Goal: Task Accomplishment & Management: Manage account settings

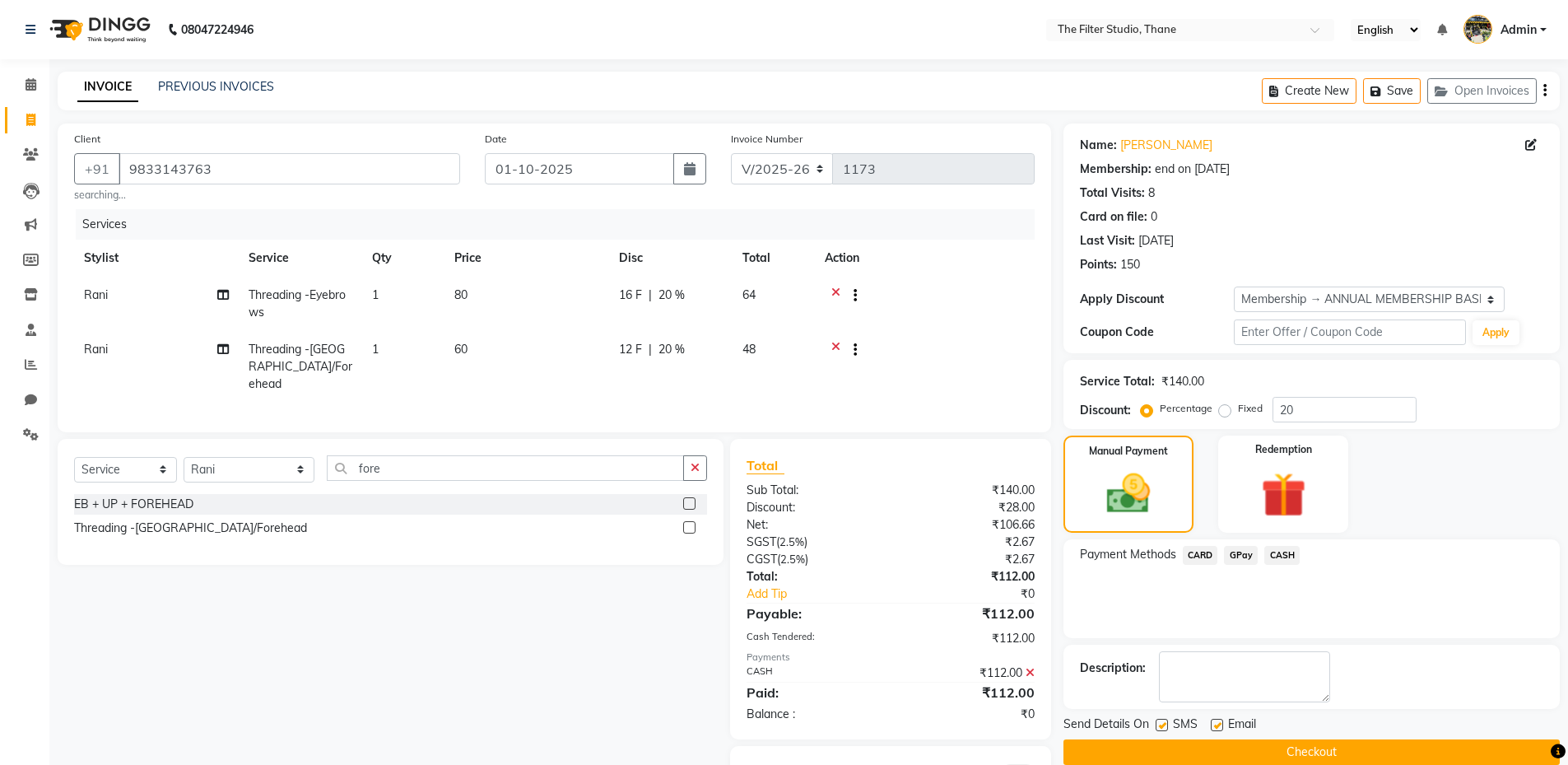
select select "8024"
select select "service"
select select "74194"
select select "1: Object"
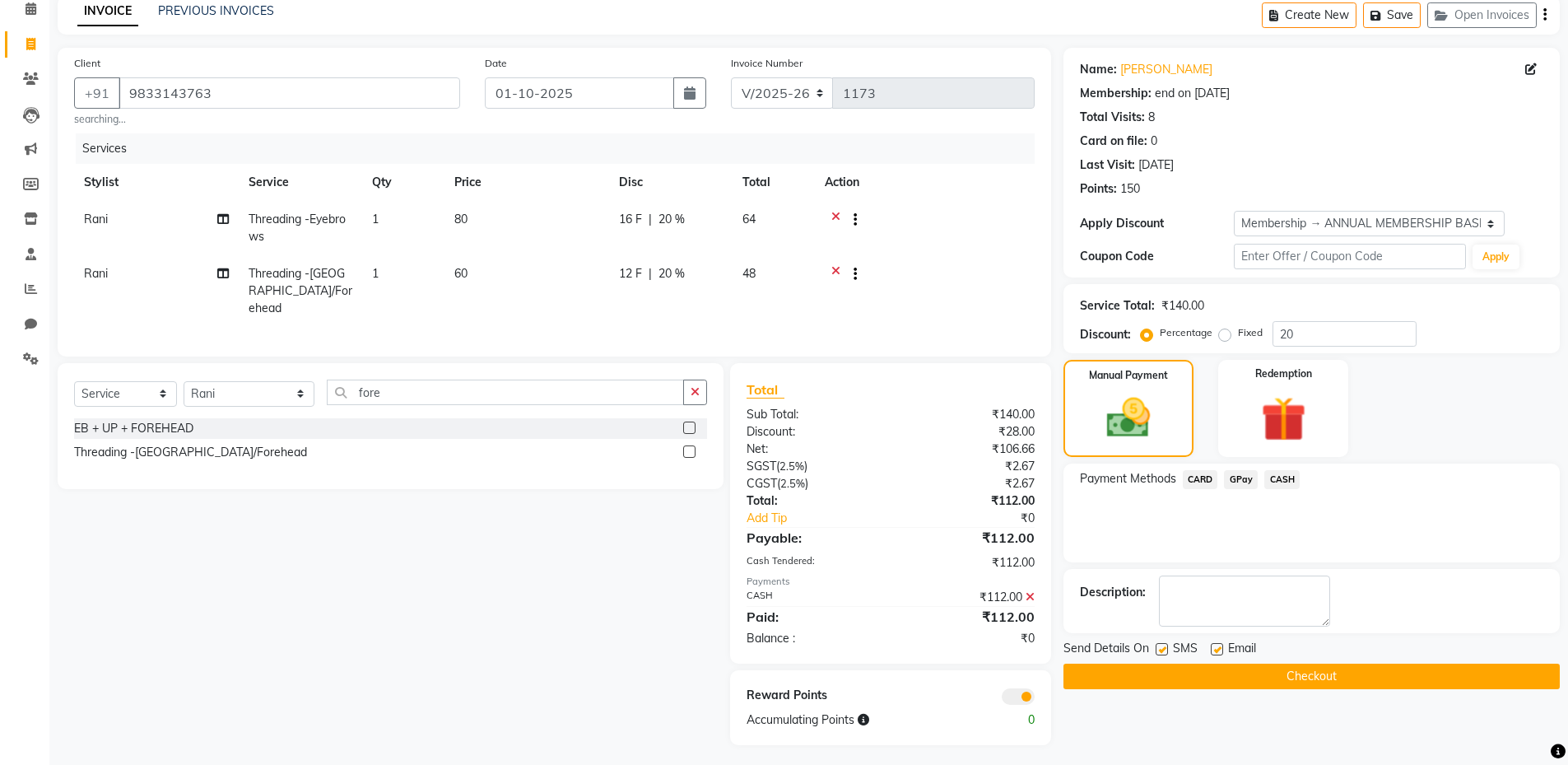
click at [1284, 478] on span "CASH" at bounding box center [1282, 479] width 35 height 19
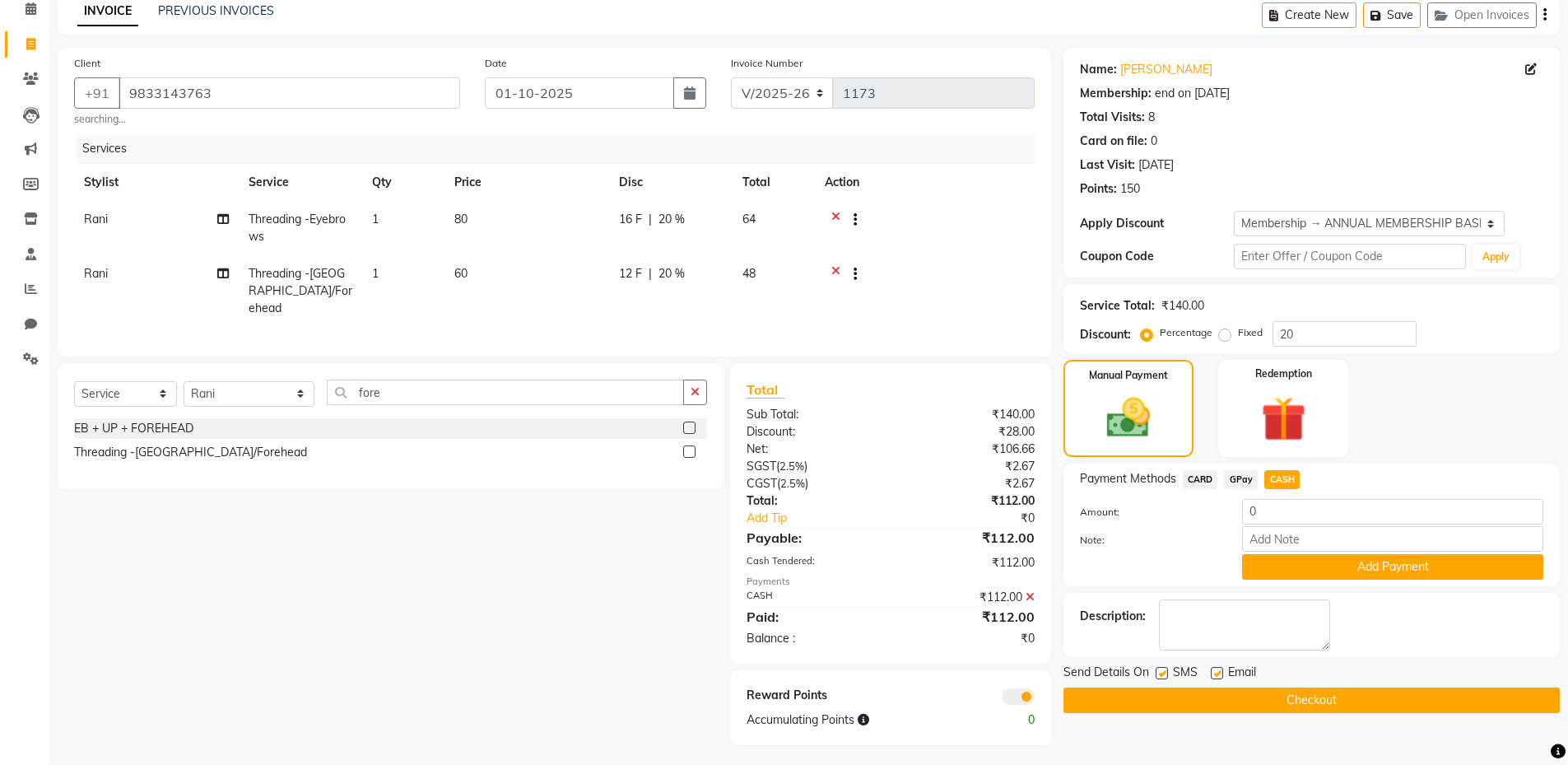
click at [1289, 695] on button "Checkout" at bounding box center [1311, 701] width 496 height 26
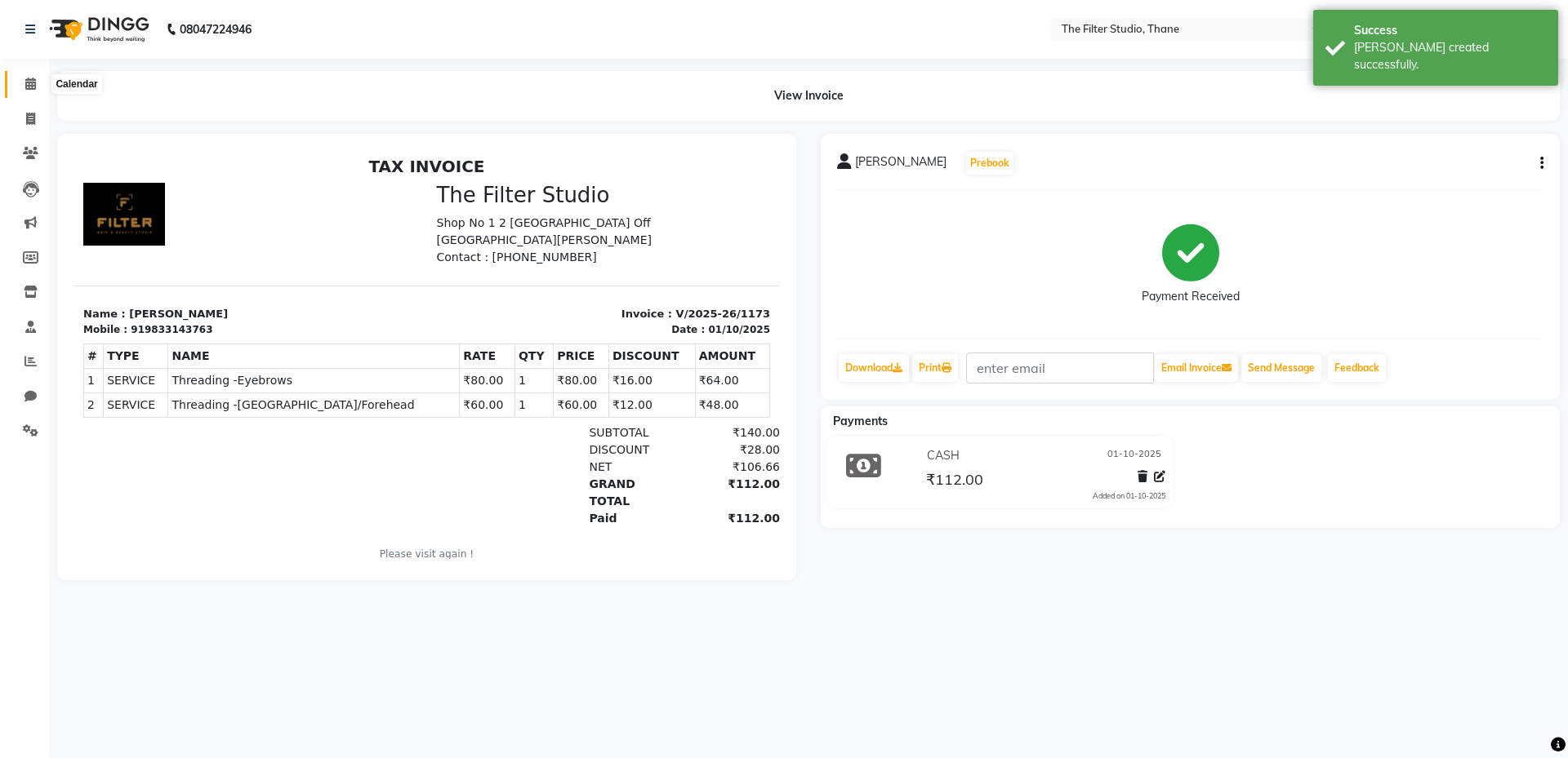
click at [21, 93] on span at bounding box center [30, 84] width 28 height 18
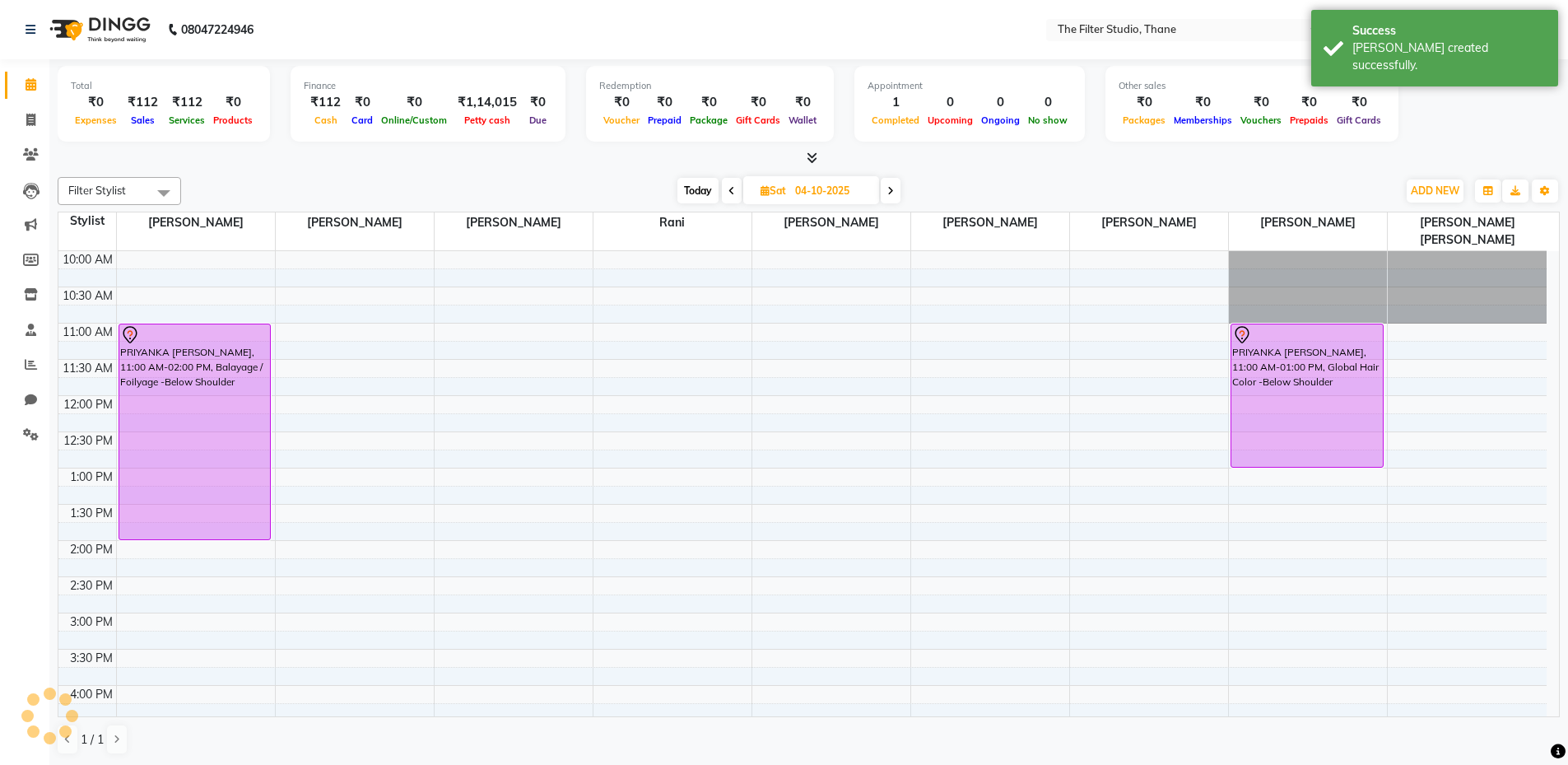
click at [710, 185] on span "Today" at bounding box center [698, 191] width 42 height 26
type input "01-10-2025"
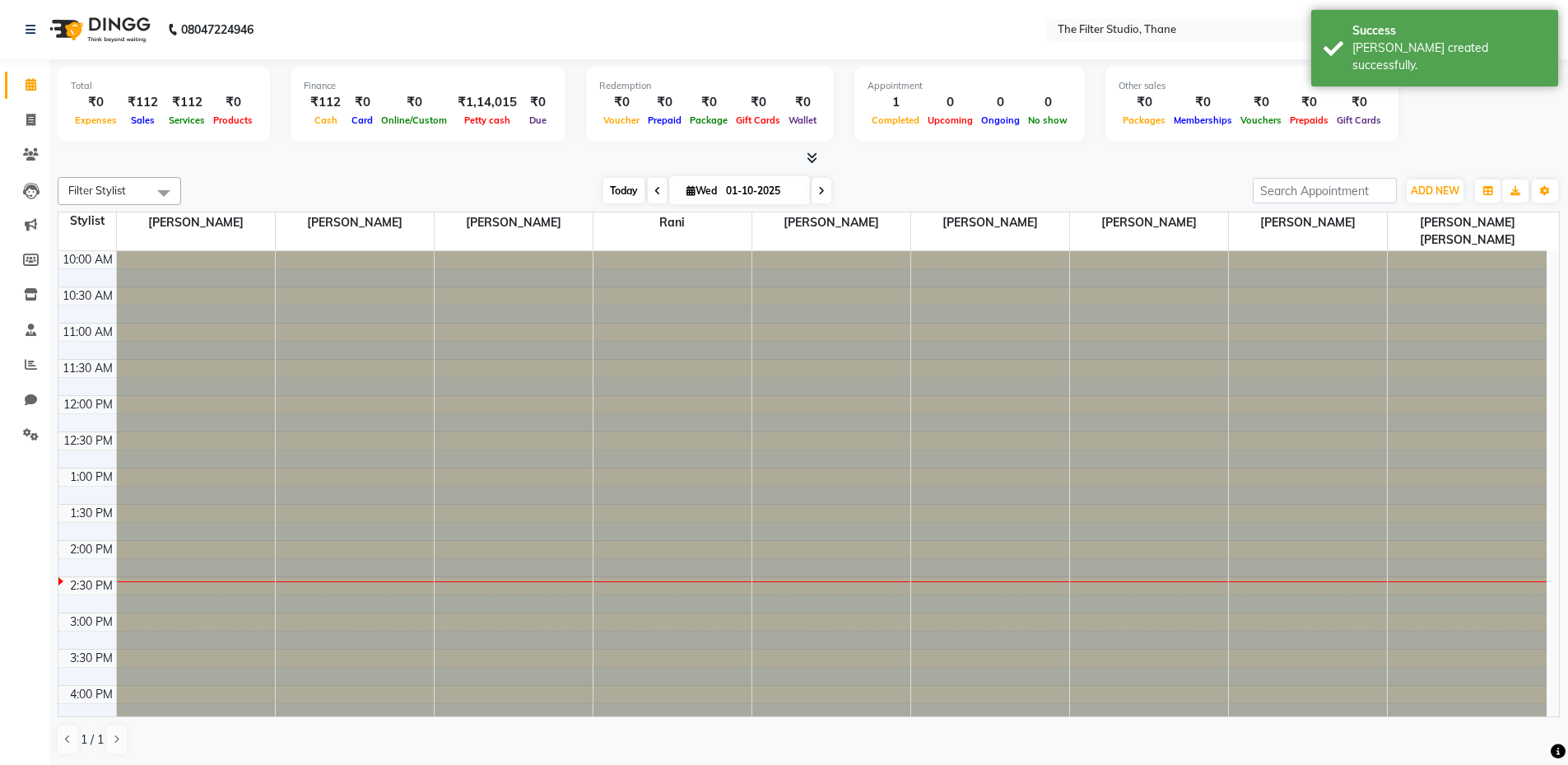
scroll to position [290, 0]
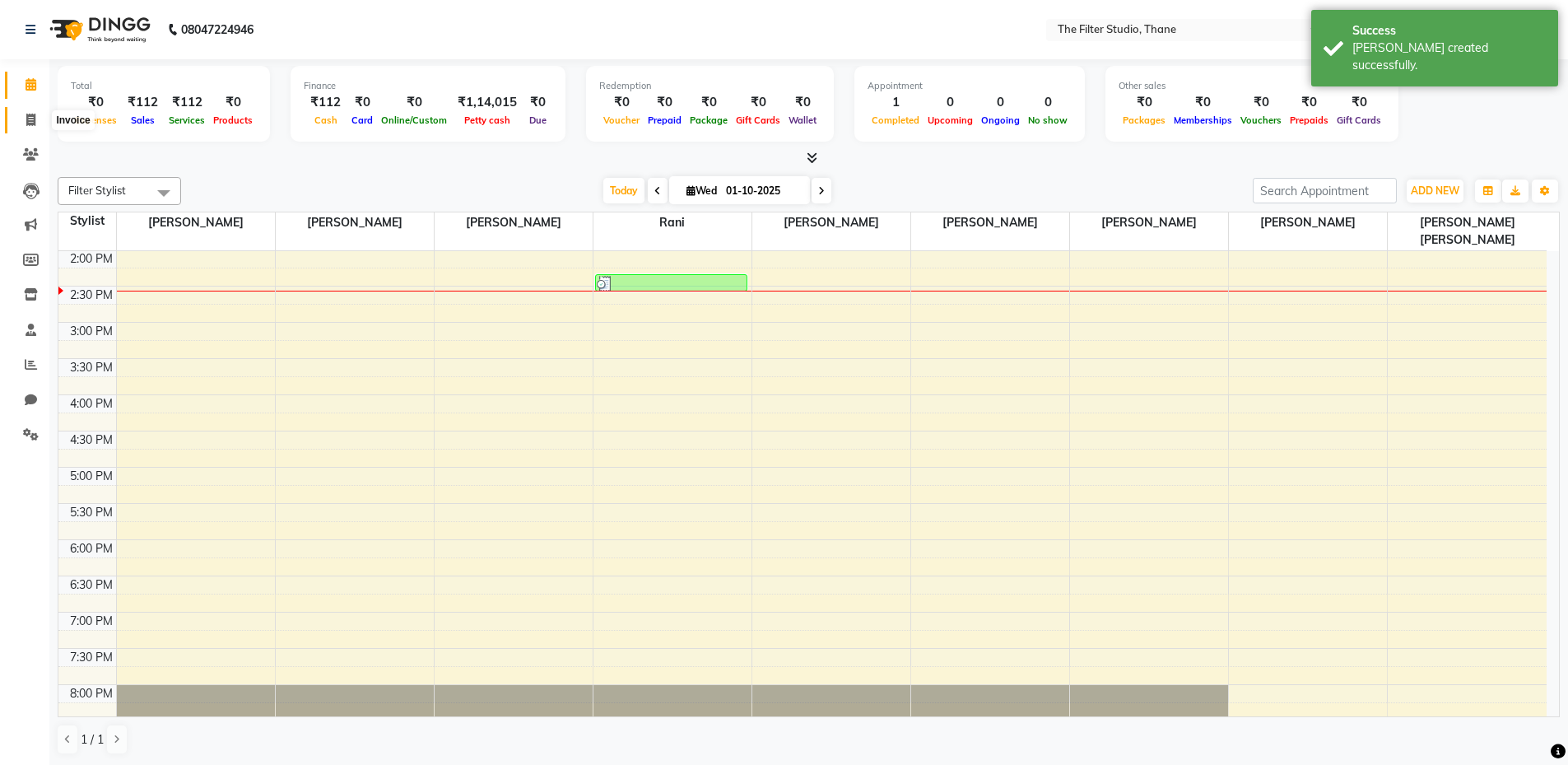
click at [31, 126] on span at bounding box center [31, 120] width 29 height 19
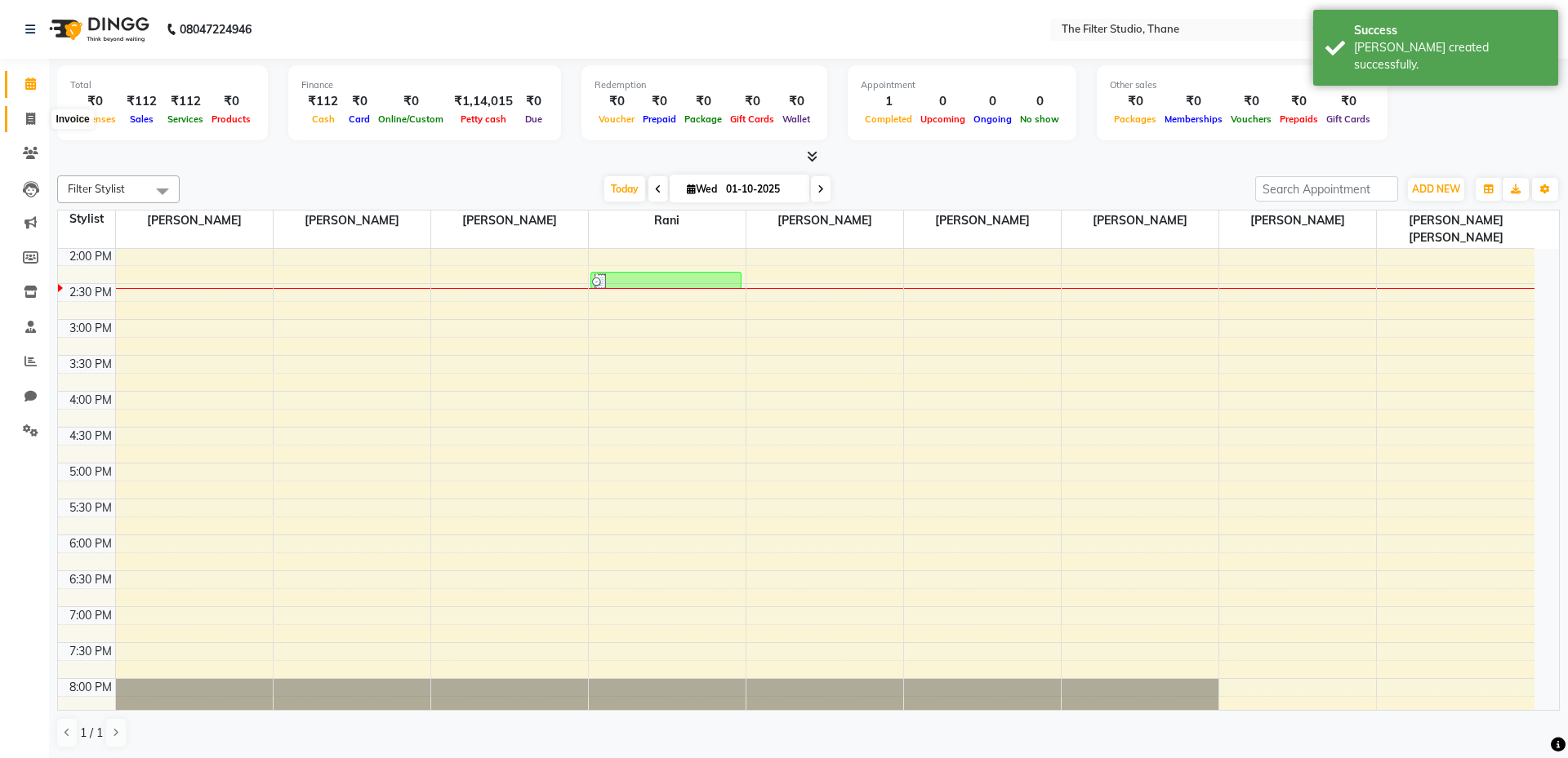
select select "8024"
select select "service"
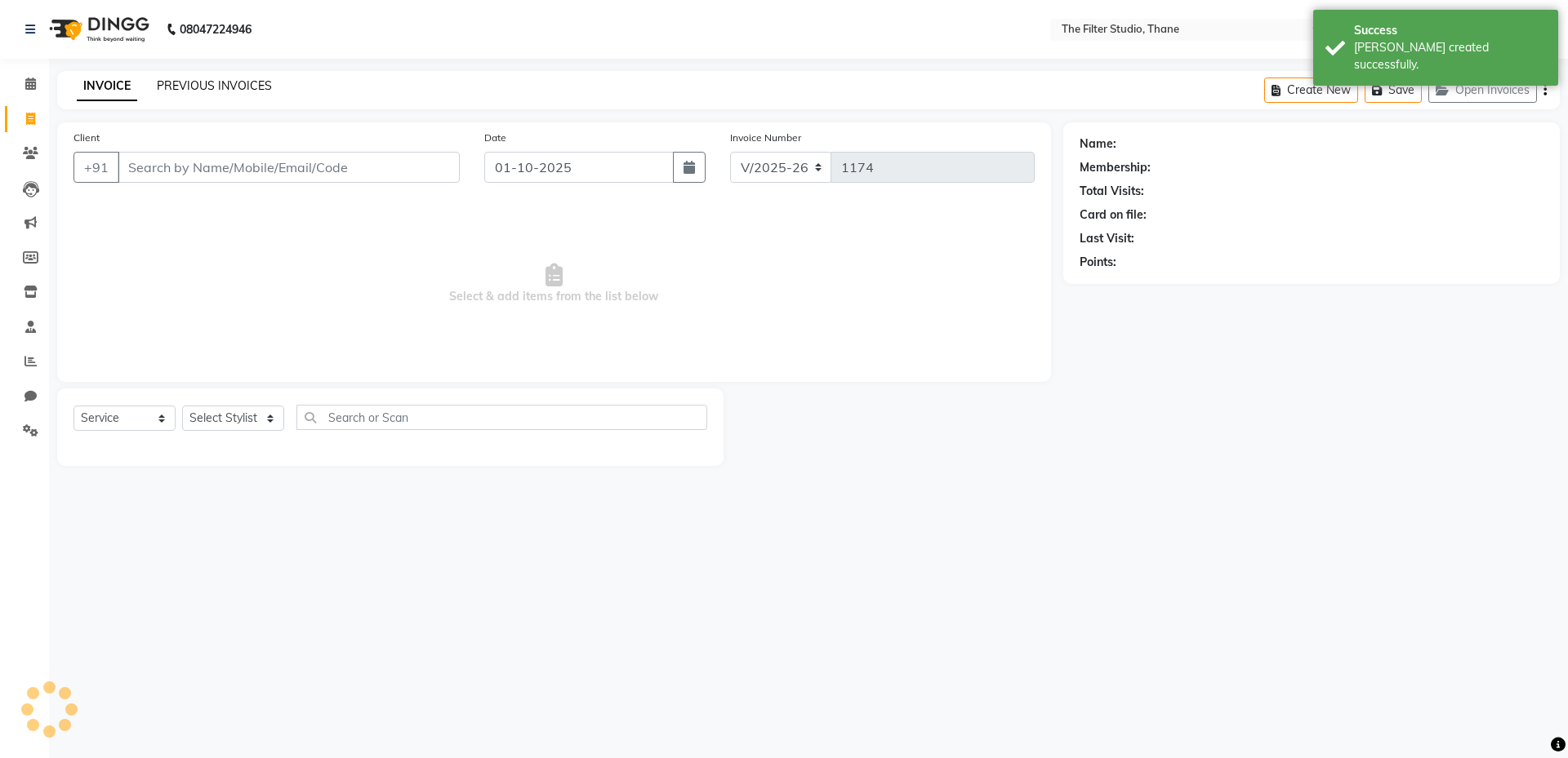
click at [257, 88] on link "PREVIOUS INVOICES" at bounding box center [215, 85] width 116 height 15
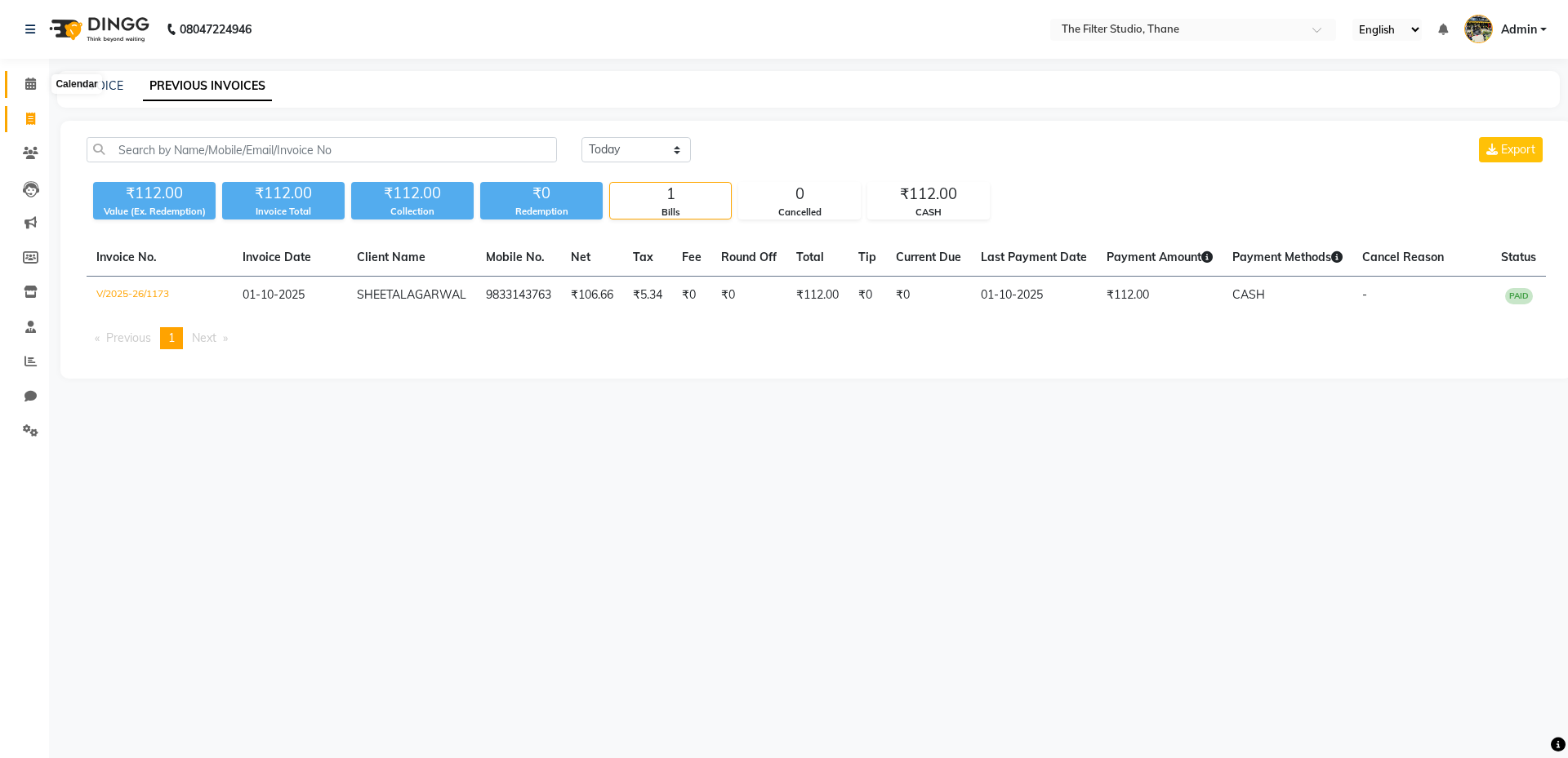
click at [34, 81] on icon at bounding box center [31, 83] width 11 height 12
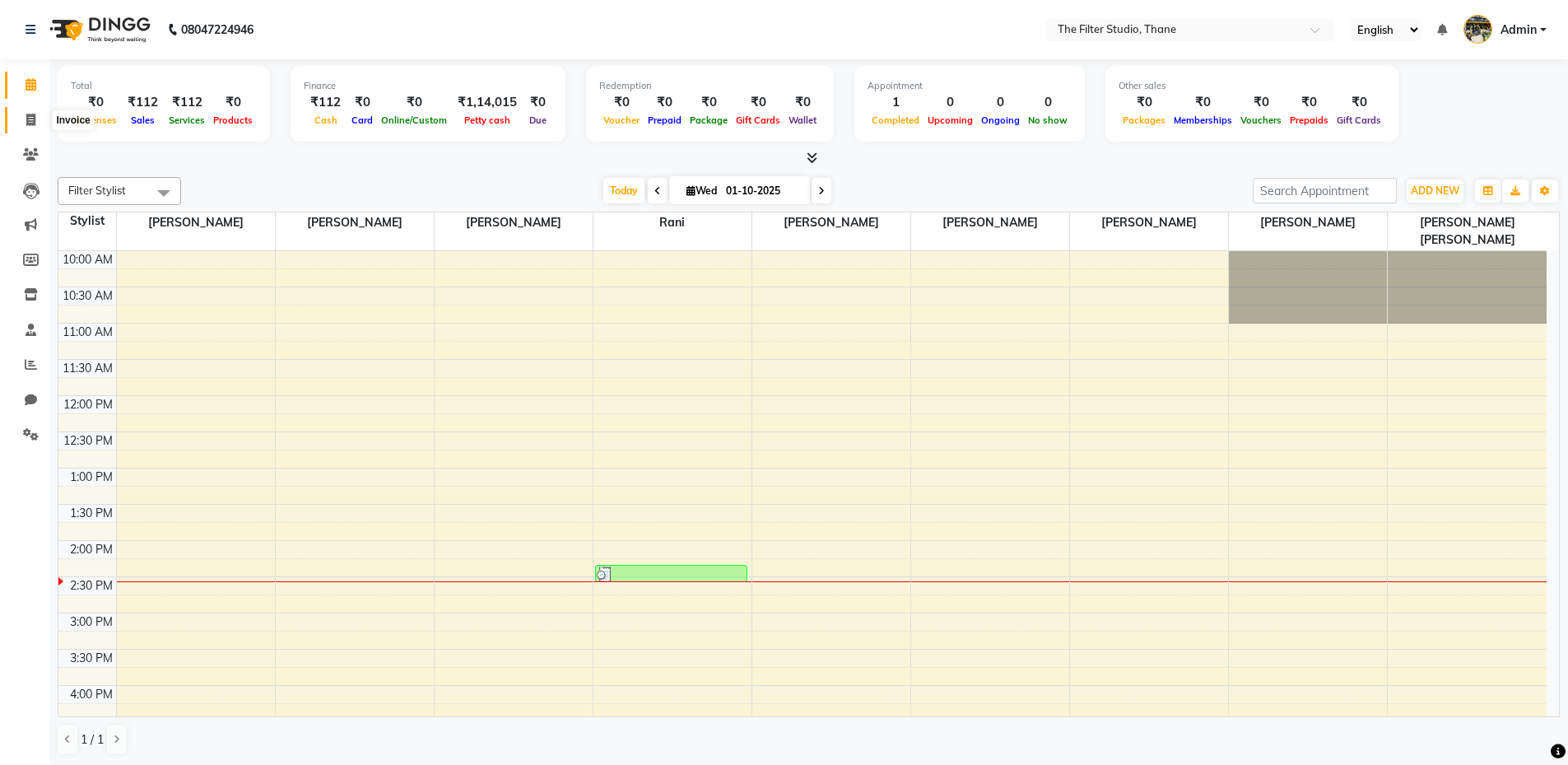
click at [34, 123] on icon at bounding box center [31, 119] width 9 height 12
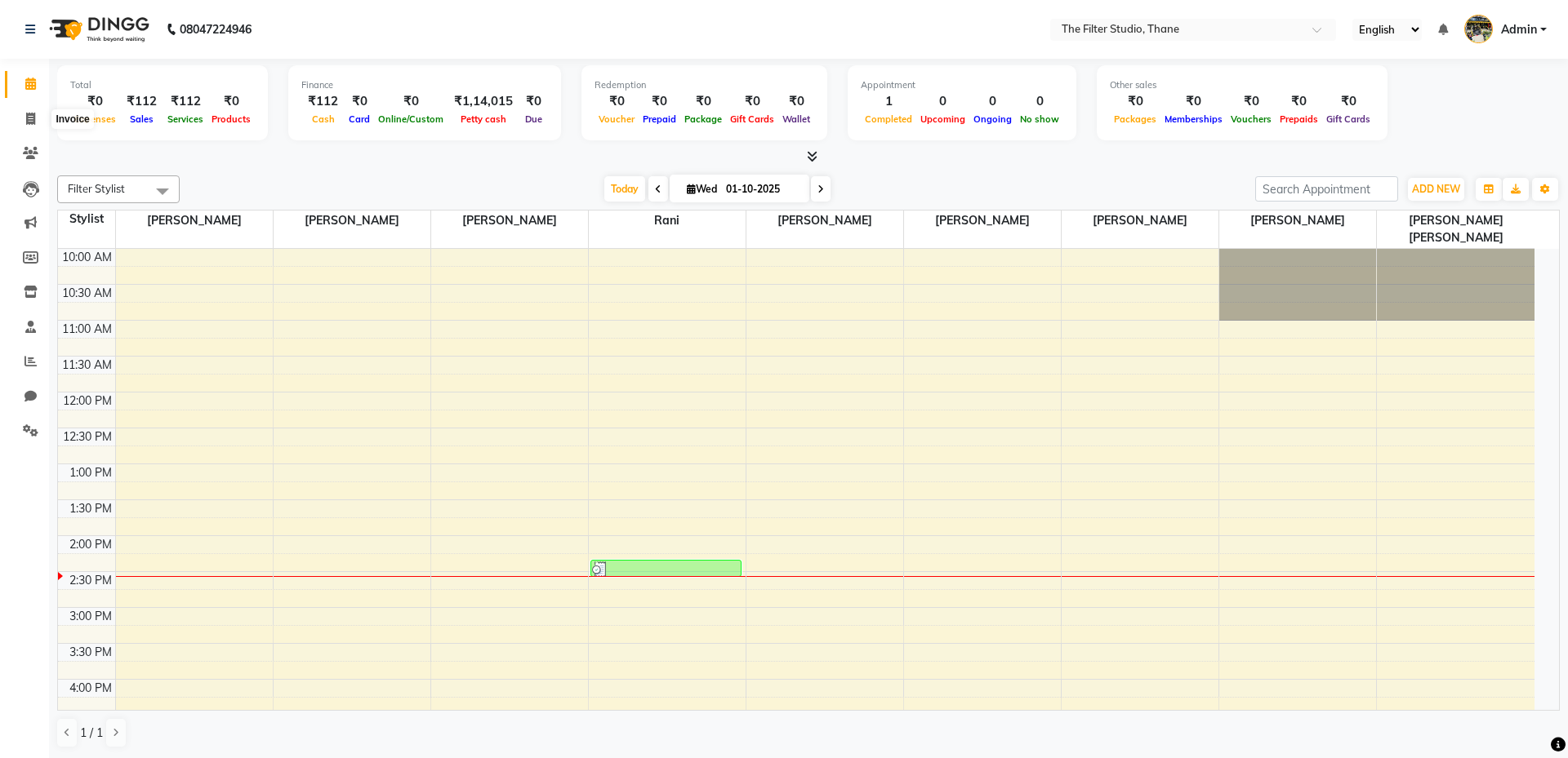
select select "8024"
select select "service"
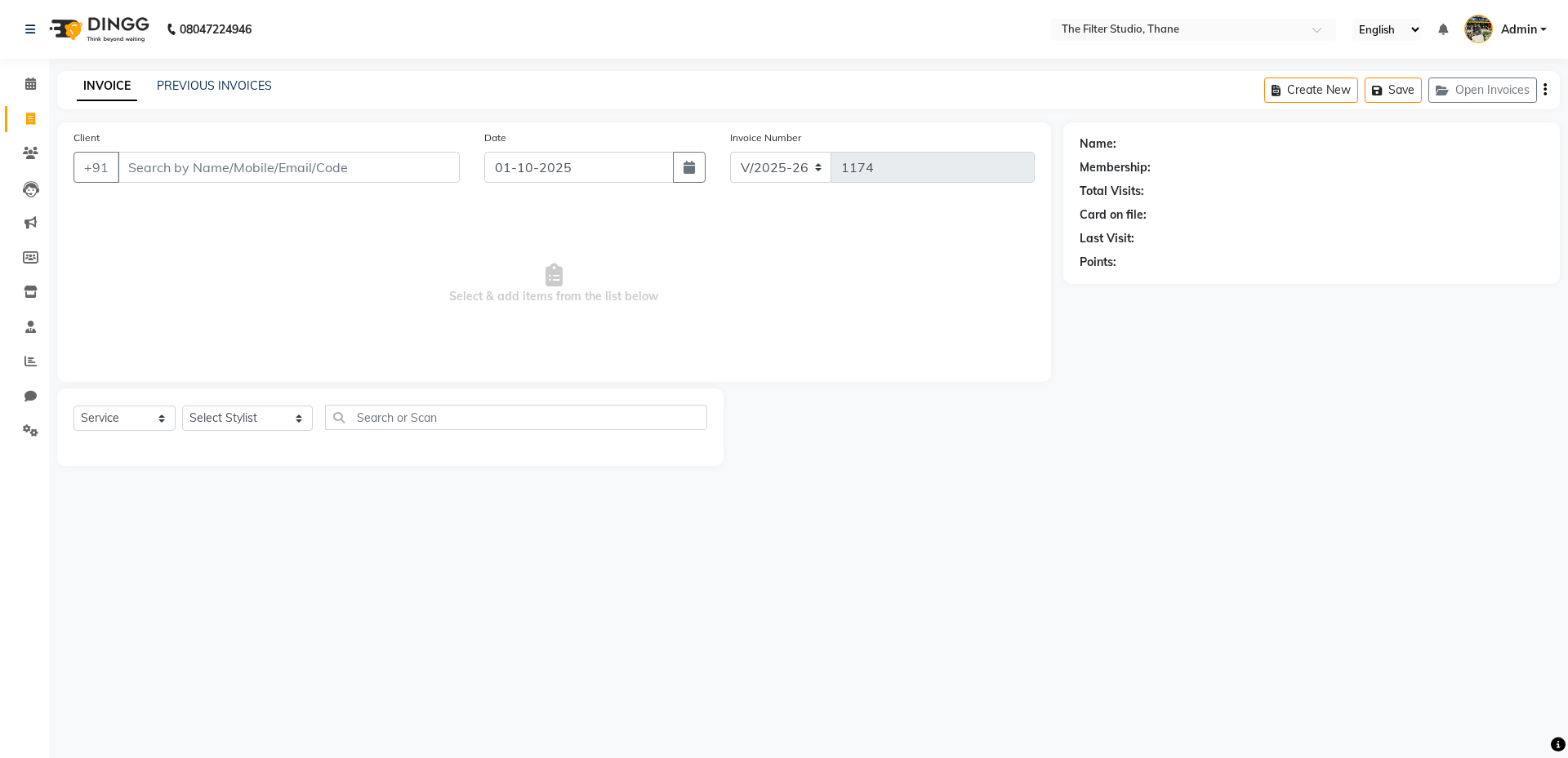
click at [201, 170] on input "Client" at bounding box center [288, 168] width 342 height 31
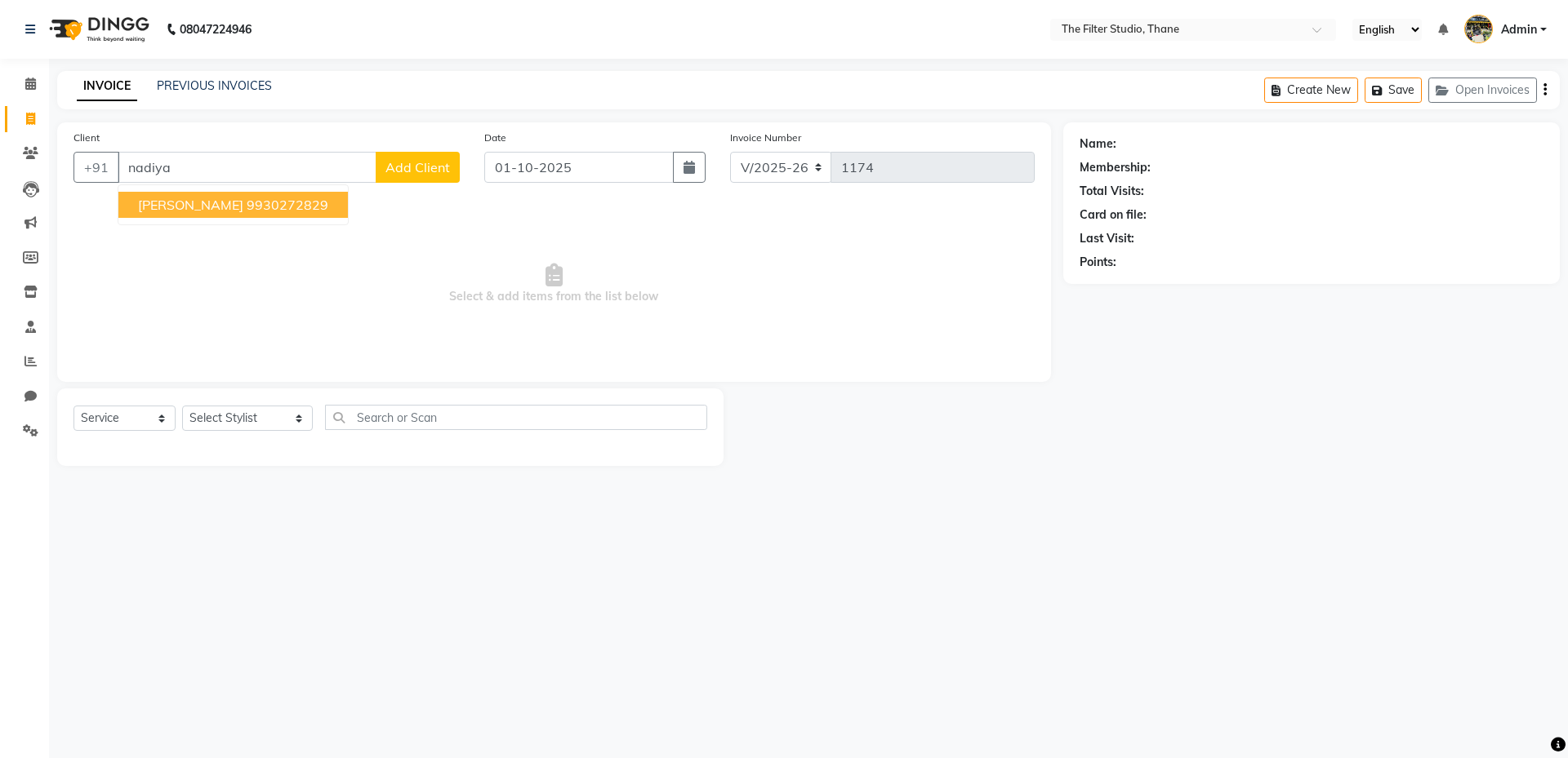
click at [226, 205] on span "NADIYA SHAIKHE" at bounding box center [190, 205] width 105 height 16
type input "9930272829"
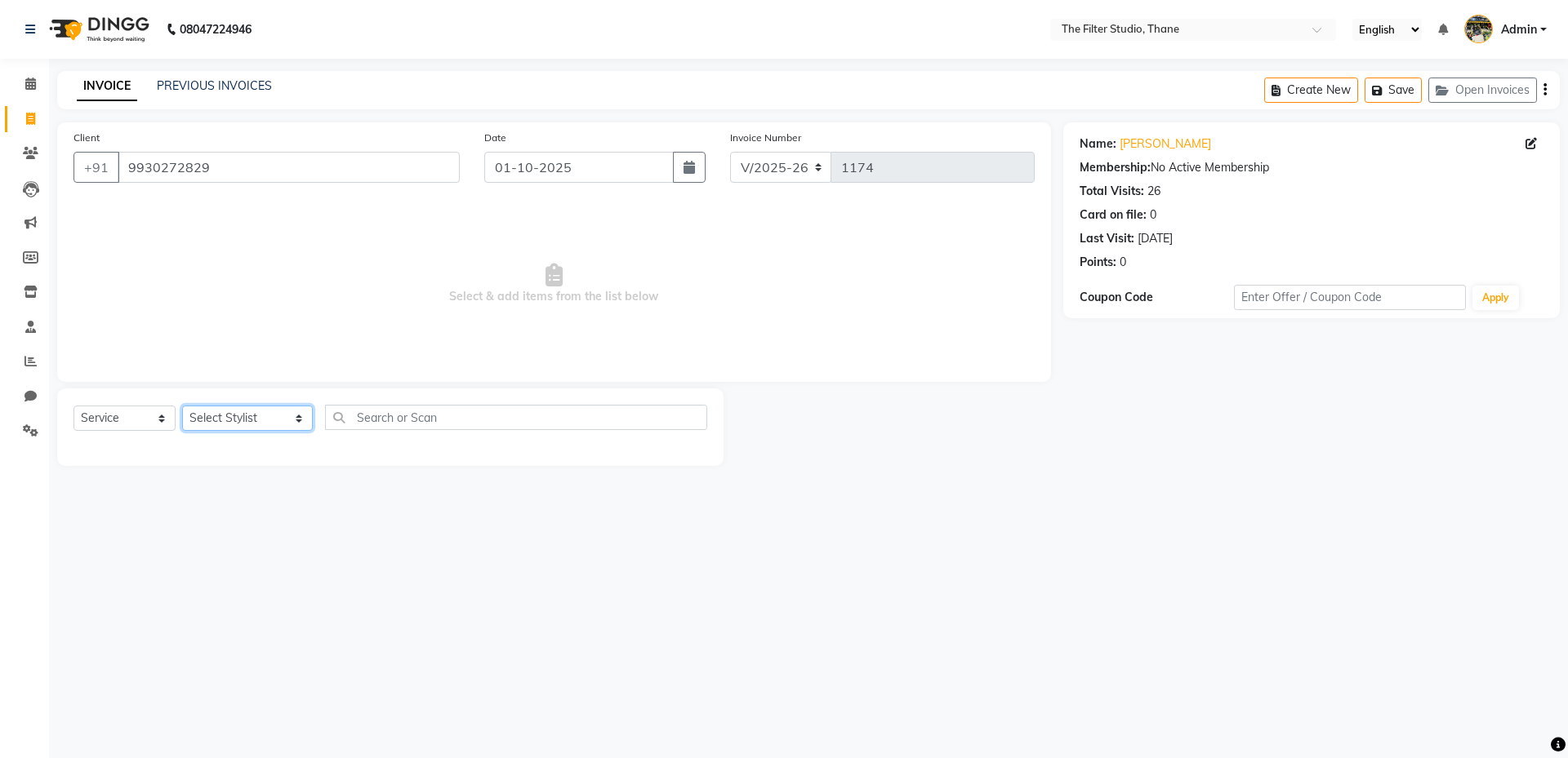
click at [213, 419] on select "Select Stylist Asha Sagle Gayatri Girish More Girish More Ishan Vaidya Meera Ad…" at bounding box center [248, 419] width 130 height 26
select select "72544"
click at [182, 406] on select "Select Stylist Asha Sagle Gayatri Girish More Girish More Ishan Vaidya Meera Ad…" at bounding box center [248, 419] width 130 height 26
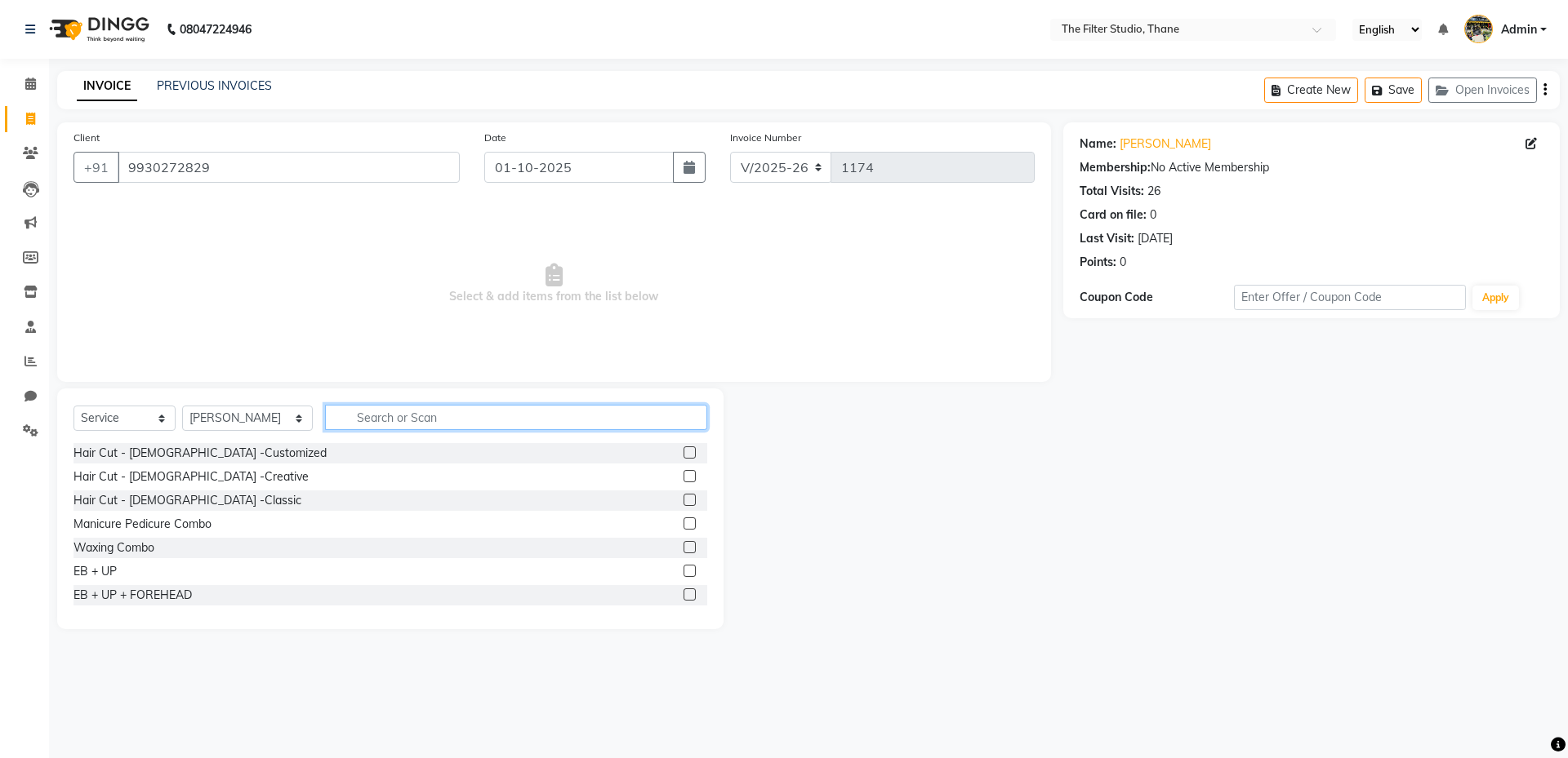
click at [399, 410] on input "text" at bounding box center [515, 418] width 382 height 26
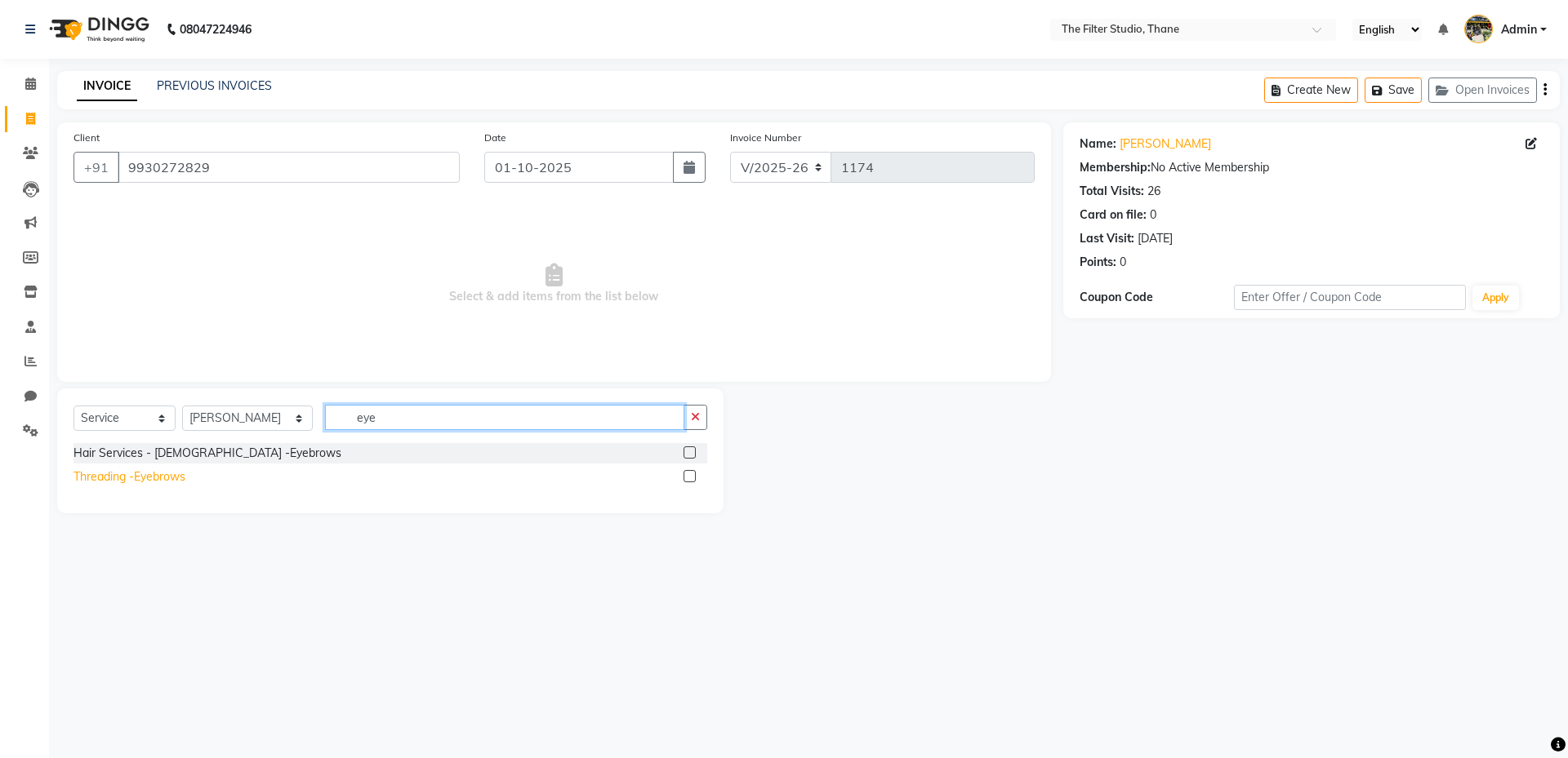
type input "eye"
click at [157, 479] on div "Threading -Eyebrows" at bounding box center [129, 477] width 112 height 17
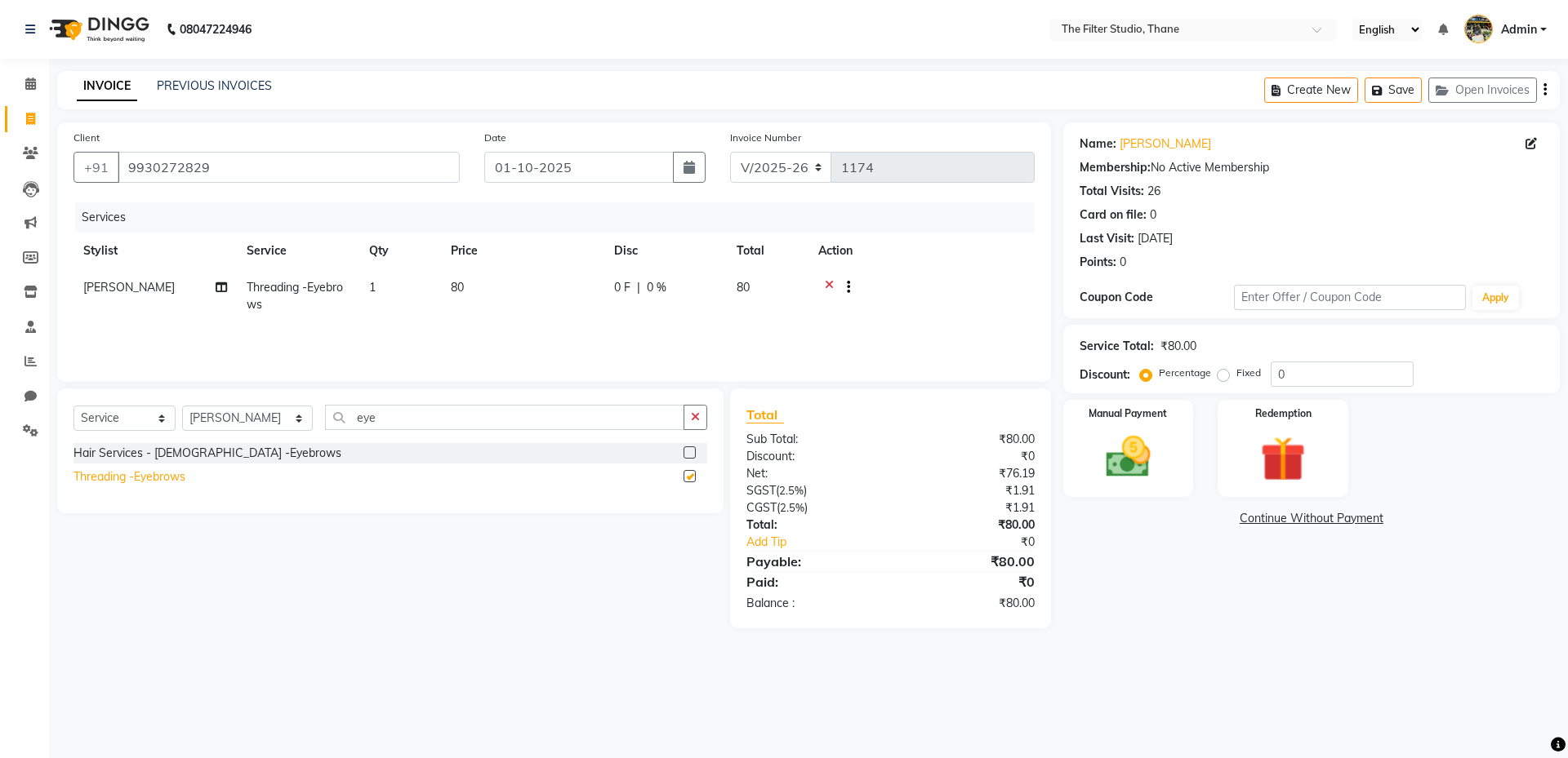
checkbox input "false"
click at [1158, 457] on img at bounding box center [1128, 456] width 76 height 54
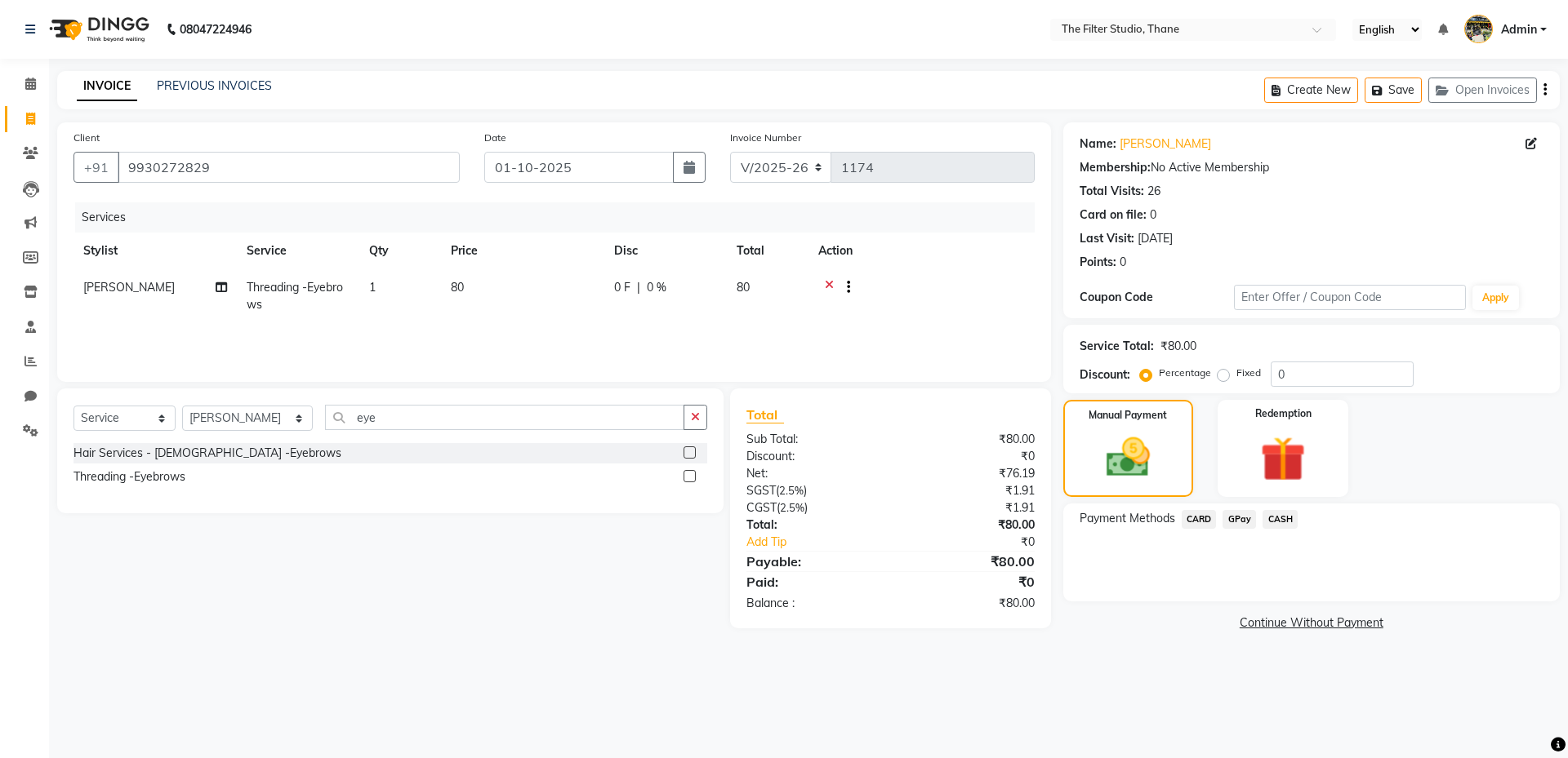
click at [1285, 521] on span "CASH" at bounding box center [1280, 520] width 35 height 18
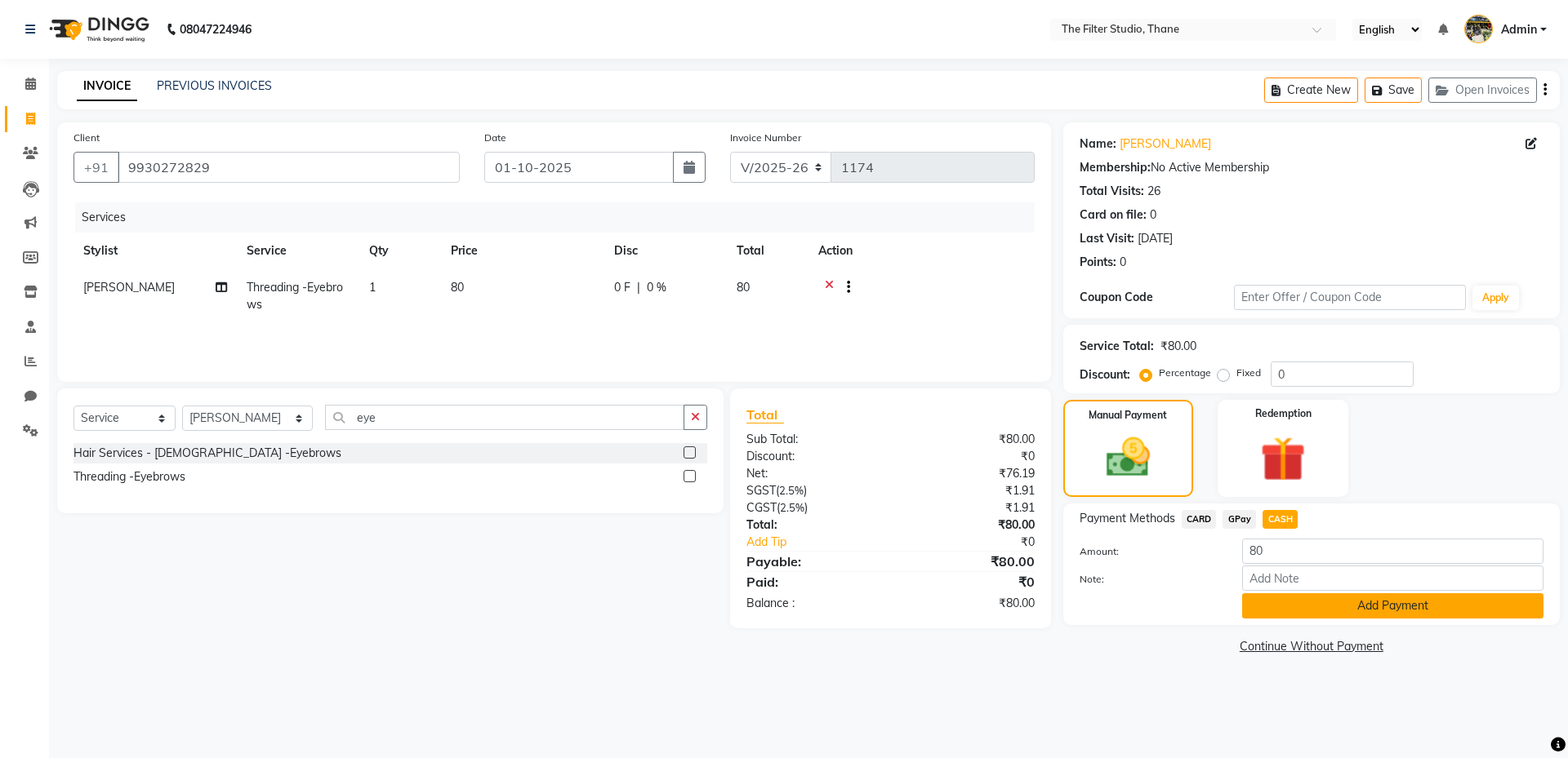
click at [1273, 606] on button "Add Payment" at bounding box center [1392, 606] width 302 height 26
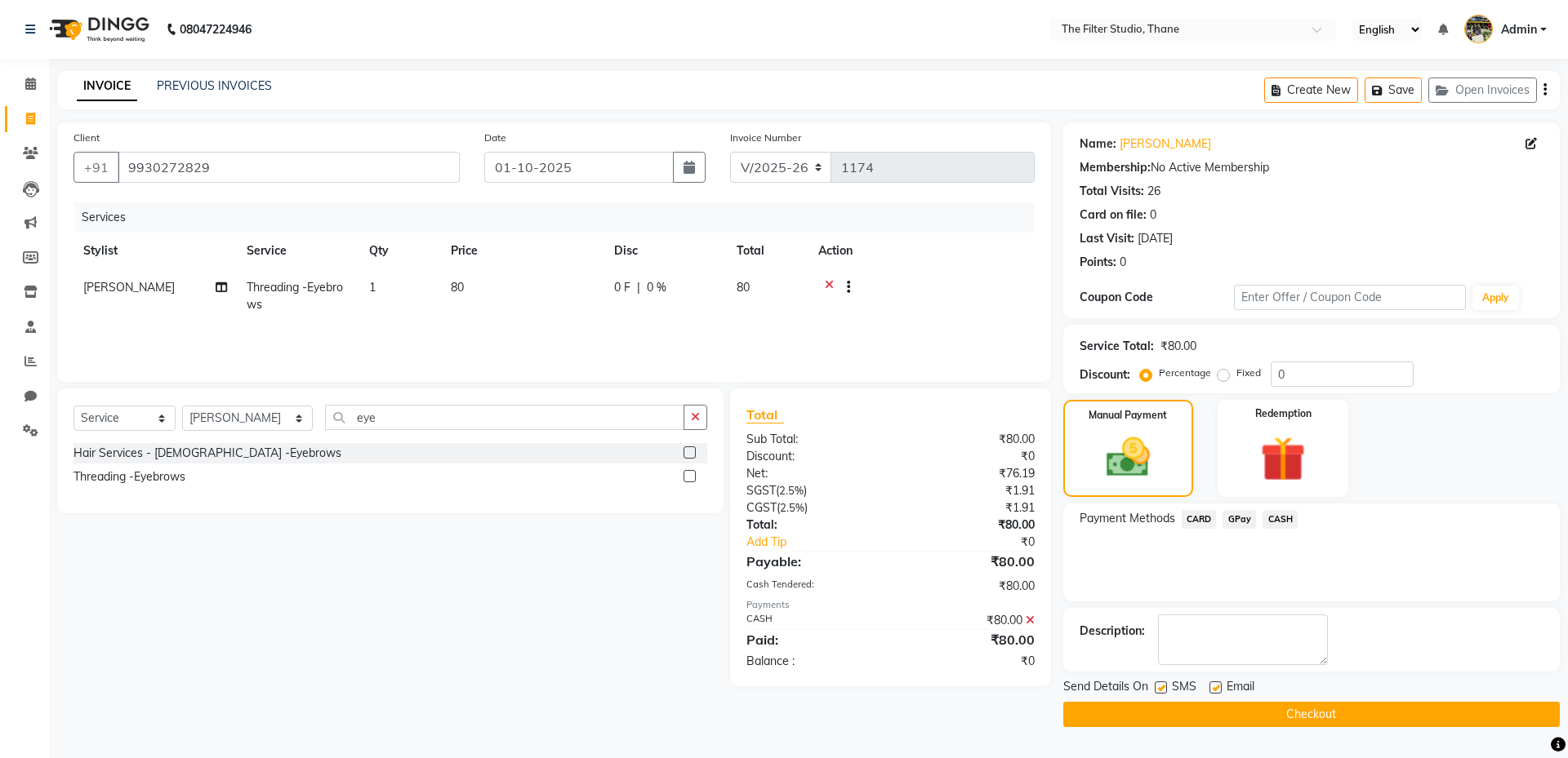
drag, startPoint x: 1164, startPoint y: 689, endPoint x: 1172, endPoint y: 690, distance: 8.1
click at [1164, 690] on label at bounding box center [1160, 687] width 12 height 12
click at [1164, 690] on input "checkbox" at bounding box center [1160, 688] width 11 height 11
checkbox input "false"
click at [1309, 715] on button "Checkout" at bounding box center [1310, 715] width 496 height 26
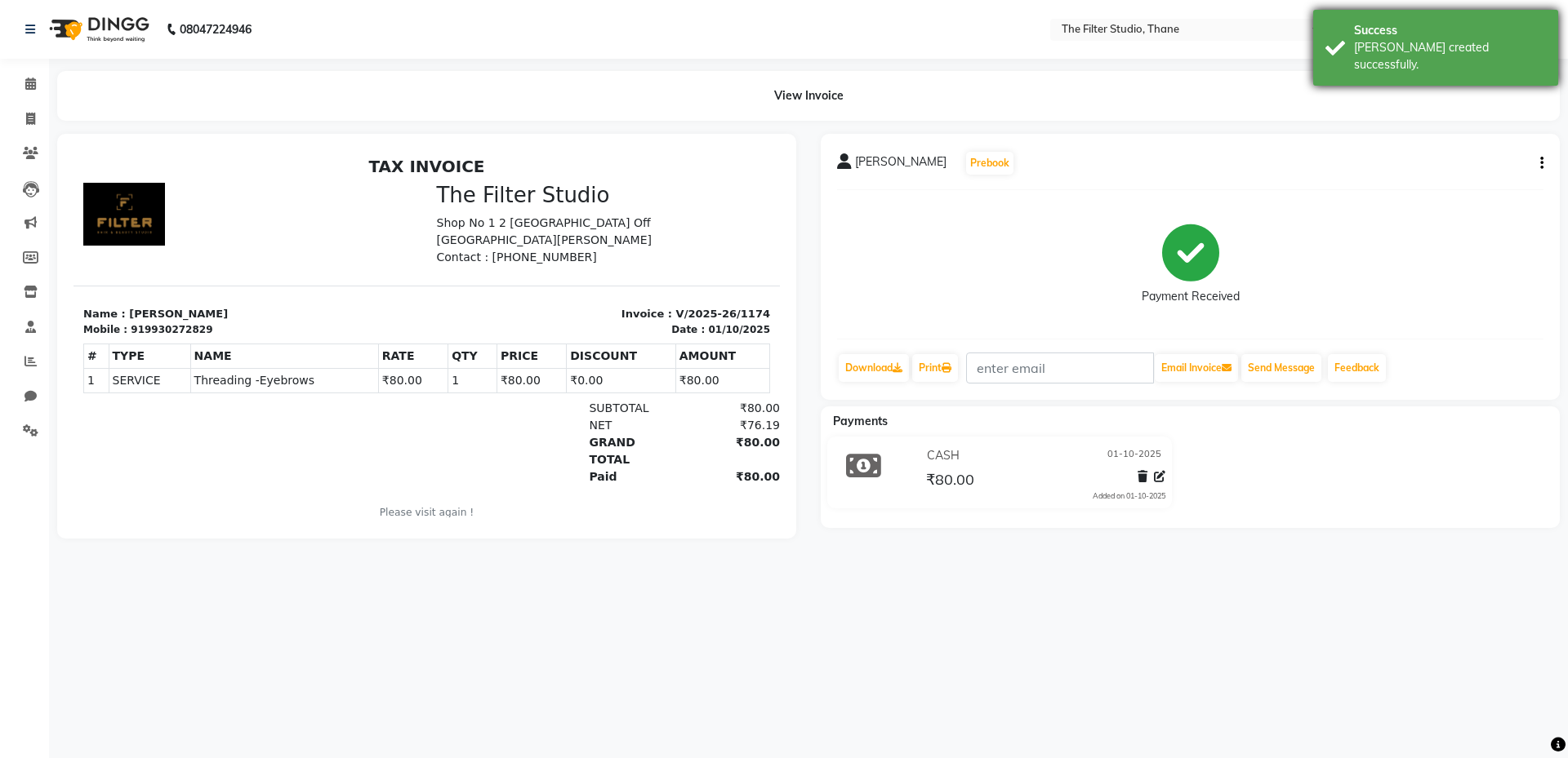
click at [1412, 37] on div "Success" at bounding box center [1449, 30] width 192 height 17
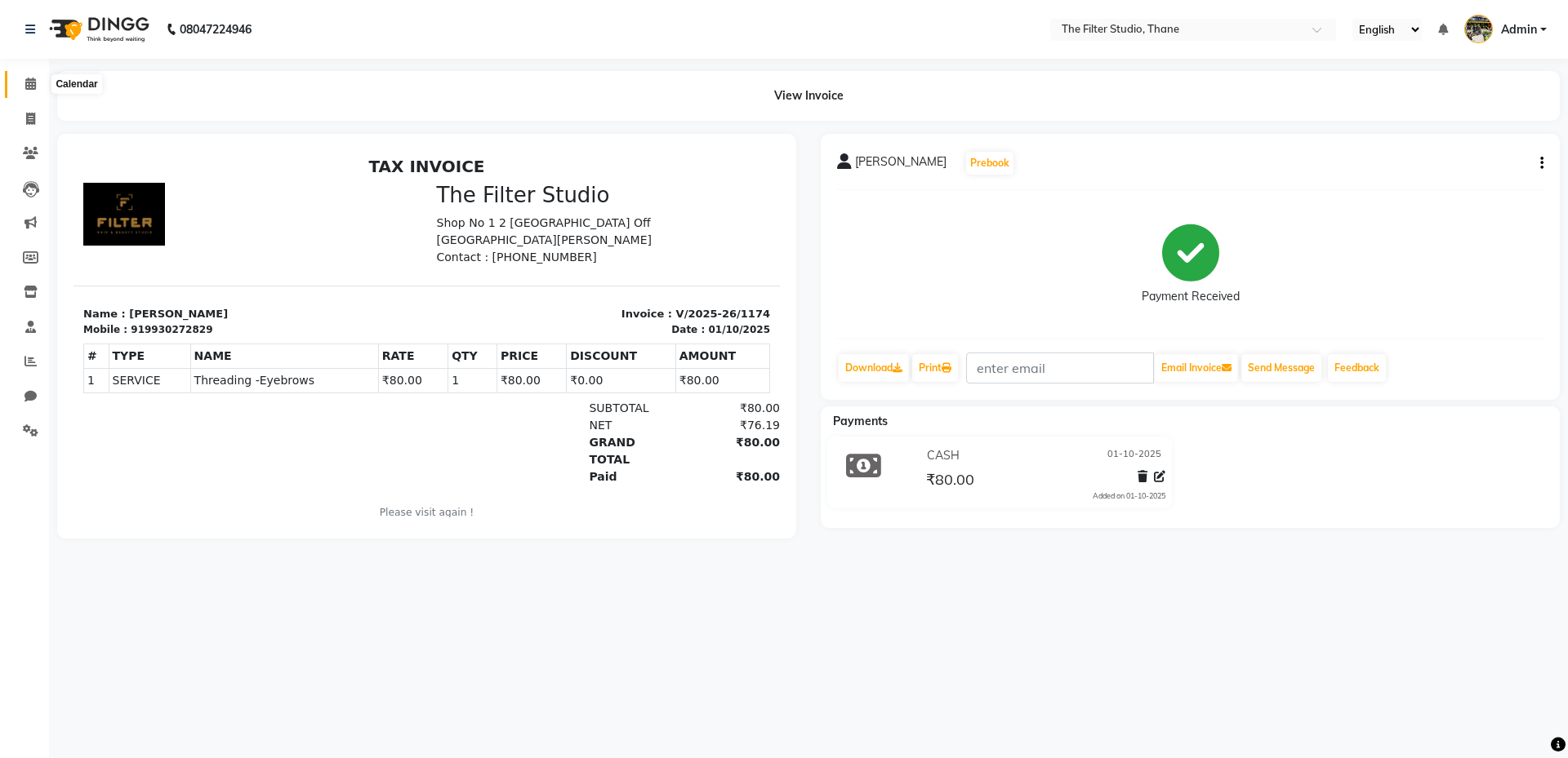
click at [34, 80] on icon at bounding box center [31, 83] width 11 height 12
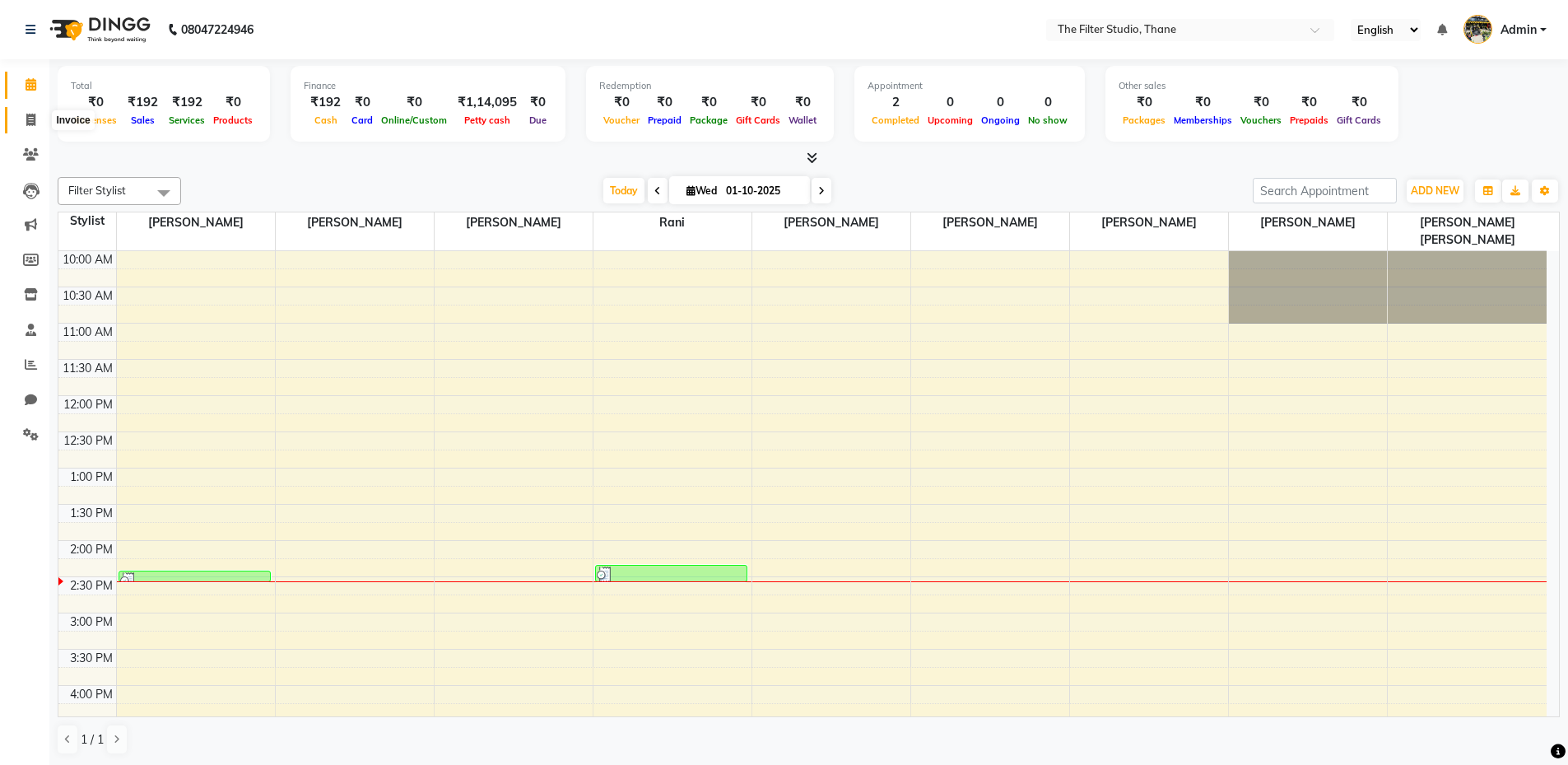
click at [34, 117] on icon at bounding box center [31, 119] width 9 height 12
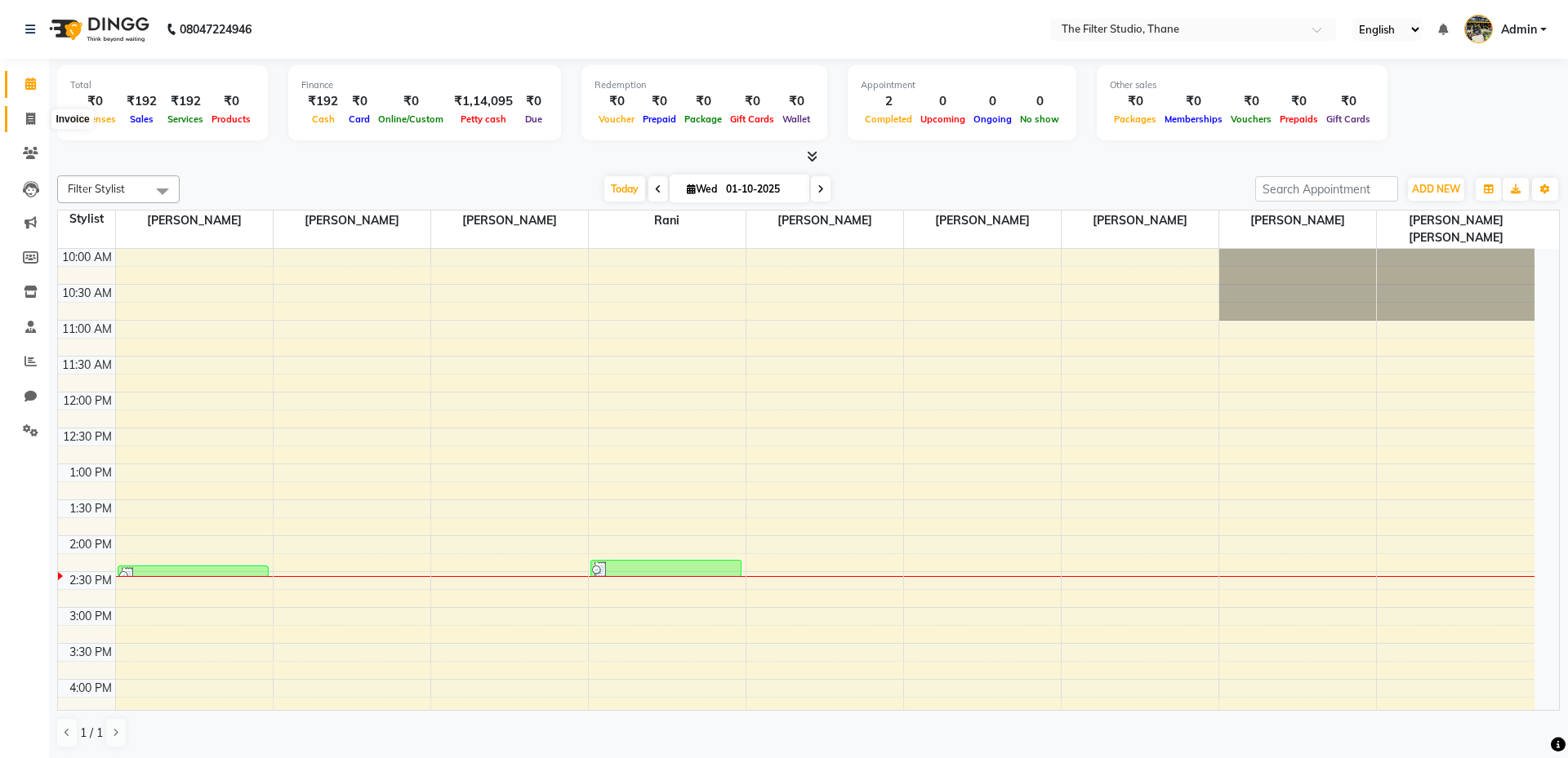
select select "8024"
select select "service"
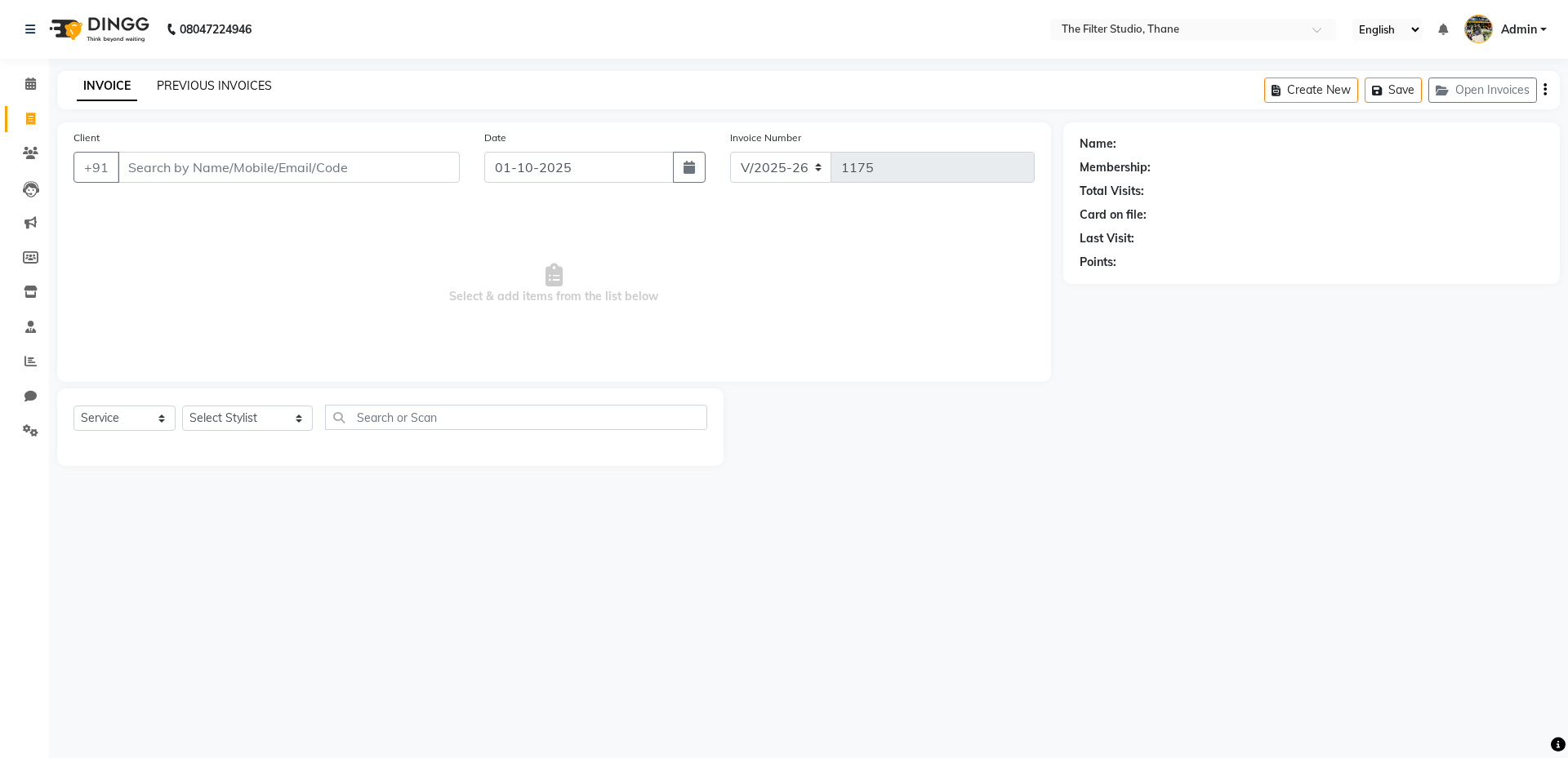
click at [238, 86] on link "PREVIOUS INVOICES" at bounding box center [215, 85] width 116 height 15
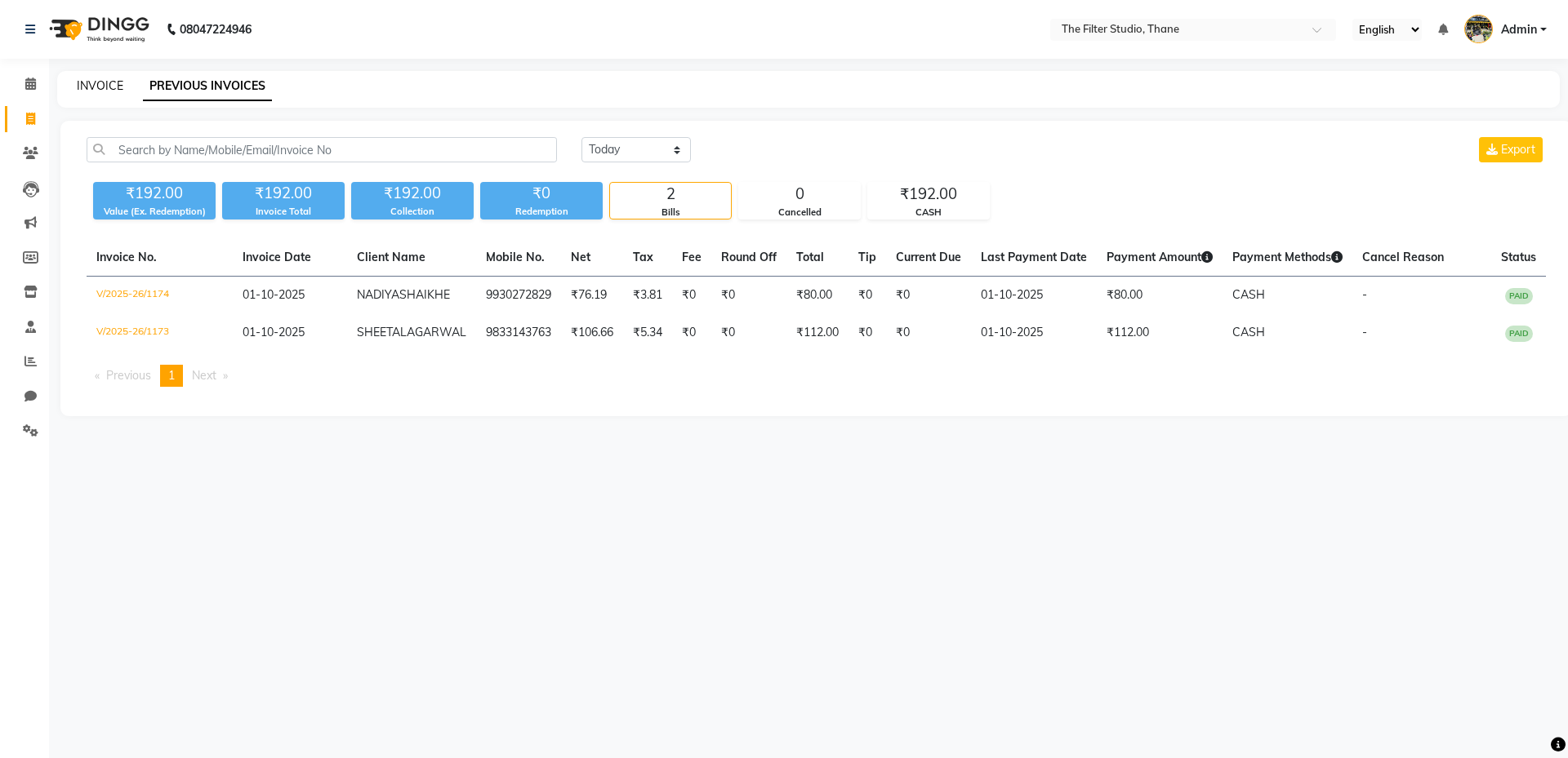
click at [102, 83] on link "INVOICE" at bounding box center [100, 85] width 47 height 15
select select "service"
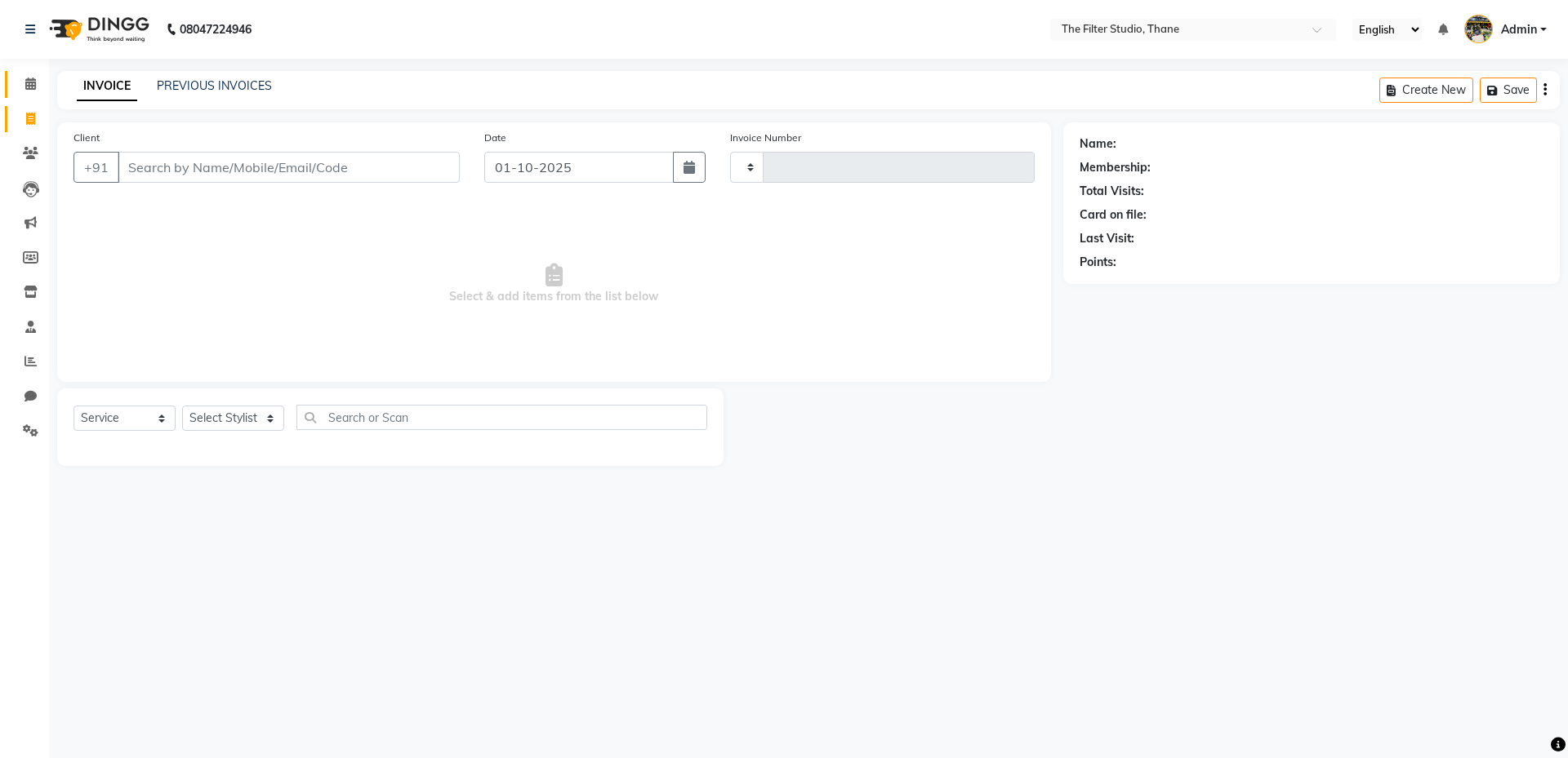
type input "1175"
select select "8024"
click at [26, 78] on icon at bounding box center [31, 83] width 11 height 12
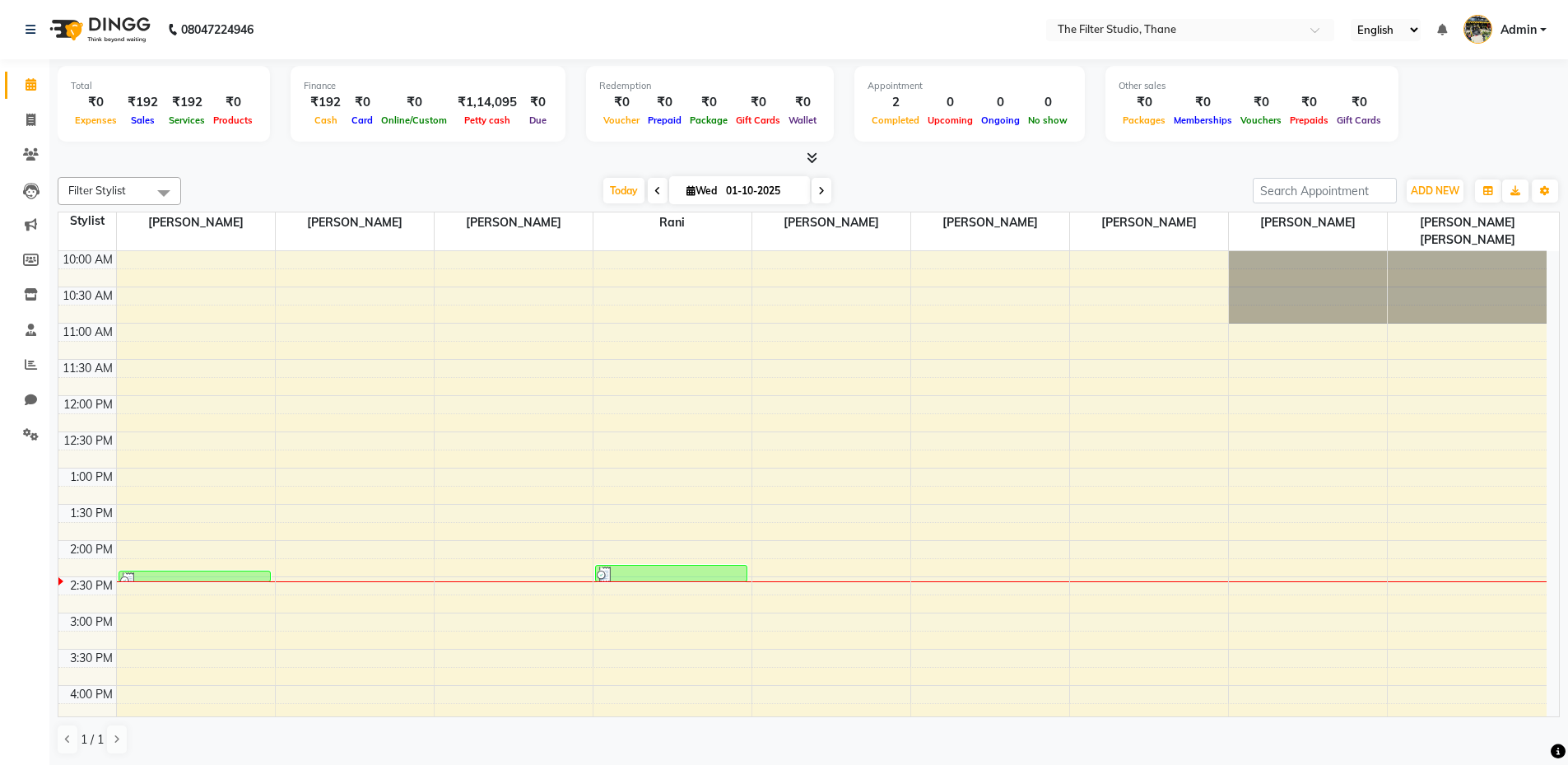
click at [807, 155] on icon at bounding box center [813, 157] width 11 height 12
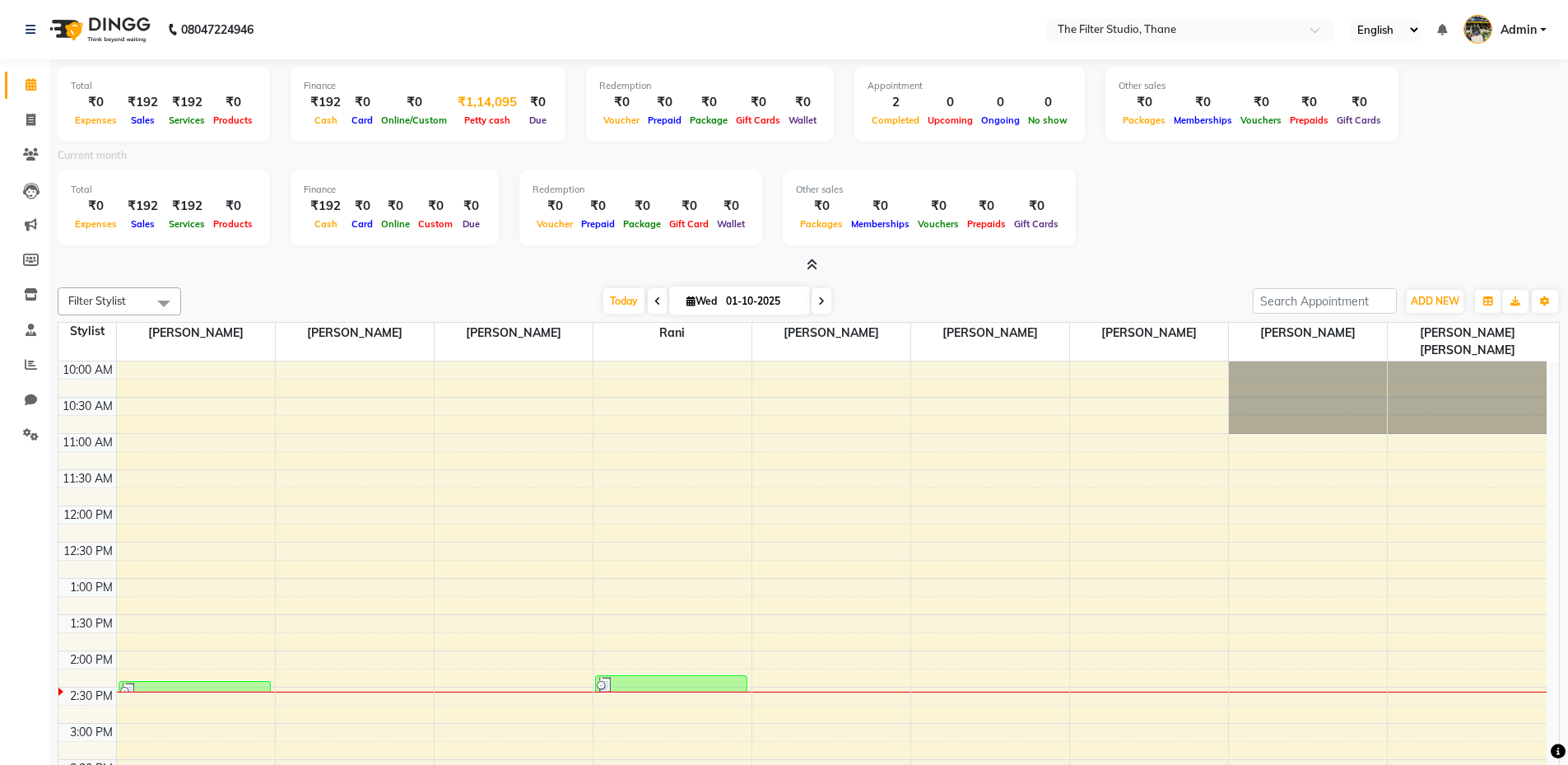
click at [495, 102] on div "₹1,14,095" at bounding box center [487, 103] width 72 height 19
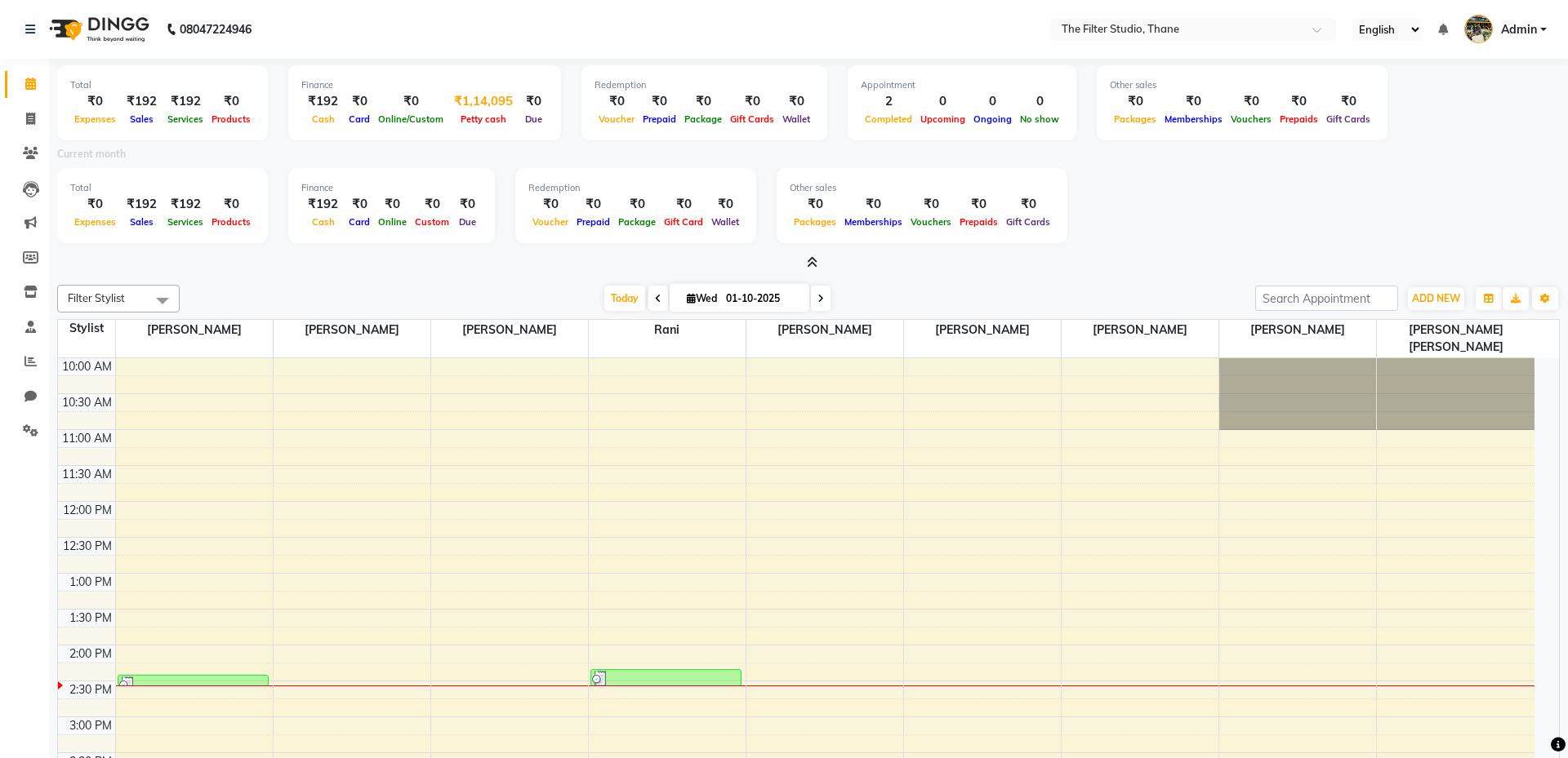
select select "7155"
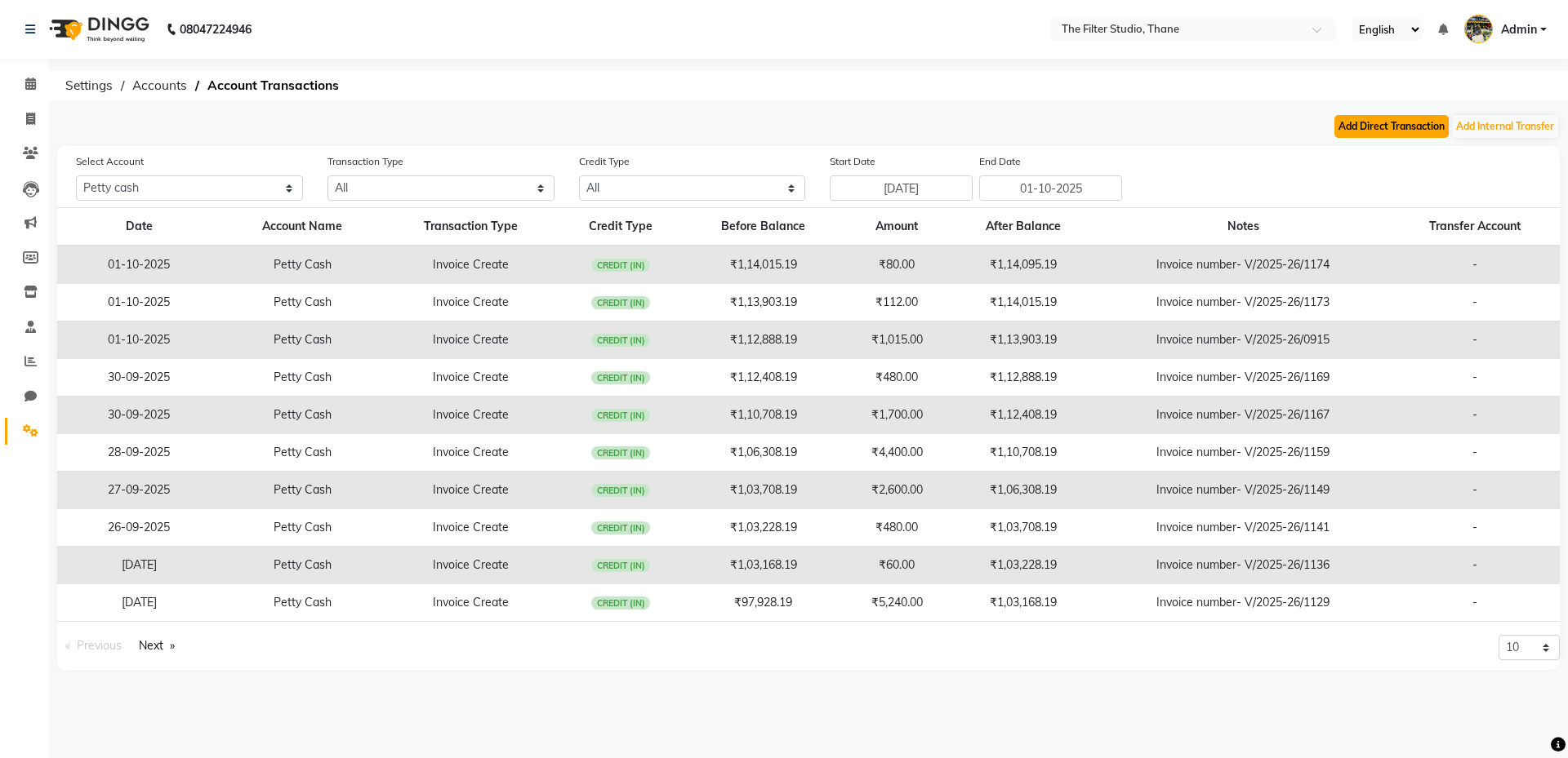
click at [1420, 134] on button "Add Direct Transaction" at bounding box center [1391, 126] width 115 height 23
select select "direct"
select select "7155"
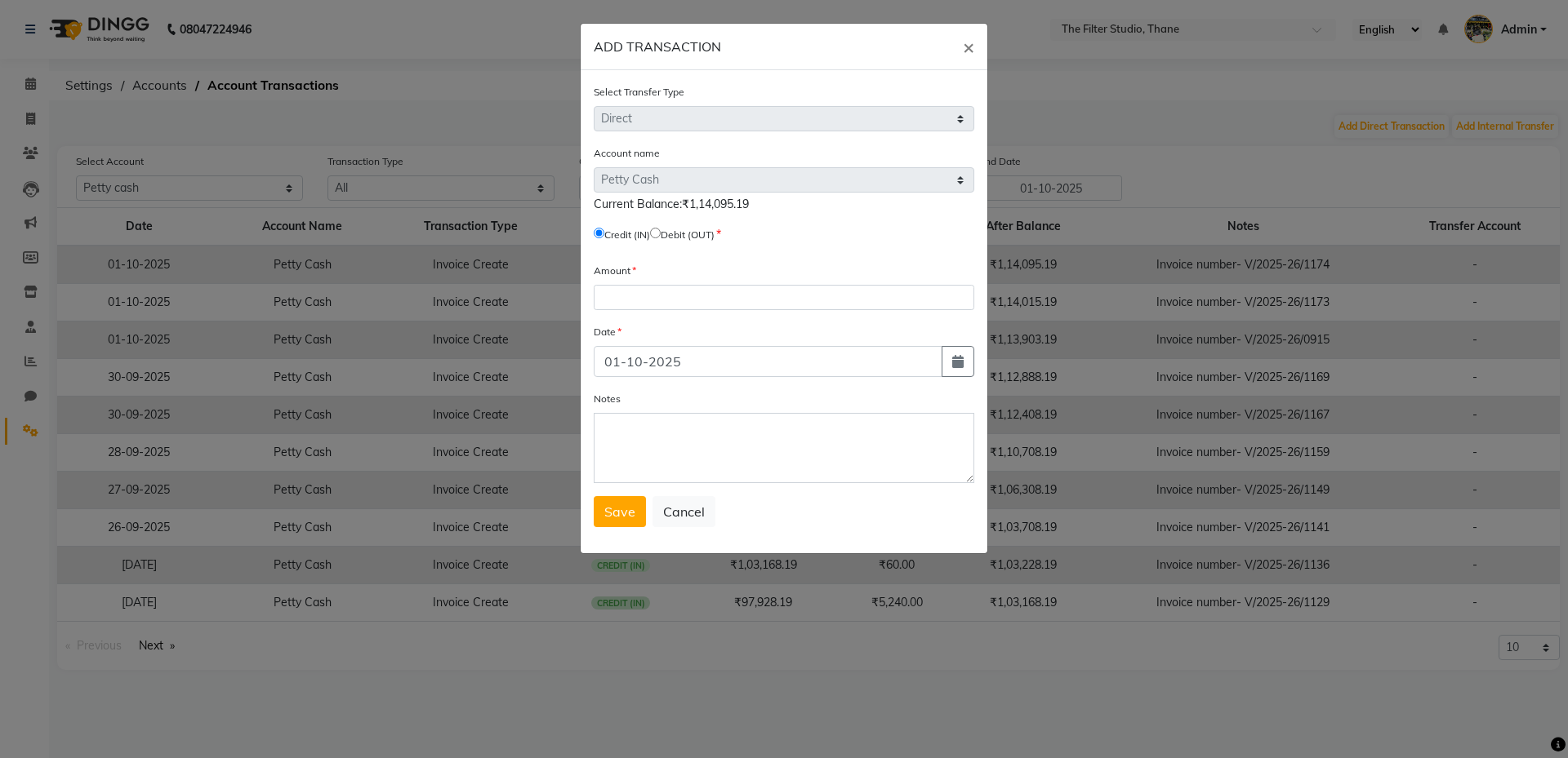
drag, startPoint x: 668, startPoint y: 231, endPoint x: 662, endPoint y: 272, distance: 41.4
click at [660, 232] on input "radio" at bounding box center [656, 233] width 11 height 11
radio input "true"
click at [662, 299] on input "number" at bounding box center [783, 298] width 381 height 26
type input "114095"
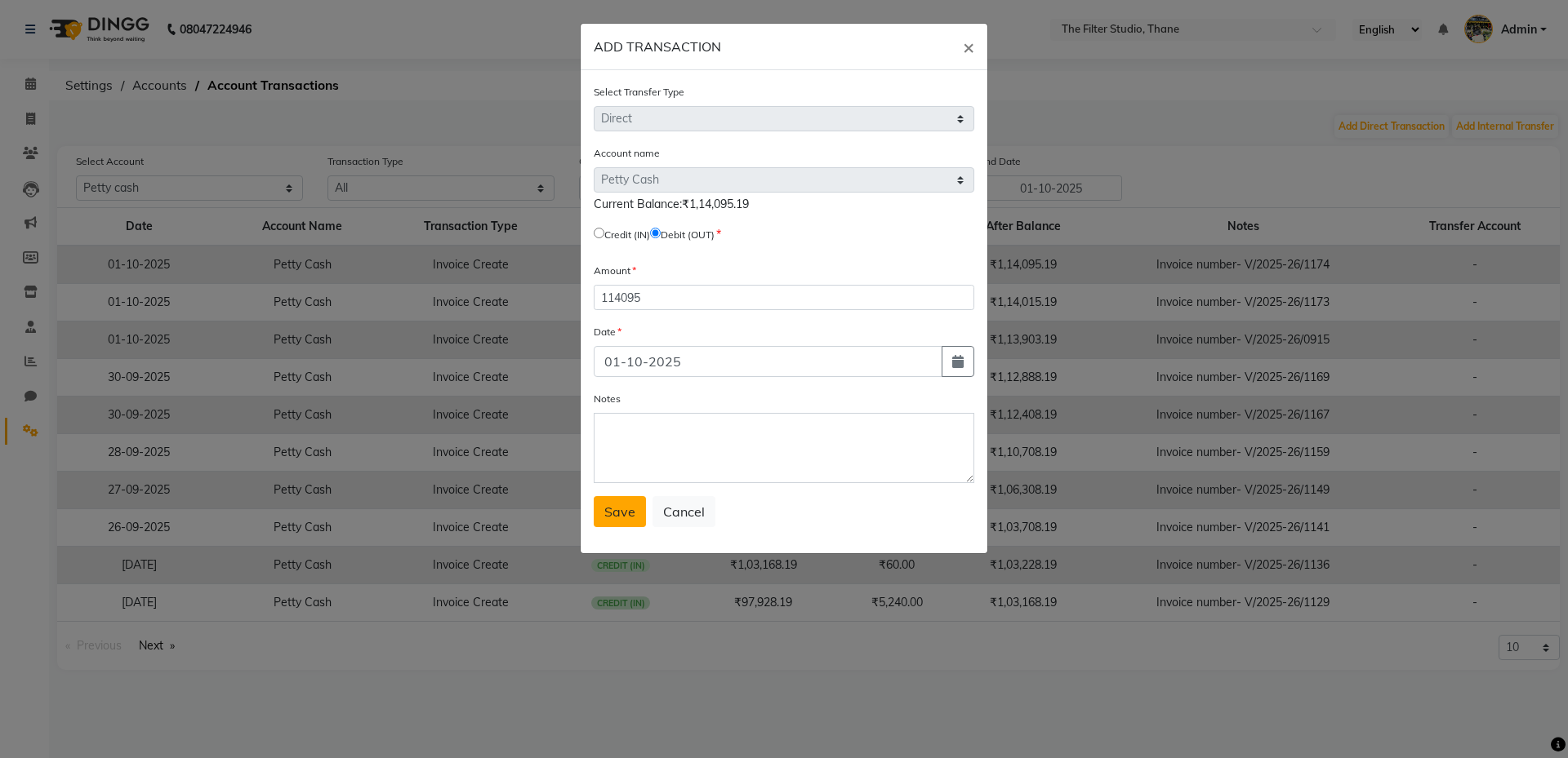
click at [619, 516] on span "Save" at bounding box center [620, 511] width 31 height 16
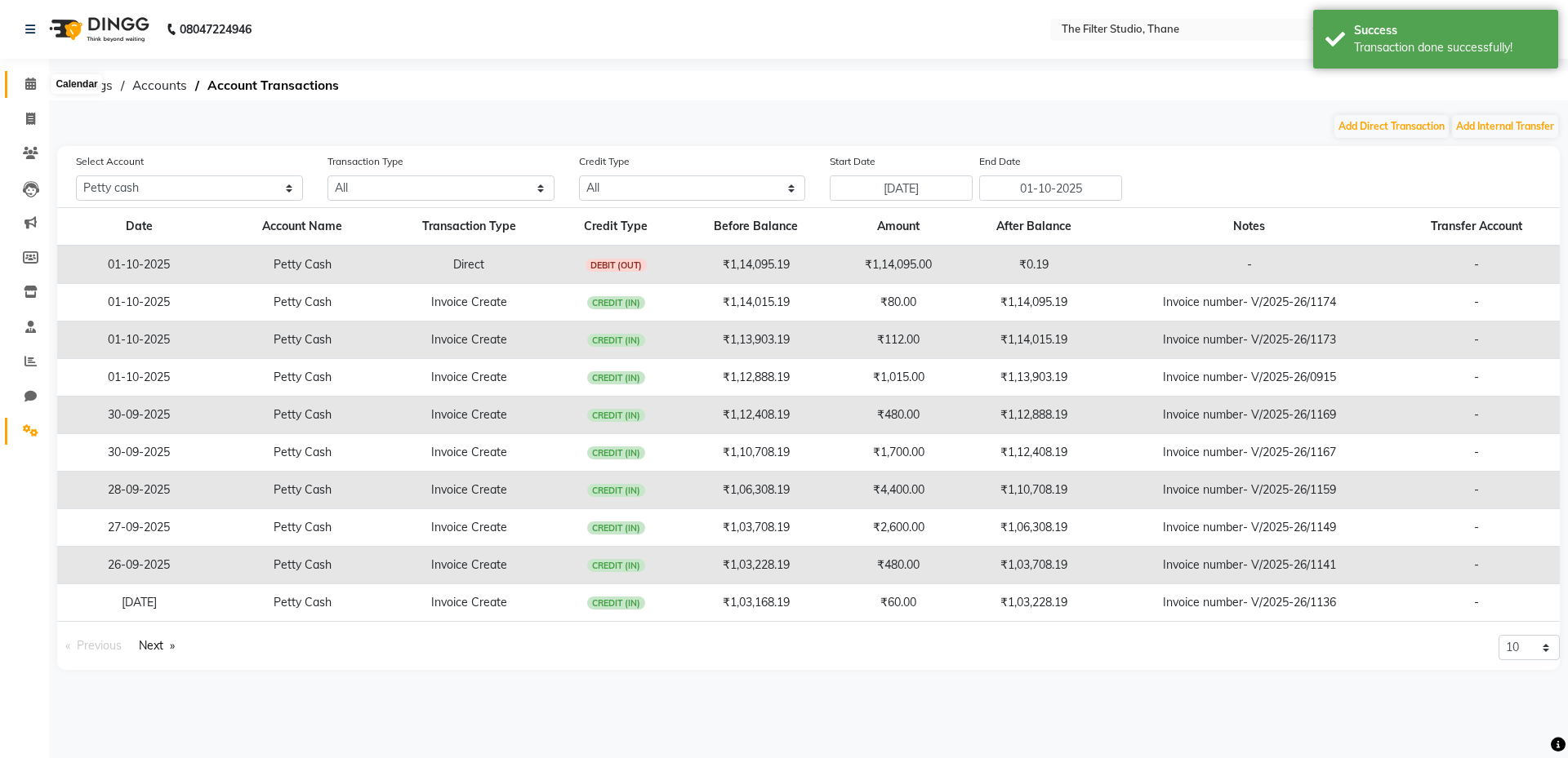
click at [28, 85] on icon at bounding box center [31, 83] width 11 height 12
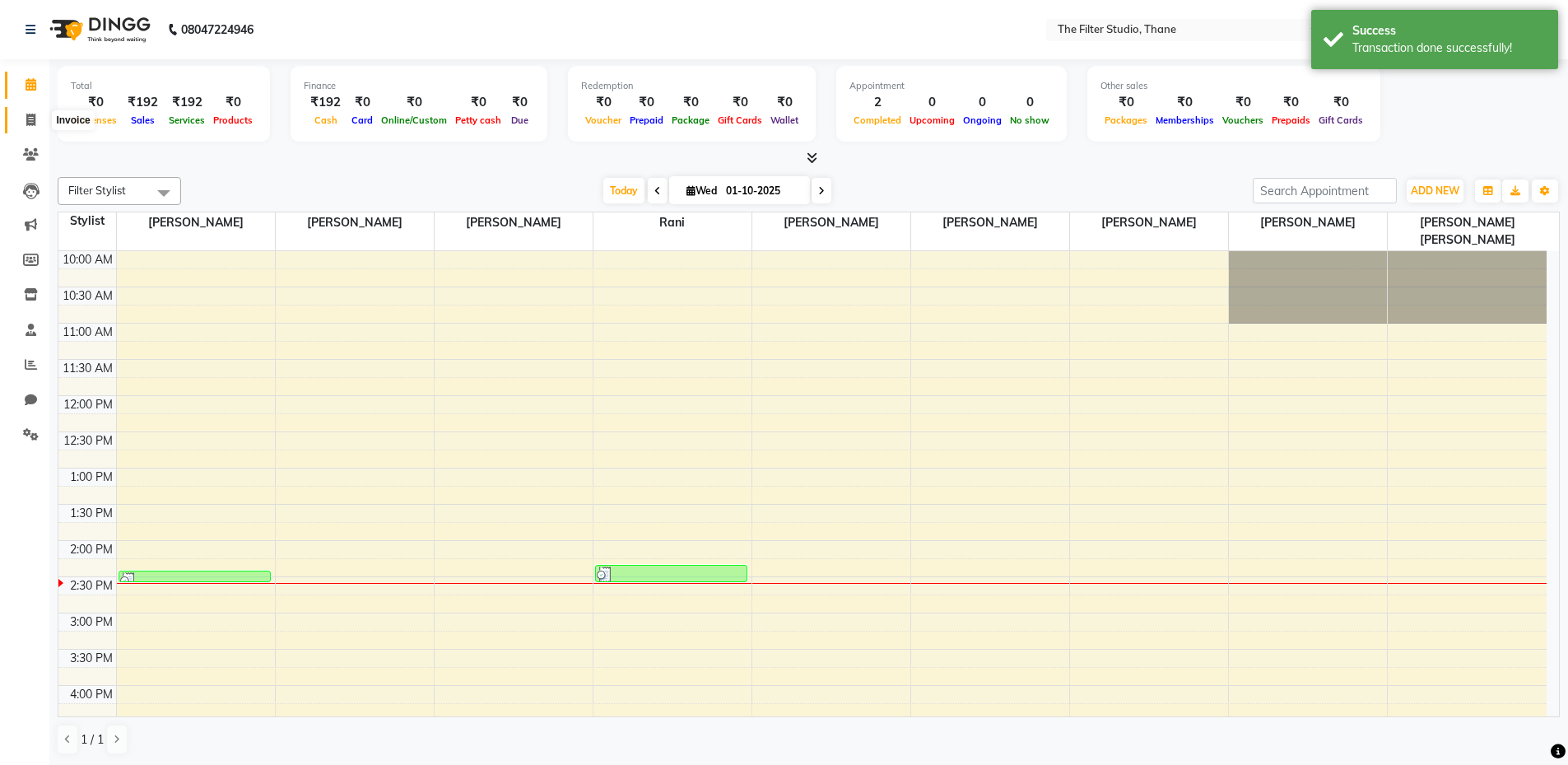
click at [22, 118] on span at bounding box center [31, 120] width 29 height 19
select select "service"
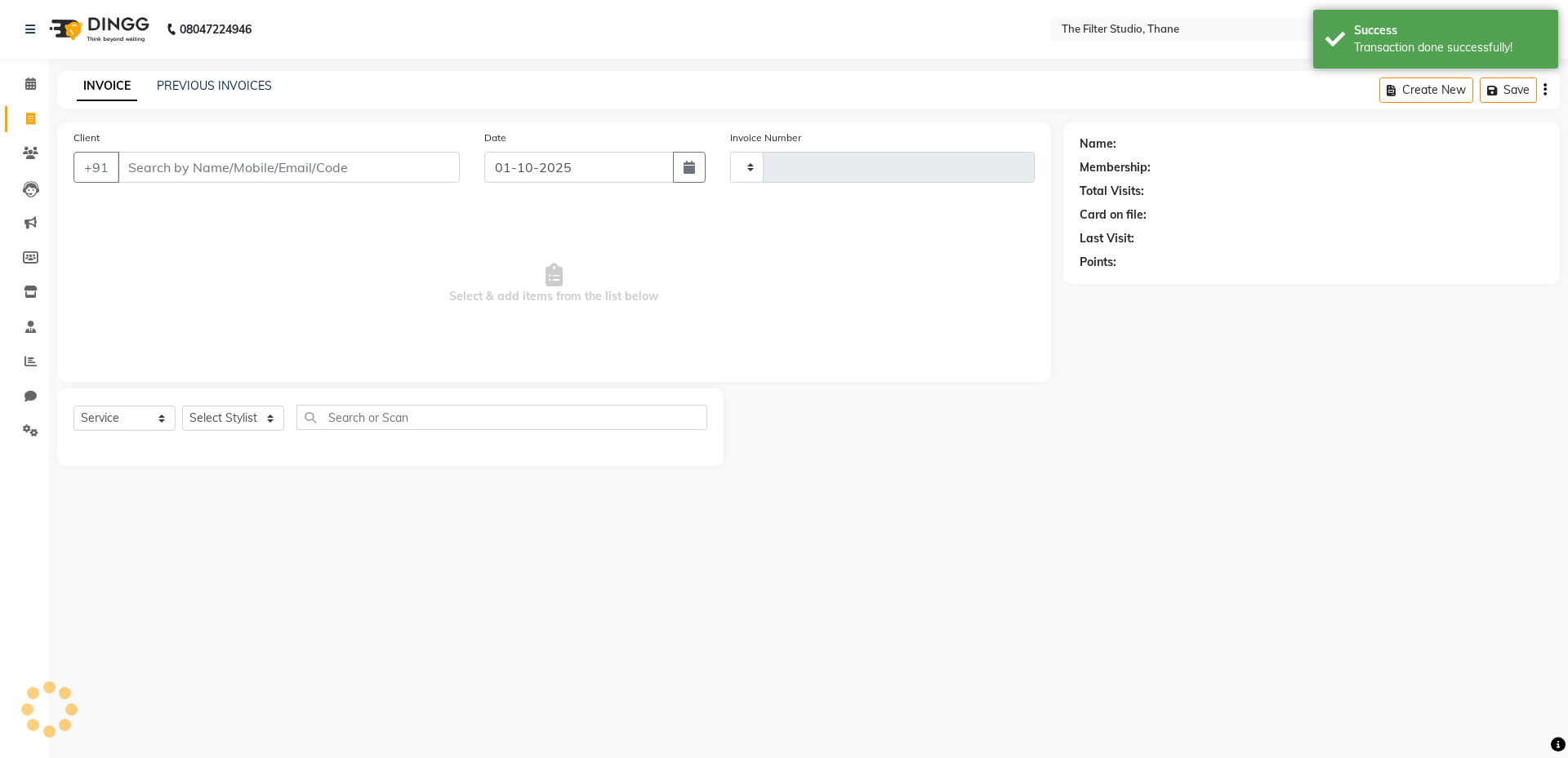
type input "1175"
select select "8024"
click at [37, 153] on icon at bounding box center [30, 152] width 16 height 12
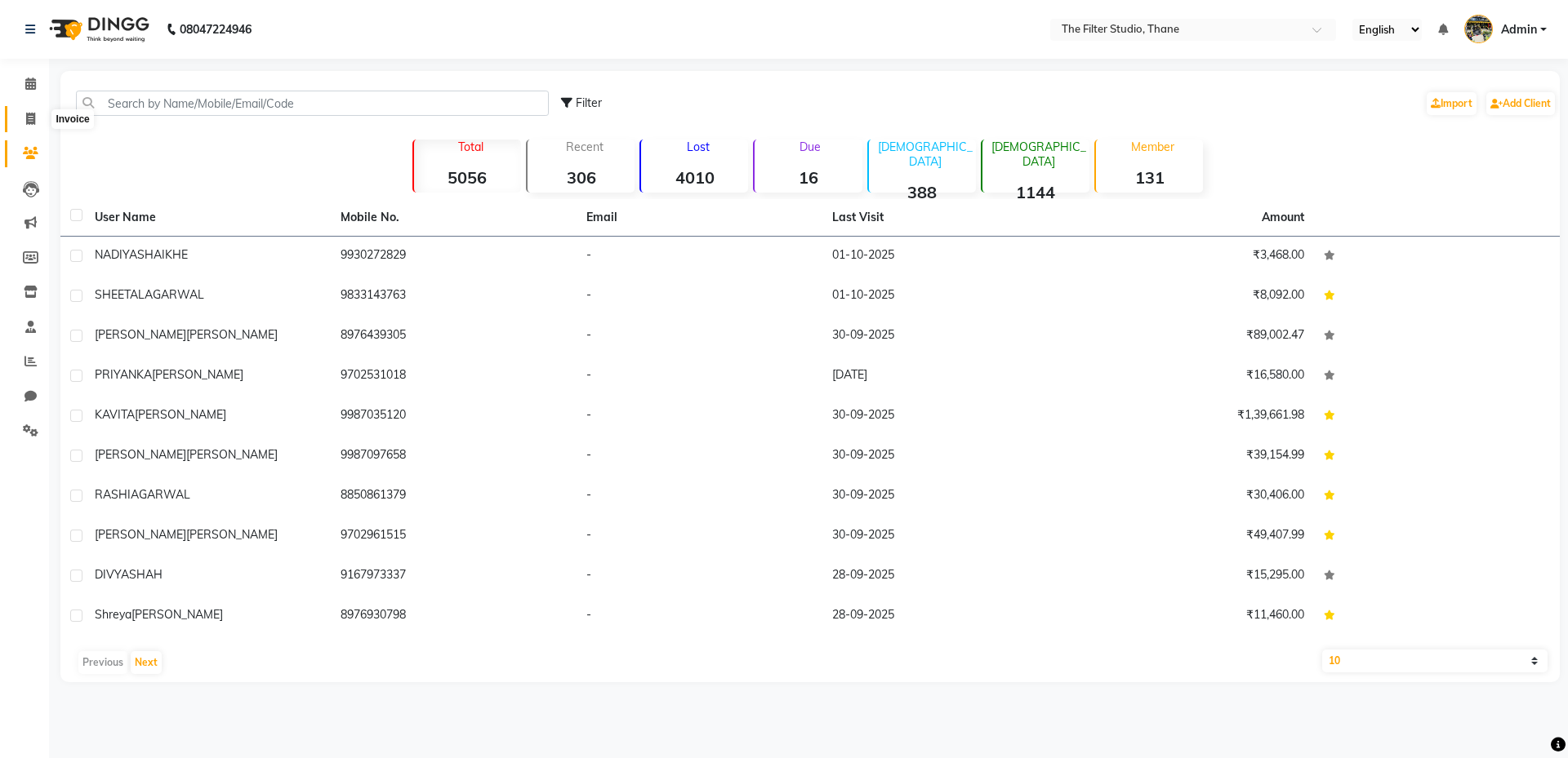
click at [29, 114] on icon at bounding box center [30, 118] width 9 height 12
select select "service"
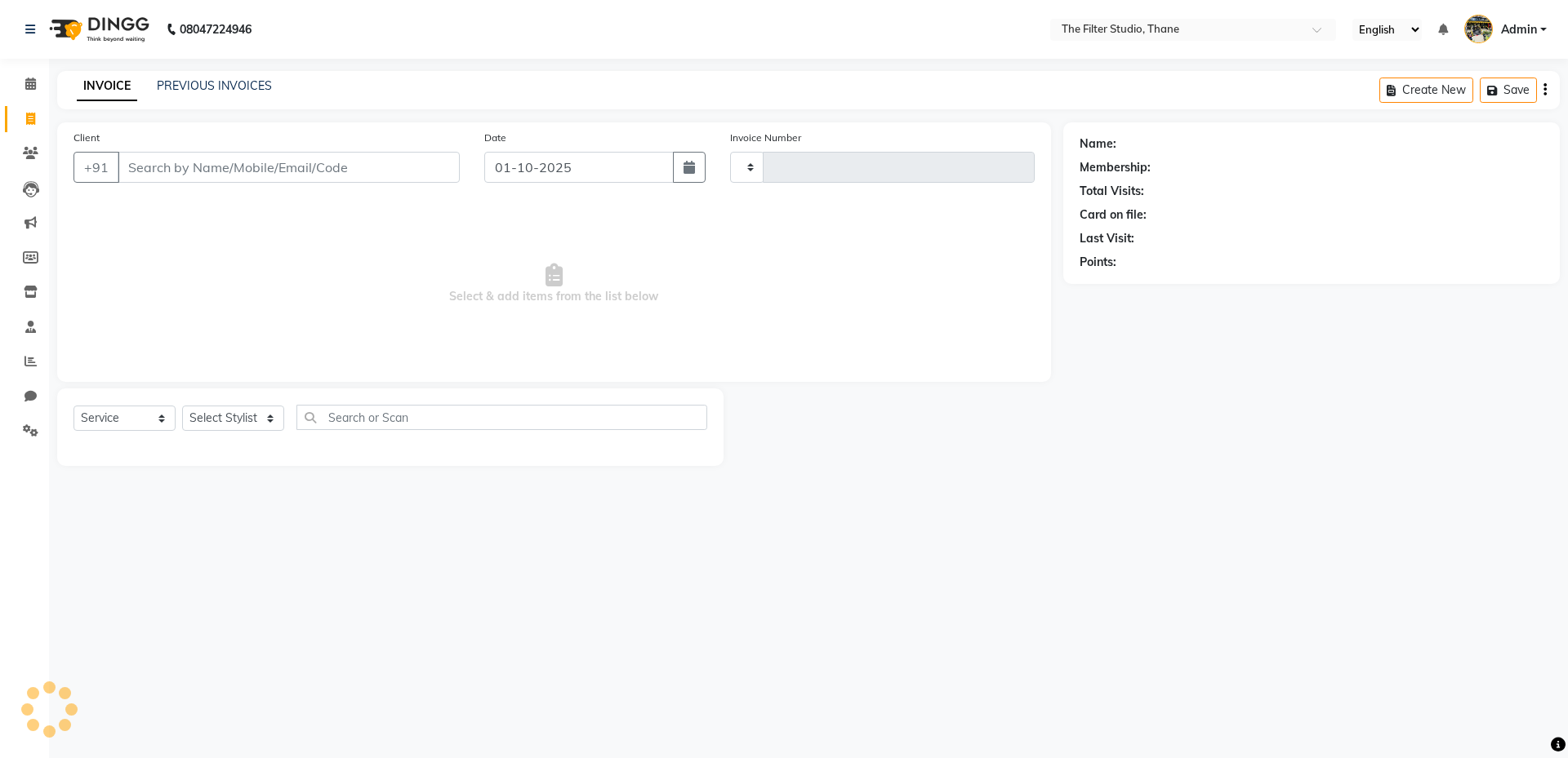
type input "1175"
select select "8024"
click at [205, 80] on link "PREVIOUS INVOICES" at bounding box center [215, 85] width 116 height 15
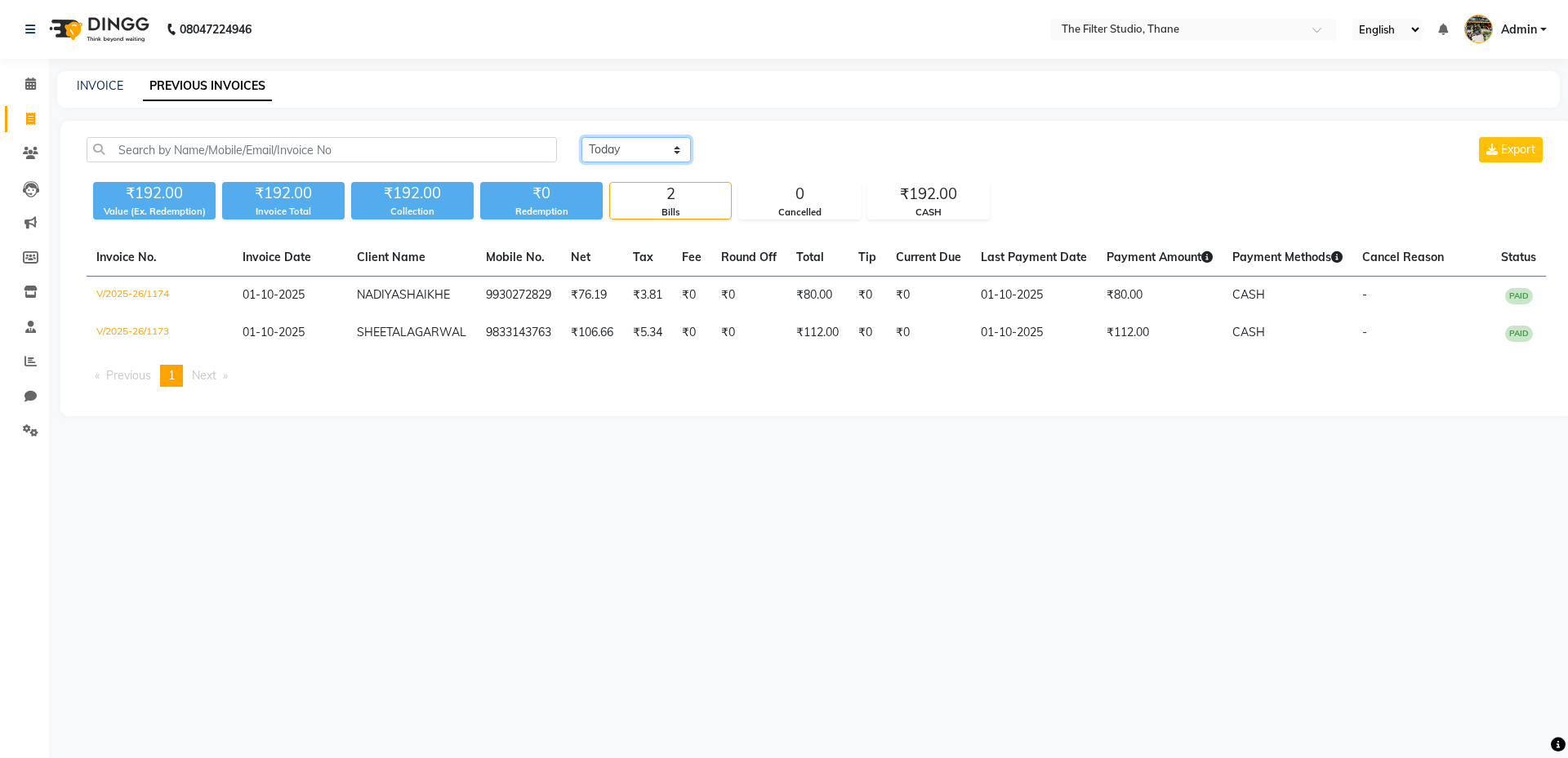
click at [645, 145] on select "Today Yesterday Custom Range" at bounding box center [635, 150] width 109 height 26
select select "range"
click at [581, 137] on select "Today Yesterday Custom Range" at bounding box center [635, 150] width 109 height 26
click at [761, 148] on input "01-10-2025" at bounding box center [768, 149] width 115 height 23
select select "10"
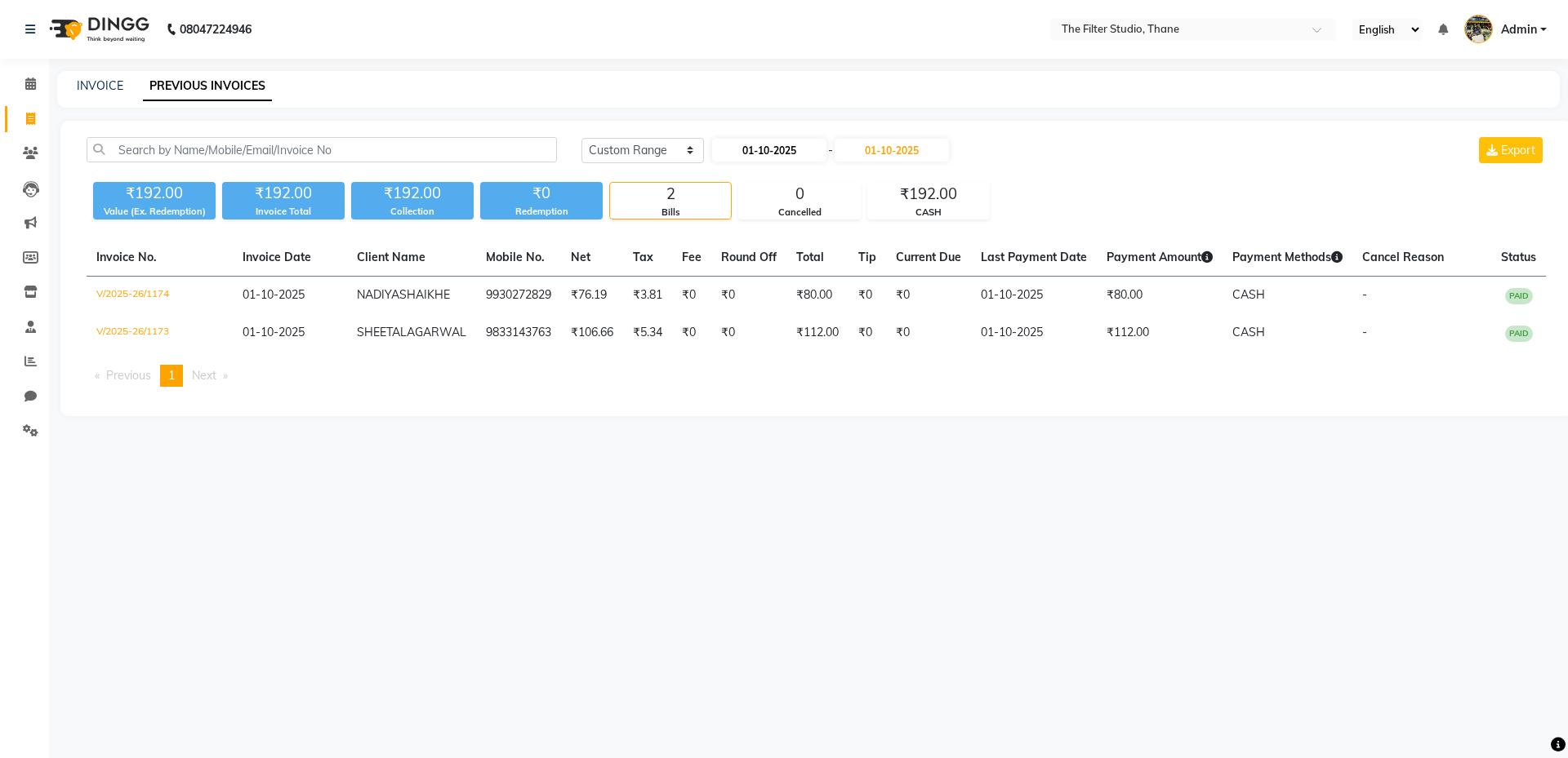
select select "2025"
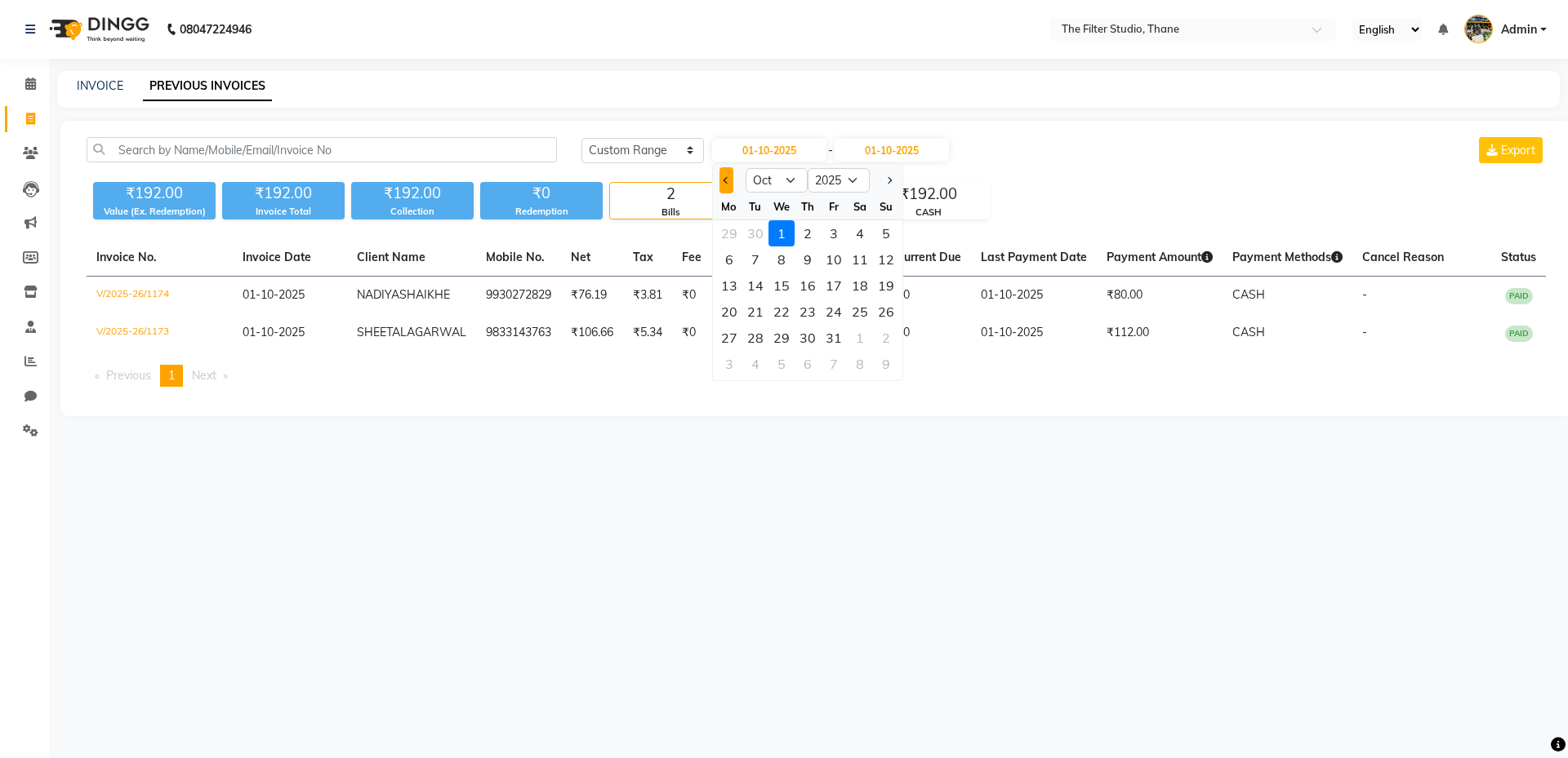
click at [726, 186] on button "Previous month" at bounding box center [726, 181] width 14 height 26
select select "9"
click at [731, 229] on div "1" at bounding box center [729, 233] width 26 height 26
type input "01-09-2025"
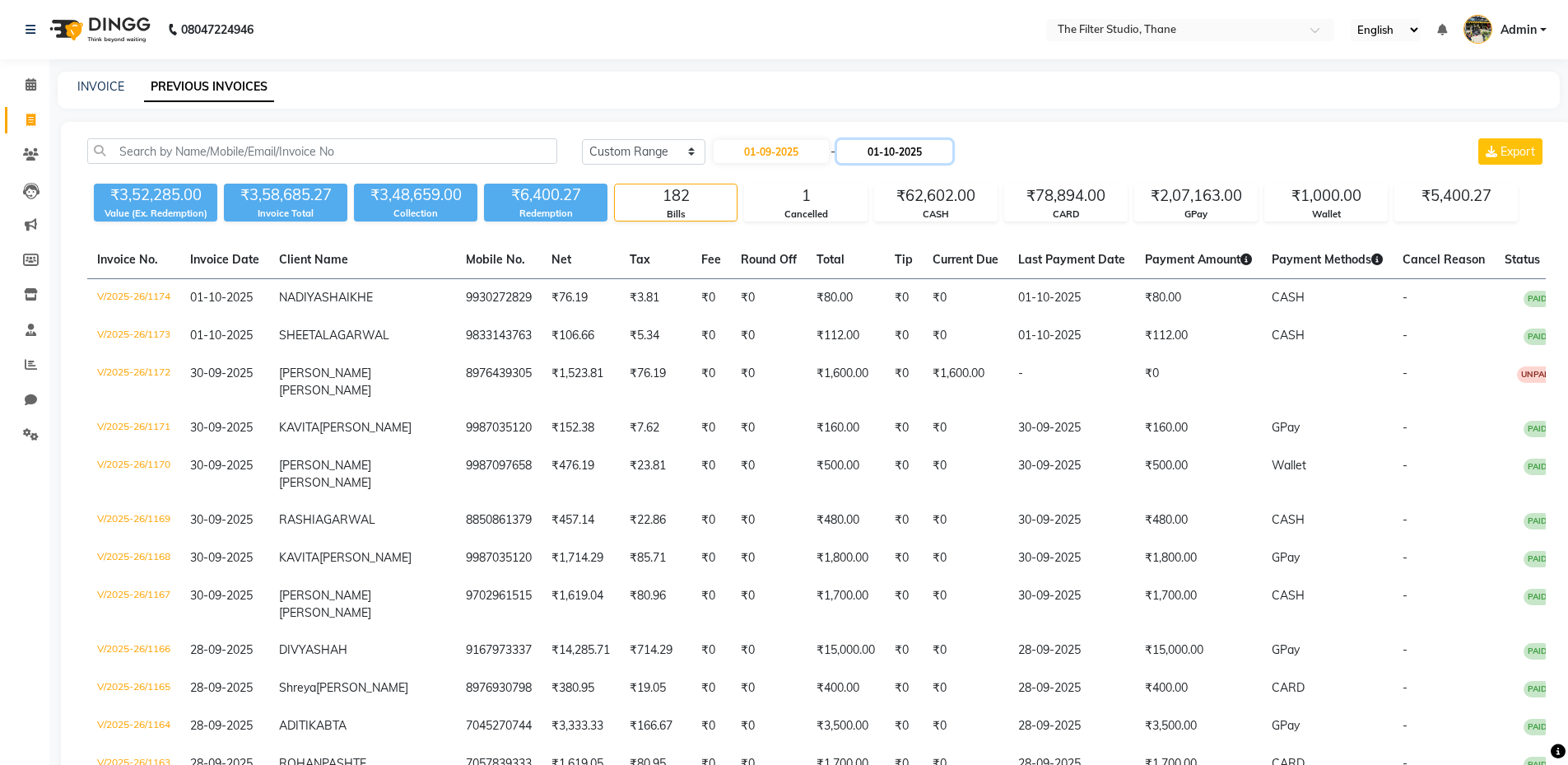
click at [906, 154] on input "01-10-2025" at bounding box center [895, 151] width 116 height 23
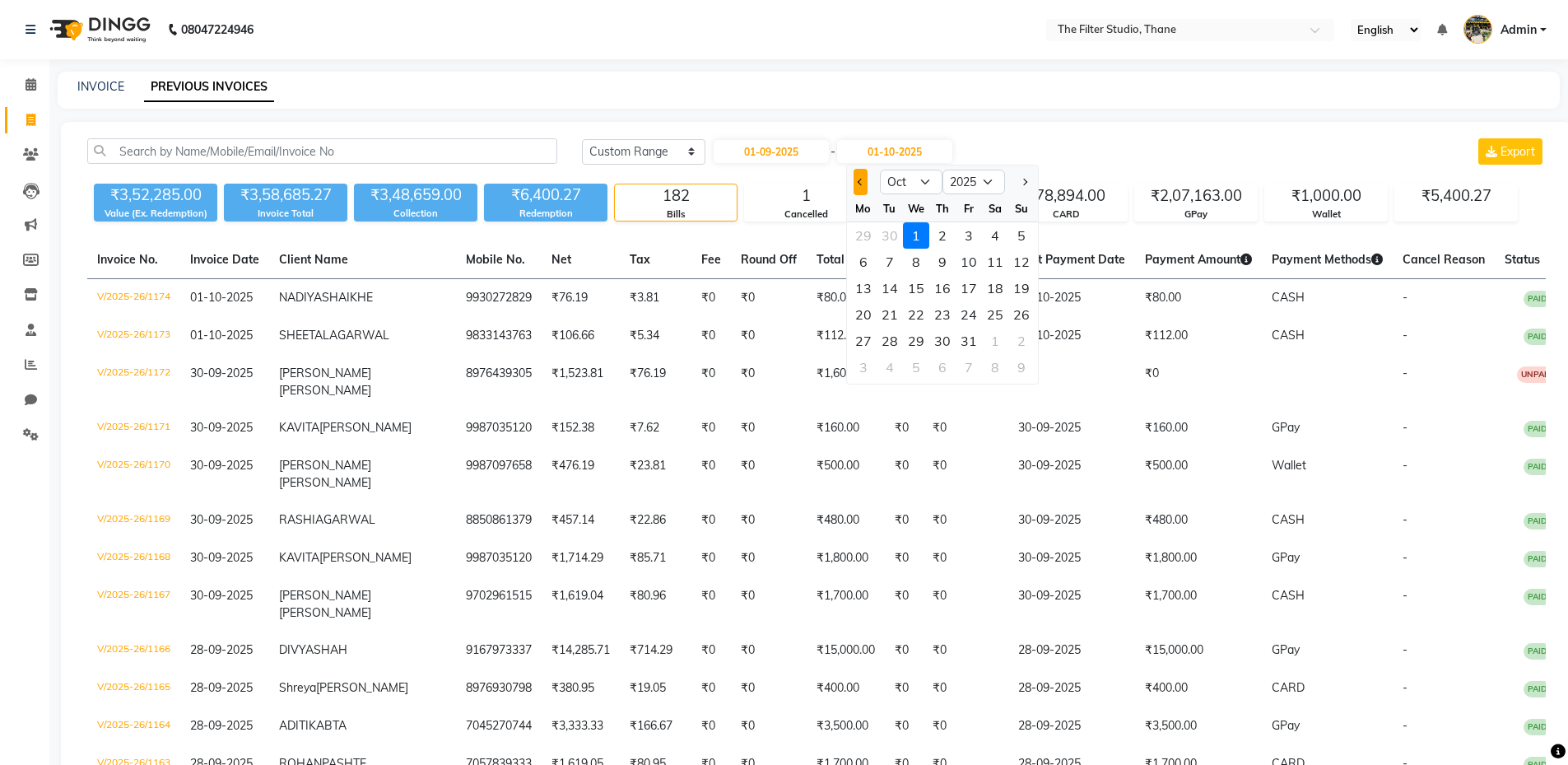
click at [862, 177] on button "Previous month" at bounding box center [860, 182] width 14 height 26
select select "9"
click at [896, 336] on div "30" at bounding box center [889, 340] width 26 height 26
type input "30-09-2025"
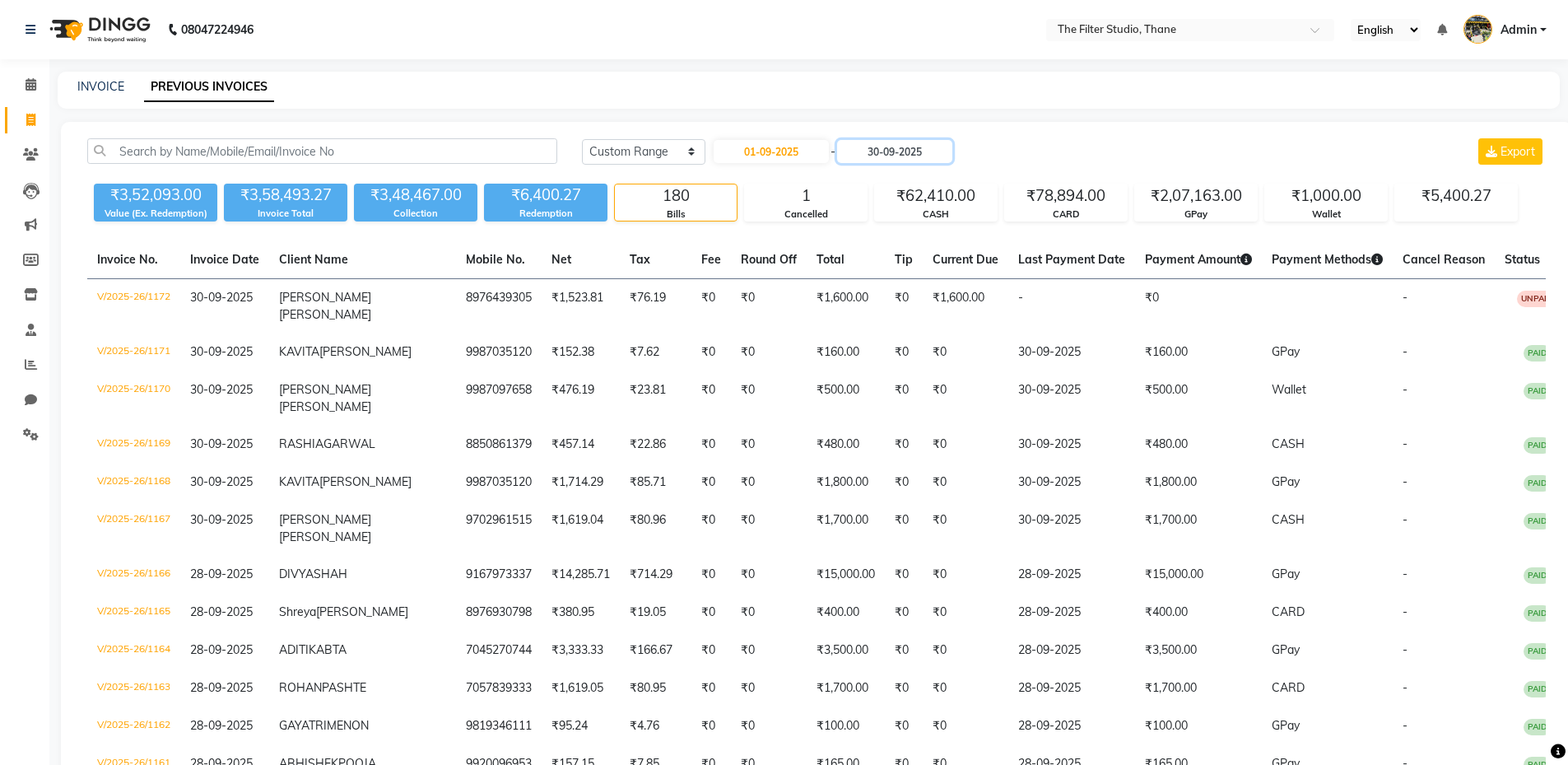
scroll to position [4581, 0]
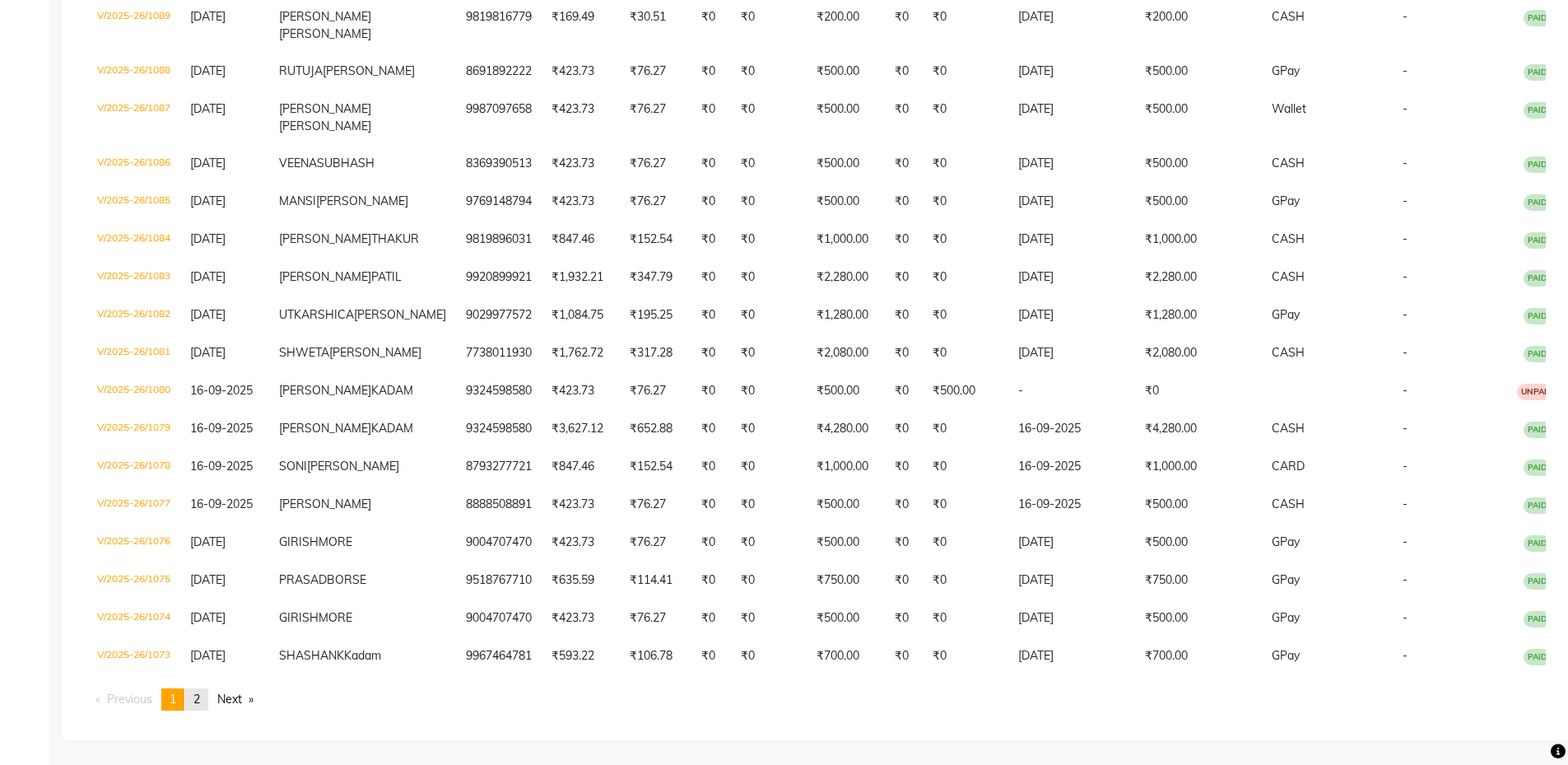
click at [196, 699] on span "2" at bounding box center [196, 699] width 6 height 15
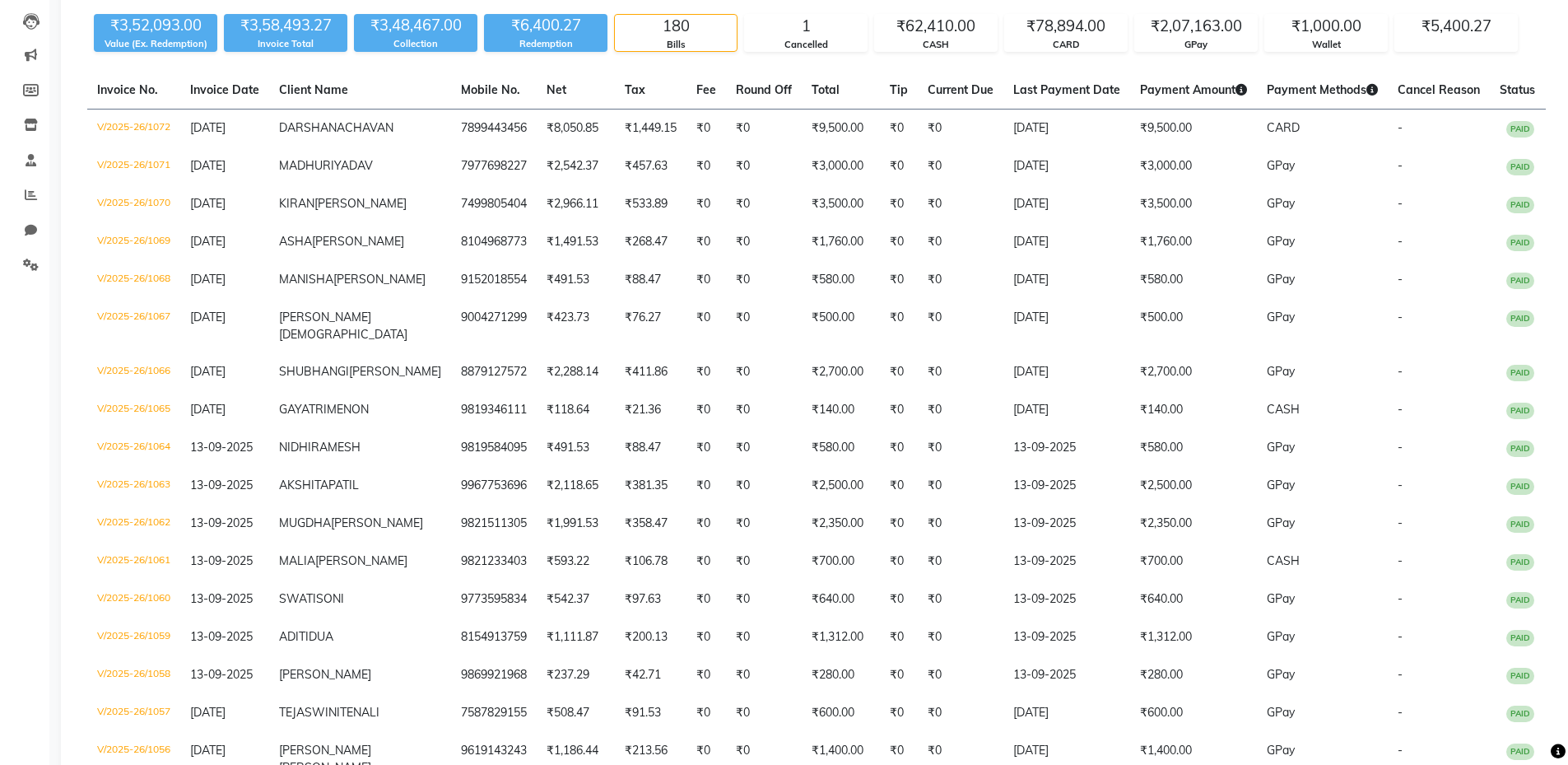
scroll to position [3964, 0]
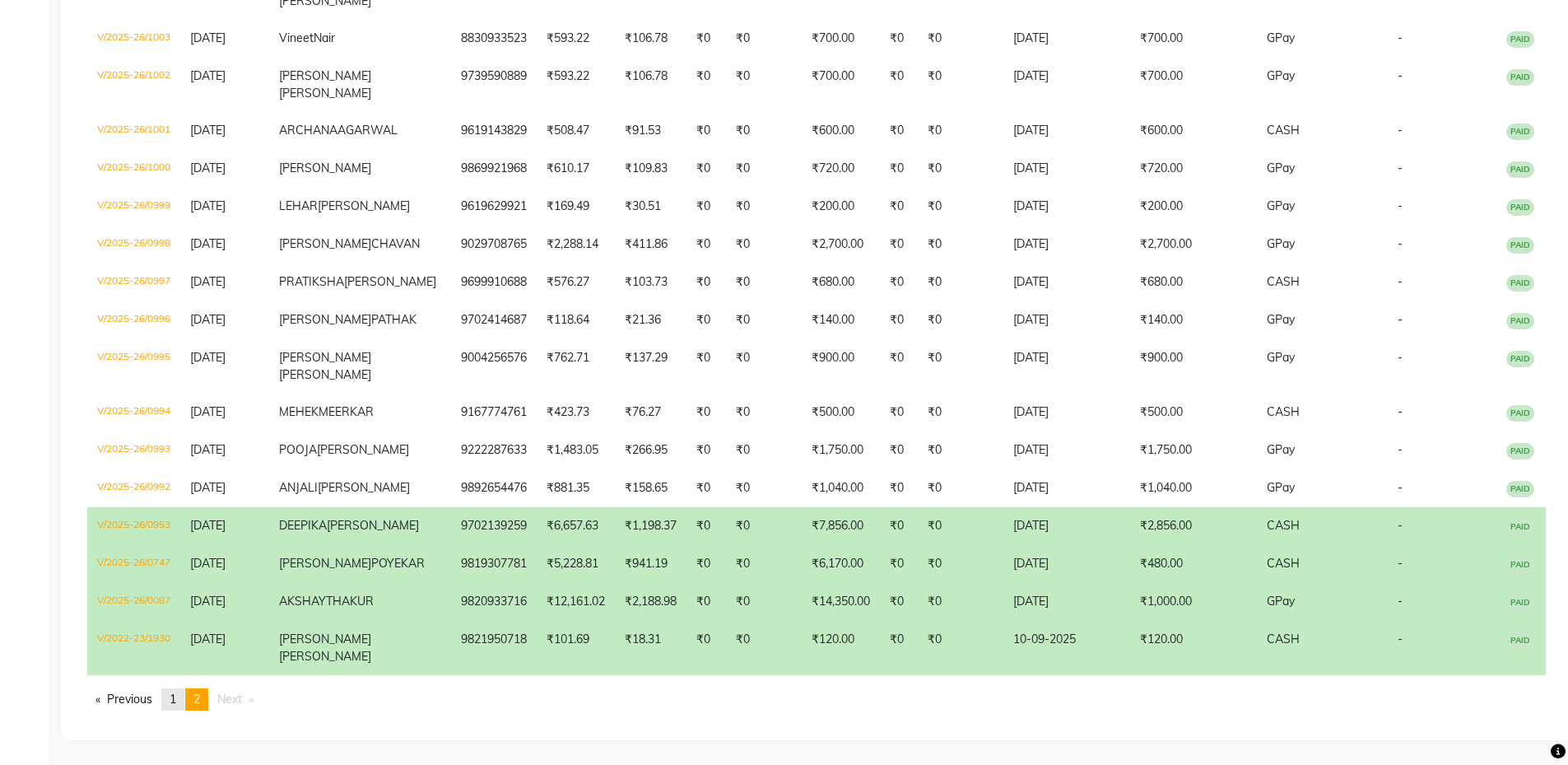
click at [169, 699] on link "page 1" at bounding box center [173, 699] width 23 height 22
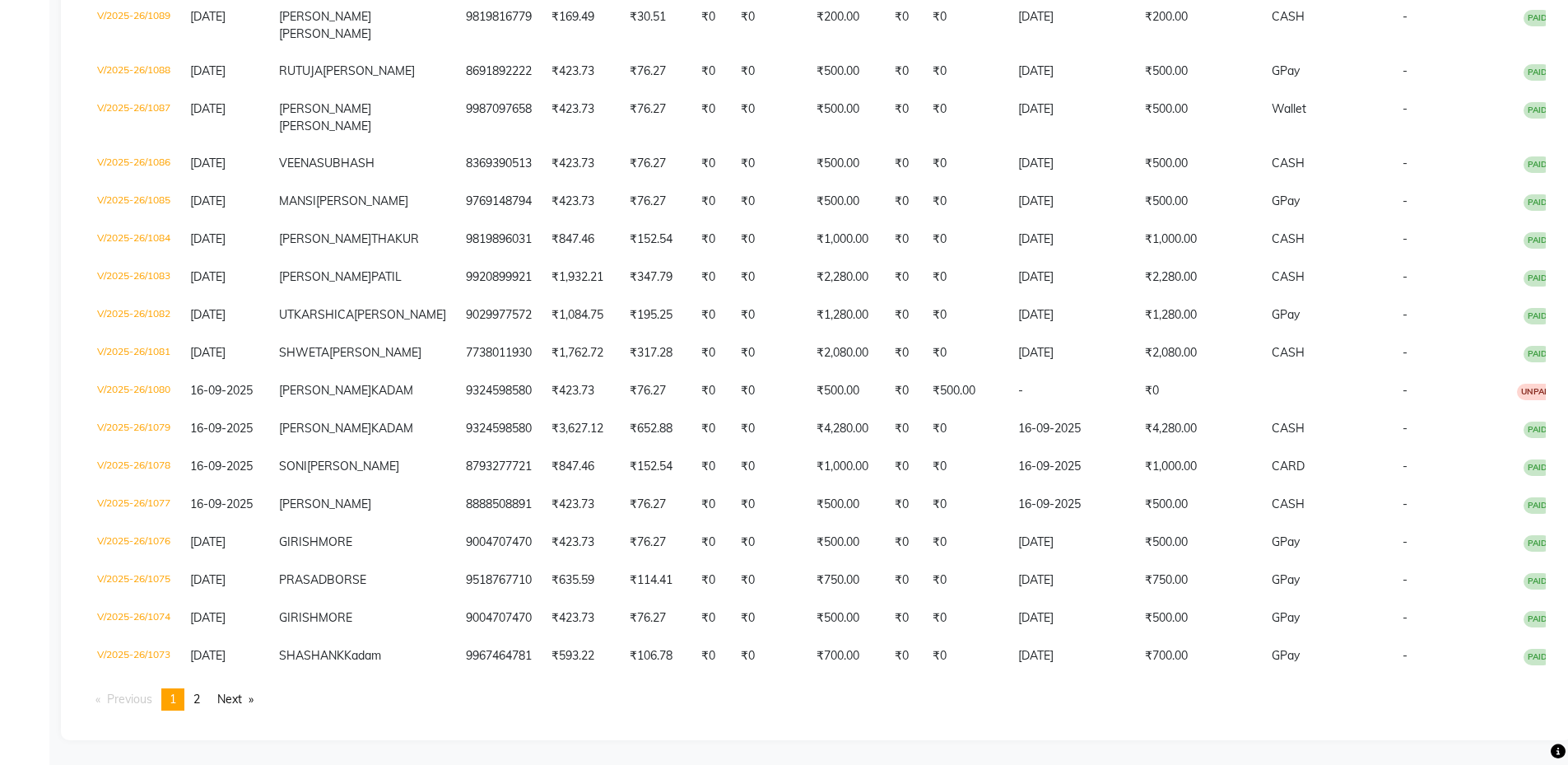
scroll to position [4341, 0]
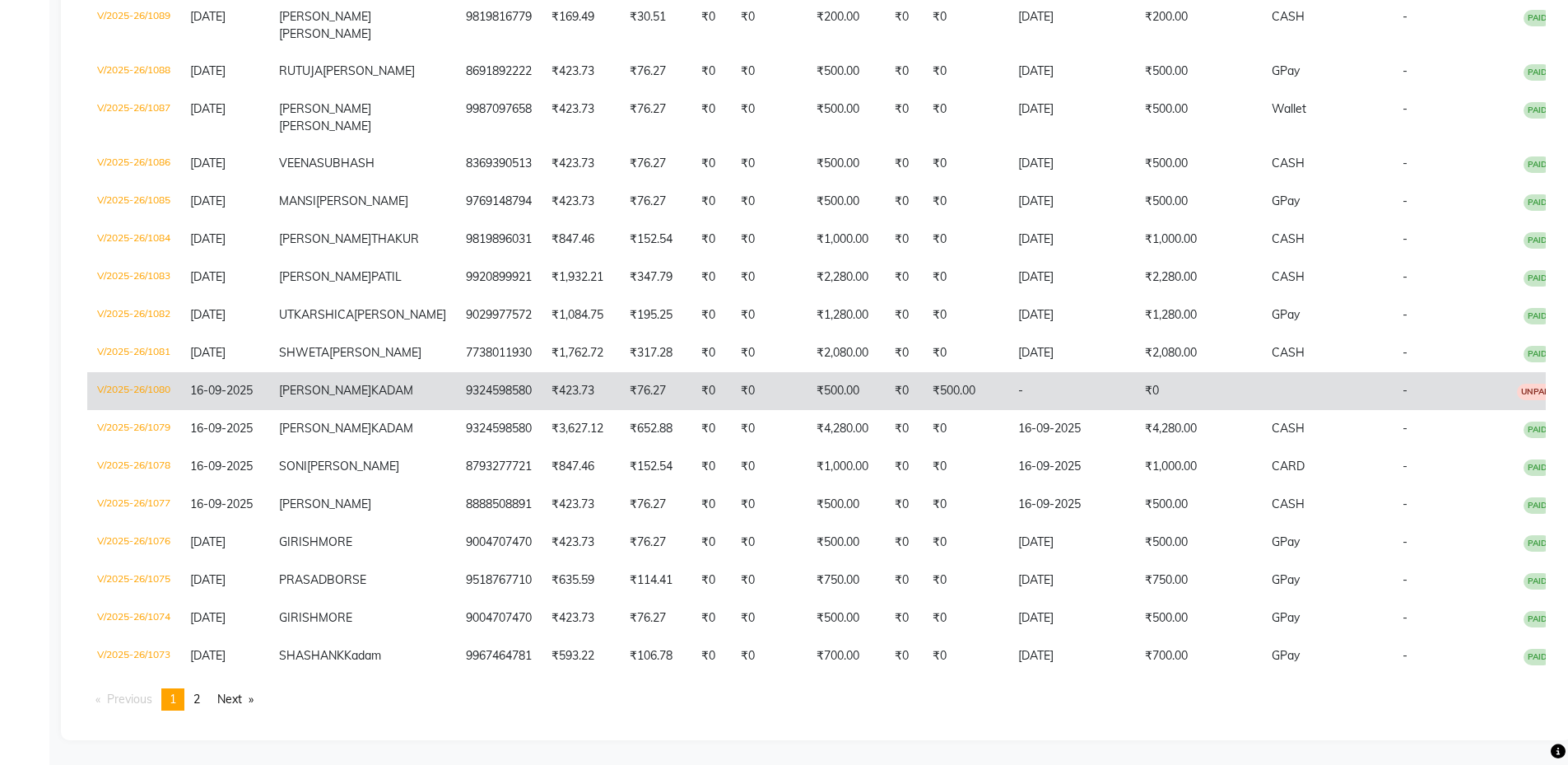
click at [404, 398] on span "KADAM" at bounding box center [392, 390] width 42 height 15
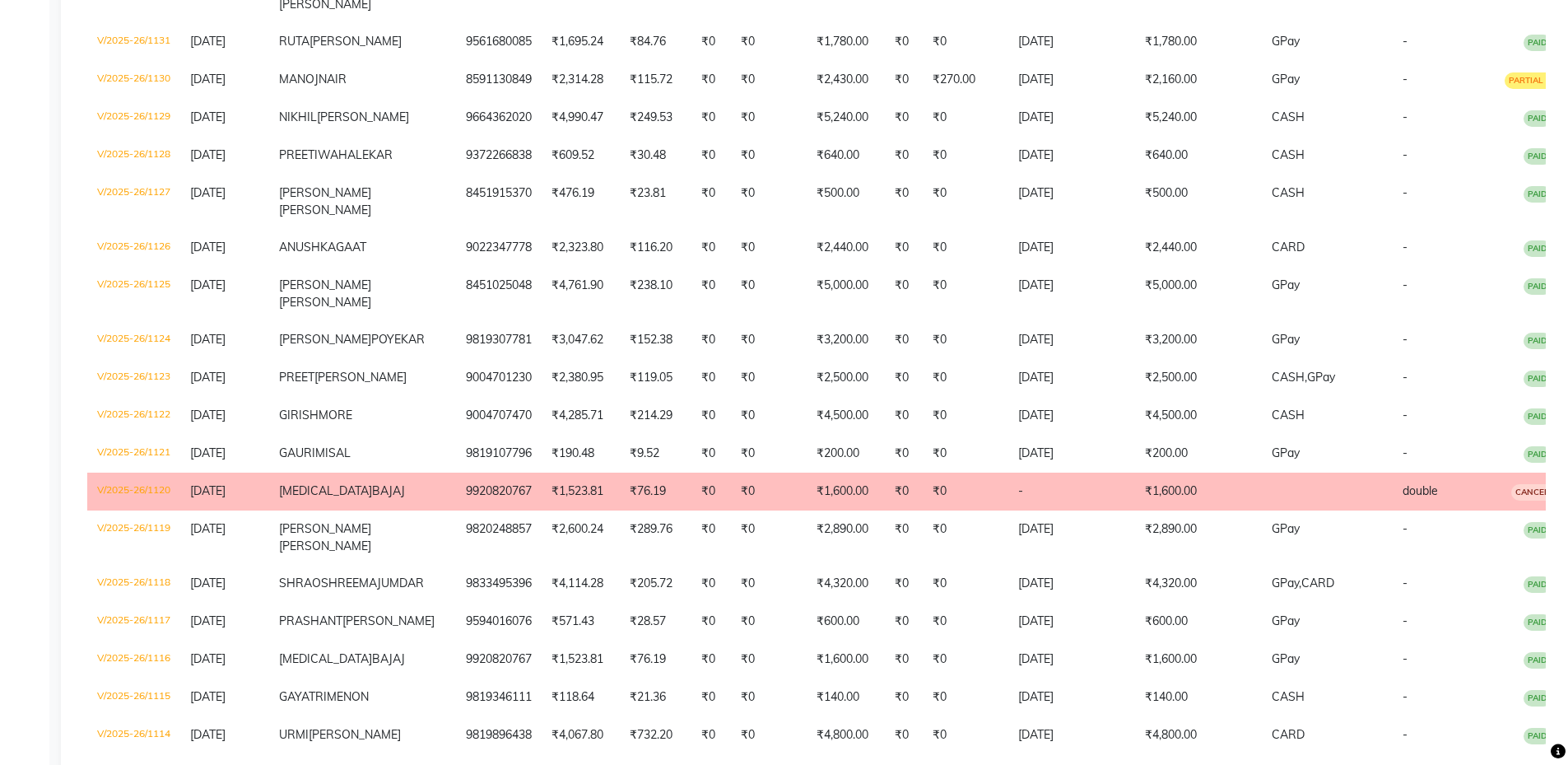
scroll to position [1850, 0]
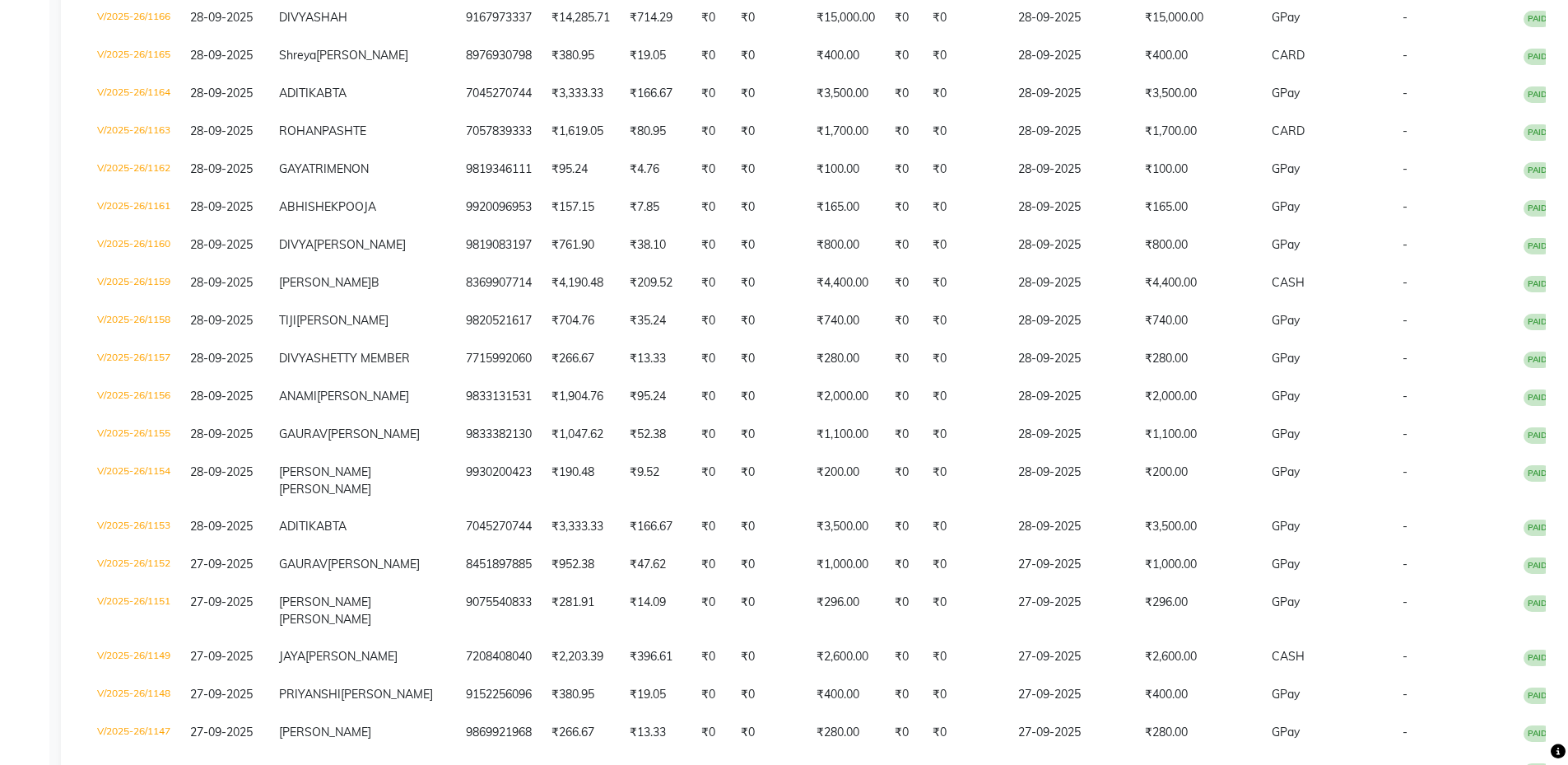
scroll to position [526, 0]
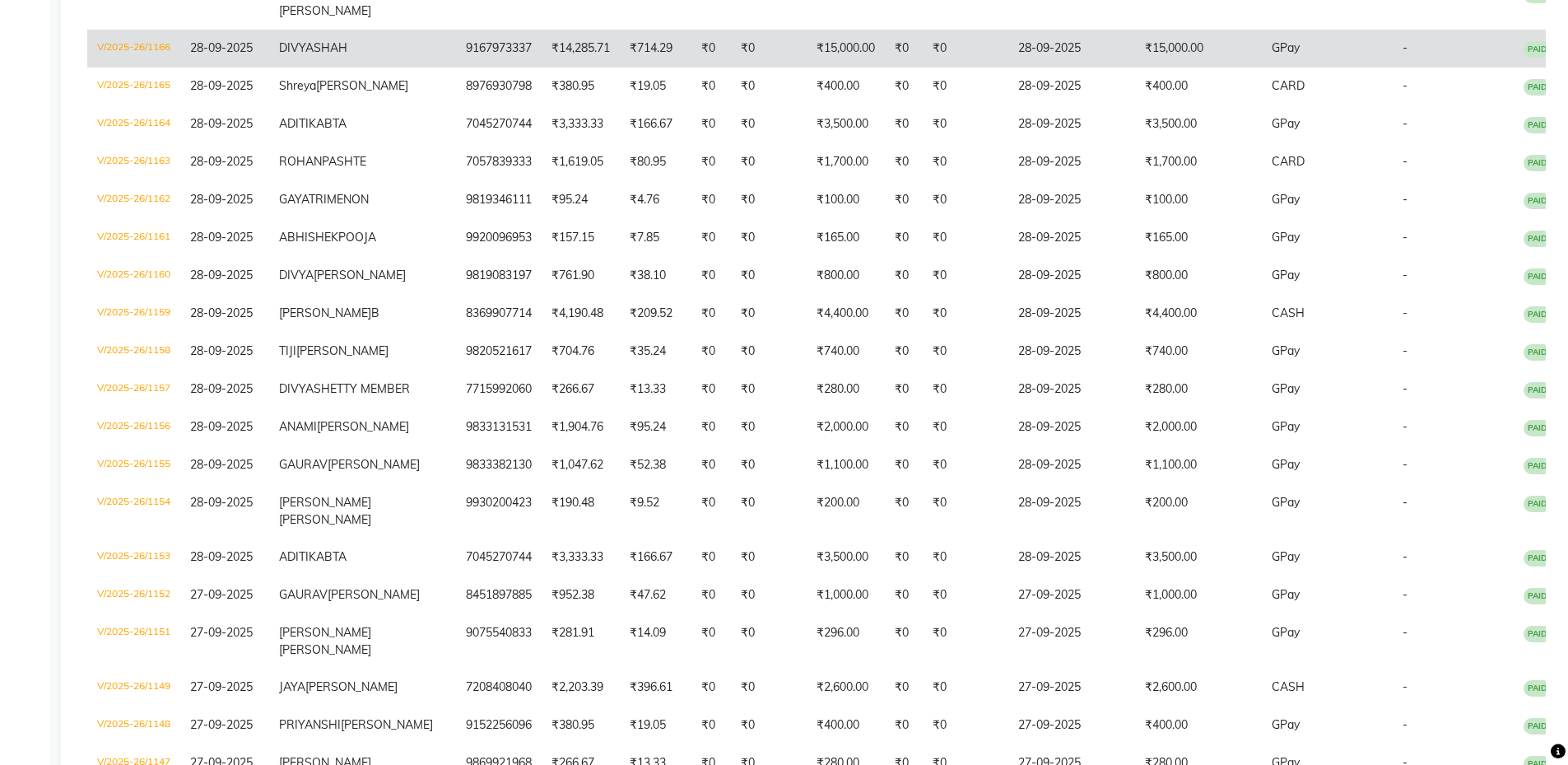
click at [269, 68] on td "28-09-2025" at bounding box center [225, 48] width 89 height 38
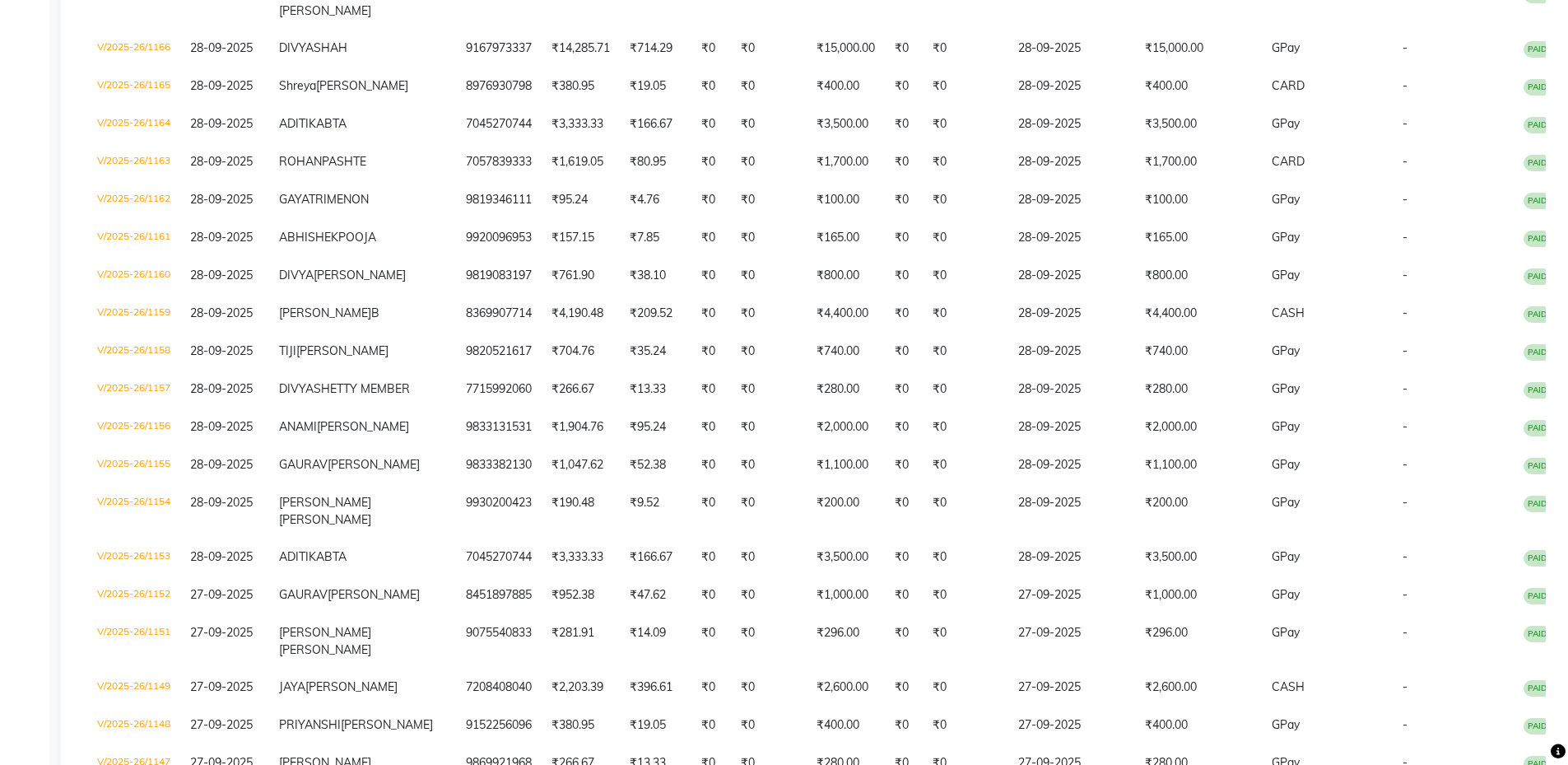
scroll to position [0, 0]
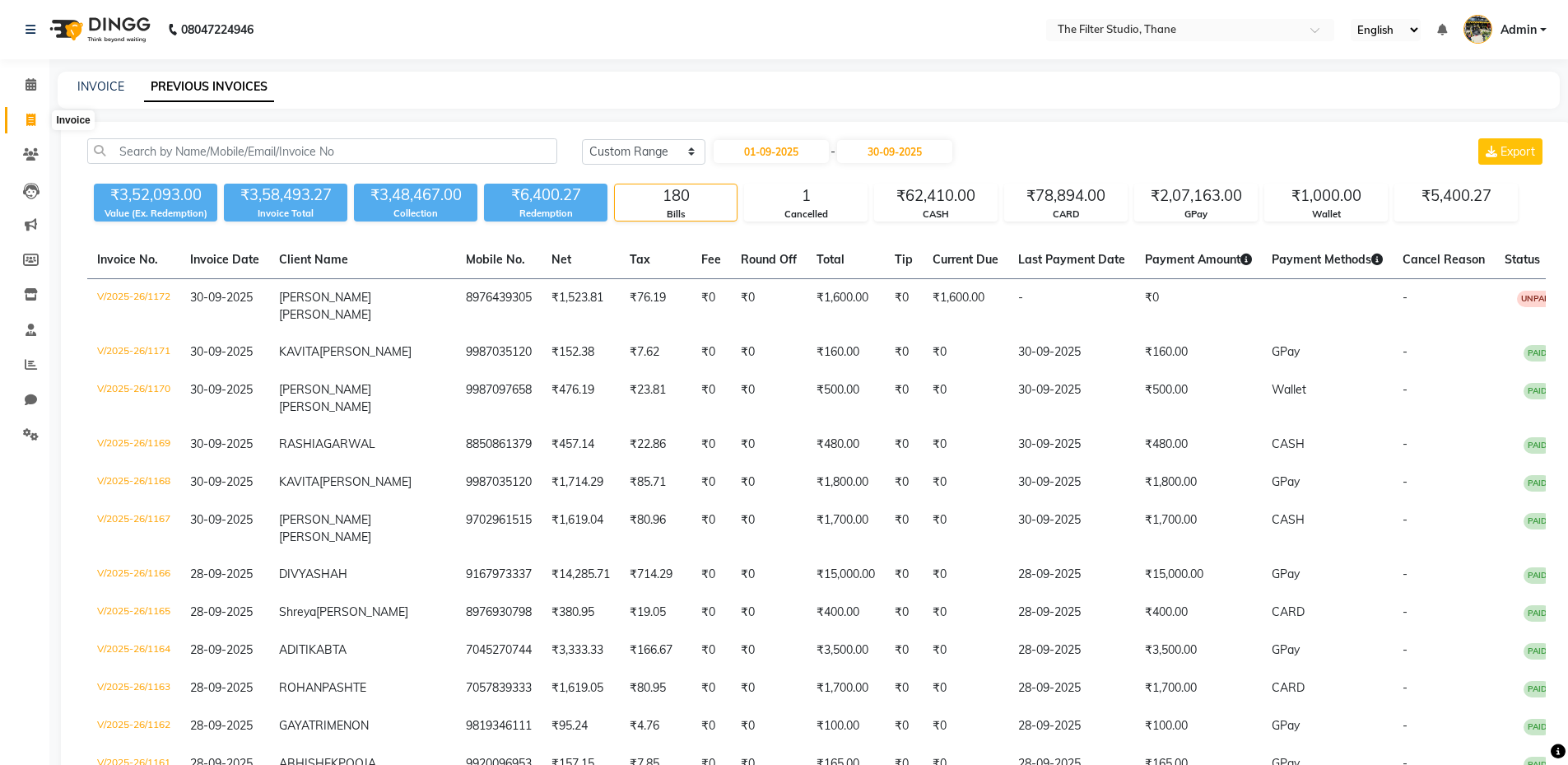
click at [28, 124] on icon at bounding box center [31, 119] width 9 height 12
select select "8024"
select select "service"
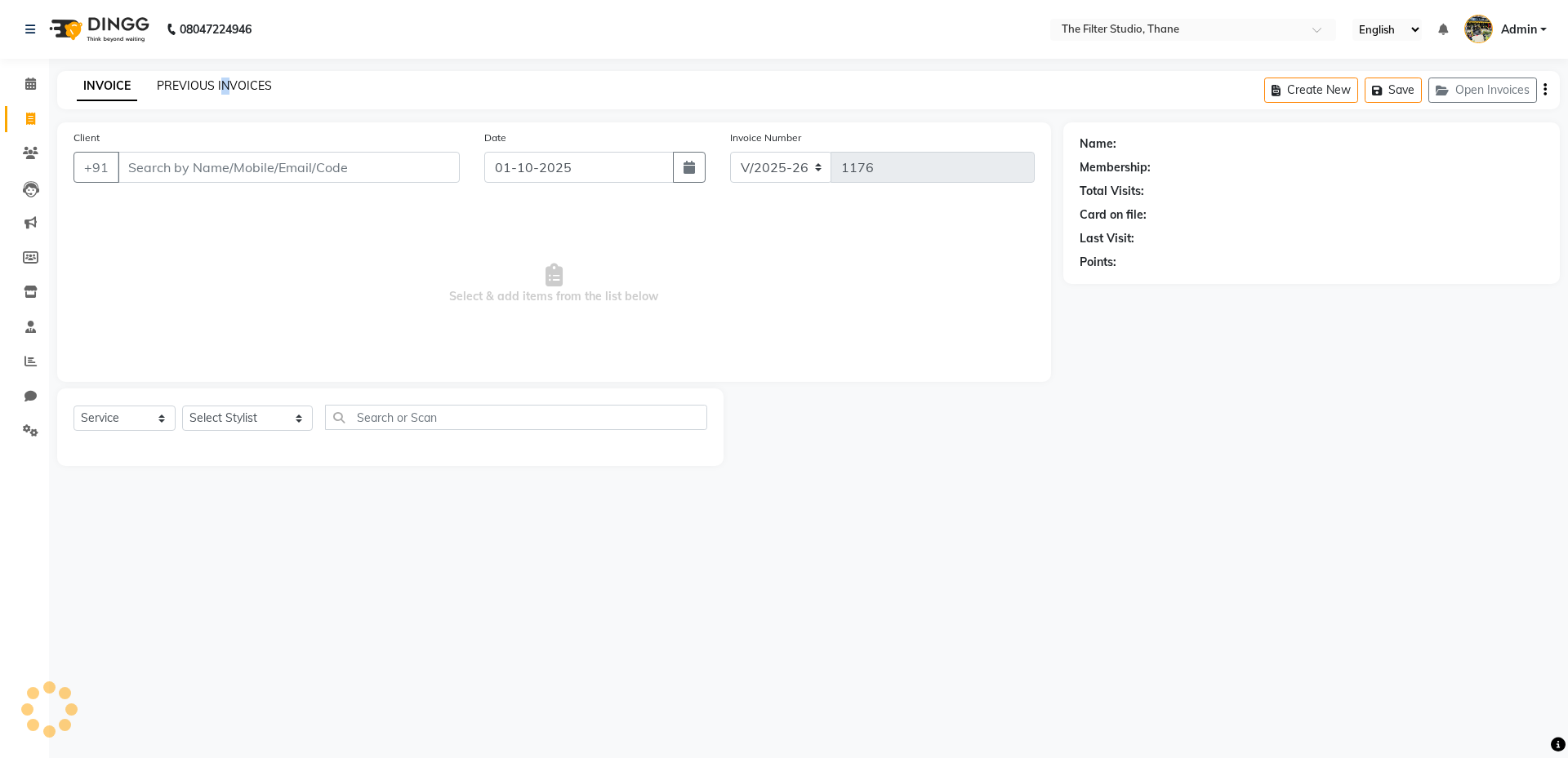
drag, startPoint x: 225, startPoint y: 75, endPoint x: 240, endPoint y: 90, distance: 21.2
click at [226, 76] on div "INVOICE PREVIOUS INVOICES Create New Save Open Invoices" at bounding box center [808, 90] width 1502 height 38
click at [215, 95] on div "INVOICE PREVIOUS INVOICES" at bounding box center [174, 87] width 235 height 18
click at [223, 81] on link "PREVIOUS INVOICES" at bounding box center [215, 85] width 116 height 15
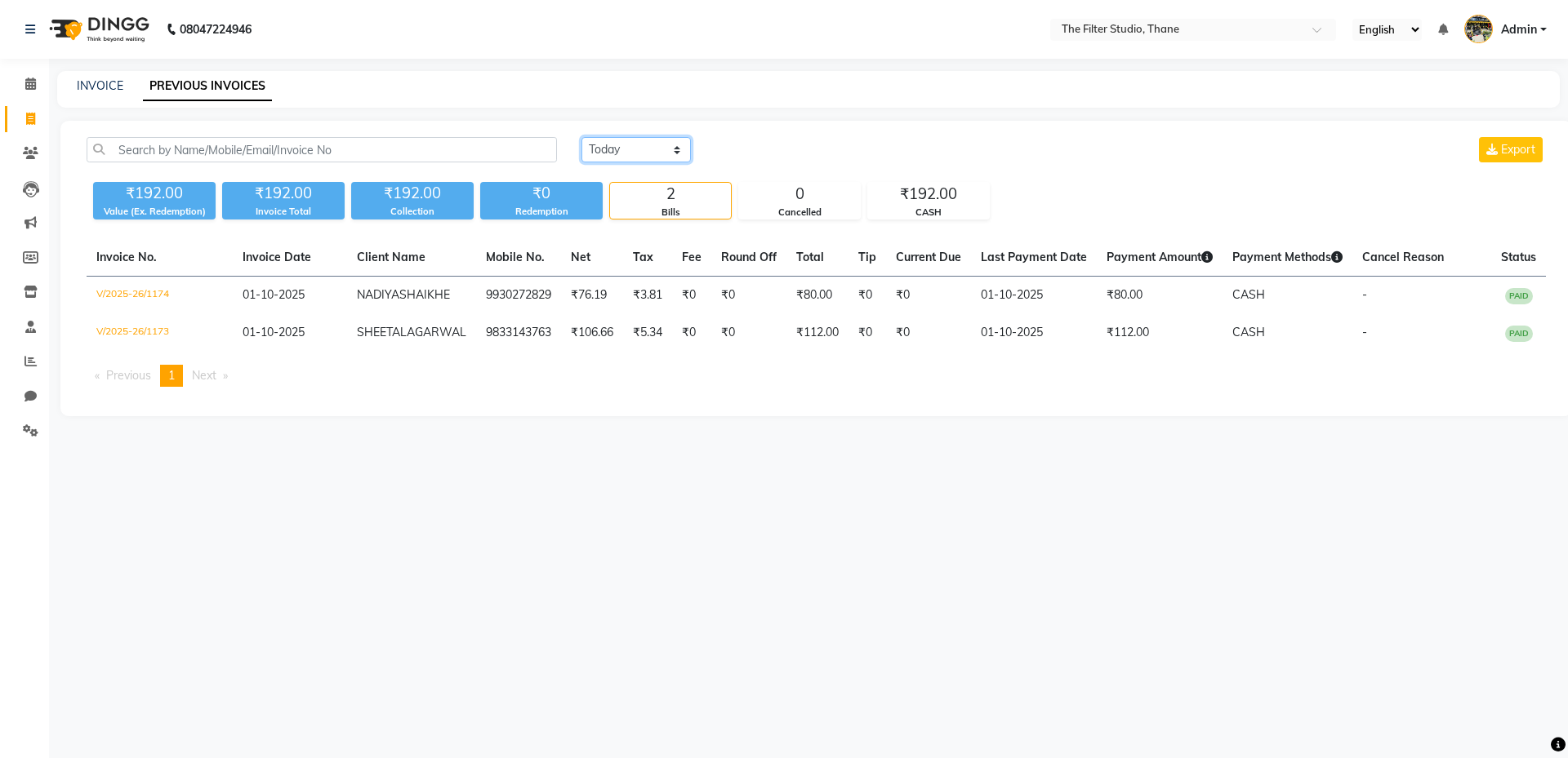
click at [595, 145] on select "Today Yesterday Custom Range" at bounding box center [635, 150] width 109 height 26
select select "yesterday"
click at [581, 137] on select "Today Yesterday Custom Range" at bounding box center [635, 150] width 109 height 26
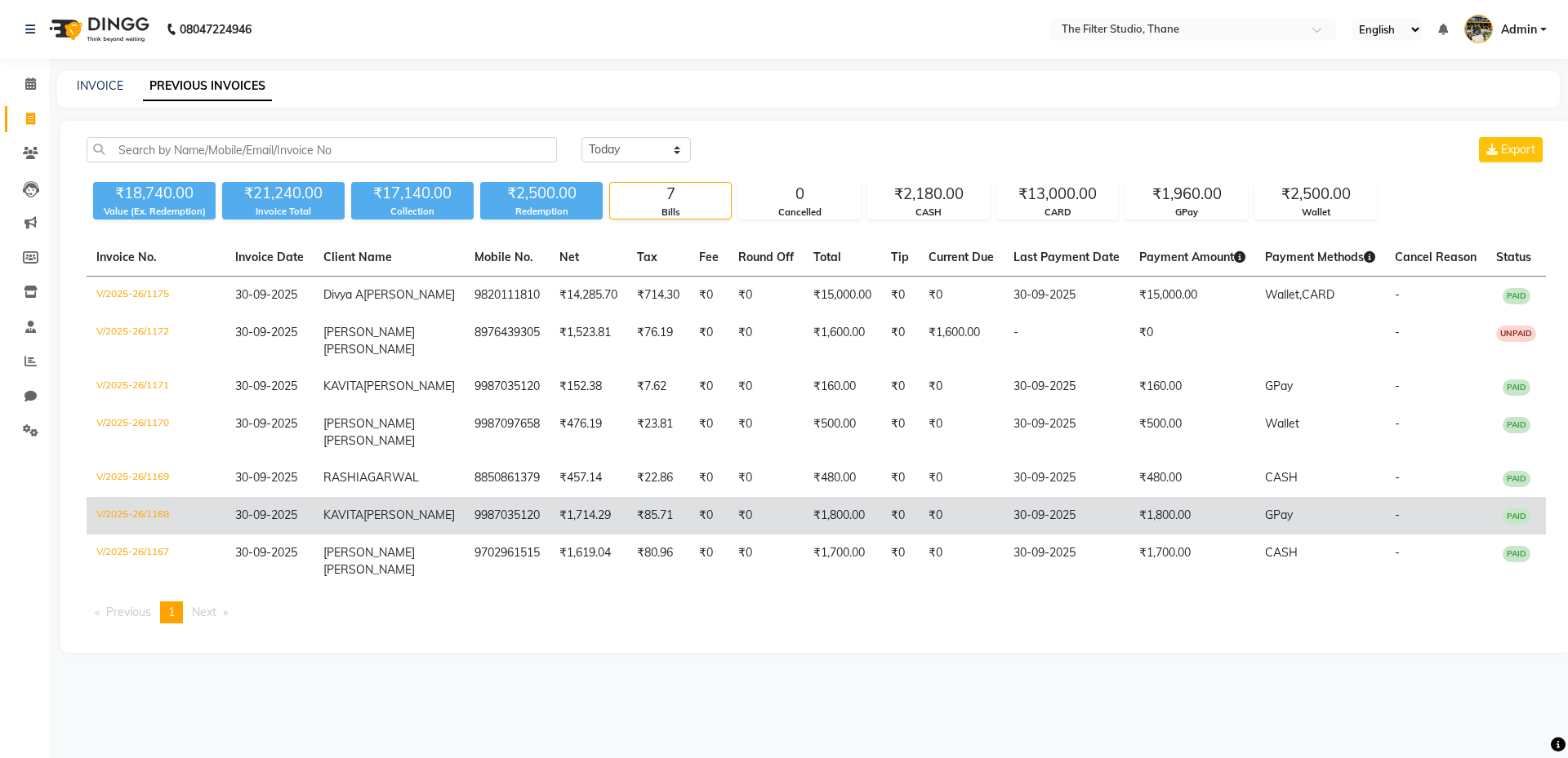
click at [690, 534] on td "₹0" at bounding box center [709, 515] width 39 height 38
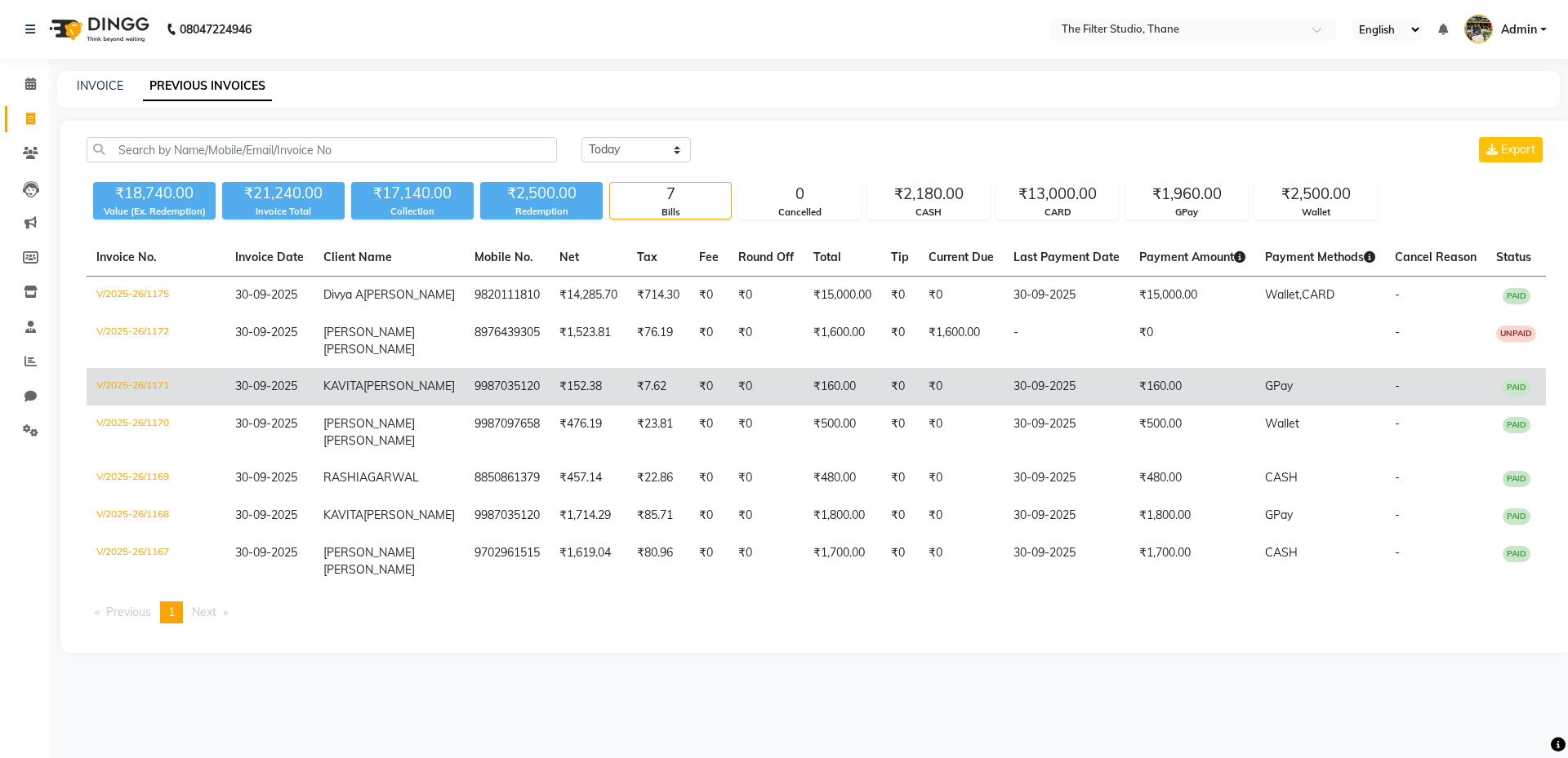
click at [348, 402] on td "KAVITA AKUSKAR" at bounding box center [389, 387] width 151 height 38
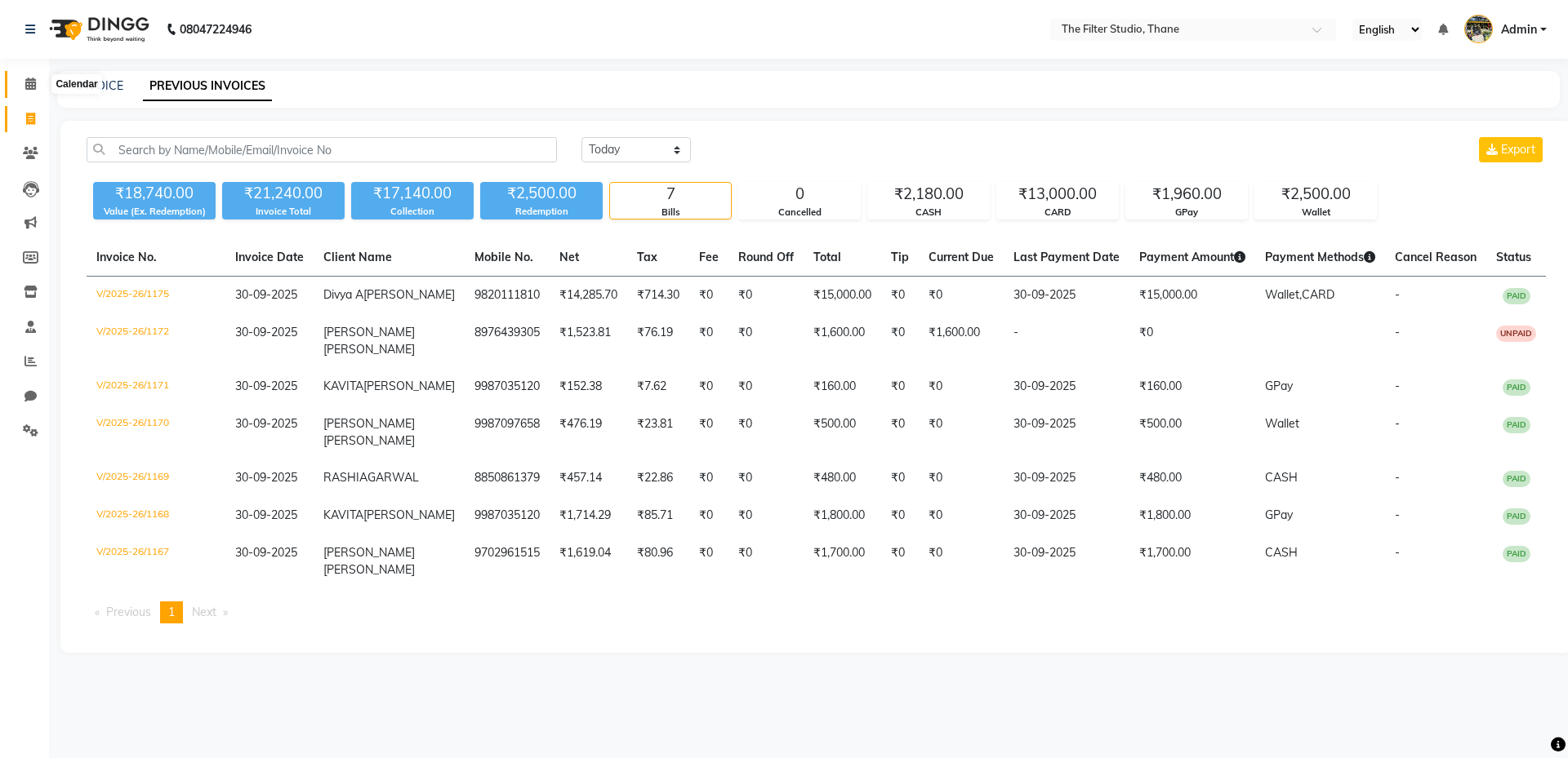
click at [26, 80] on icon at bounding box center [31, 83] width 11 height 12
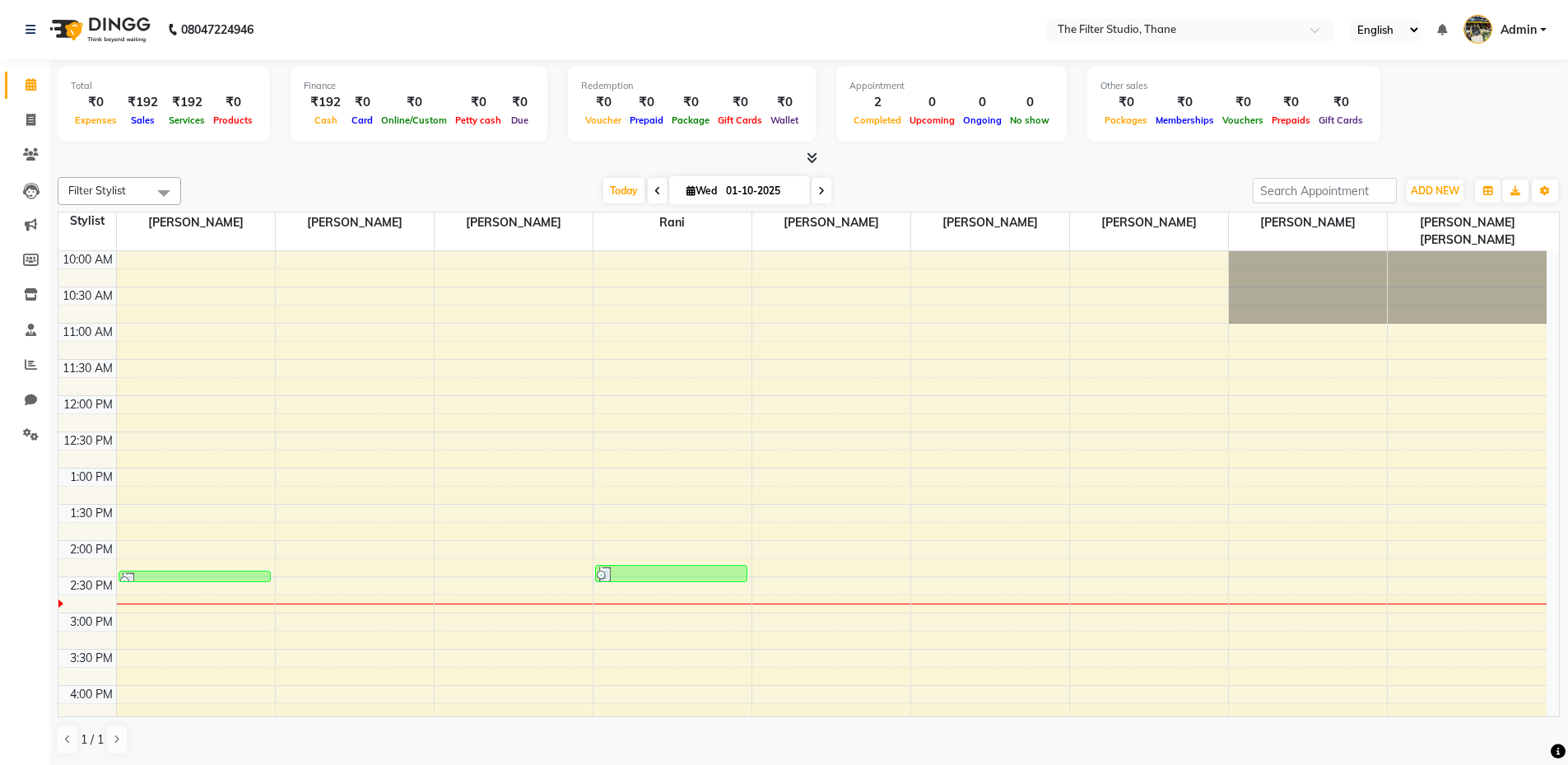
click at [26, 80] on icon at bounding box center [31, 84] width 11 height 12
click at [30, 117] on icon at bounding box center [31, 119] width 9 height 12
select select "8024"
select select "service"
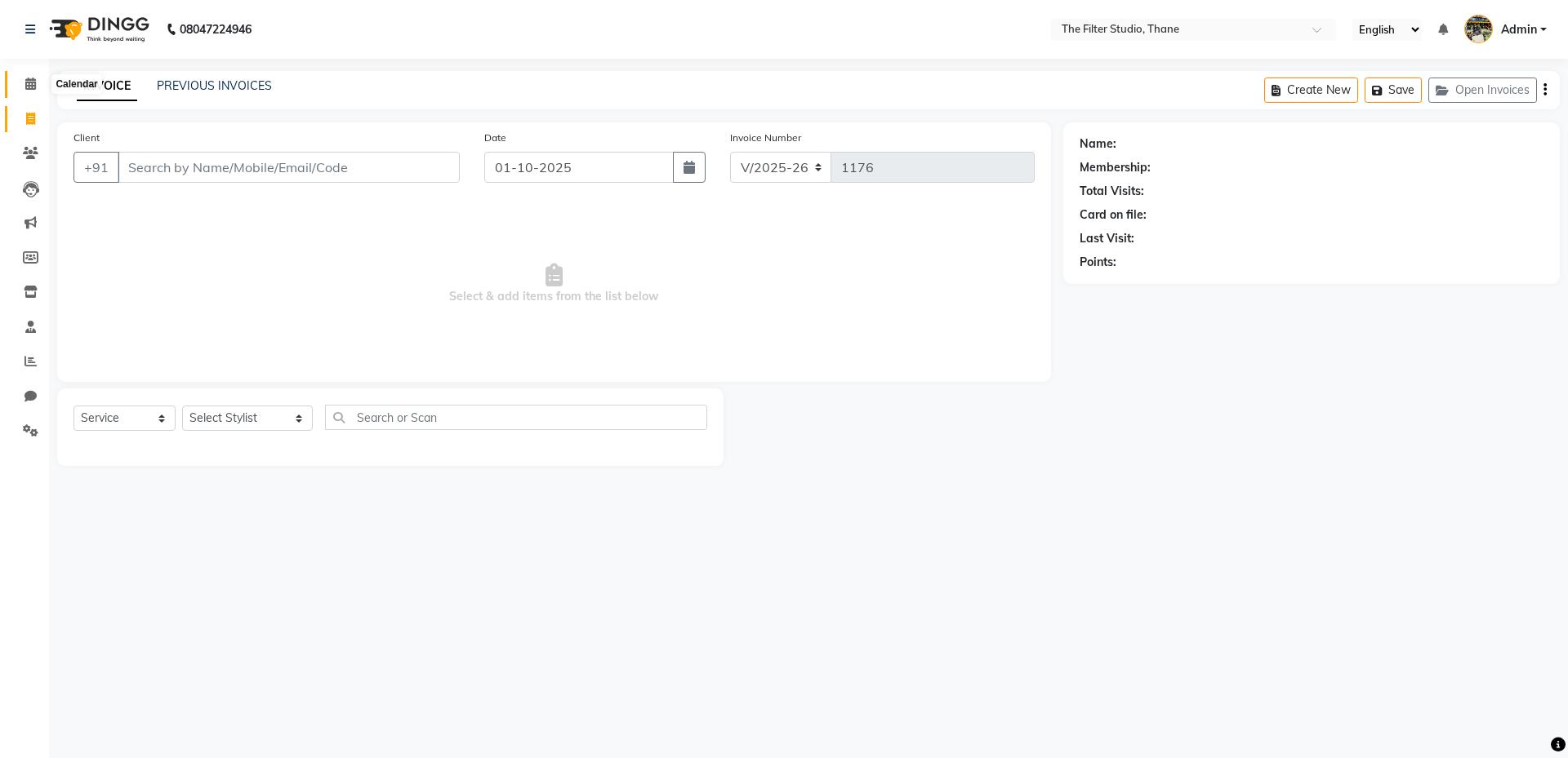
click at [43, 79] on span at bounding box center [30, 84] width 28 height 18
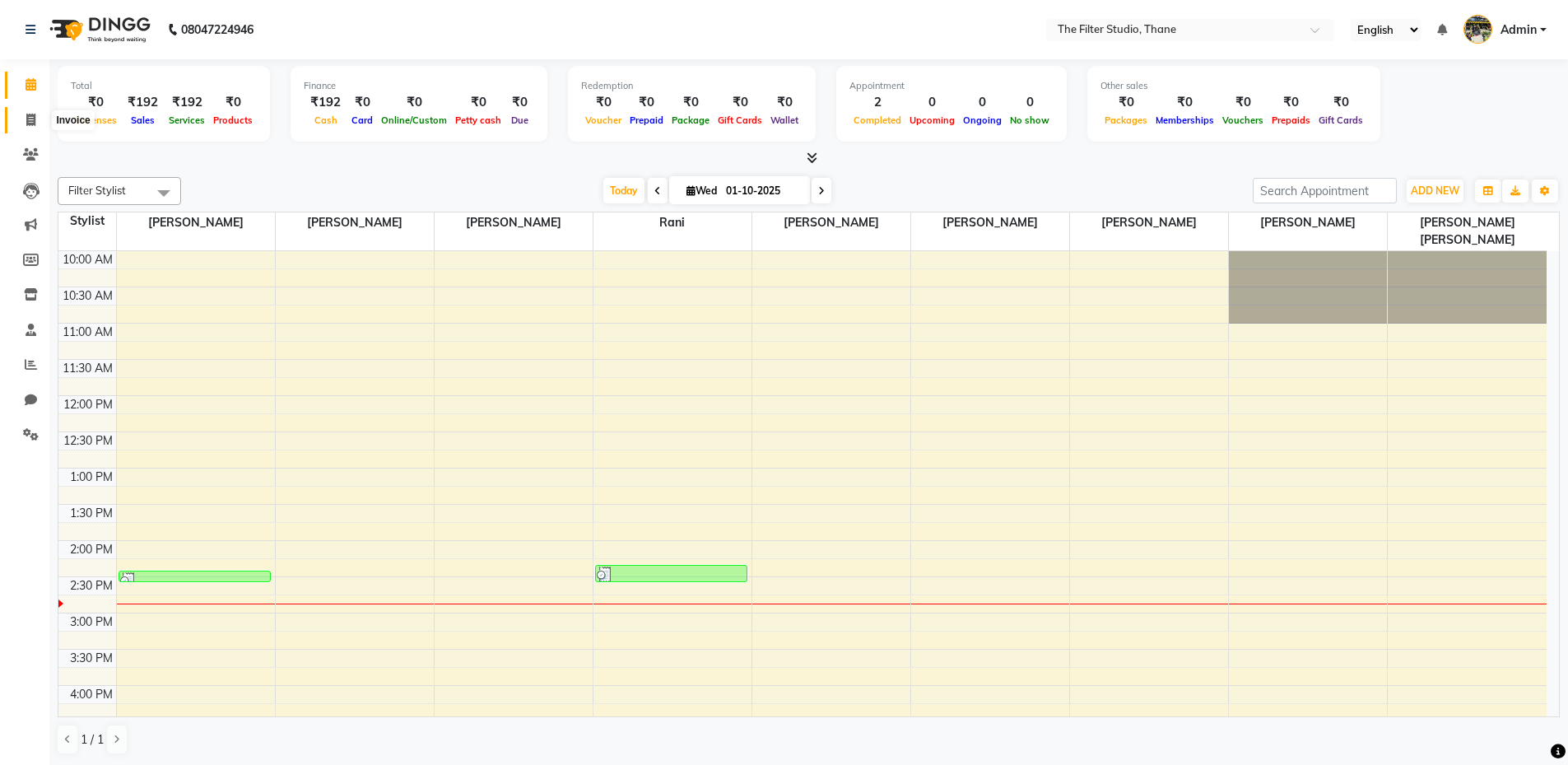
click at [36, 122] on span at bounding box center [31, 120] width 29 height 19
select select "8024"
select select "service"
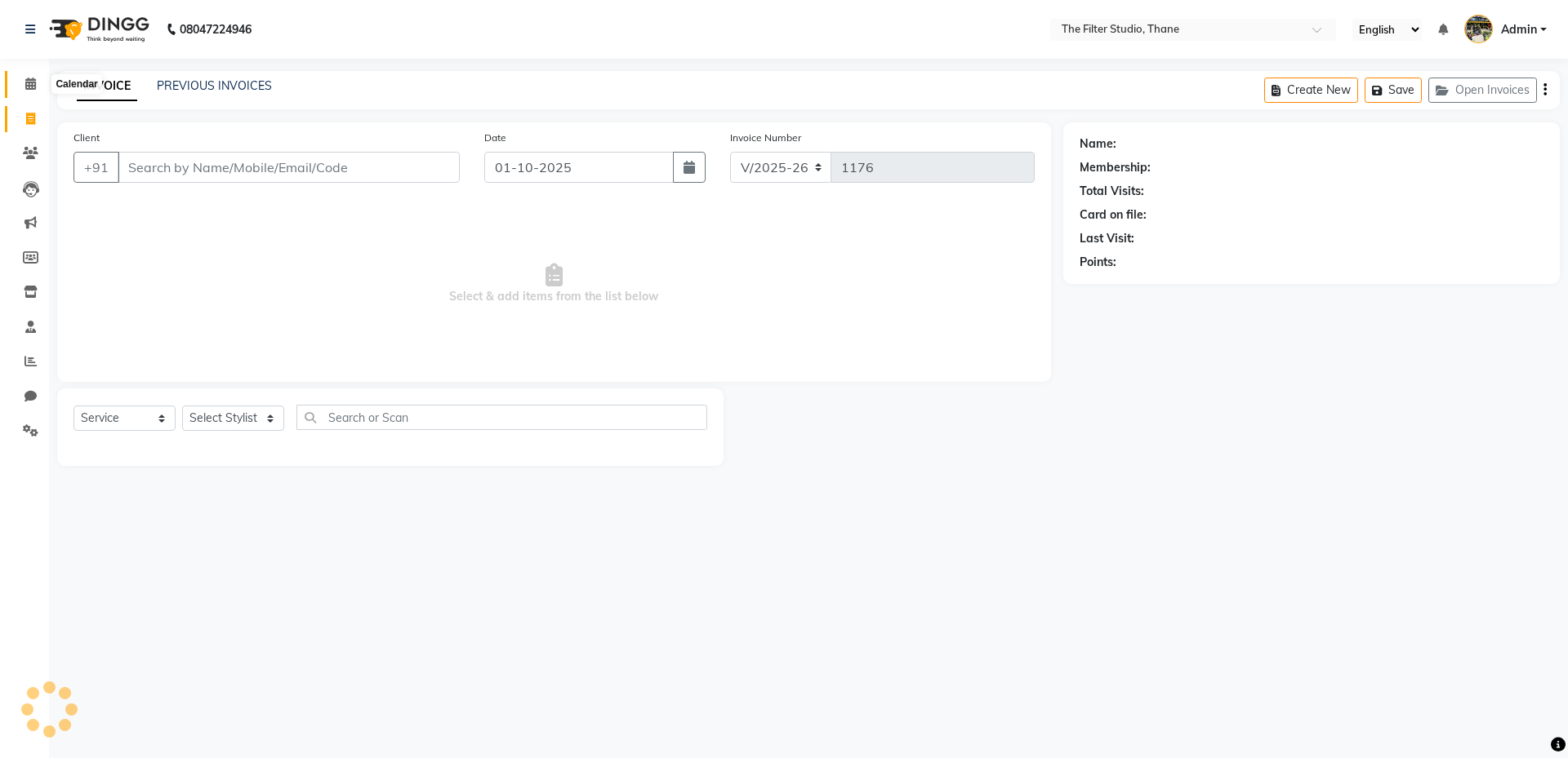
click at [26, 78] on icon at bounding box center [31, 83] width 11 height 12
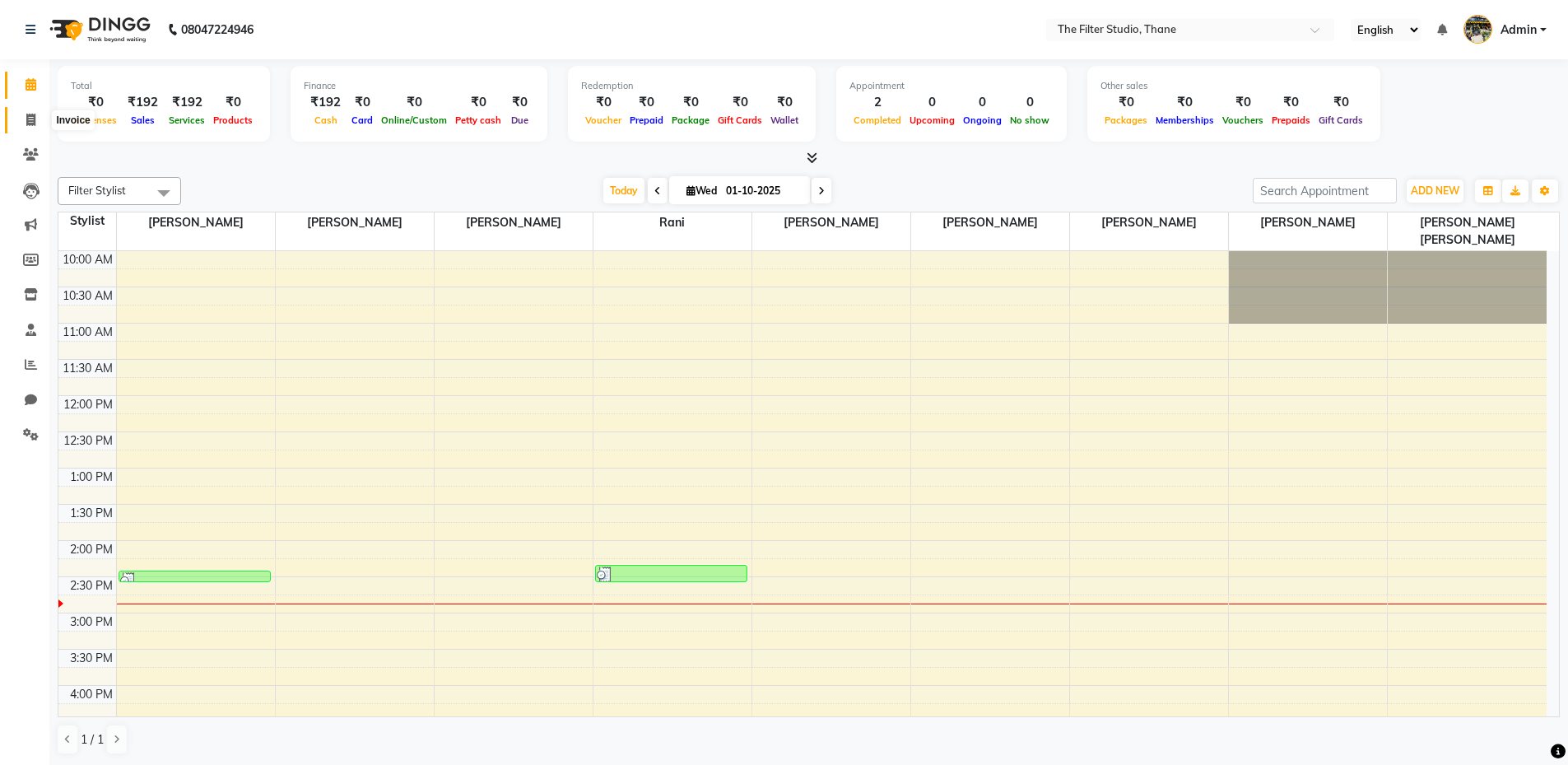
click at [39, 121] on span at bounding box center [31, 120] width 29 height 19
select select "8024"
select select "service"
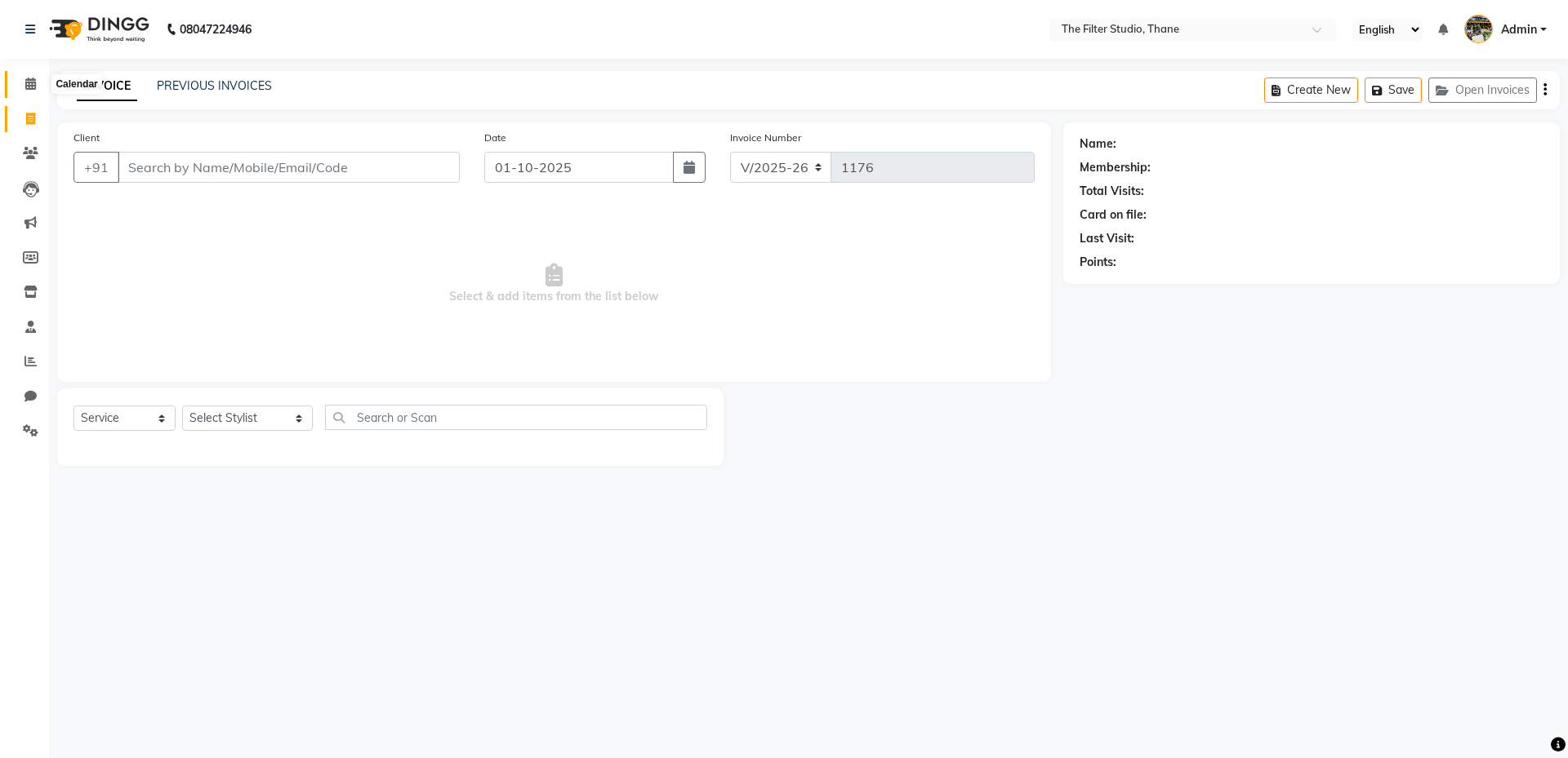
click at [28, 84] on icon at bounding box center [31, 83] width 11 height 12
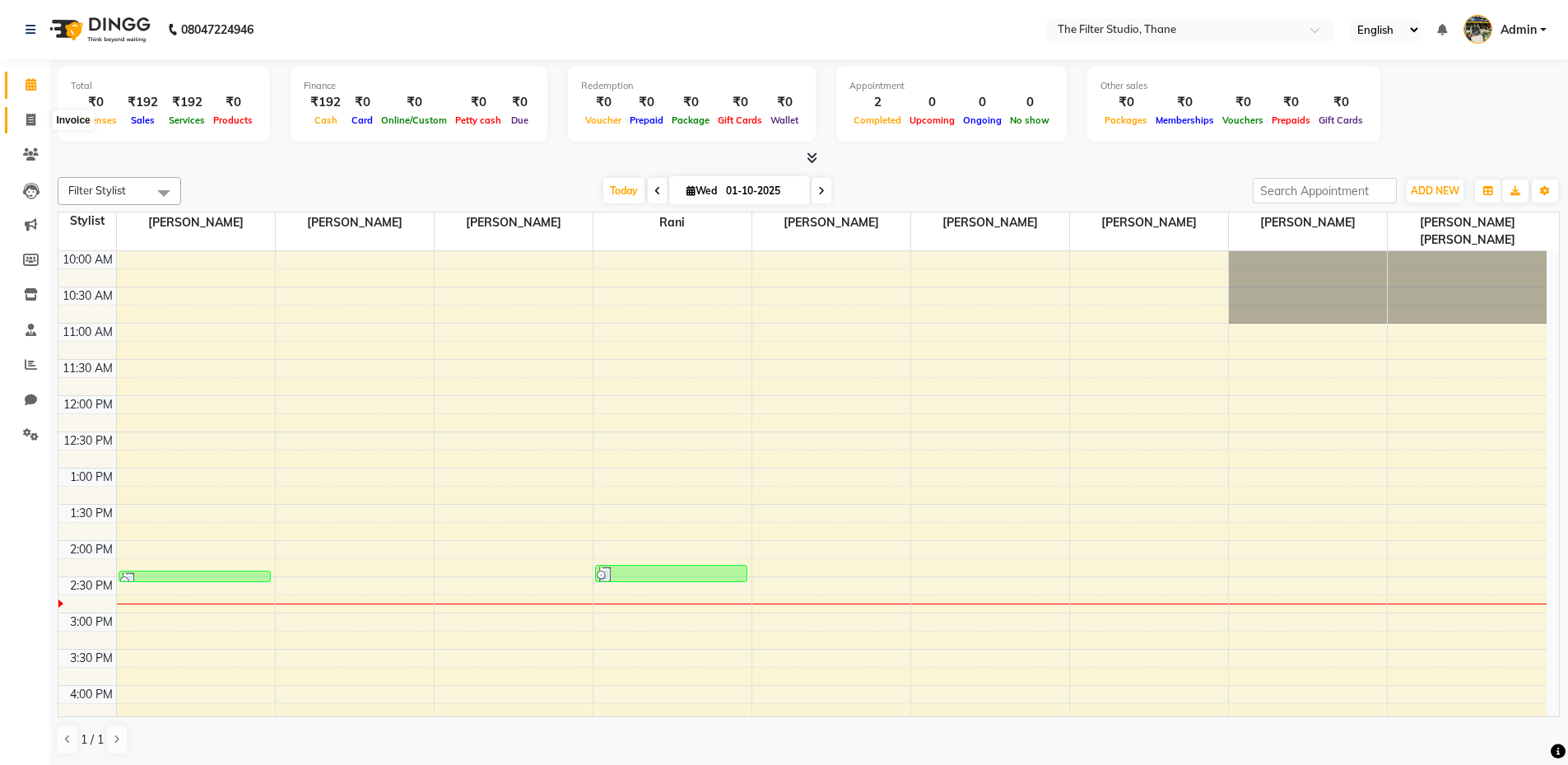
click at [26, 121] on icon at bounding box center [31, 119] width 9 height 12
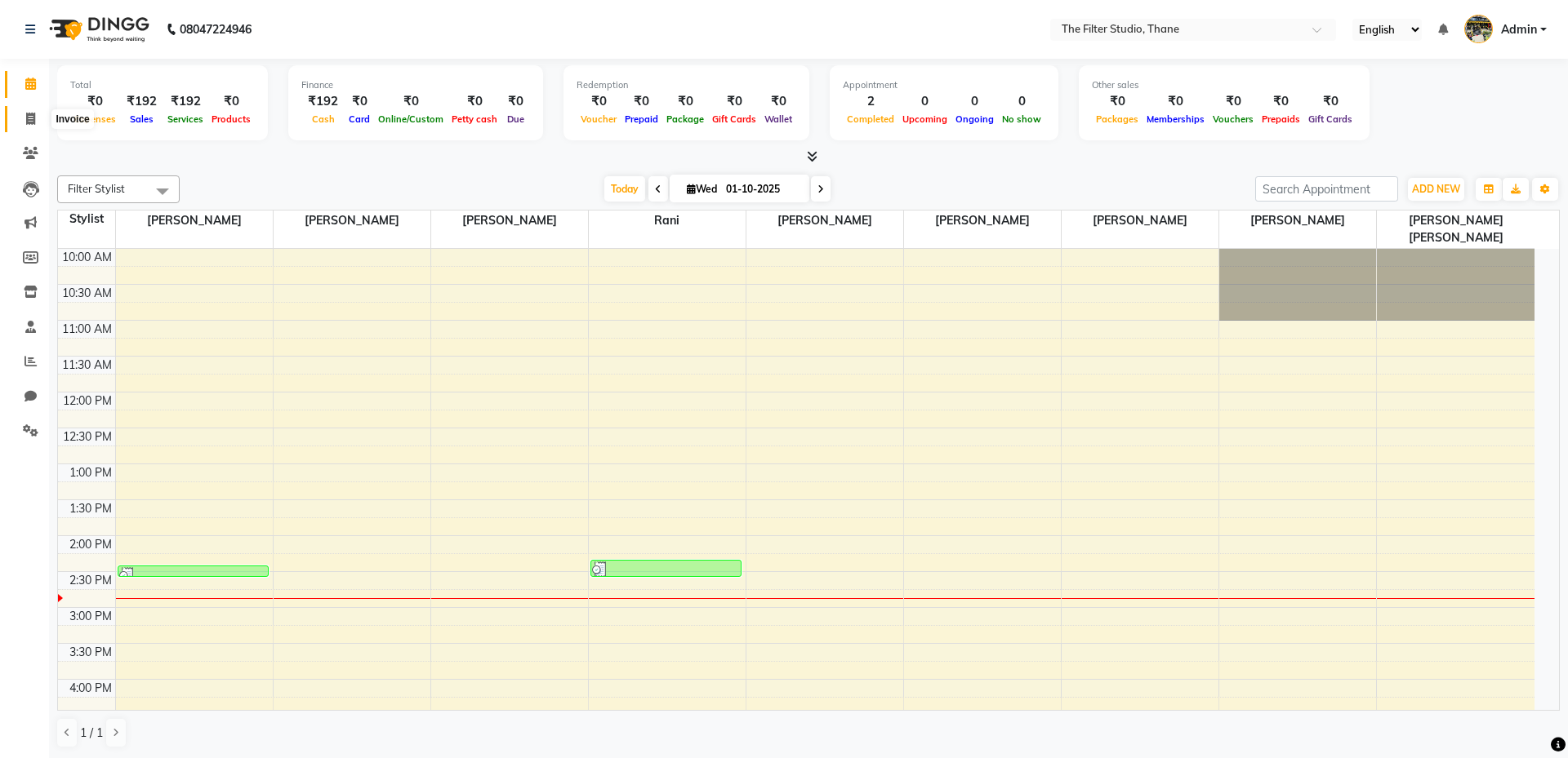
select select "8024"
select select "service"
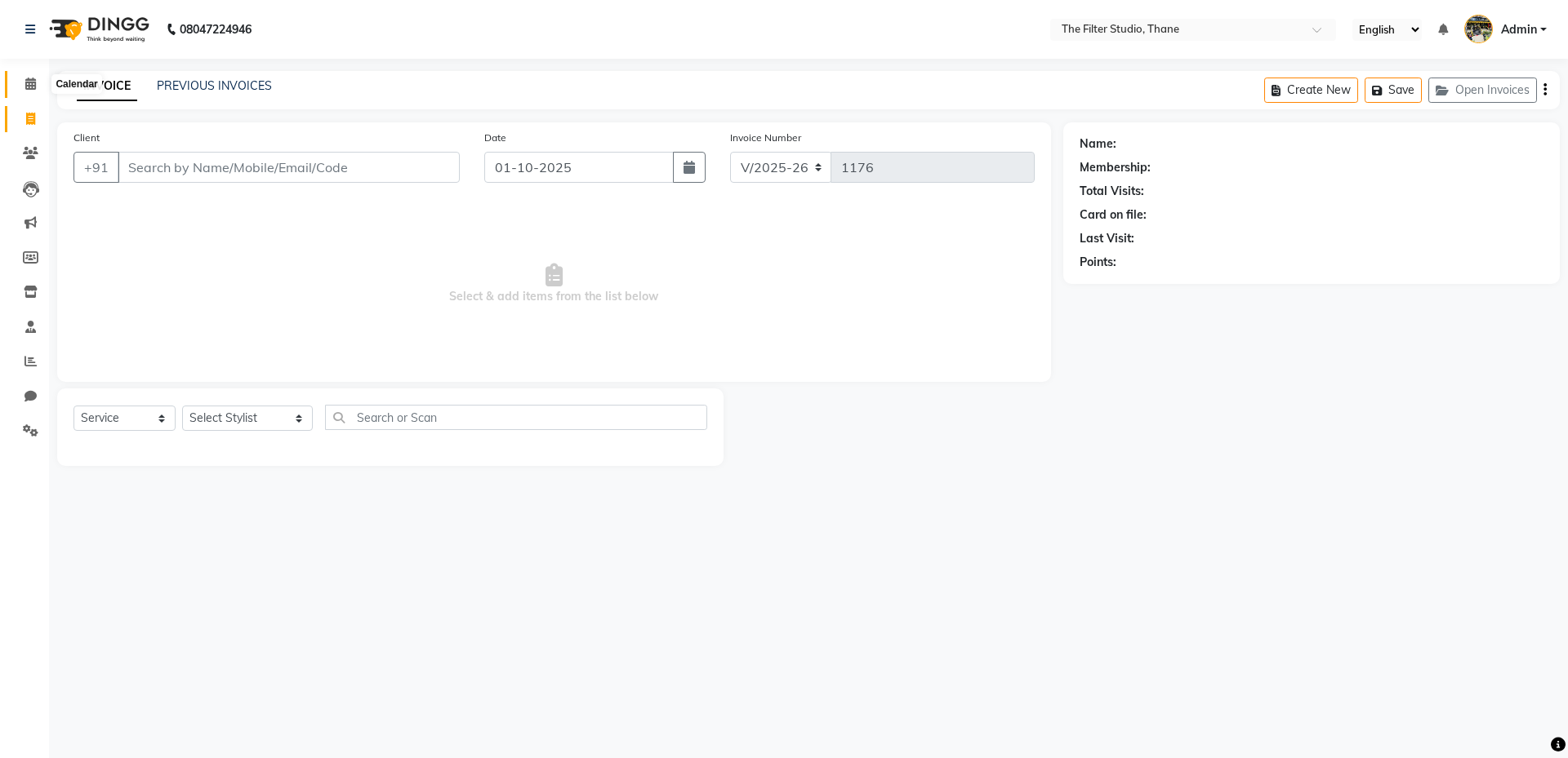
click at [39, 85] on span at bounding box center [30, 84] width 28 height 18
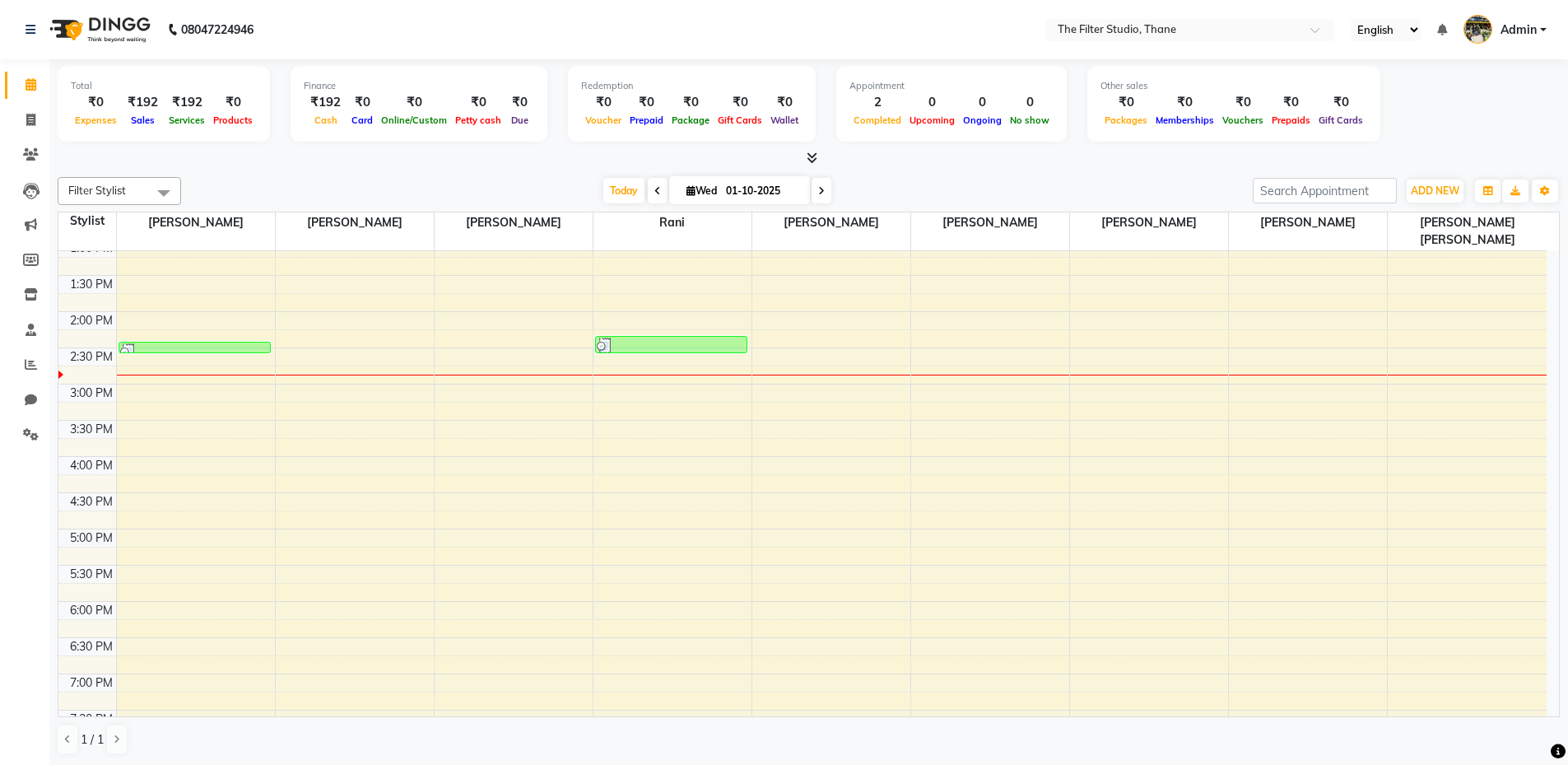
scroll to position [232, 0]
click at [147, 591] on div "10:00 AM 10:30 AM 11:00 AM 11:30 AM 12:00 PM 12:30 PM 1:00 PM 1:30 PM 2:00 PM 2…" at bounding box center [802, 525] width 1488 height 1014
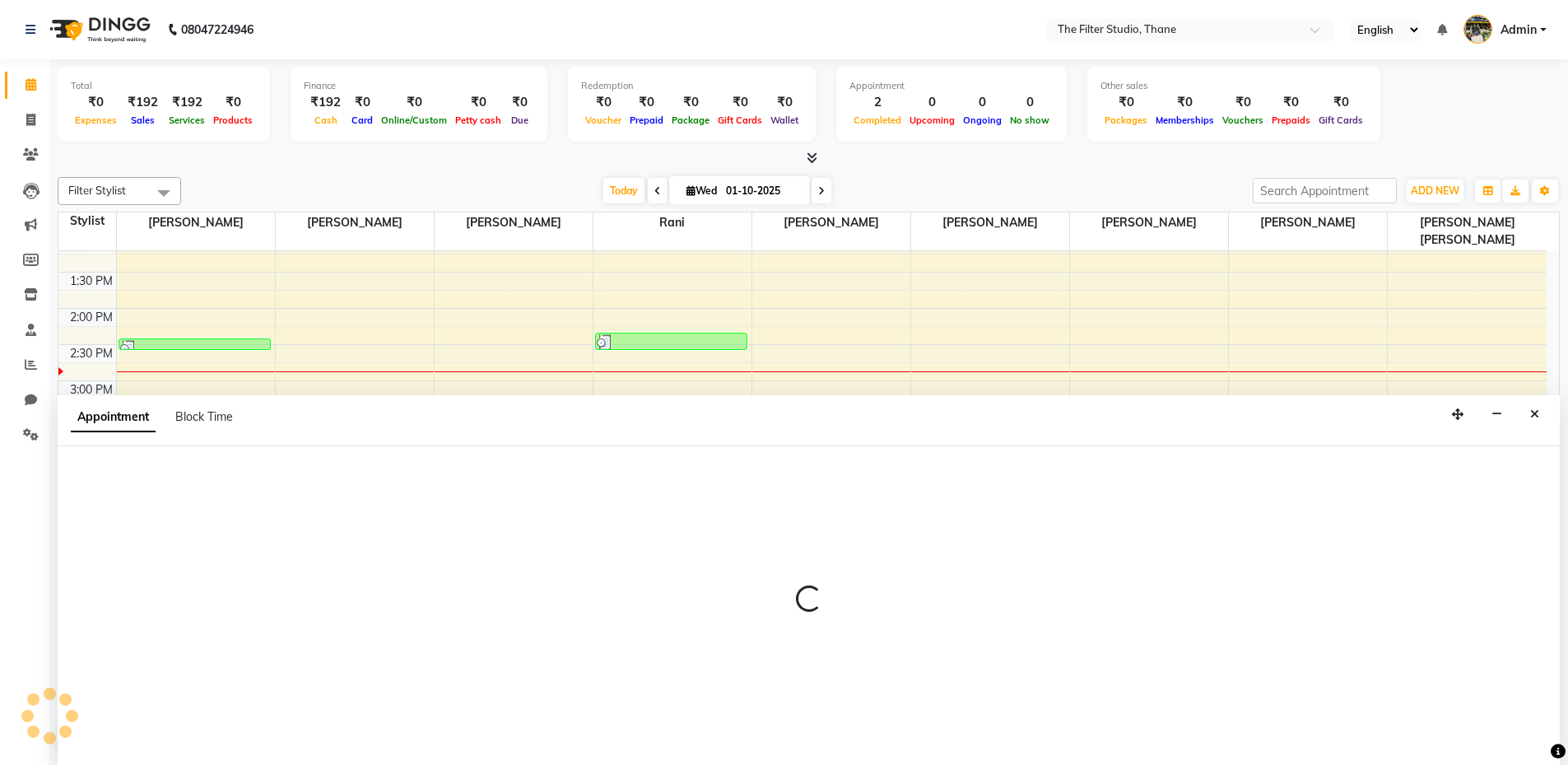
scroll to position [1, 0]
select select "72544"
select select "1080"
select select "tentative"
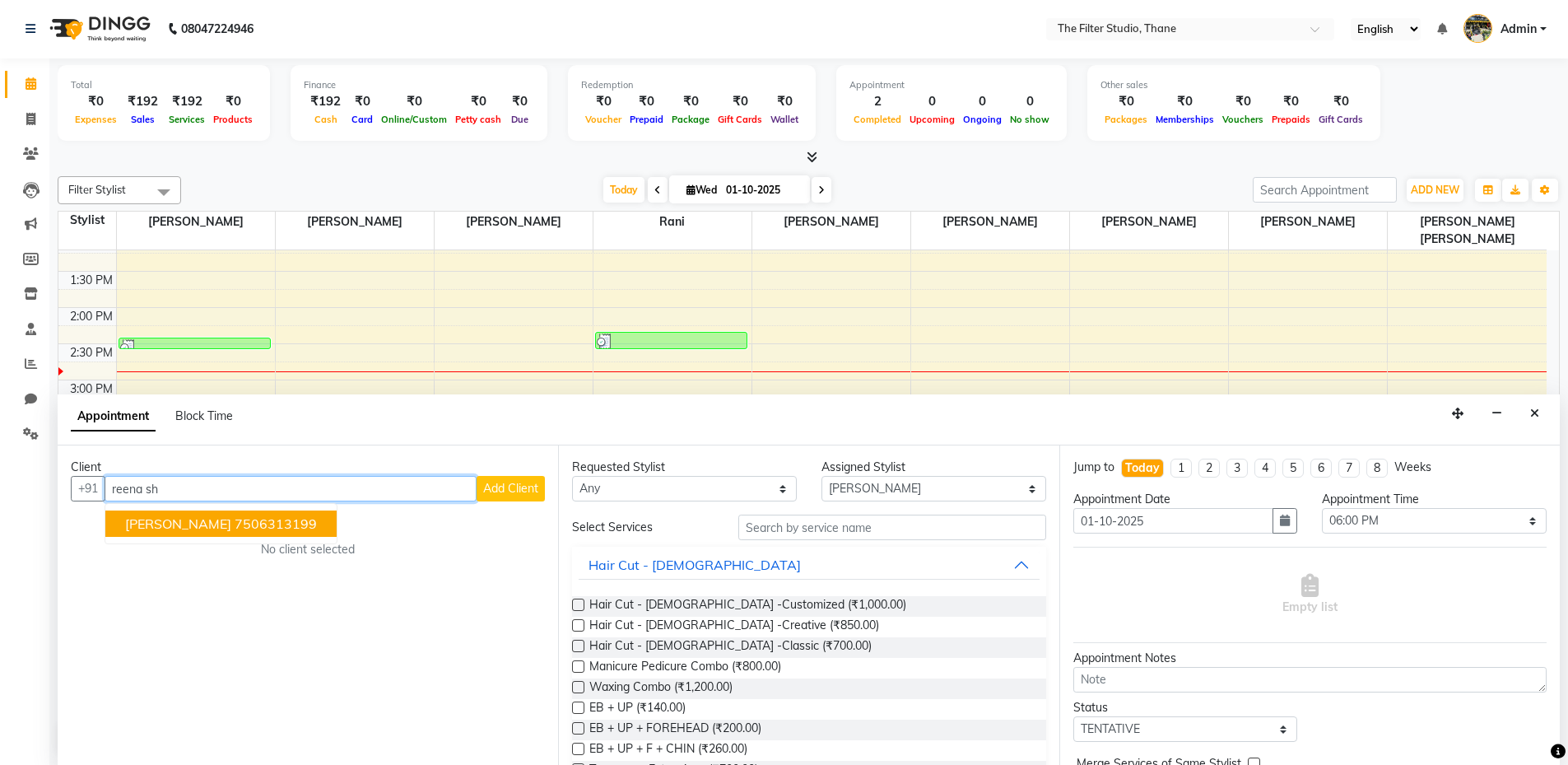
click at [247, 530] on ngb-highlight "7506313199" at bounding box center [276, 524] width 82 height 17
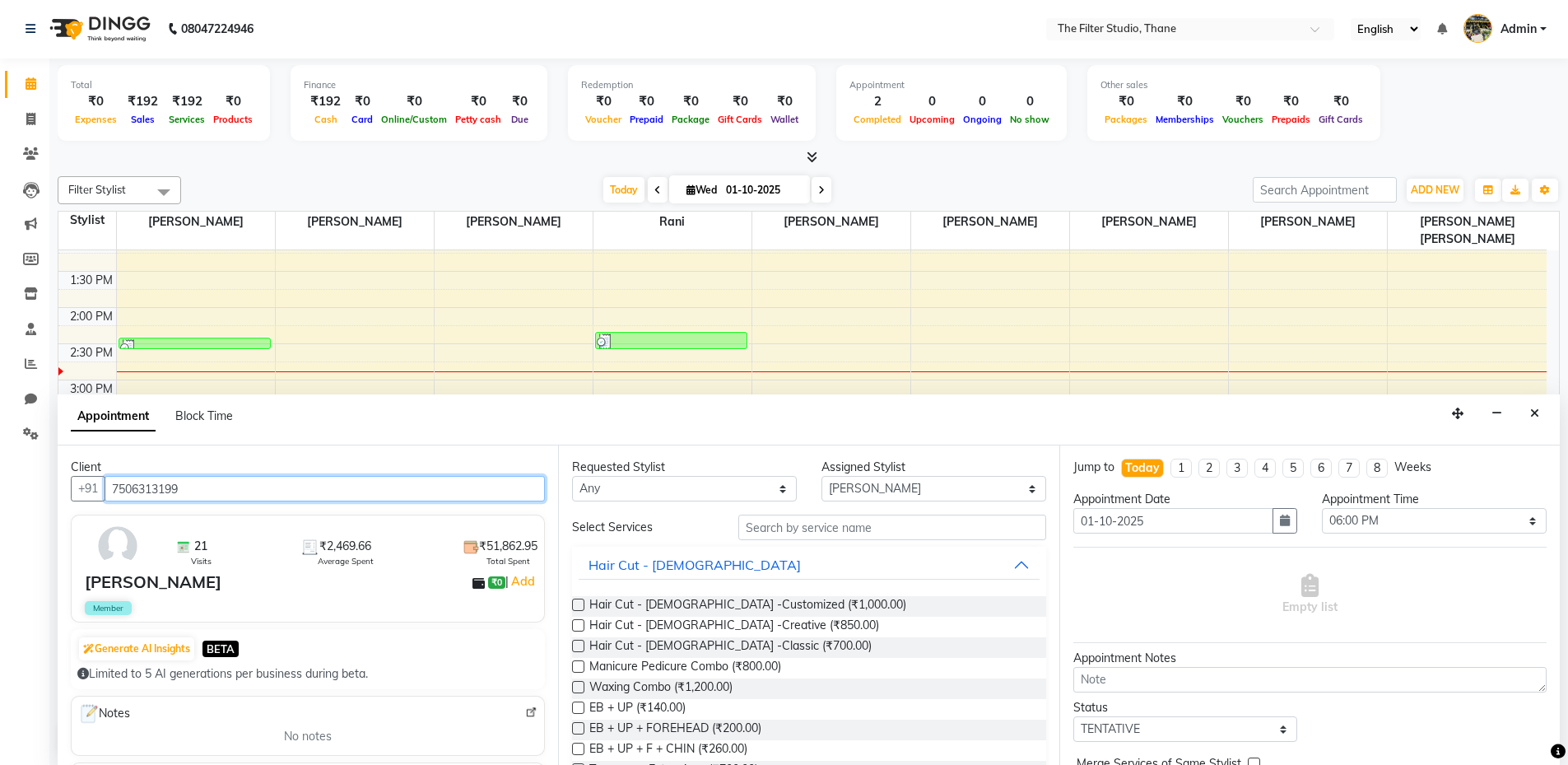
type input "7506313199"
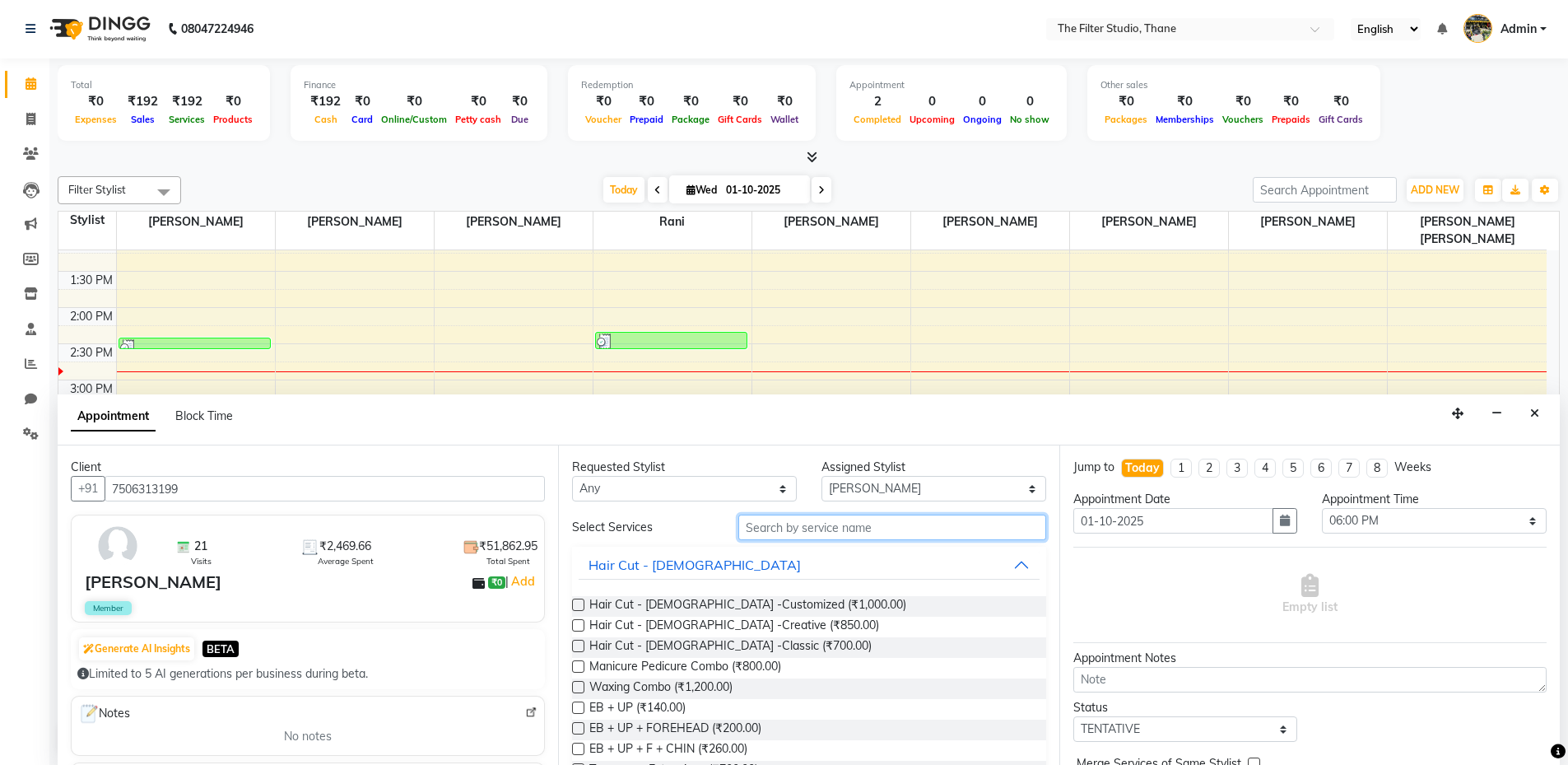
click at [814, 530] on input "text" at bounding box center [892, 528] width 308 height 26
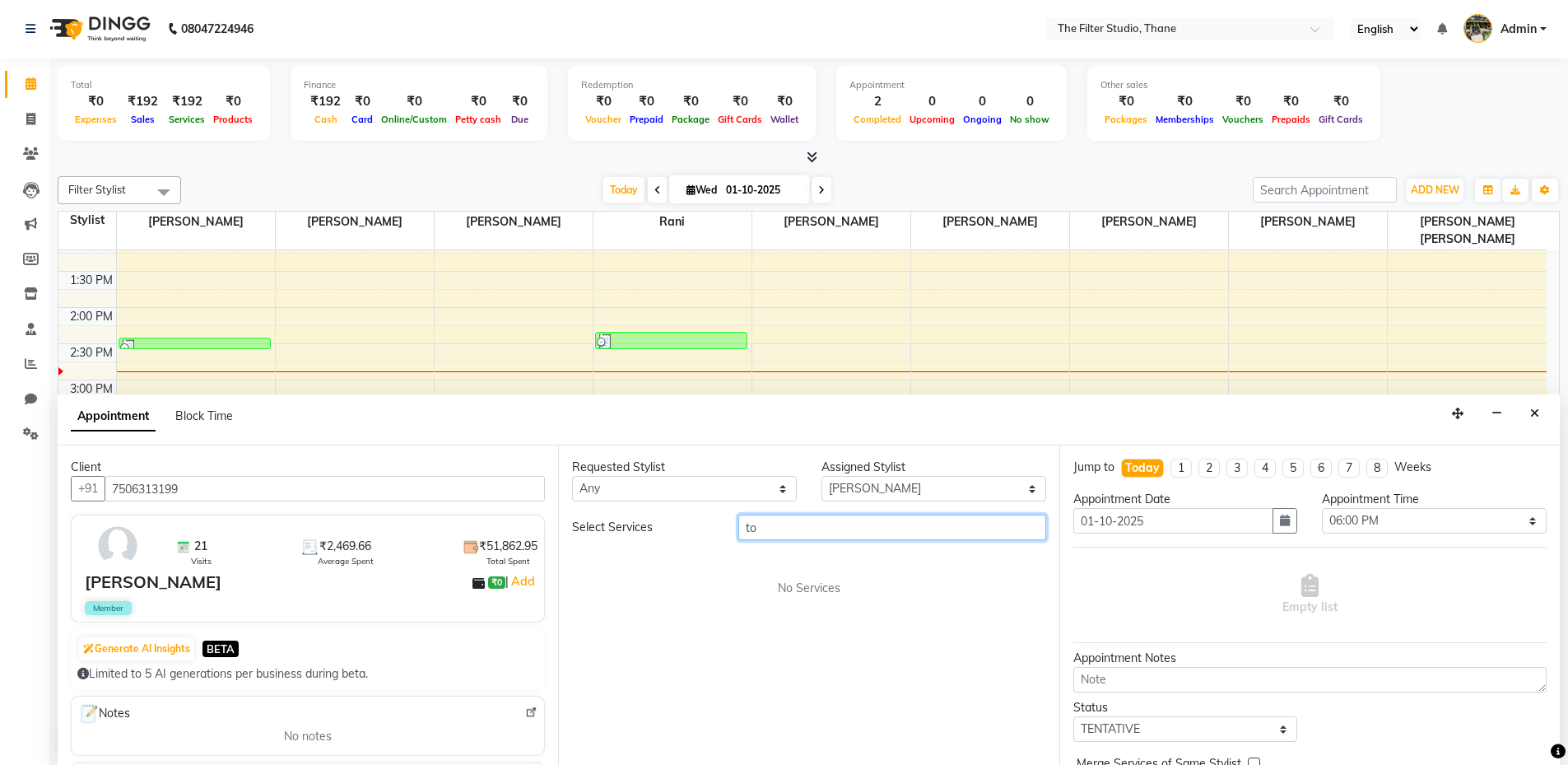
type input "t"
drag, startPoint x: 817, startPoint y: 533, endPoint x: 703, endPoint y: 537, distance: 114.1
click at [703, 537] on div "Select Services root" at bounding box center [809, 528] width 498 height 26
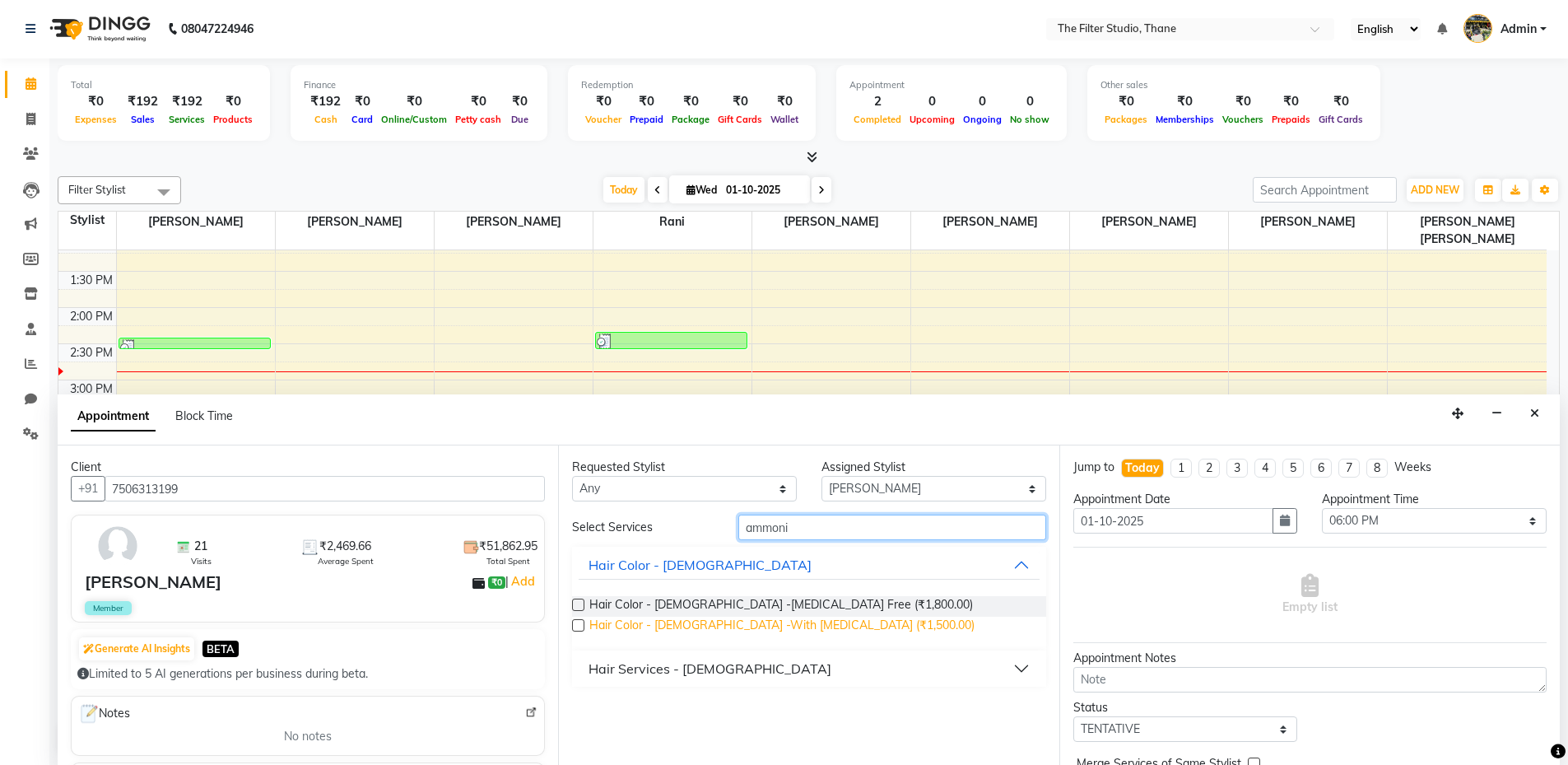
type input "ammoni"
drag, startPoint x: 692, startPoint y: 622, endPoint x: 705, endPoint y: 618, distance: 13.6
click at [693, 621] on span "Hair Color - Female -With Ammonia (₹1,500.00)" at bounding box center [782, 627] width 386 height 20
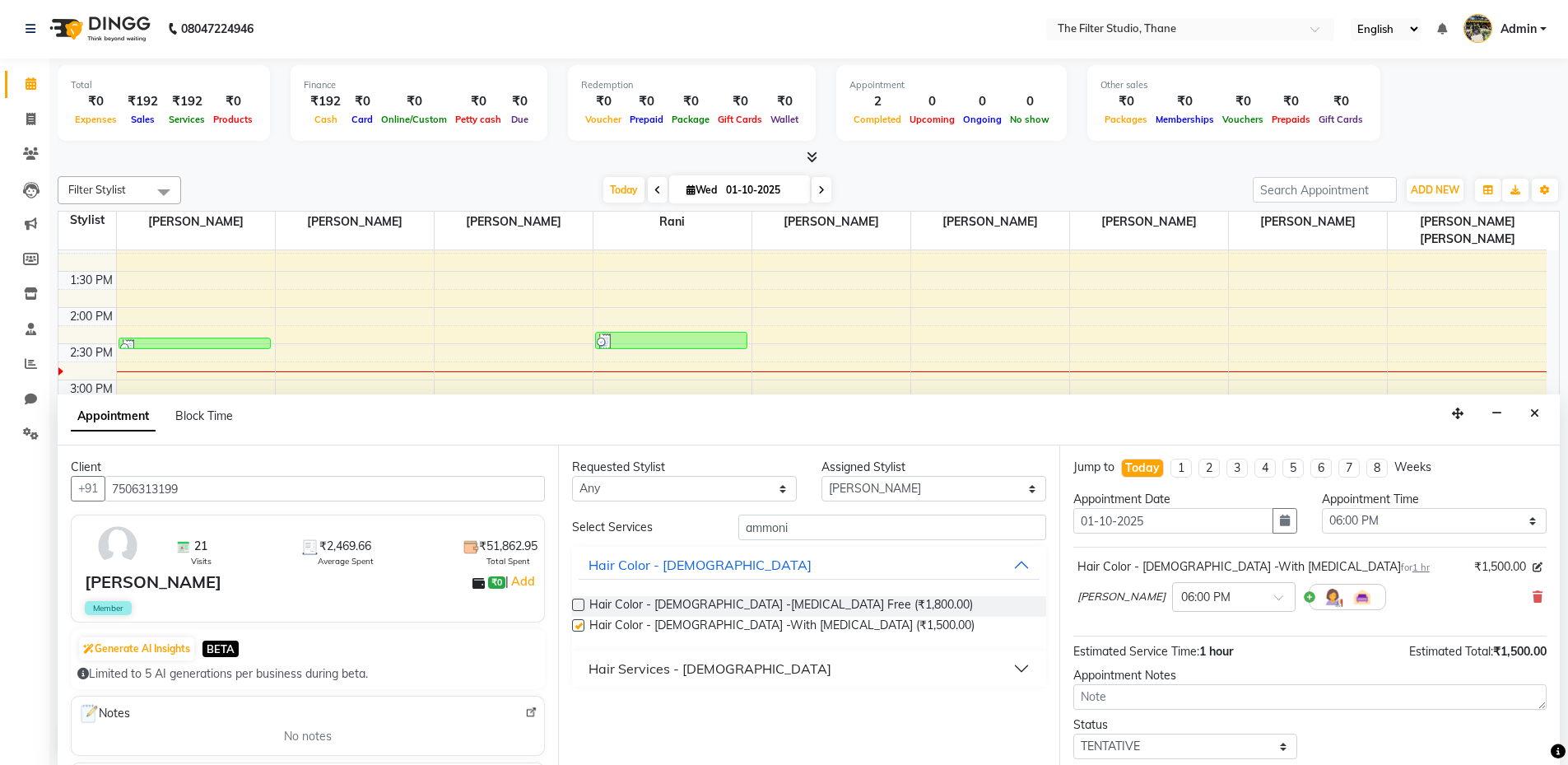
checkbox input "false"
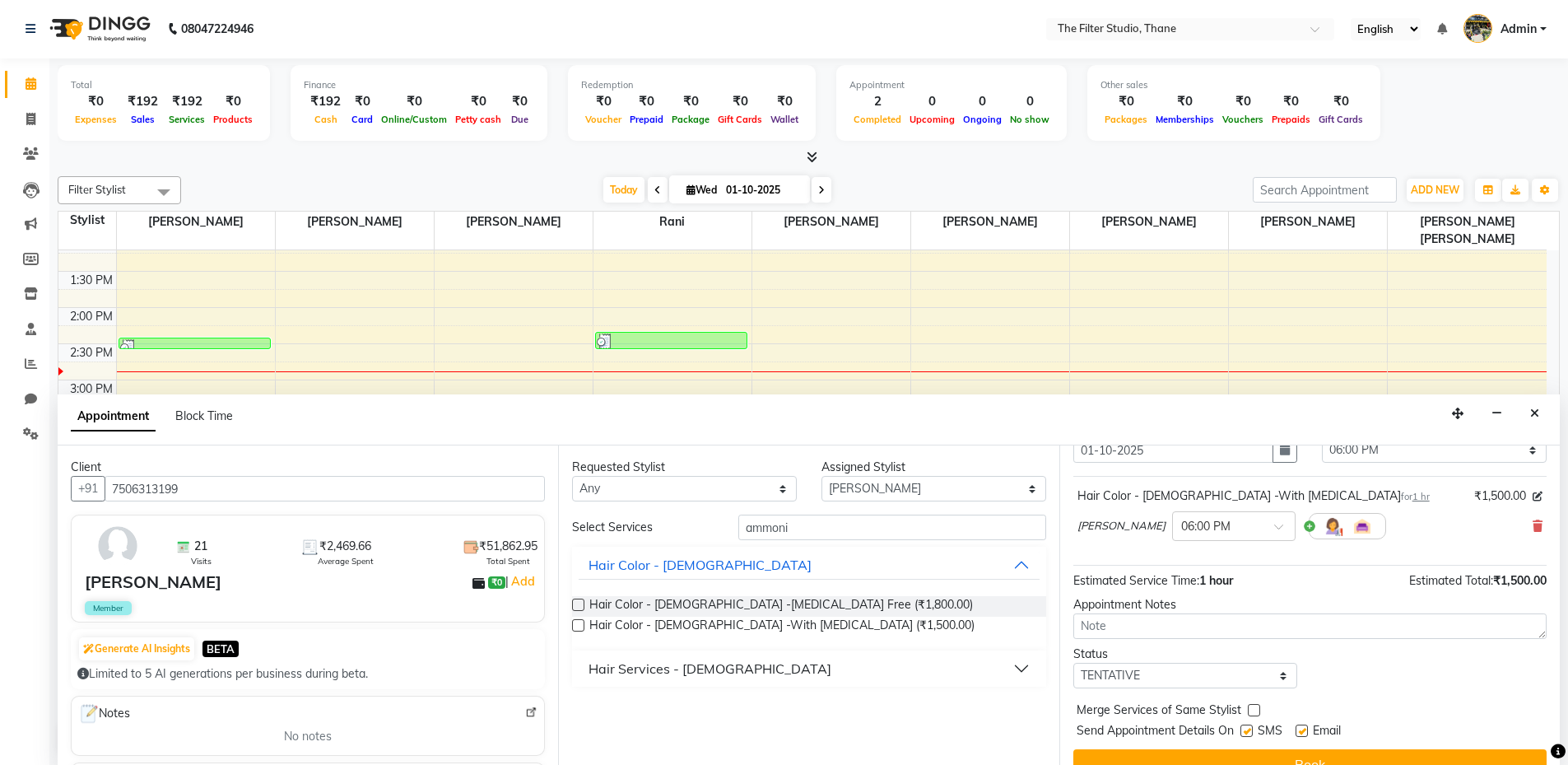
scroll to position [98, 0]
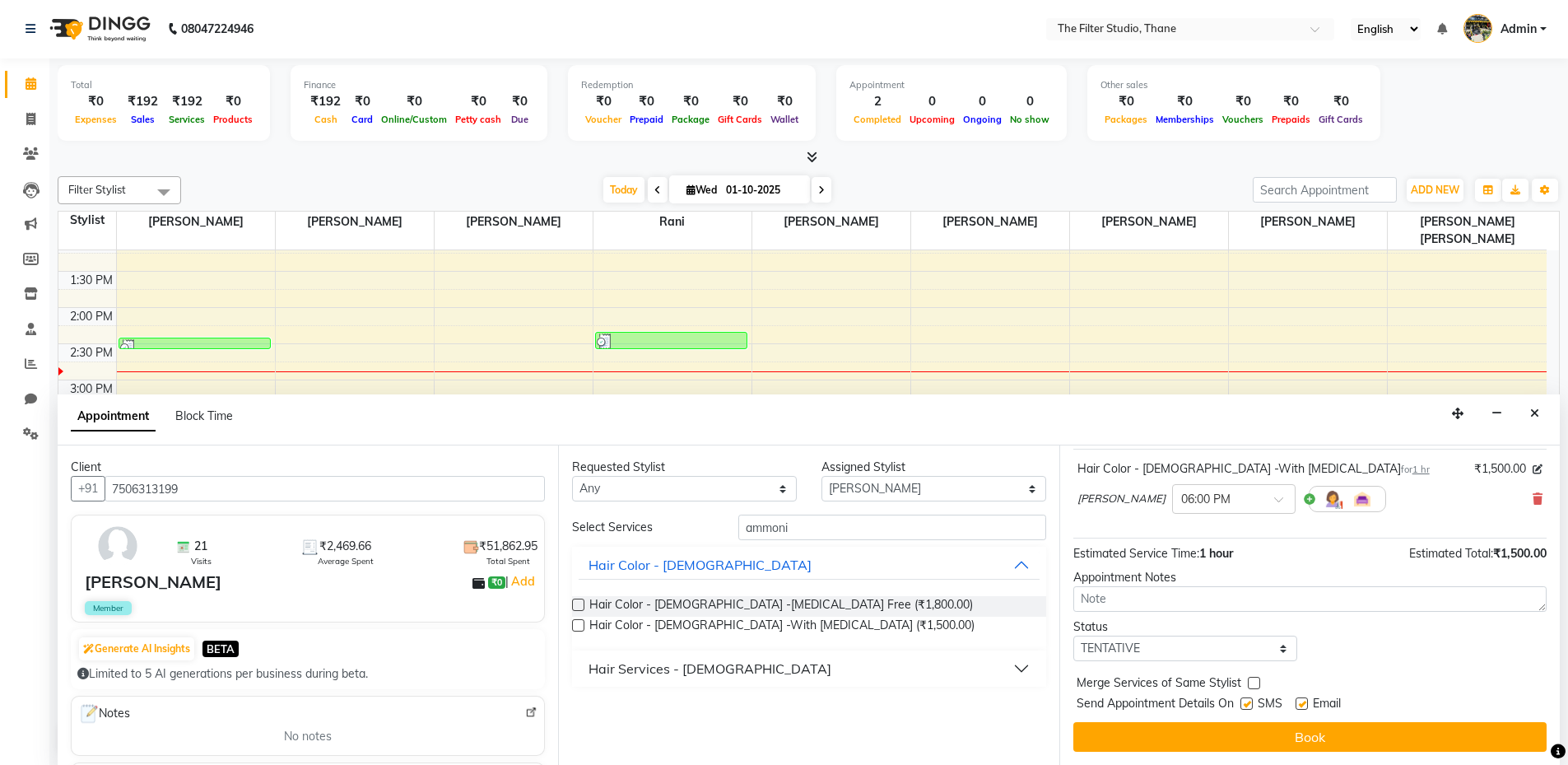
click at [1250, 703] on label at bounding box center [1246, 703] width 12 height 12
click at [1250, 703] on input "checkbox" at bounding box center [1246, 706] width 11 height 11
checkbox input "false"
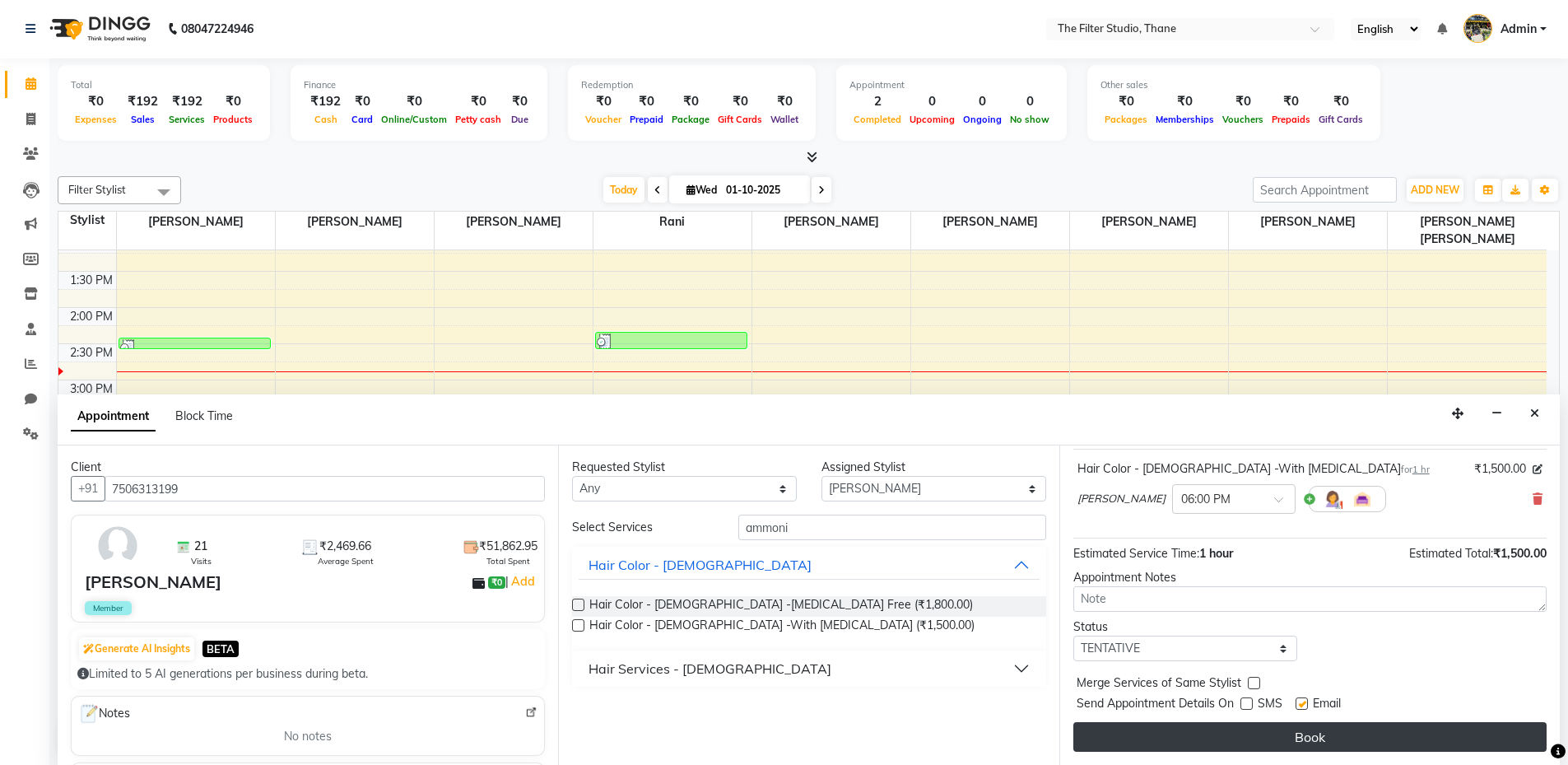
click at [1305, 729] on button "Book" at bounding box center [1310, 737] width 473 height 30
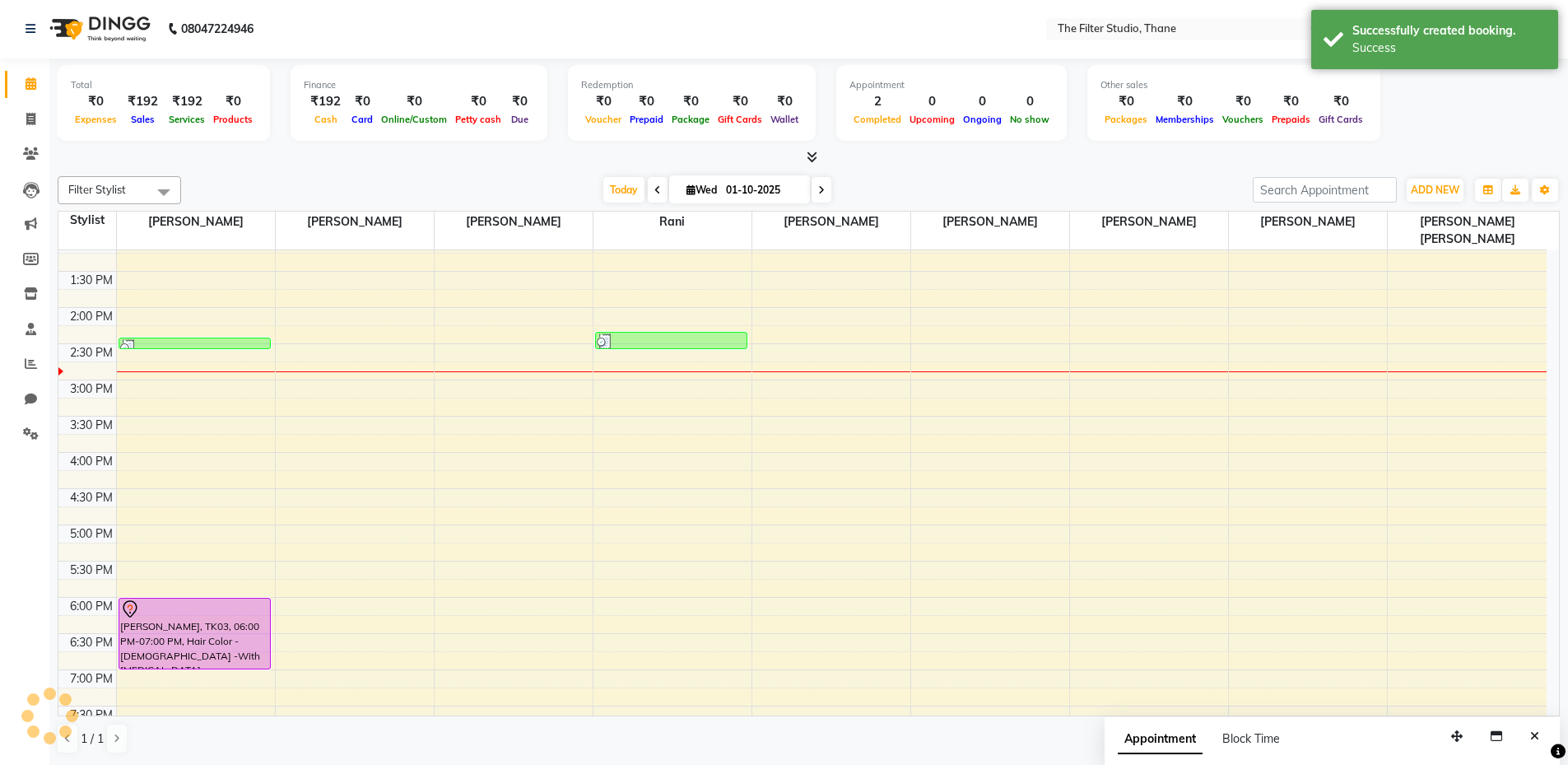
scroll to position [0, 0]
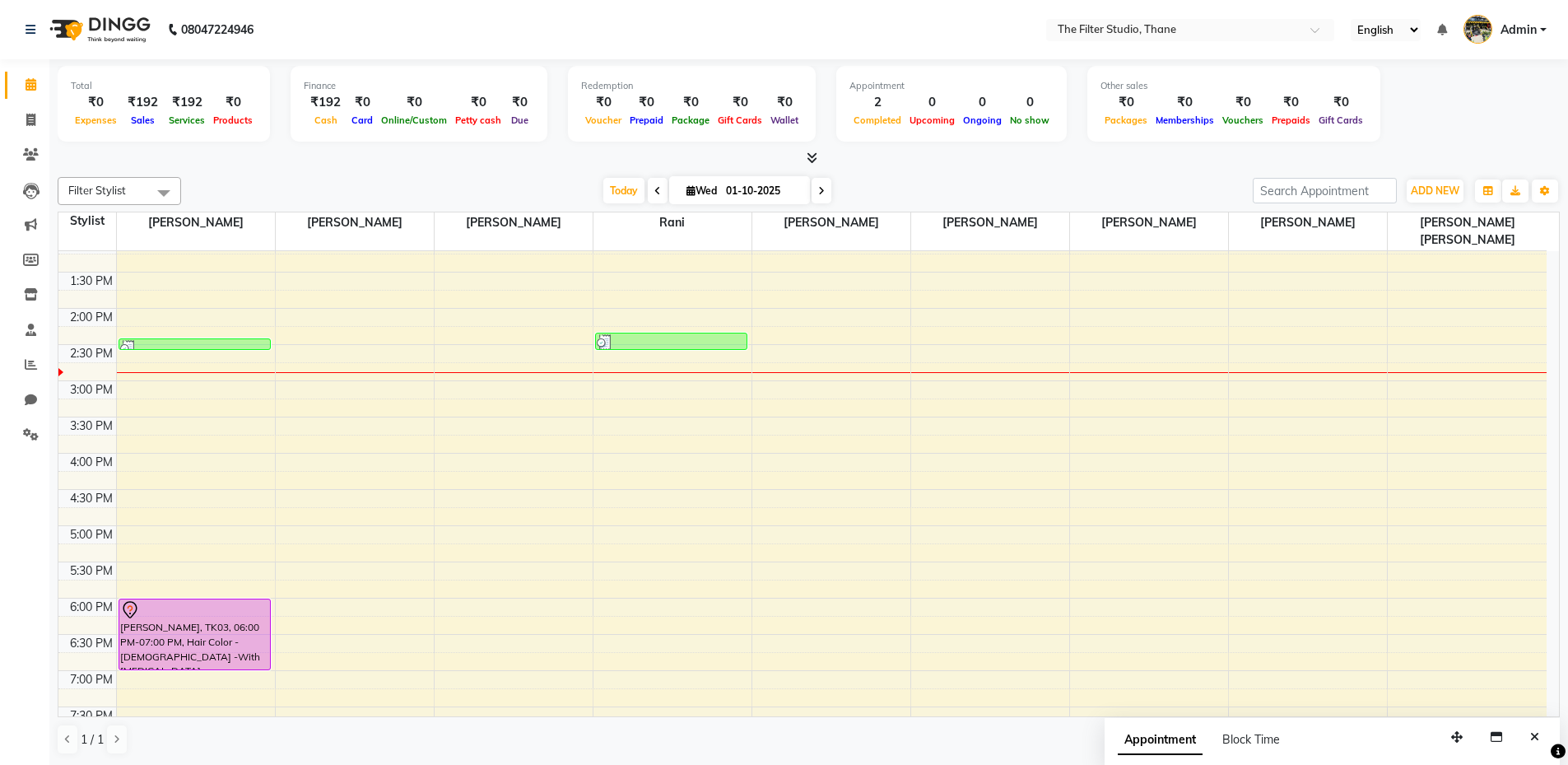
click at [1295, 443] on div "10:00 AM 10:30 AM 11:00 AM 11:30 AM 12:00 PM 12:30 PM 1:00 PM 1:30 PM 2:00 PM 2…" at bounding box center [802, 525] width 1488 height 1014
select select "79372"
select select "tentative"
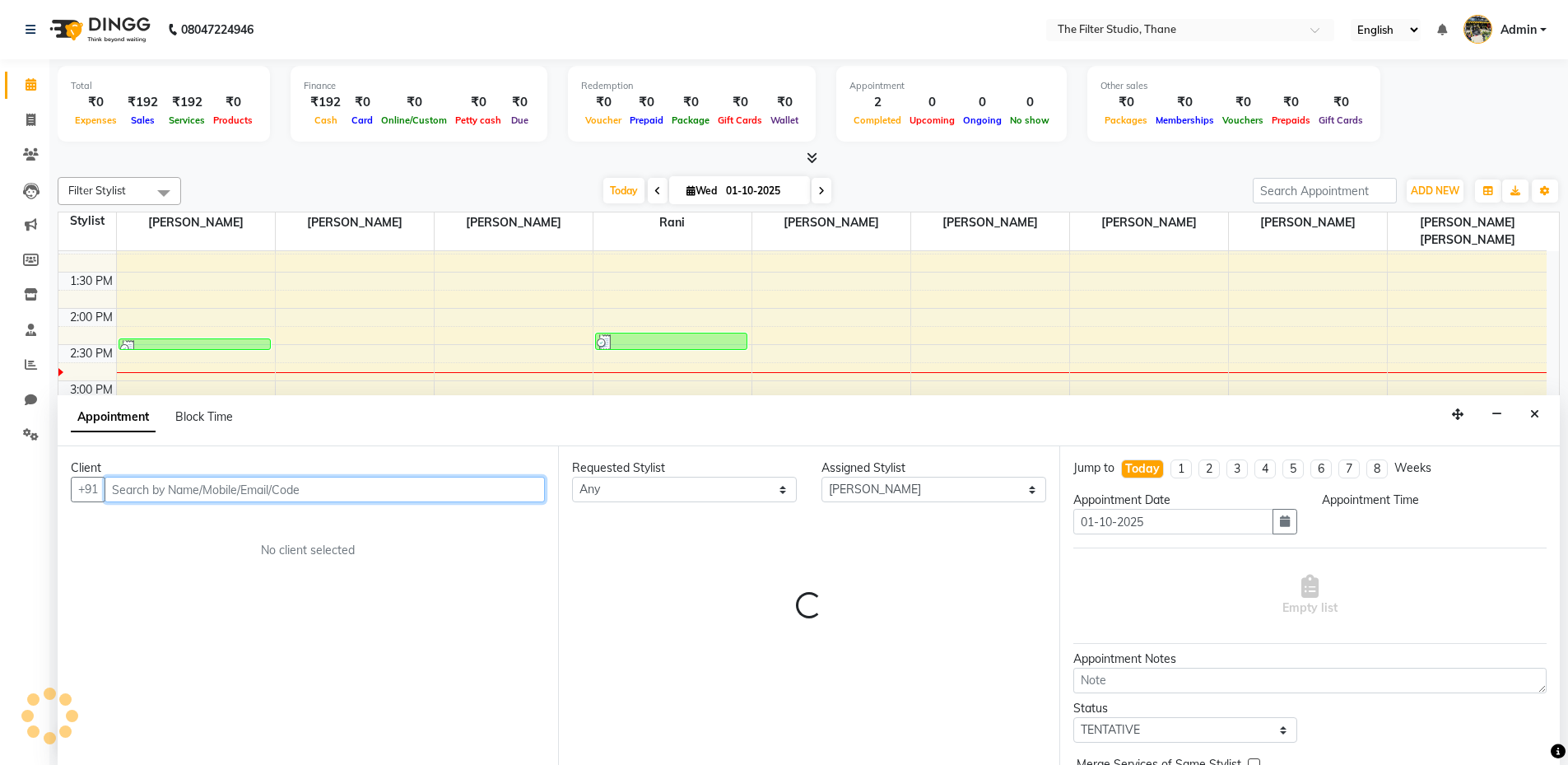
scroll to position [1, 0]
select select "960"
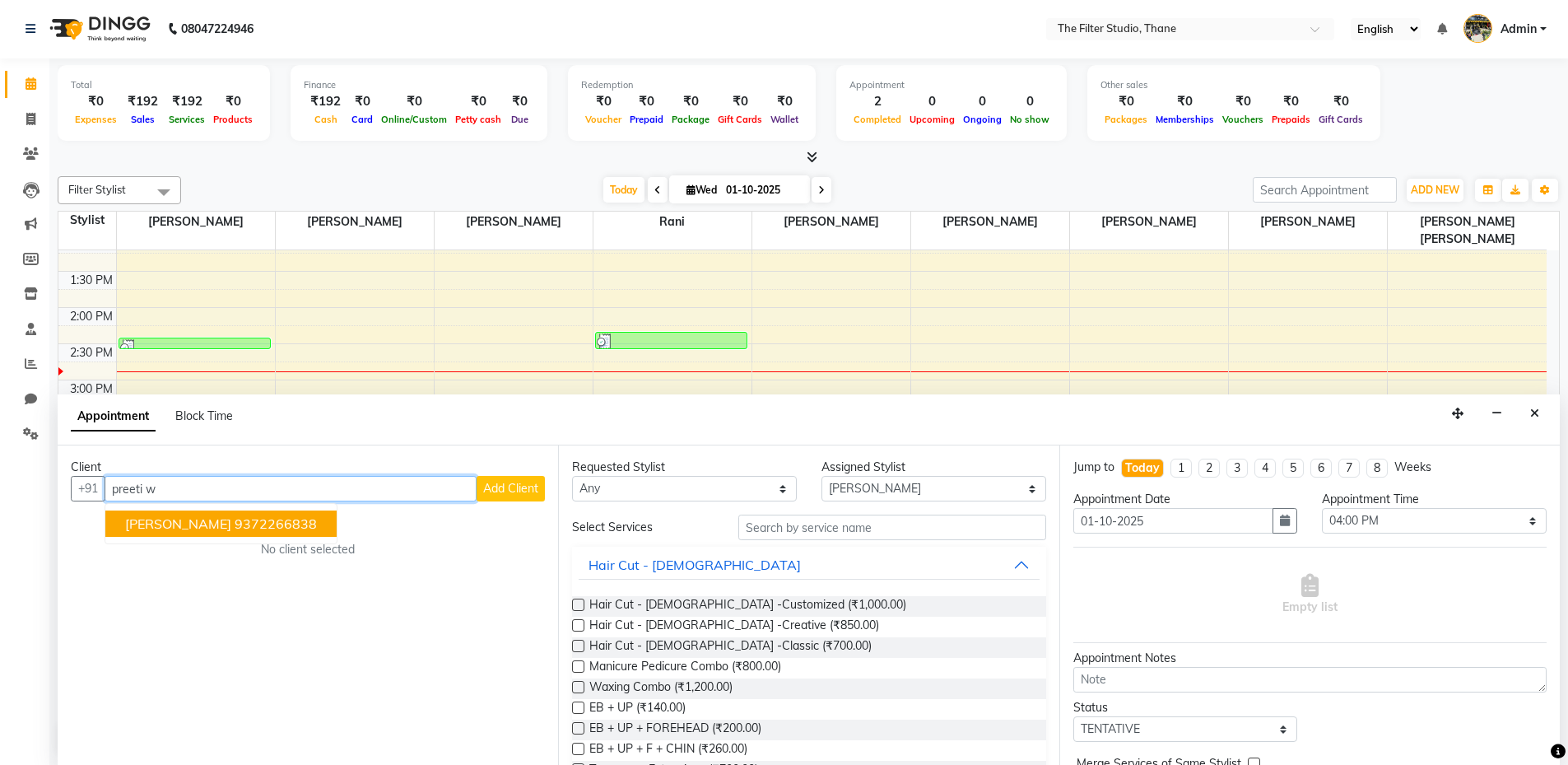
click at [213, 521] on span "PREETI WAHALEKAR" at bounding box center [178, 524] width 106 height 17
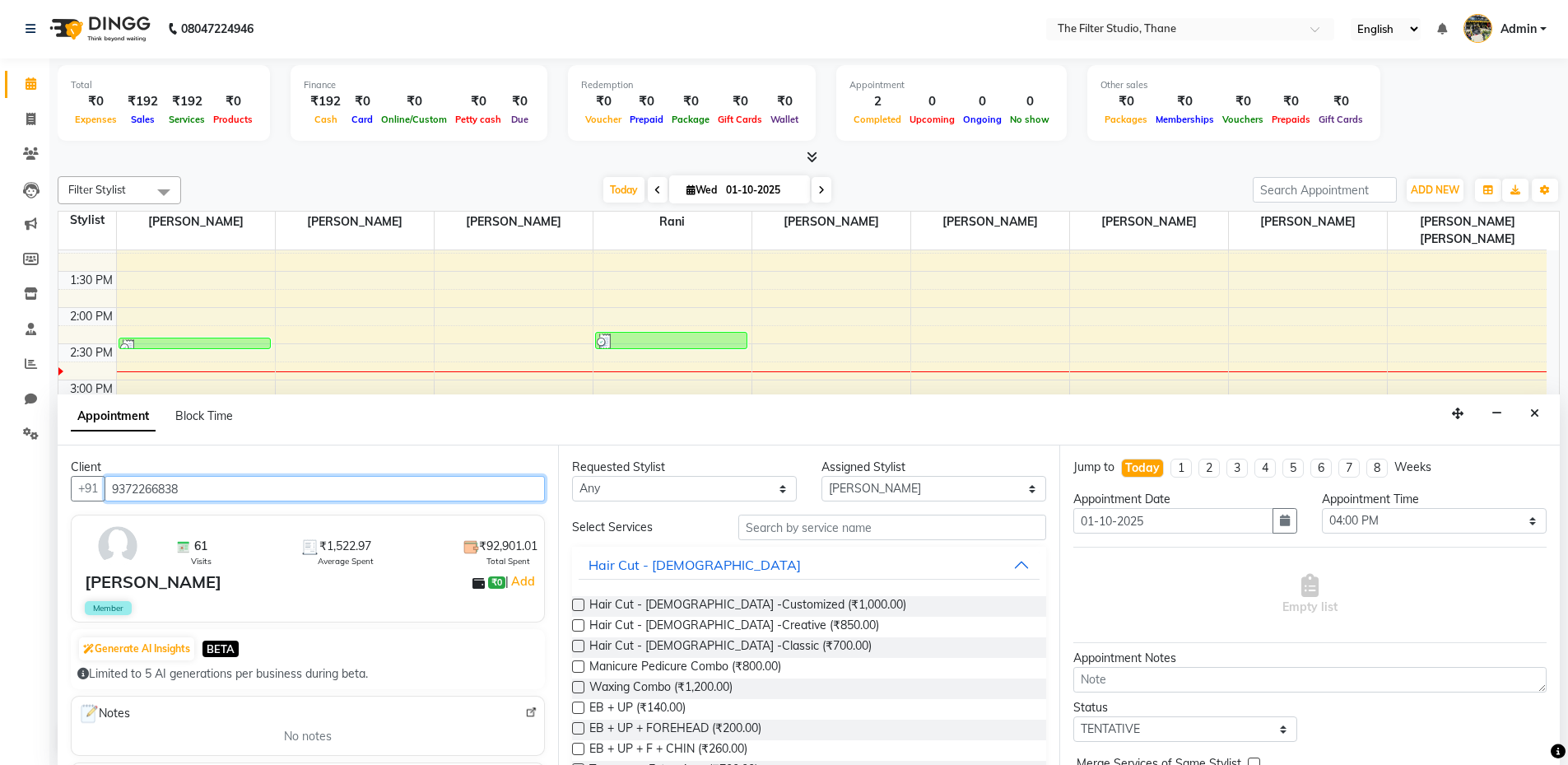
scroll to position [68, 0]
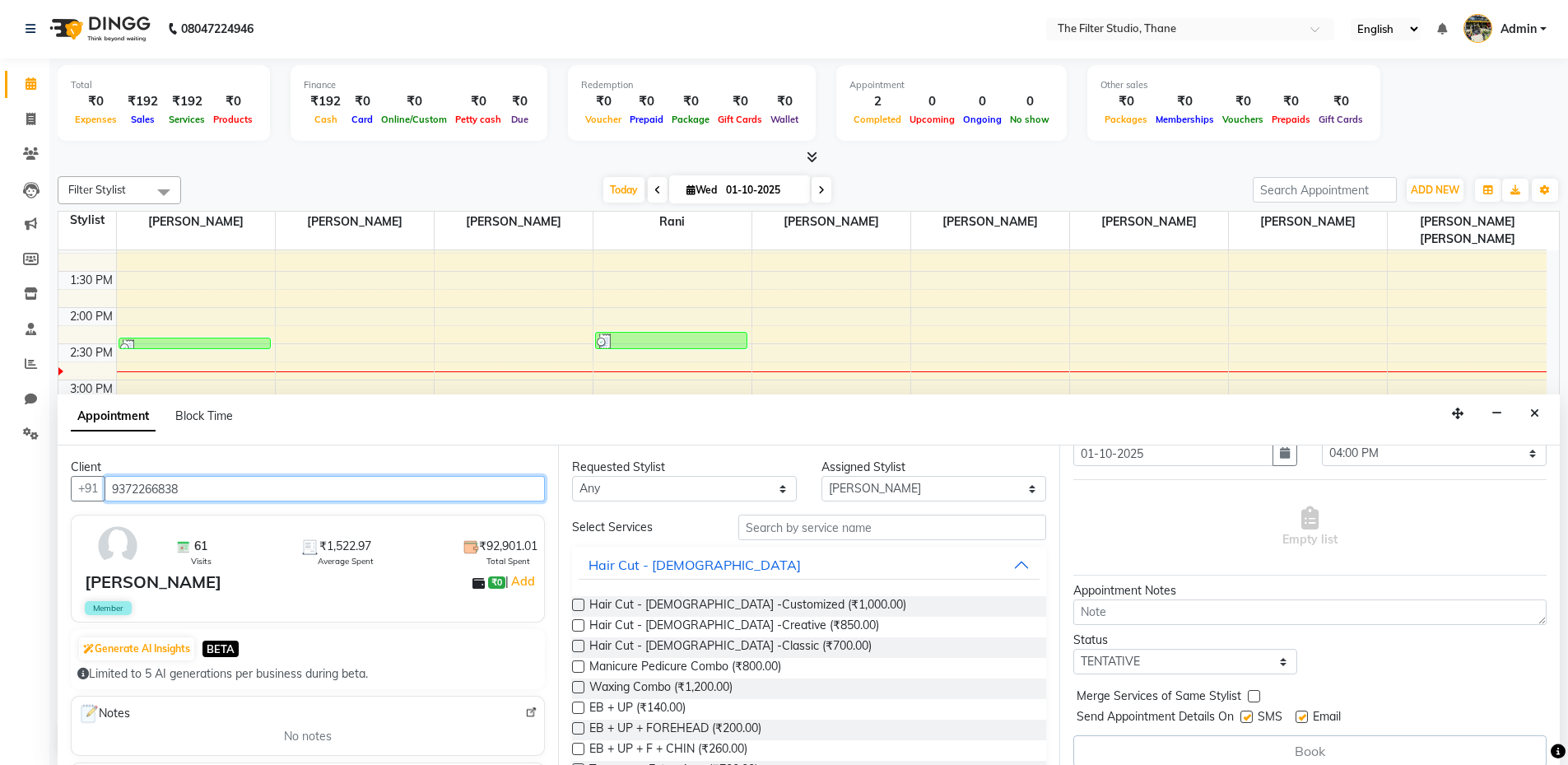
type input "9372266838"
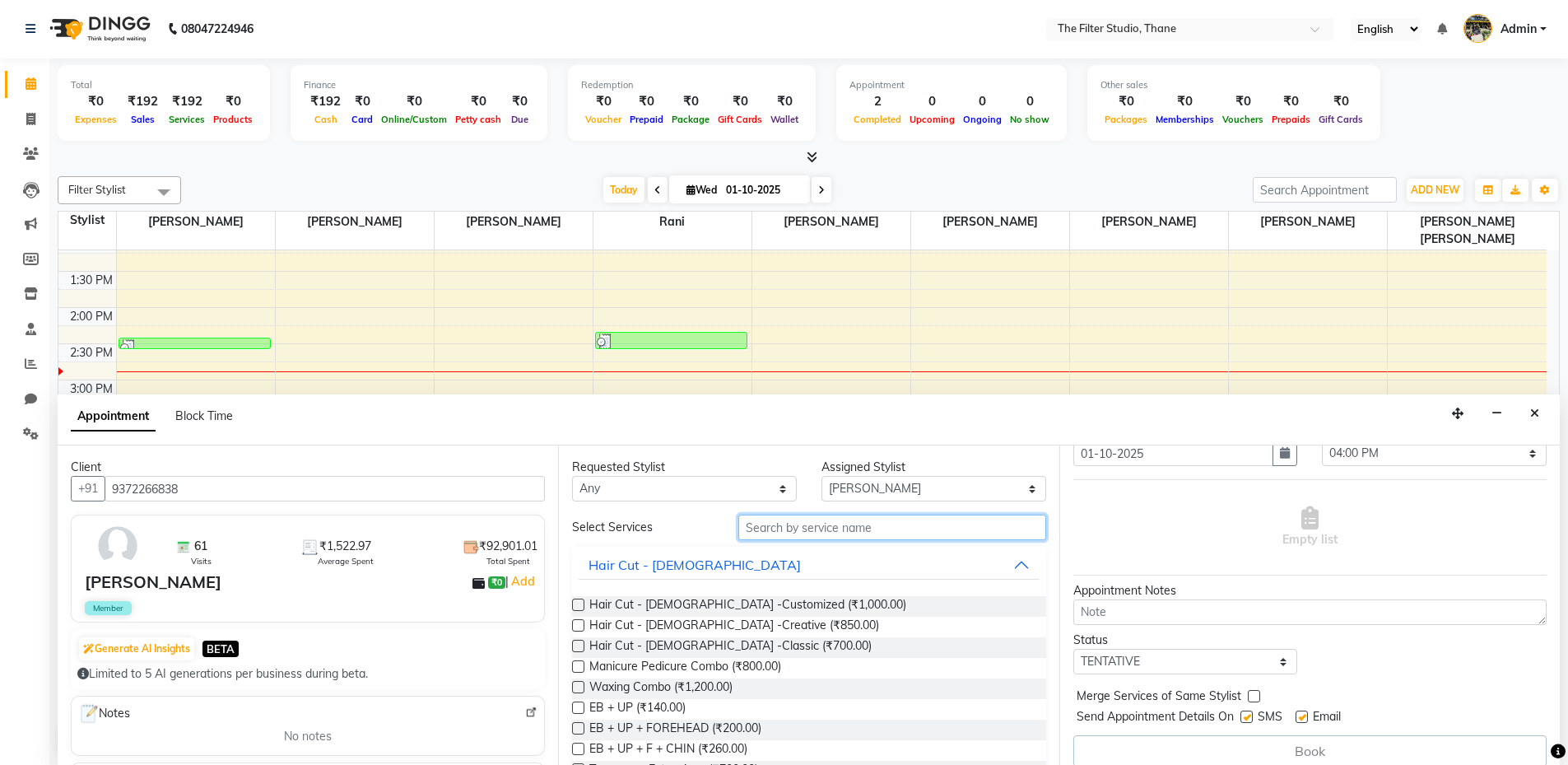
click at [813, 525] on input "text" at bounding box center [892, 528] width 308 height 26
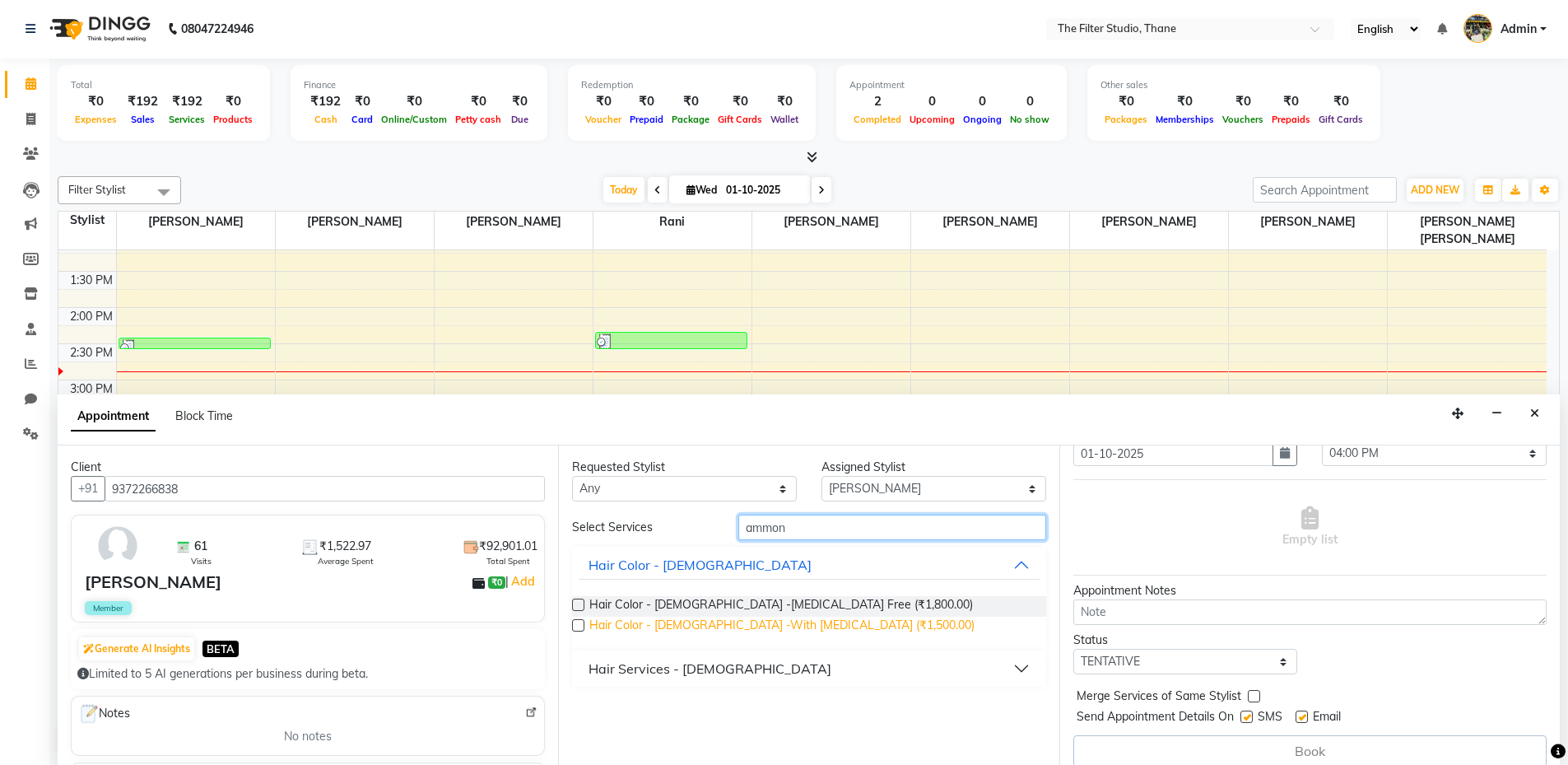
type input "ammon"
drag, startPoint x: 753, startPoint y: 622, endPoint x: 1063, endPoint y: 614, distance: 310.1
click at [757, 622] on span "Hair Color - Female -With Ammonia (₹1,500.00)" at bounding box center [782, 627] width 386 height 20
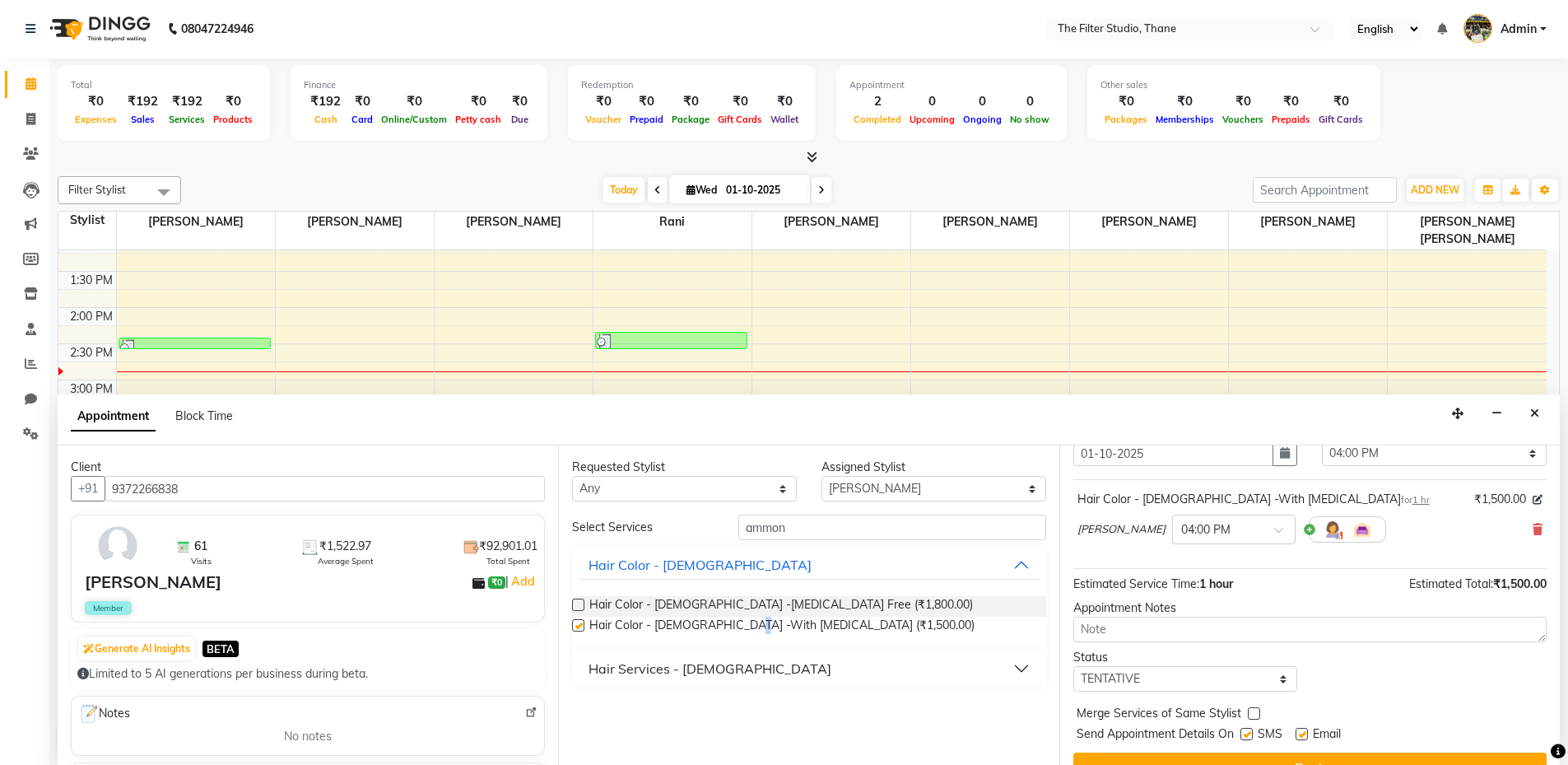
checkbox input "false"
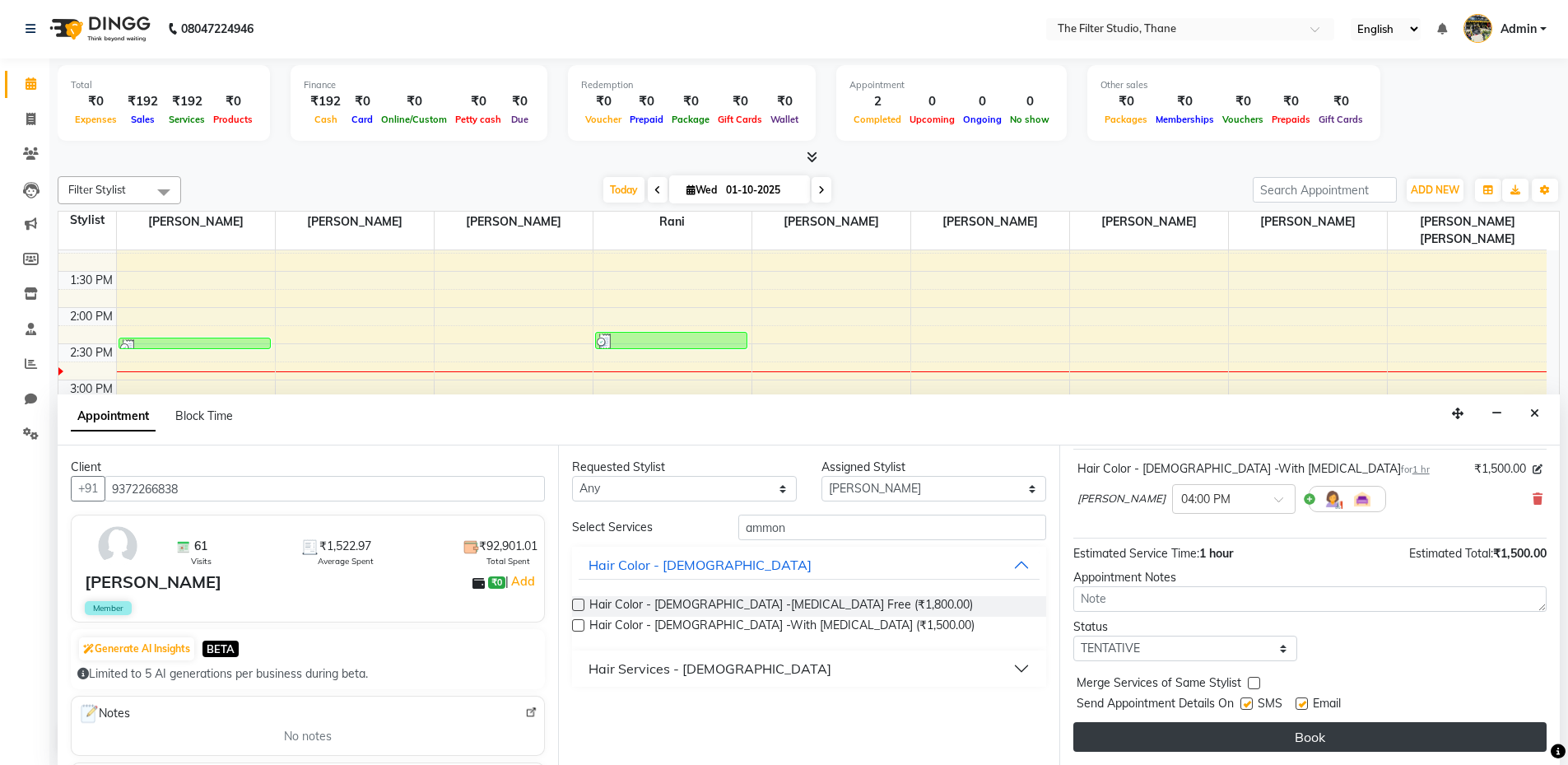
drag, startPoint x: 1246, startPoint y: 700, endPoint x: 1272, endPoint y: 738, distance: 46.0
click at [1251, 705] on label at bounding box center [1246, 703] width 12 height 12
click at [1251, 705] on input "checkbox" at bounding box center [1246, 706] width 11 height 11
checkbox input "false"
click at [1275, 737] on button "Book" at bounding box center [1310, 737] width 473 height 30
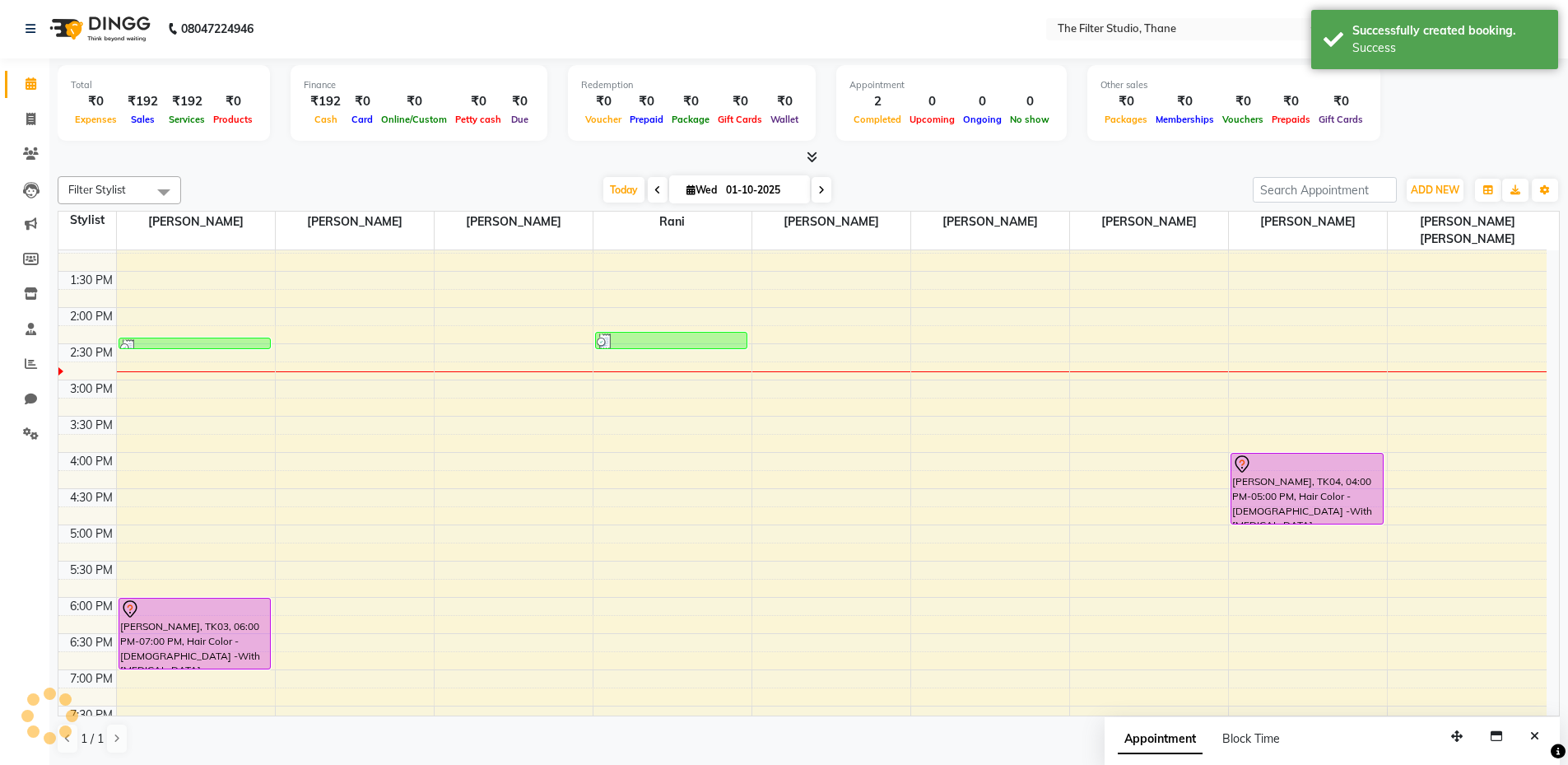
scroll to position [0, 0]
click at [325, 518] on div "10:00 AM 10:30 AM 11:00 AM 11:30 AM 12:00 PM 12:30 PM 1:00 PM 1:30 PM 2:00 PM 2…" at bounding box center [802, 525] width 1488 height 1014
select select "72545"
select select "1020"
select select "tentative"
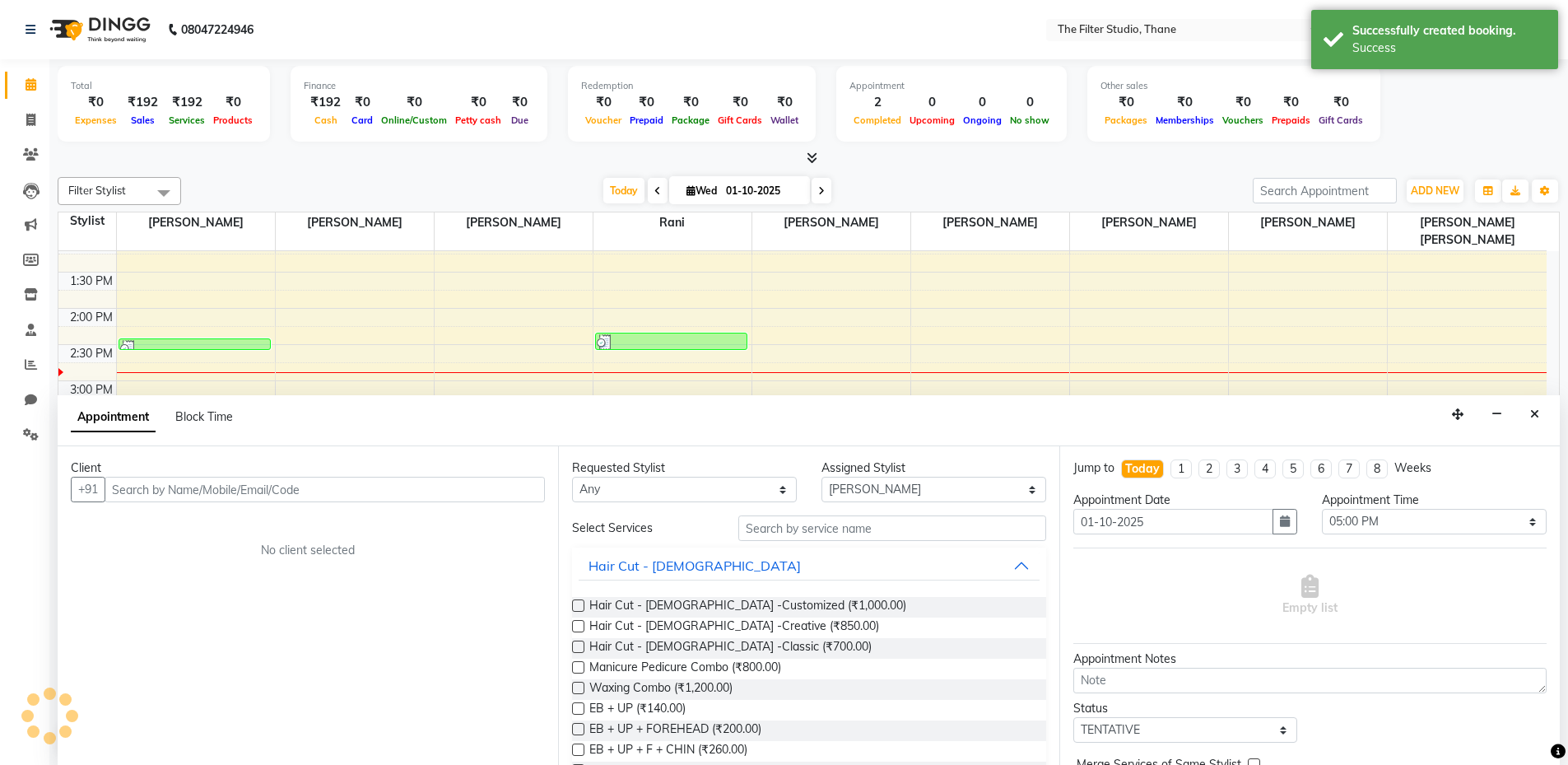
scroll to position [1, 0]
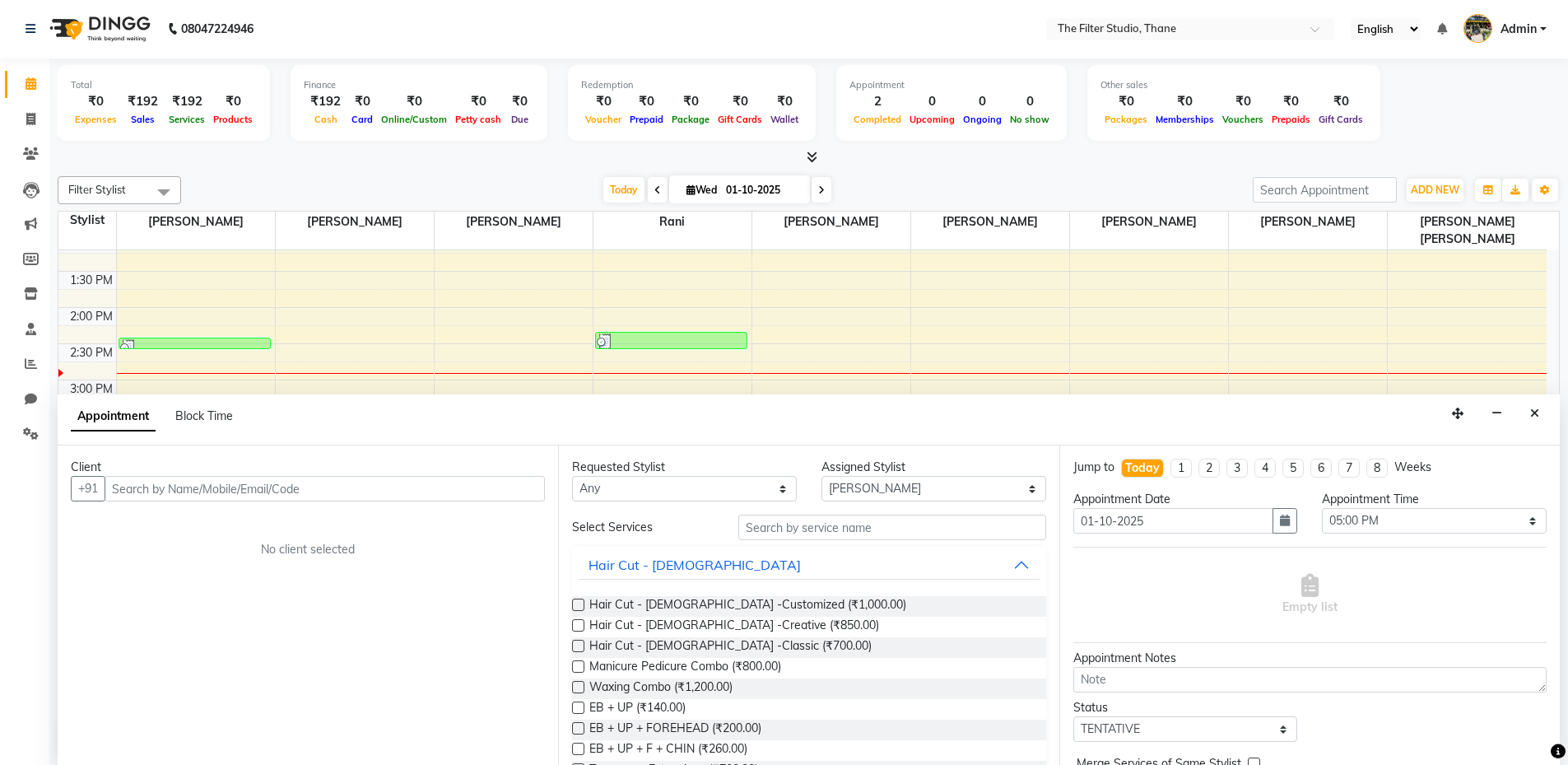
click at [273, 487] on input "text" at bounding box center [325, 489] width 440 height 26
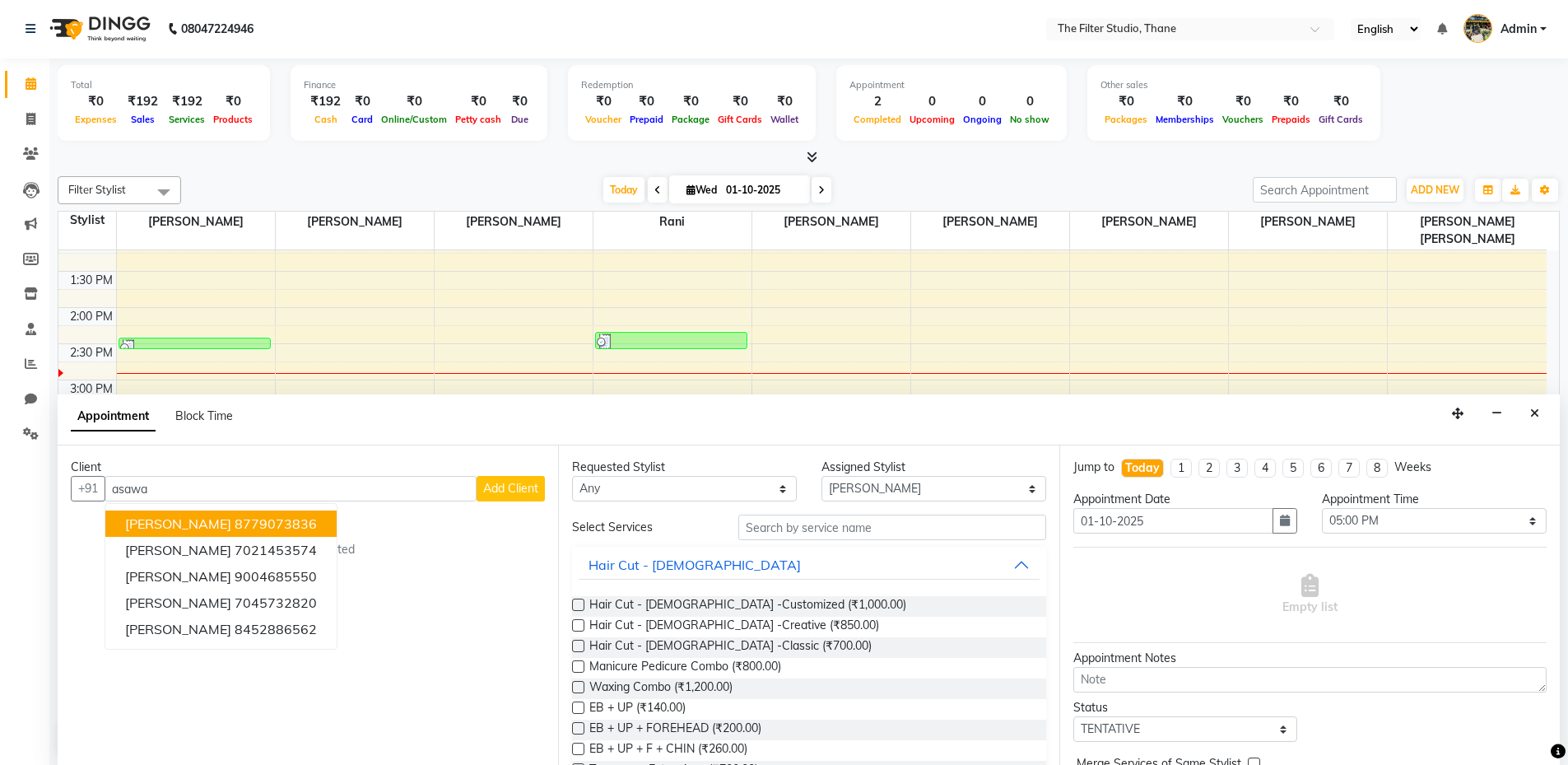
click at [225, 530] on span "ASAWARI MUSALE" at bounding box center [178, 524] width 106 height 17
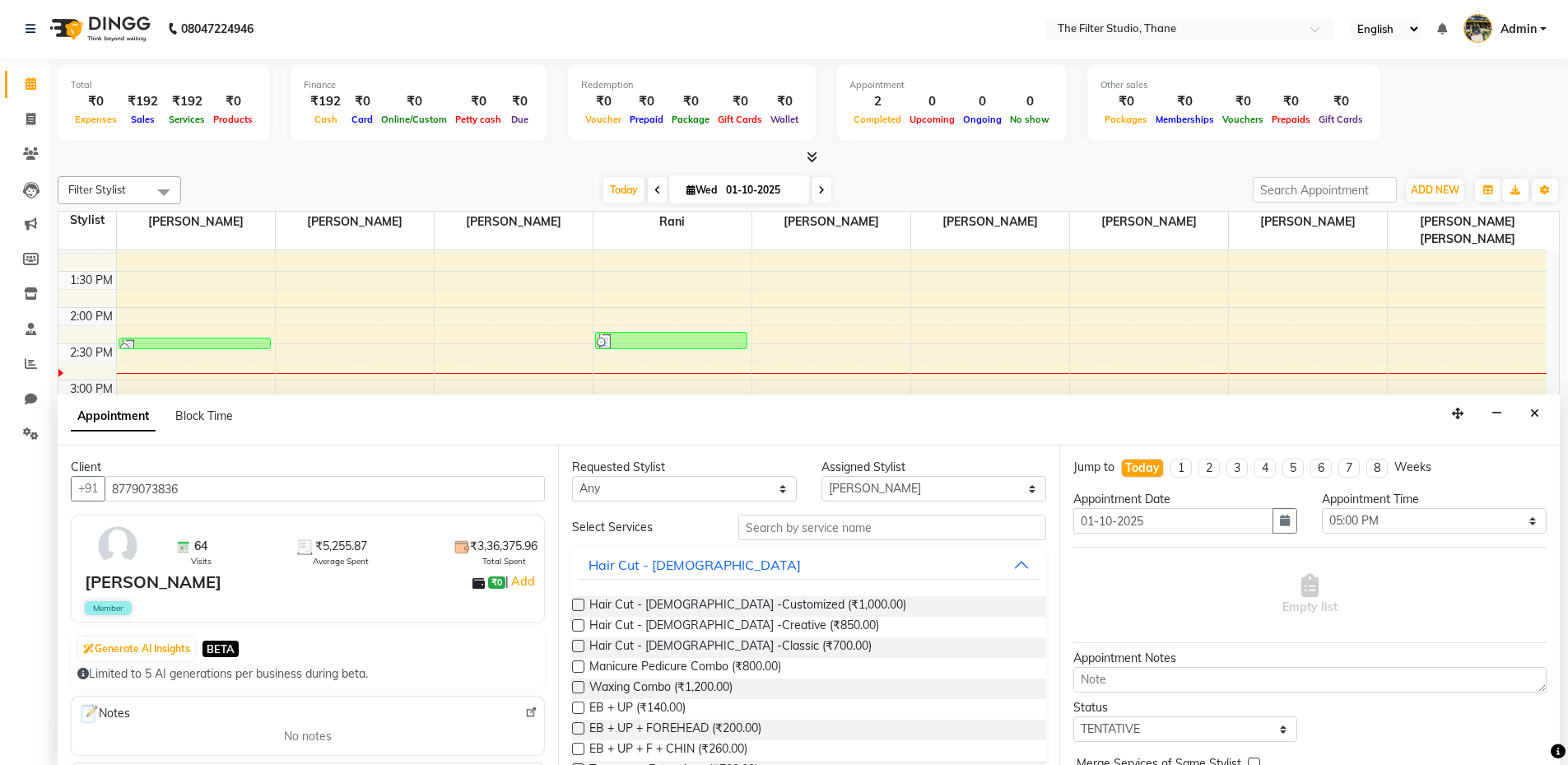
type input "8779073836"
click at [804, 524] on input "text" at bounding box center [892, 528] width 308 height 26
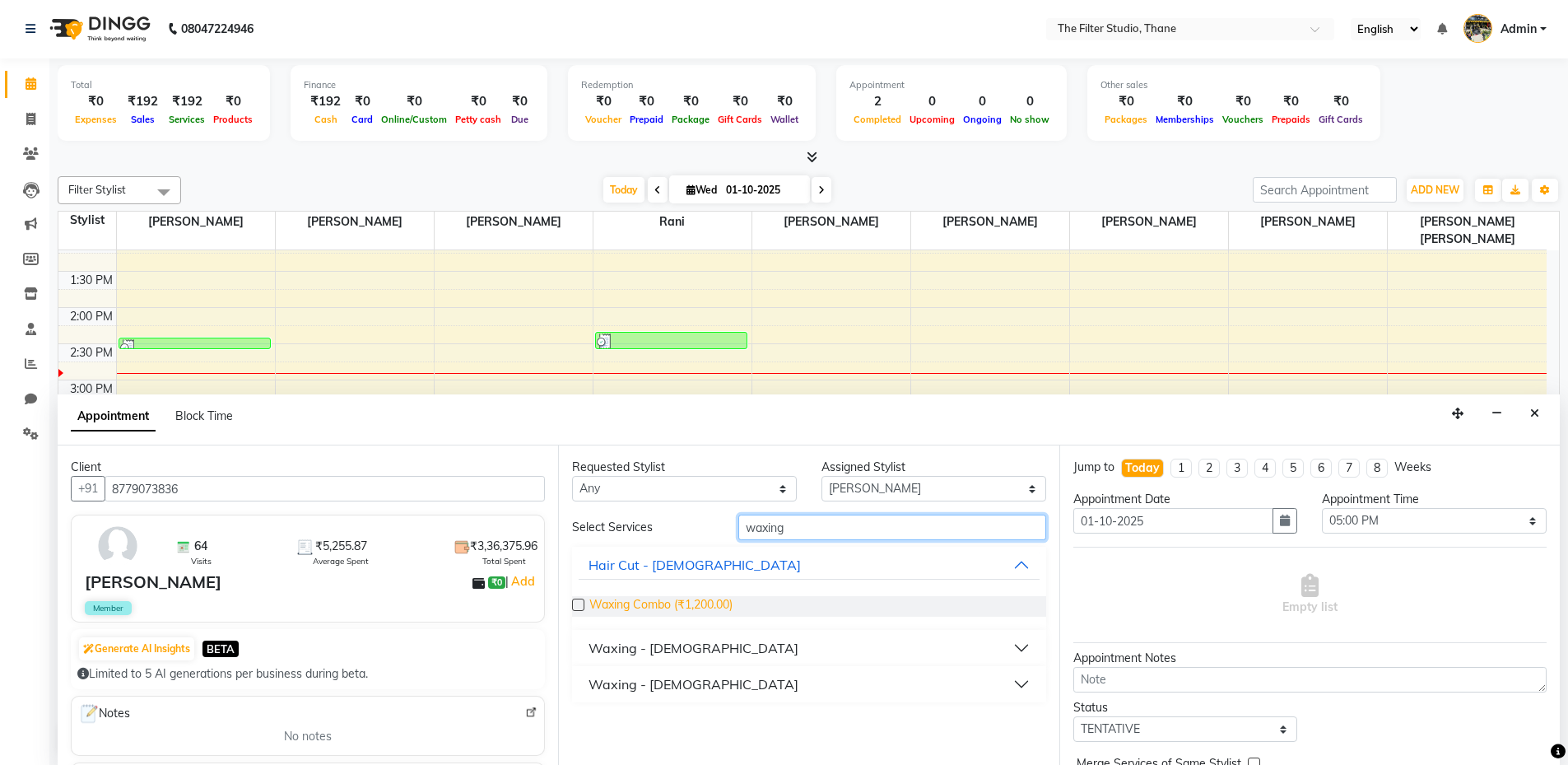
type input "waxing"
click at [675, 610] on span "Waxing Combo (₹1,200.00)" at bounding box center [661, 607] width 143 height 20
checkbox input "false"
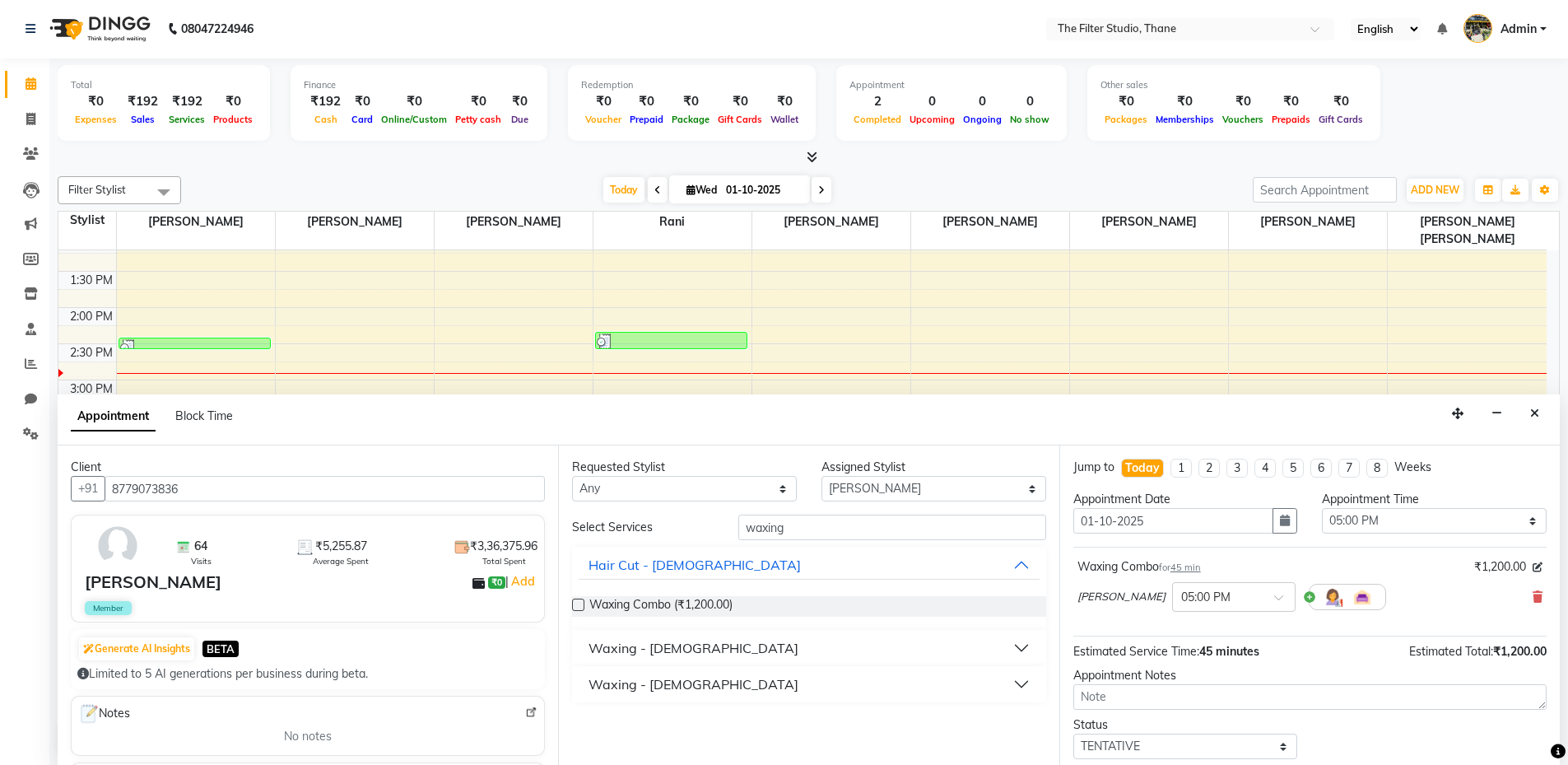
scroll to position [98, 0]
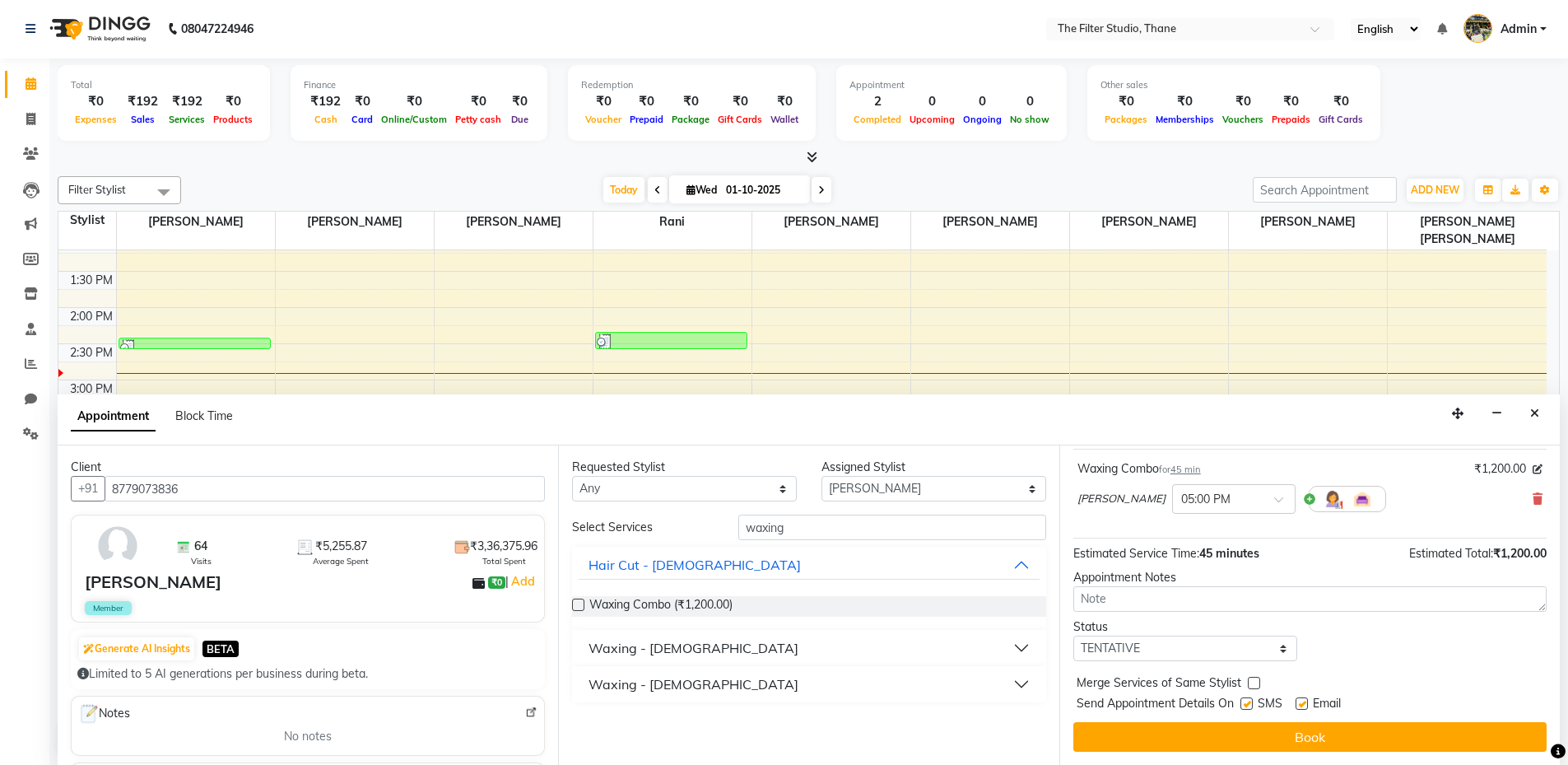
click at [1247, 708] on label at bounding box center [1246, 703] width 12 height 12
click at [1247, 708] on input "checkbox" at bounding box center [1246, 706] width 11 height 11
checkbox input "false"
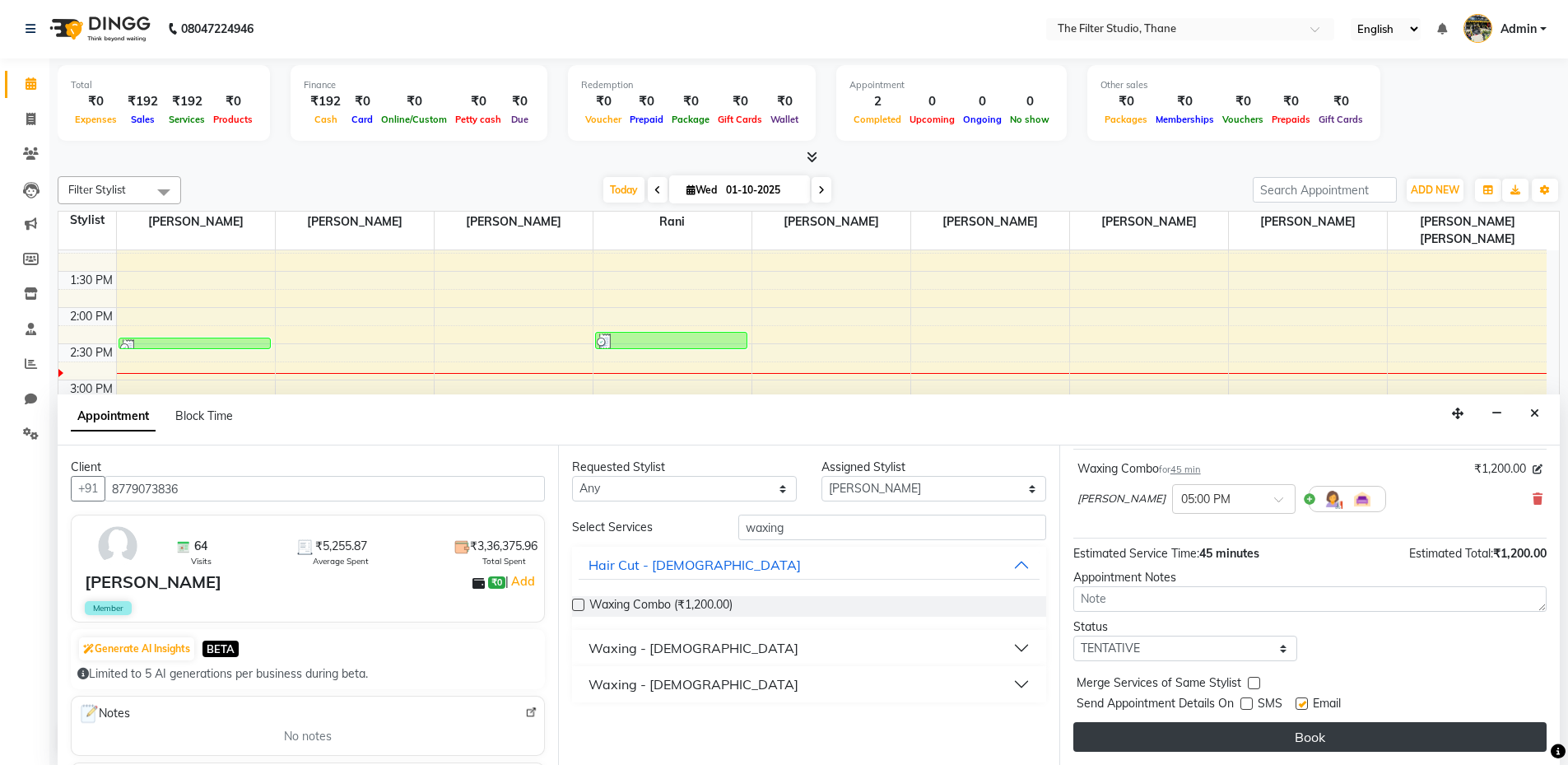
click at [1296, 748] on button "Book" at bounding box center [1310, 737] width 473 height 30
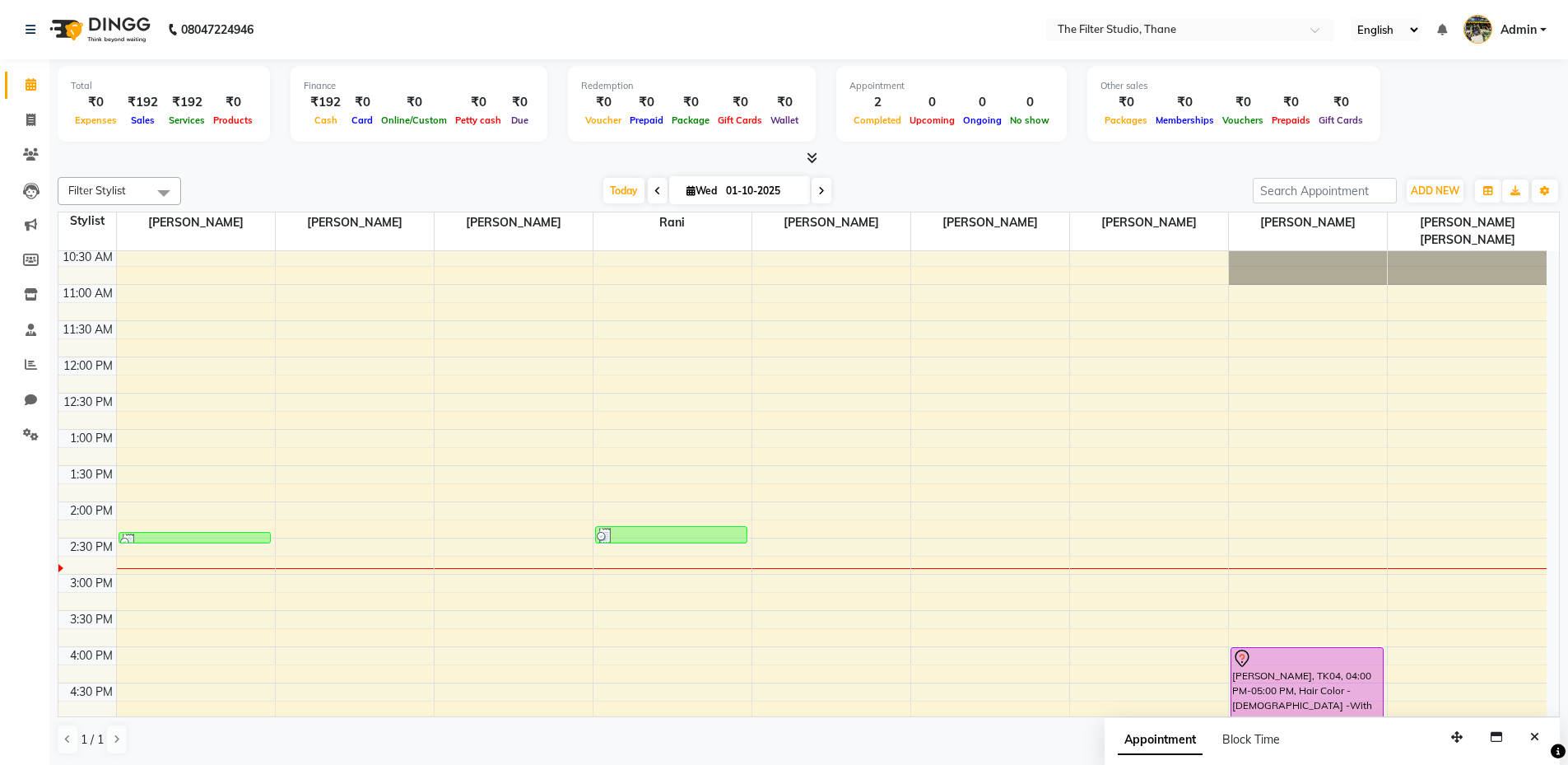
scroll to position [9, 0]
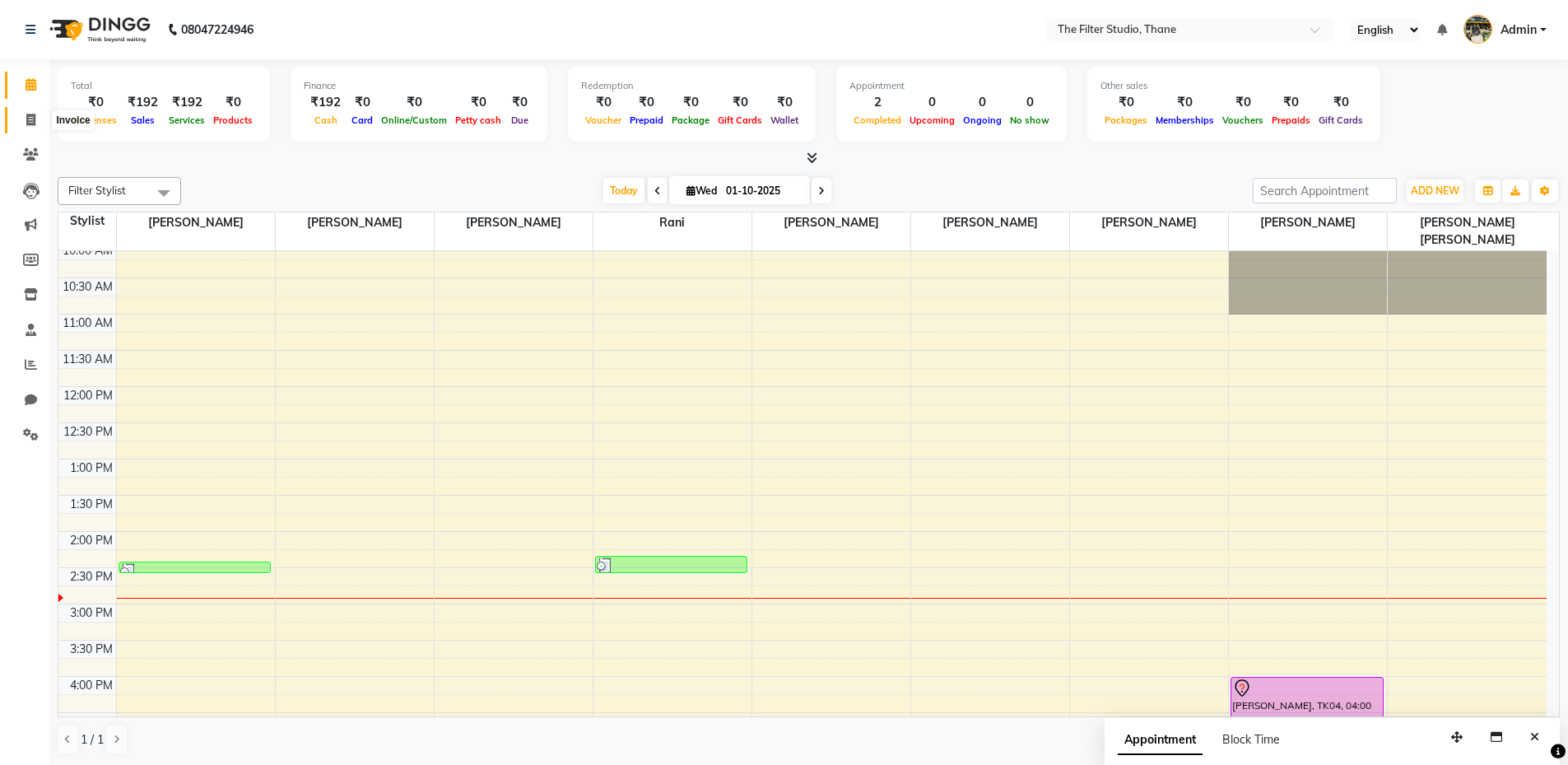
click at [40, 120] on span at bounding box center [31, 120] width 29 height 19
select select "8024"
select select "service"
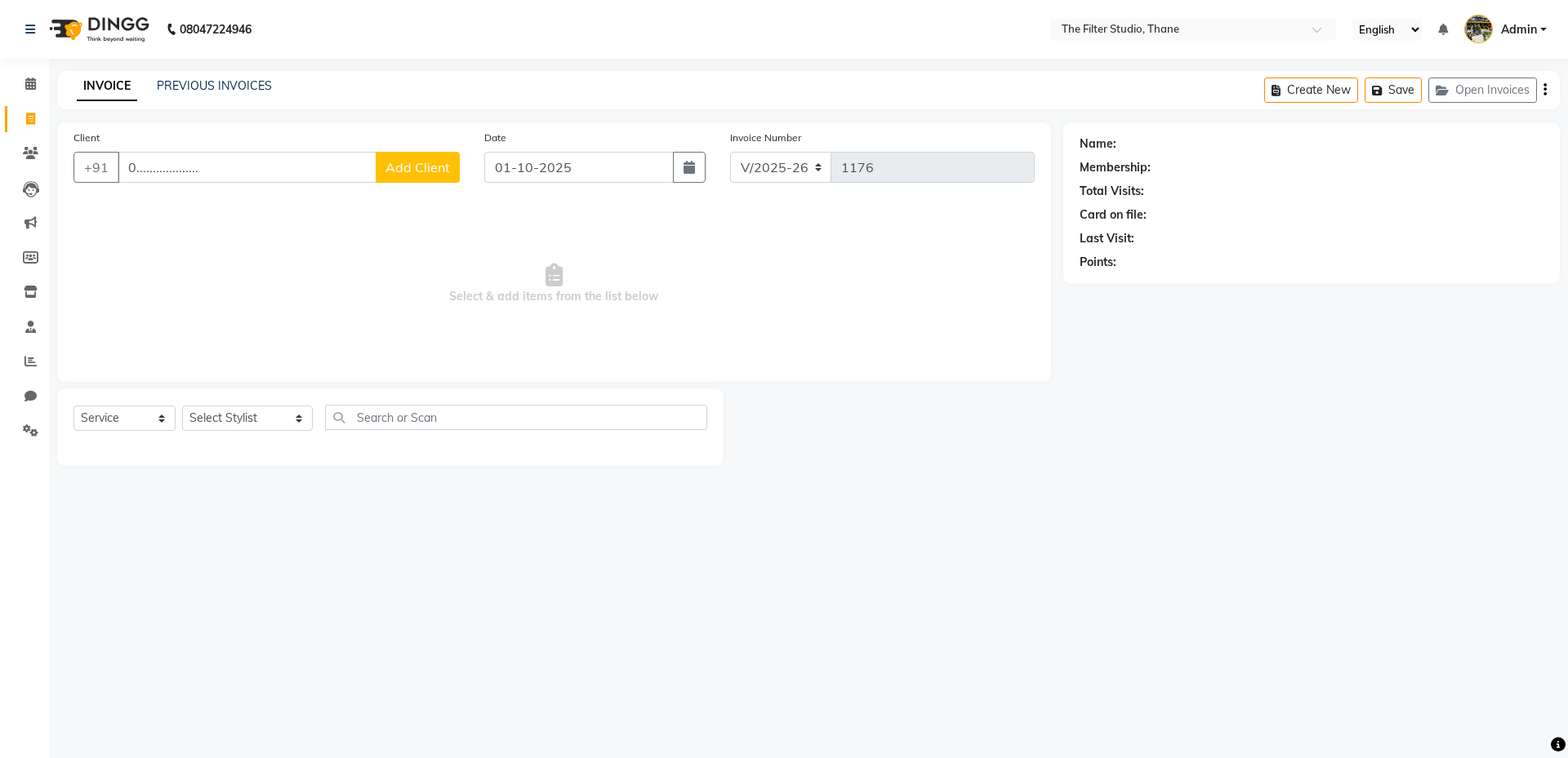
type input "0..................."
drag, startPoint x: 1238, startPoint y: 80, endPoint x: 838, endPoint y: 673, distance: 715.3
click at [839, 671] on div "08047224946 Select Location × The Filter Studio, Thane English ENGLISH Español …" at bounding box center [784, 379] width 1568 height 758
drag, startPoint x: 284, startPoint y: 168, endPoint x: 0, endPoint y: 182, distance: 284.3
click at [0, 182] on app-home "08047224946 Select Location × The Filter Studio, Thane English ENGLISH Español …" at bounding box center [784, 245] width 1568 height 490
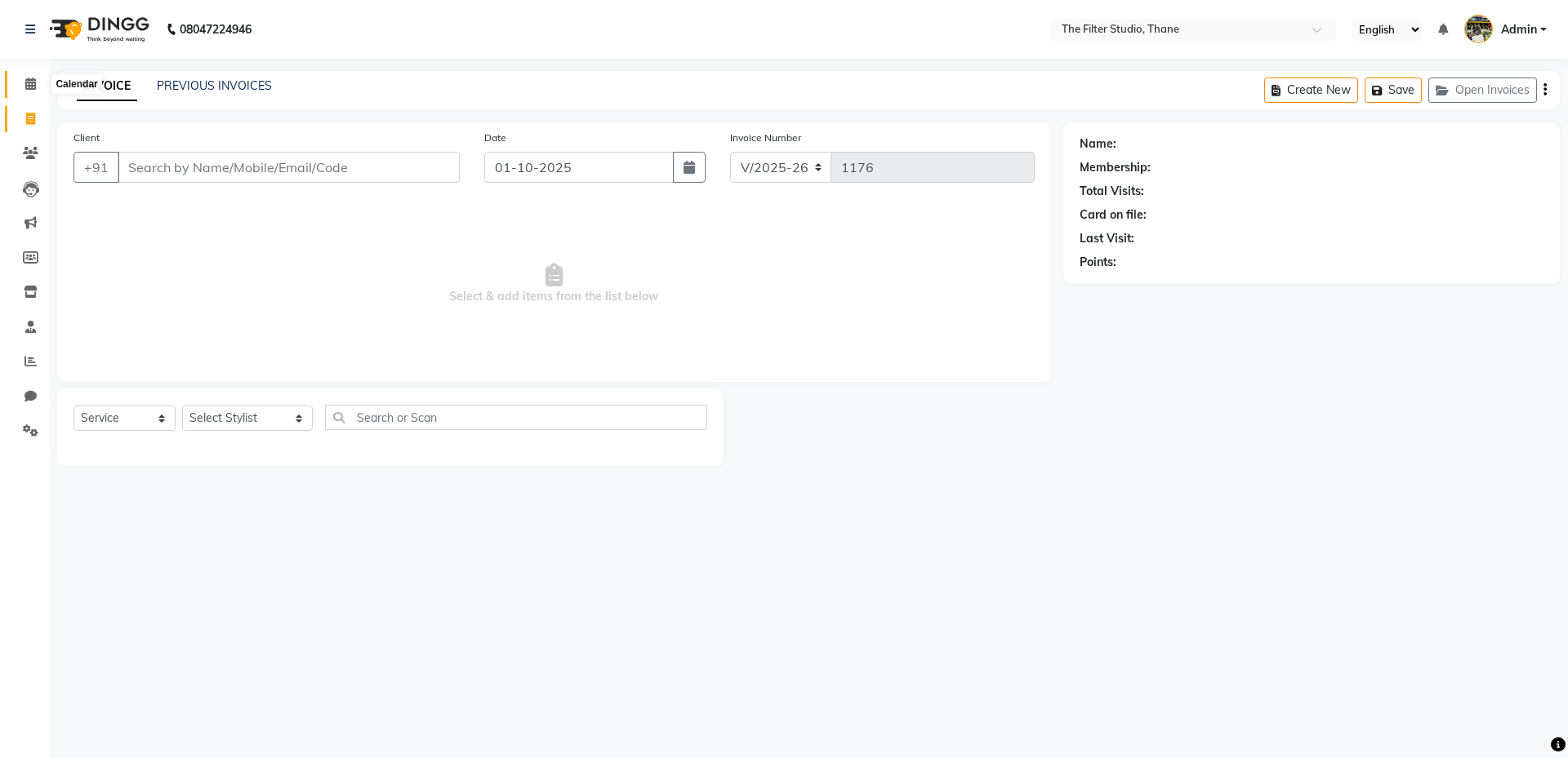
click at [26, 82] on icon at bounding box center [31, 83] width 11 height 12
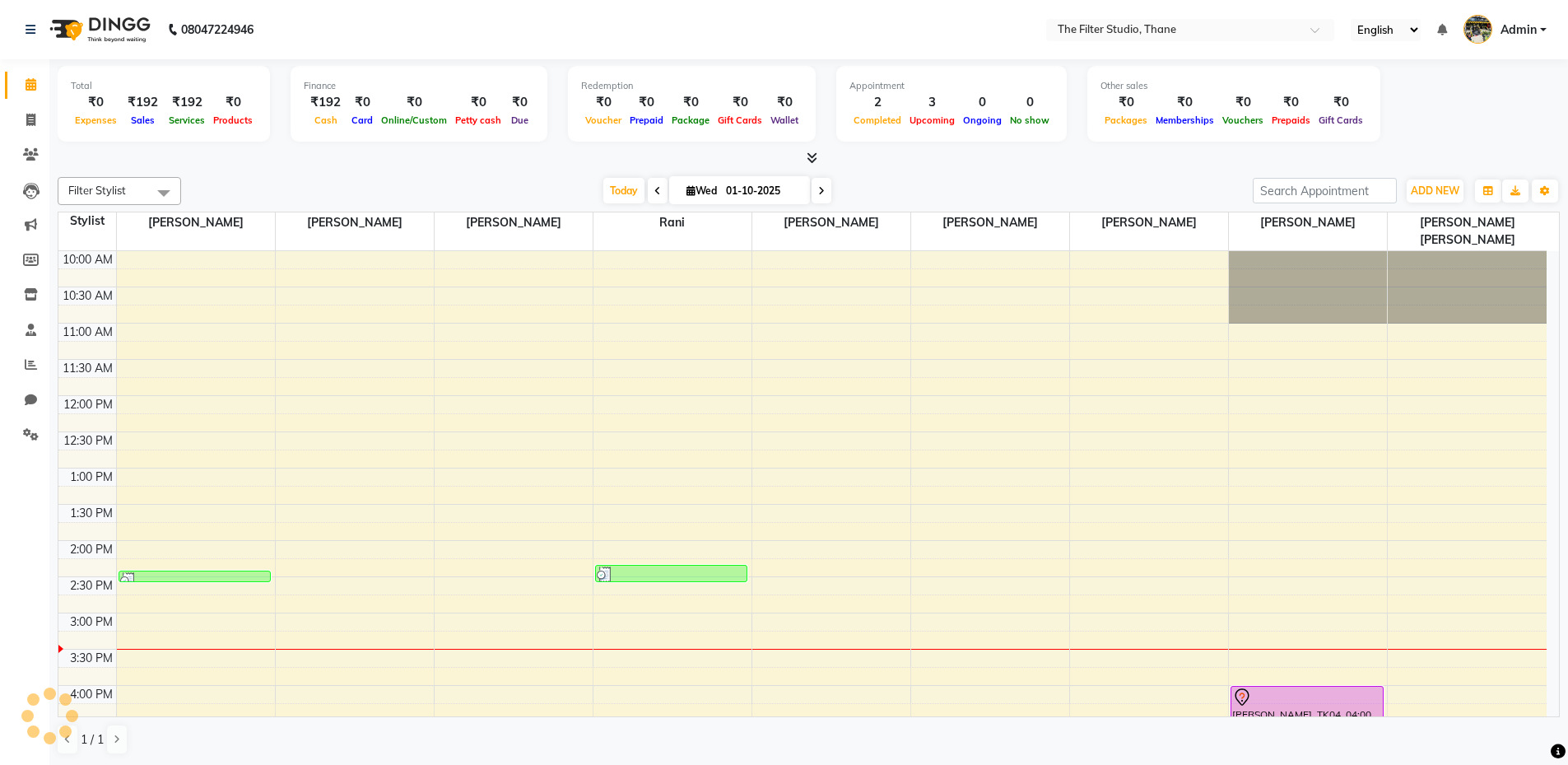
click at [818, 190] on icon at bounding box center [821, 191] width 6 height 10
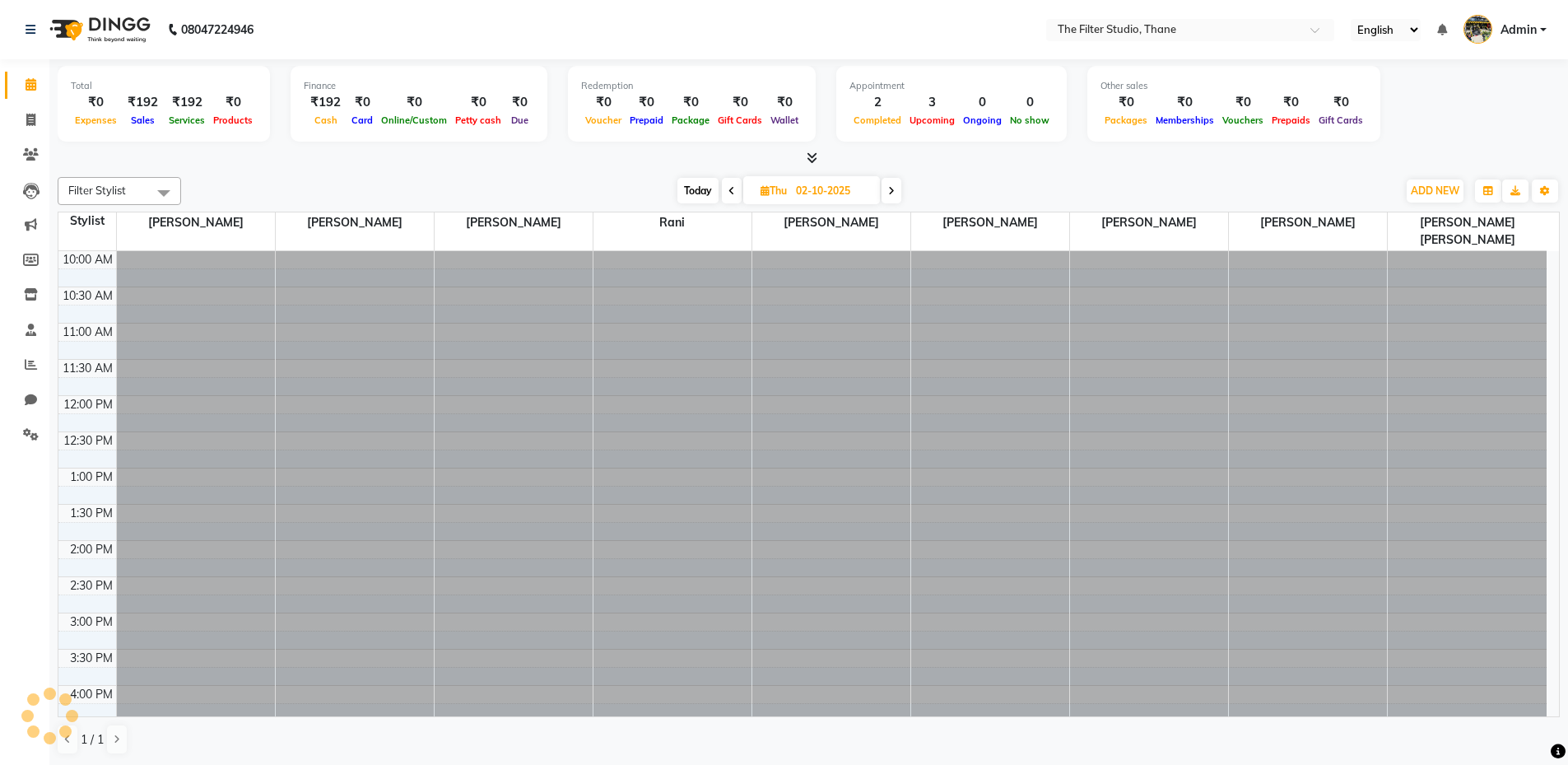
scroll to position [364, 0]
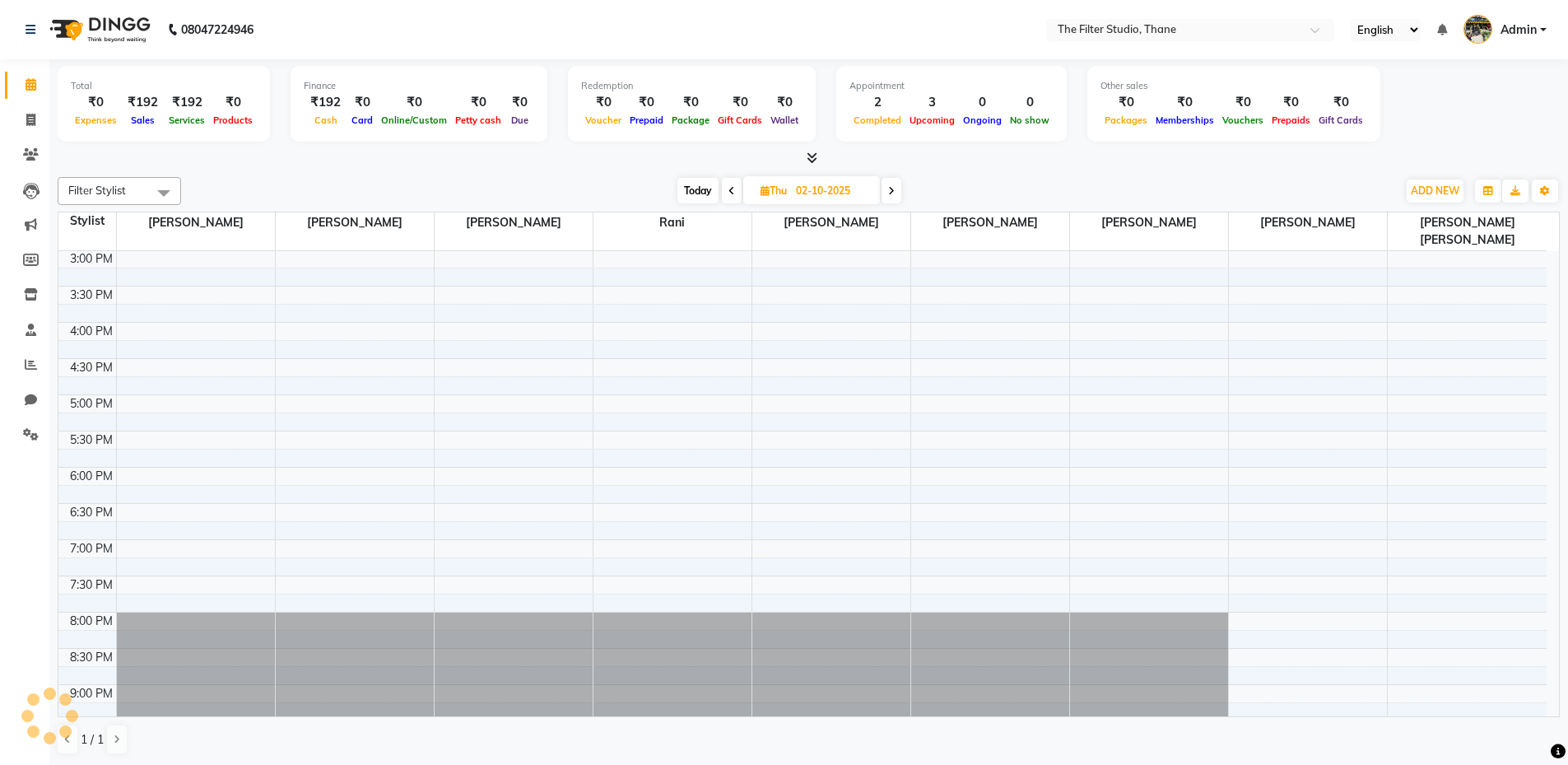
click at [902, 192] on div "Today Thu 02-10-2025" at bounding box center [790, 191] width 227 height 25
click at [896, 192] on span at bounding box center [891, 191] width 19 height 26
type input "03-10-2025"
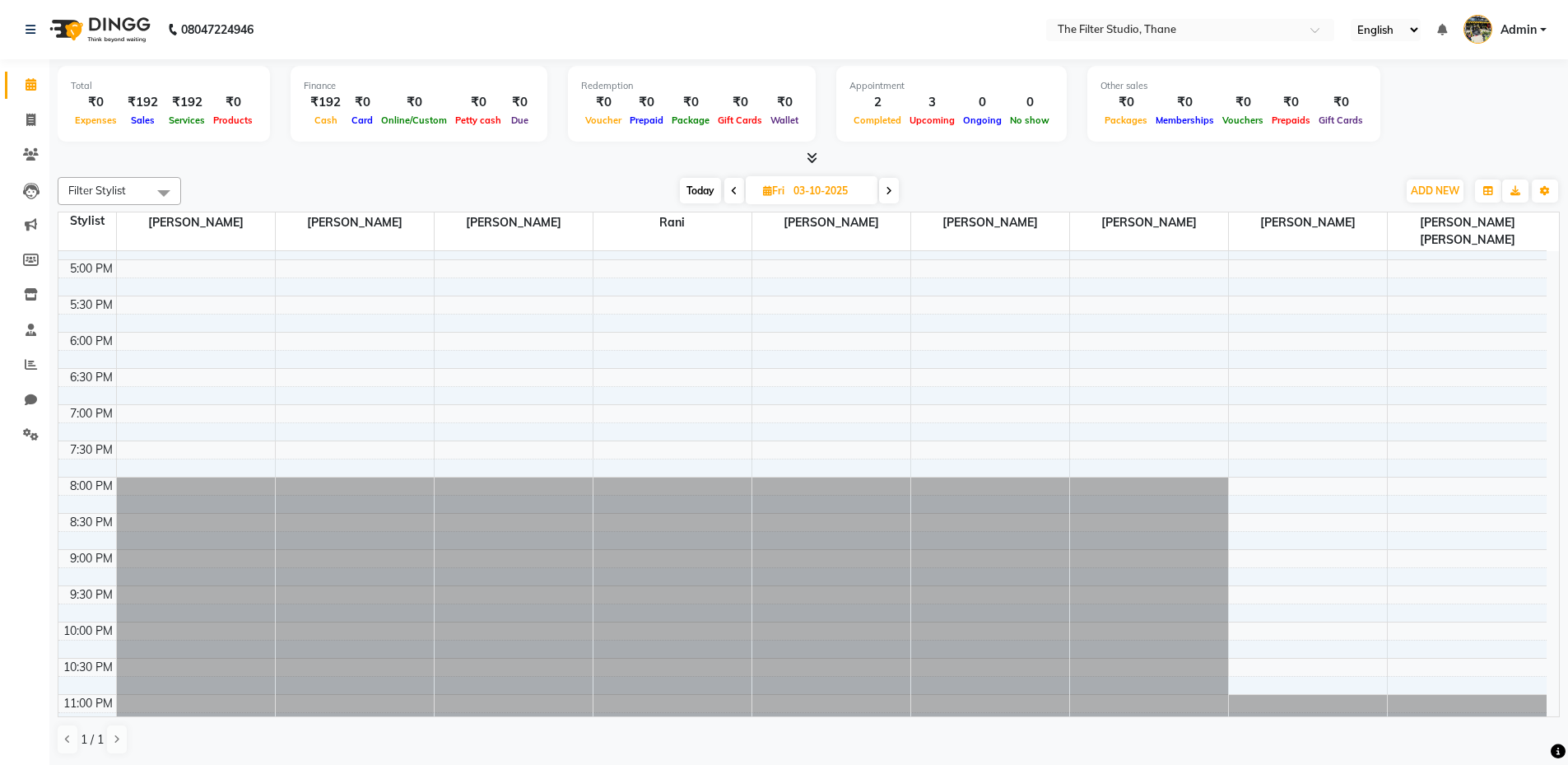
scroll to position [465, 0]
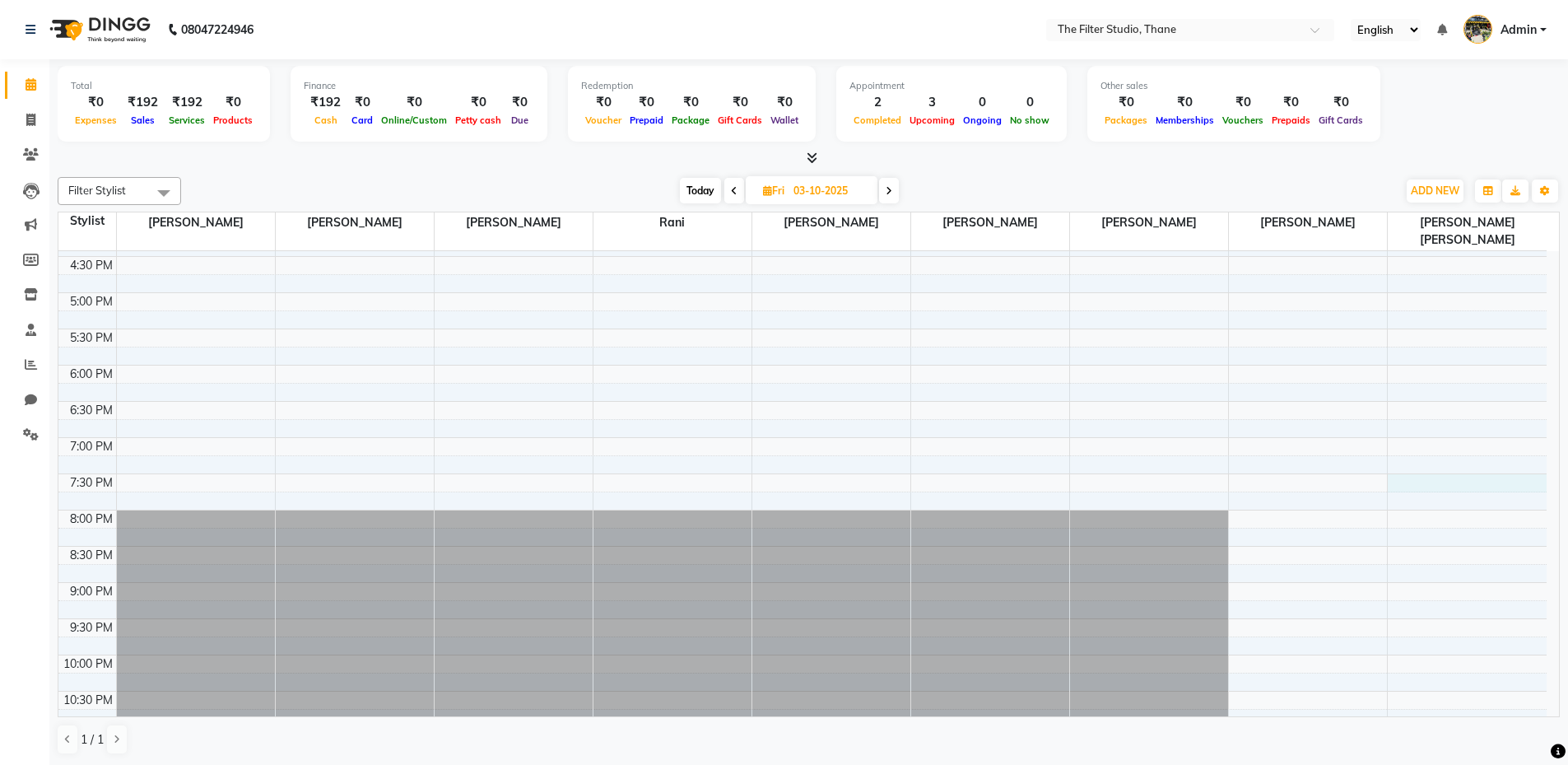
click at [1396, 458] on div "10:00 AM 10:30 AM 11:00 AM 11:30 AM 12:00 PM 12:30 PM 1:00 PM 1:30 PM 2:00 PM 2…" at bounding box center [802, 292] width 1488 height 1014
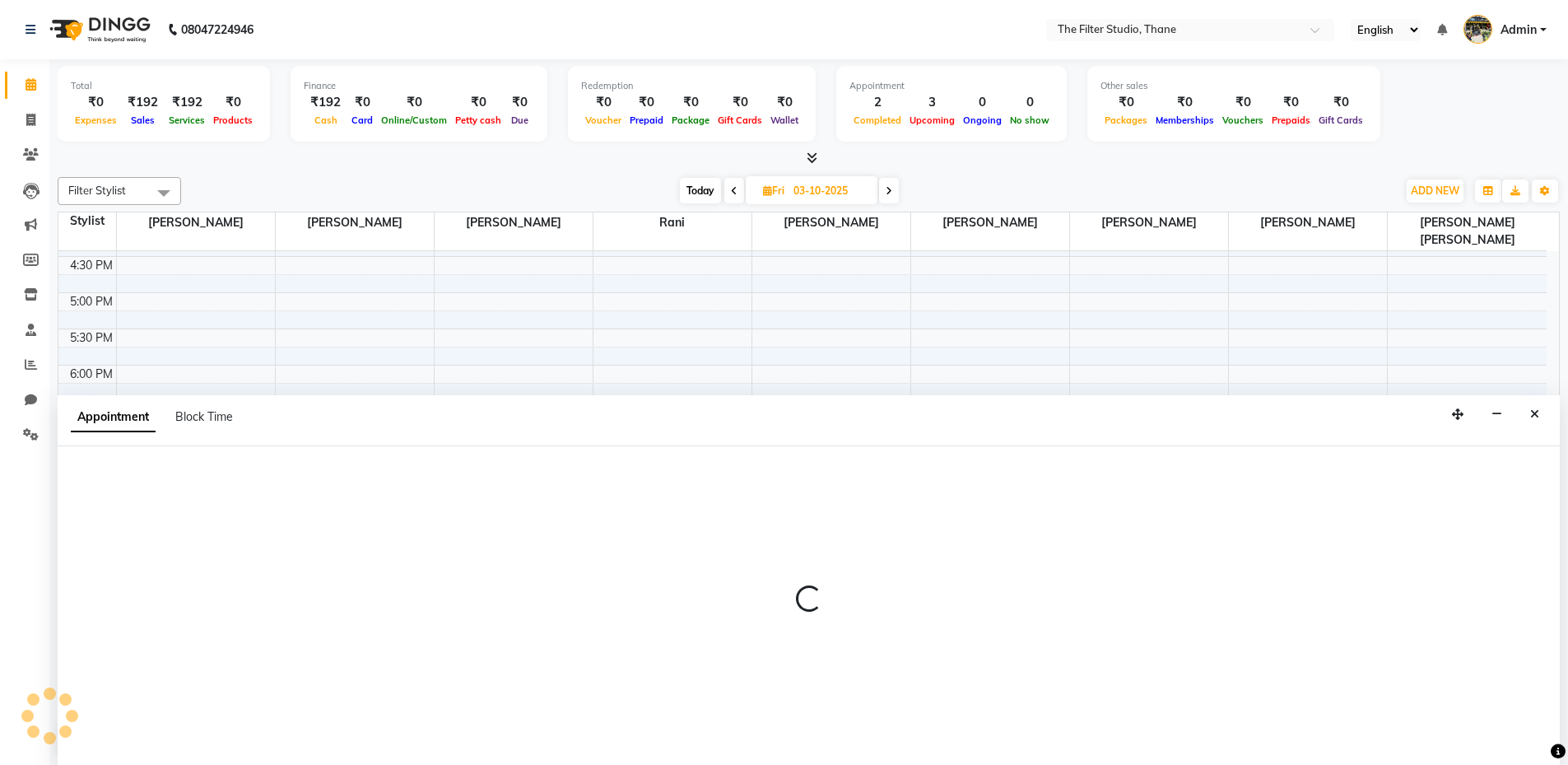
scroll to position [1, 0]
click at [1532, 414] on icon "Close" at bounding box center [1535, 413] width 9 height 11
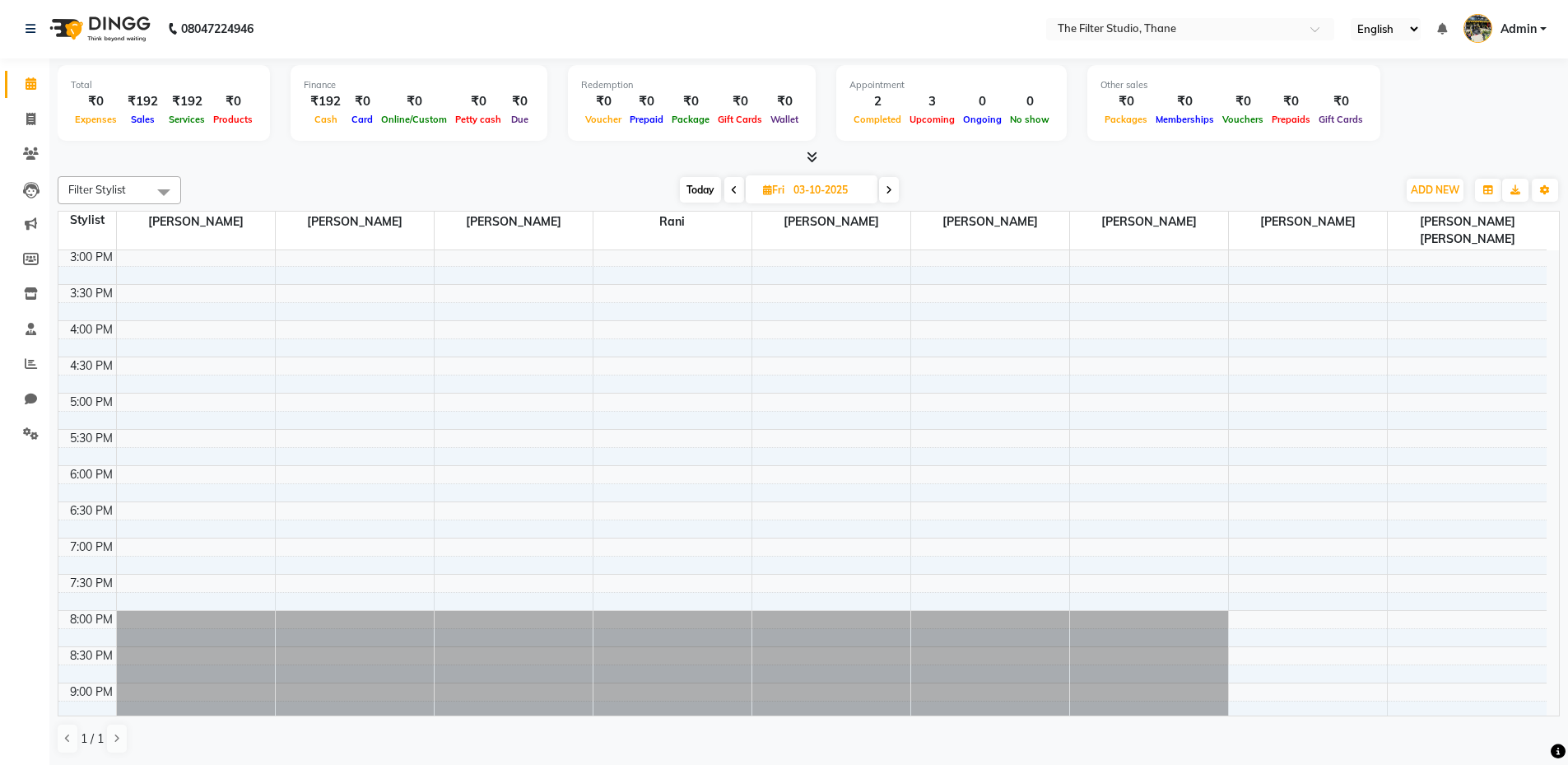
scroll to position [343, 0]
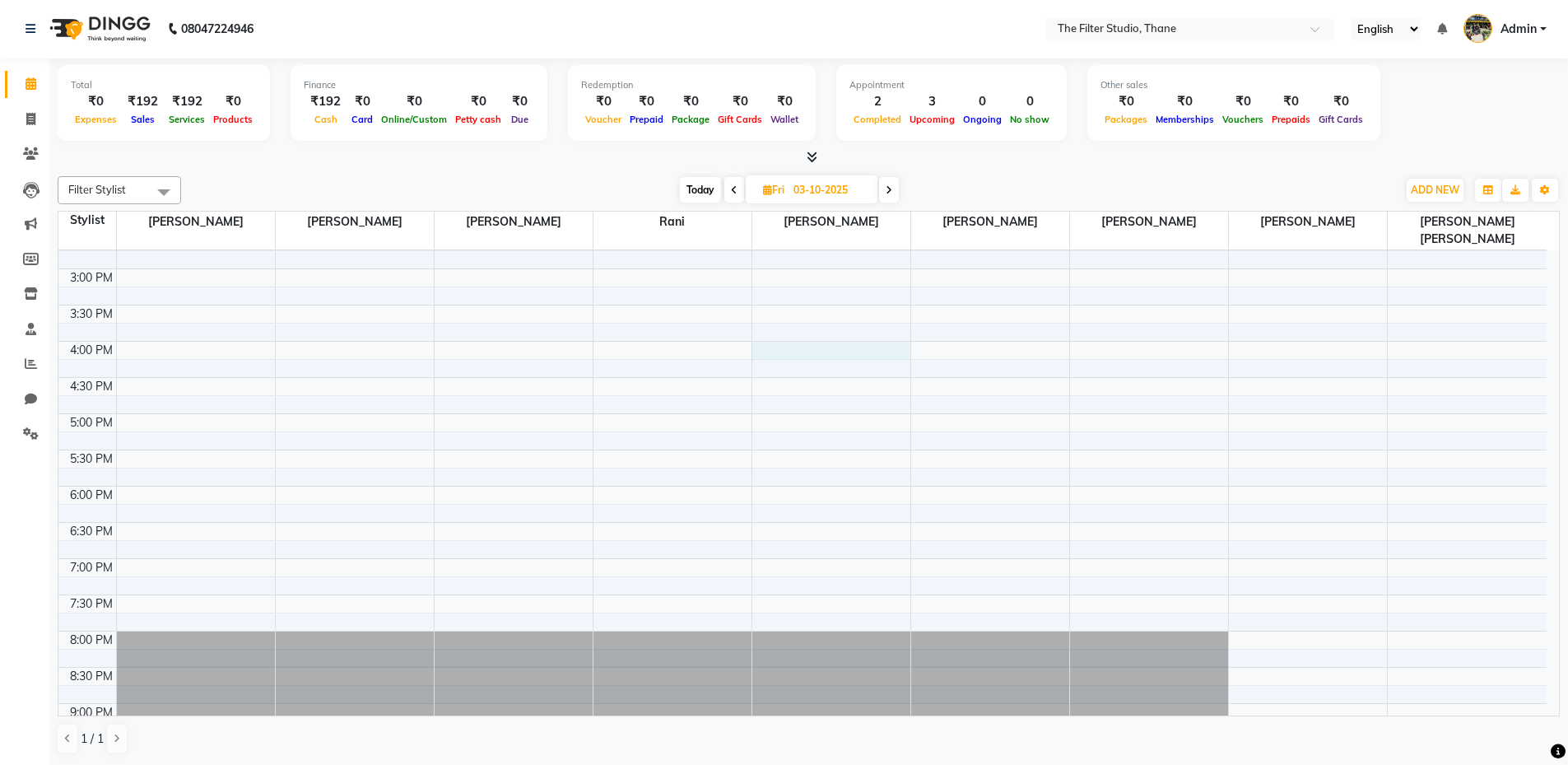
click at [801, 332] on div "10:00 AM 10:30 AM 11:00 AM 11:30 AM 12:00 PM 12:30 PM 1:00 PM 1:30 PM 2:00 PM 2…" at bounding box center [802, 413] width 1488 height 1014
select select "74195"
select select "960"
select select "tentative"
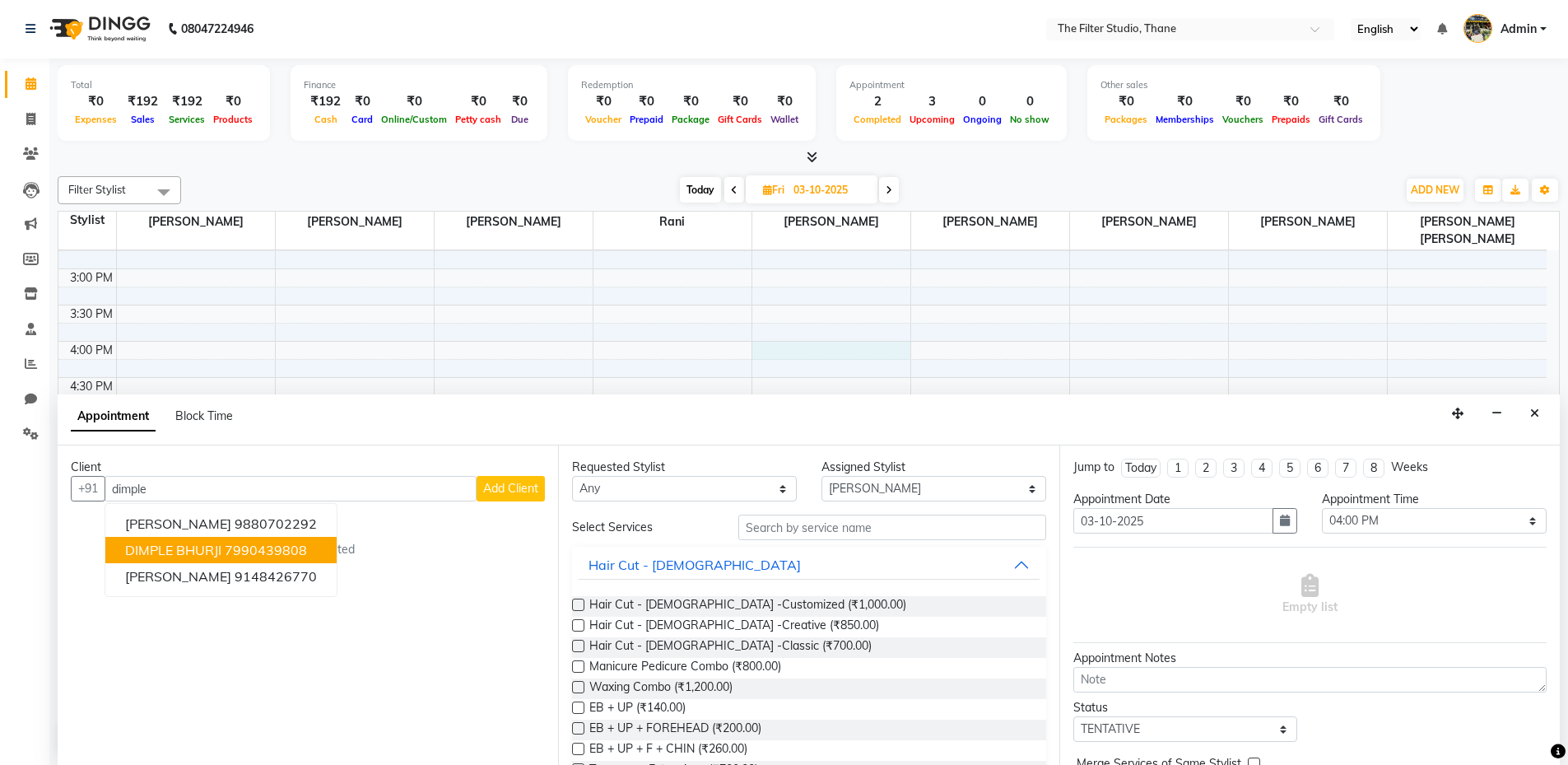
click at [215, 543] on span "DIMPLE BHURJI" at bounding box center [173, 550] width 96 height 17
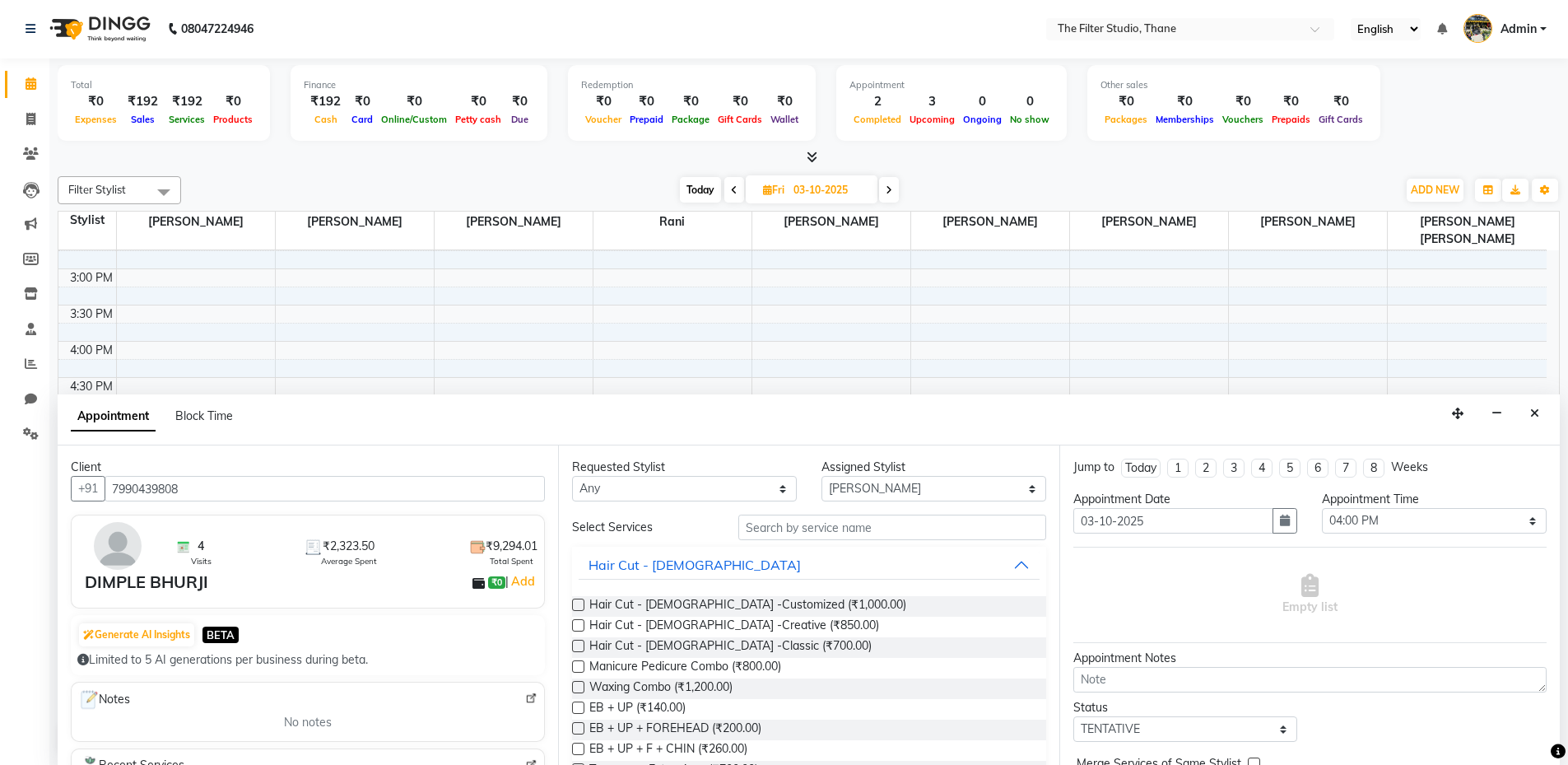
type input "7990439808"
click at [866, 523] on input "text" at bounding box center [892, 528] width 308 height 26
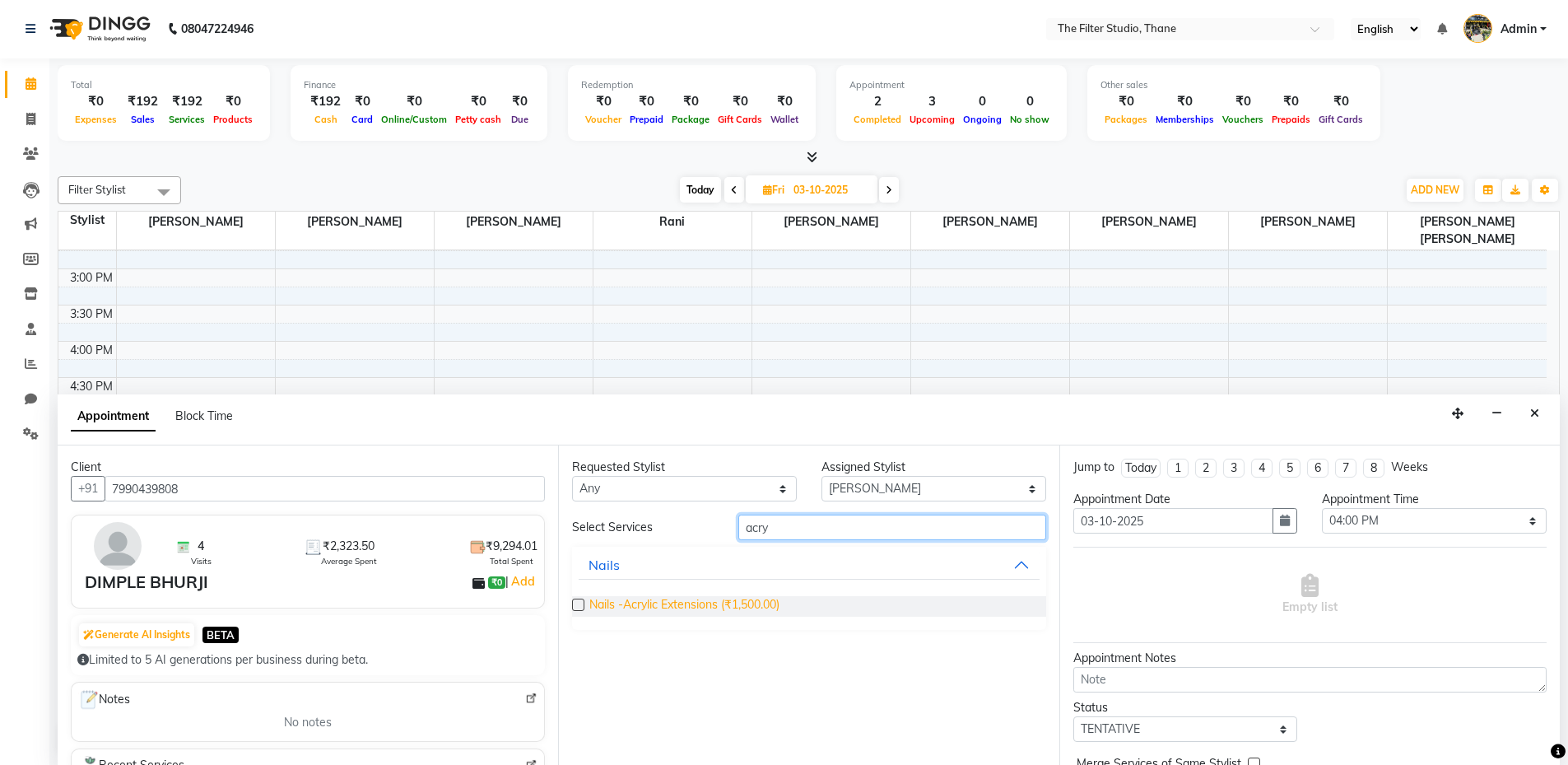
type input "acry"
drag, startPoint x: 718, startPoint y: 605, endPoint x: 1064, endPoint y: 593, distance: 346.2
click at [724, 605] on span "Nails -Acrylic Extensions (₹1,500.00)" at bounding box center [685, 607] width 190 height 20
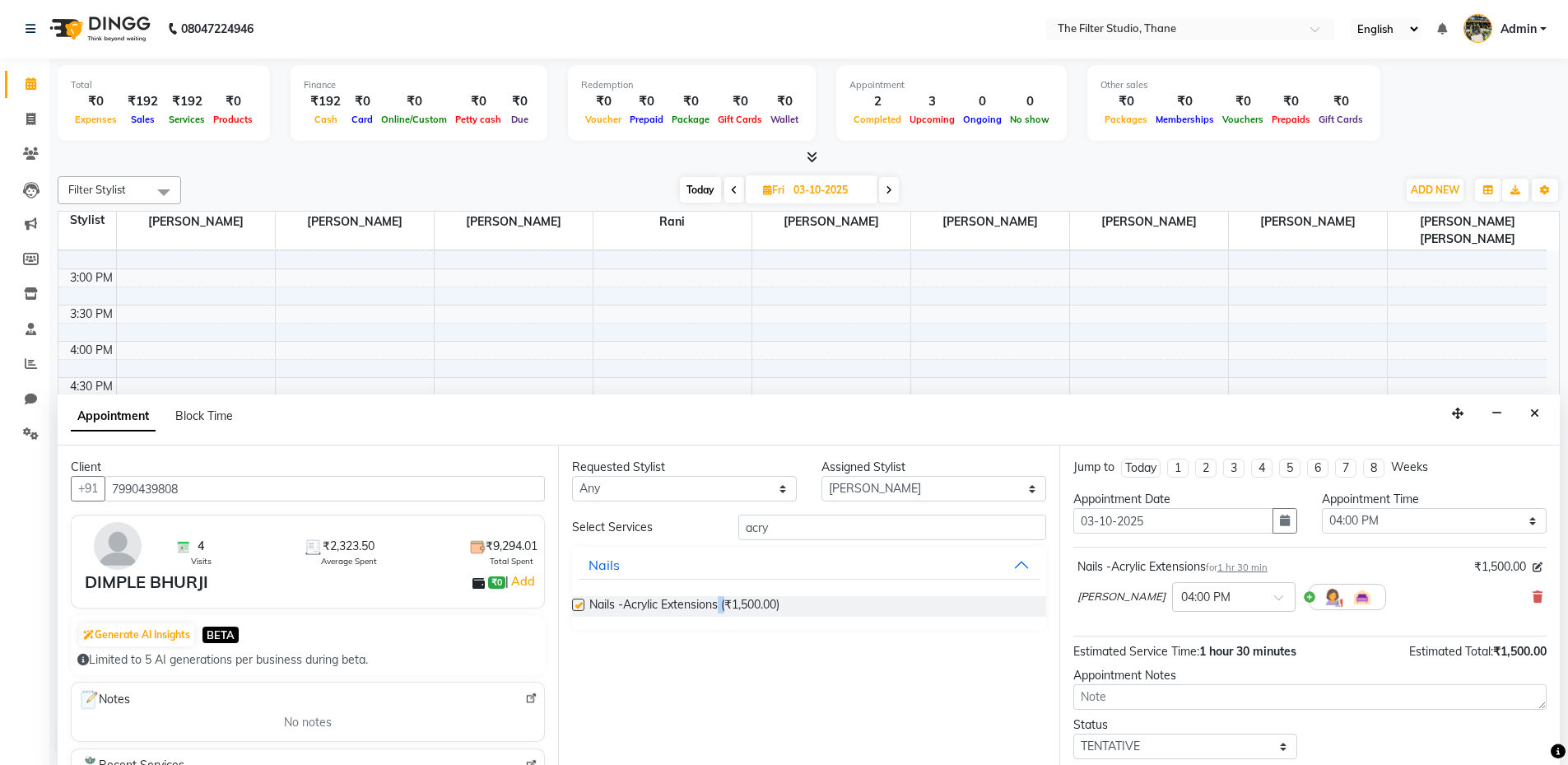
checkbox input "false"
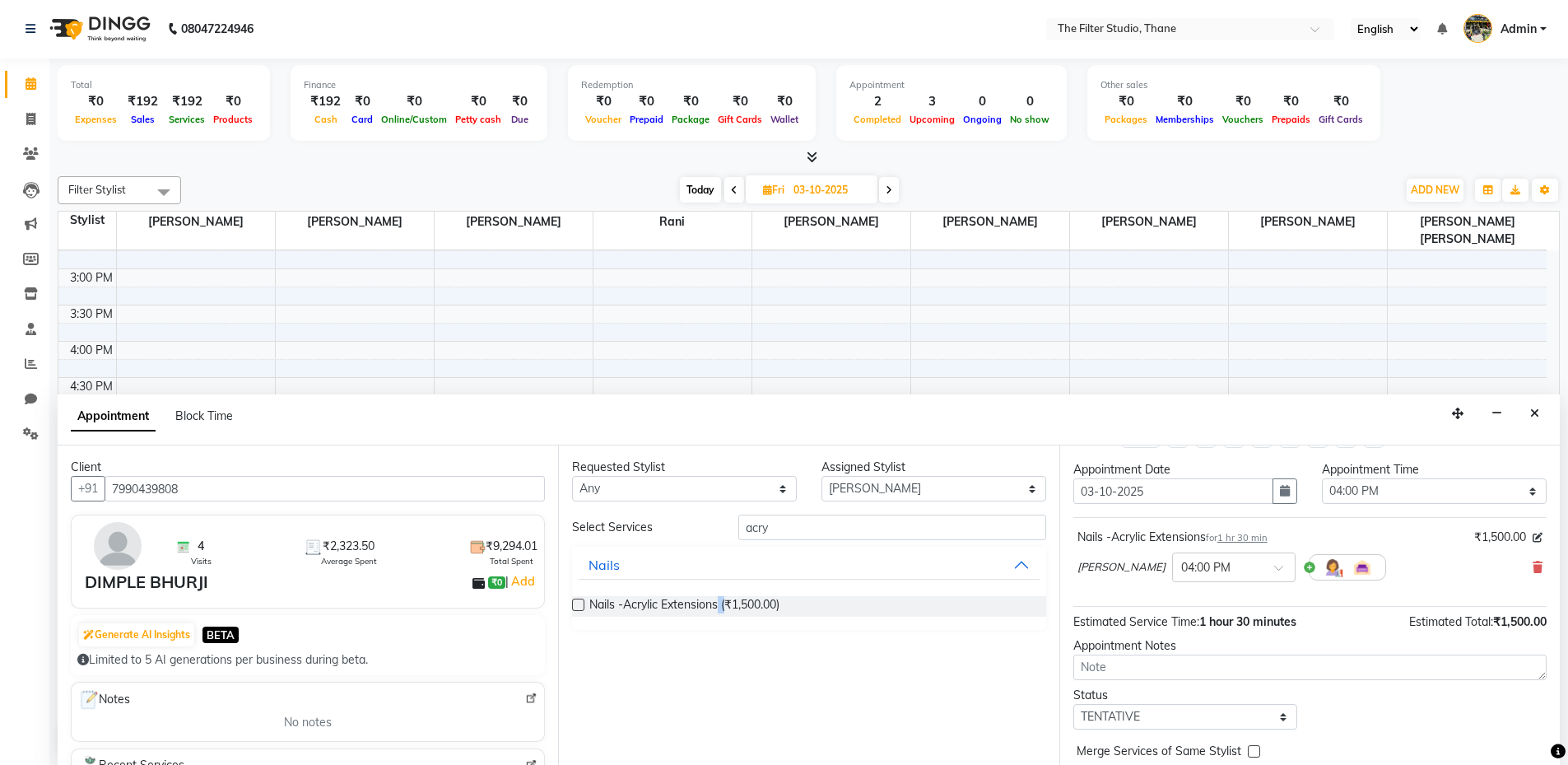
scroll to position [98, 0]
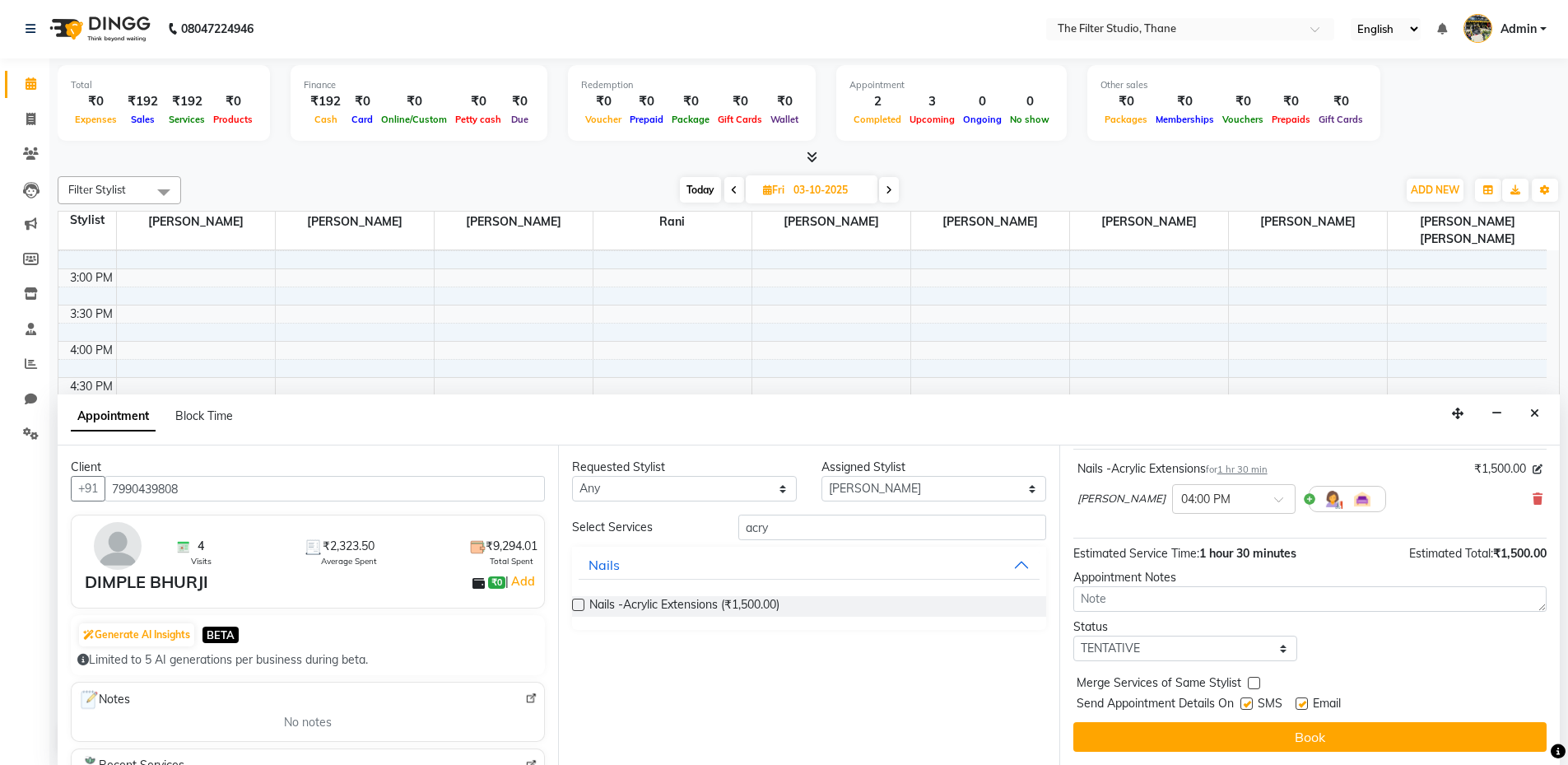
click at [1244, 707] on label at bounding box center [1246, 703] width 12 height 12
click at [1244, 707] on input "checkbox" at bounding box center [1246, 706] width 11 height 11
checkbox input "false"
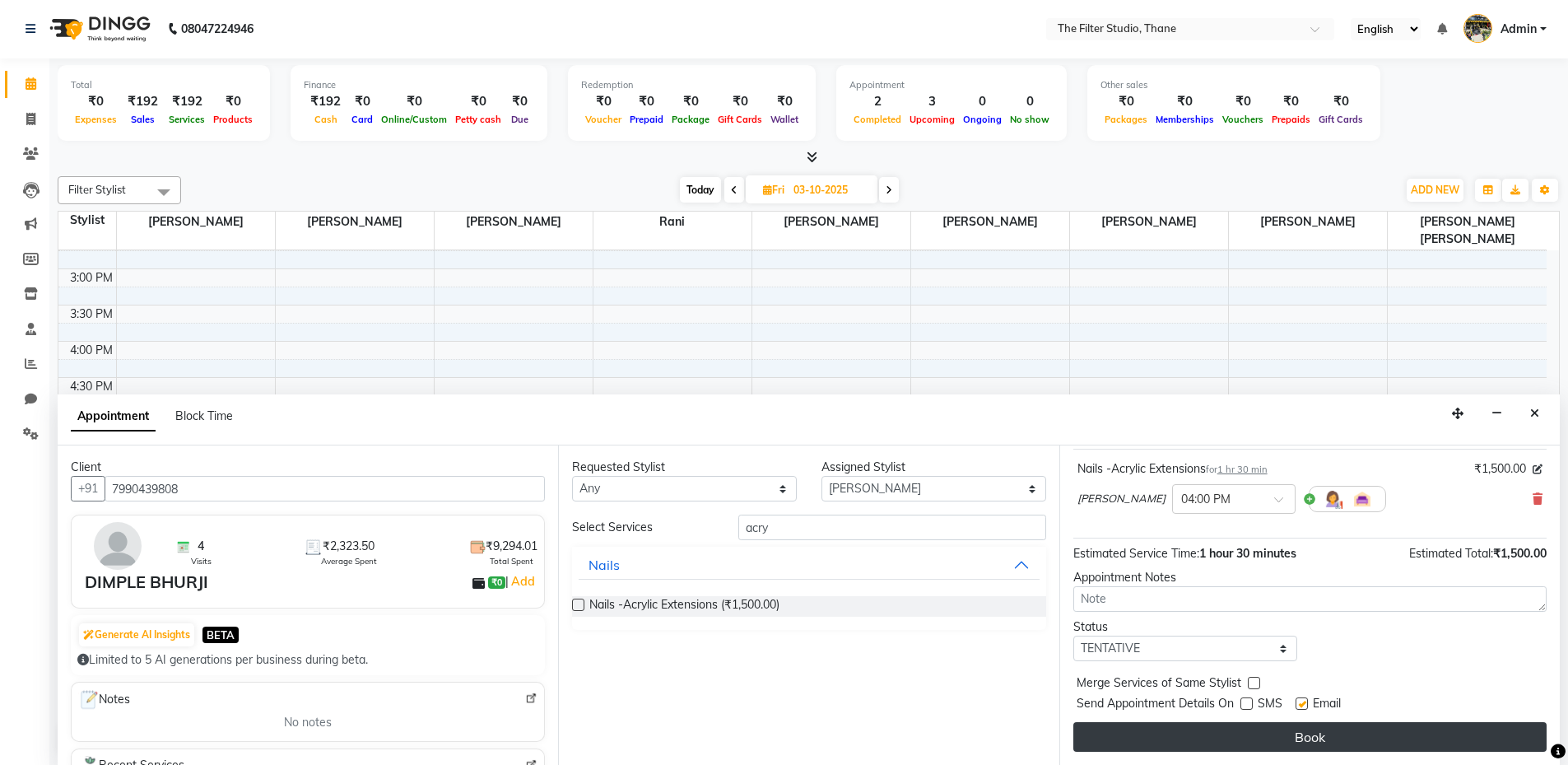
click at [1283, 735] on button "Book" at bounding box center [1310, 737] width 473 height 30
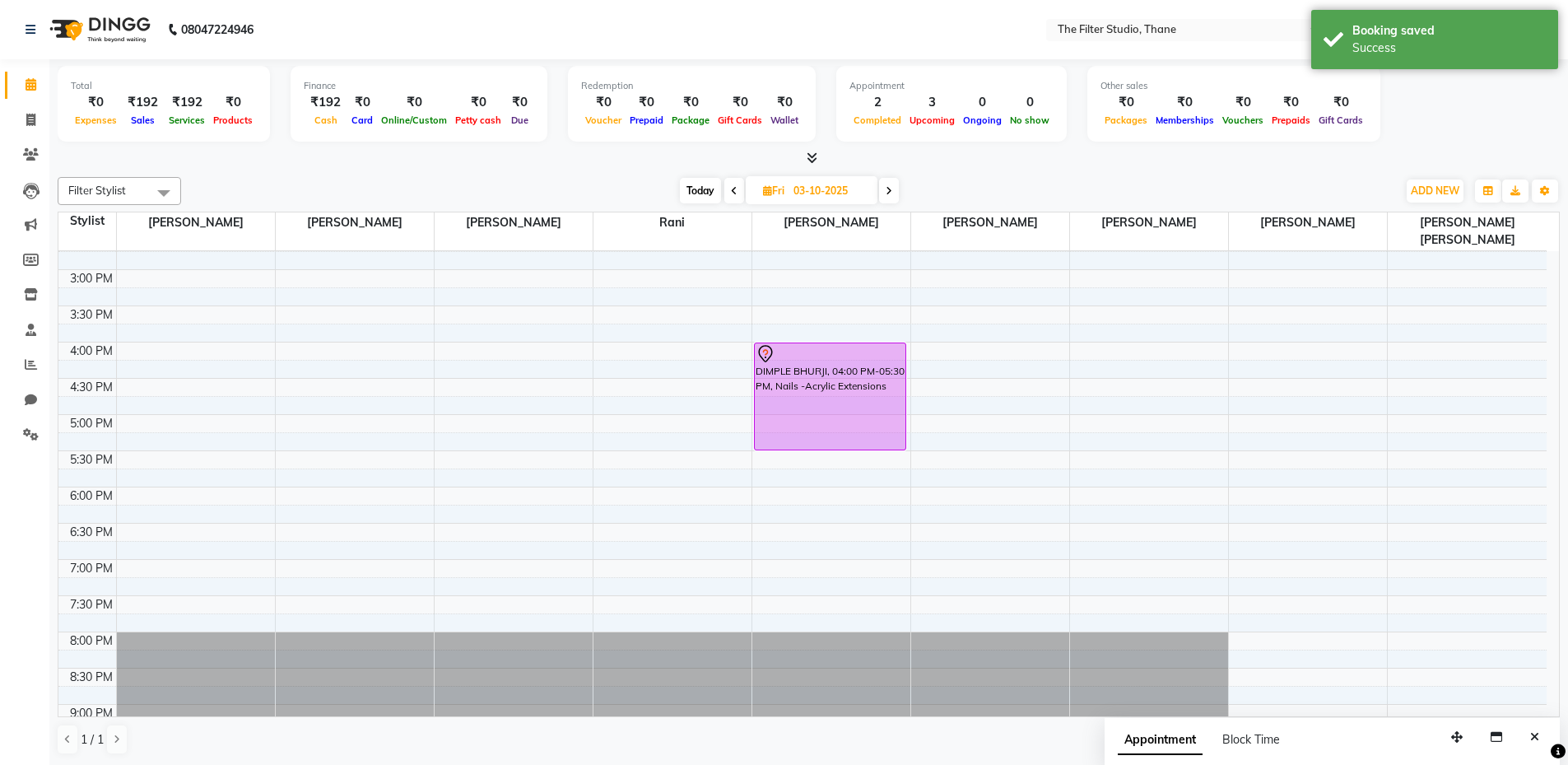
scroll to position [0, 0]
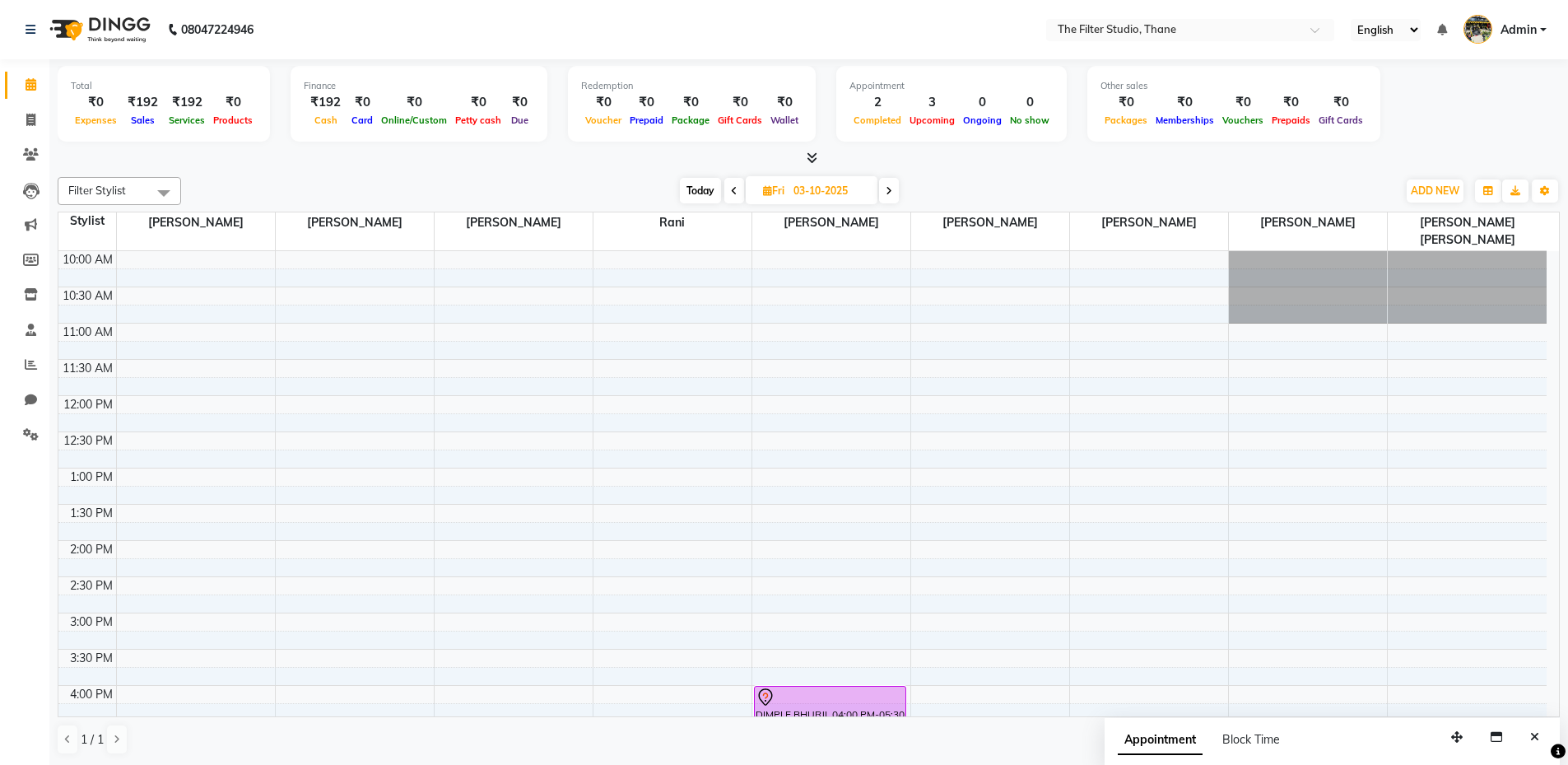
drag, startPoint x: 1001, startPoint y: 498, endPoint x: 164, endPoint y: 203, distance: 887.5
click at [164, 203] on span at bounding box center [164, 192] width 33 height 31
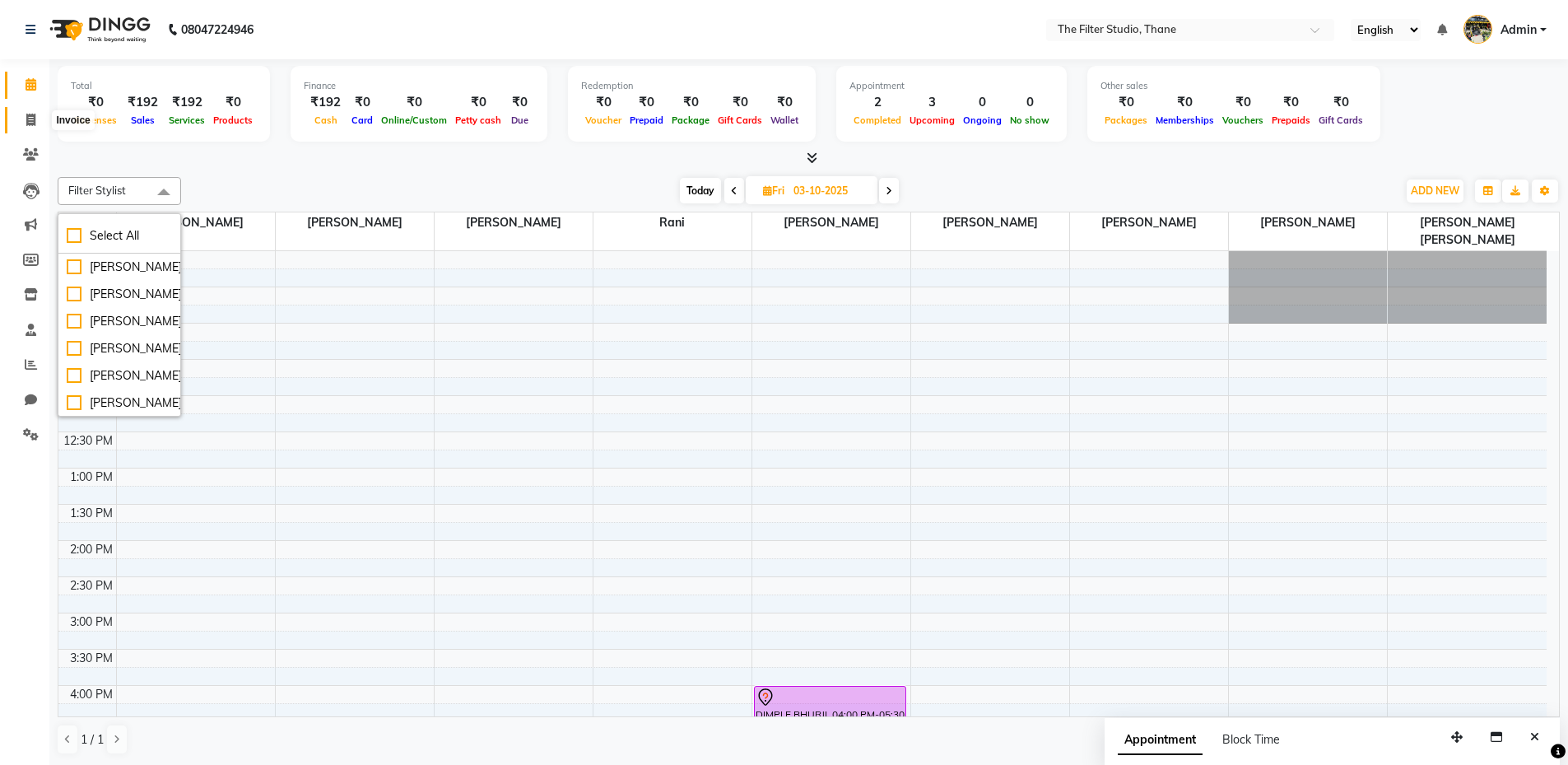
click at [28, 120] on icon at bounding box center [31, 119] width 9 height 12
select select "service"
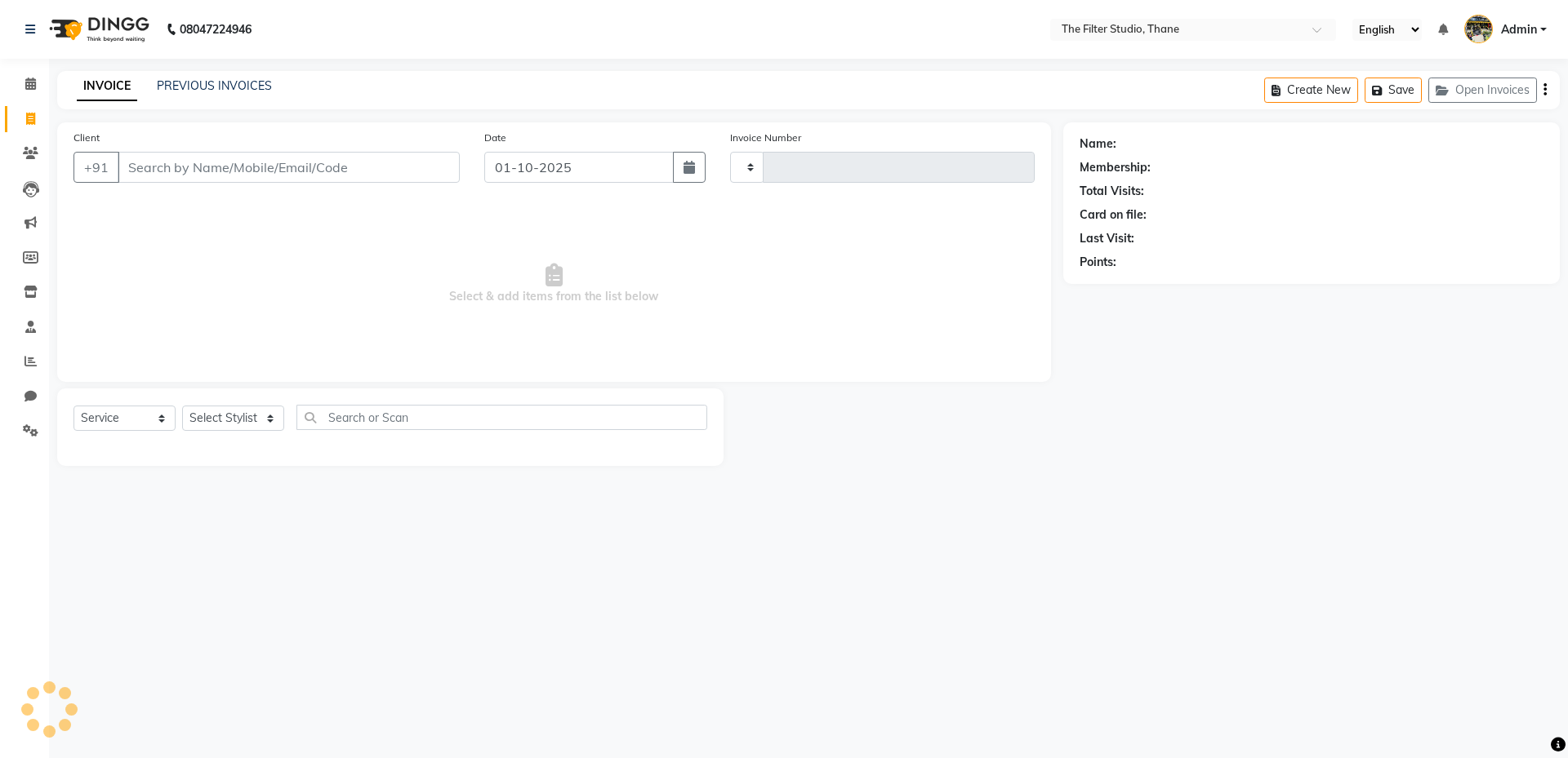
type input "1176"
select select "8024"
click at [160, 181] on input "Client" at bounding box center [288, 168] width 342 height 31
click at [168, 171] on input "Client" at bounding box center [288, 168] width 342 height 31
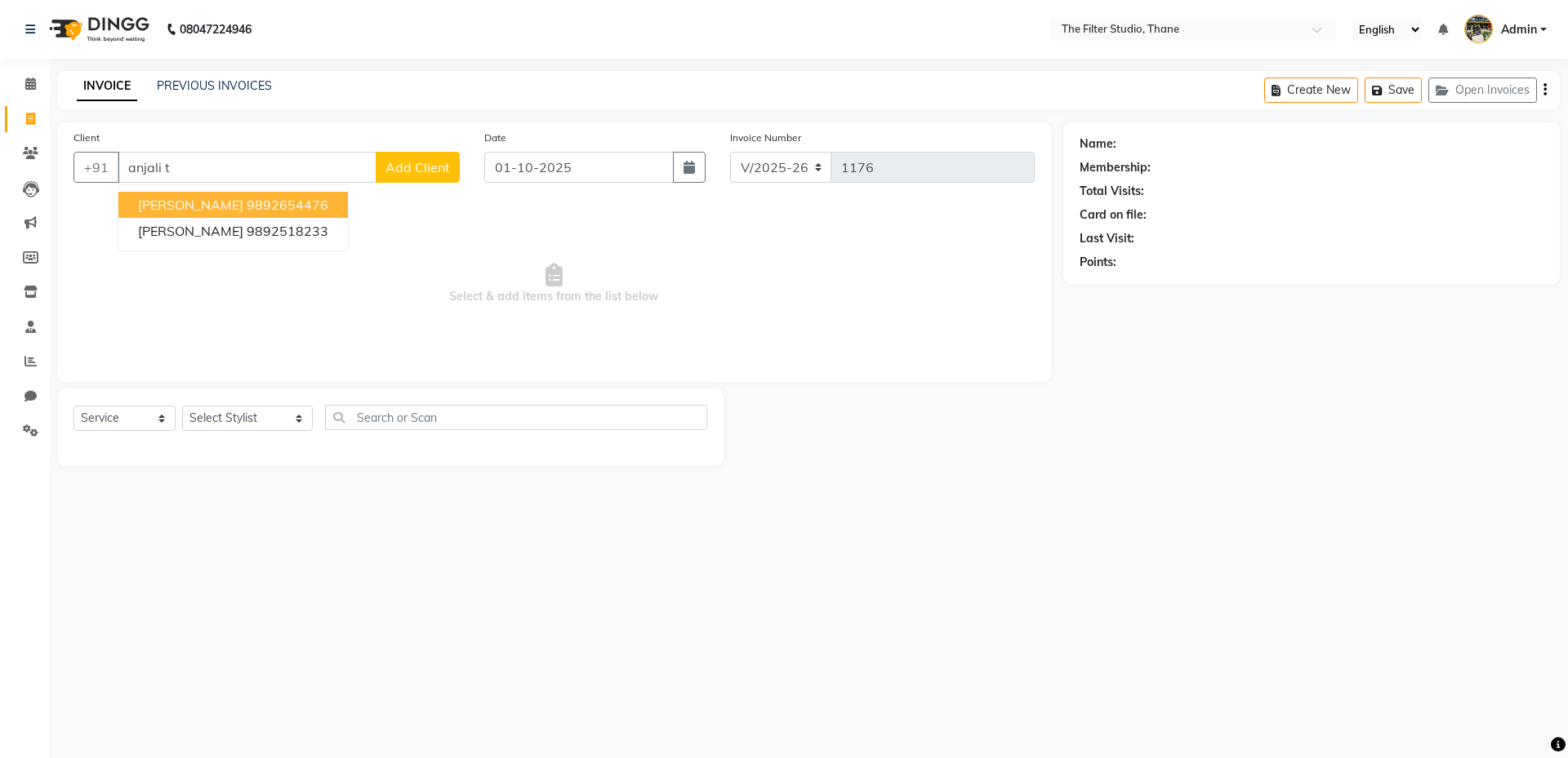
click at [243, 209] on span "ANJALI TEMURNIKAR" at bounding box center [190, 205] width 105 height 16
type input "9892654476"
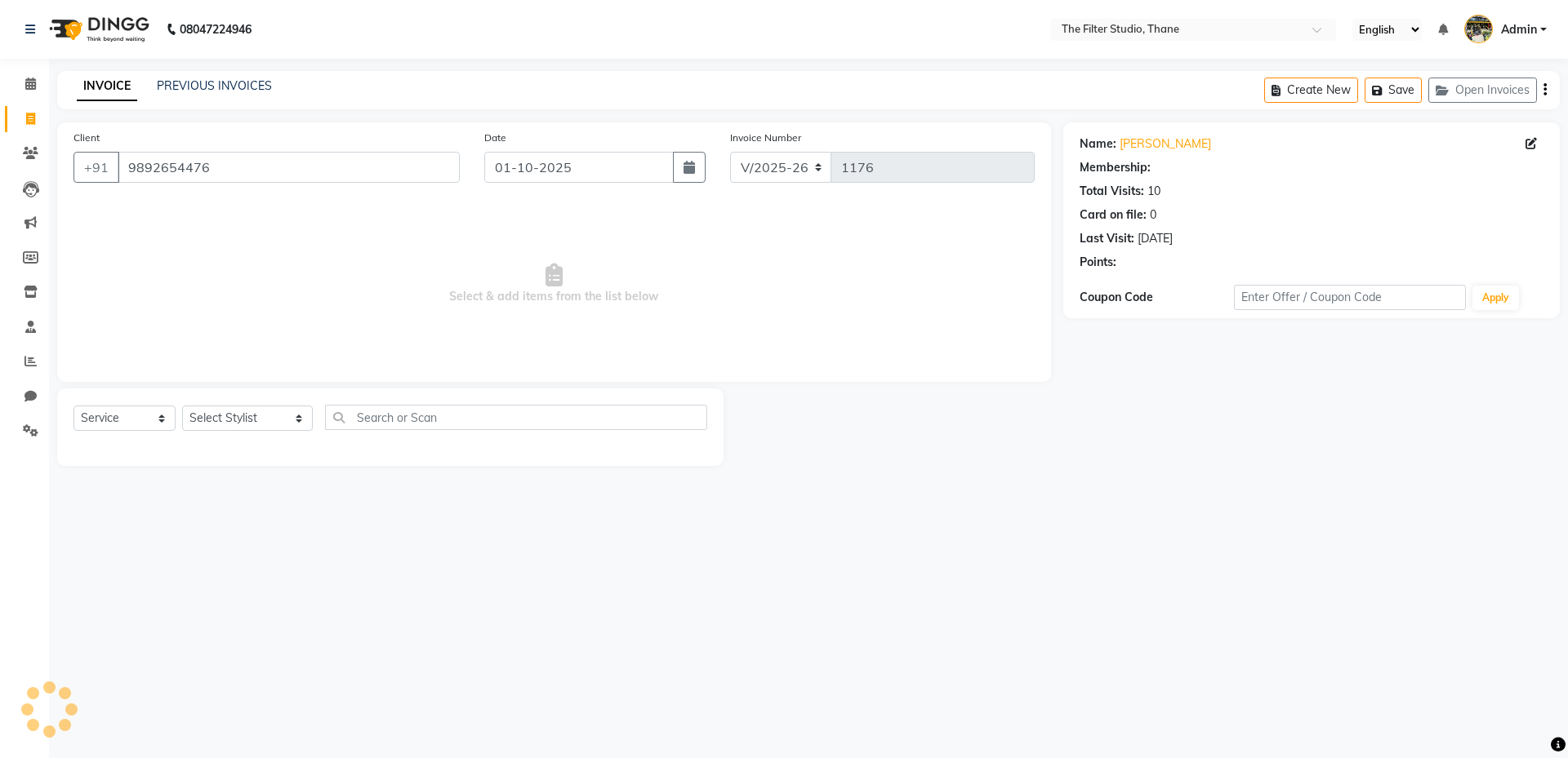
select select "1: Object"
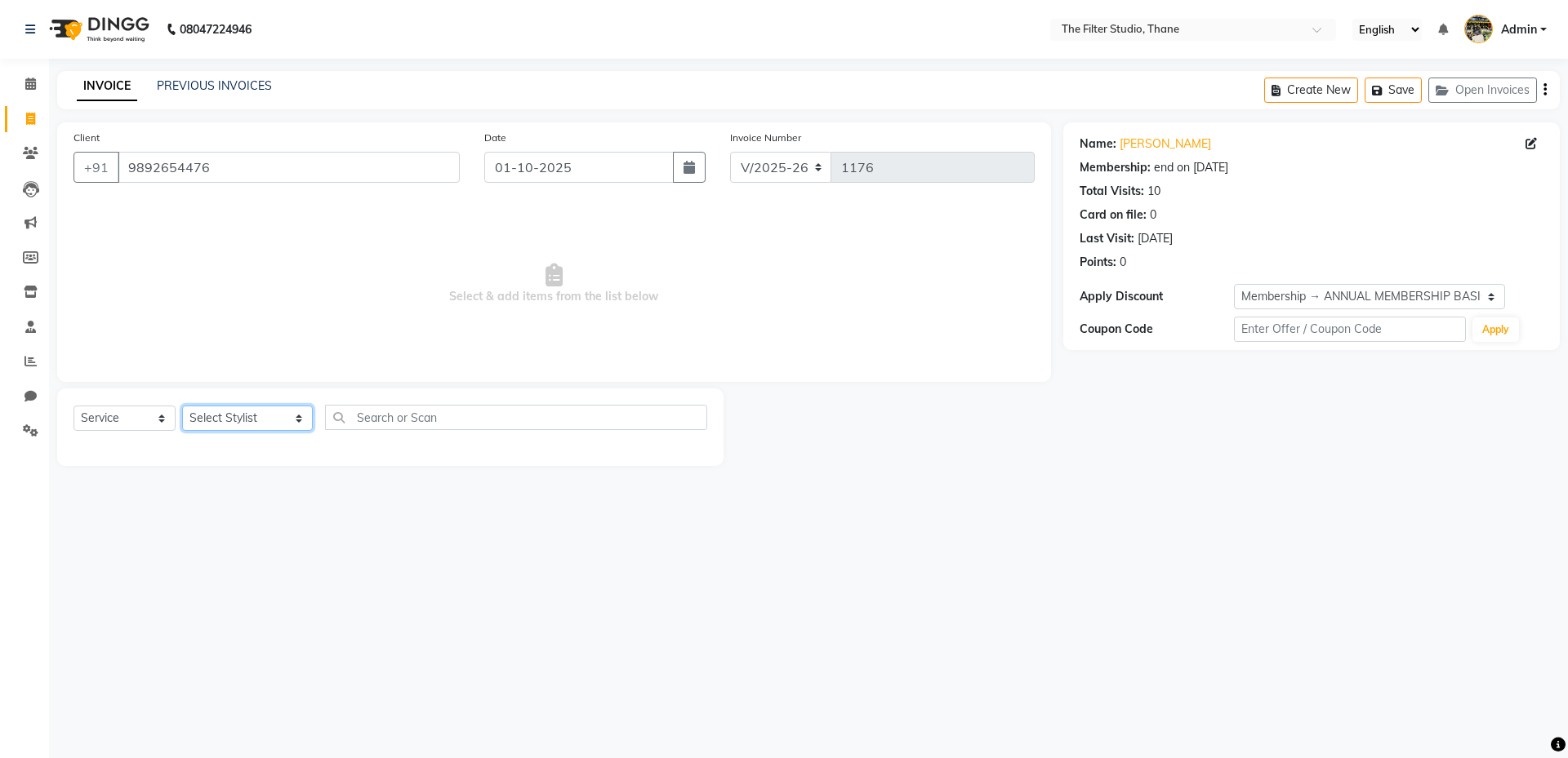
click at [214, 421] on select "Select Stylist Asha Sagle Gayatri Girish More Girish More Ishan Vaidya Meera Ad…" at bounding box center [248, 419] width 130 height 26
select select "74194"
click at [182, 406] on select "Select Stylist Asha Sagle Gayatri Girish More Girish More Ishan Vaidya Meera Ad…" at bounding box center [248, 419] width 130 height 26
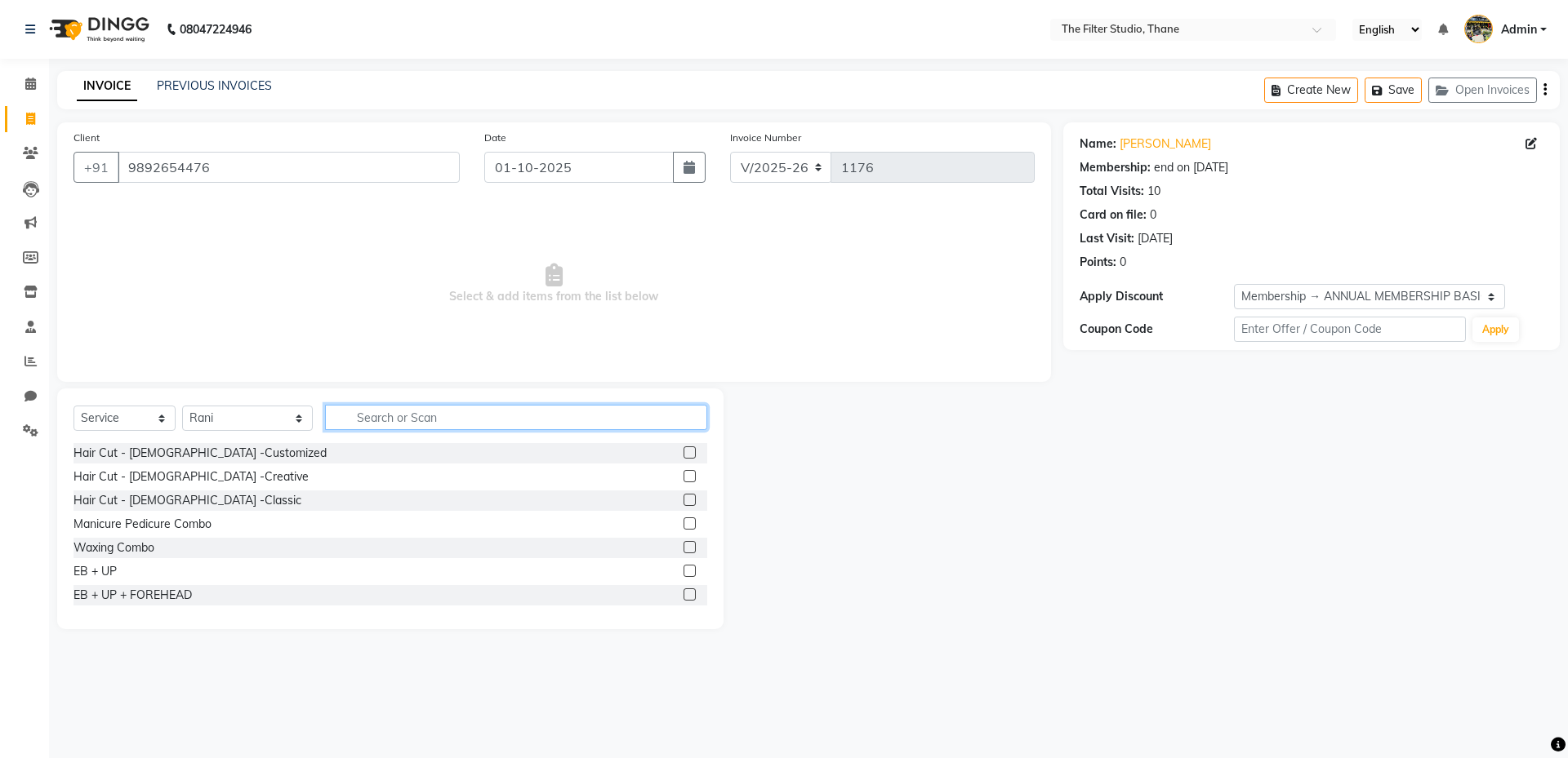
click at [347, 412] on input "text" at bounding box center [515, 418] width 382 height 26
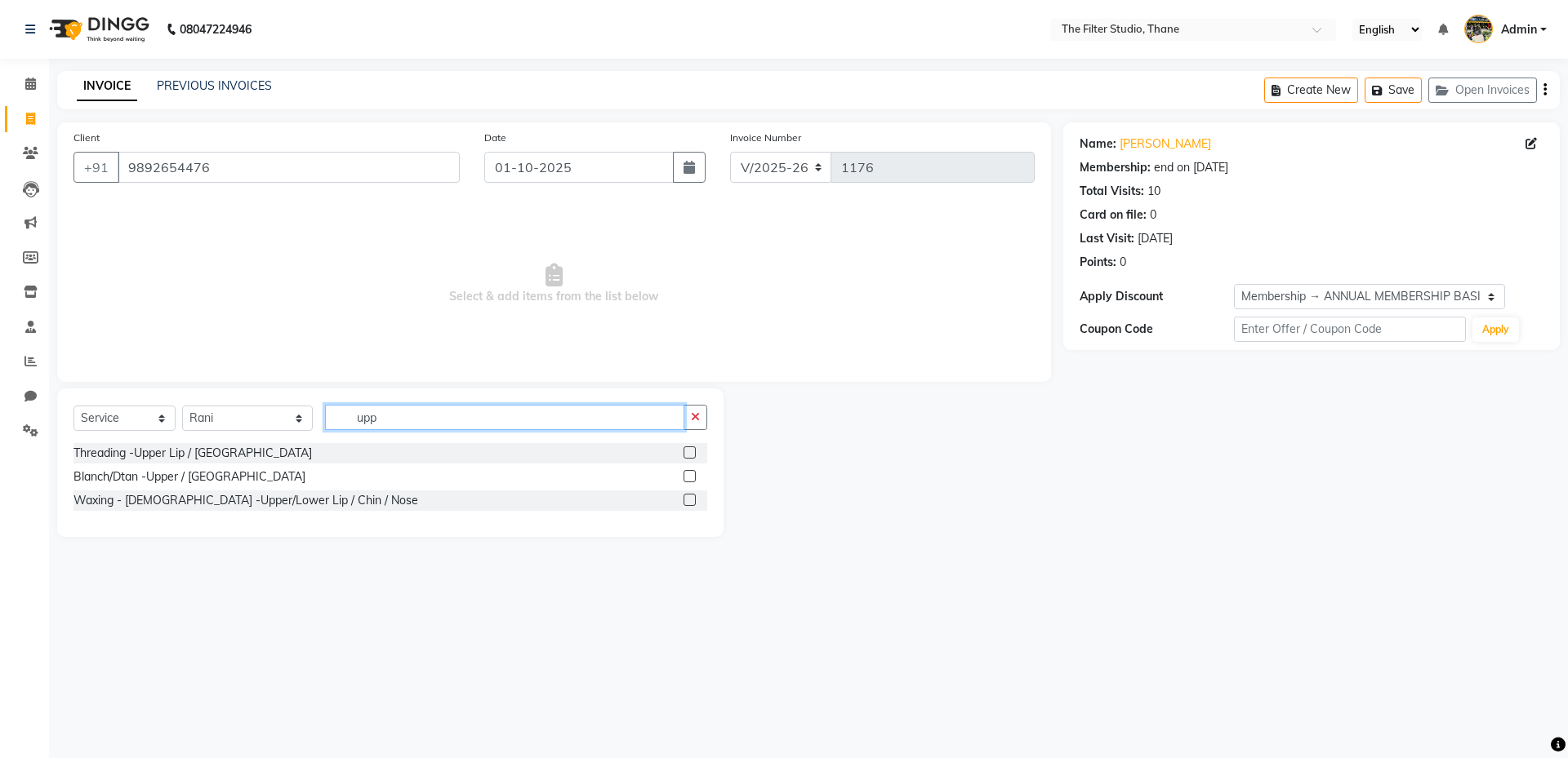
click at [347, 422] on input "upp" at bounding box center [504, 418] width 359 height 26
type input "upp"
click at [211, 506] on div "Waxing - Female -Upper/Lower Lip / Chin / Nose" at bounding box center [246, 500] width 345 height 17
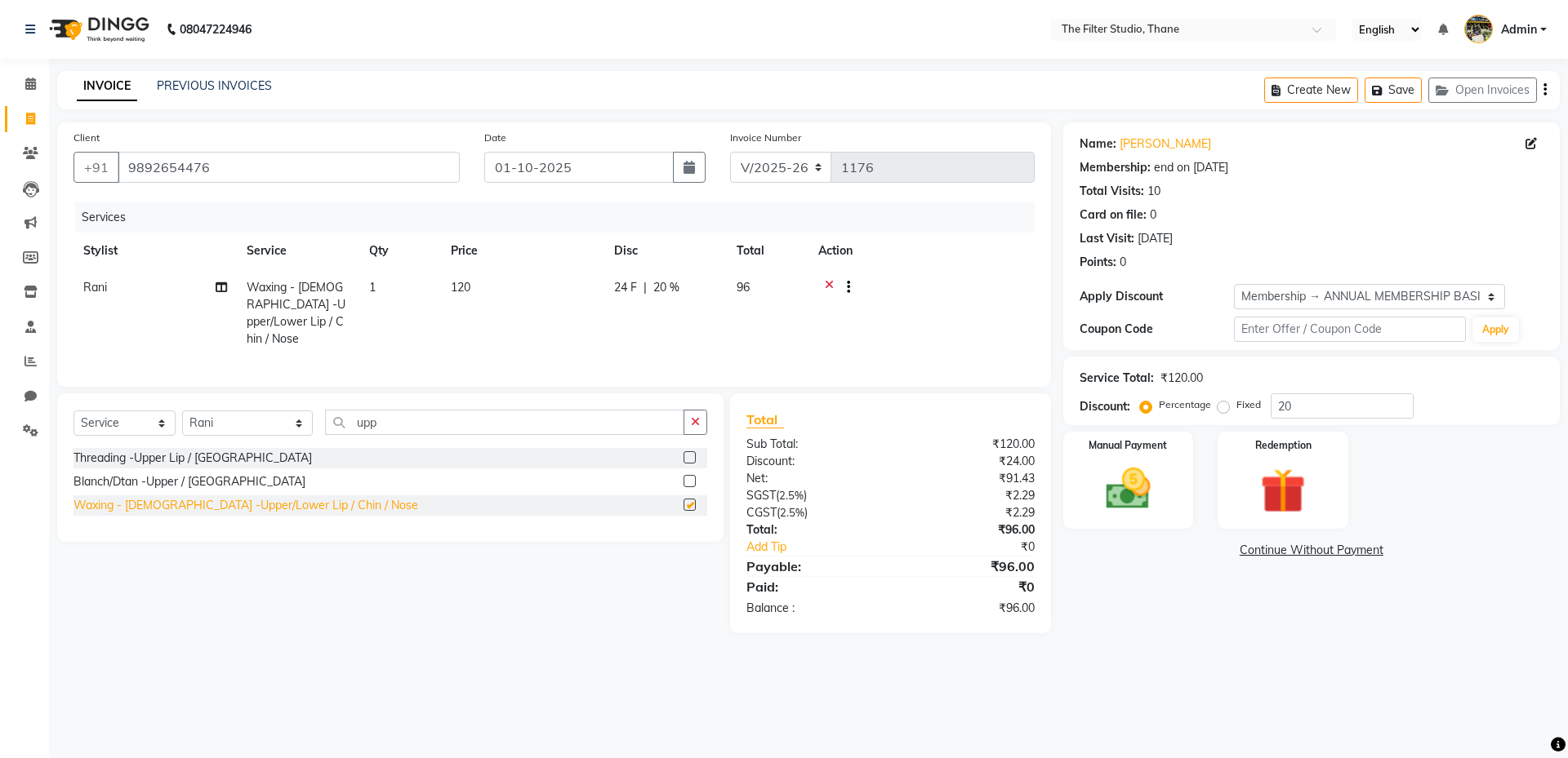
checkbox input "false"
drag, startPoint x: 9, startPoint y: 189, endPoint x: 249, endPoint y: 697, distance: 561.8
click at [250, 705] on div "08047224946 Select Location × The Filter Studio, Thane English ENGLISH Español …" at bounding box center [784, 379] width 1568 height 758
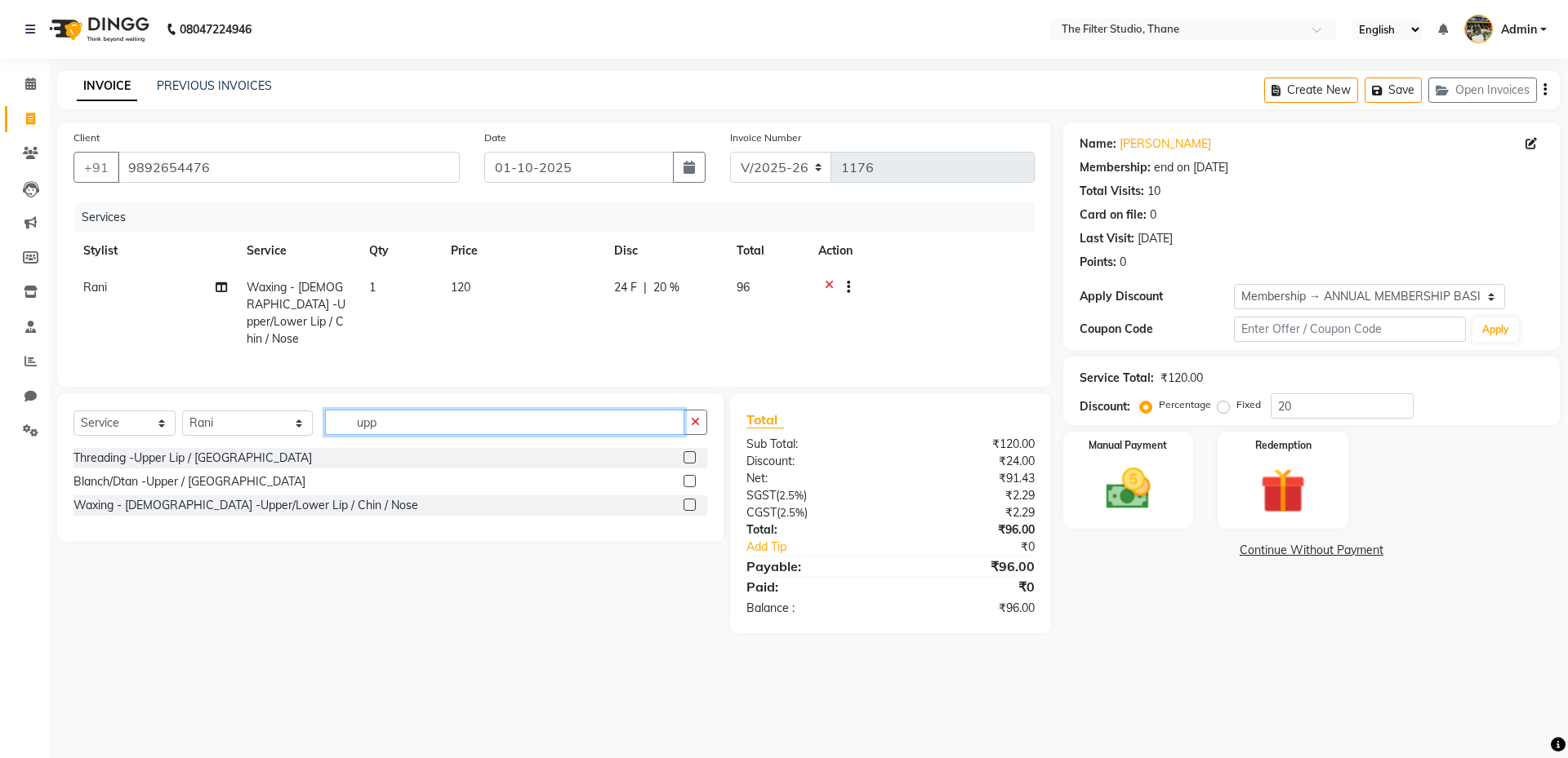
drag, startPoint x: 372, startPoint y: 413, endPoint x: 269, endPoint y: 408, distance: 103.1
click at [269, 410] on div "Select Service Product Membership Package Voucher Prepaid Gift Card Select Styl…" at bounding box center [390, 429] width 634 height 38
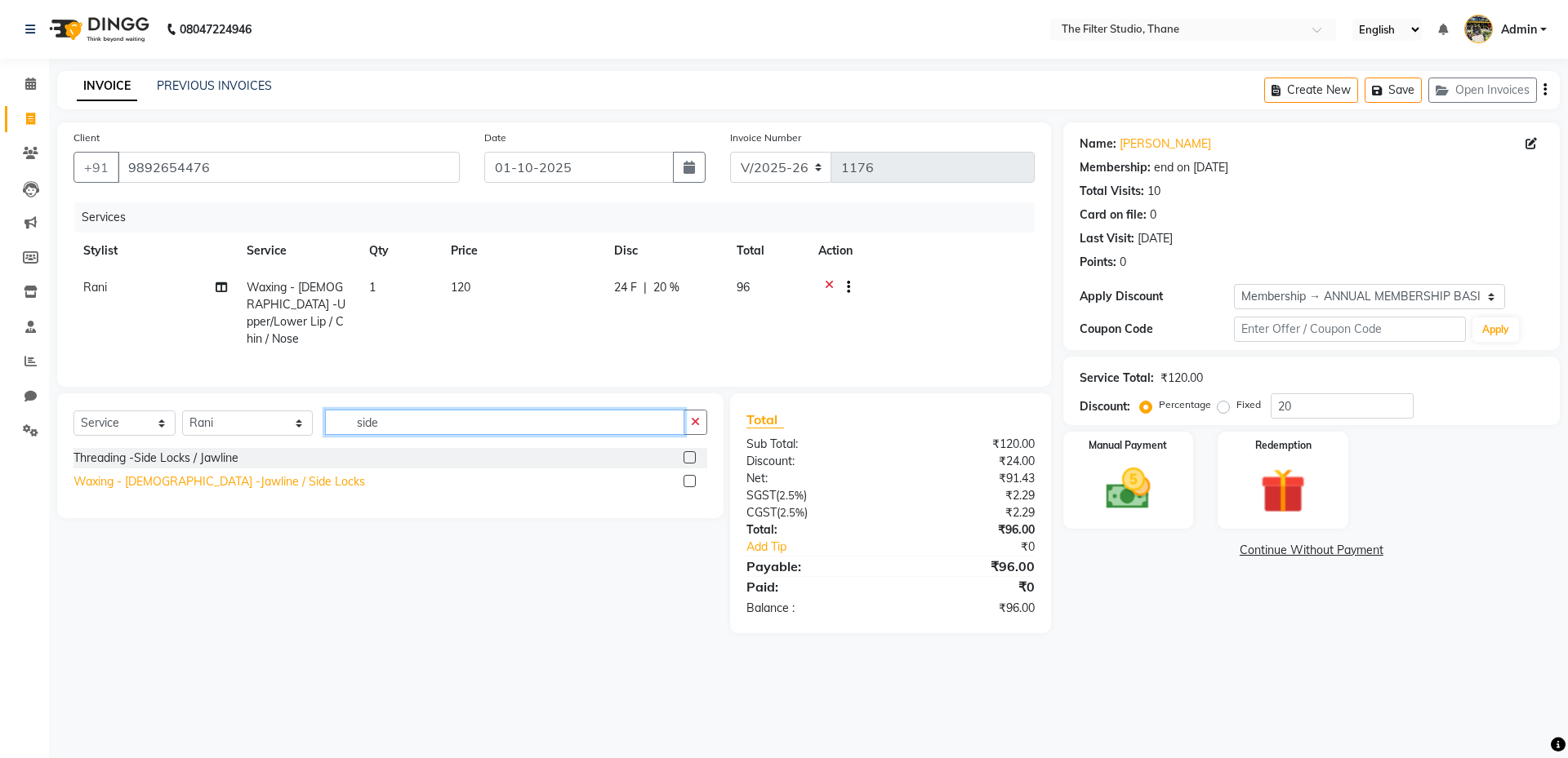
type input "side"
click at [207, 478] on div "Waxing - Female -Jawline / Side Locks" at bounding box center [219, 481] width 292 height 17
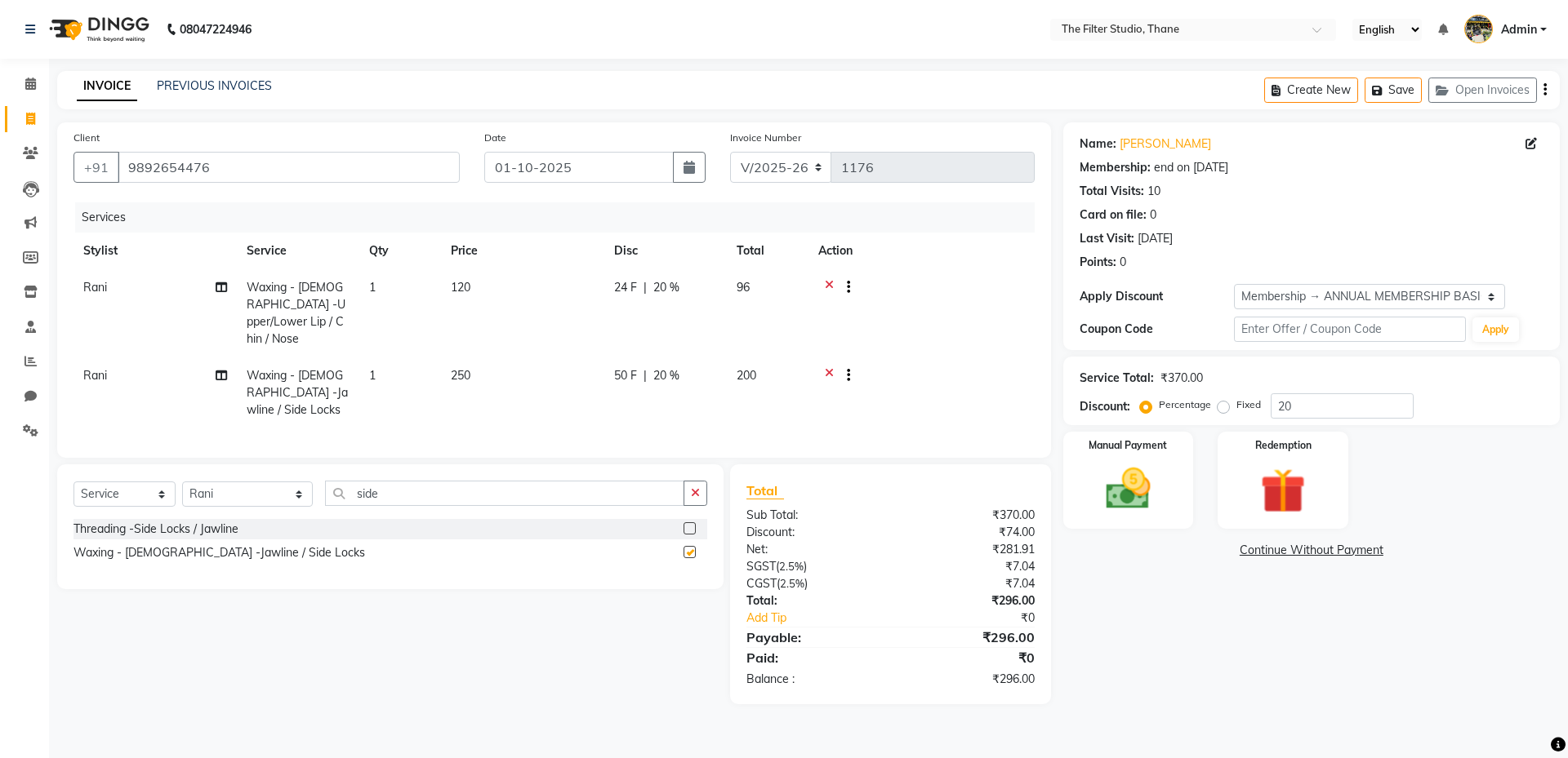
checkbox input "false"
drag, startPoint x: 358, startPoint y: 463, endPoint x: 220, endPoint y: 457, distance: 138.1
click at [220, 465] on div "Select Service Product Membership Package Voucher Prepaid Gift Card Select Styl…" at bounding box center [390, 527] width 667 height 125
type input "eye"
click at [162, 544] on div "Threading -Eyebrows" at bounding box center [129, 553] width 112 height 17
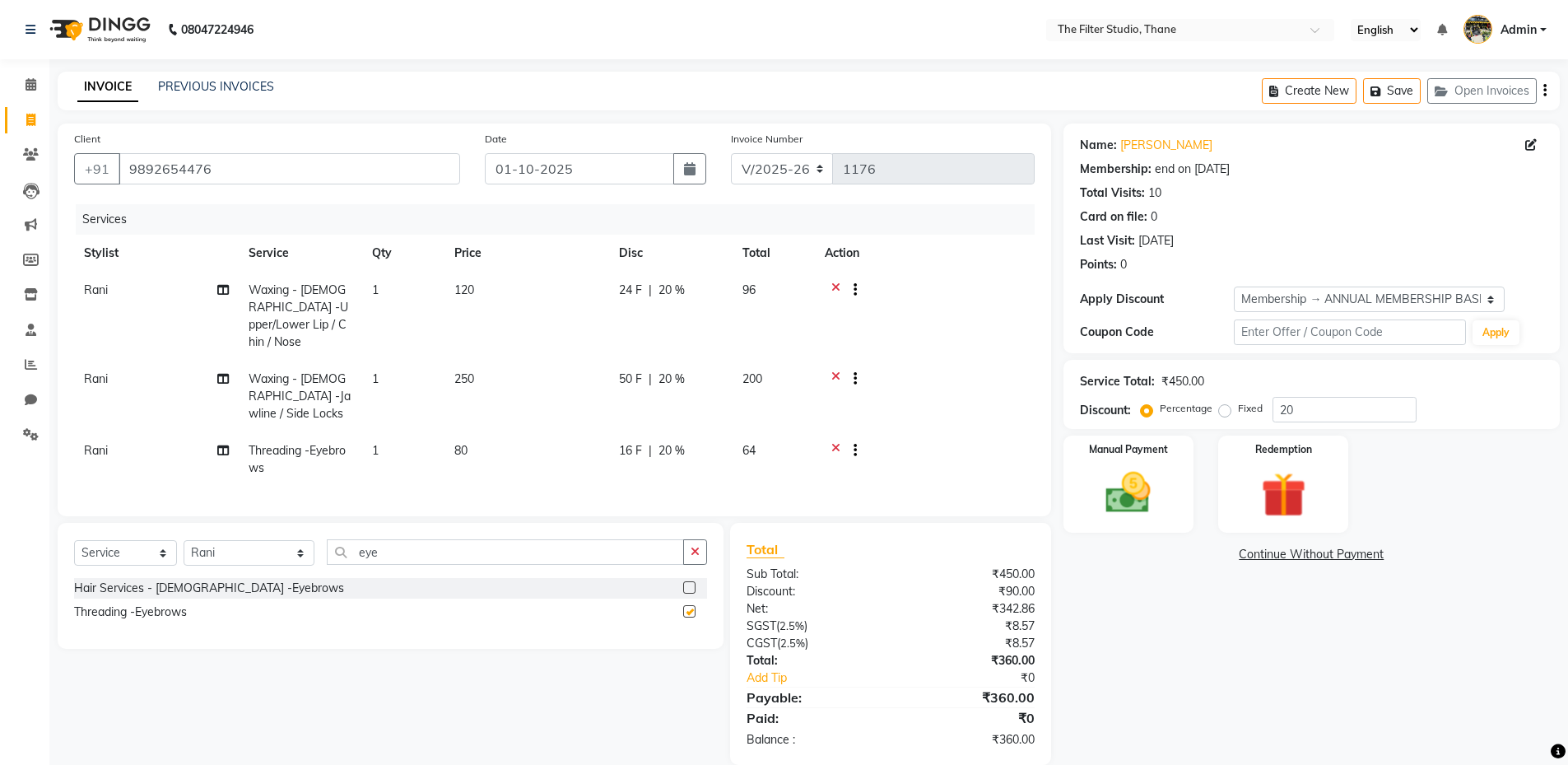
checkbox input "false"
click at [1154, 488] on img at bounding box center [1129, 490] width 76 height 54
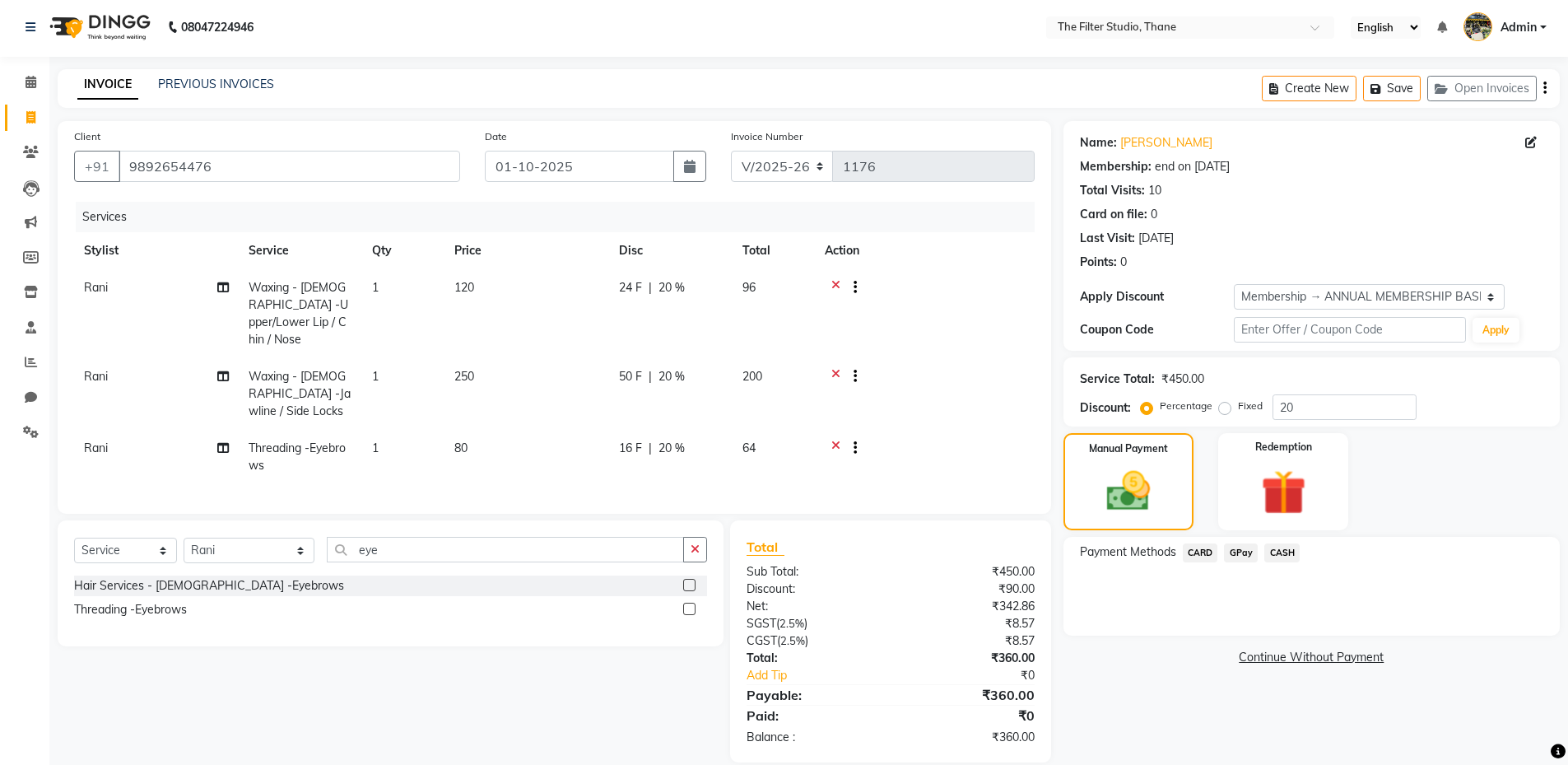
click at [1243, 553] on span "GPay" at bounding box center [1241, 553] width 34 height 19
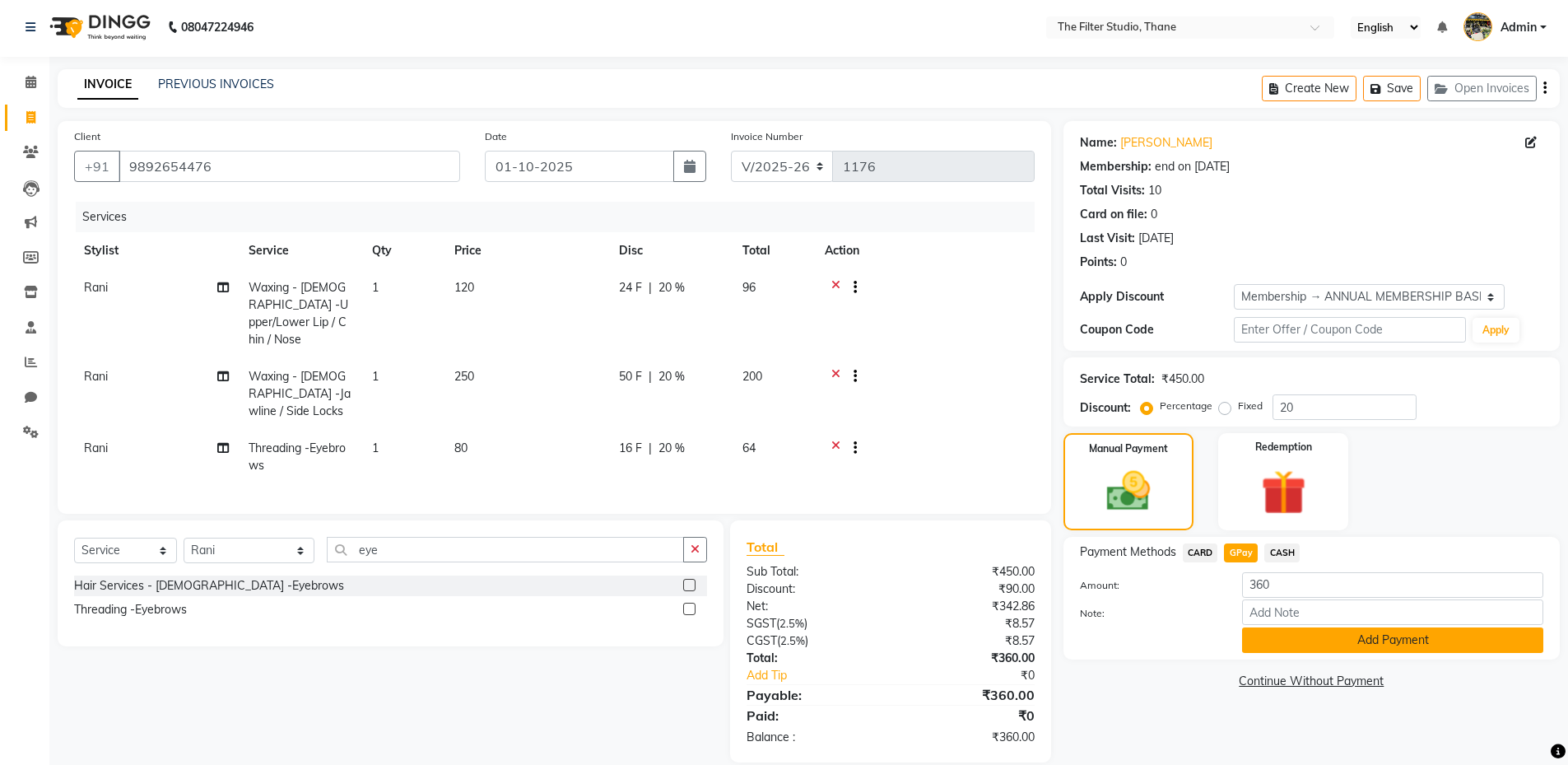
click at [1382, 637] on button "Add Payment" at bounding box center [1393, 641] width 301 height 26
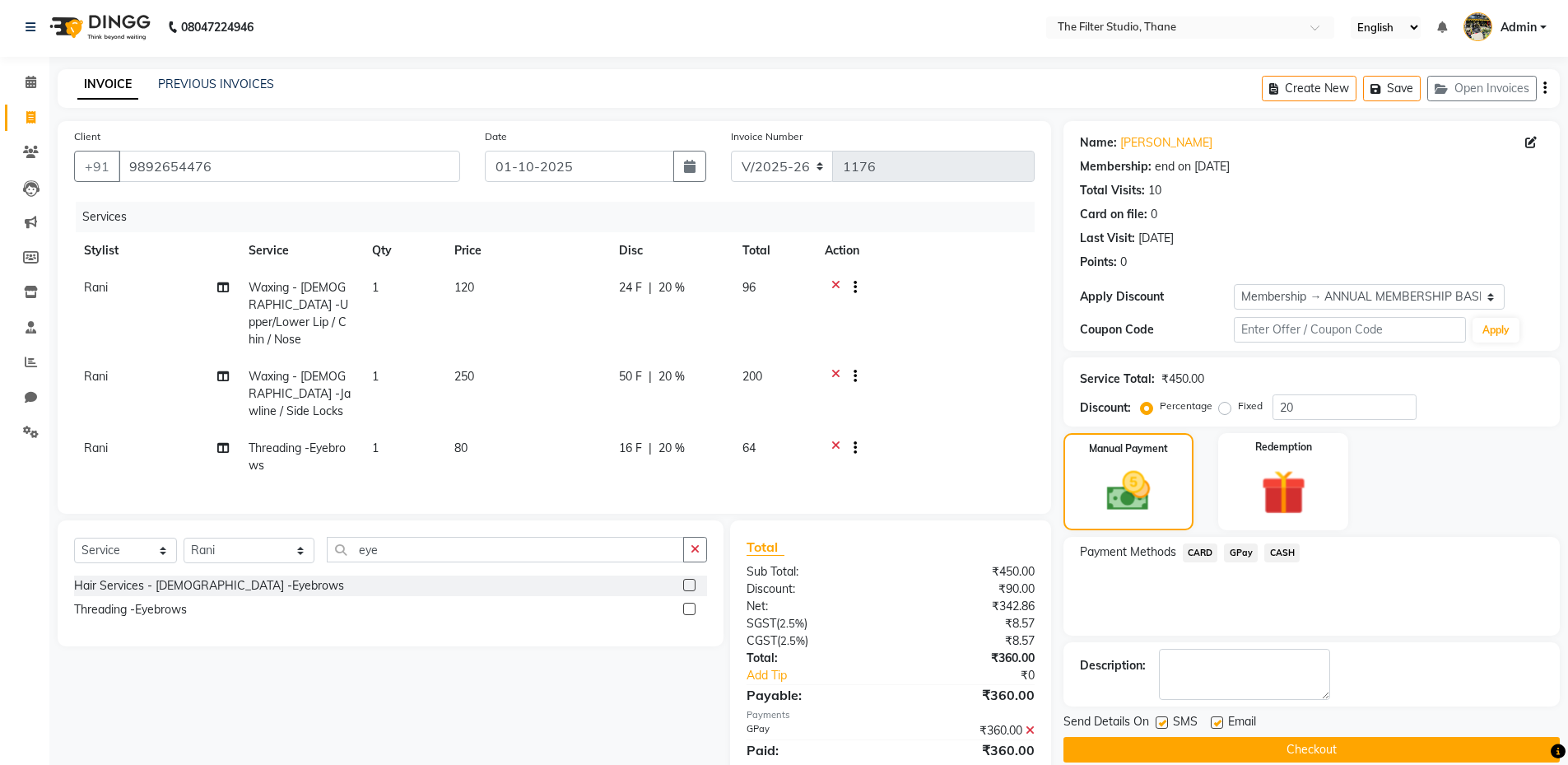
click at [1262, 749] on button "Checkout" at bounding box center [1311, 750] width 496 height 26
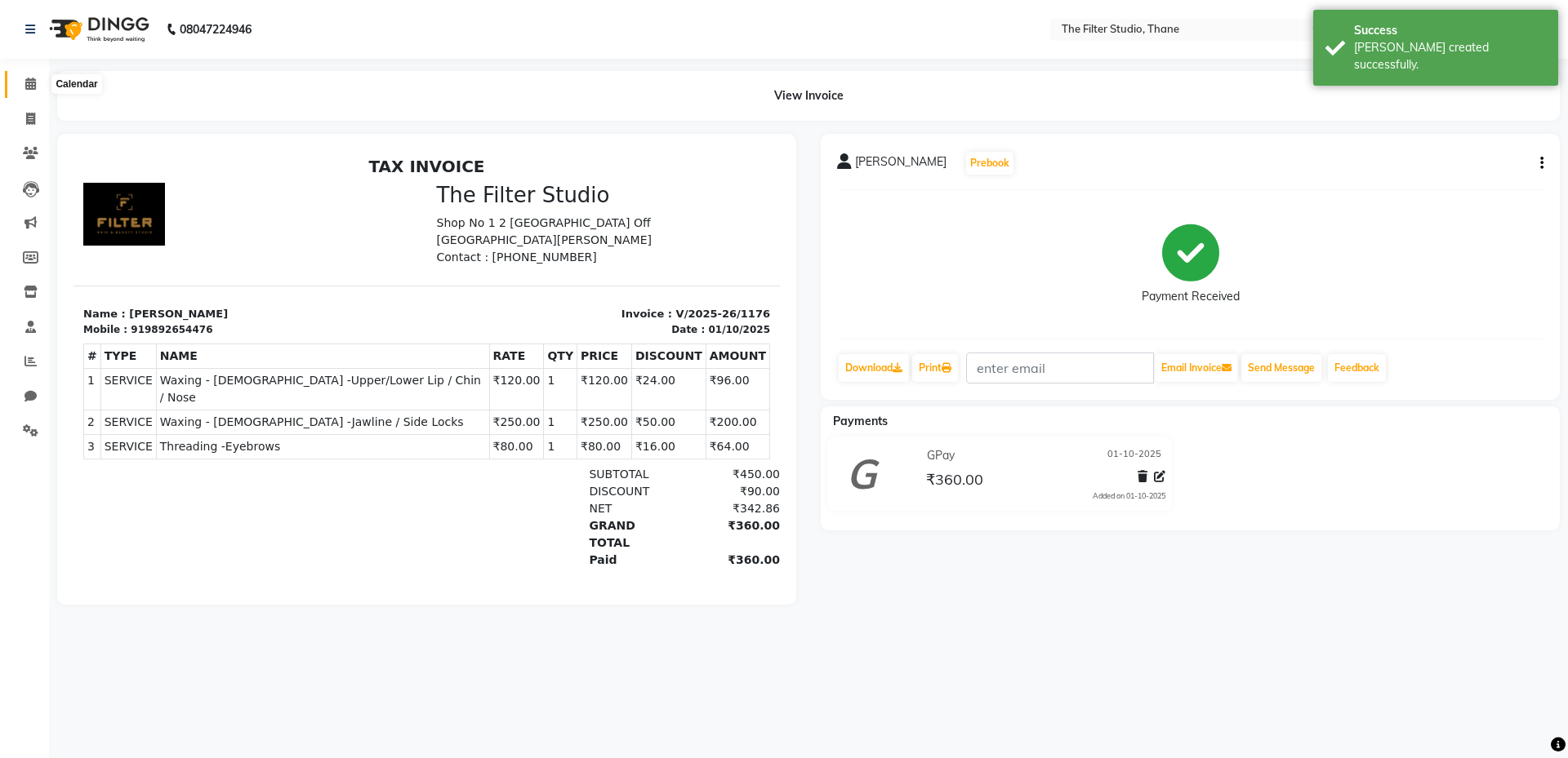
click at [38, 81] on span at bounding box center [30, 84] width 28 height 18
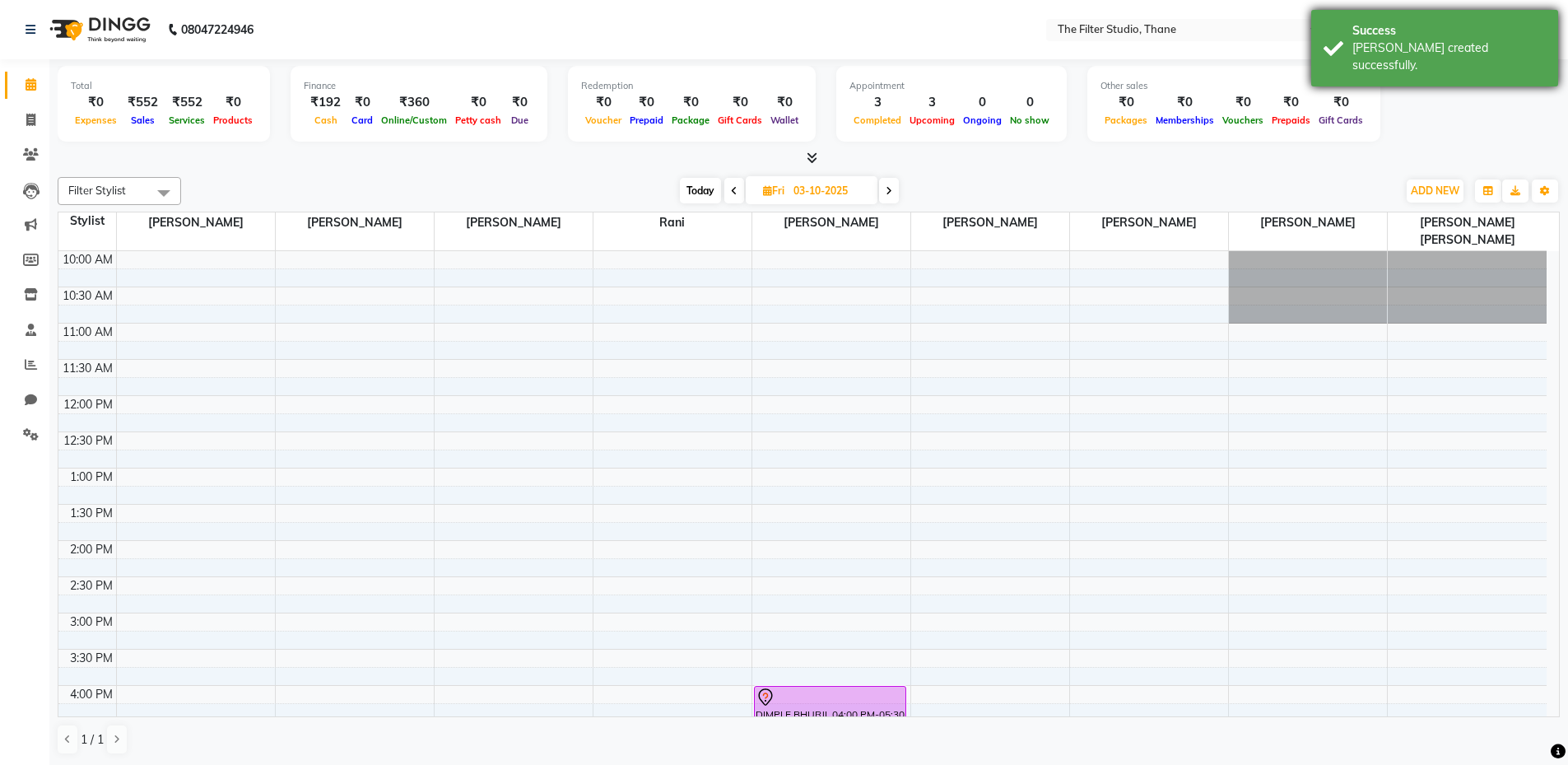
click at [1439, 36] on div "Success" at bounding box center [1449, 31] width 193 height 18
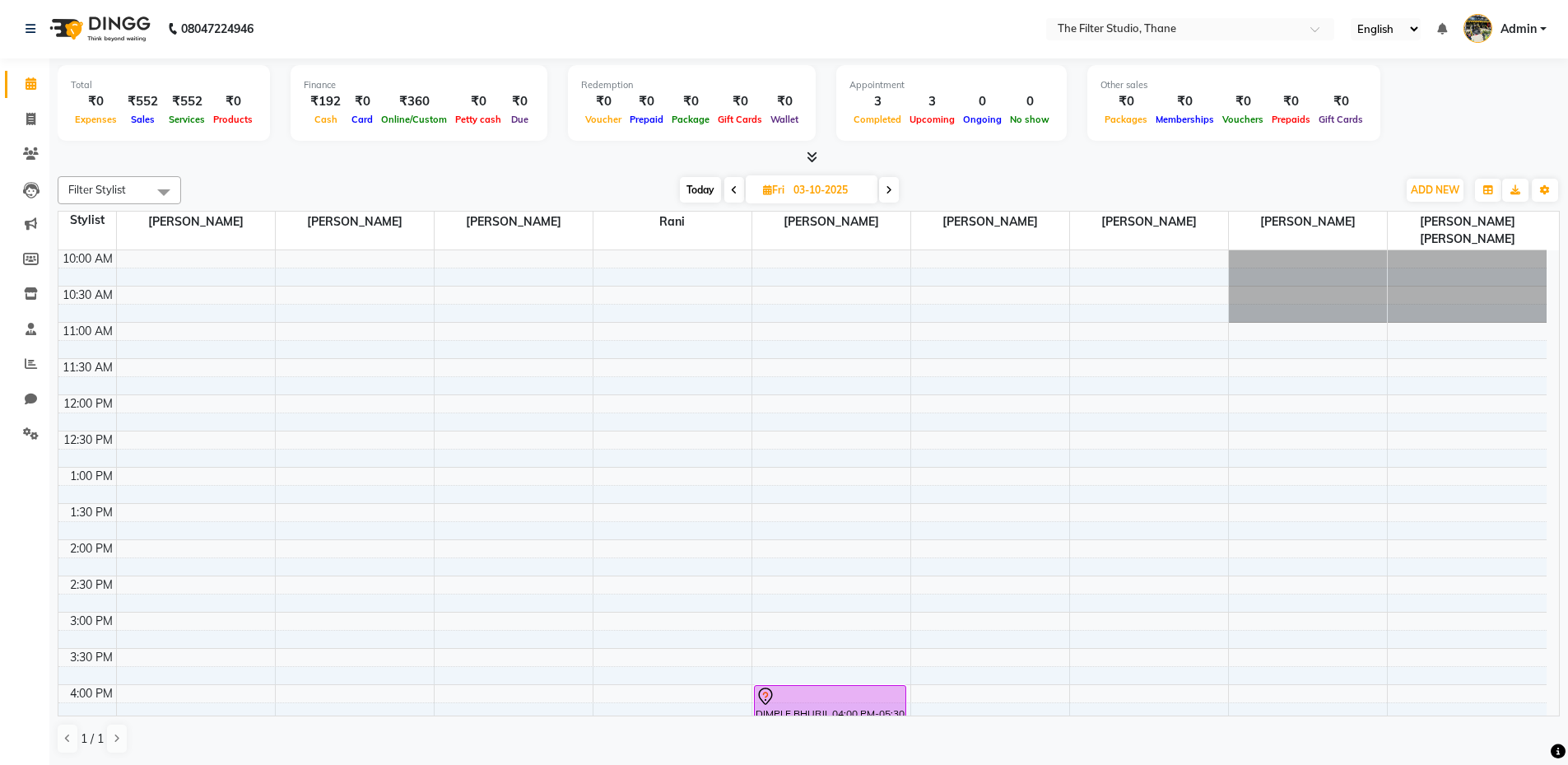
scroll to position [422, 0]
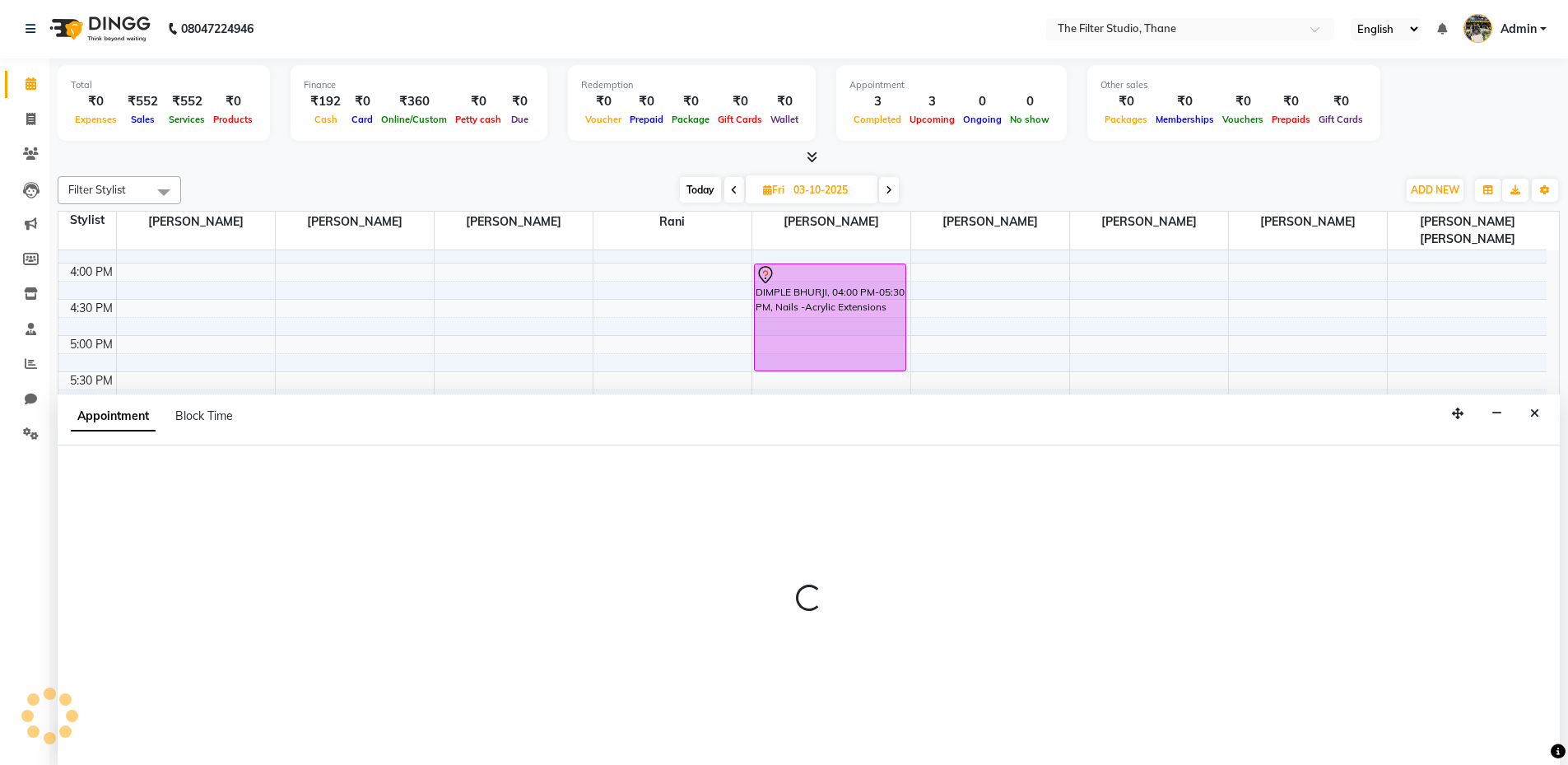
select select "74196"
select select "tentative"
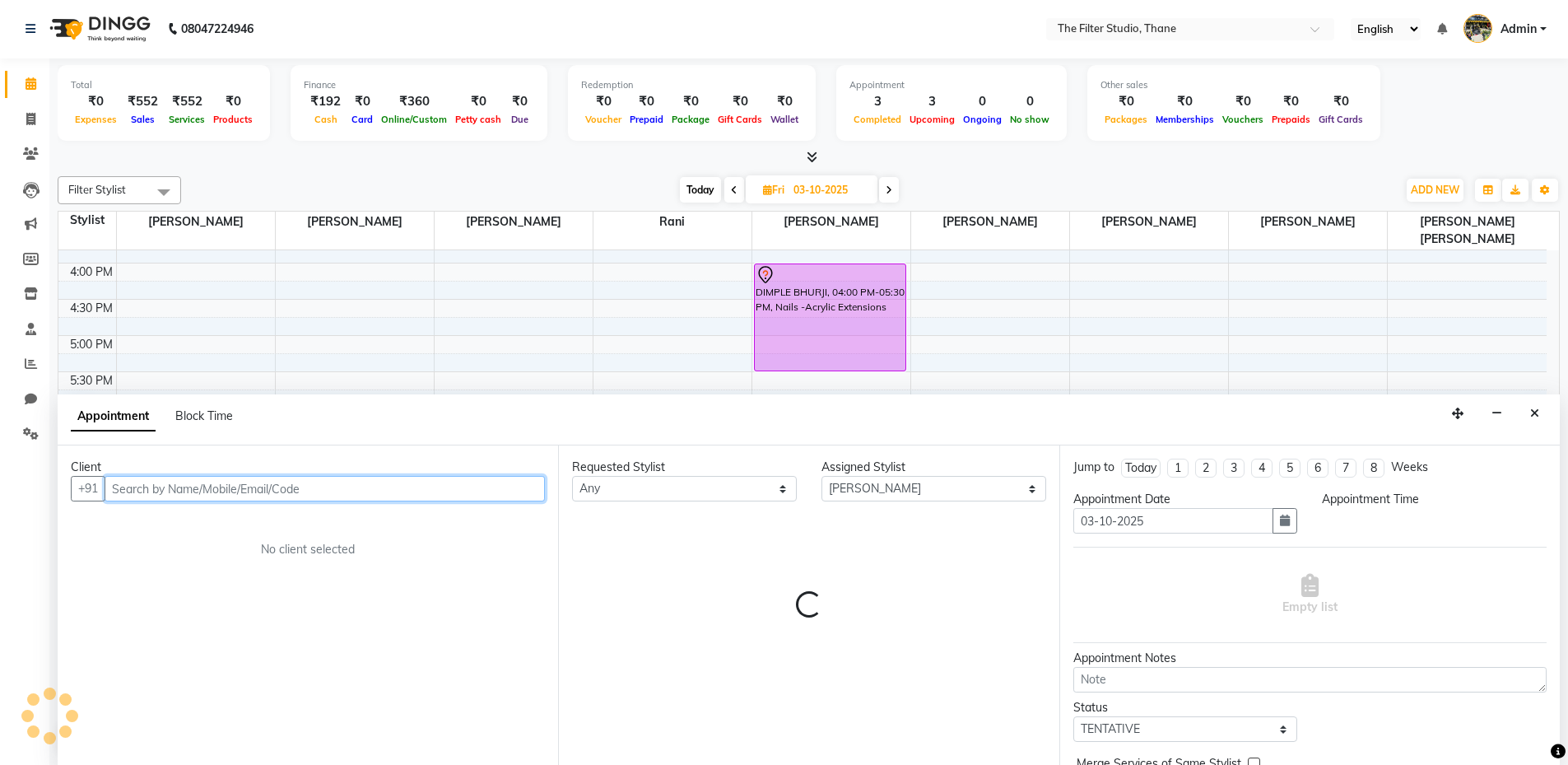
select select "1200"
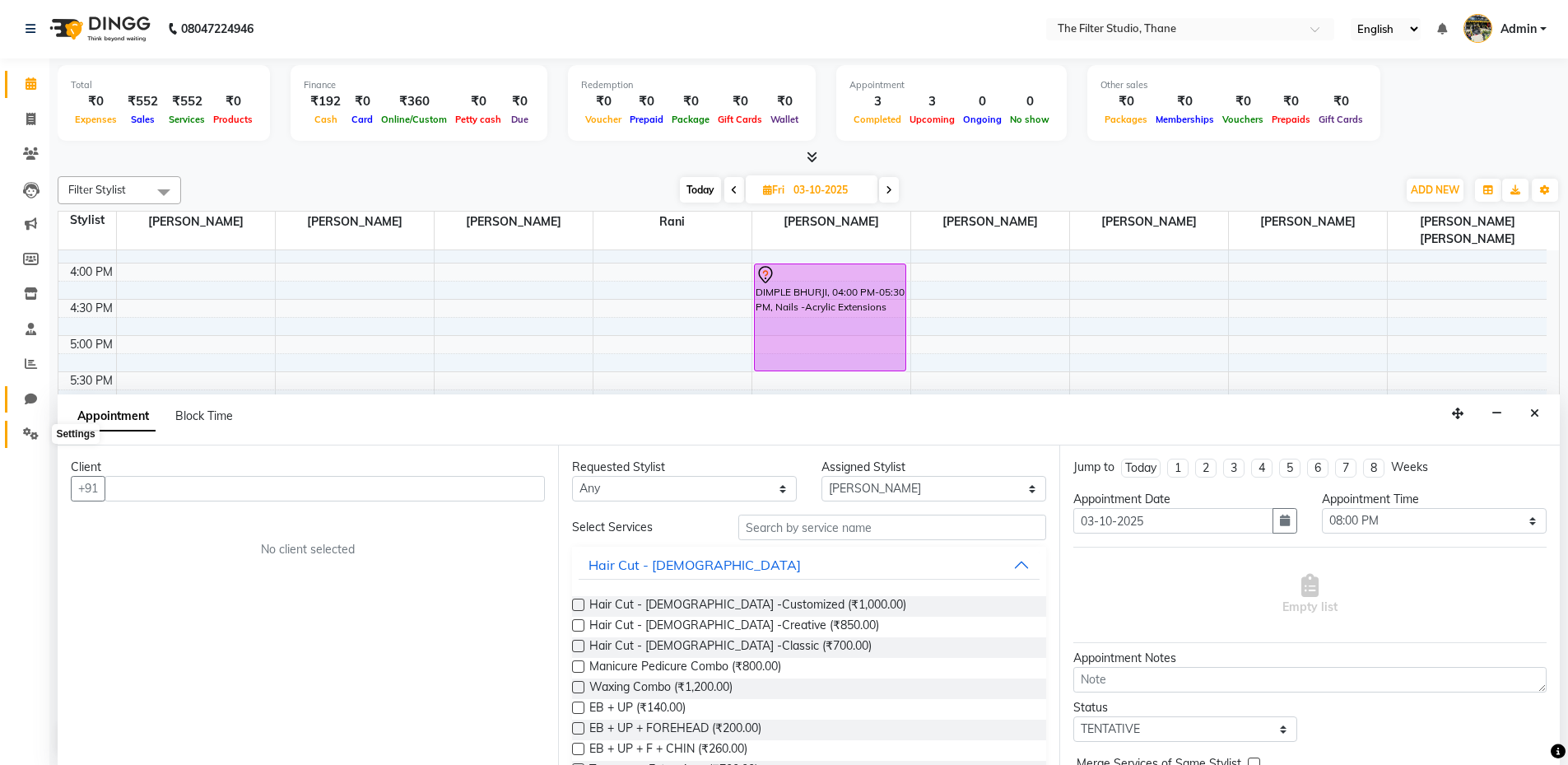
drag, startPoint x: 32, startPoint y: 431, endPoint x: 31, endPoint y: 394, distance: 37.0
click at [34, 432] on icon at bounding box center [31, 433] width 16 height 12
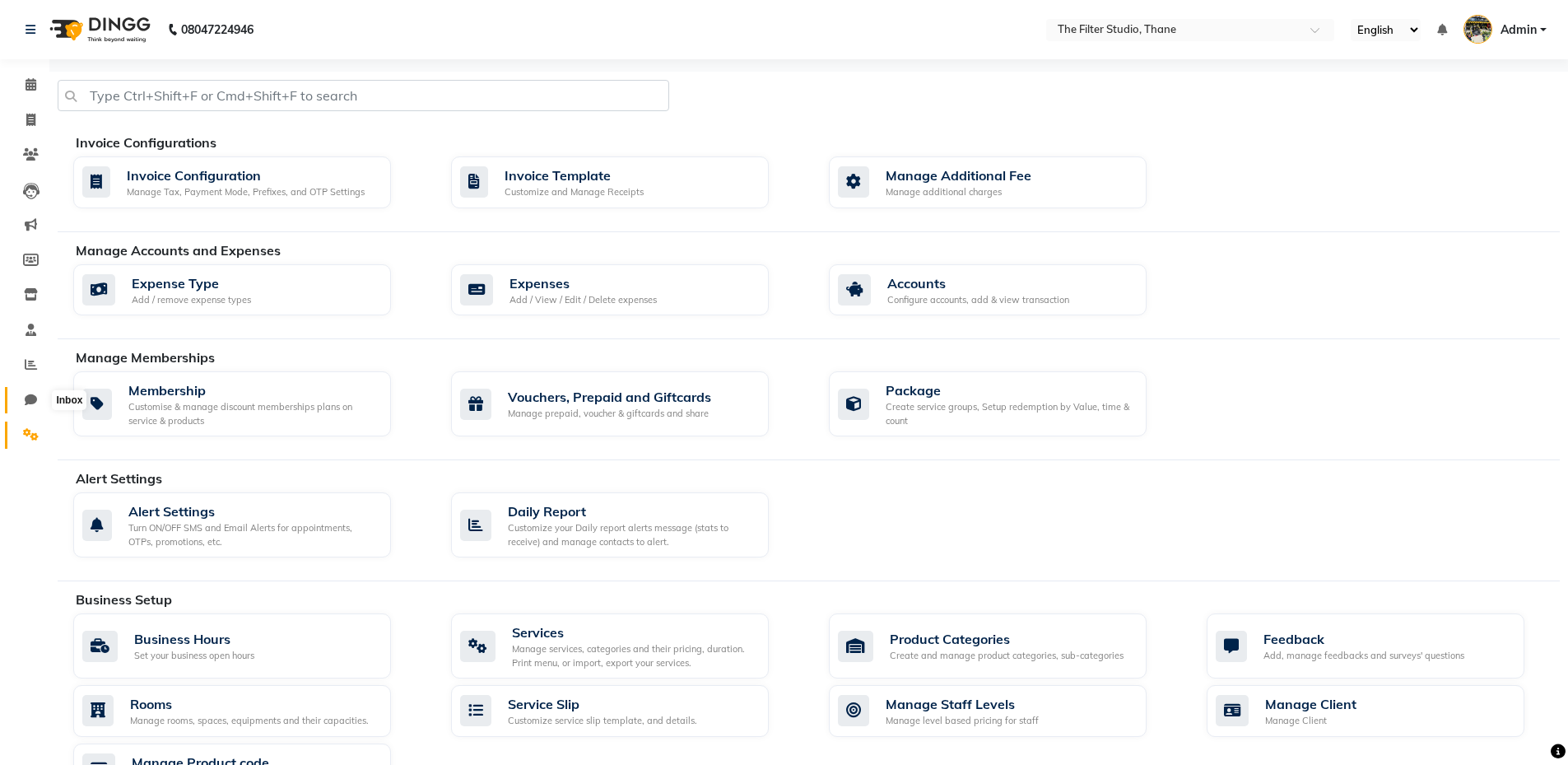
click at [31, 394] on icon at bounding box center [31, 400] width 12 height 12
select select "100"
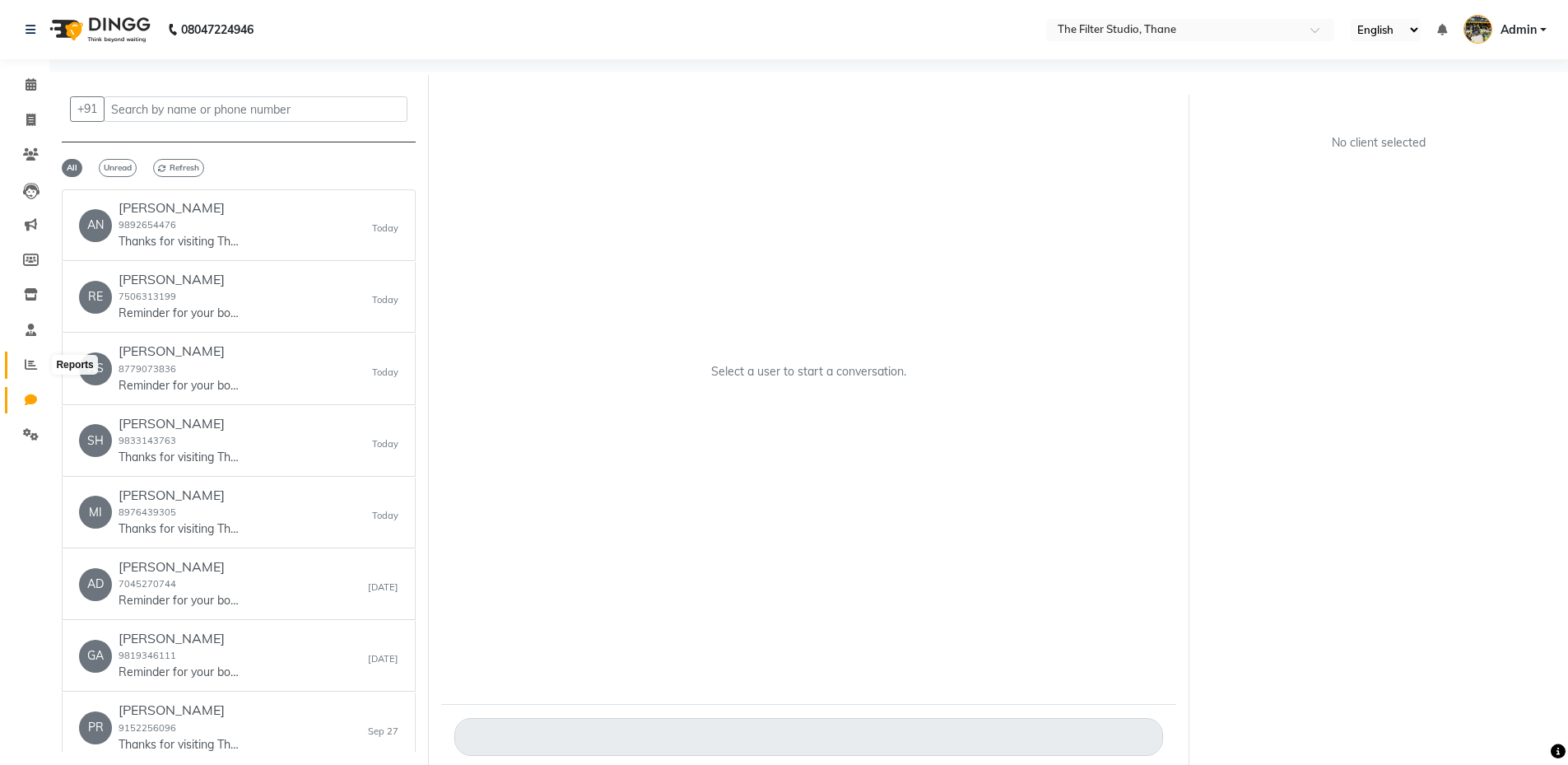
click at [26, 363] on icon at bounding box center [31, 364] width 12 height 12
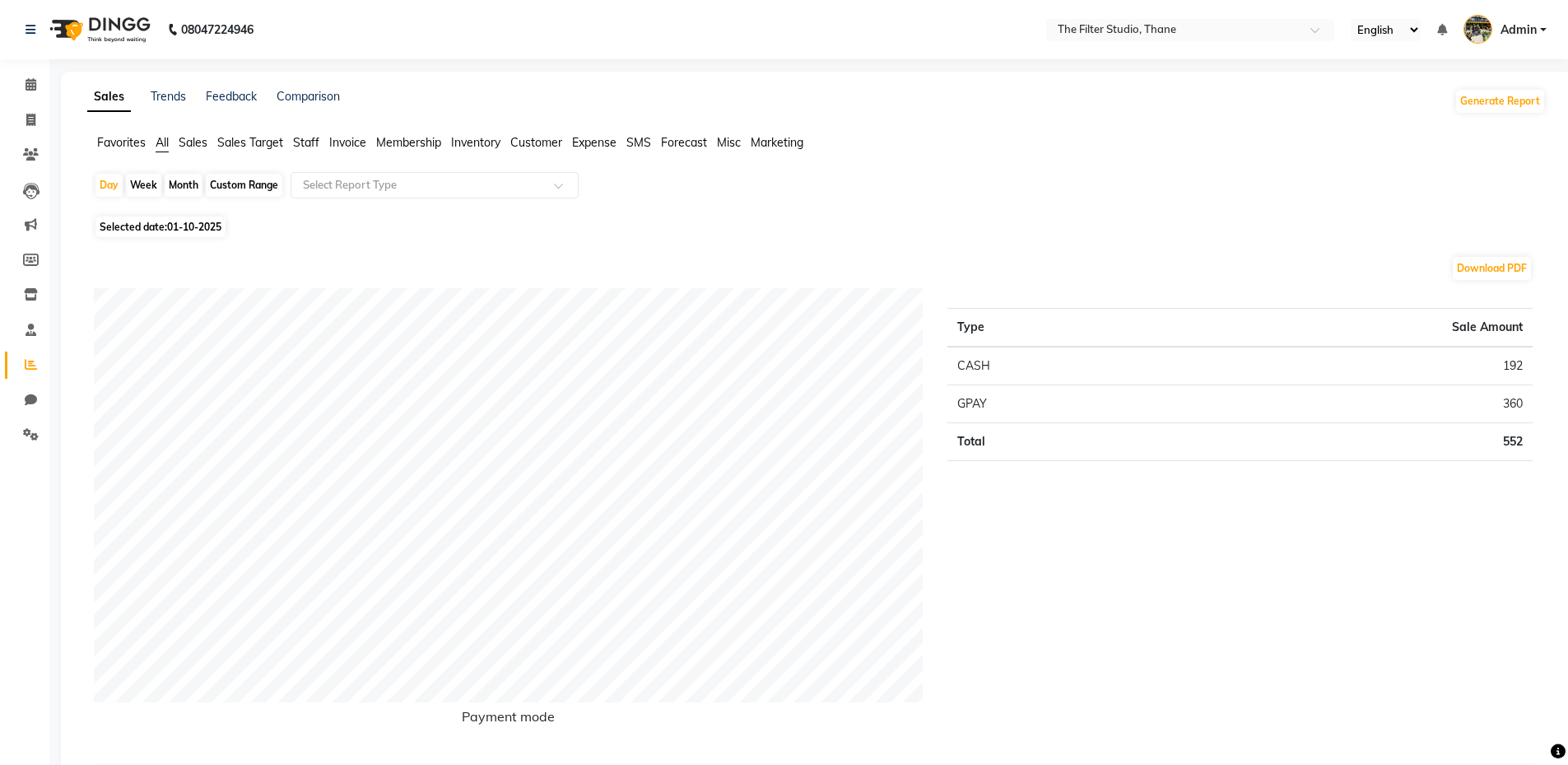
click at [189, 142] on span "Sales" at bounding box center [192, 142] width 29 height 15
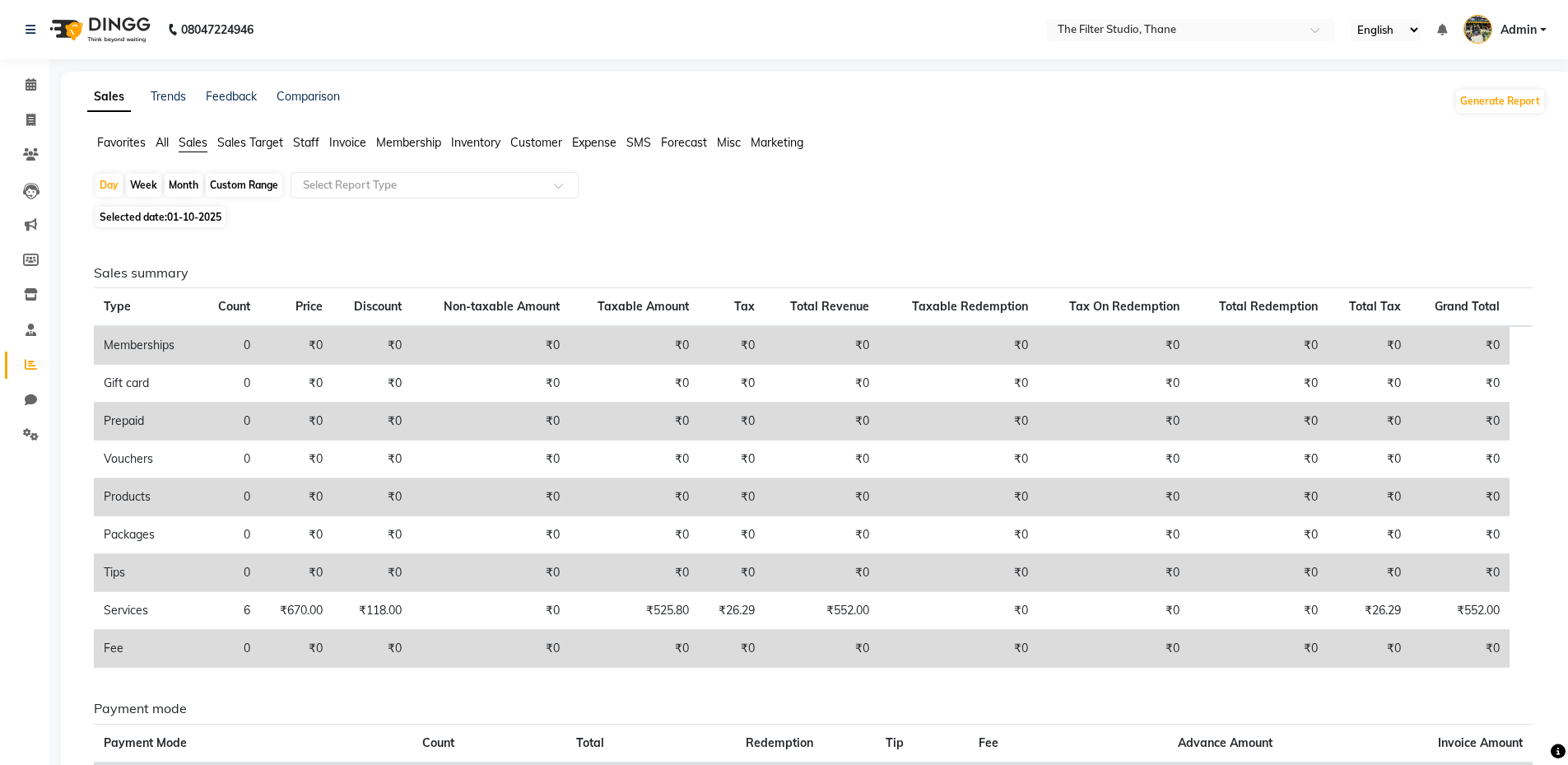
click at [301, 148] on span "Staff" at bounding box center [306, 142] width 26 height 15
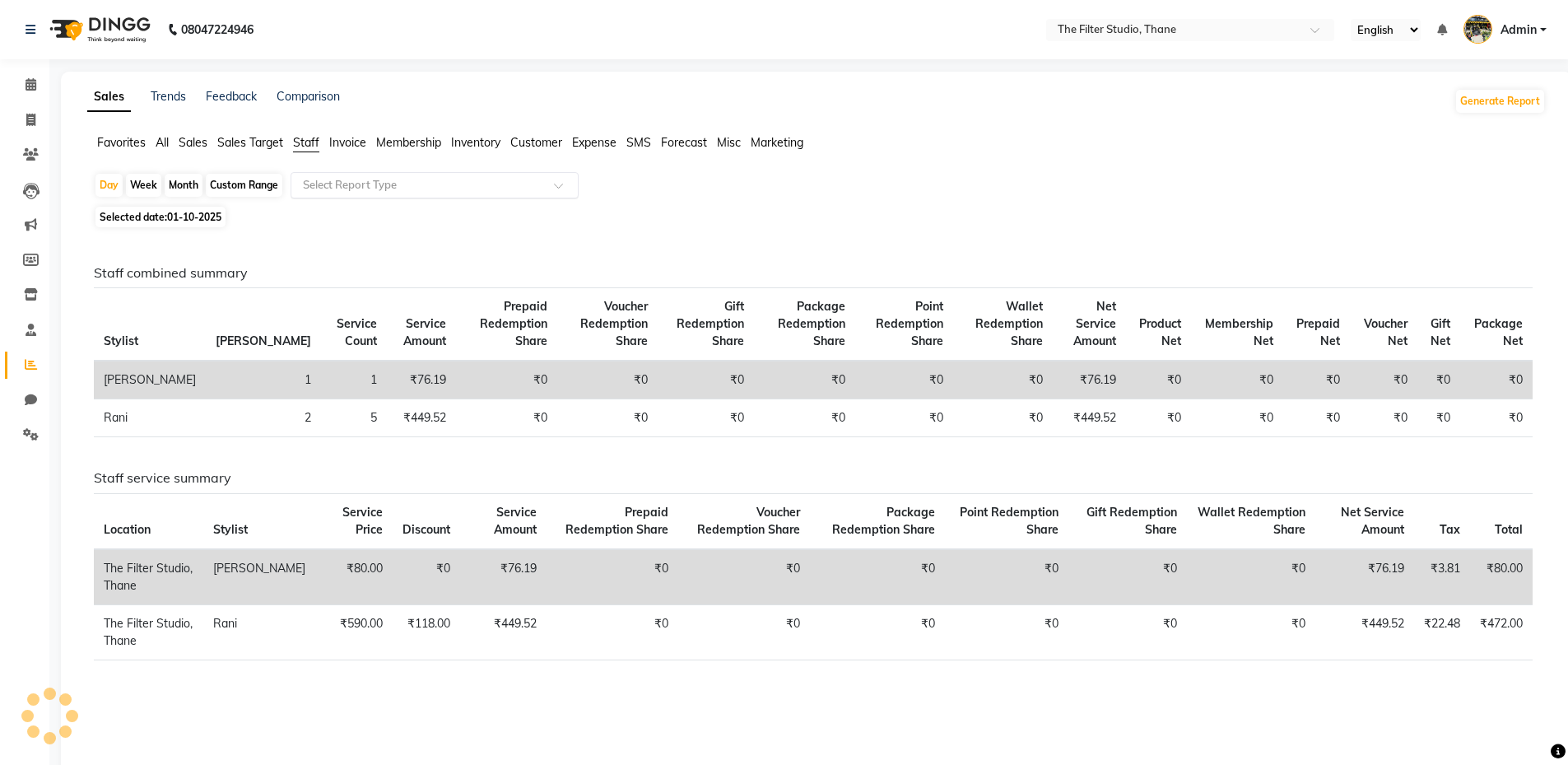
click at [342, 190] on input "text" at bounding box center [418, 185] width 237 height 17
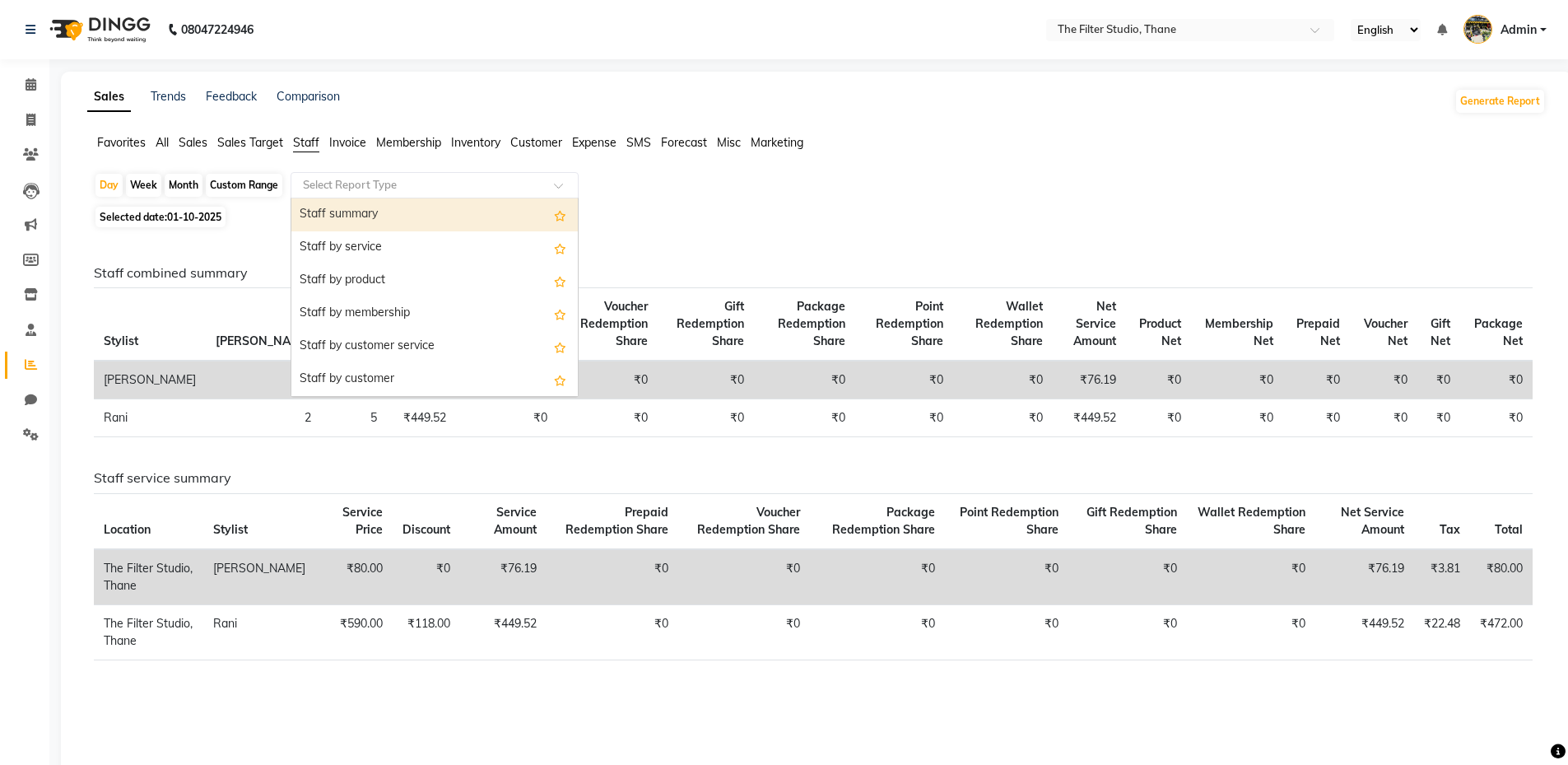
click at [332, 216] on div "Staff summary" at bounding box center [435, 216] width 287 height 33
select select "full_report"
select select "pdf"
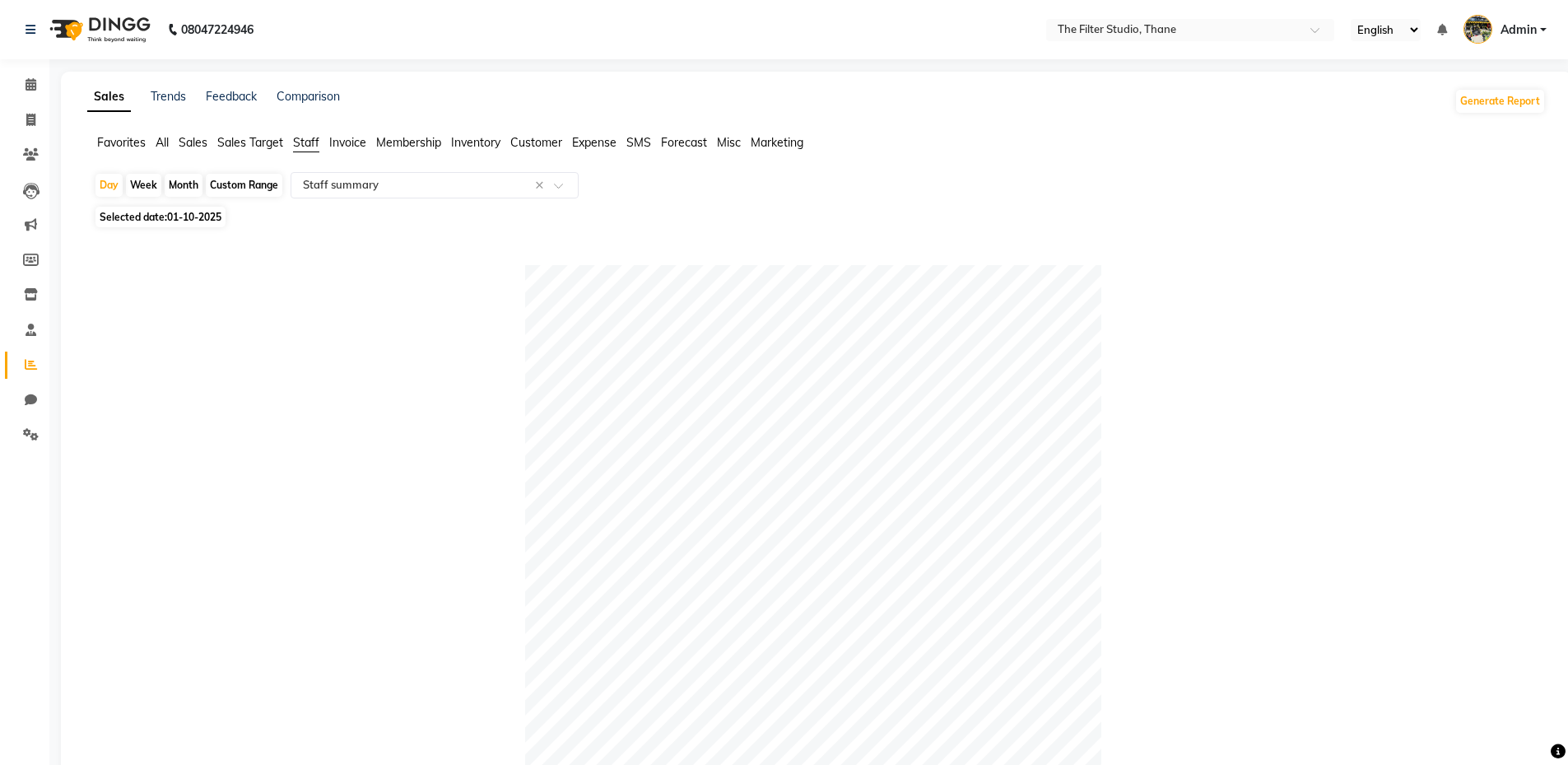
click at [183, 184] on div "Month" at bounding box center [183, 185] width 38 height 23
select select "10"
select select "2025"
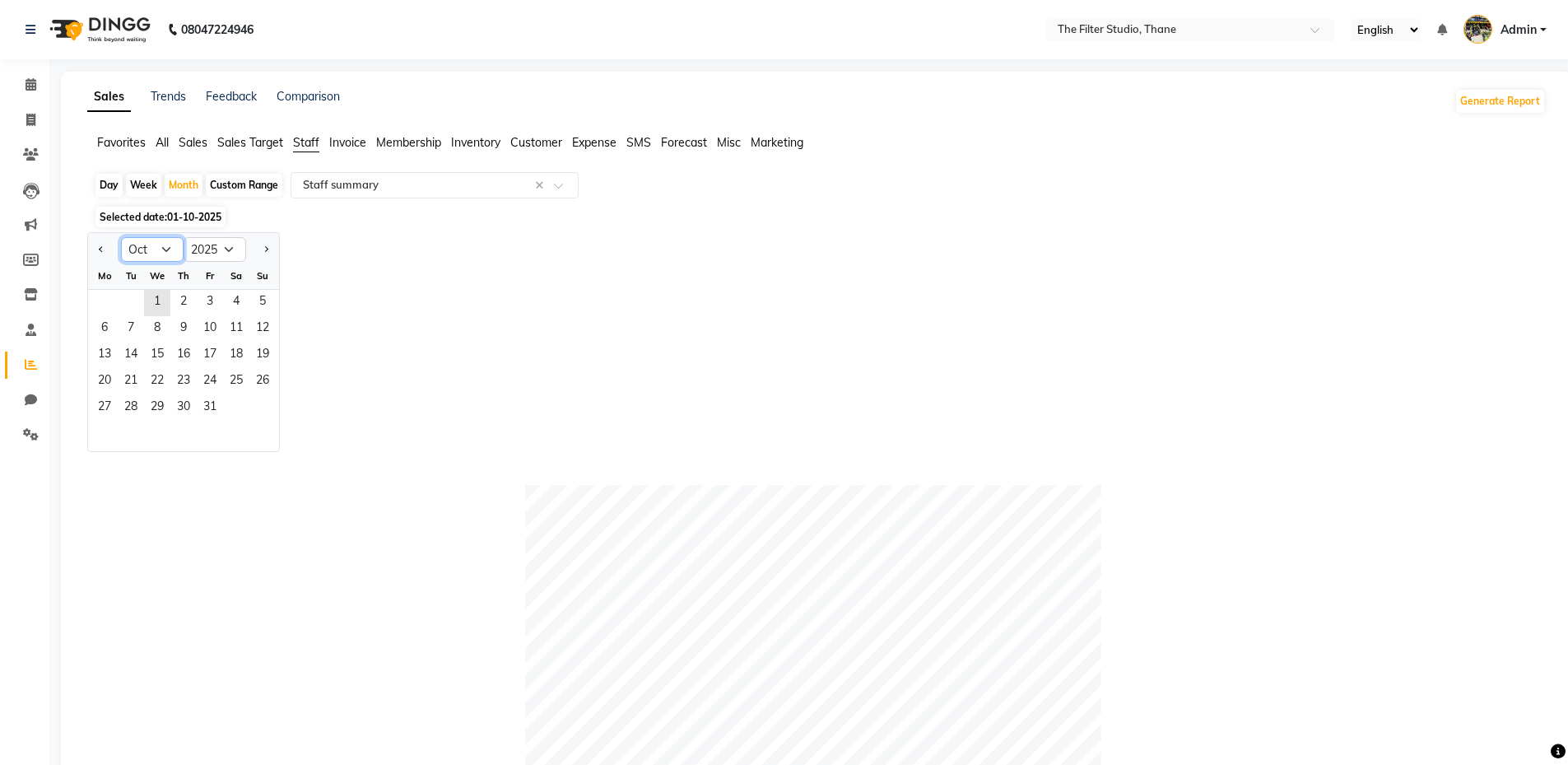
click at [163, 259] on select "Jan Feb Mar Apr May Jun Jul Aug Sep Oct Nov Dec" at bounding box center [153, 249] width 63 height 25
select select "9"
click at [121, 237] on select "Jan Feb Mar Apr May Jun Jul Aug Sep Oct Nov Dec" at bounding box center [153, 249] width 63 height 25
click at [115, 304] on span "1" at bounding box center [104, 302] width 26 height 26
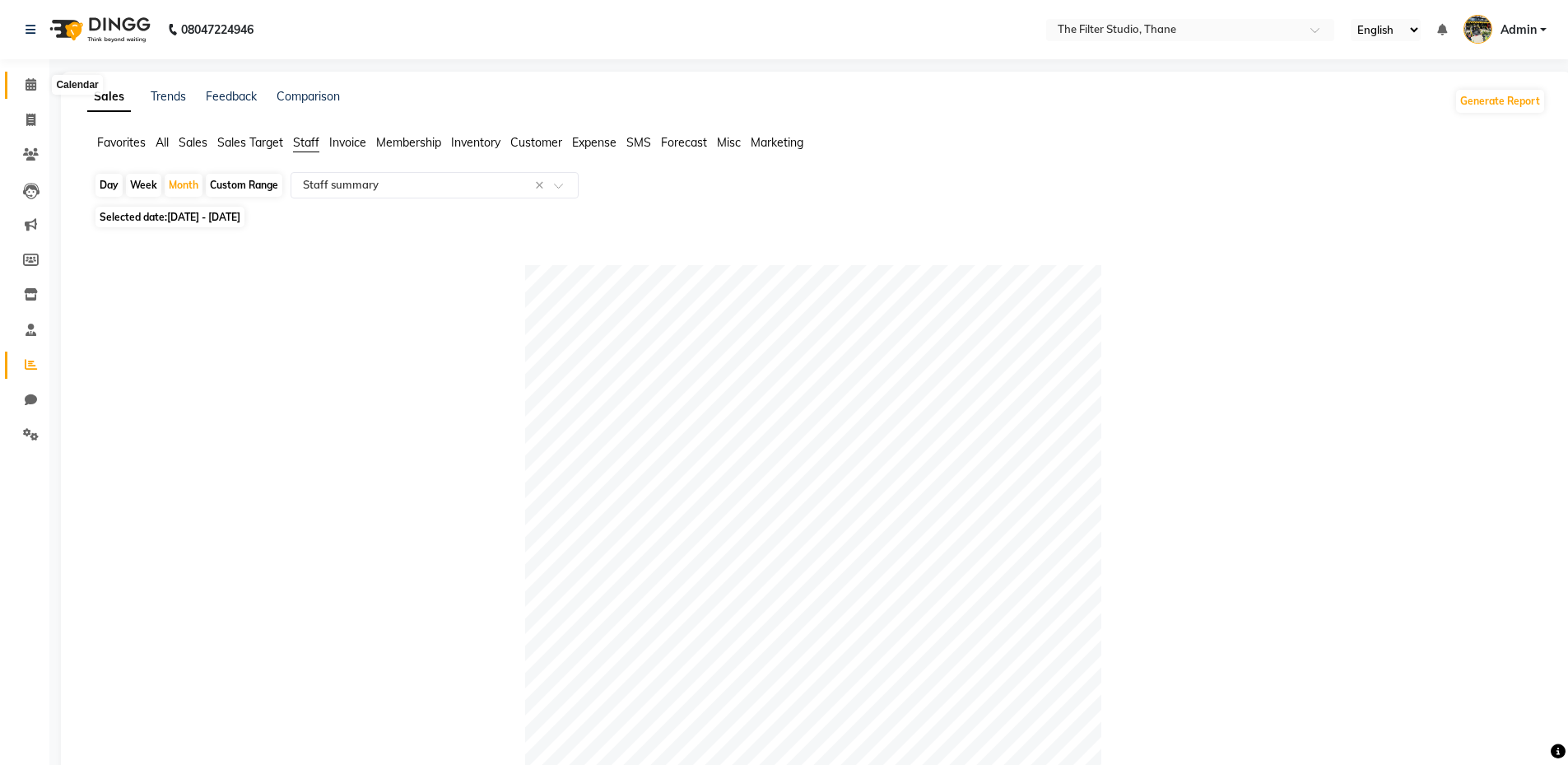
click at [33, 79] on icon at bounding box center [31, 84] width 11 height 12
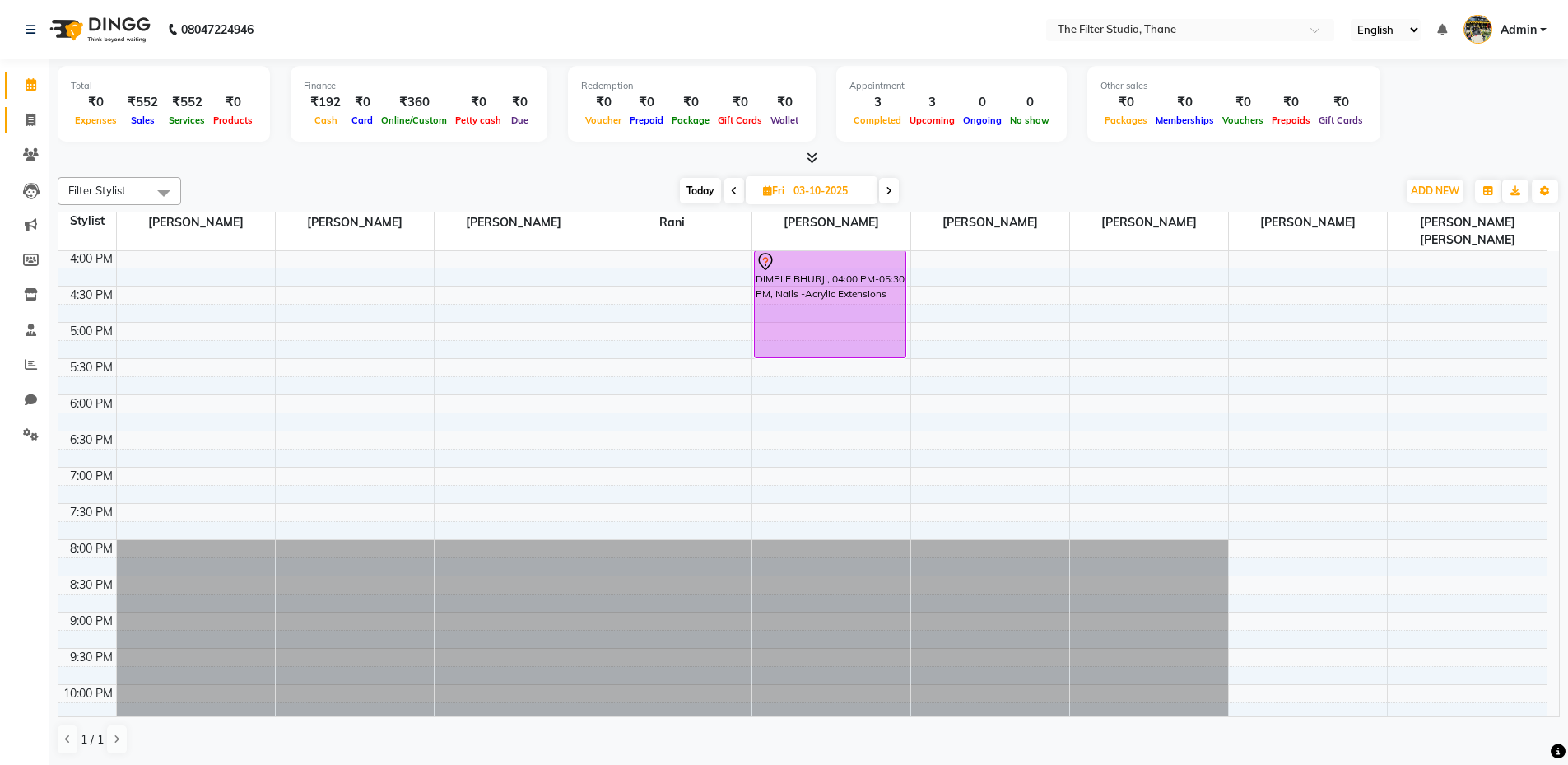
drag, startPoint x: 29, startPoint y: 111, endPoint x: 30, endPoint y: 93, distance: 18.0
click at [30, 111] on span at bounding box center [31, 120] width 29 height 19
select select "service"
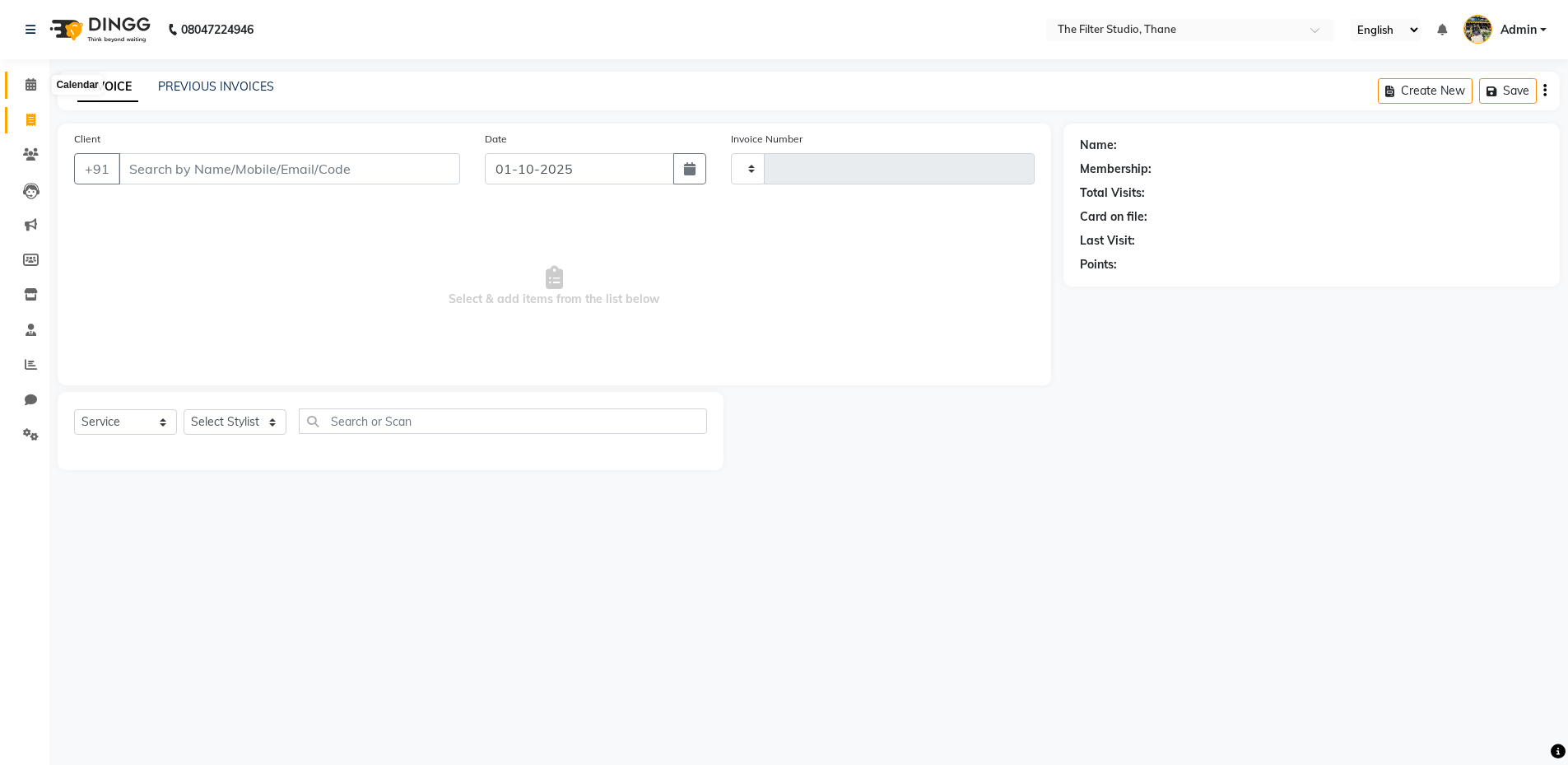
type input "1177"
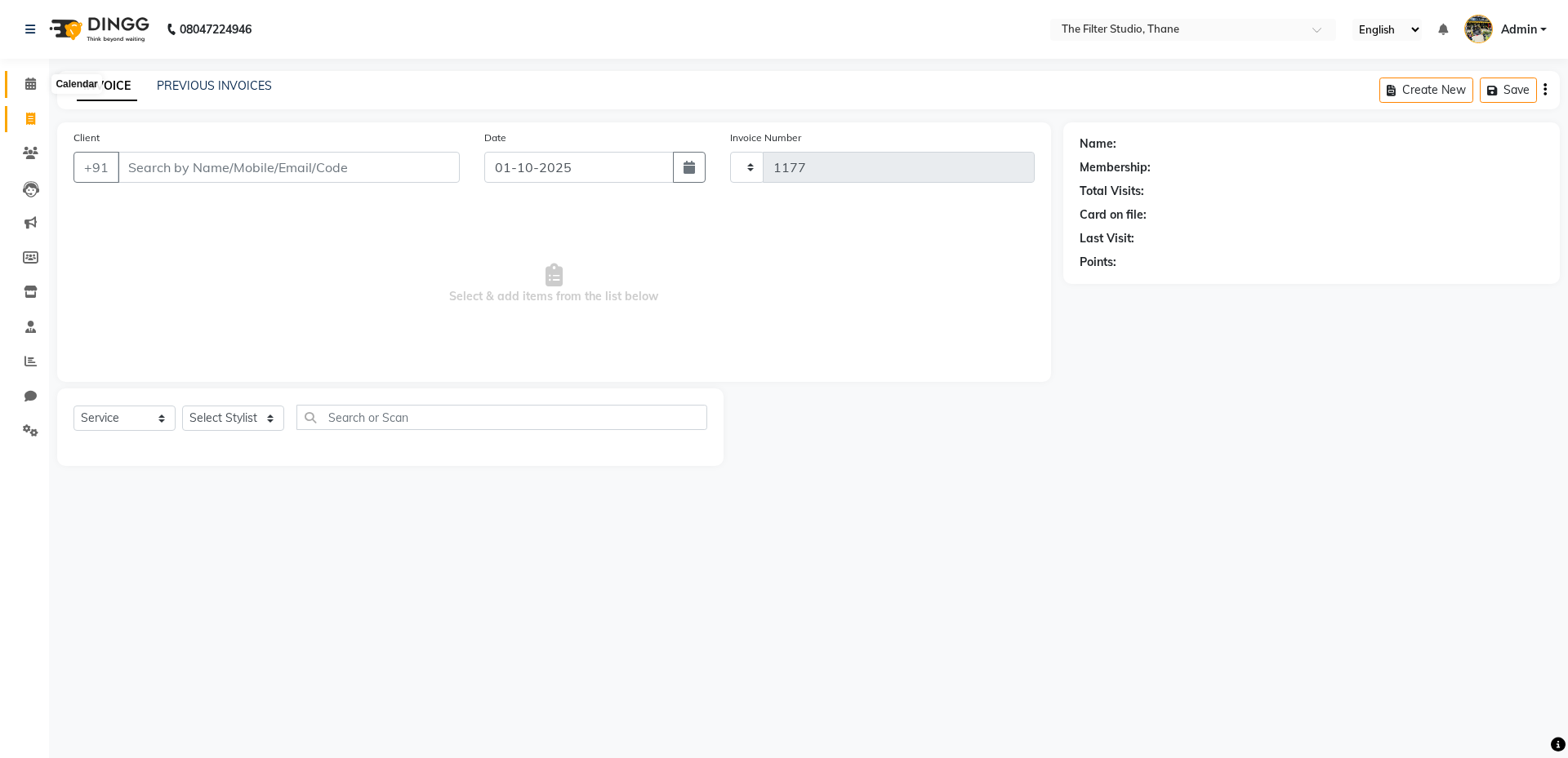
select select "8024"
click at [29, 85] on icon at bounding box center [31, 83] width 11 height 12
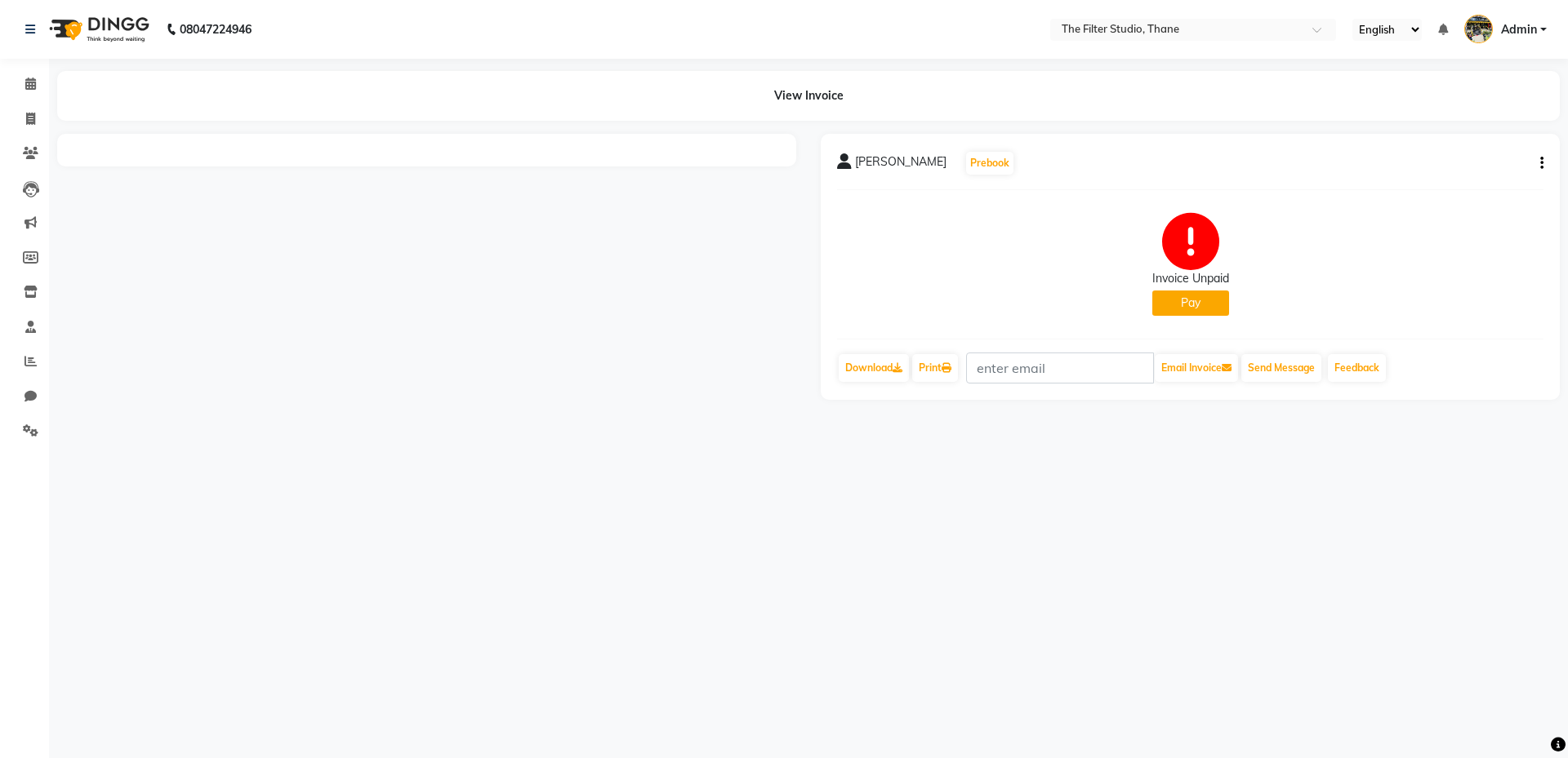
click at [1545, 160] on div "SAYALI KADAM Prebook Invoice Unpaid Pay Download Print Email Invoice Send Messa…" at bounding box center [1190, 267] width 739 height 266
click at [1539, 164] on button "button" at bounding box center [1538, 163] width 10 height 17
click at [1481, 182] on div "Edit Invoice" at bounding box center [1461, 184] width 112 height 20
select select "service"
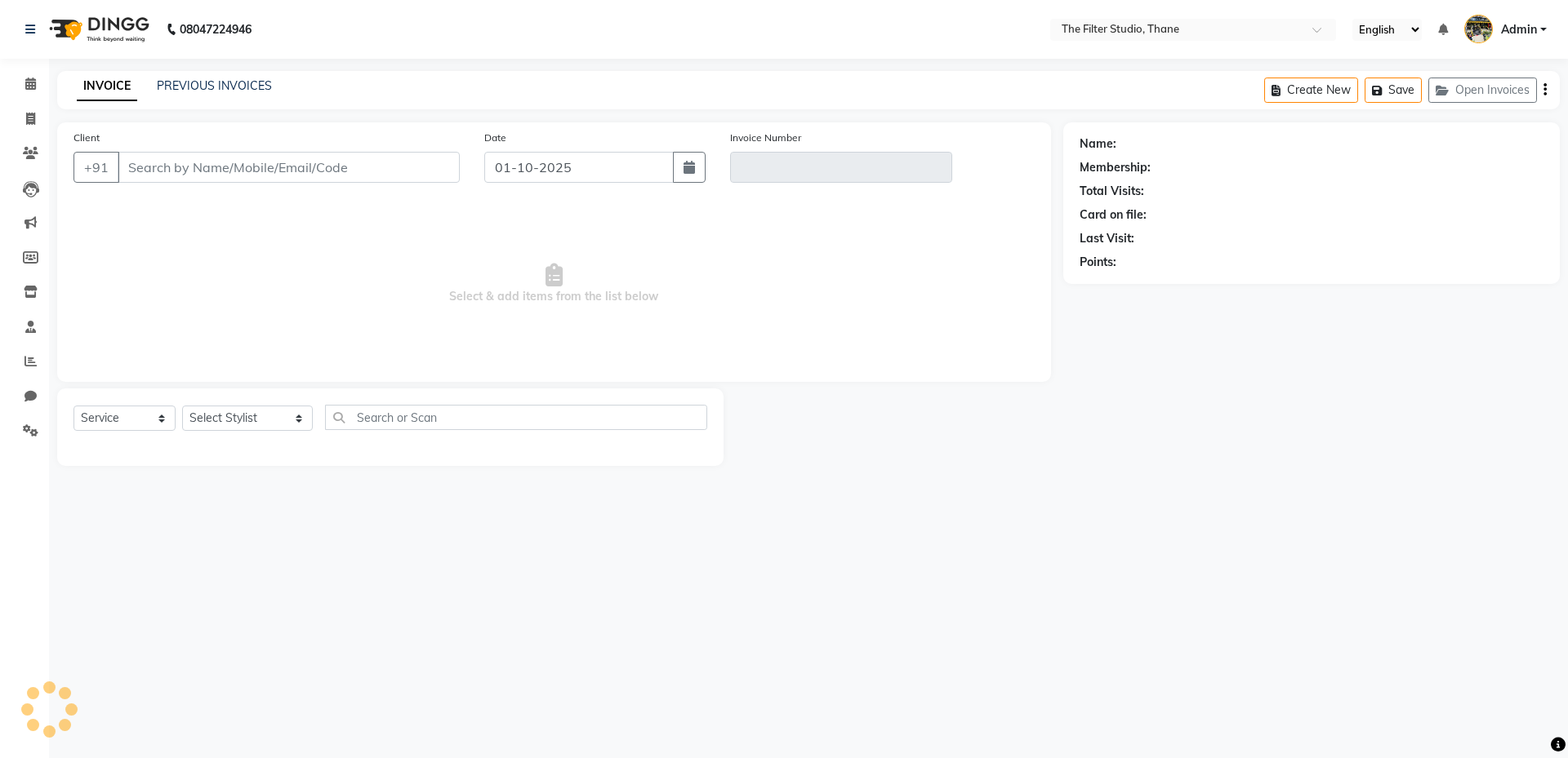
type input "9324598580"
type input "V/2025-26/1080"
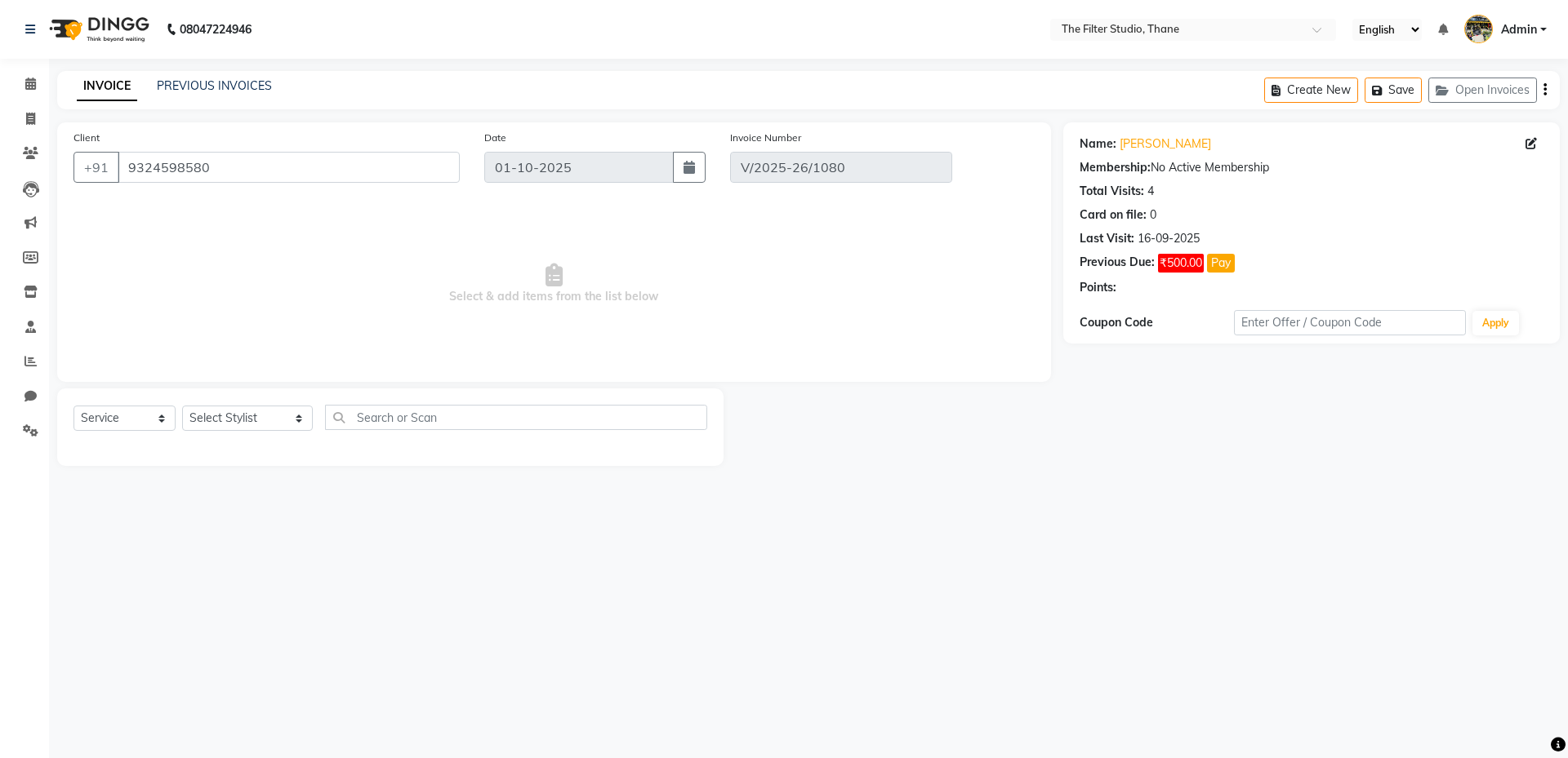
type input "16-09-2025"
select select "select"
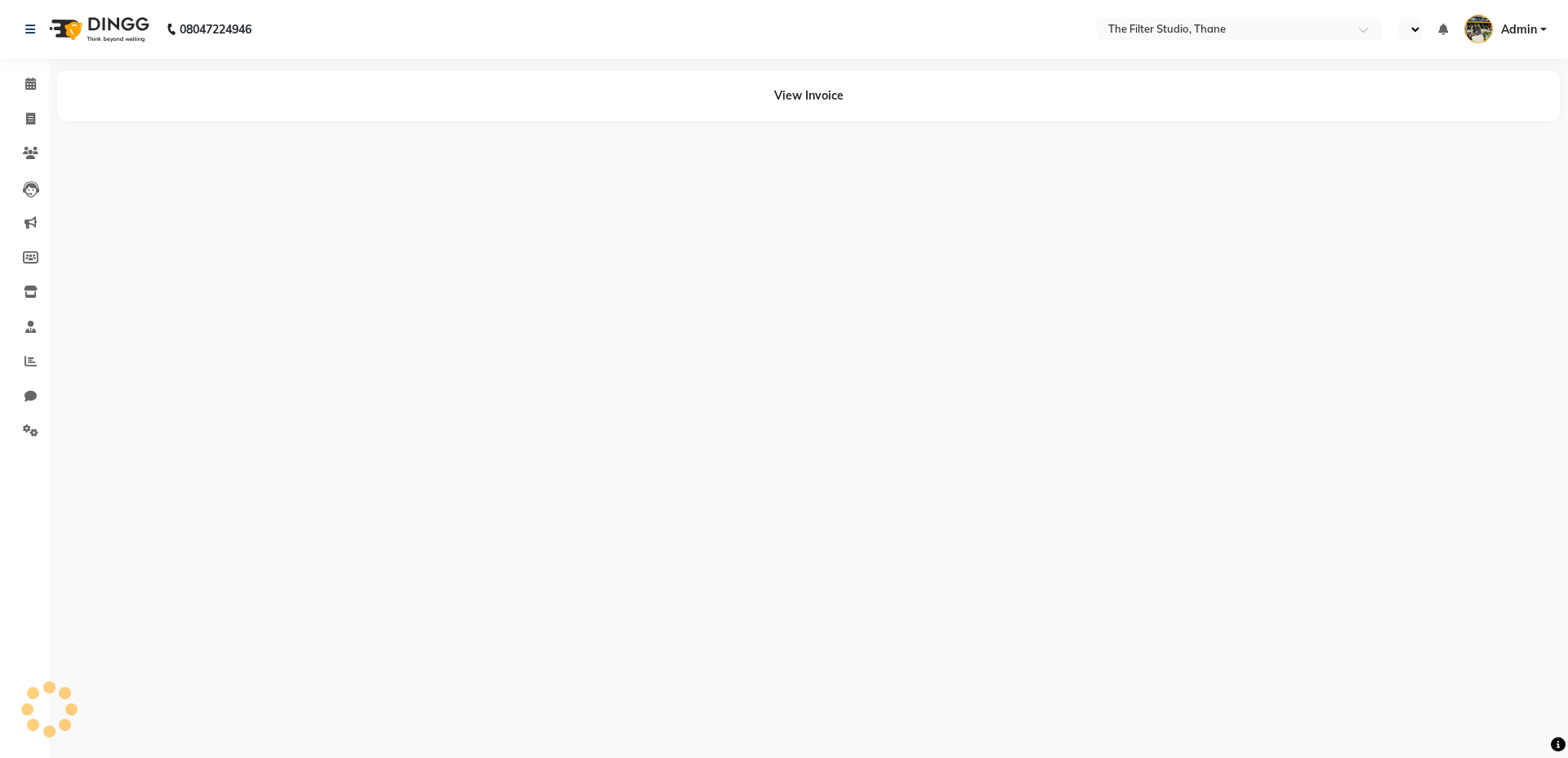
select select "en"
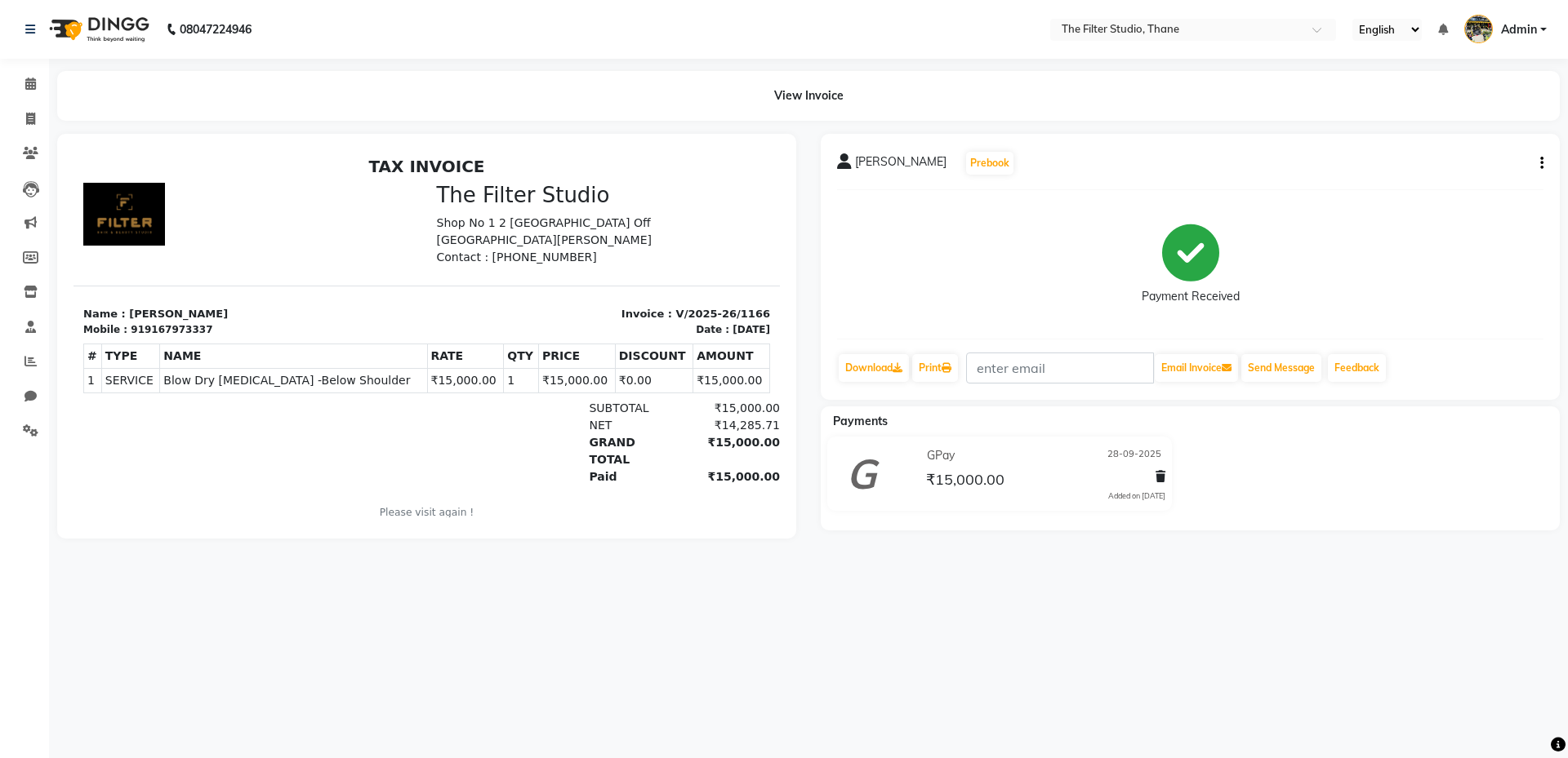
click at [1541, 164] on icon "button" at bounding box center [1541, 163] width 4 height 1
click at [1453, 122] on div "Cancel Invoice" at bounding box center [1461, 123] width 112 height 20
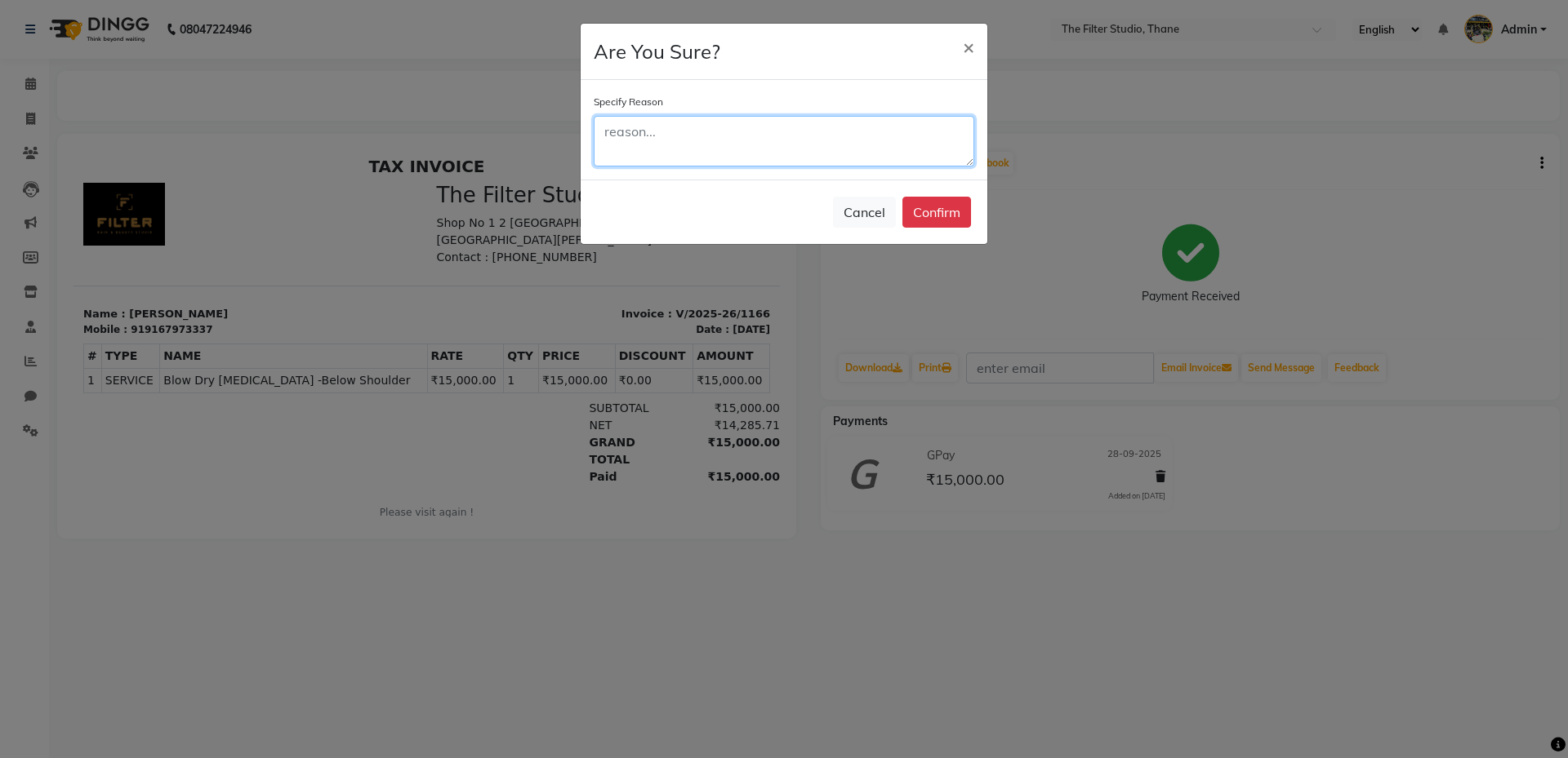
click at [719, 137] on textarea at bounding box center [783, 140] width 381 height 50
type textarea "wrong client"
click at [971, 216] on div "Cancel Confirm" at bounding box center [783, 212] width 406 height 64
click at [944, 221] on button "Confirm" at bounding box center [936, 213] width 69 height 31
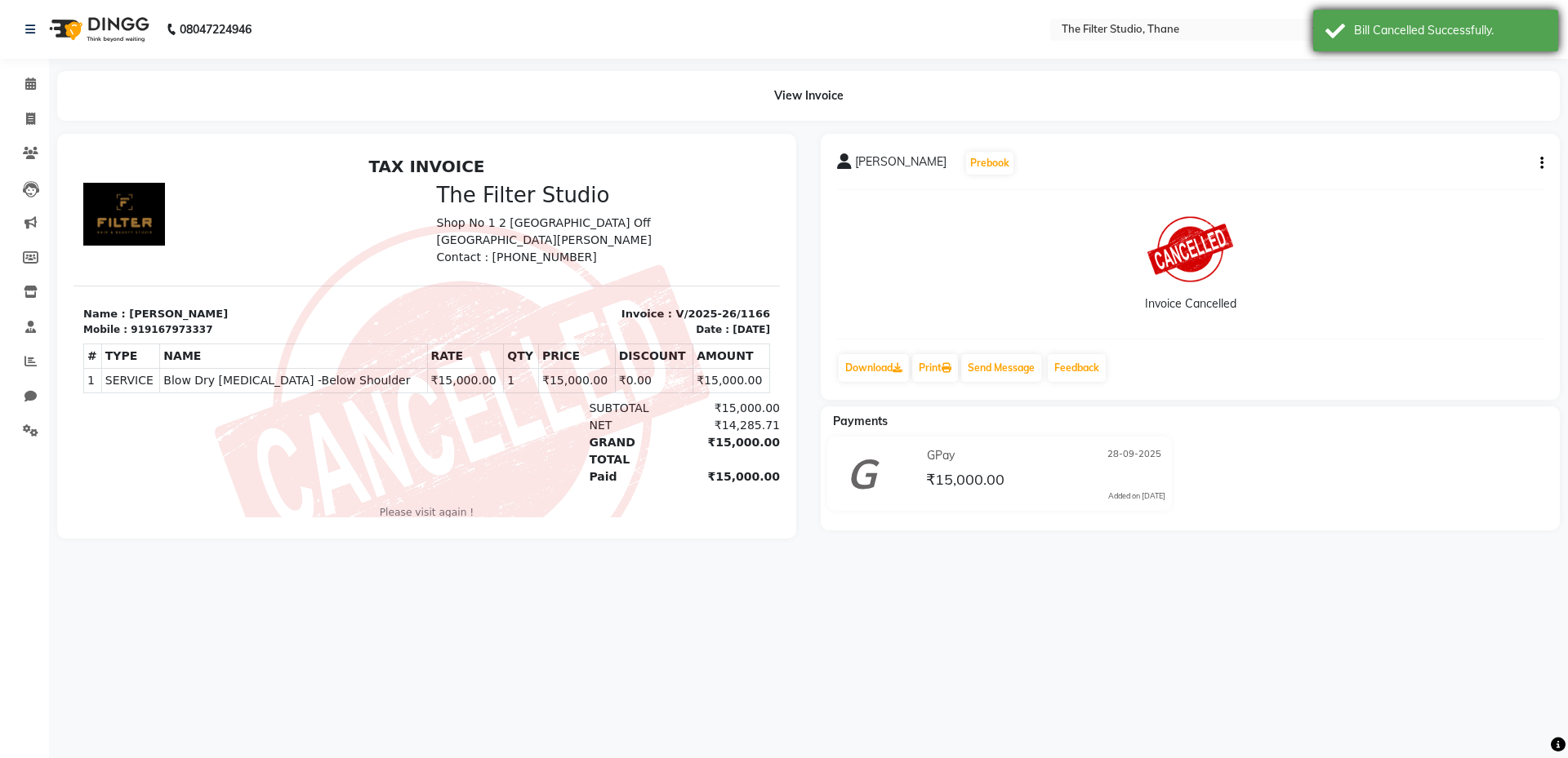
click at [1353, 27] on div "Bill Cancelled Successfully." at bounding box center [1435, 30] width 245 height 41
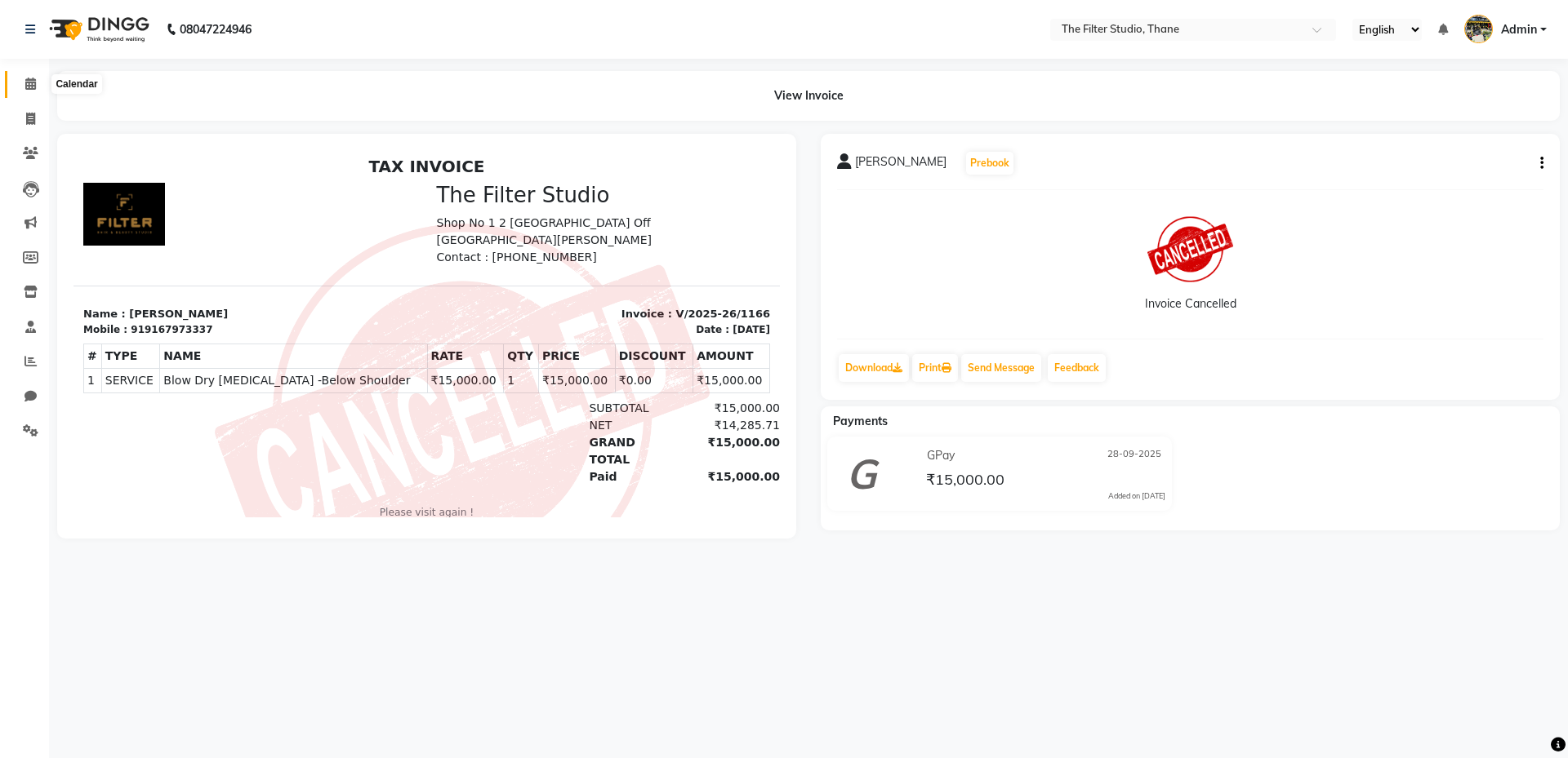
click at [26, 87] on icon at bounding box center [31, 83] width 11 height 12
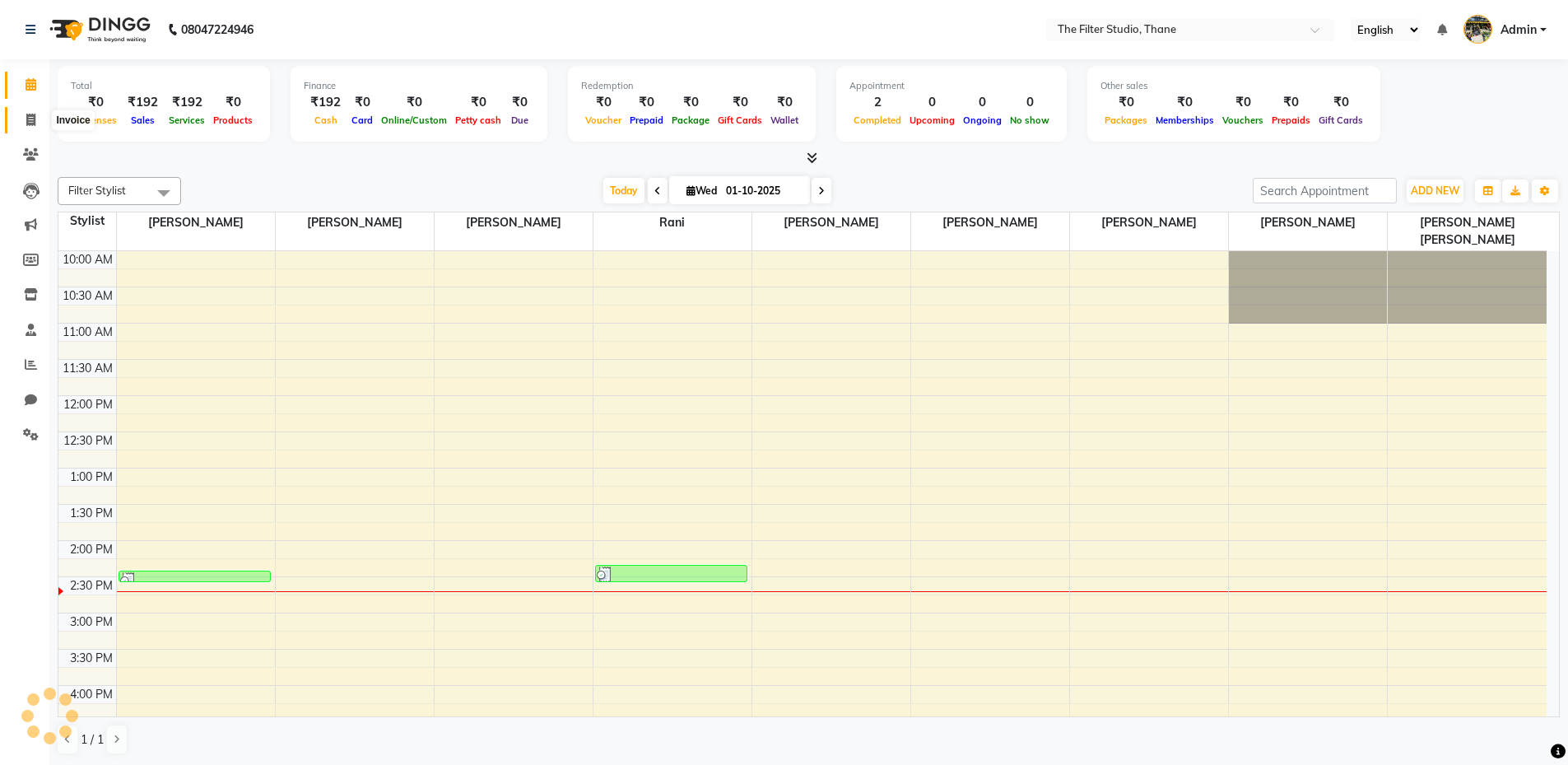
click at [21, 117] on span at bounding box center [31, 120] width 29 height 19
select select "8024"
select select "service"
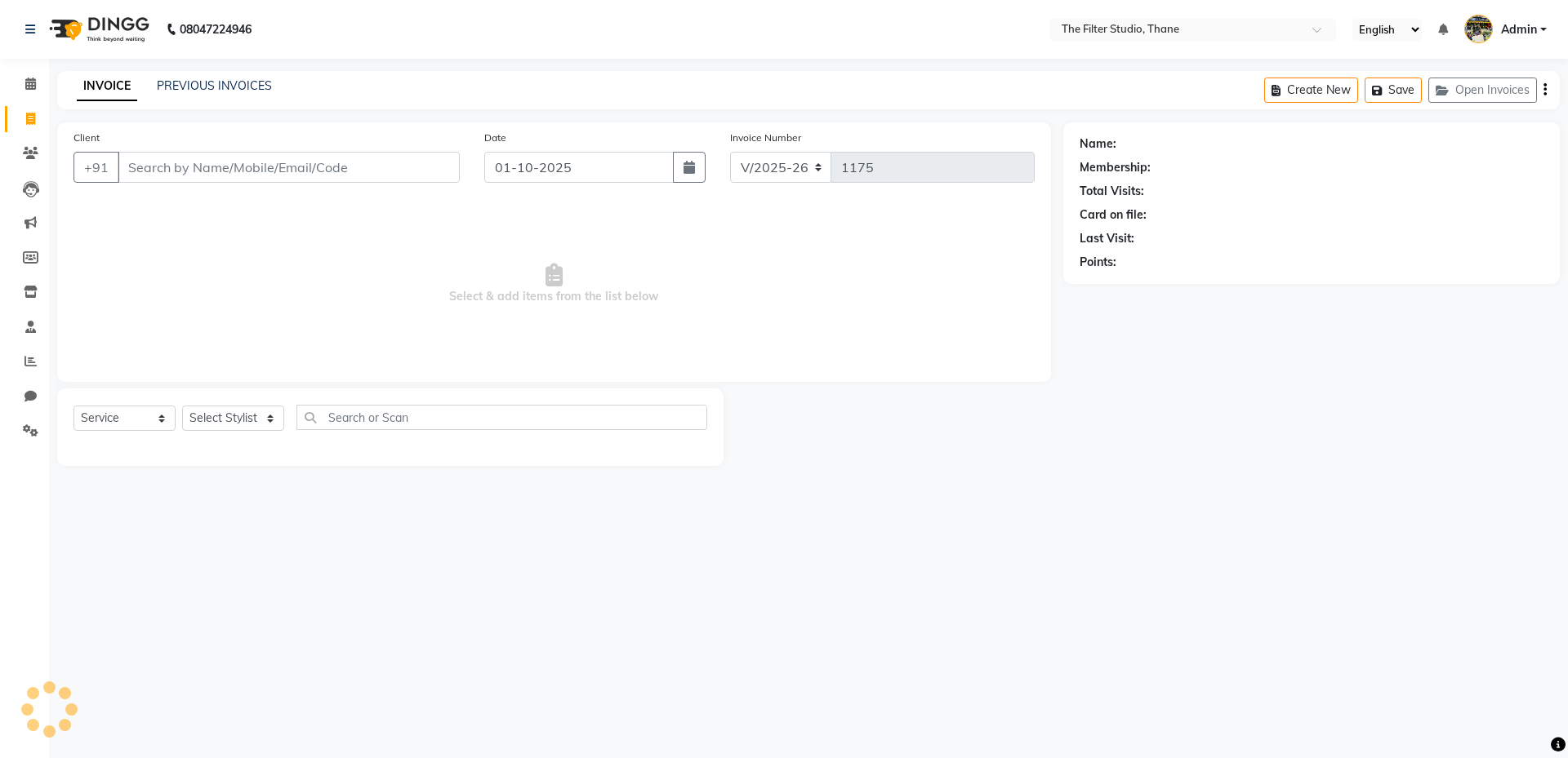
click at [21, 115] on span at bounding box center [30, 119] width 28 height 18
select select "8024"
select select "service"
click at [28, 83] on icon at bounding box center [31, 83] width 11 height 12
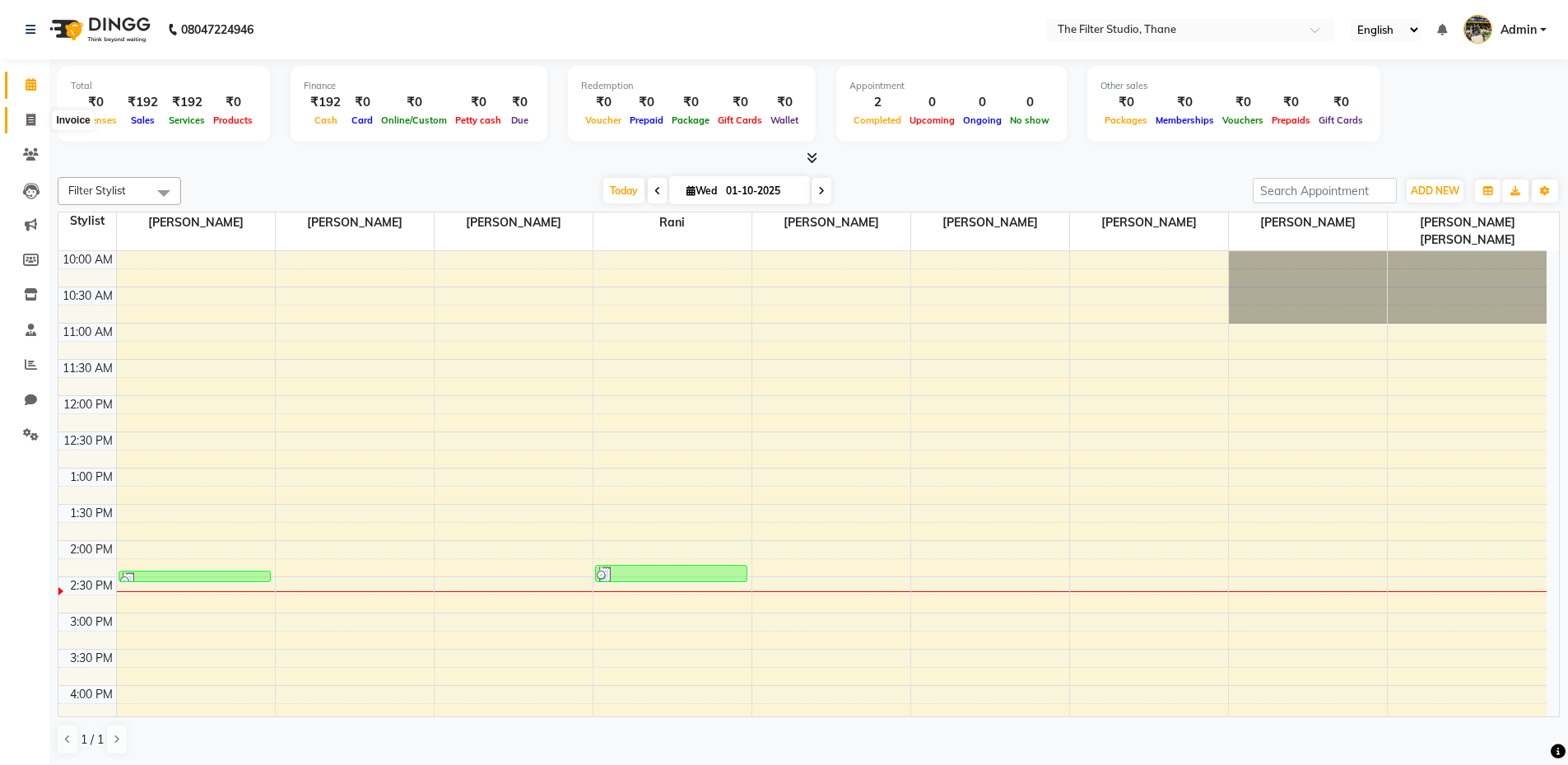
click at [34, 122] on icon at bounding box center [31, 119] width 9 height 12
select select "8024"
select select "service"
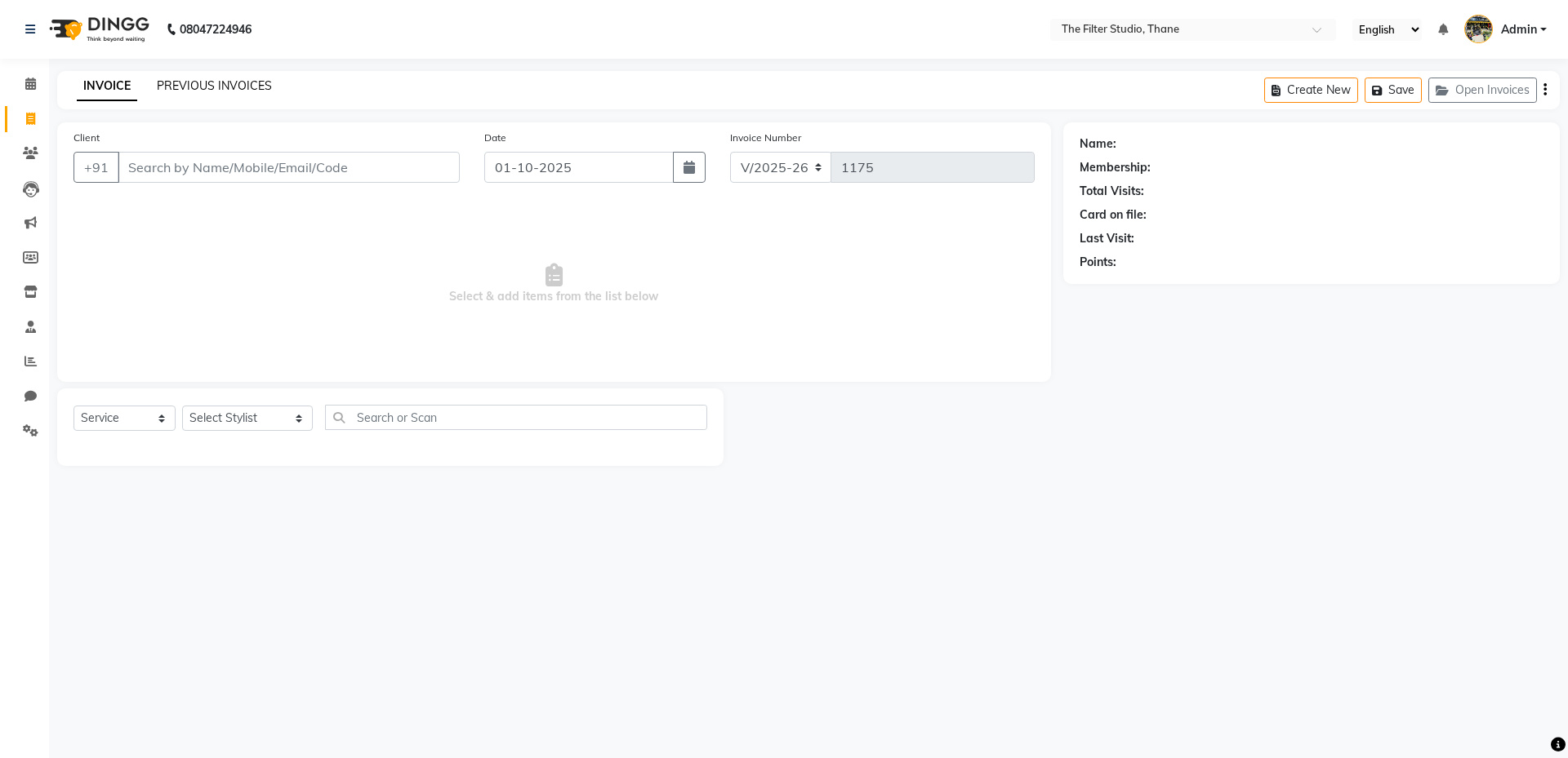
click at [195, 91] on link "PREVIOUS INVOICES" at bounding box center [215, 85] width 116 height 15
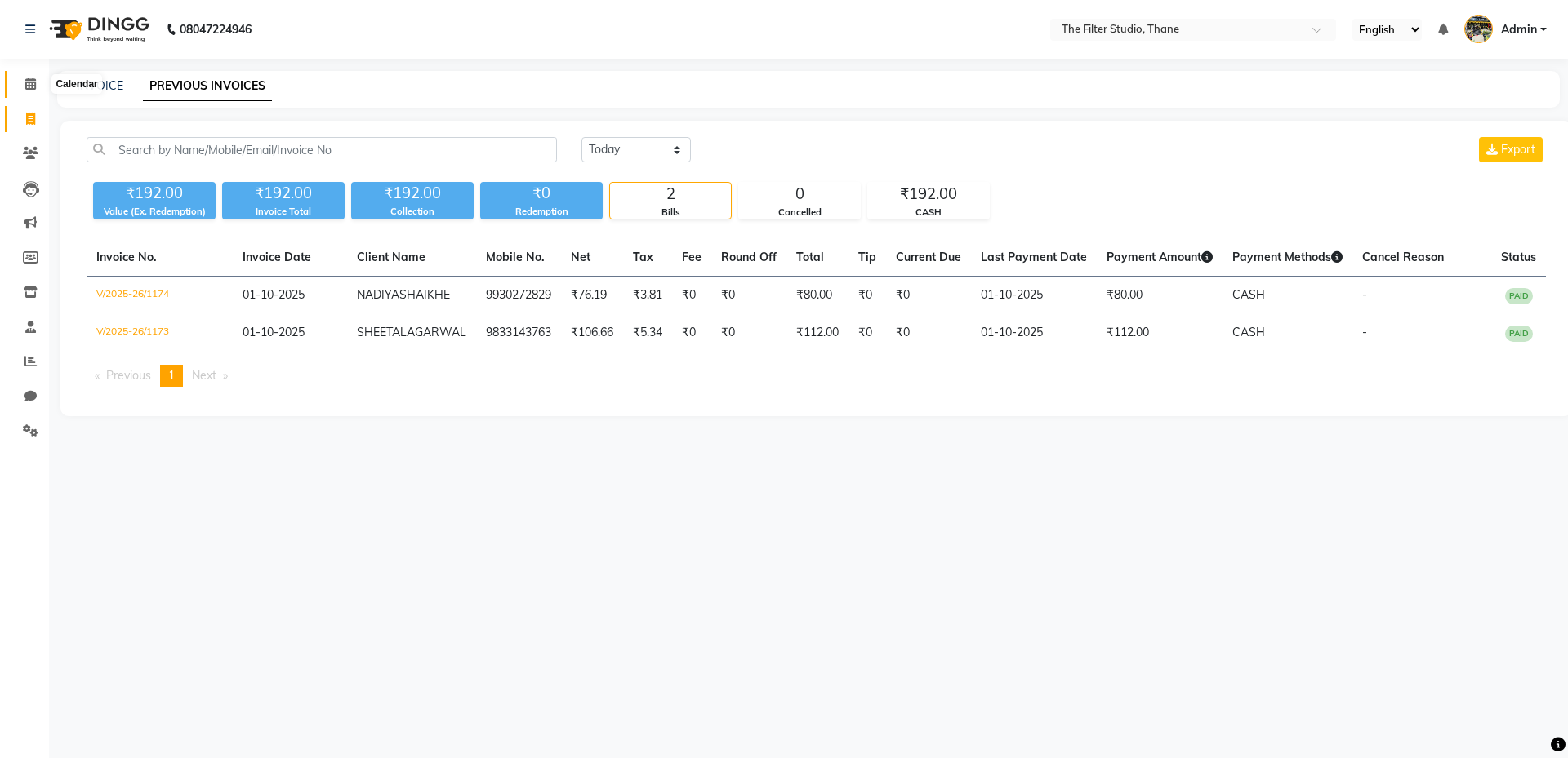
click at [31, 92] on span at bounding box center [30, 84] width 28 height 18
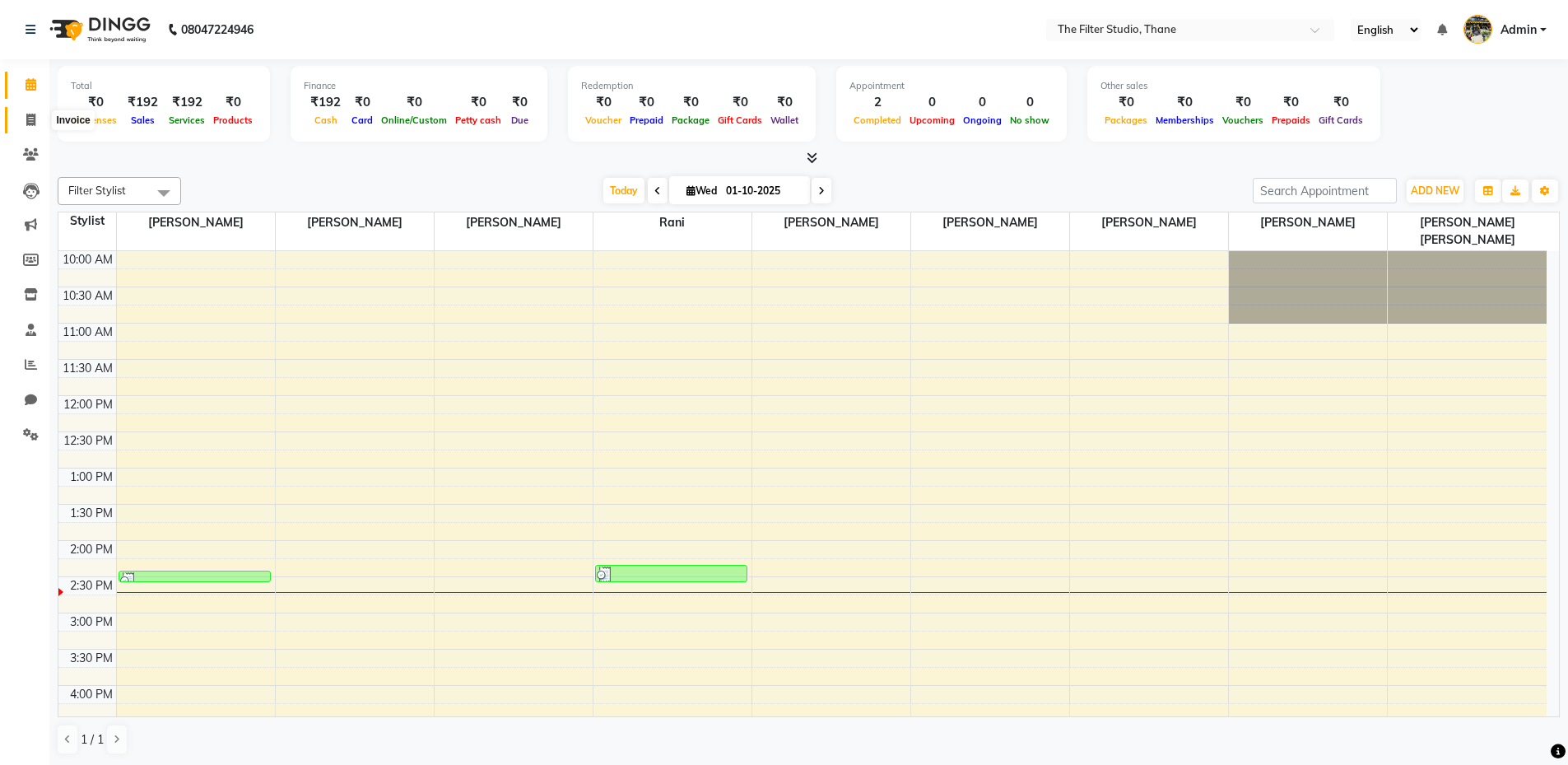
click at [23, 118] on span at bounding box center [31, 120] width 29 height 19
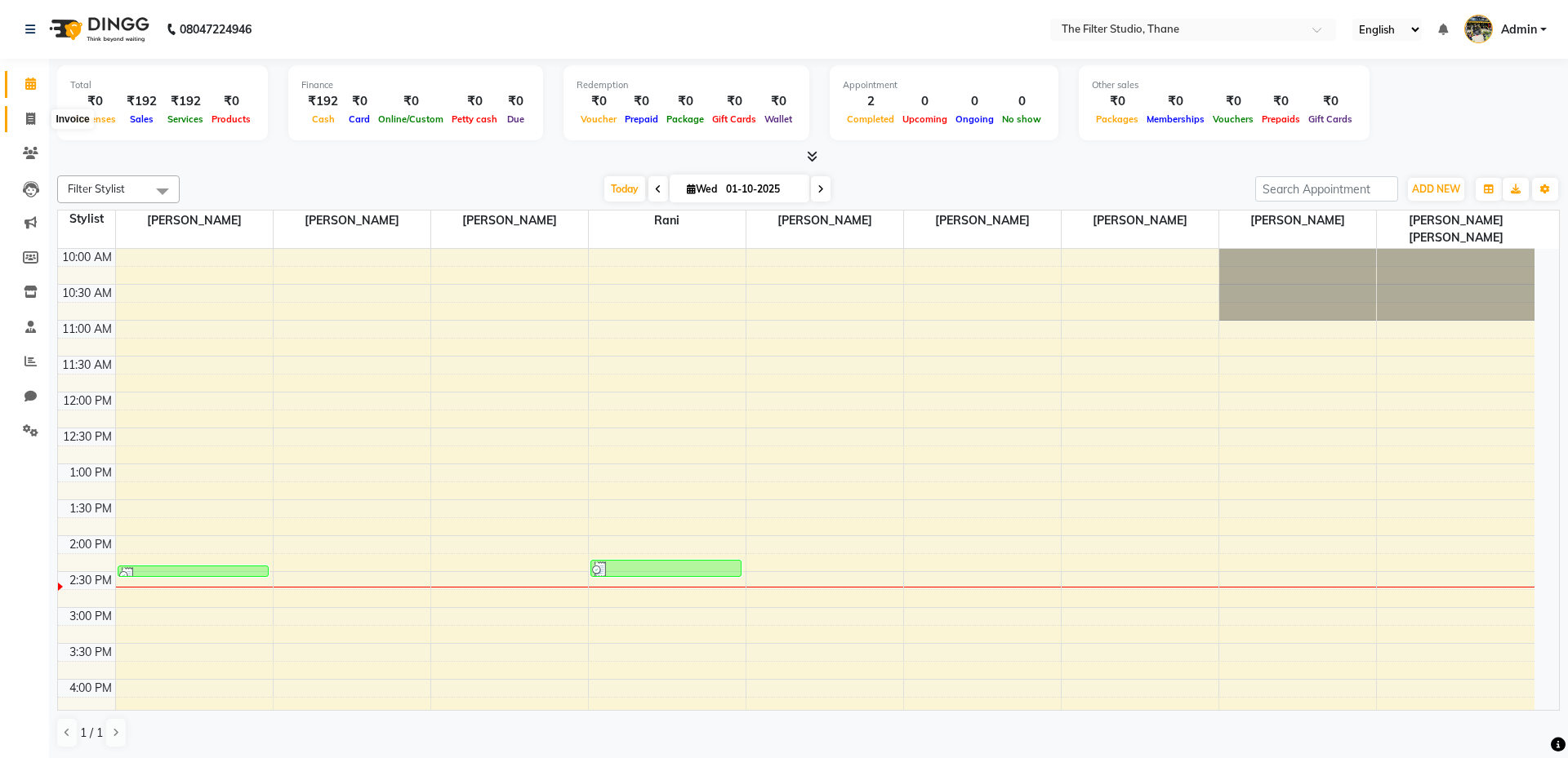
select select "8024"
select select "service"
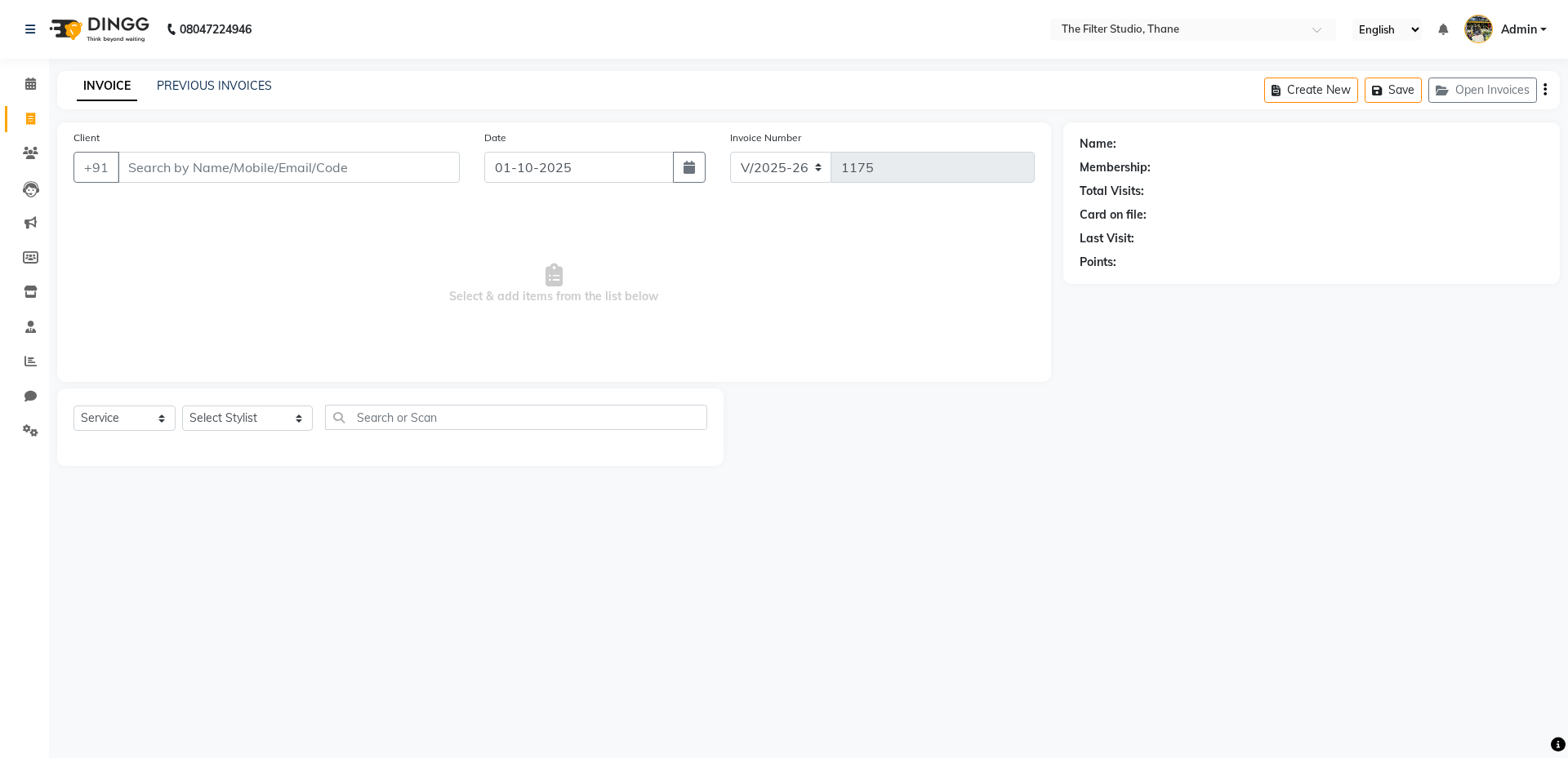
click at [164, 165] on input "Client" at bounding box center [288, 168] width 342 height 31
click at [695, 168] on icon "button" at bounding box center [689, 167] width 11 height 13
select select "10"
select select "2025"
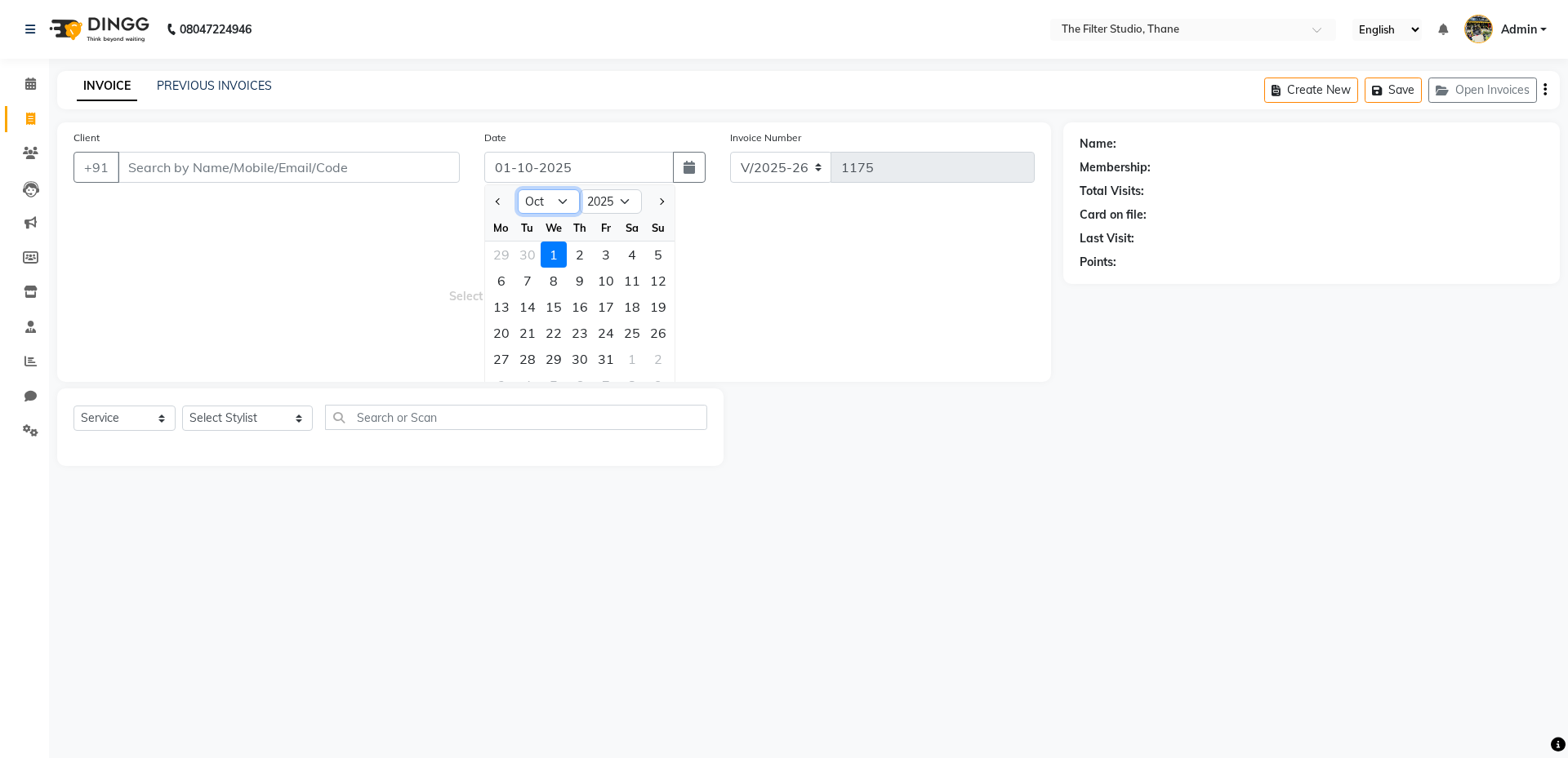
click at [535, 201] on select "Jan Feb Mar Apr May Jun Jul Aug Sep Oct Nov Dec" at bounding box center [549, 202] width 62 height 25
click at [518, 190] on select "Jan Feb Mar Apr May Jun Jul Aug Sep Oct Nov Dec" at bounding box center [549, 202] width 62 height 25
click at [502, 204] on button "Previous month" at bounding box center [498, 202] width 14 height 26
click at [659, 204] on span "Next month" at bounding box center [660, 201] width 6 height 6
select select "9"
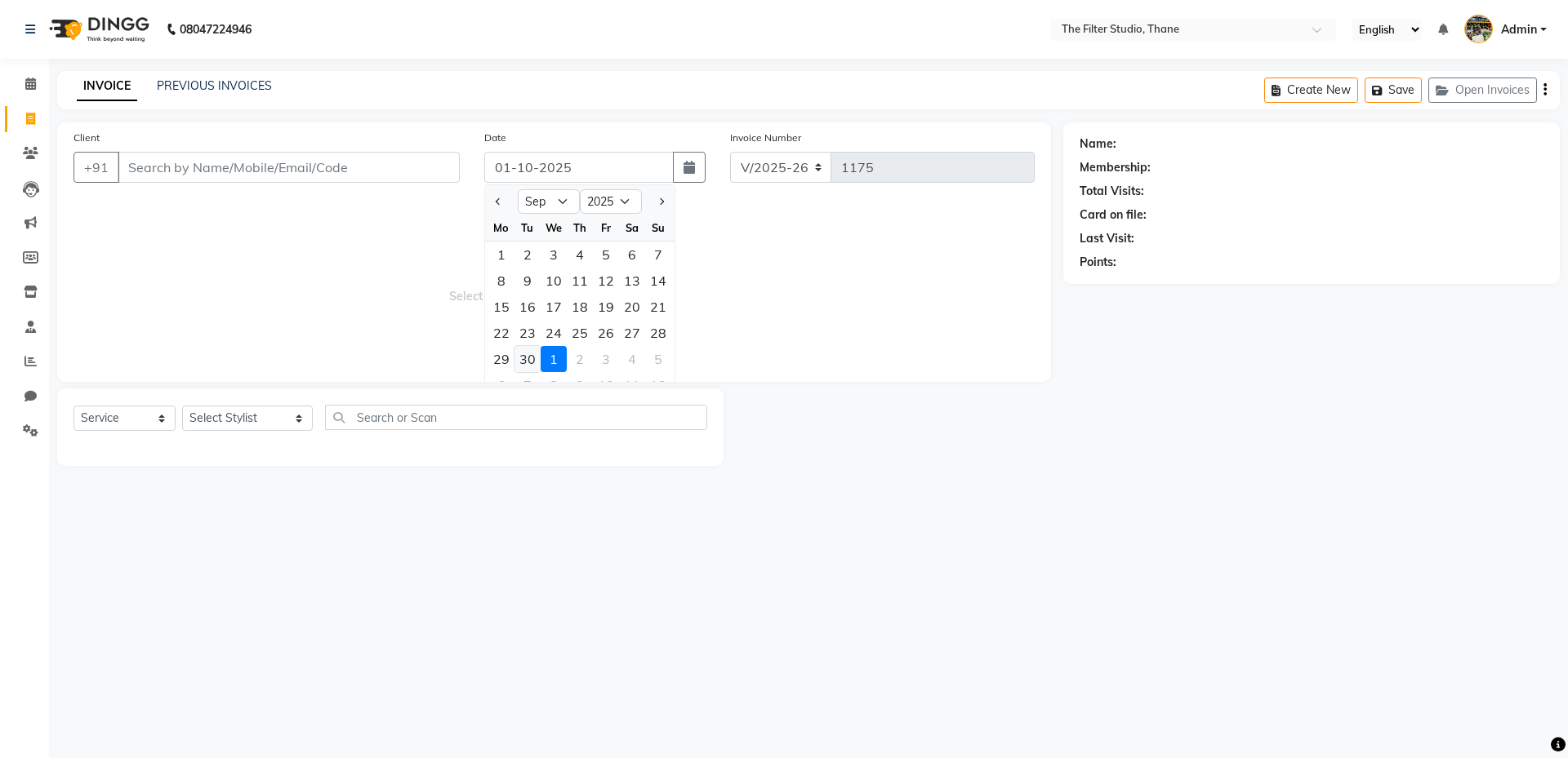
click at [534, 357] on div "30" at bounding box center [527, 359] width 26 height 26
type input "30-09-2025"
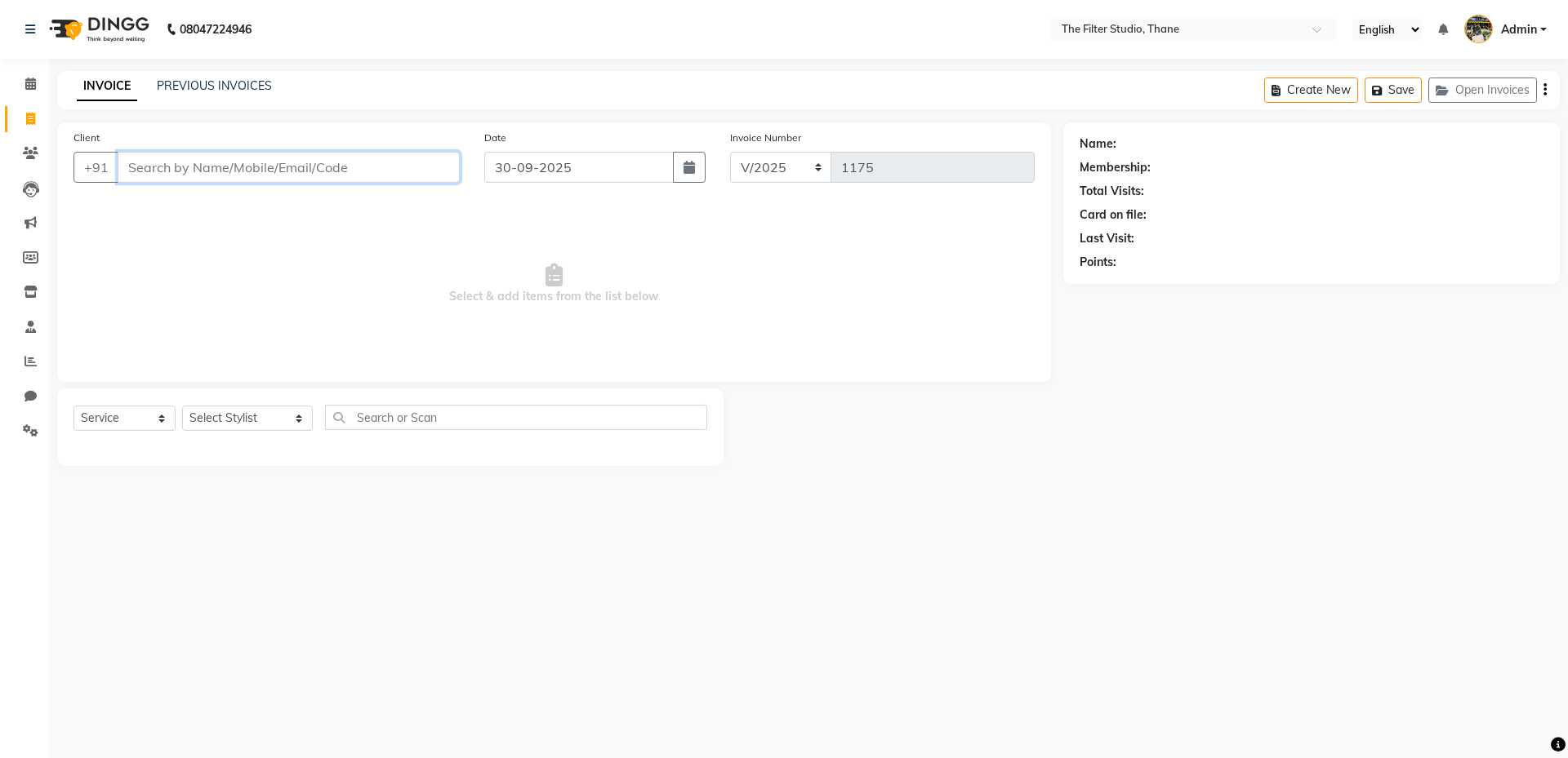
click at [265, 161] on input "Client" at bounding box center [288, 168] width 342 height 31
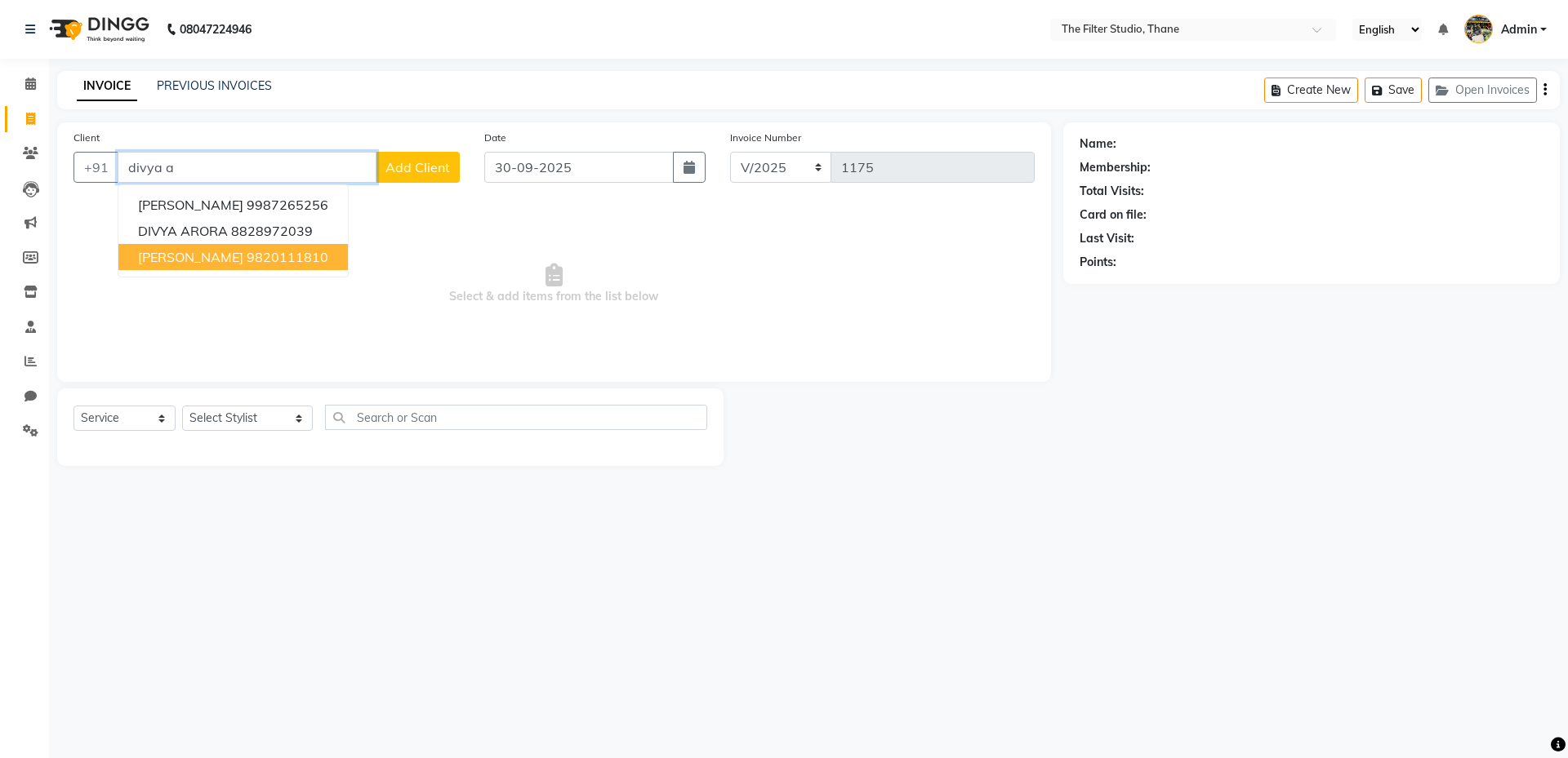
click at [190, 257] on span "Divya A Shah" at bounding box center [190, 258] width 105 height 16
type input "9820111810"
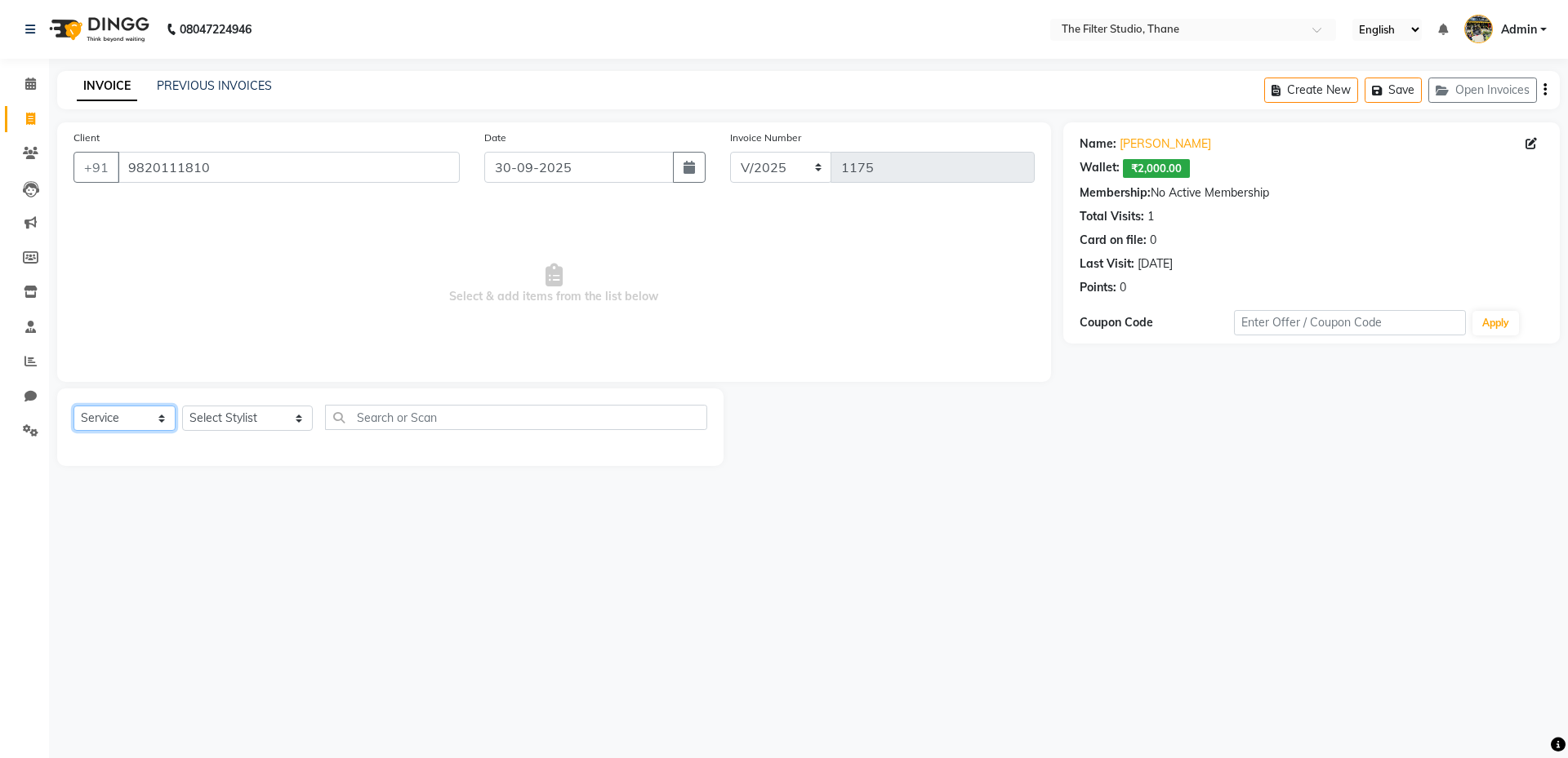
click at [100, 422] on select "Select Service Product Membership Package Voucher Prepaid Gift Card" at bounding box center [124, 419] width 102 height 26
click at [248, 422] on select "Select Stylist Asha Sagle Gayatri Girish More Girish More Ishan Vaidya Meera Ad…" at bounding box center [248, 419] width 130 height 26
select select "72544"
click at [182, 406] on select "Select Stylist Asha Sagle Gayatri Girish More Girish More Ishan Vaidya Meera Ad…" at bounding box center [248, 419] width 130 height 26
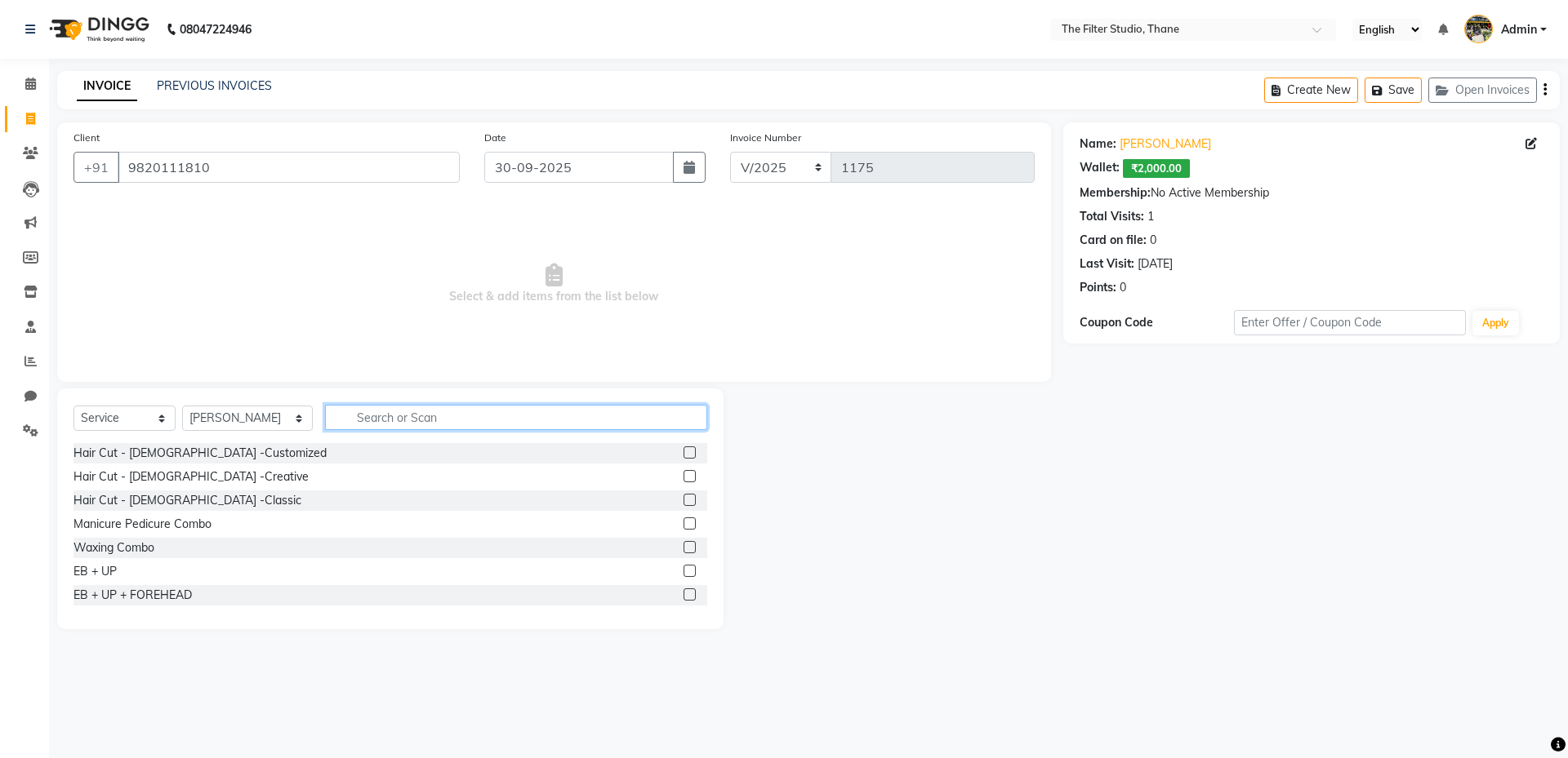
click at [332, 412] on input "text" at bounding box center [515, 418] width 382 height 26
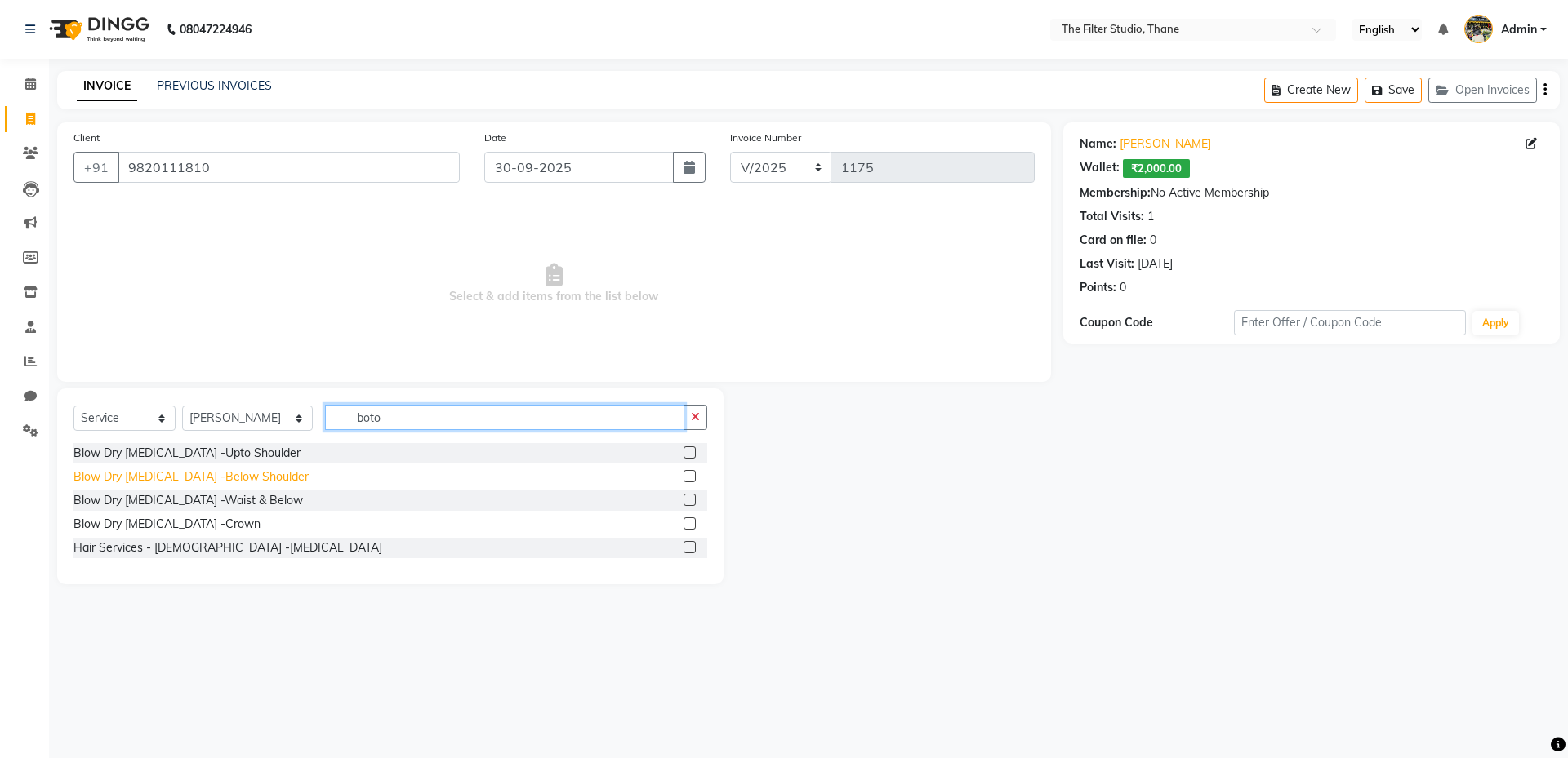
type input "boto"
click at [205, 480] on div "Blow Dry Botox -Below Shoulder" at bounding box center [191, 477] width 235 height 17
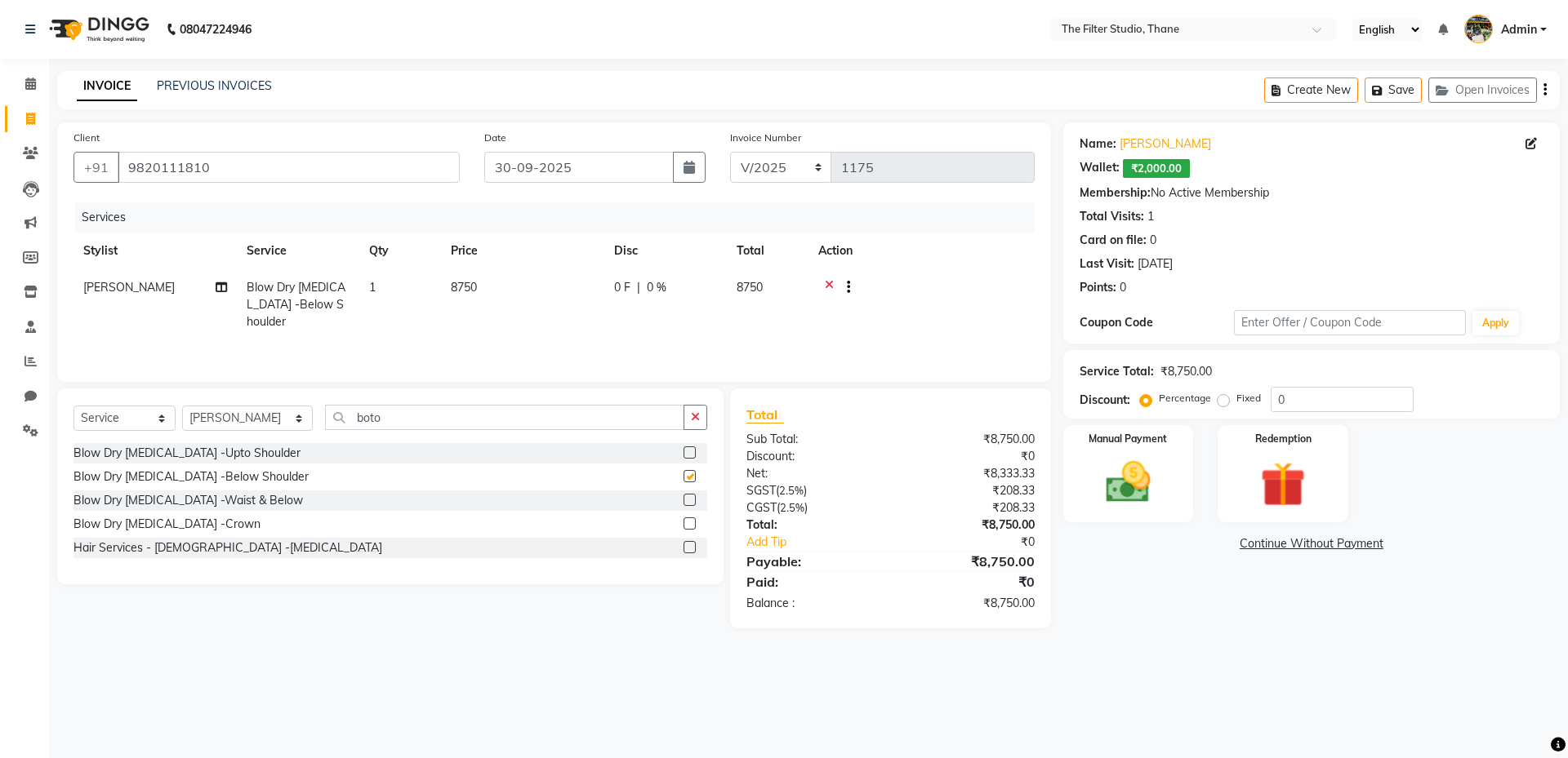
checkbox input "false"
drag, startPoint x: 375, startPoint y: 419, endPoint x: 247, endPoint y: 419, distance: 128.0
click at [248, 419] on div "Select Service Product Membership Package Voucher Prepaid Gift Card Select Styl…" at bounding box center [390, 424] width 634 height 38
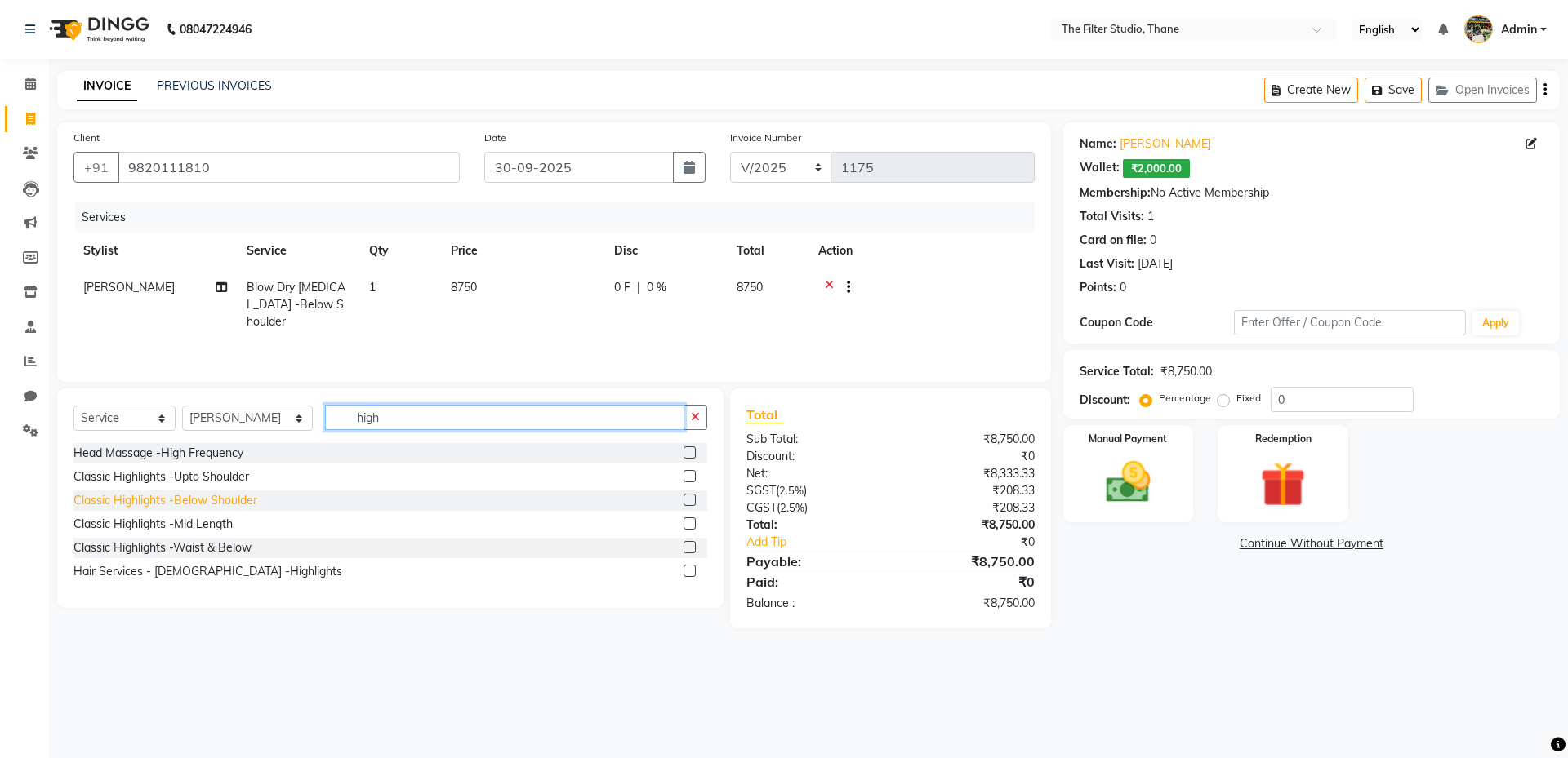
type input "high"
click at [161, 500] on div "Classic Highlights -Below Shoulder" at bounding box center [165, 500] width 183 height 17
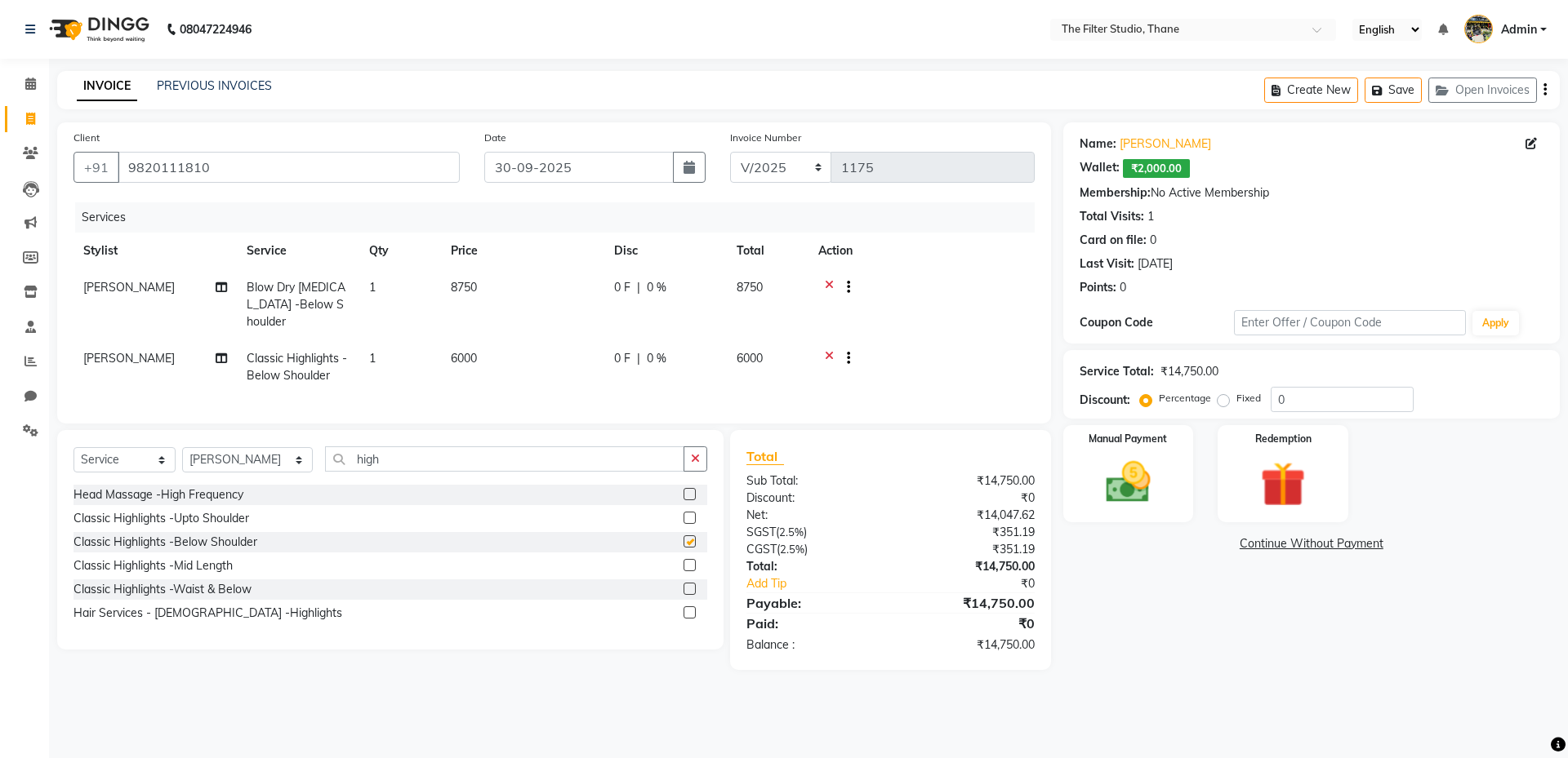
checkbox input "false"
drag, startPoint x: 384, startPoint y: 448, endPoint x: 201, endPoint y: 453, distance: 183.1
click at [202, 453] on div "Select Service Product Membership Package Voucher Prepaid Gift Card Select Styl…" at bounding box center [390, 466] width 634 height 38
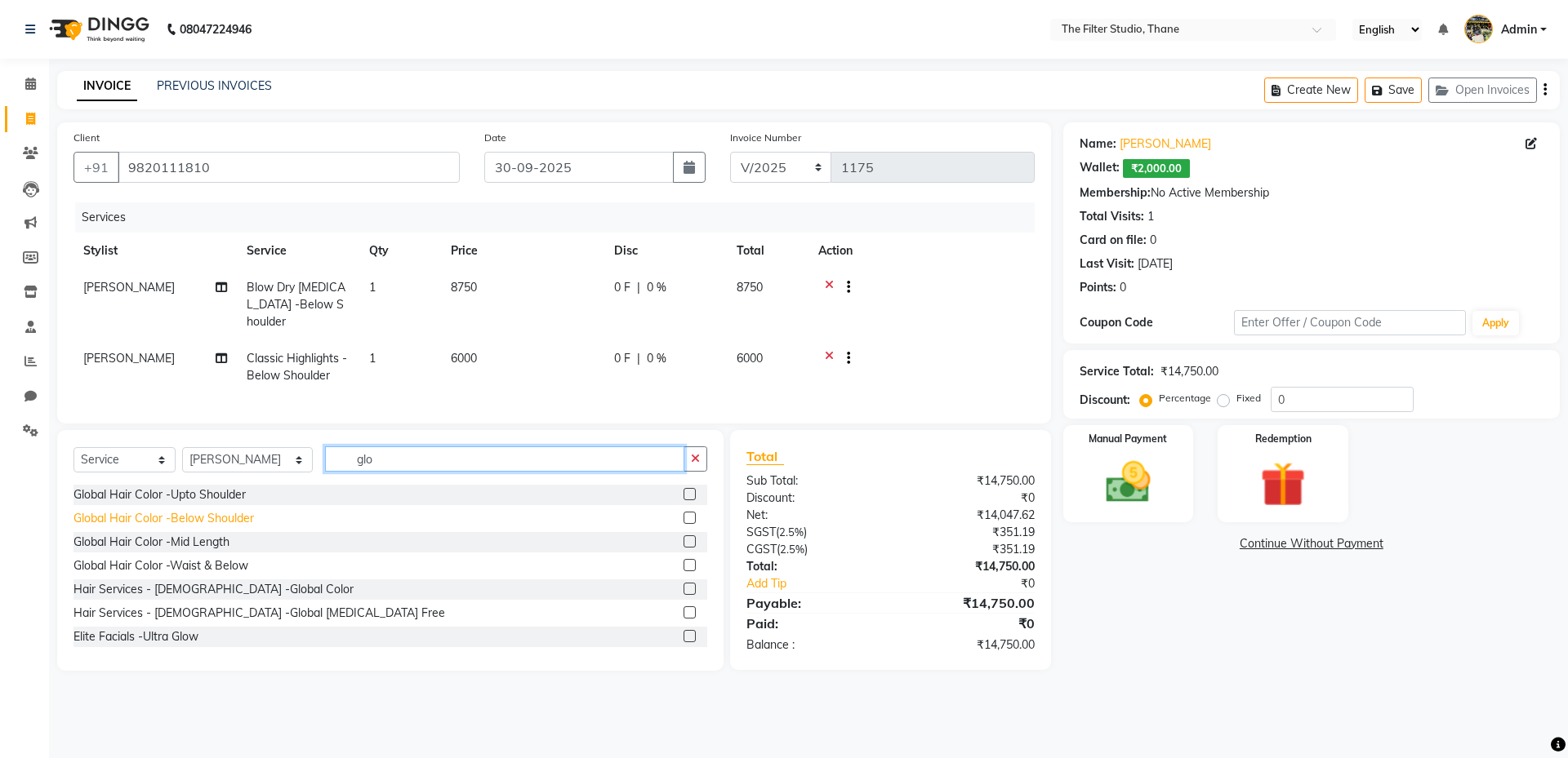
type input "glo"
click at [193, 511] on div "Global Hair Color -Below Shoulder" at bounding box center [163, 519] width 181 height 17
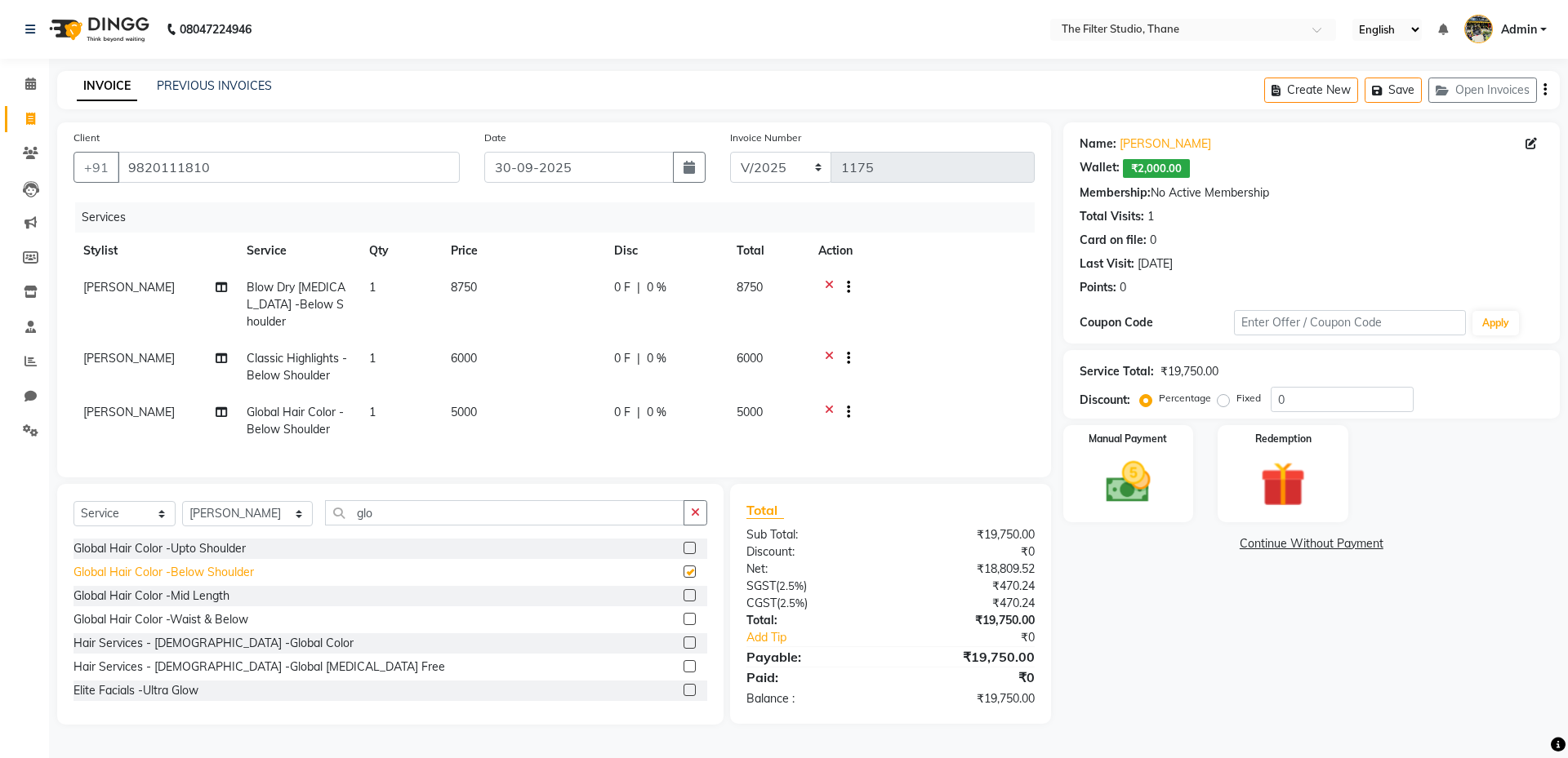
checkbox input "false"
click at [461, 351] on span "6000" at bounding box center [464, 358] width 26 height 15
select select "72544"
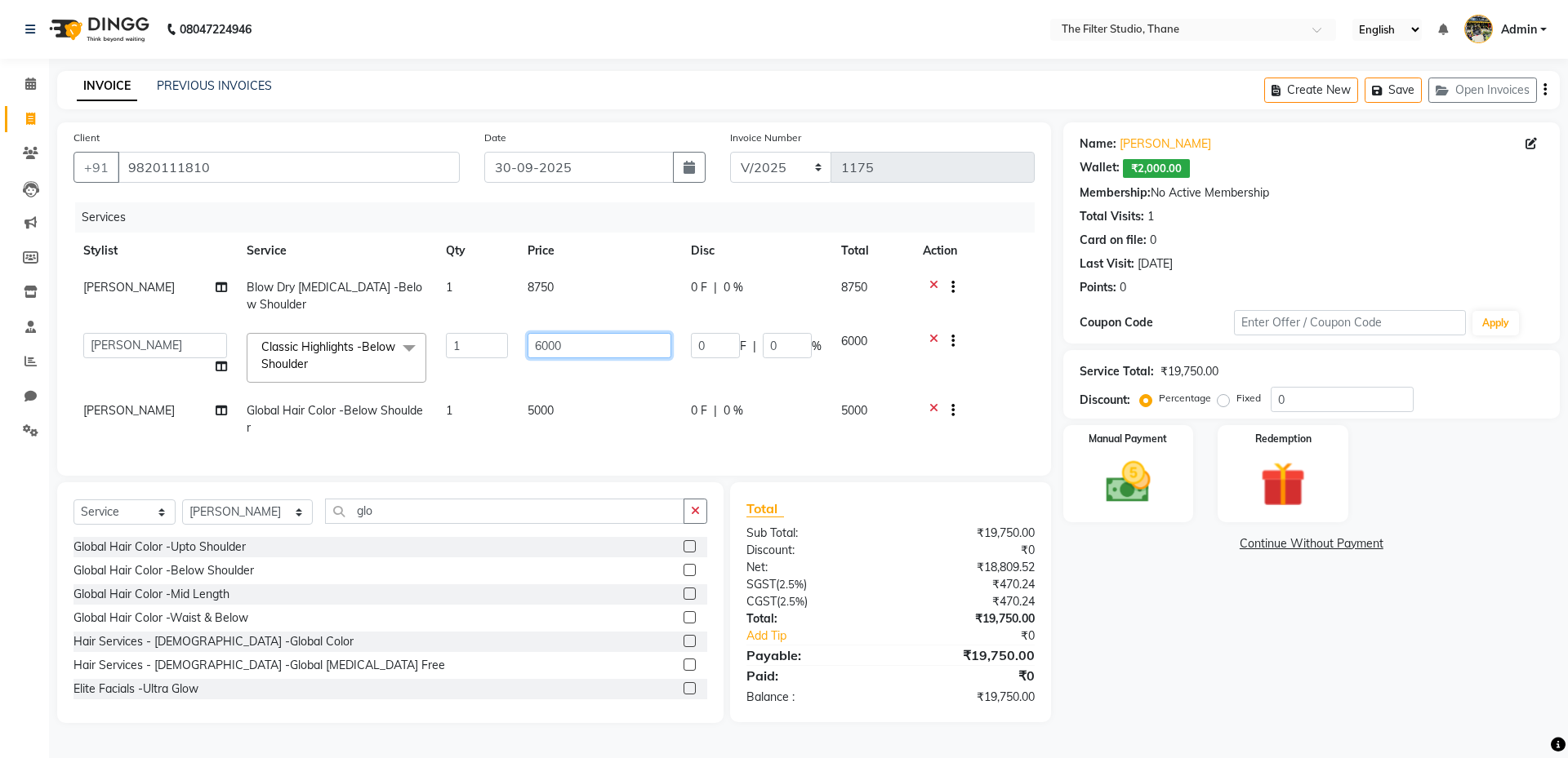
drag, startPoint x: 544, startPoint y: 334, endPoint x: 480, endPoint y: 346, distance: 65.1
click at [481, 345] on tr "Asha Sagle Gayatri Girish More Girish More Ishan Vaidya Meera Adsul Mitali Hald…" at bounding box center [554, 358] width 961 height 70
type input "5000"
click at [548, 291] on td "8750" at bounding box center [600, 296] width 163 height 54
select select "72544"
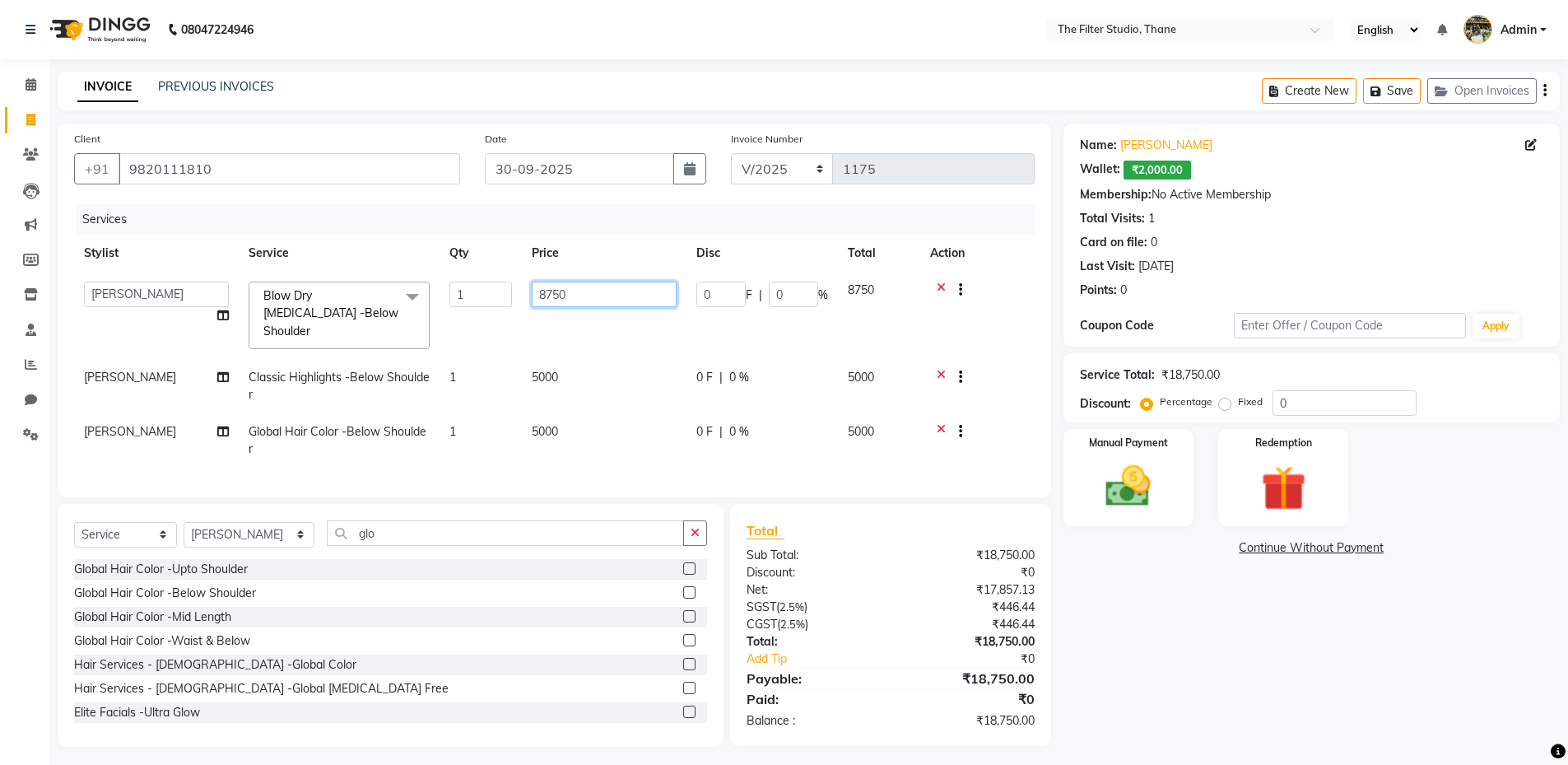
drag, startPoint x: 585, startPoint y: 290, endPoint x: 513, endPoint y: 299, distance: 72.6
click at [513, 299] on tr "Asha Sagle Gayatri Girish More Girish More Ishan Vaidya Meera Adsul Mitali Hald…" at bounding box center [554, 315] width 961 height 87
type input "5000"
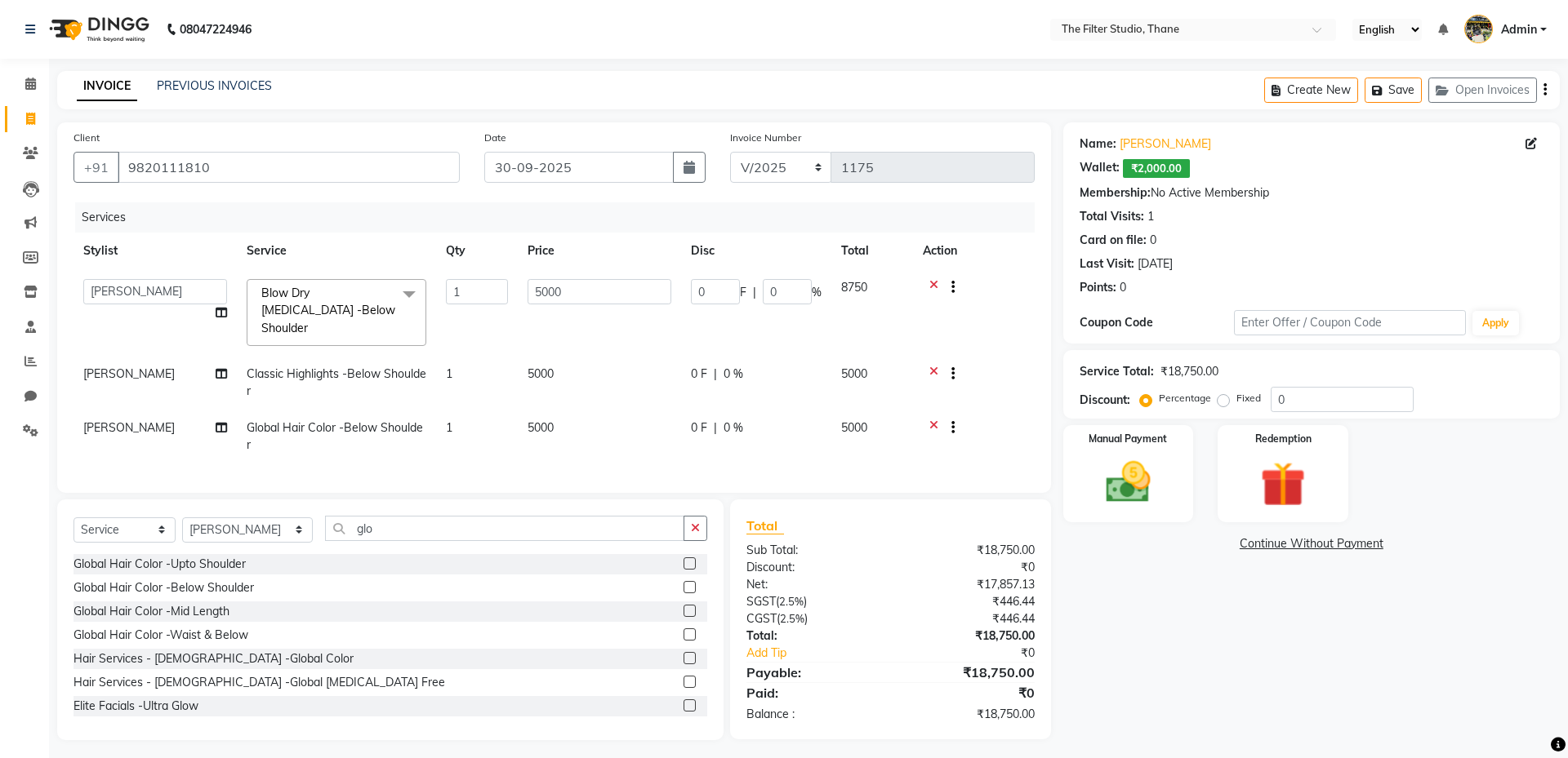
click at [605, 235] on tr "Stylist Service Qty Price Disc Total Action" at bounding box center [554, 251] width 961 height 37
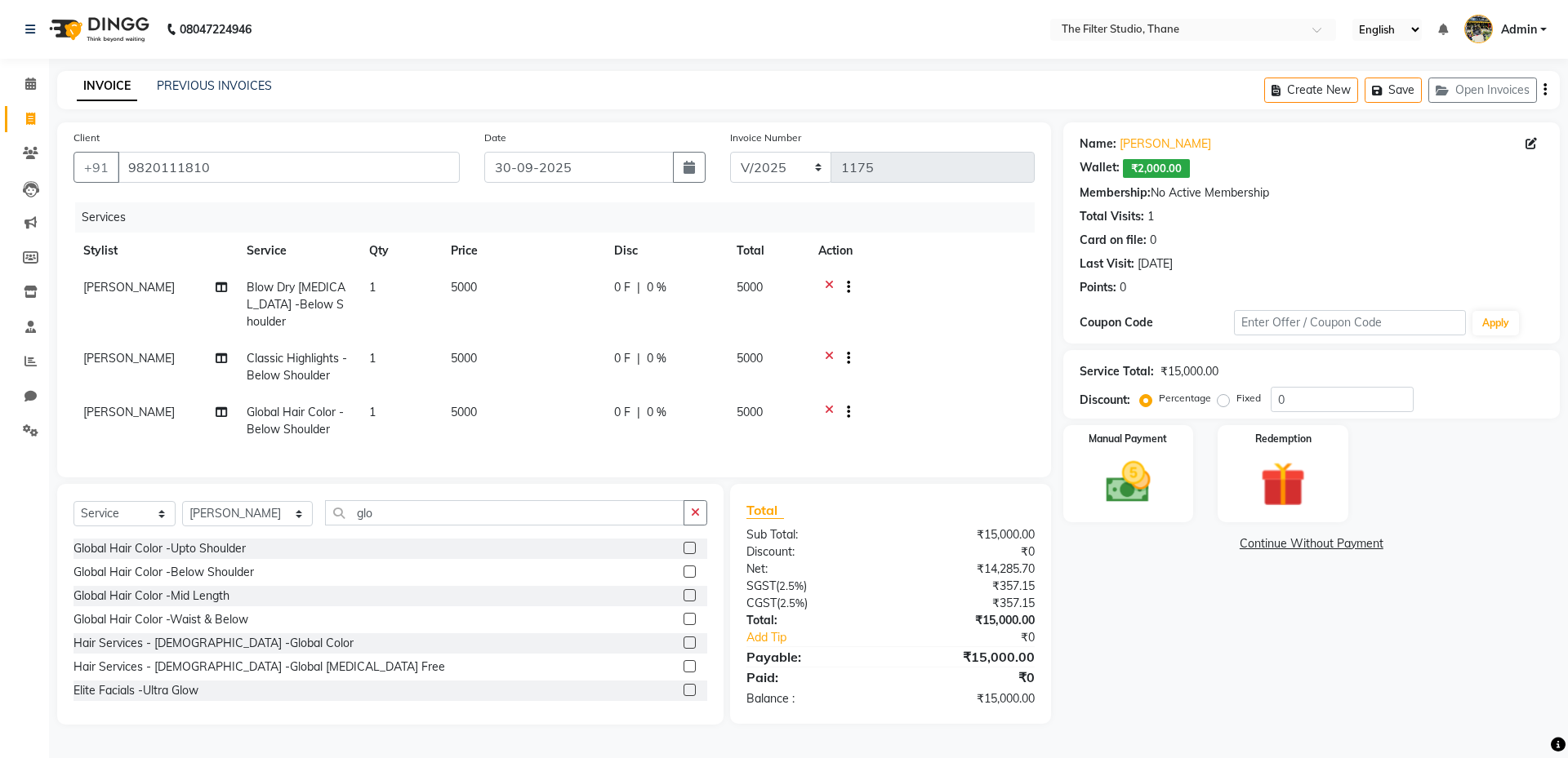
click at [1152, 175] on span "₹2,000.00" at bounding box center [1155, 169] width 67 height 18
click at [1156, 170] on span "₹2,000.00" at bounding box center [1155, 169] width 67 height 18
click at [223, 281] on icon at bounding box center [221, 287] width 11 height 11
select select "72544"
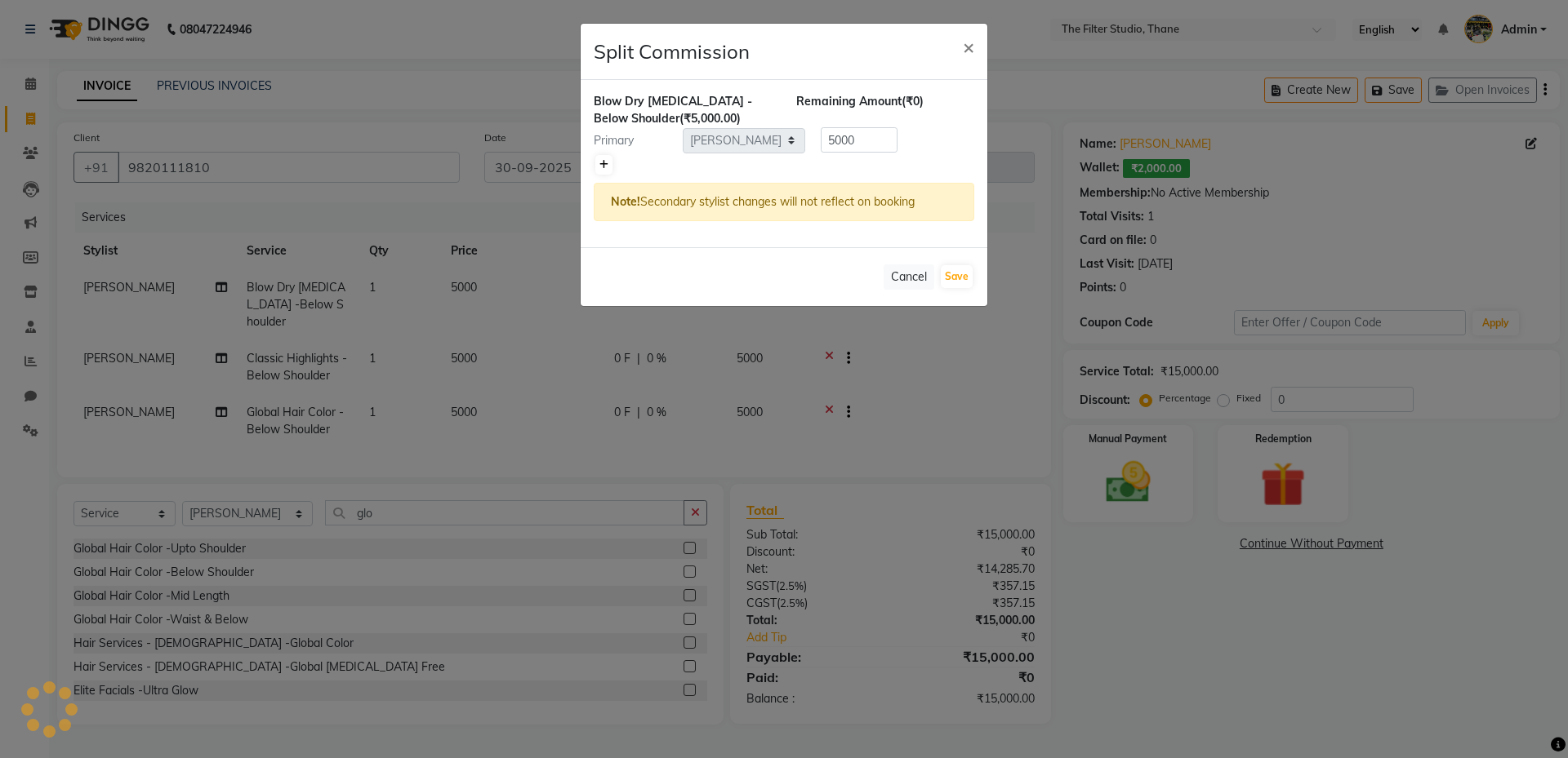
click at [605, 169] on icon at bounding box center [604, 165] width 9 height 10
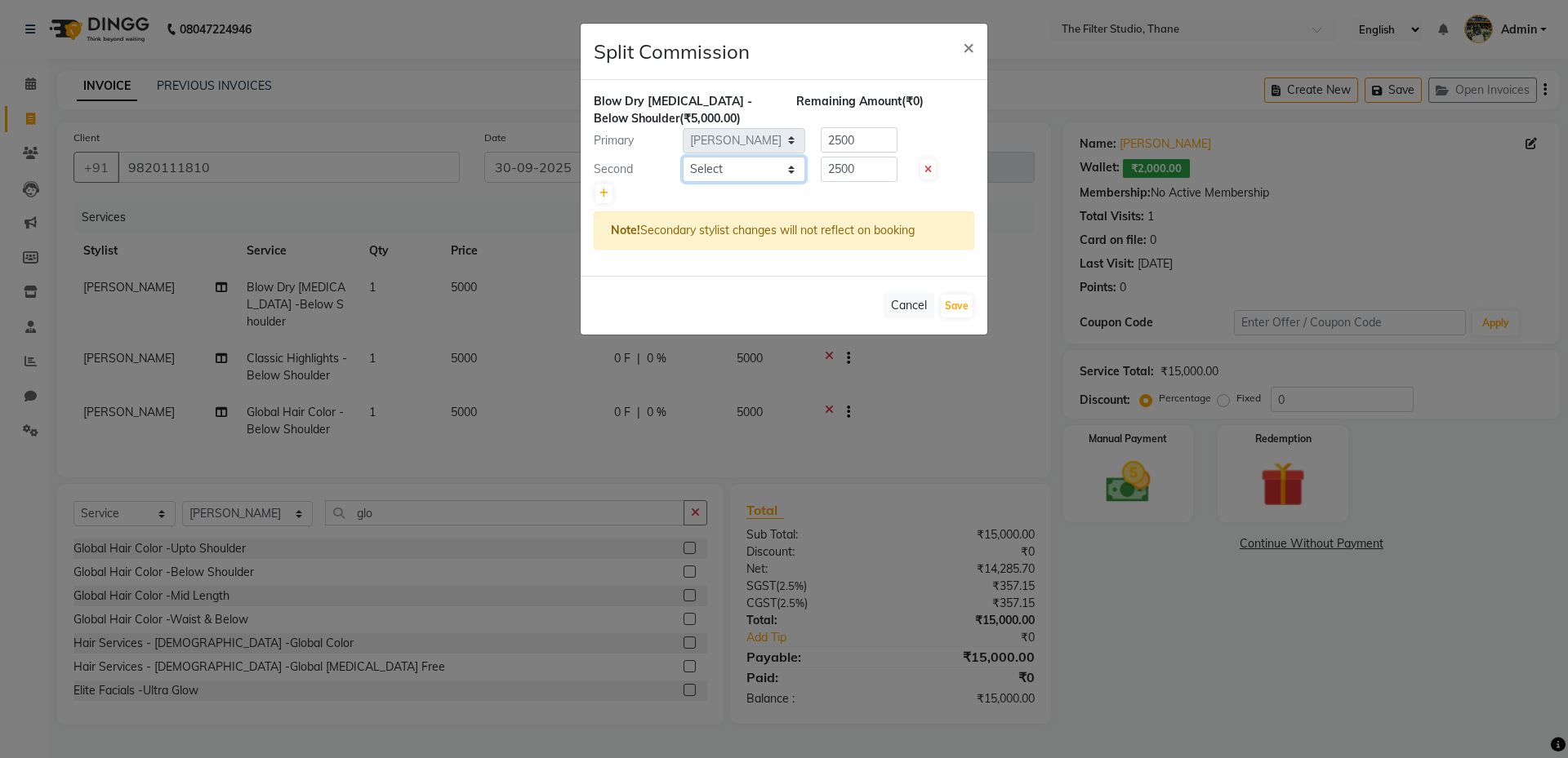
click at [758, 169] on select "Select Asha Sagle Gayatri Girish More Girish More Ishan Vaidya Meera Adsul Mita…" at bounding box center [744, 170] width 123 height 26
click at [602, 191] on icon at bounding box center [604, 193] width 9 height 10
type input "1666.67"
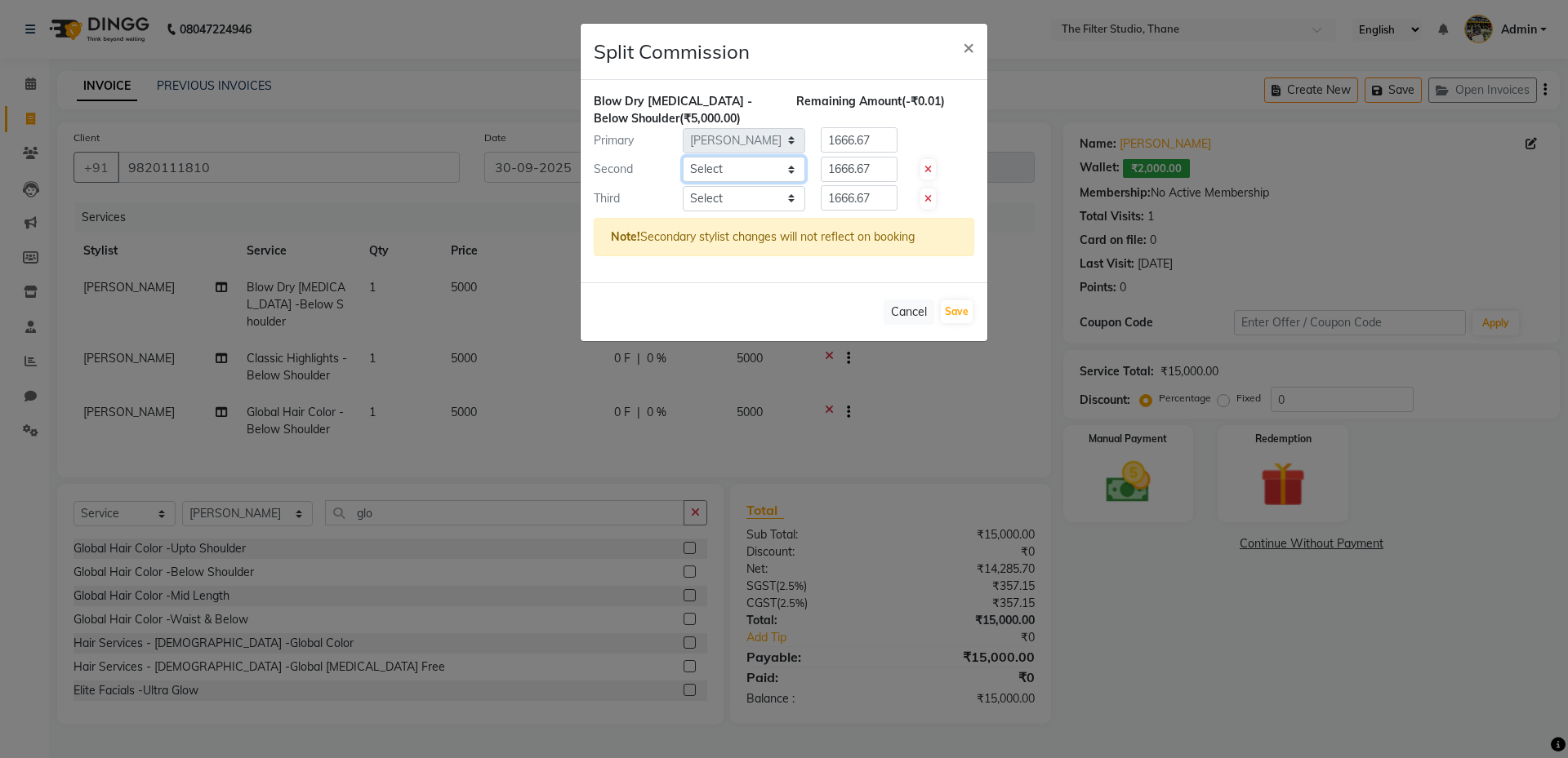
click at [741, 170] on select "Select Asha Sagle Gayatri Girish More Girish More Ishan Vaidya Meera Adsul Mita…" at bounding box center [744, 170] width 123 height 26
select select "79372"
click at [682, 157] on select "Select Asha Sagle Gayatri Girish More Girish More Ishan Vaidya Meera Adsul Mita…" at bounding box center [744, 170] width 123 height 26
click at [706, 199] on select "Select Asha Sagle Gayatri Girish More Girish More Ishan Vaidya Meera Adsul Mita…" at bounding box center [744, 199] width 123 height 26
select select "74194"
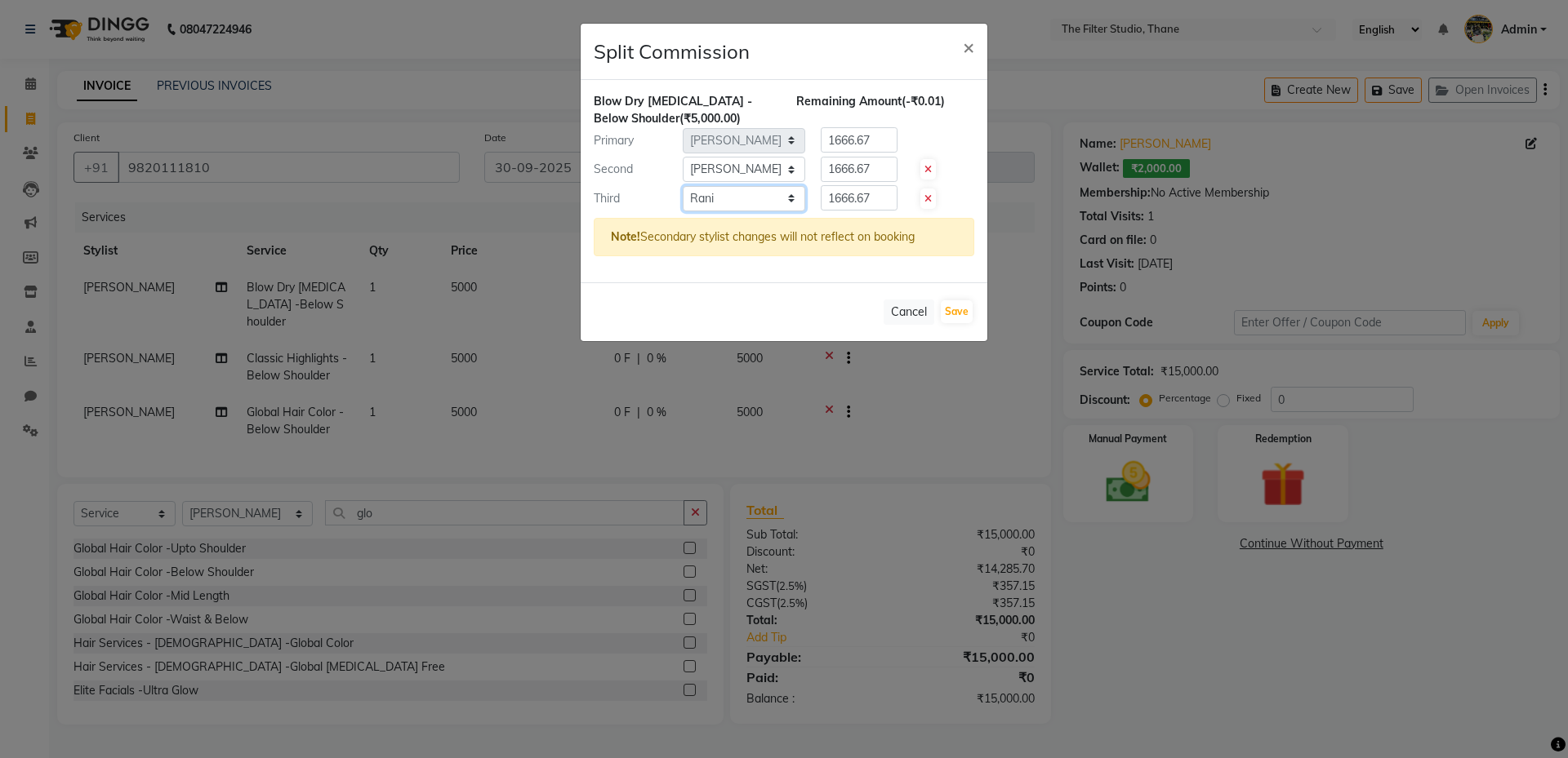
click at [682, 186] on select "Select Asha Sagle Gayatri Girish More Girish More Ishan Vaidya Meera Adsul Mita…" at bounding box center [744, 199] width 123 height 26
click at [792, 133] on div "Primary Select Asha Sagle Gayatri Girish More Girish More Ishan Vaidya Meera Ad…" at bounding box center [784, 140] width 405 height 26
click at [896, 310] on button "Cancel" at bounding box center [908, 313] width 50 height 26
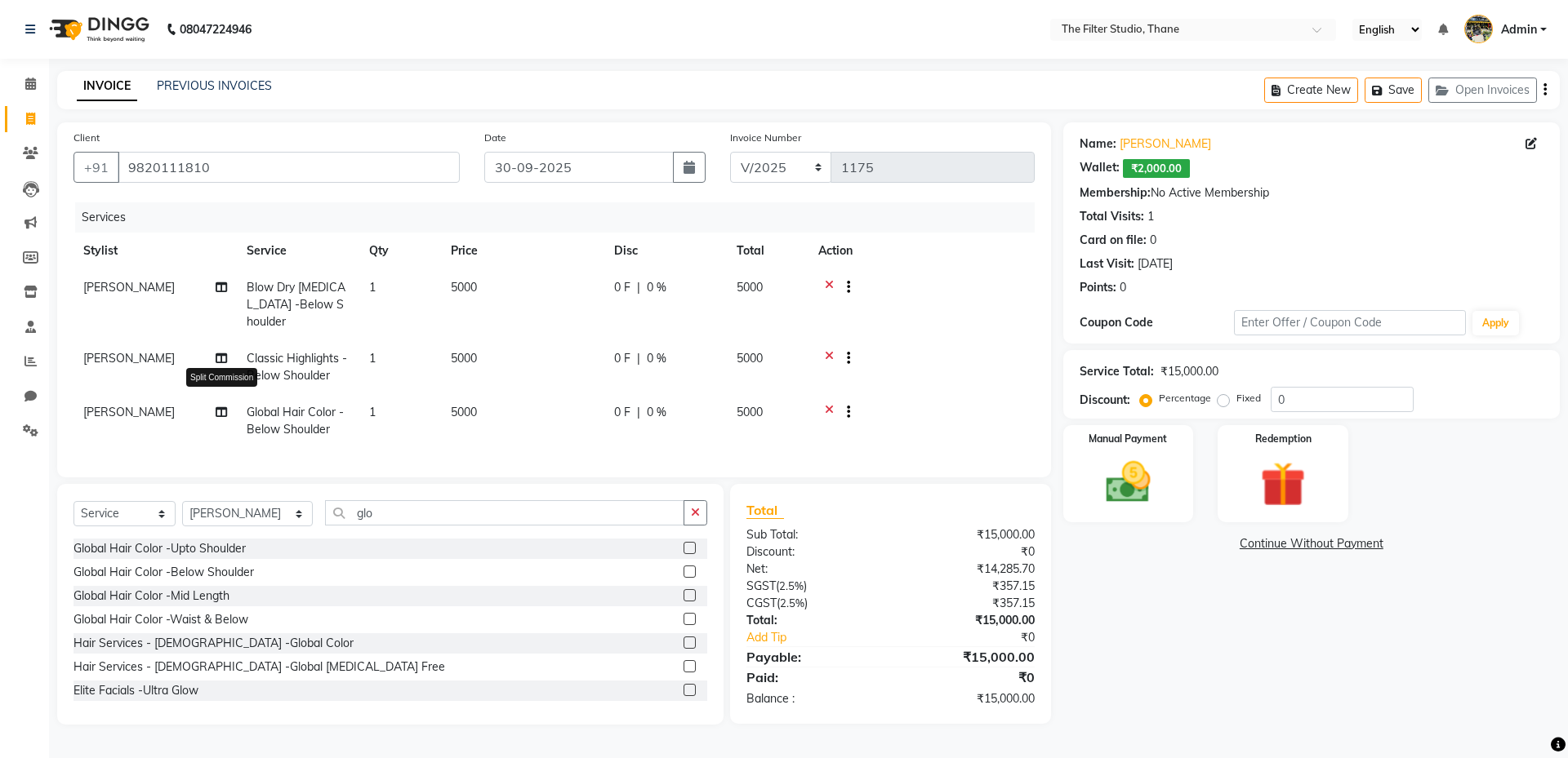
click at [221, 406] on icon at bounding box center [221, 412] width 11 height 11
select select "72544"
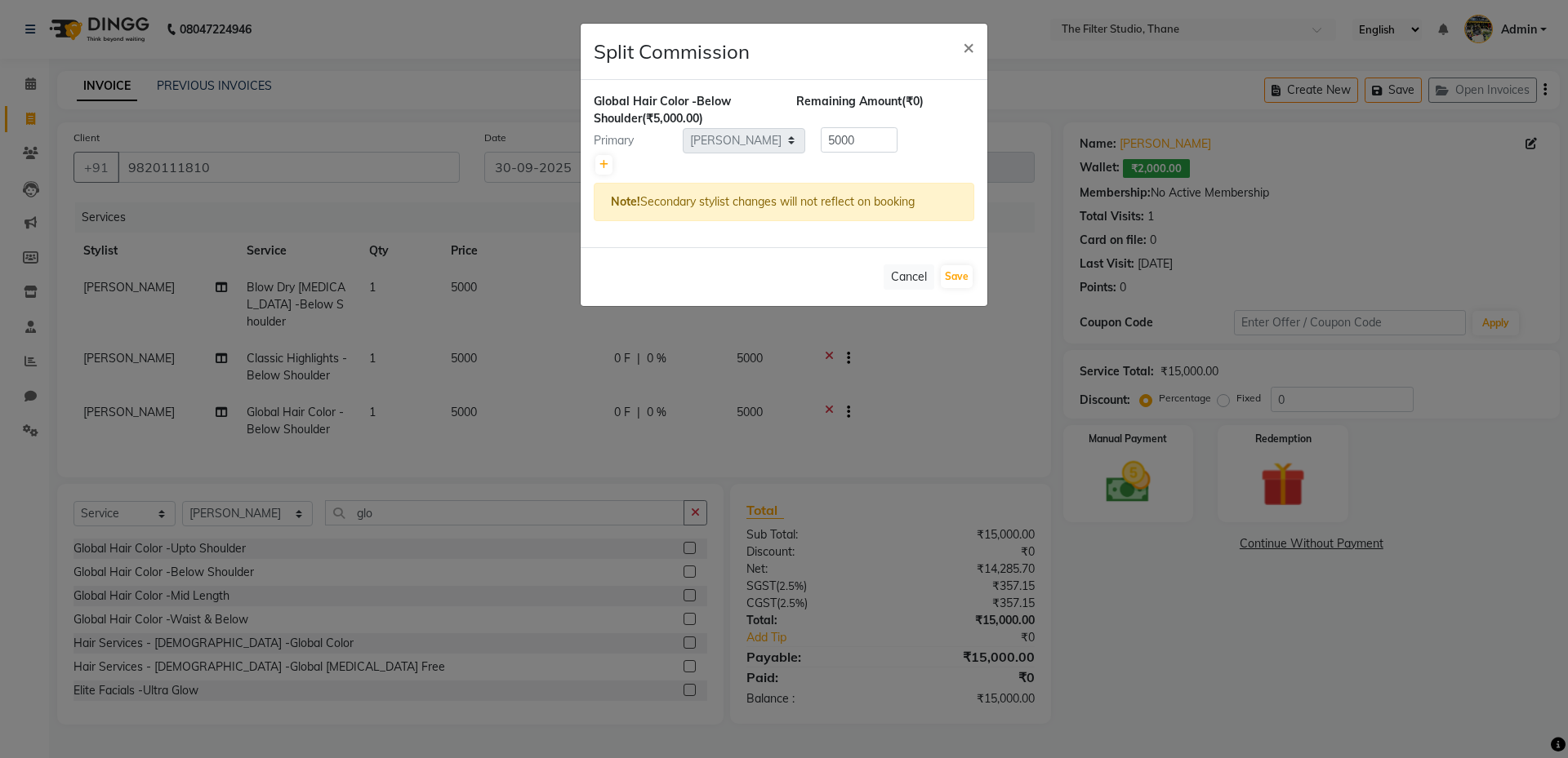
click at [614, 158] on div at bounding box center [783, 164] width 381 height 23
click at [604, 164] on icon at bounding box center [604, 165] width 9 height 10
type input "2500"
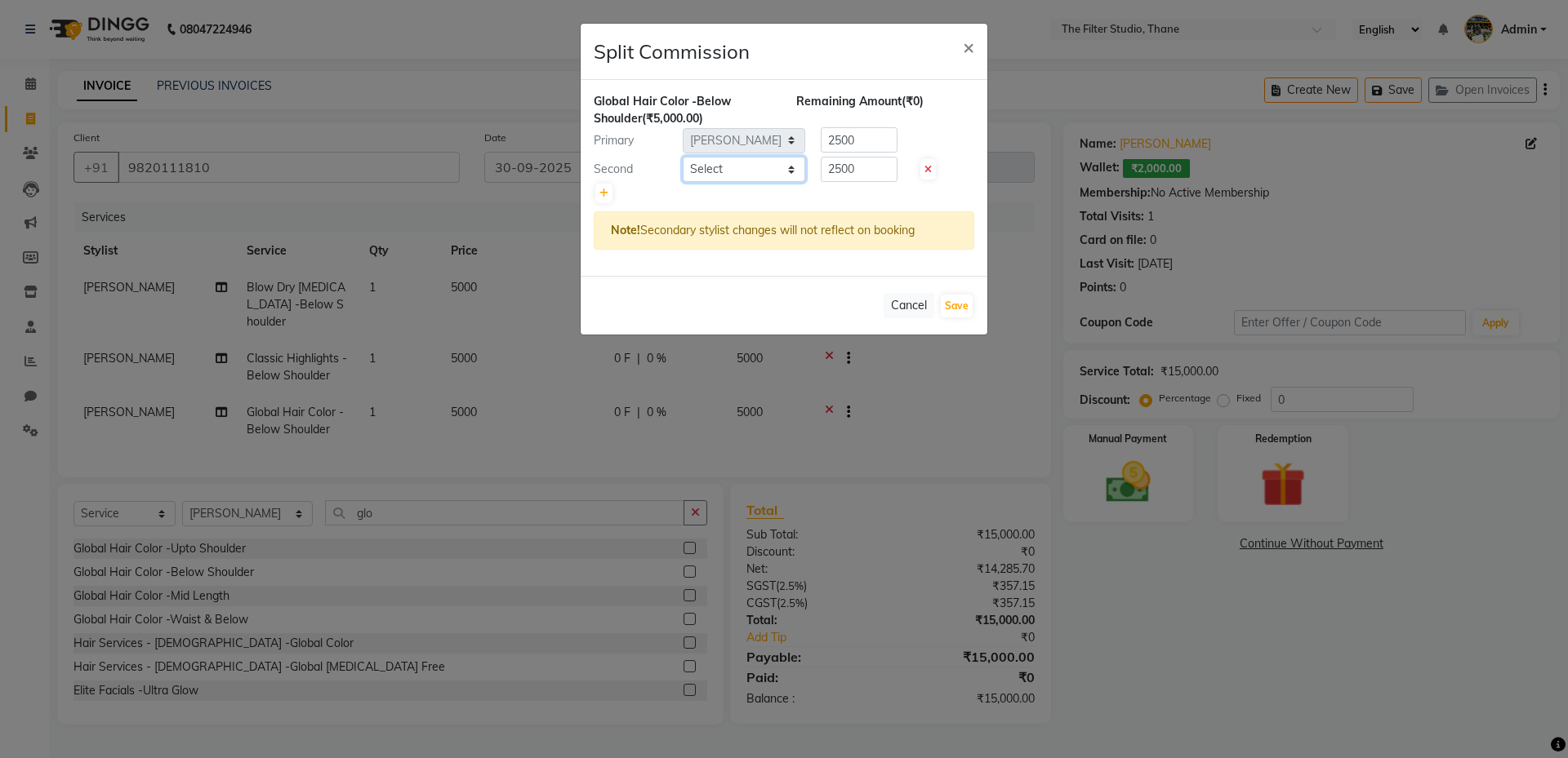
click at [756, 170] on select "Select Asha Sagle Gayatri Girish More Girish More Ishan Vaidya Meera Adsul Mita…" at bounding box center [744, 170] width 123 height 26
select select "74194"
click at [682, 157] on select "Select Asha Sagle Gayatri Girish More Girish More Ishan Vaidya Meera Adsul Mita…" at bounding box center [744, 170] width 123 height 26
click at [866, 130] on input "2500" at bounding box center [859, 140] width 77 height 26
click at [777, 153] on div "Primary Select Asha Sagle Gayatri Girish More Girish More Ishan Vaidya Meera Ad…" at bounding box center [784, 140] width 405 height 26
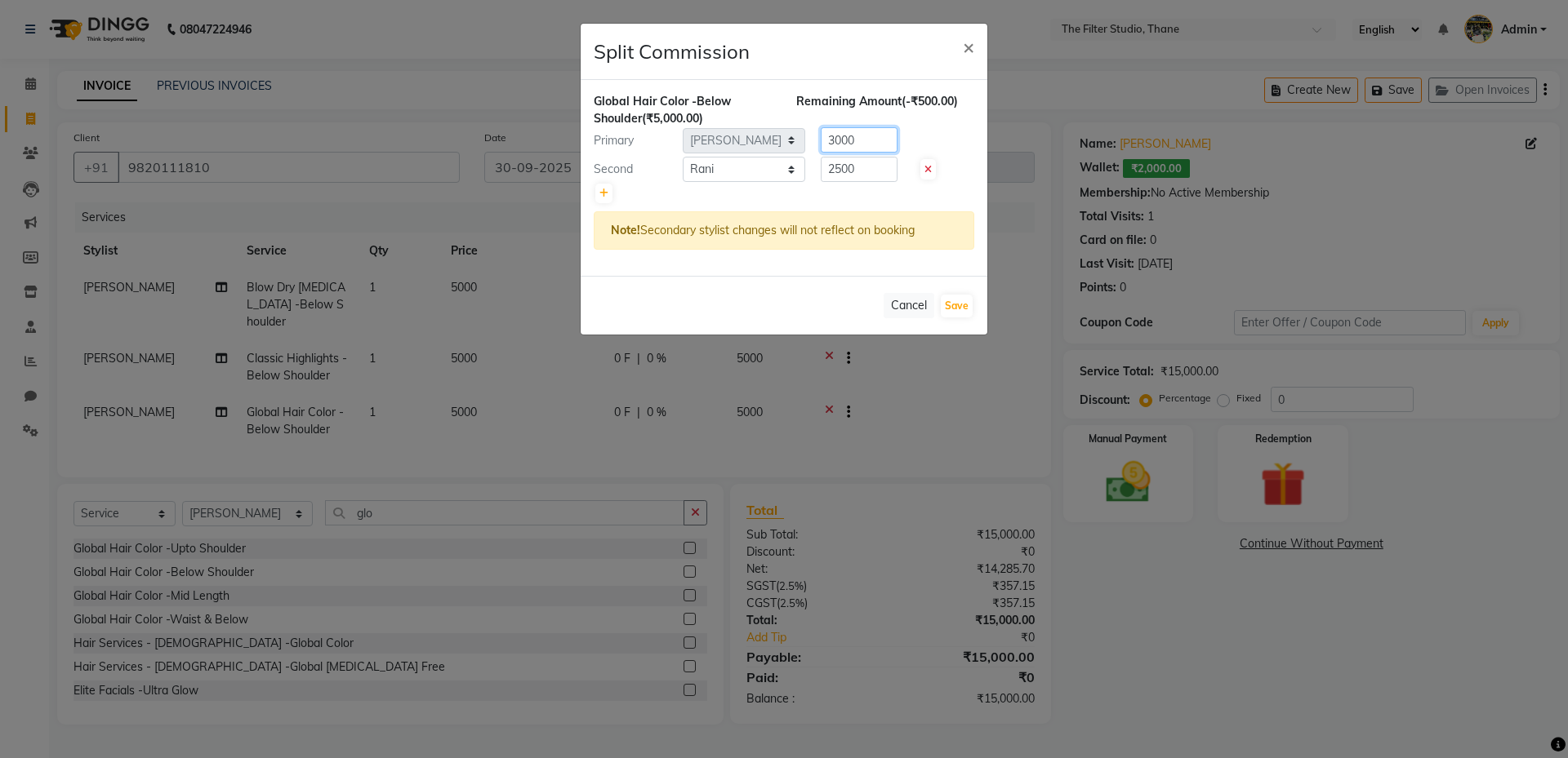
type input "3000"
drag, startPoint x: 878, startPoint y: 168, endPoint x: 778, endPoint y: 175, distance: 100.2
click at [778, 175] on div "Second Select Asha Sagle Gayatri Girish More Girish More Ishan Vaidya Meera Ads…" at bounding box center [784, 170] width 405 height 26
type input "2000"
click at [957, 307] on button "Save" at bounding box center [956, 305] width 32 height 23
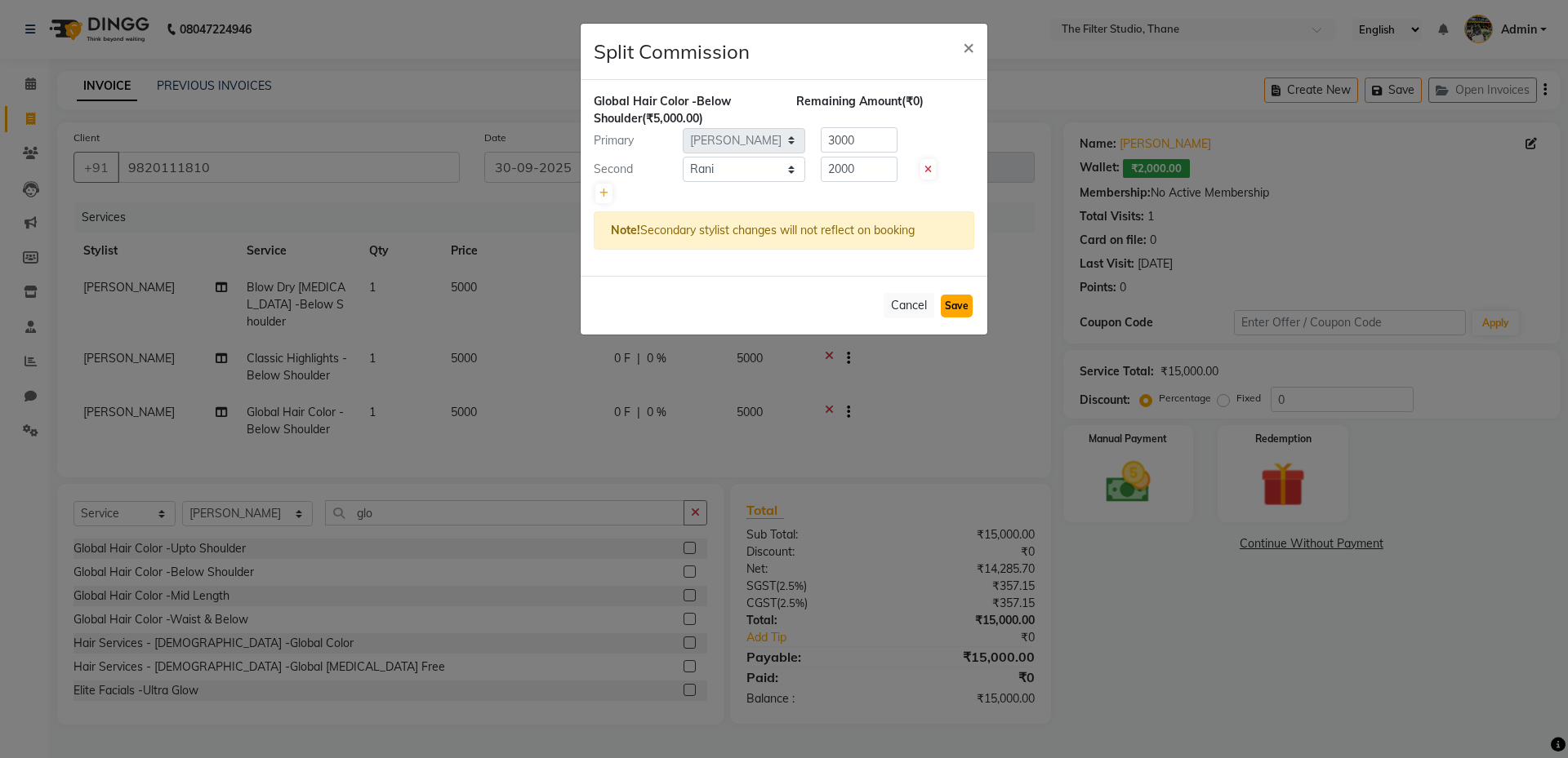
select select "Select"
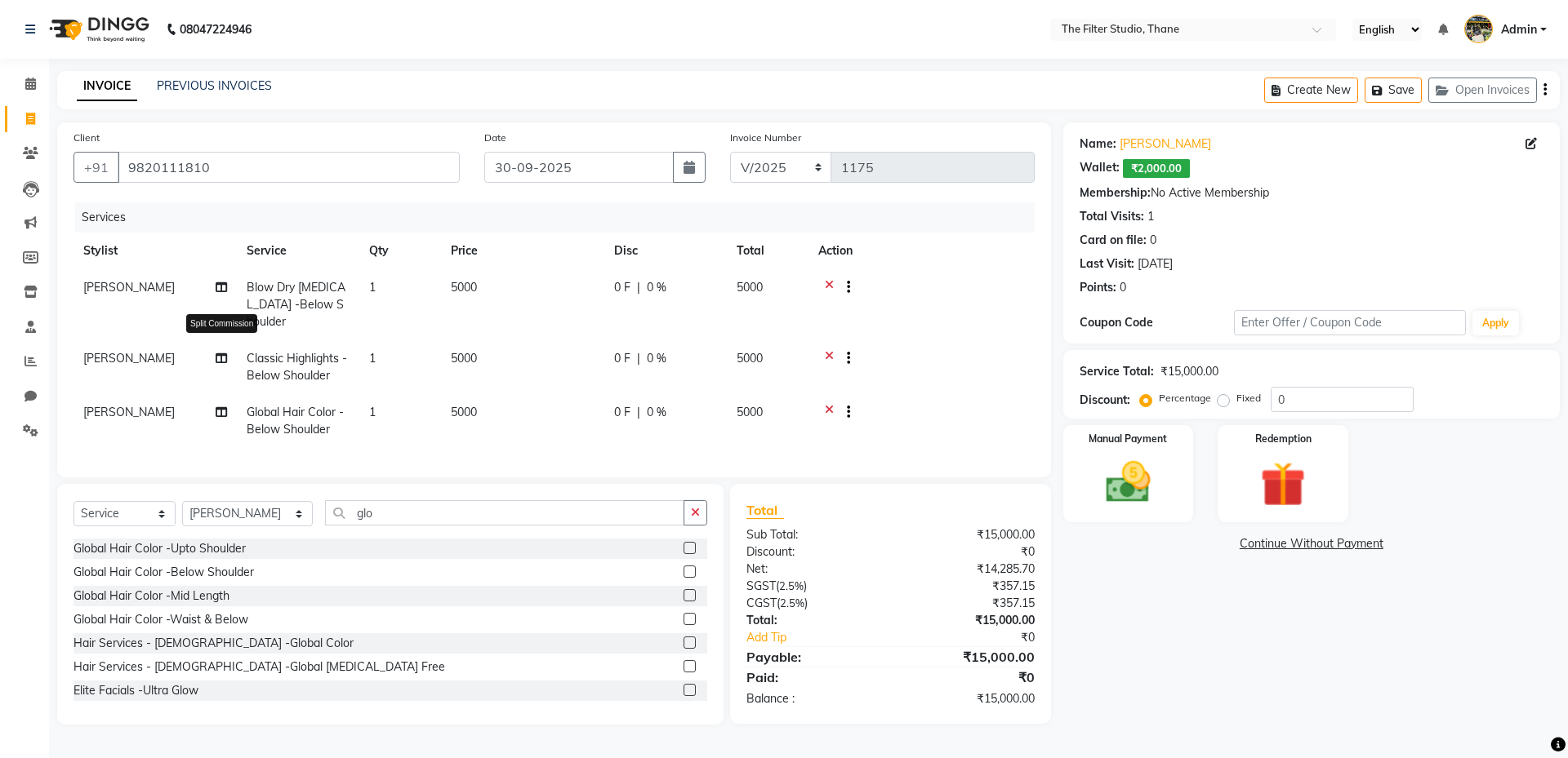
click at [216, 353] on icon at bounding box center [221, 358] width 11 height 11
select select "72544"
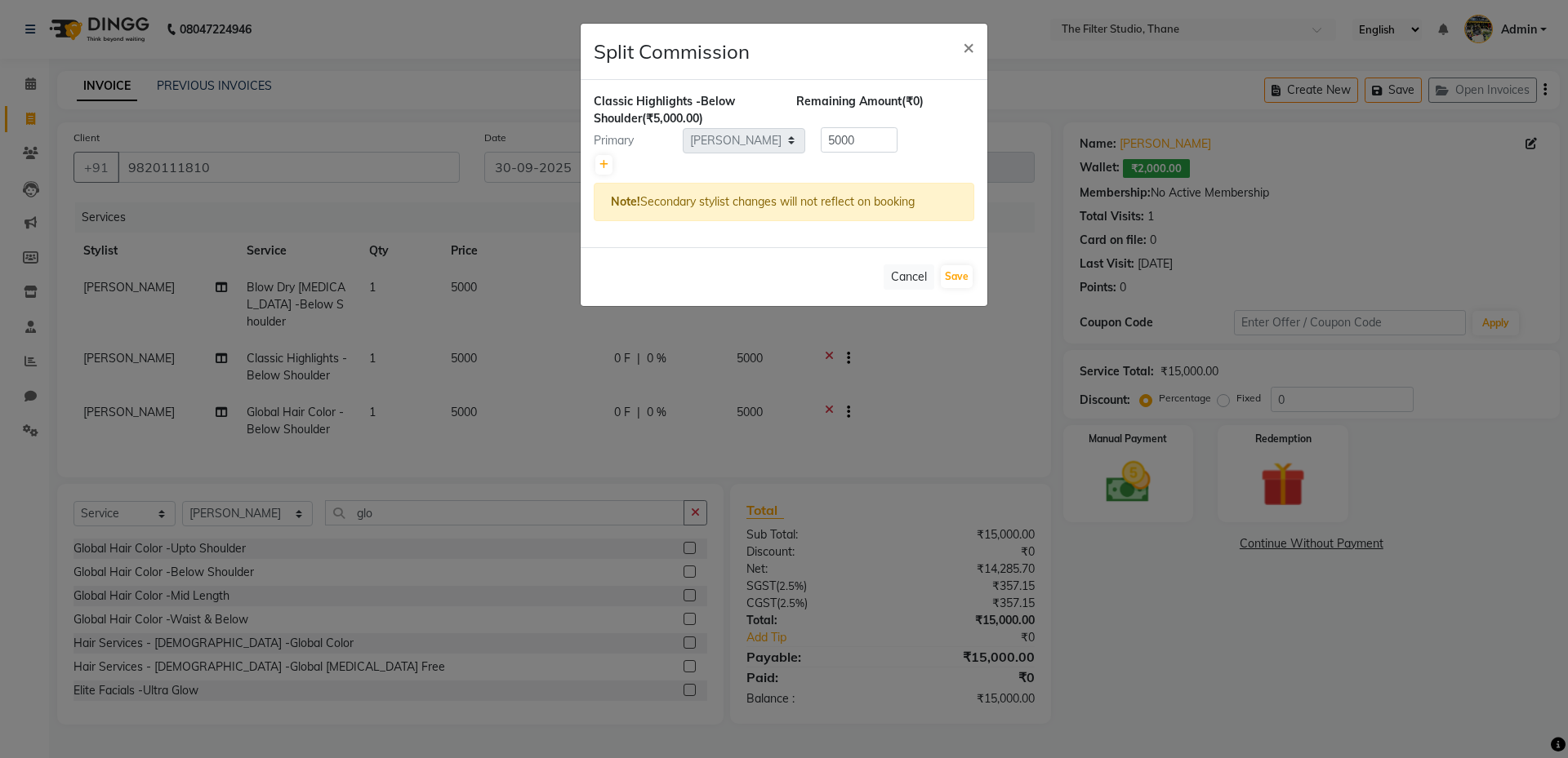
click at [613, 157] on div at bounding box center [783, 164] width 381 height 23
click at [601, 162] on icon at bounding box center [604, 165] width 9 height 10
type input "2500"
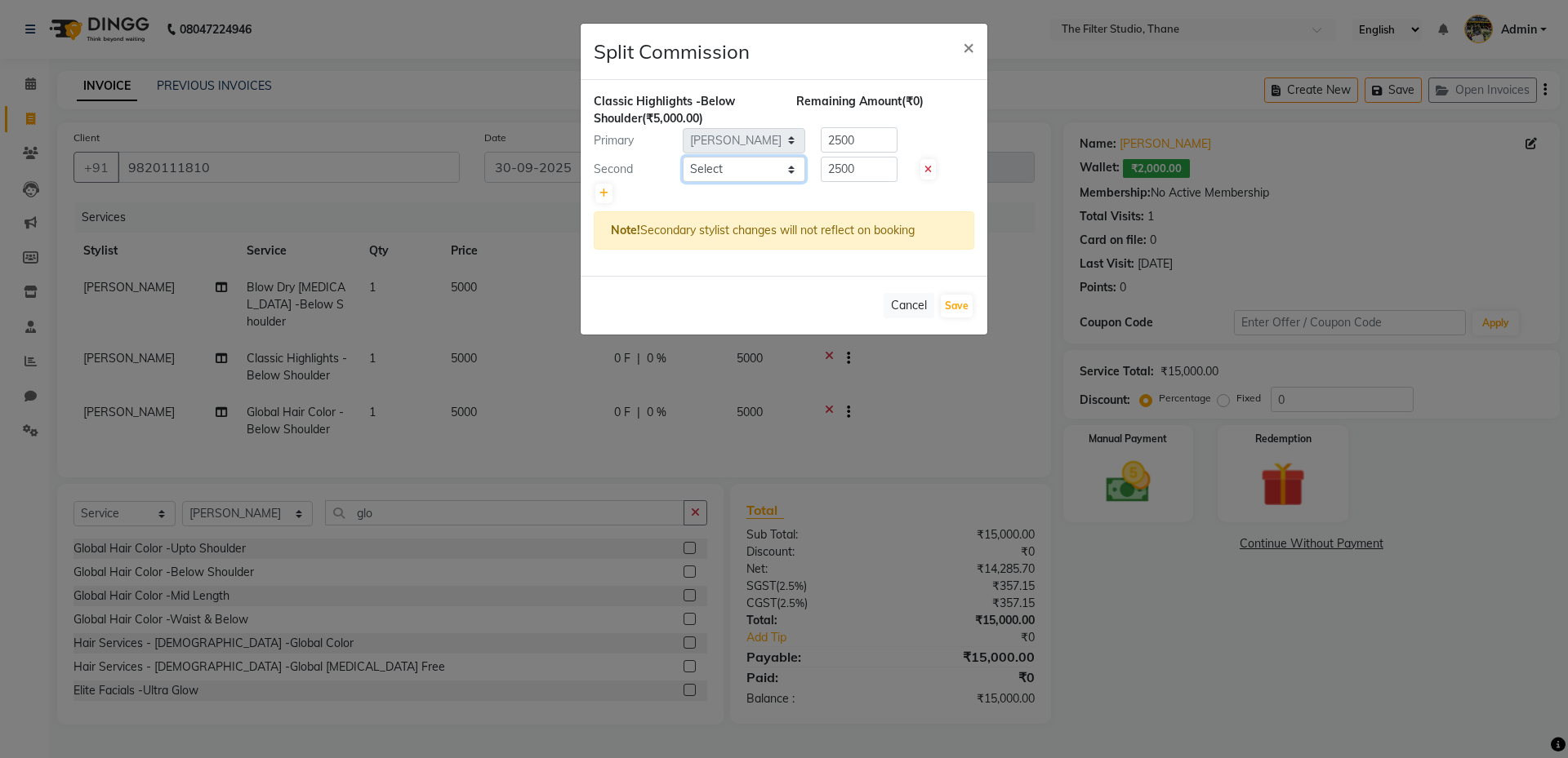
click at [742, 160] on select "Select Asha Sagle Gayatri Girish More Girish More Ishan Vaidya Meera Adsul Mita…" at bounding box center [744, 170] width 123 height 26
select select "79372"
click at [682, 157] on select "Select Asha Sagle Gayatri Girish More Girish More Ishan Vaidya Meera Adsul Mita…" at bounding box center [744, 170] width 123 height 26
click at [778, 138] on div "Primary Select Asha Sagle Gayatri Girish More Girish More Ishan Vaidya Meera Ad…" at bounding box center [784, 140] width 405 height 26
type input "3500"
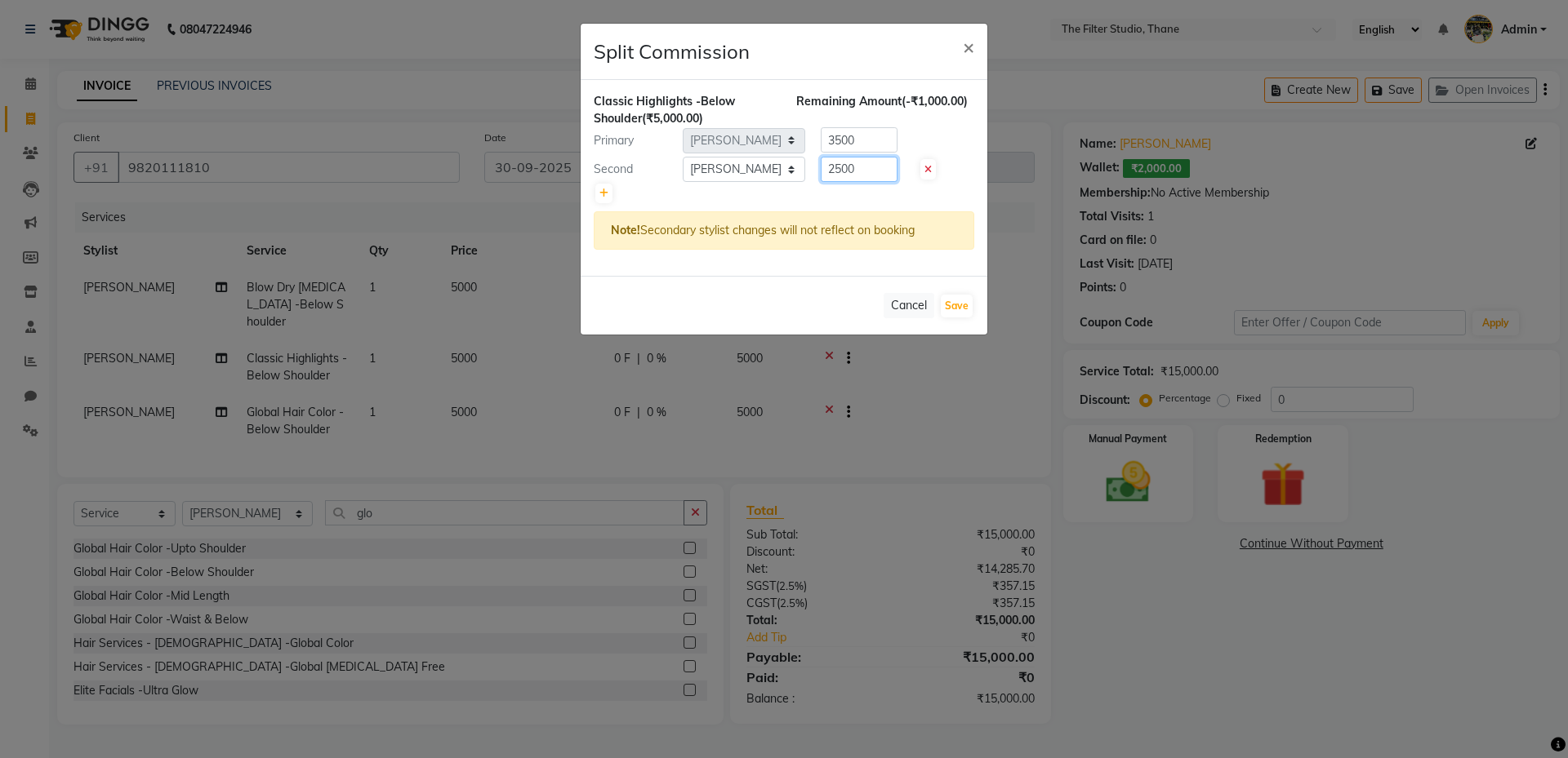
drag, startPoint x: 864, startPoint y: 168, endPoint x: 777, endPoint y: 168, distance: 87.0
click at [777, 168] on div "Second Select Asha Sagle Gayatri Girish More Girish More Ishan Vaidya Meera Ads…" at bounding box center [784, 170] width 405 height 26
type input "1500"
click at [955, 308] on button "Save" at bounding box center [956, 305] width 32 height 23
select select "Select"
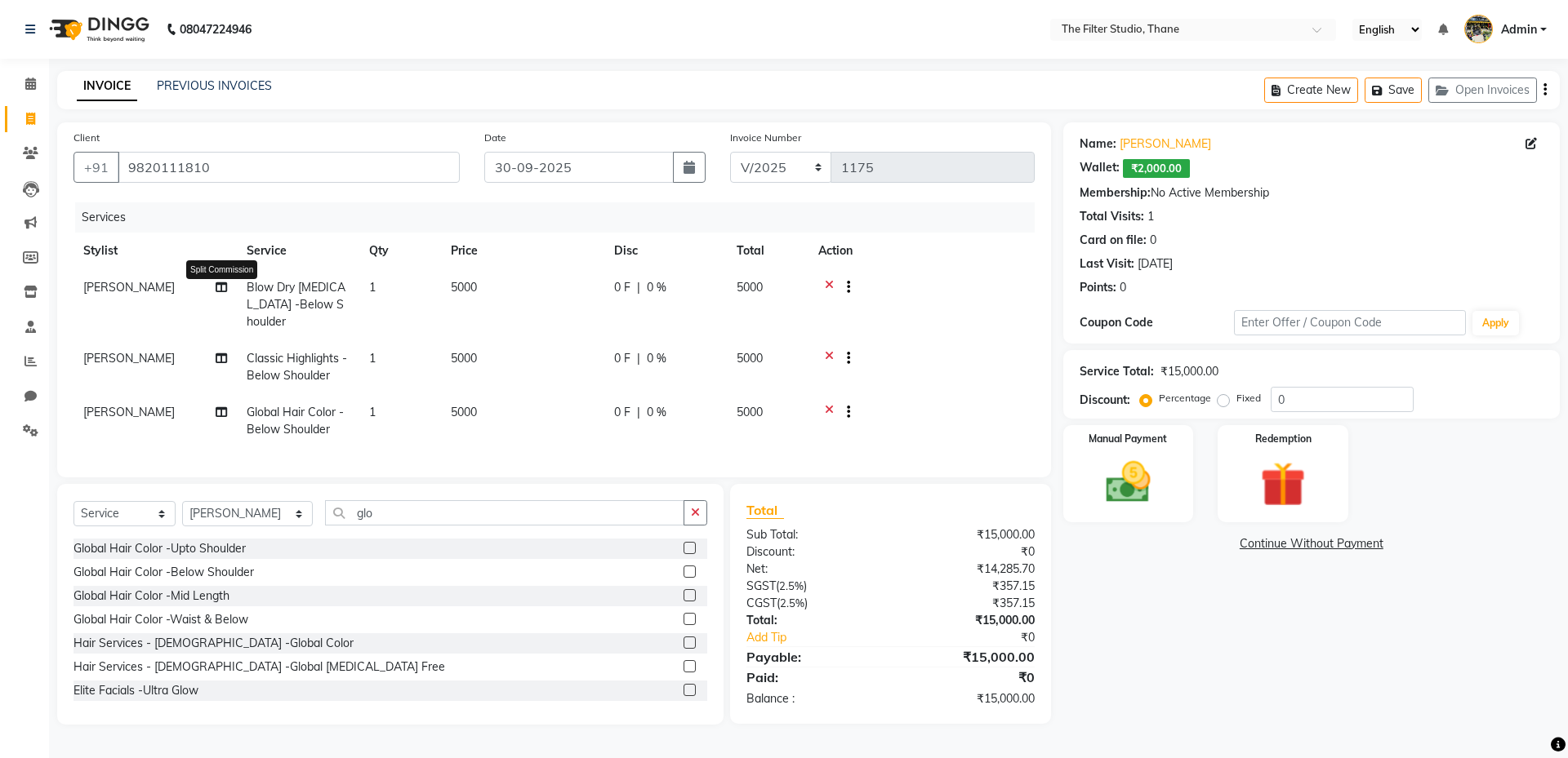
click at [225, 284] on icon at bounding box center [221, 287] width 11 height 11
select select "72544"
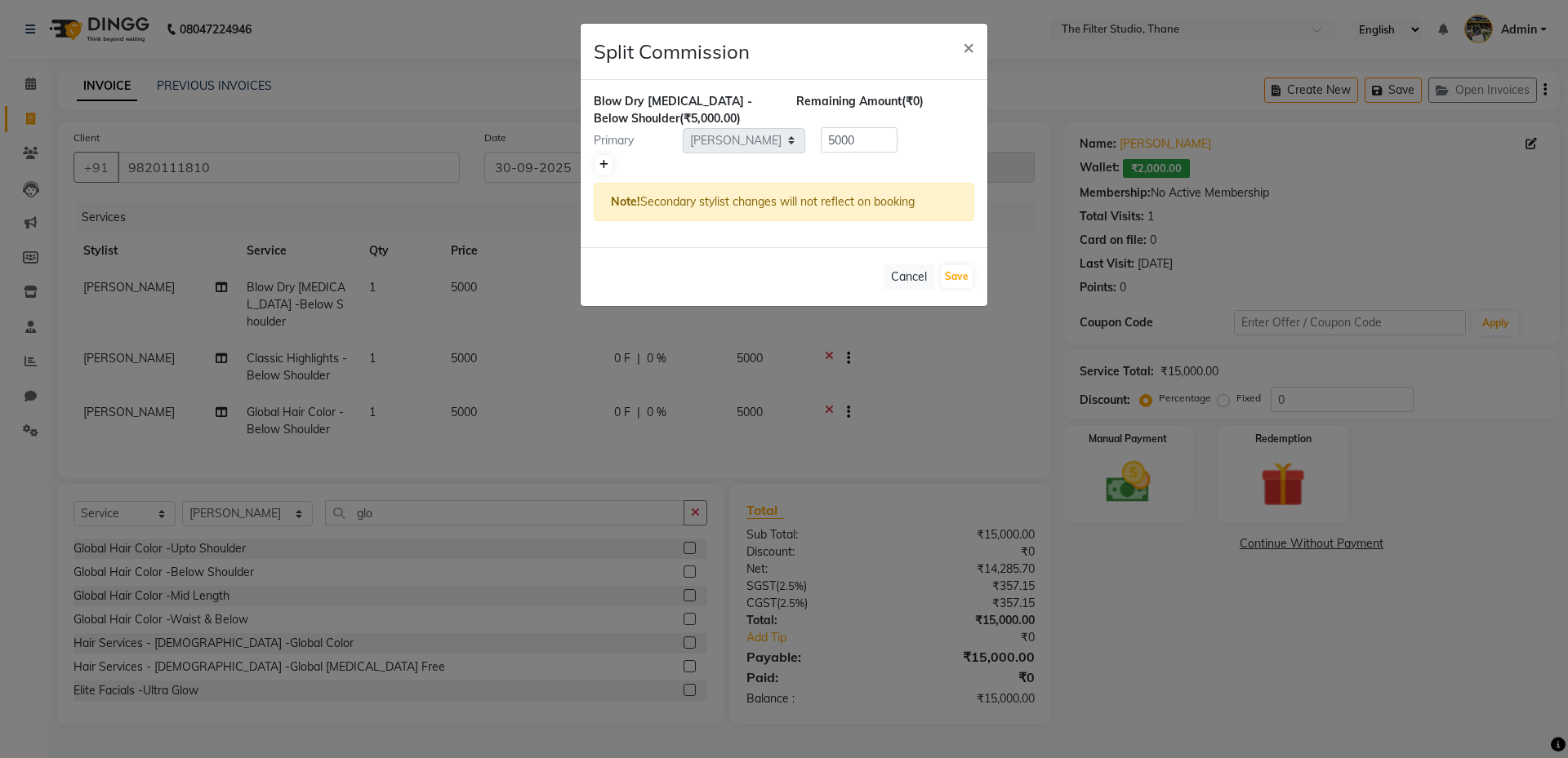
click at [601, 160] on icon at bounding box center [604, 165] width 9 height 10
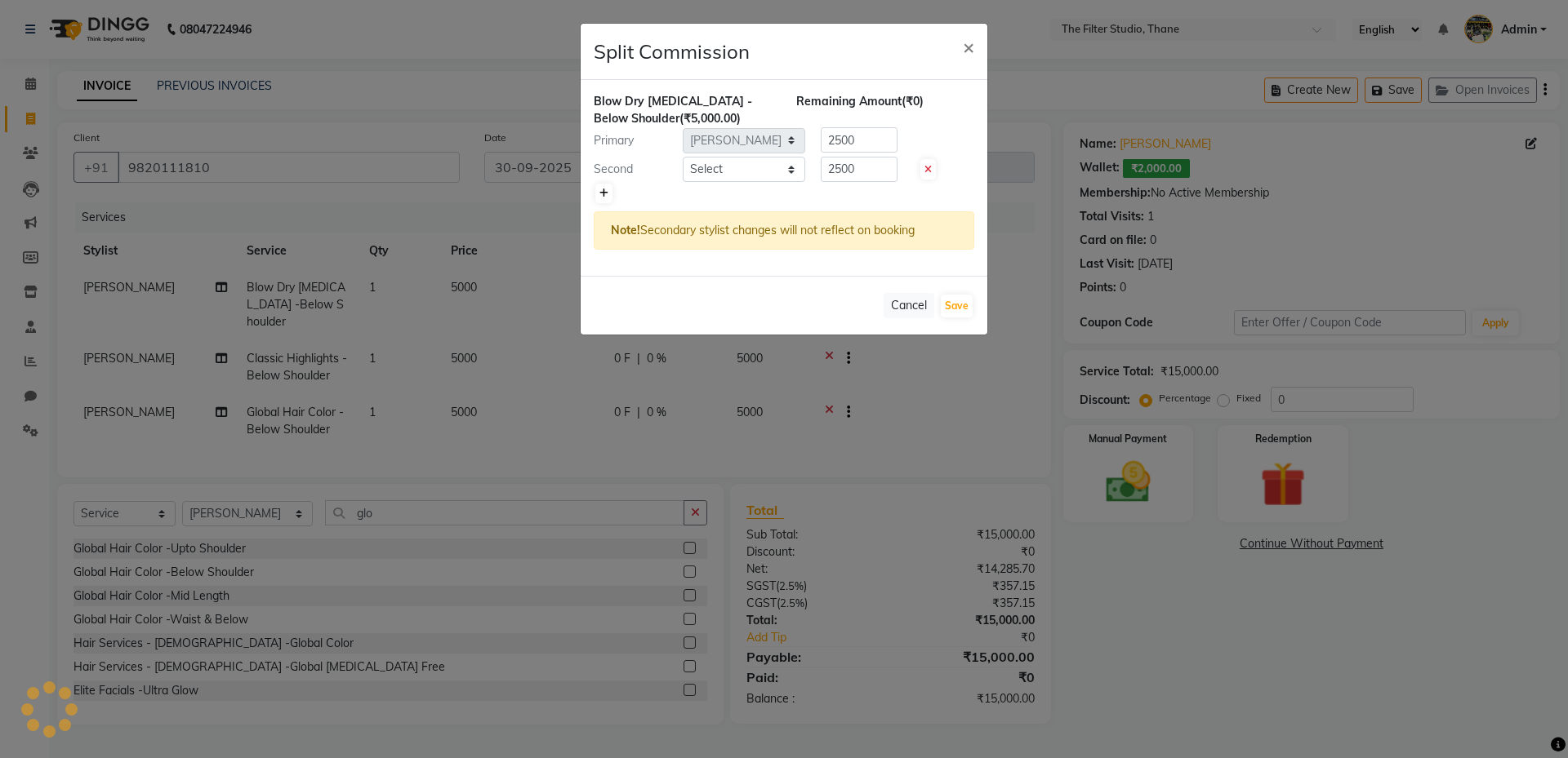
click at [603, 200] on link at bounding box center [603, 192] width 17 height 19
type input "1666.67"
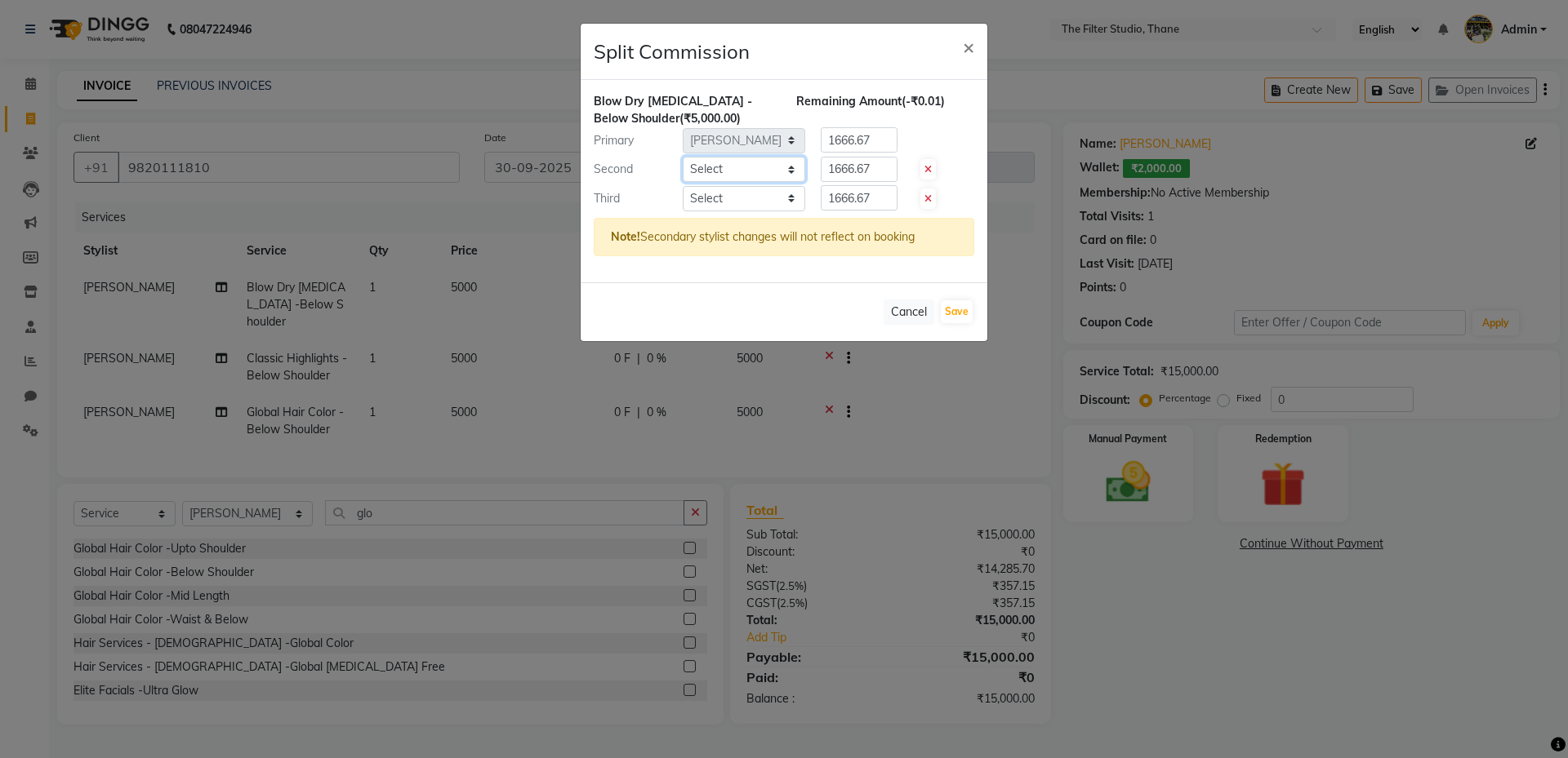
click at [767, 172] on select "Select Asha Sagle Gayatri Girish More Girish More Ishan Vaidya Meera Adsul Mita…" at bounding box center [744, 170] width 123 height 26
select select "74194"
click at [682, 157] on select "Select Asha Sagle Gayatri Girish More Girish More Ishan Vaidya Meera Adsul Mita…" at bounding box center [744, 170] width 123 height 26
click at [711, 208] on select "Select Asha Sagle Gayatri Girish More Girish More Ishan Vaidya Meera Adsul Mita…" at bounding box center [744, 199] width 123 height 26
select select "79372"
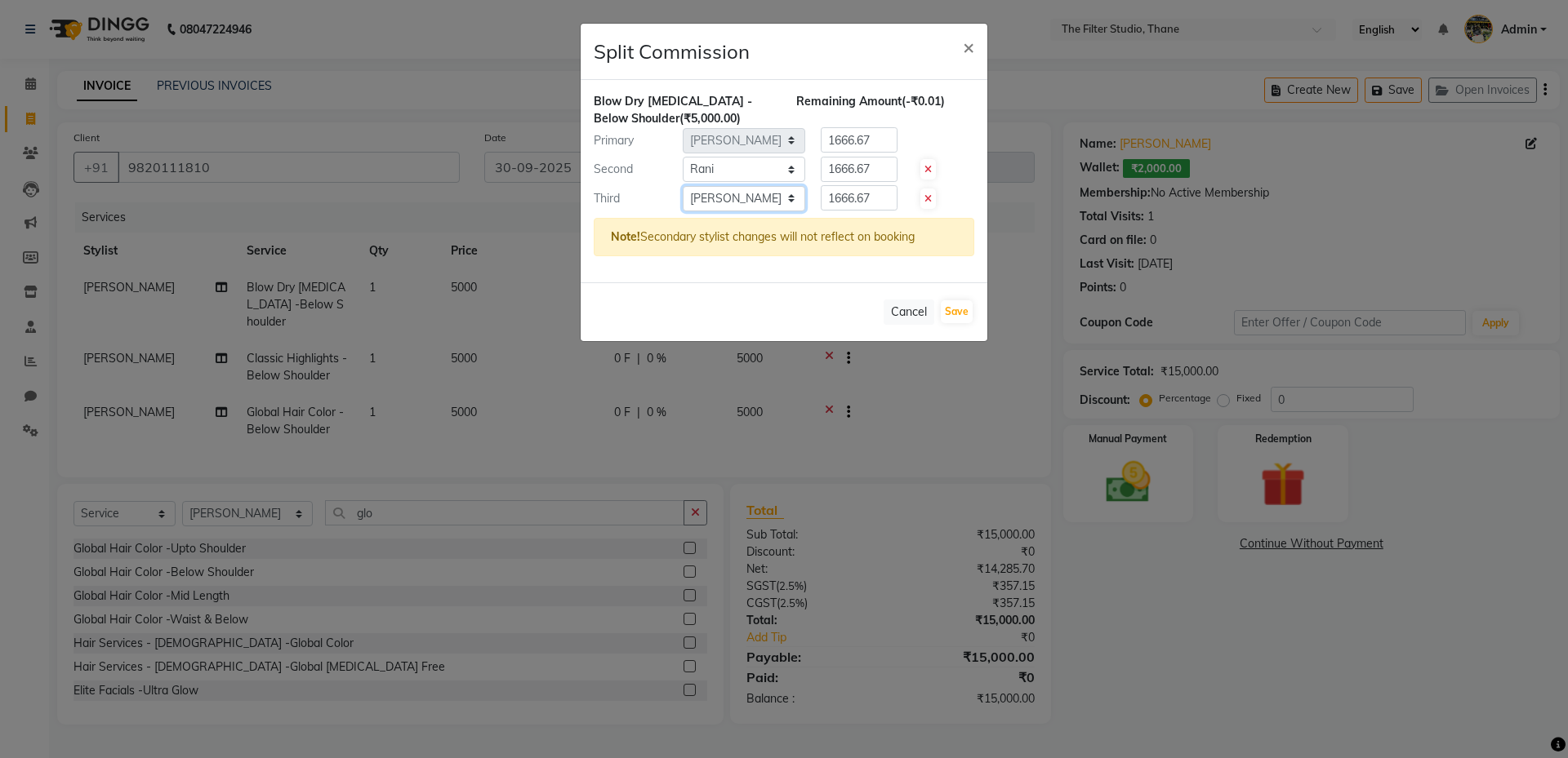
click at [682, 186] on select "Select Asha Sagle Gayatri Girish More Girish More Ishan Vaidya Meera Adsul Mita…" at bounding box center [744, 199] width 123 height 26
click at [762, 143] on div "Primary Select Asha Sagle Gayatri Girish More Girish More Ishan Vaidya Meera Ad…" at bounding box center [784, 140] width 405 height 26
drag, startPoint x: 867, startPoint y: 173, endPoint x: 823, endPoint y: 181, distance: 44.7
click at [823, 181] on input "1666.67" at bounding box center [859, 170] width 77 height 26
drag, startPoint x: 869, startPoint y: 201, endPoint x: 779, endPoint y: 205, distance: 90.1
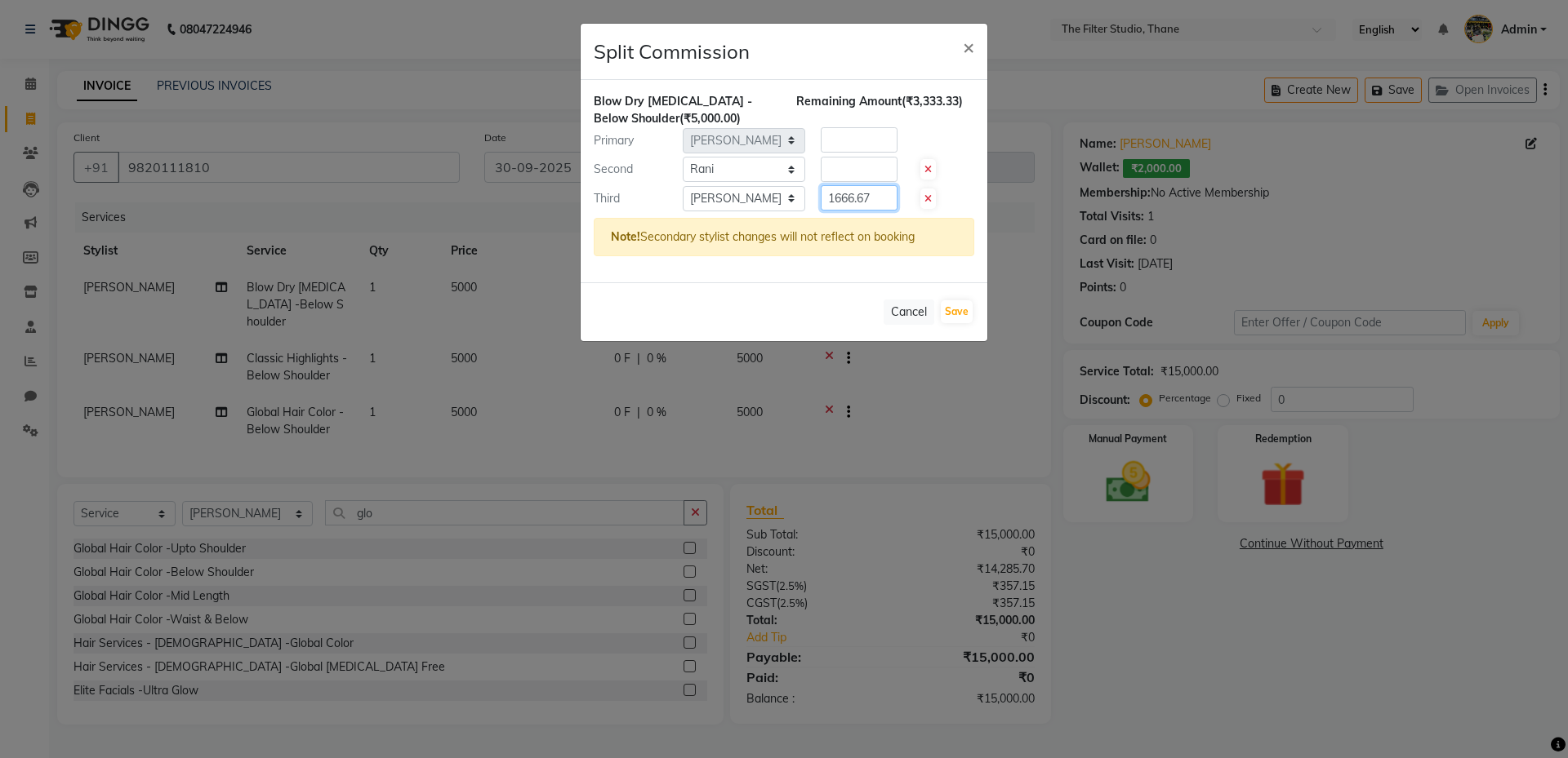
click at [779, 205] on div "Third Select Asha Sagle Gayatri Girish More Girish More Ishan Vaidya Meera Adsu…" at bounding box center [784, 198] width 405 height 26
click at [866, 171] on input "number" at bounding box center [859, 170] width 77 height 26
click at [854, 196] on input "number" at bounding box center [859, 198] width 77 height 26
type input "750"
click at [849, 174] on input "number" at bounding box center [859, 170] width 77 height 26
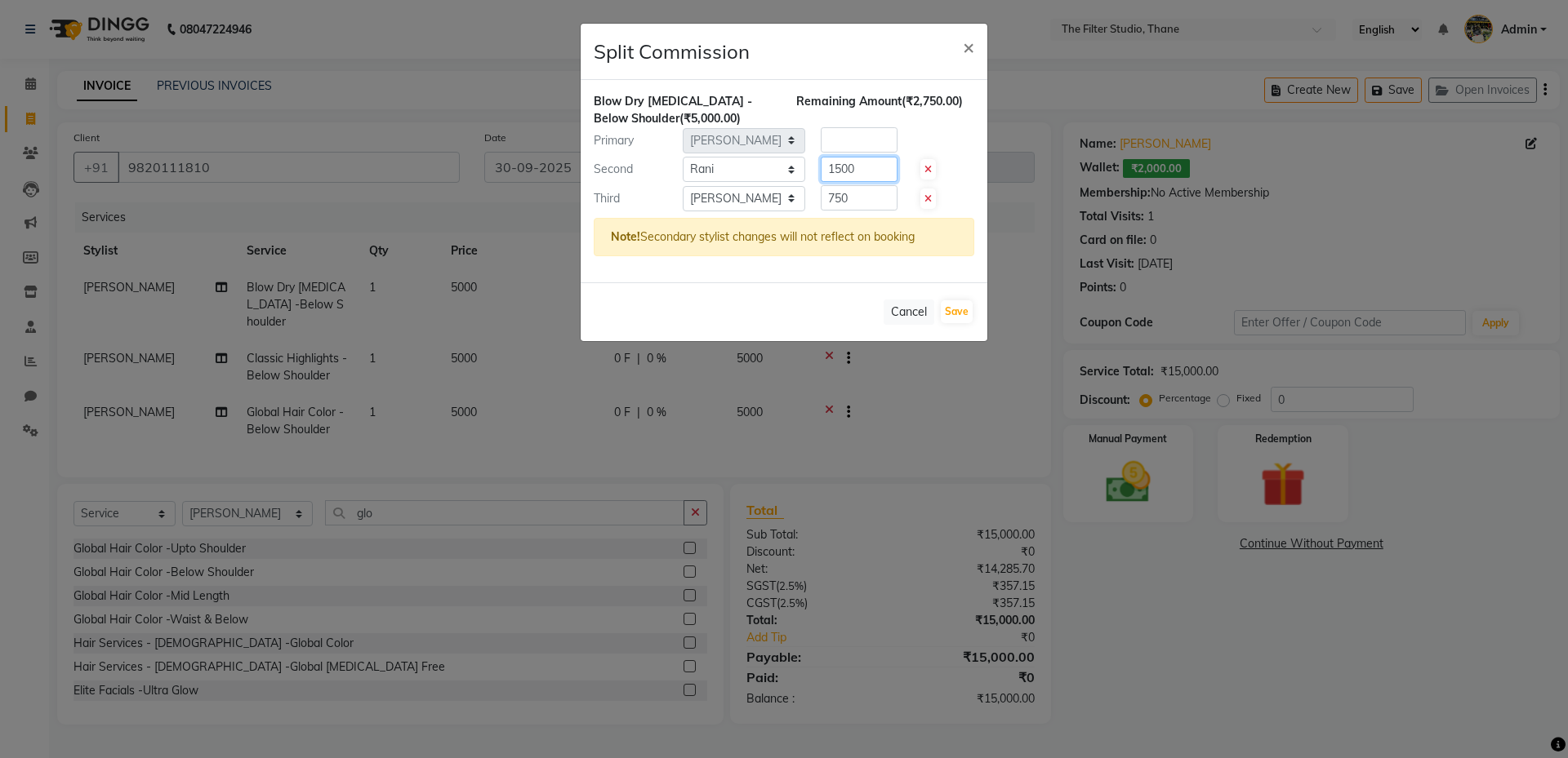
type input "1500"
click at [863, 149] on input "number" at bounding box center [859, 140] width 77 height 26
type input "2750"
click at [957, 309] on button "Save" at bounding box center [956, 312] width 32 height 23
select select "Select"
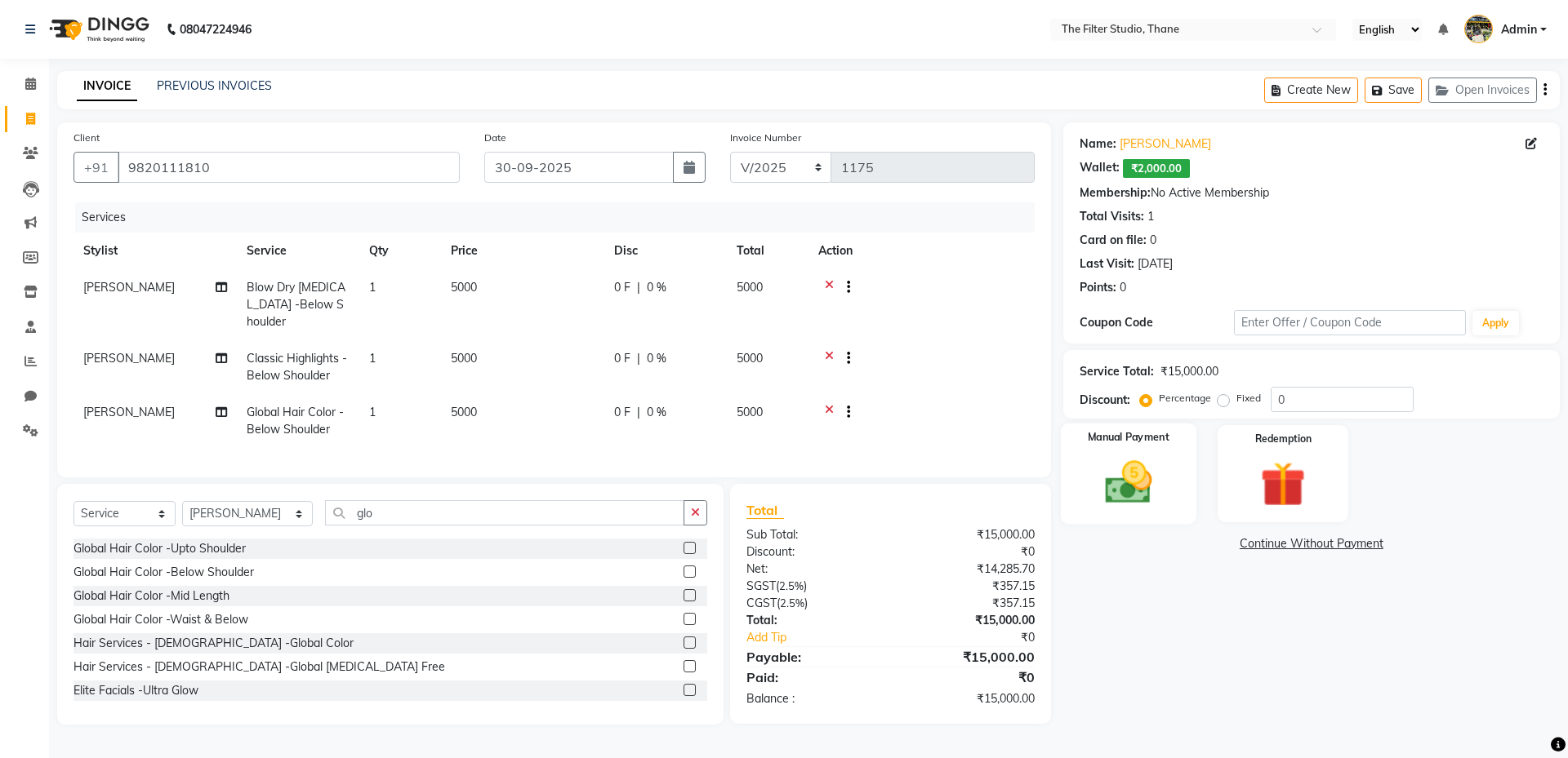
click at [1114, 470] on img at bounding box center [1128, 482] width 76 height 54
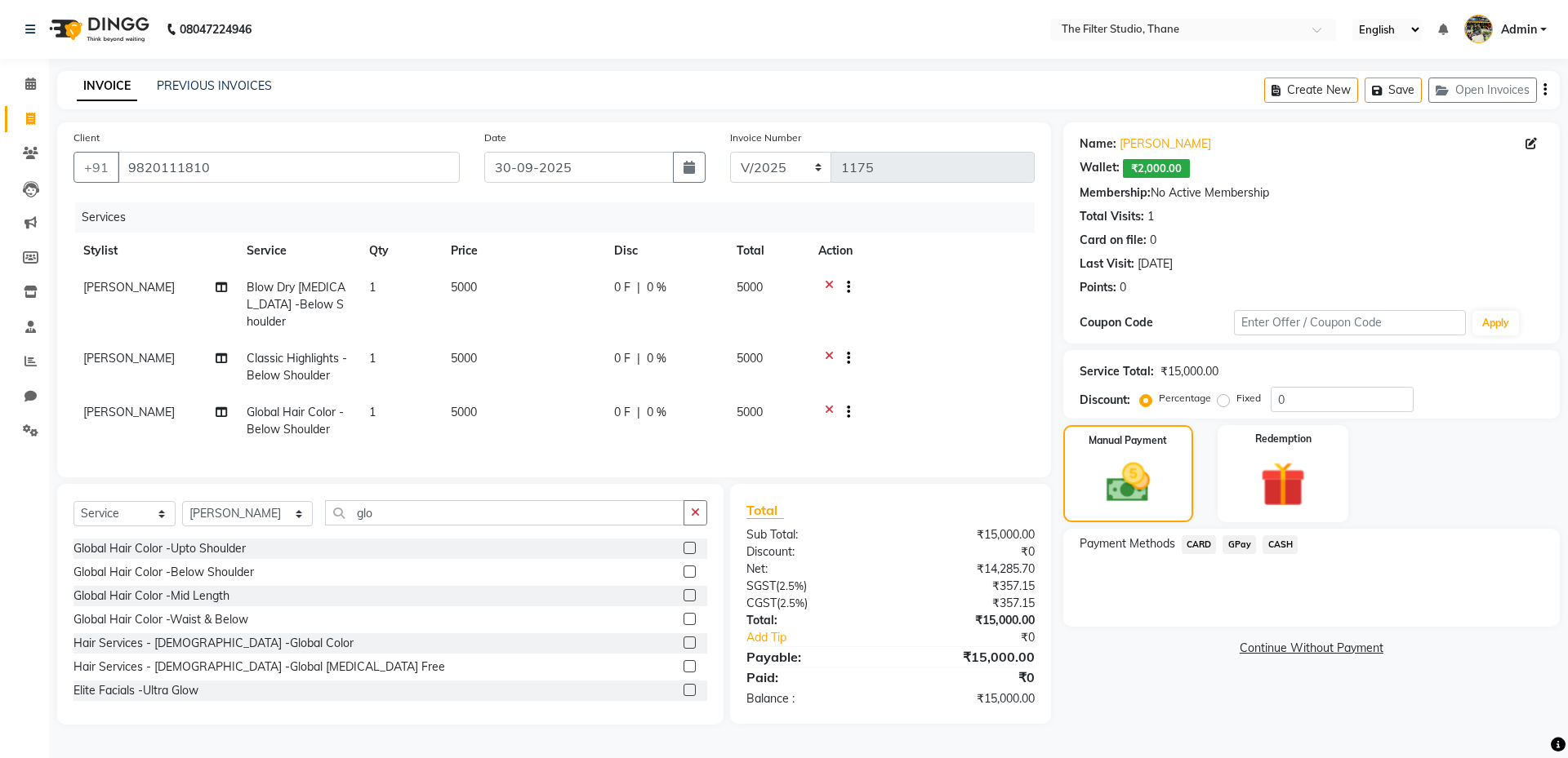
click at [1189, 548] on span "CARD" at bounding box center [1199, 544] width 35 height 18
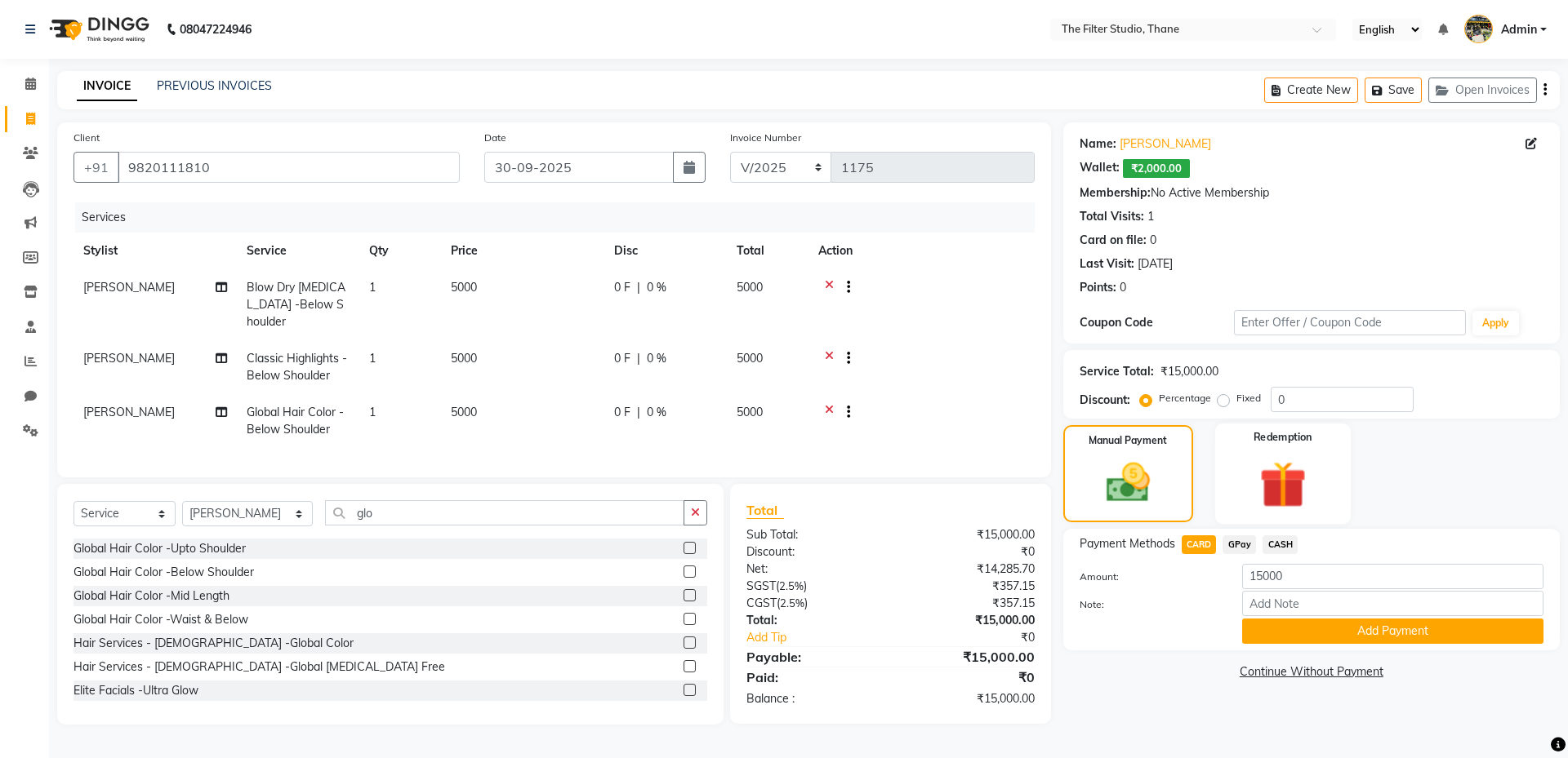
click at [1264, 434] on label "Redemption" at bounding box center [1283, 437] width 59 height 16
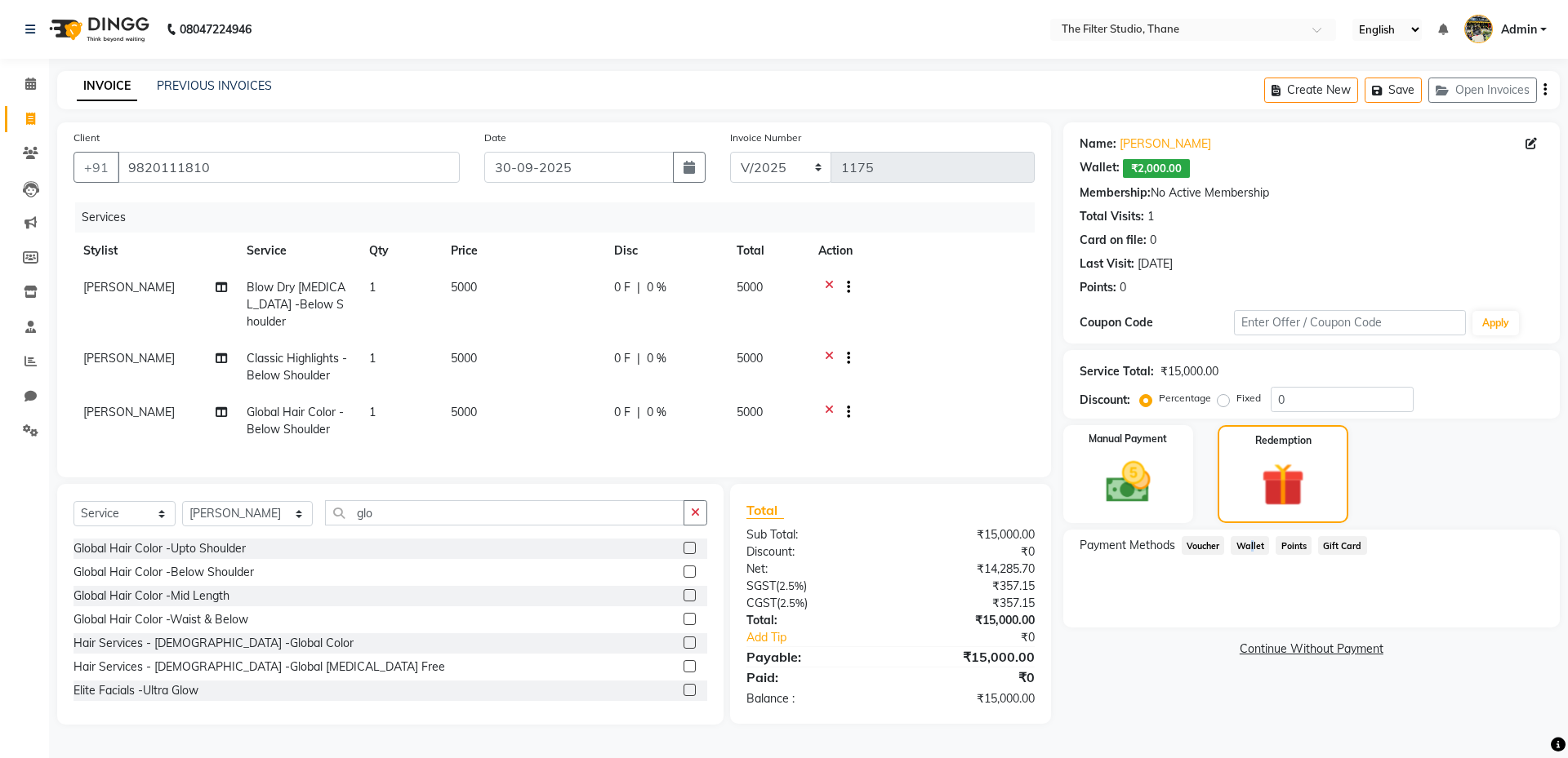
click at [1249, 544] on span "Wallet" at bounding box center [1250, 545] width 39 height 18
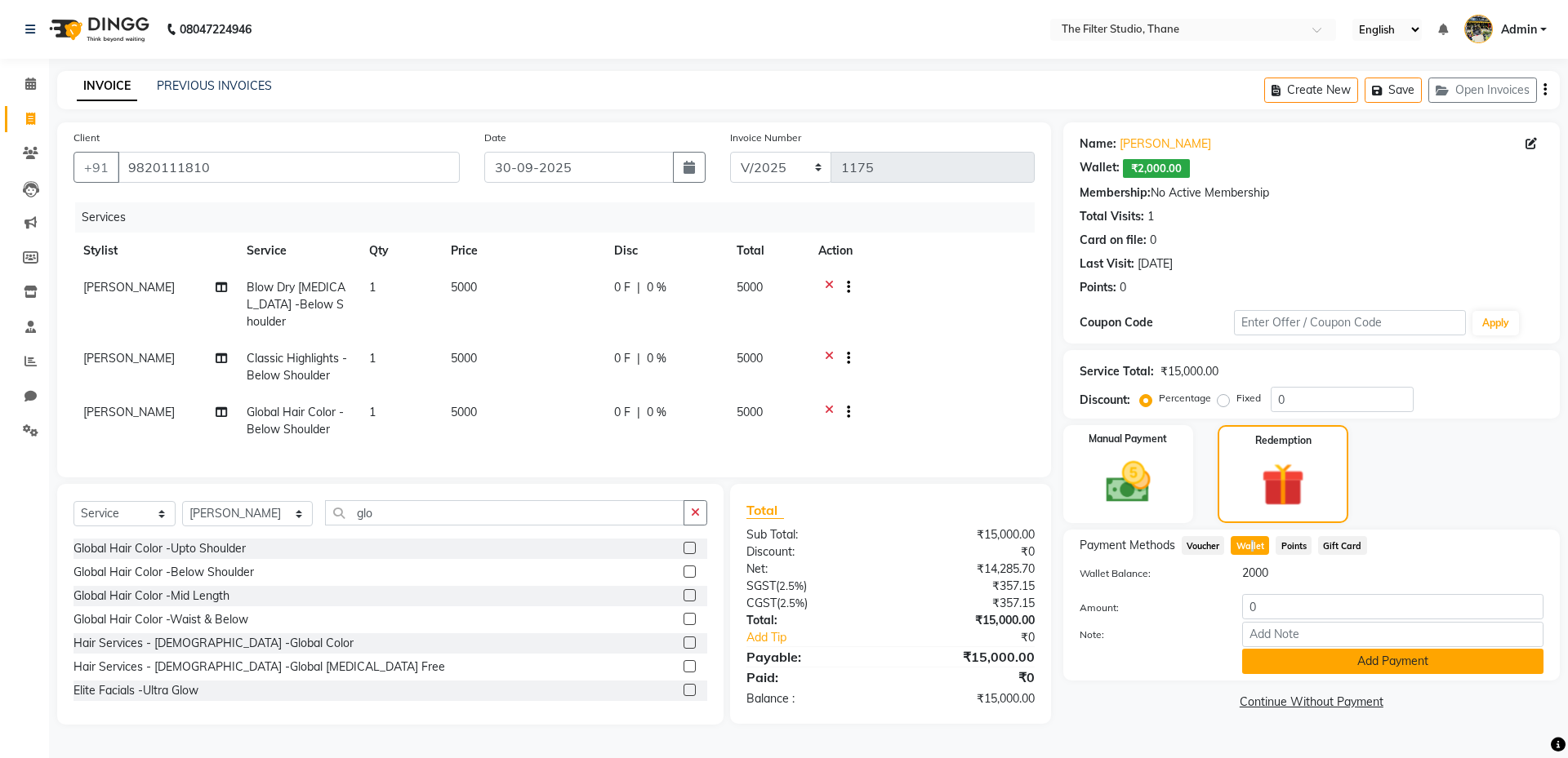
click at [1303, 664] on button "Add Payment" at bounding box center [1392, 662] width 302 height 26
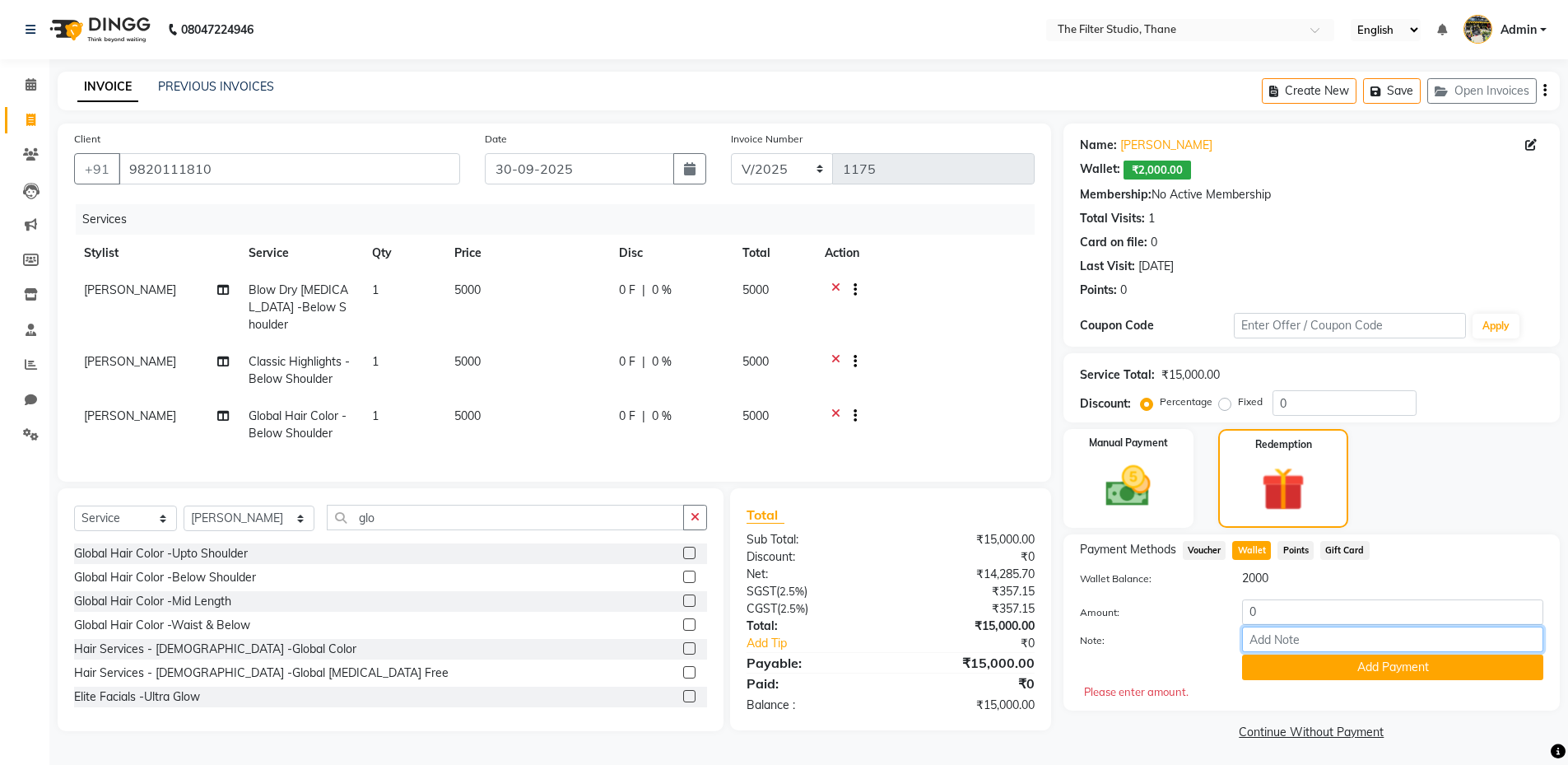
click at [1280, 628] on input "Note:" at bounding box center [1393, 640] width 301 height 26
click at [1291, 605] on input "0" at bounding box center [1393, 612] width 301 height 26
type input "2000"
click at [1294, 662] on button "Add Payment" at bounding box center [1393, 668] width 301 height 26
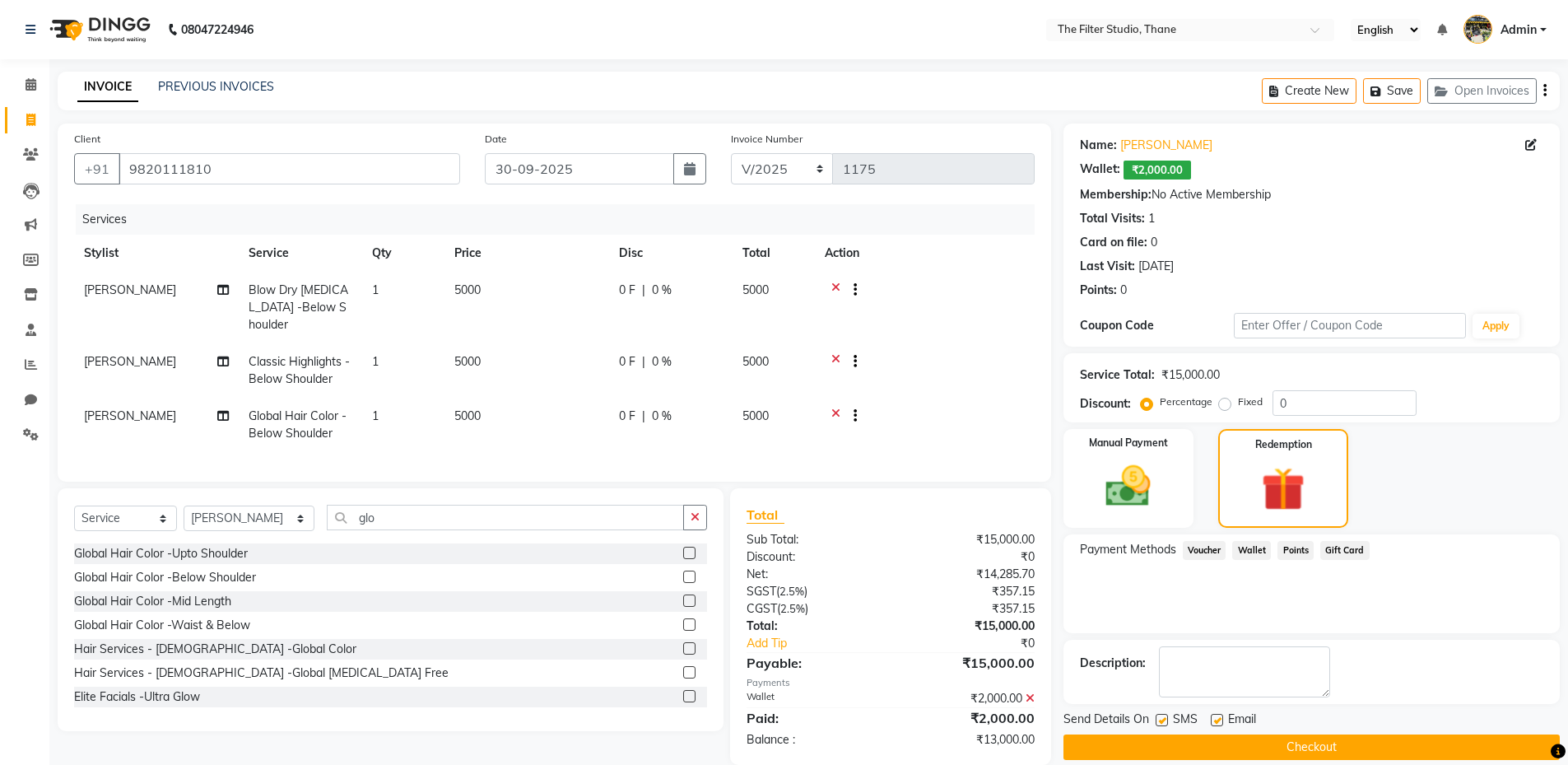
click at [1162, 717] on label at bounding box center [1161, 720] width 12 height 12
click at [1162, 717] on input "checkbox" at bounding box center [1161, 722] width 11 height 11
checkbox input "false"
click at [1116, 501] on img at bounding box center [1129, 487] width 76 height 54
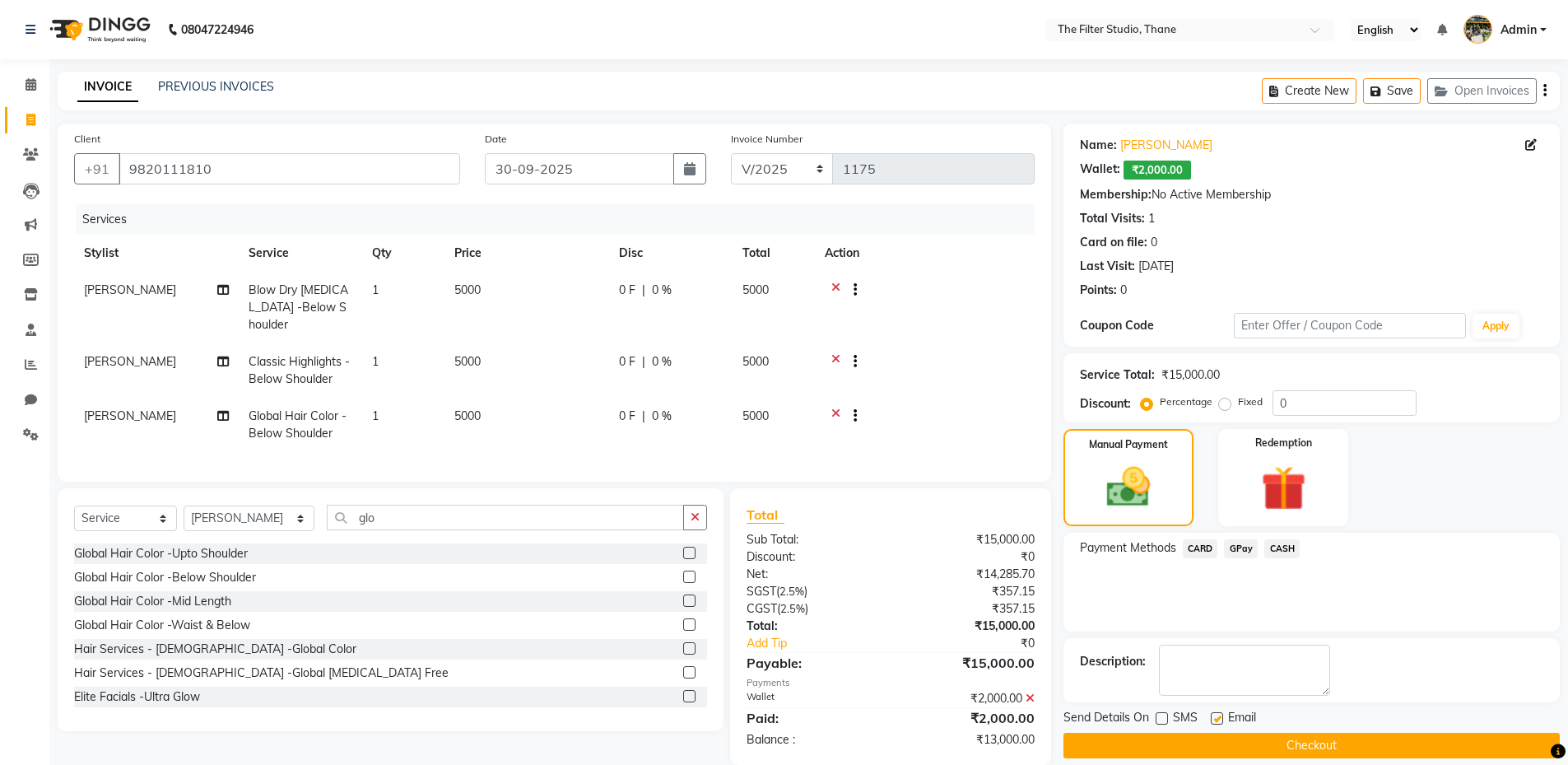
click at [1194, 547] on span "CARD" at bounding box center [1201, 549] width 35 height 19
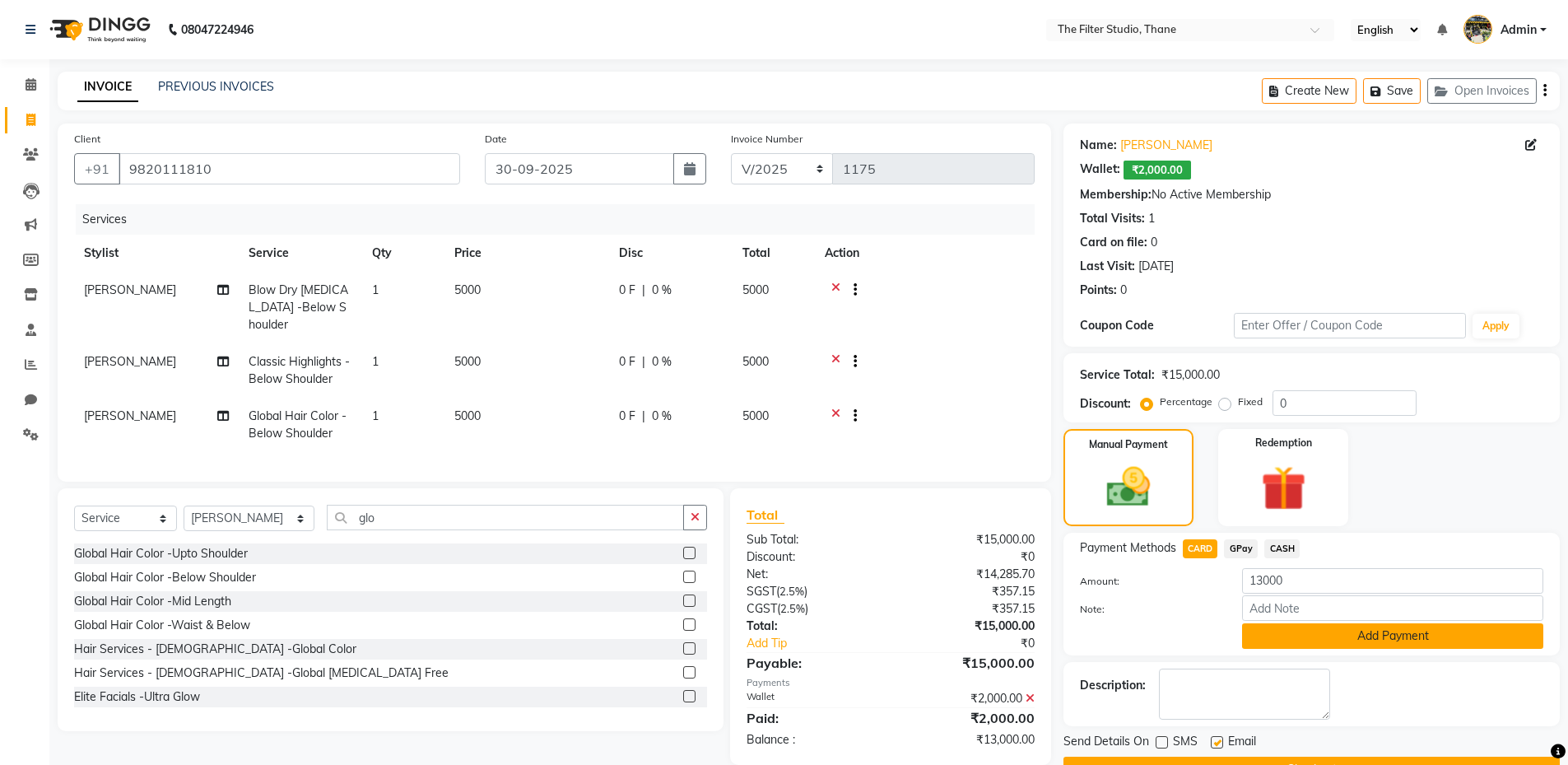
click at [1329, 640] on button "Add Payment" at bounding box center [1393, 636] width 301 height 26
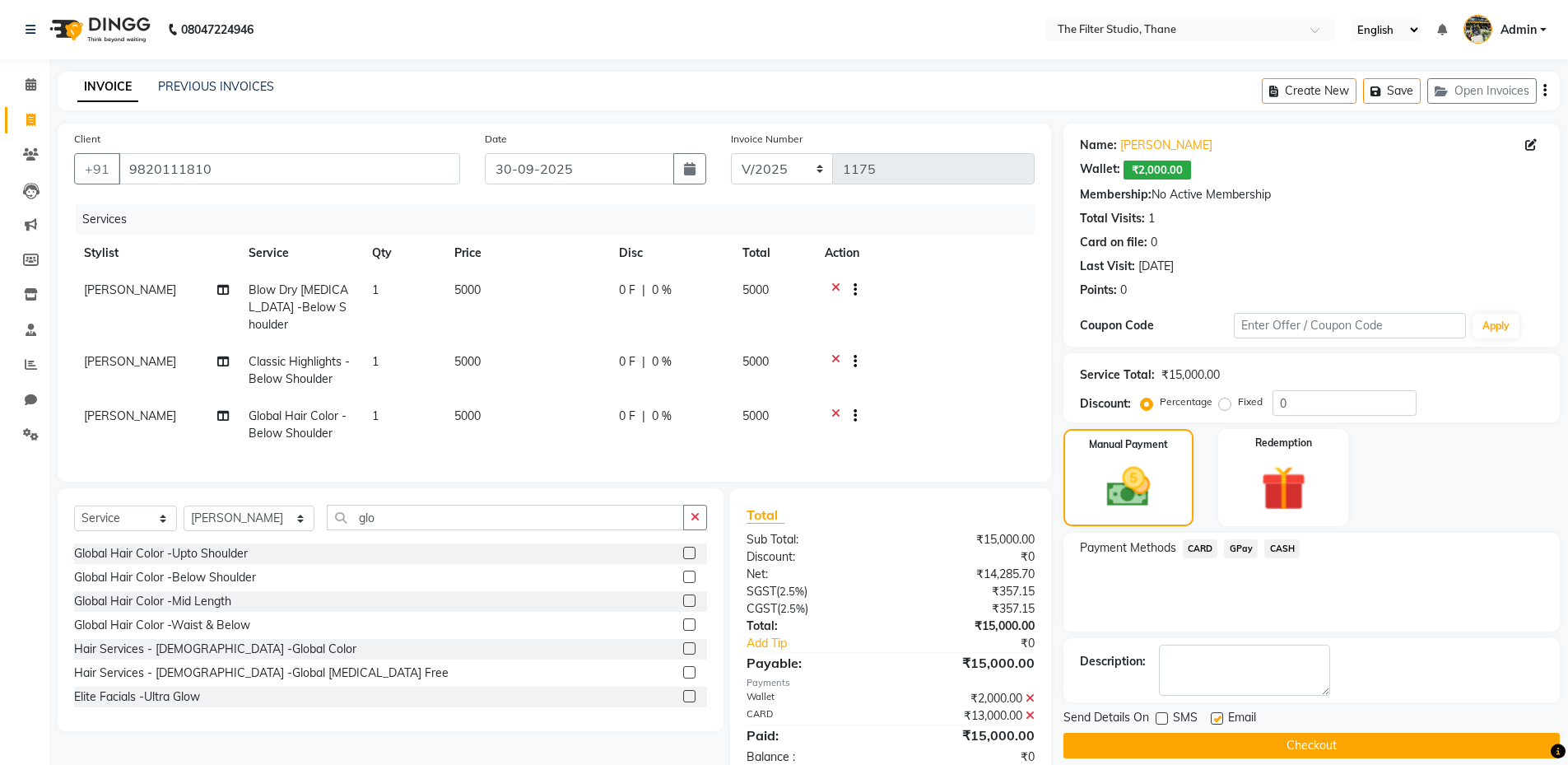
scroll to position [37, 0]
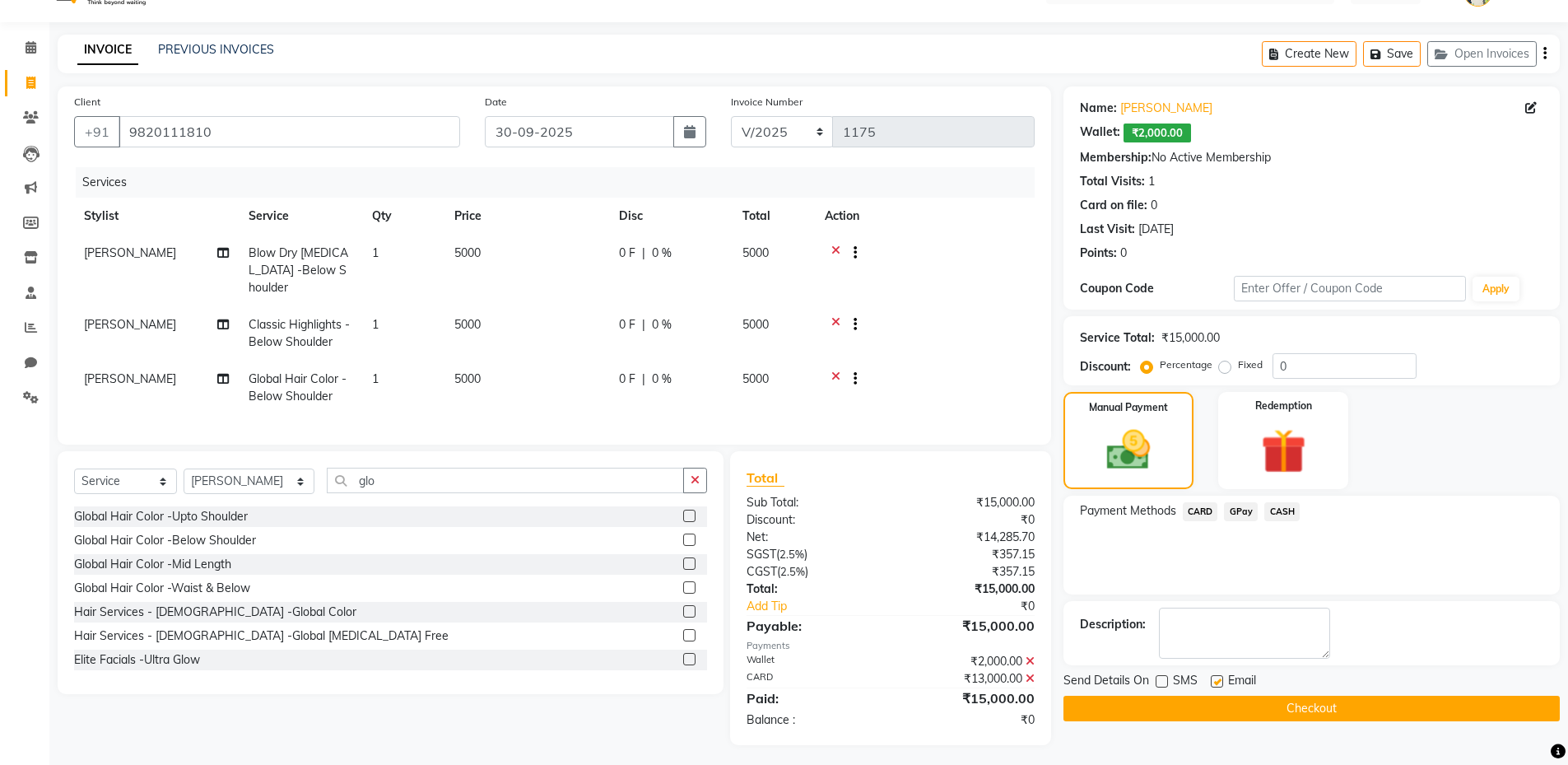
click at [1315, 710] on button "Checkout" at bounding box center [1311, 709] width 496 height 26
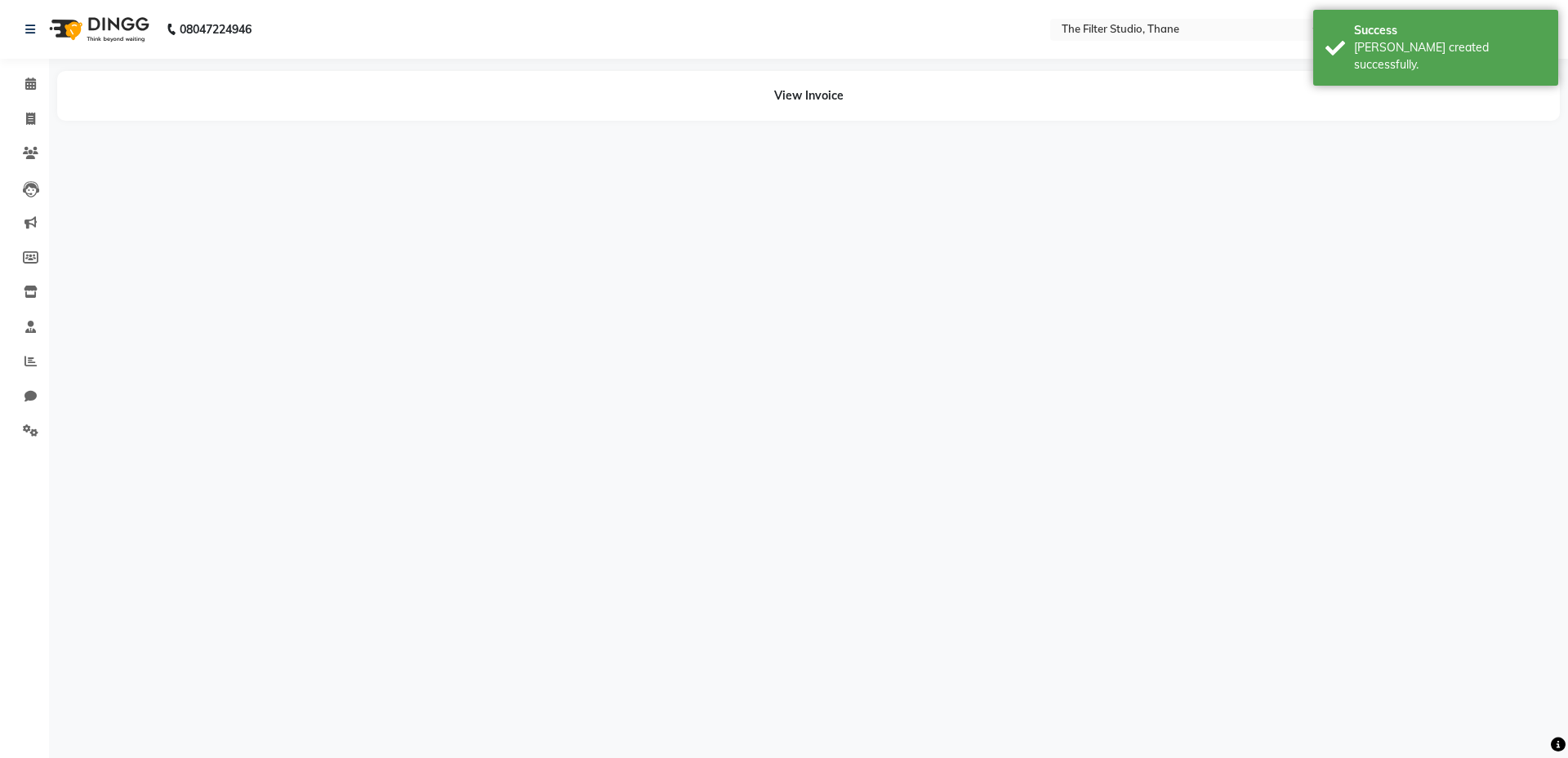
select select "72544"
select select "74194"
select select "79372"
select select "72544"
select select "79372"
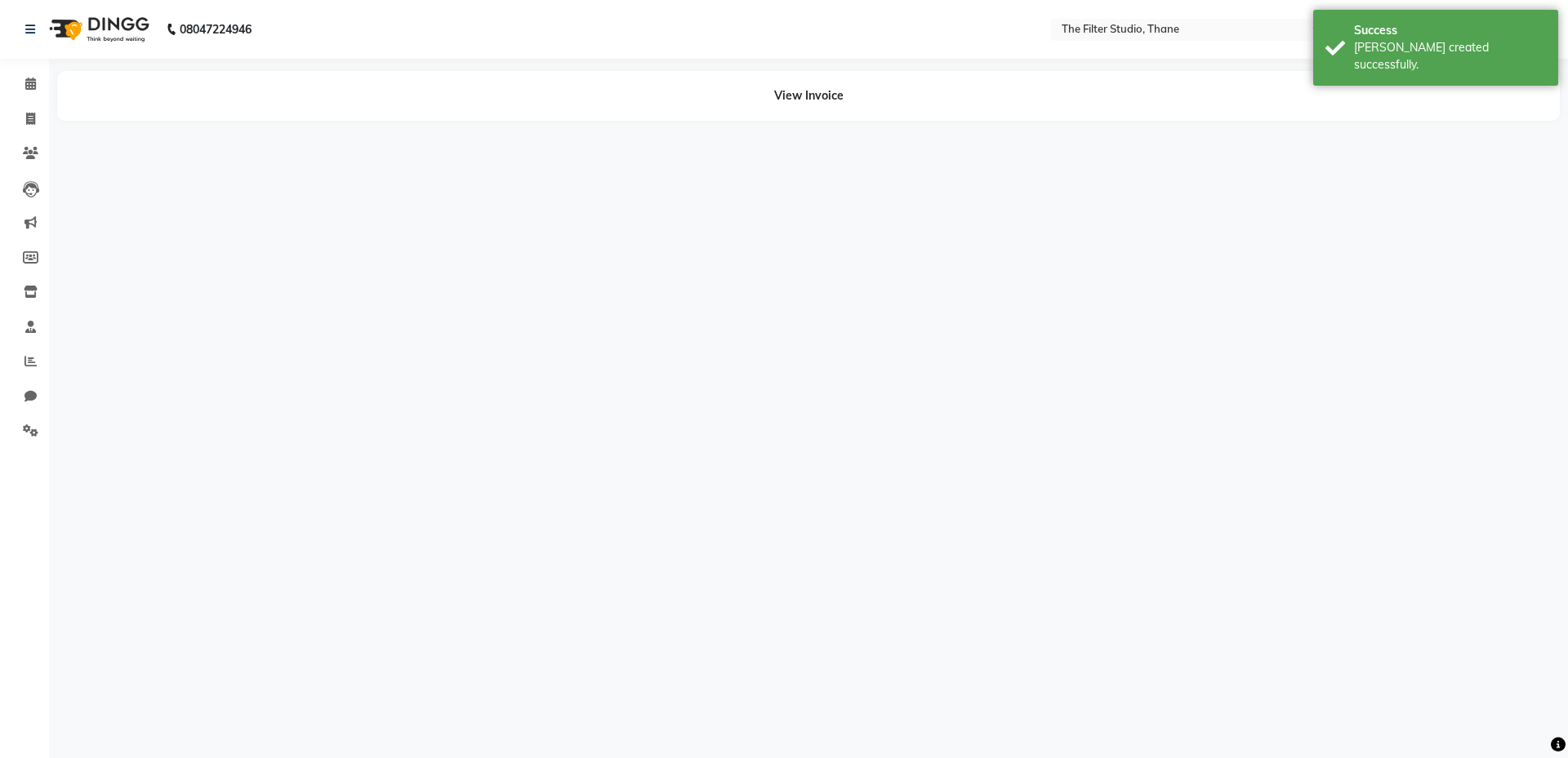
select select "72544"
select select "74194"
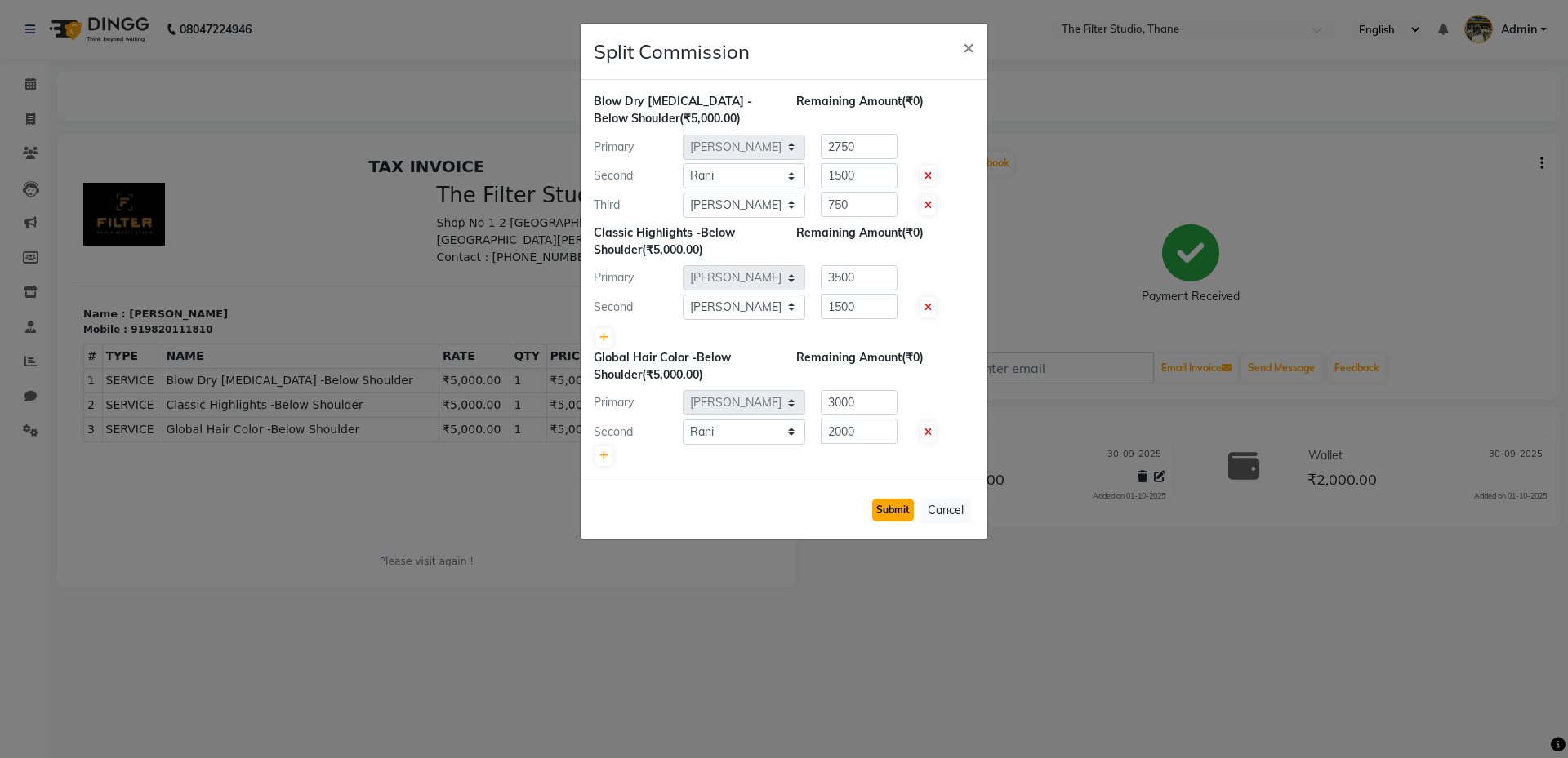
click at [896, 510] on button "Submit" at bounding box center [892, 510] width 41 height 23
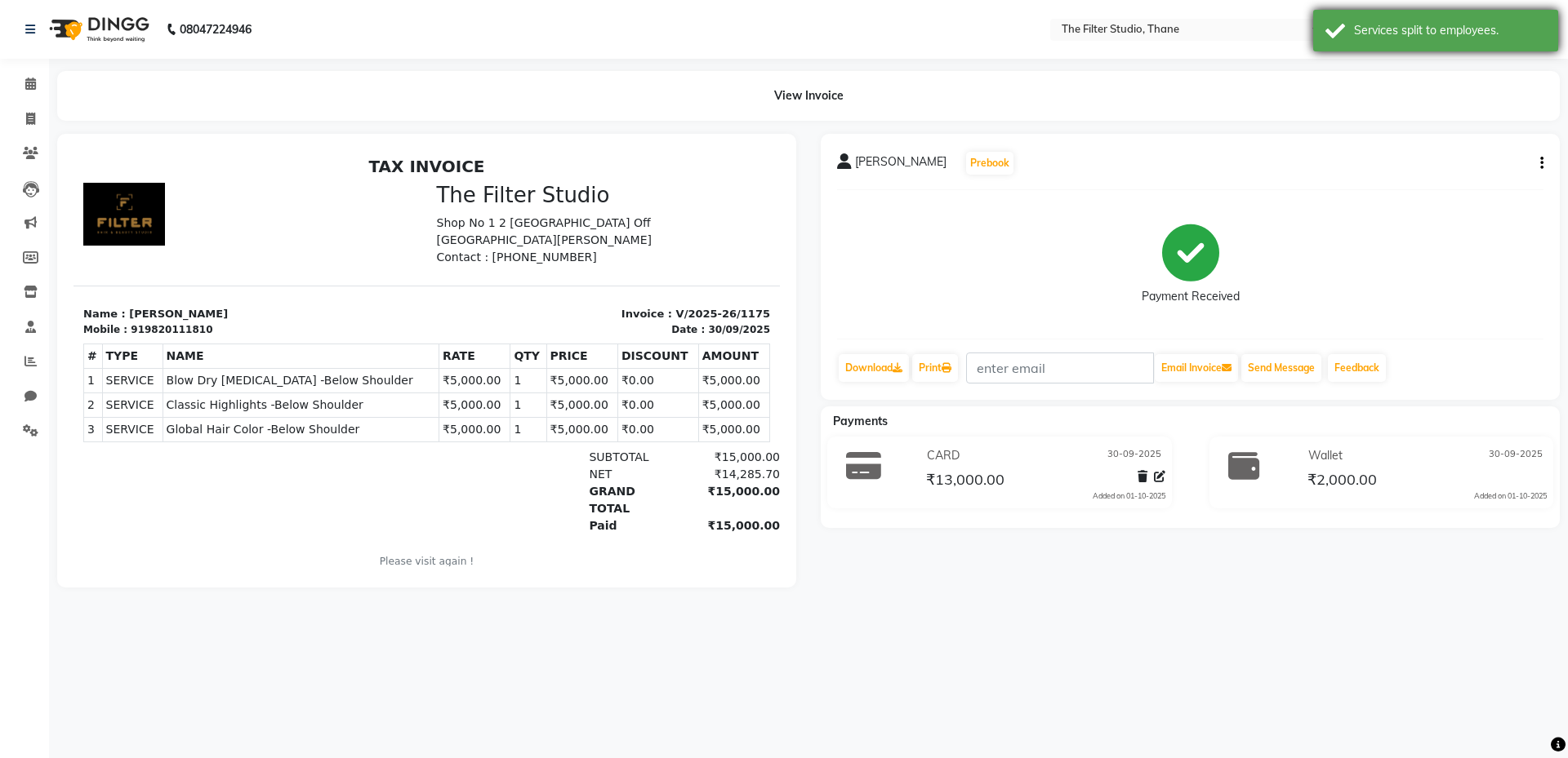
click at [1474, 39] on div "Services split to employees." at bounding box center [1435, 30] width 245 height 41
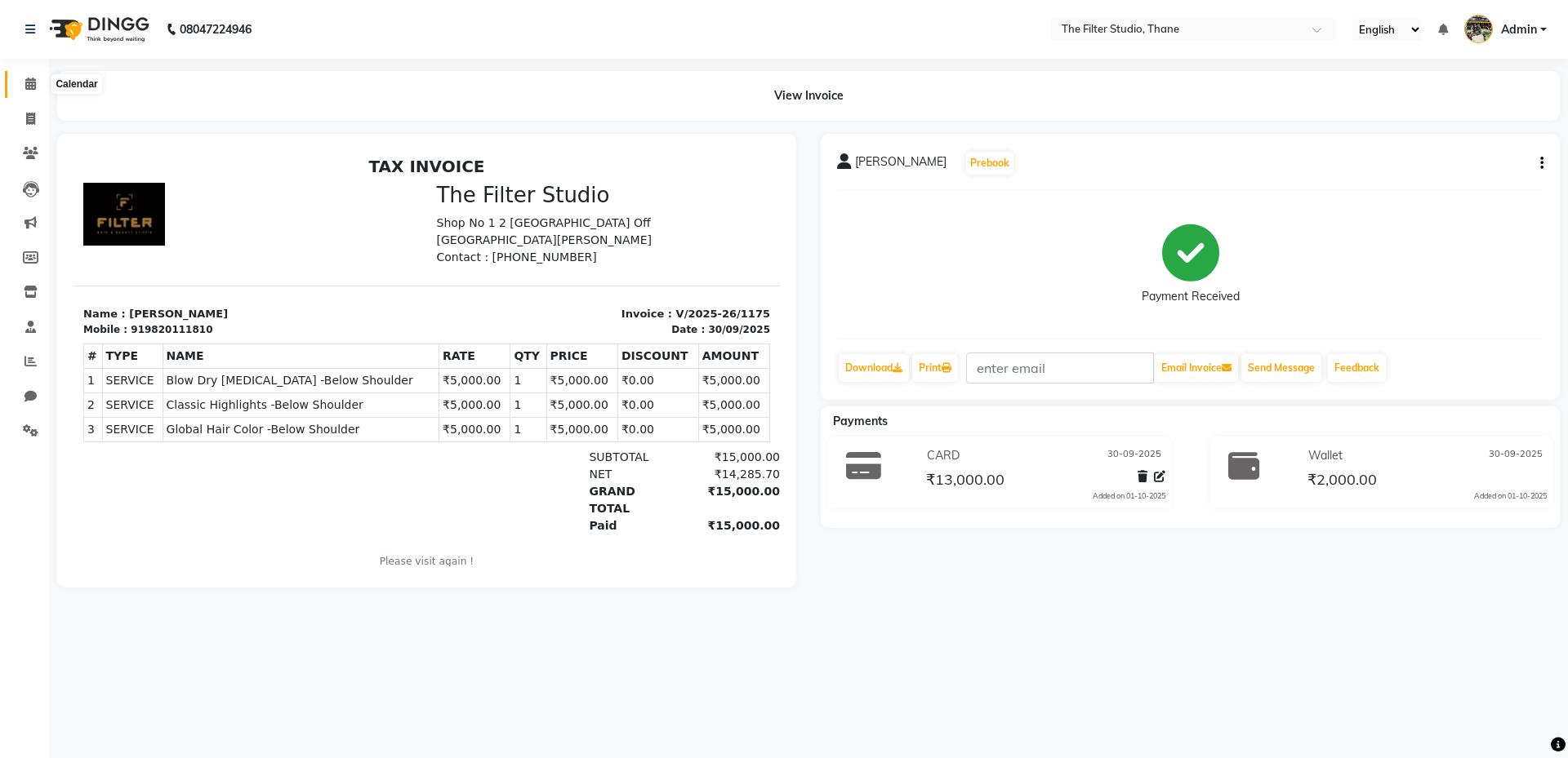
click at [28, 78] on icon at bounding box center [31, 83] width 11 height 12
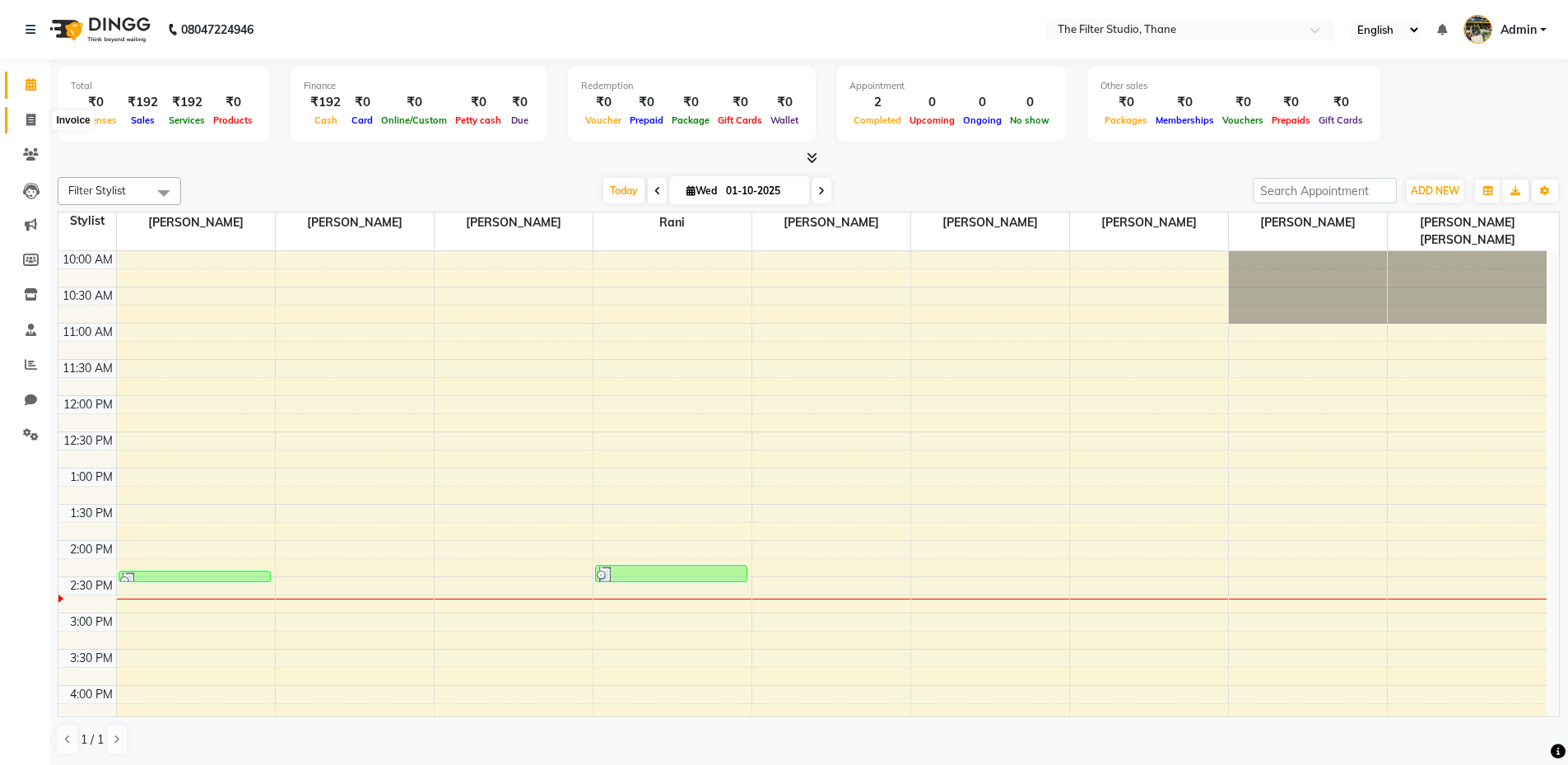
click at [33, 117] on icon at bounding box center [31, 119] width 9 height 12
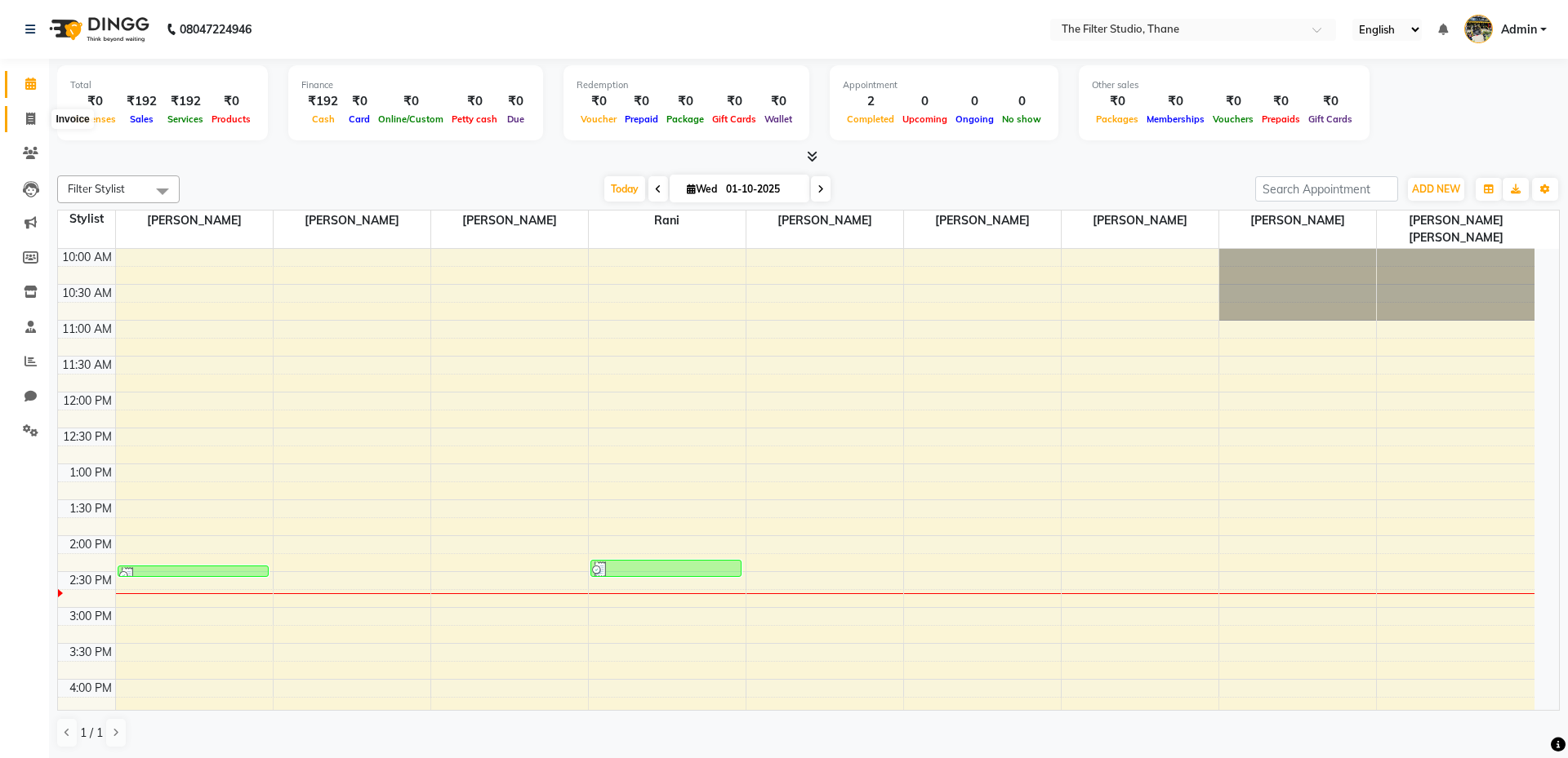
select select "8024"
select select "service"
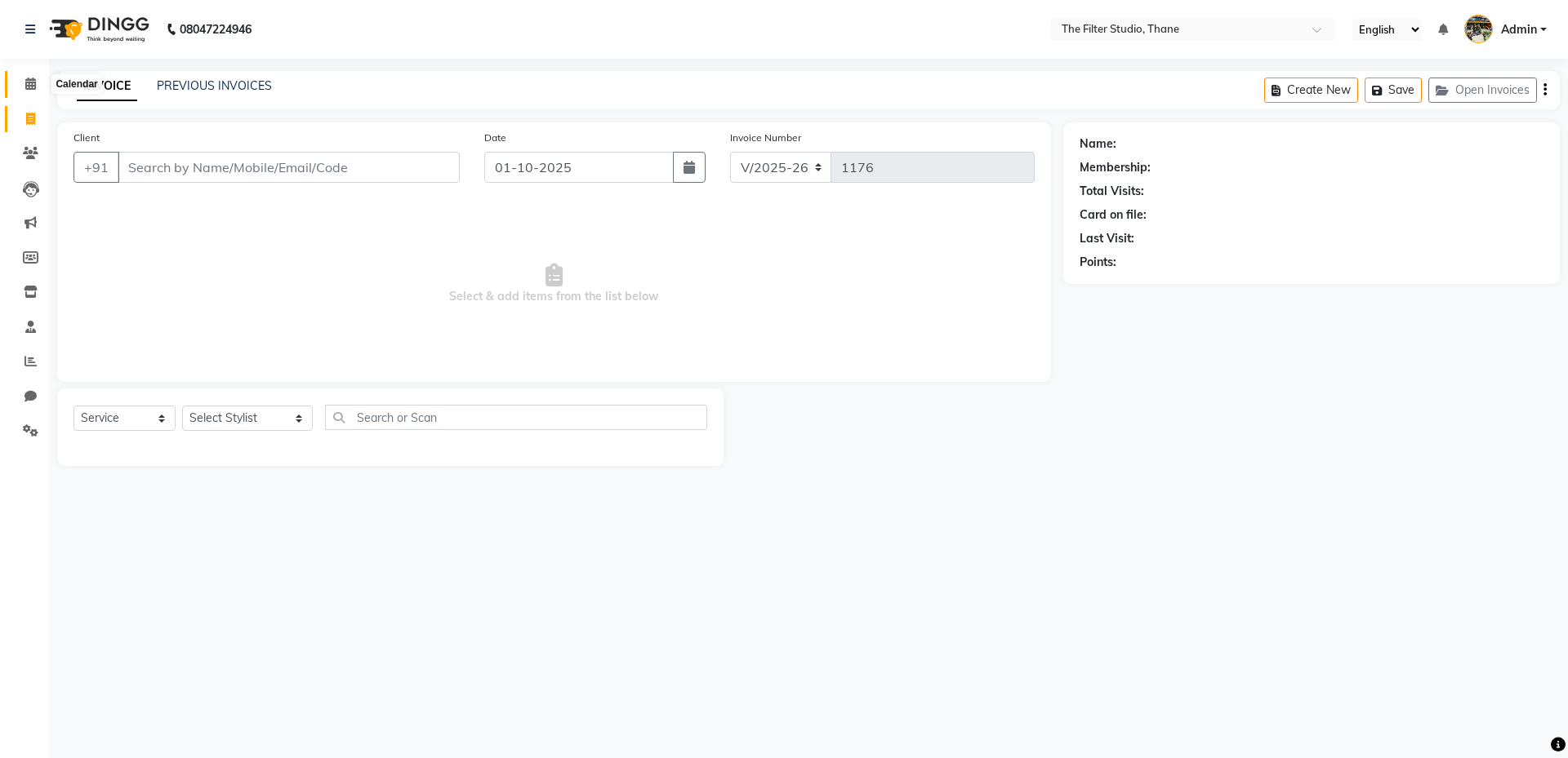
click at [28, 78] on icon at bounding box center [31, 83] width 11 height 12
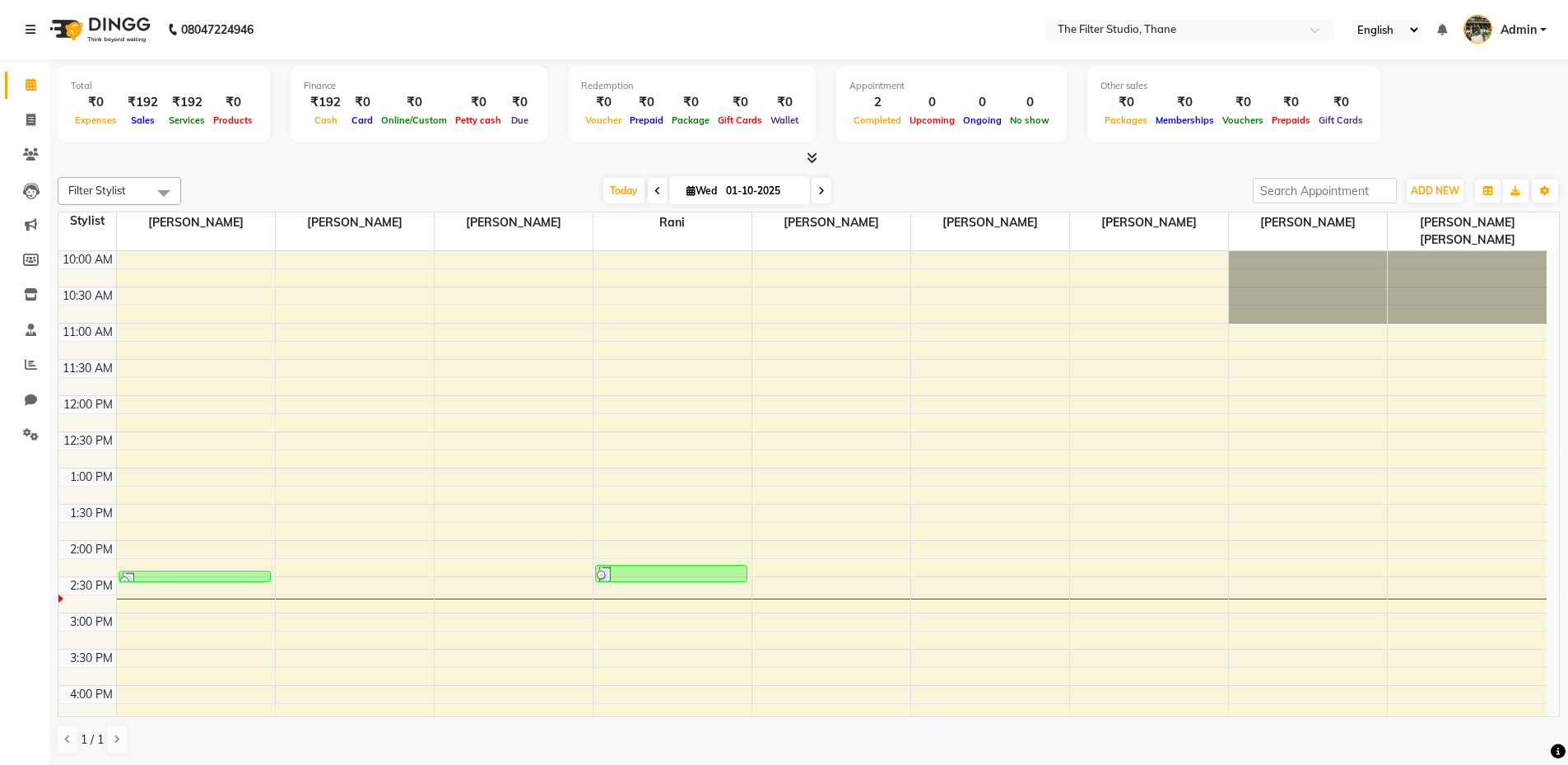
click at [813, 155] on icon at bounding box center [813, 157] width 11 height 12
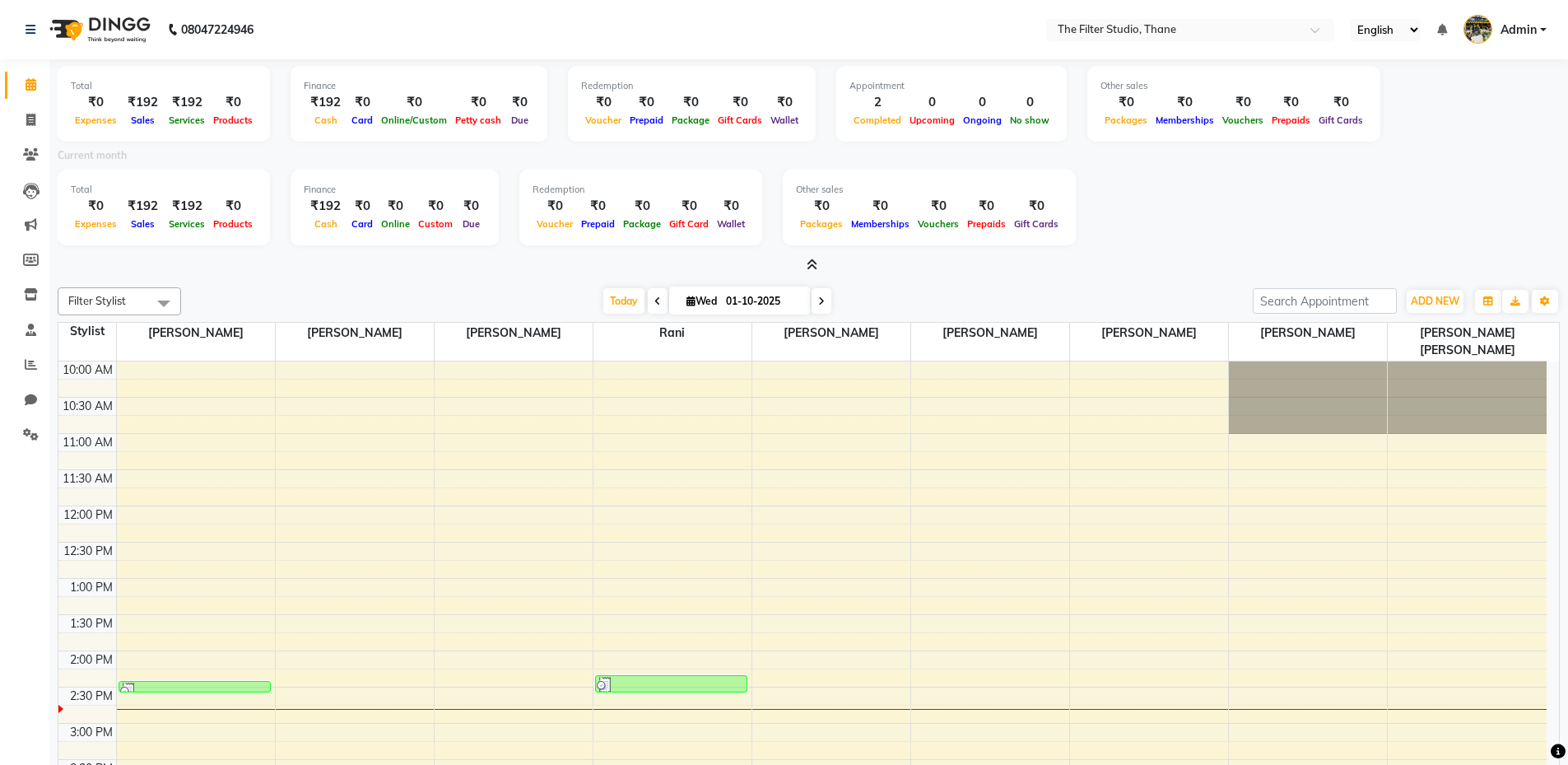
click at [810, 260] on icon at bounding box center [813, 265] width 11 height 12
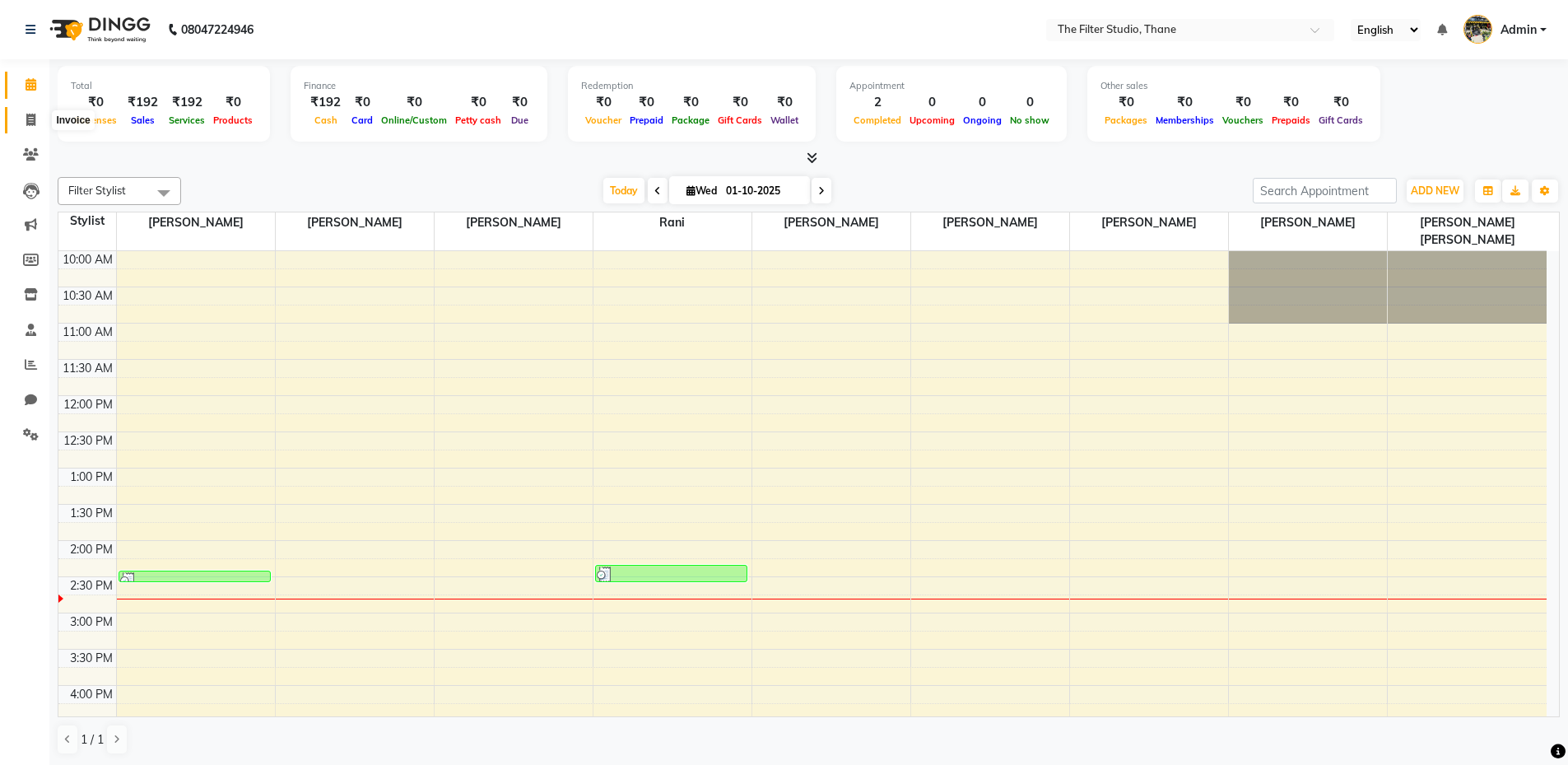
click at [34, 121] on icon at bounding box center [31, 119] width 9 height 12
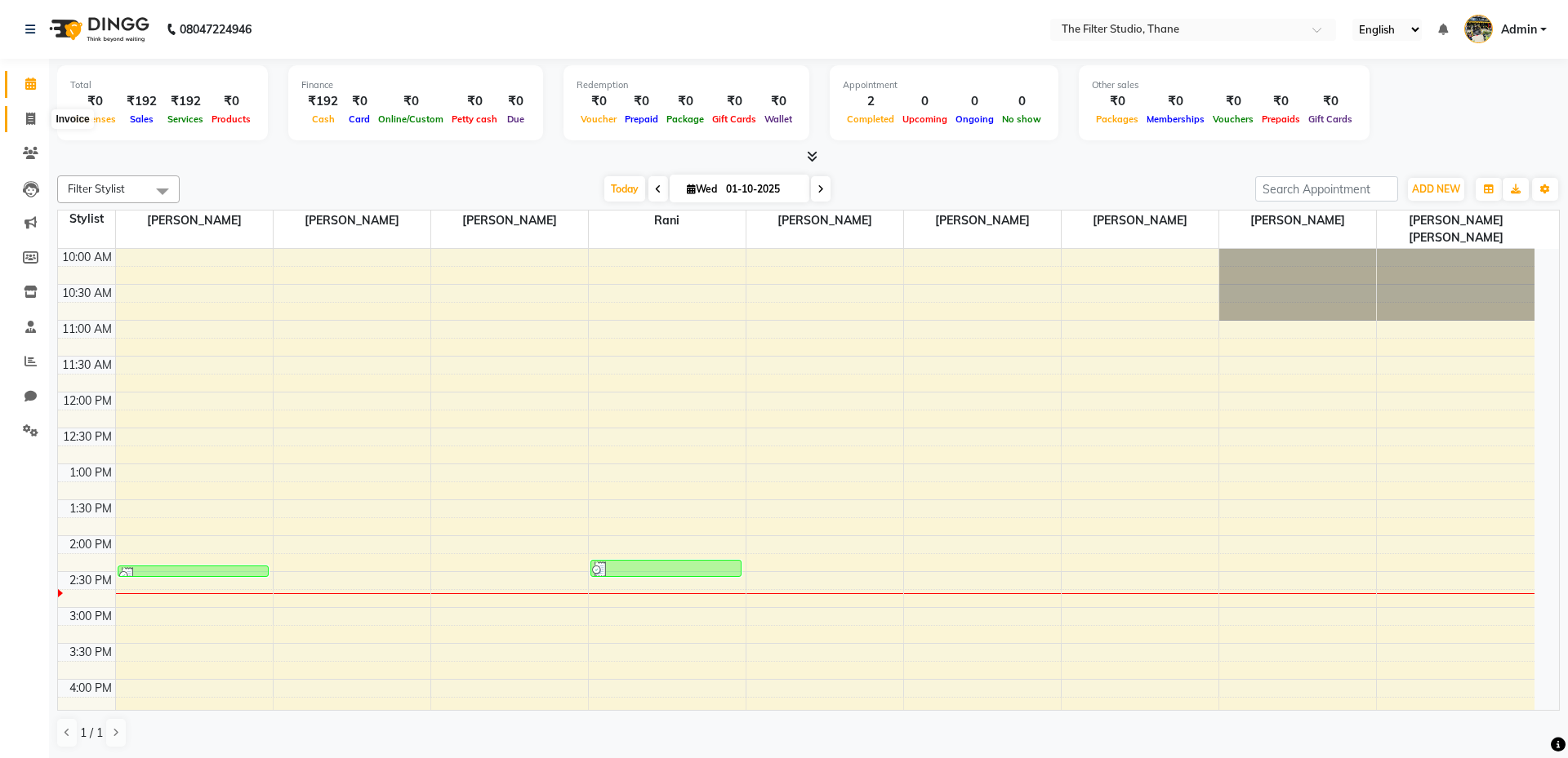
select select "8024"
select select "service"
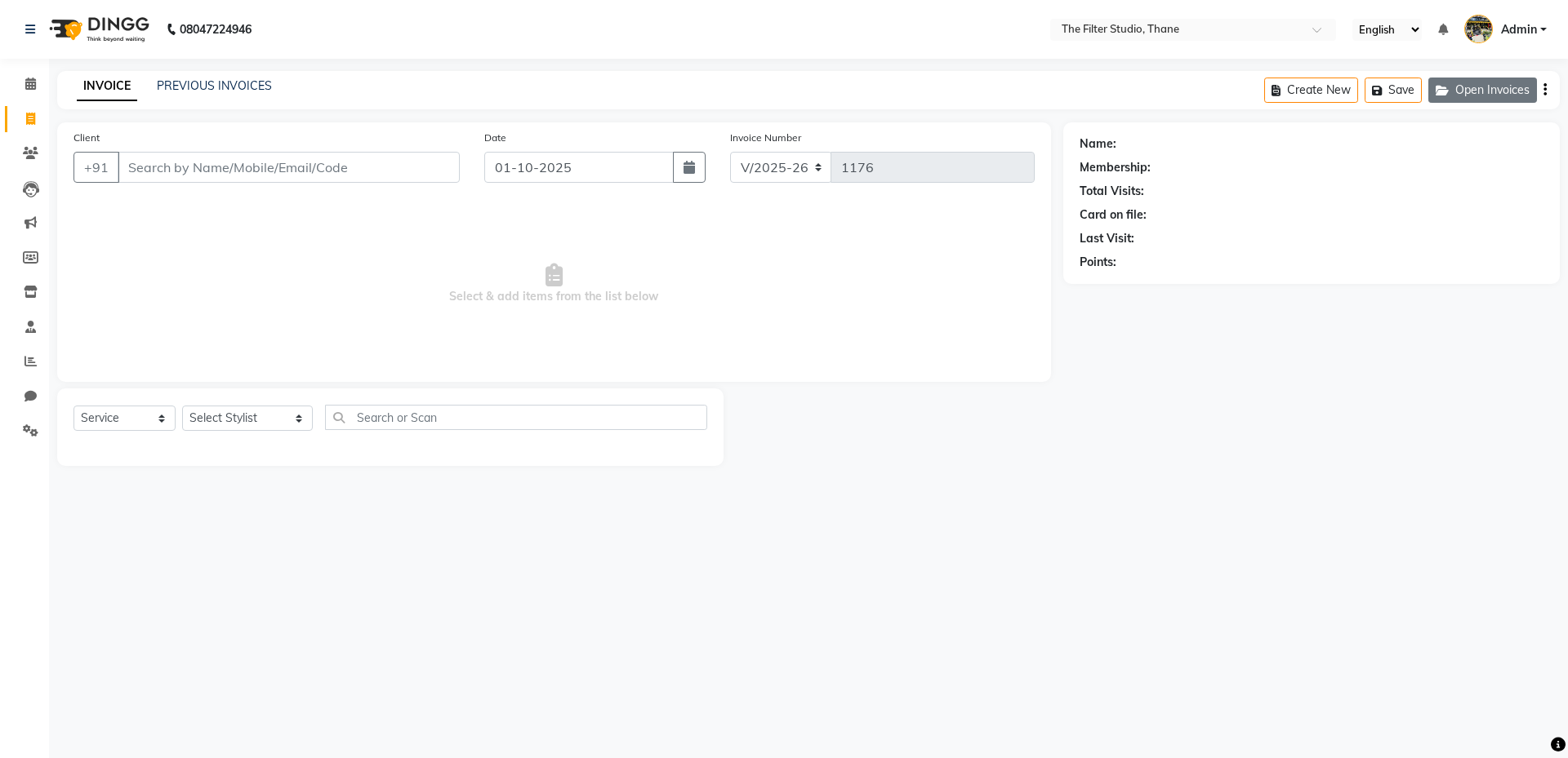
click at [1489, 79] on button "Open Invoices" at bounding box center [1482, 91] width 108 height 26
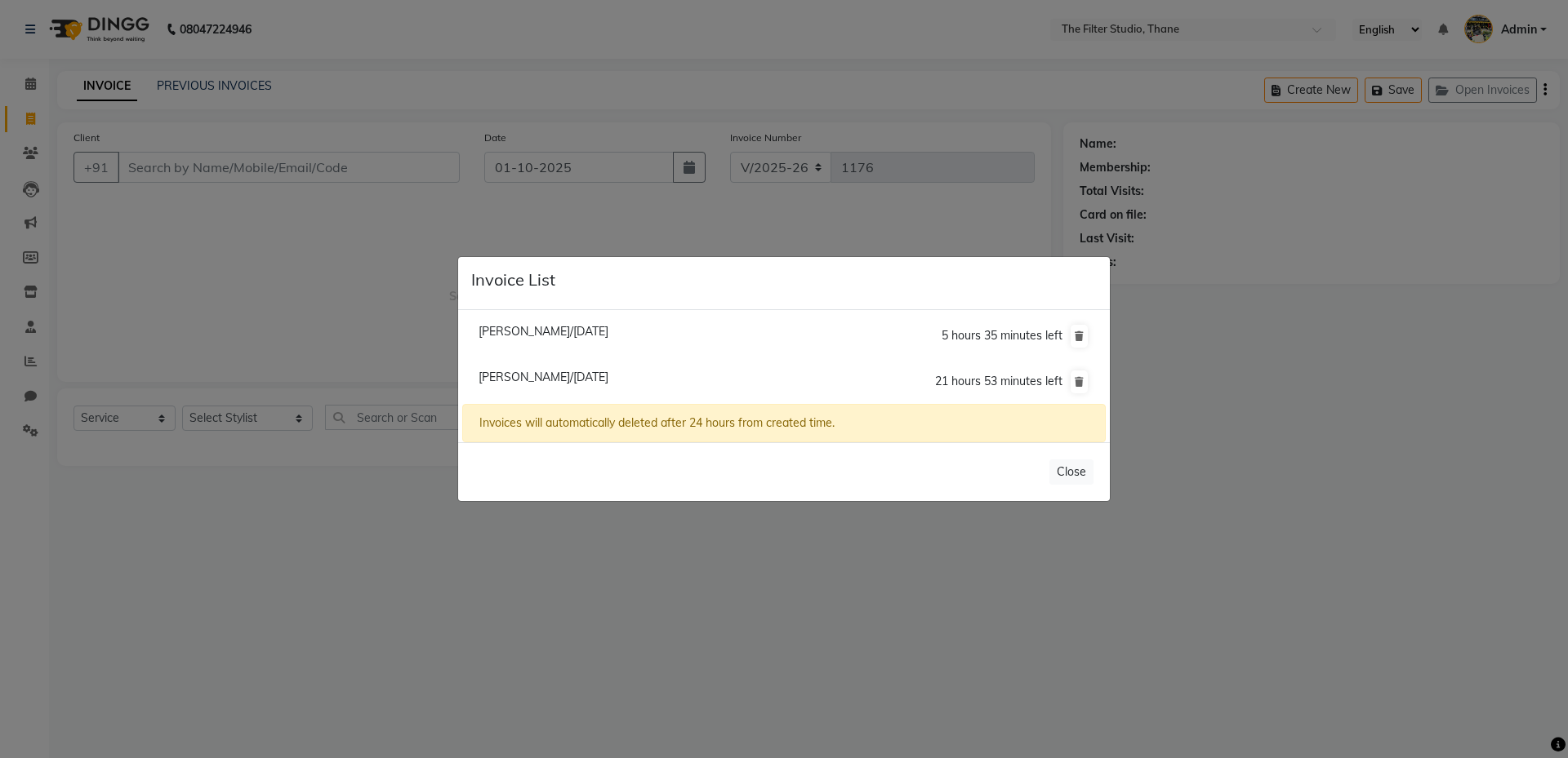
drag, startPoint x: 478, startPoint y: 322, endPoint x: 475, endPoint y: 313, distance: 9.5
click at [478, 316] on li "Kavita Akuskar/30 September 2025 5 hours 35 minutes left" at bounding box center [784, 336] width 644 height 47
click at [1070, 474] on button "Close" at bounding box center [1071, 472] width 44 height 26
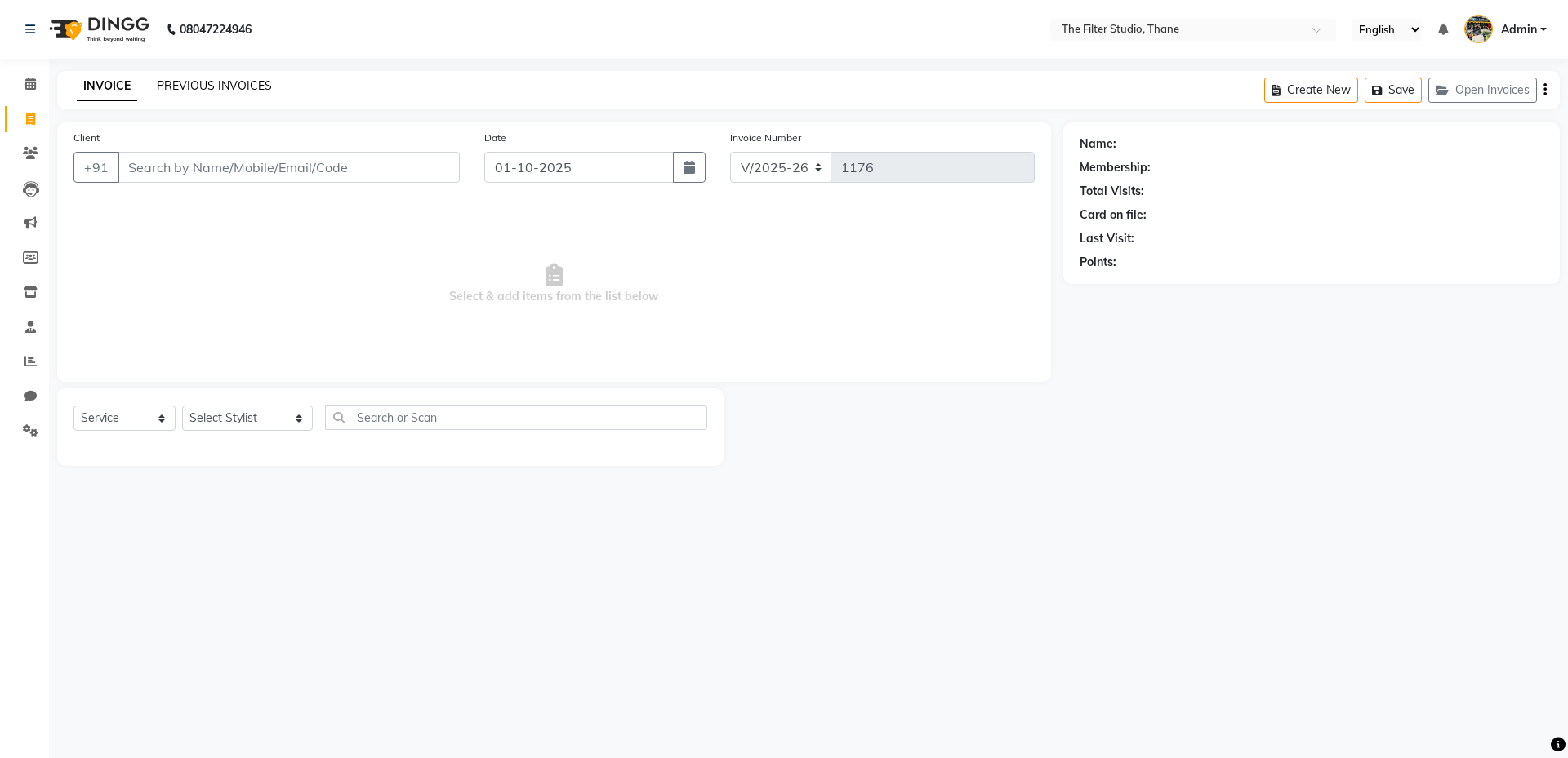
click at [224, 85] on link "PREVIOUS INVOICES" at bounding box center [215, 85] width 116 height 15
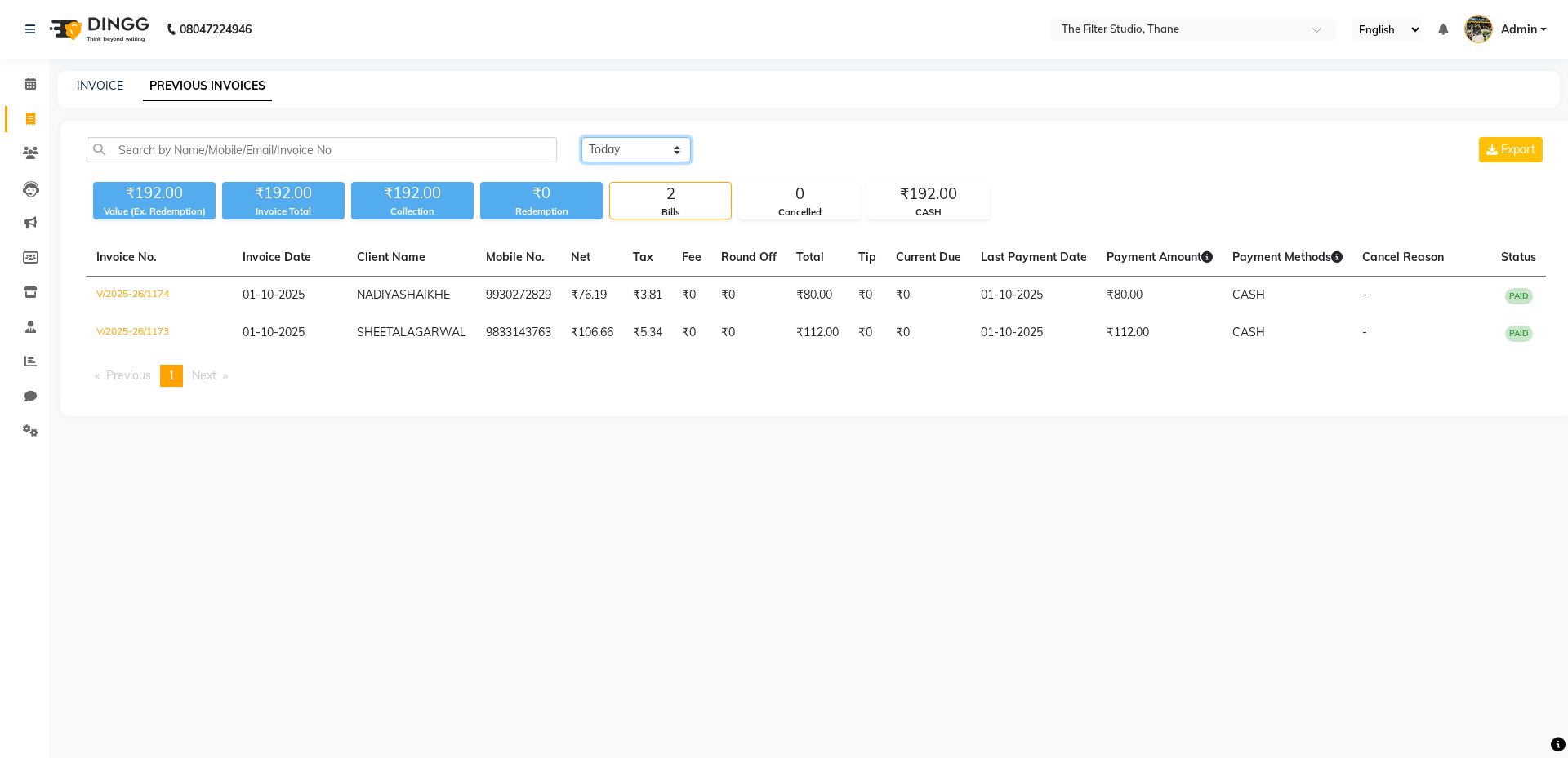
click at [660, 157] on select "Today Yesterday Custom Range" at bounding box center [635, 150] width 109 height 26
select select "yesterday"
click at [581, 137] on select "Today Yesterday Custom Range" at bounding box center [635, 150] width 109 height 26
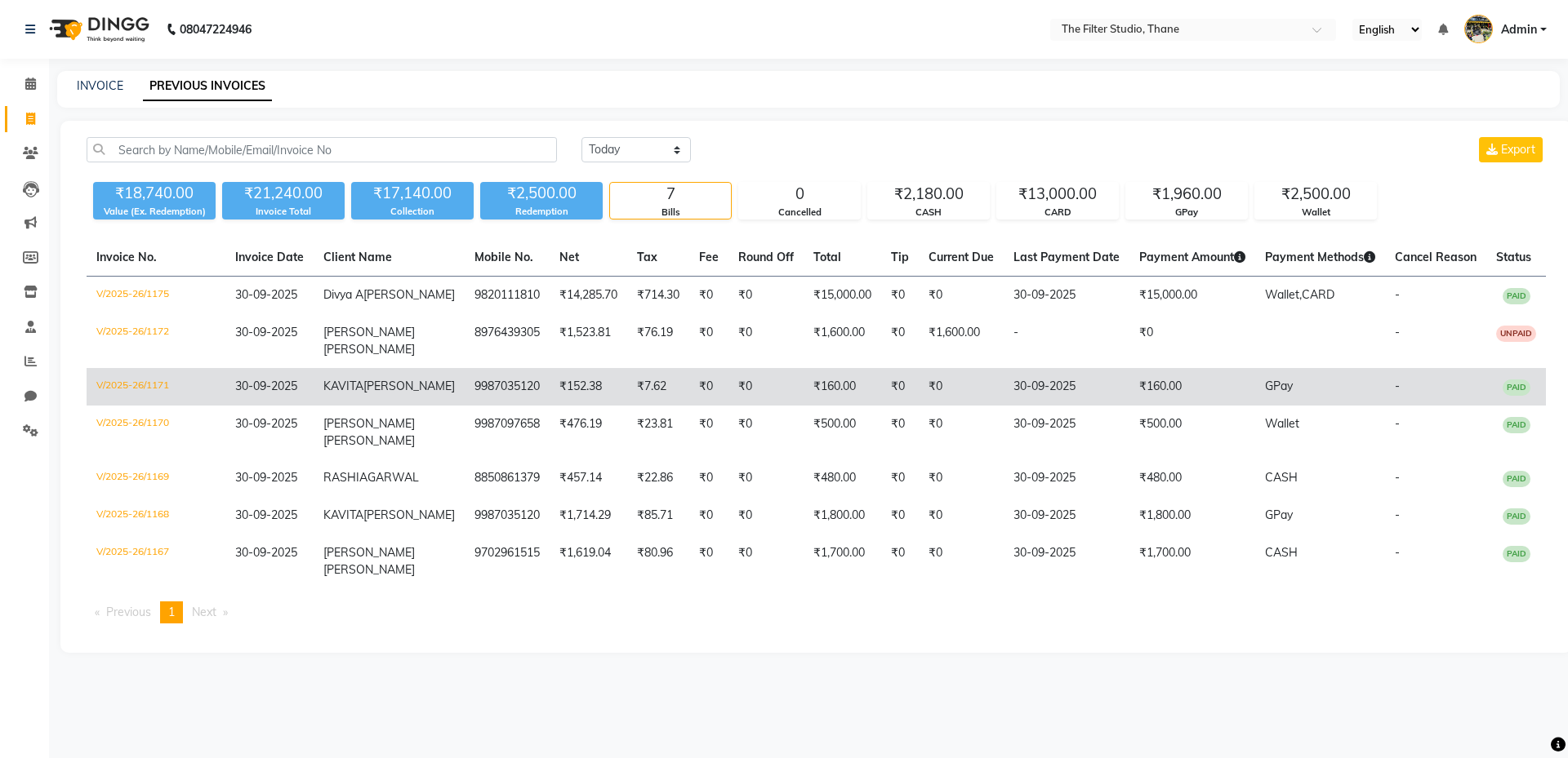
click at [397, 393] on span "AKUSKAR" at bounding box center [409, 386] width 92 height 15
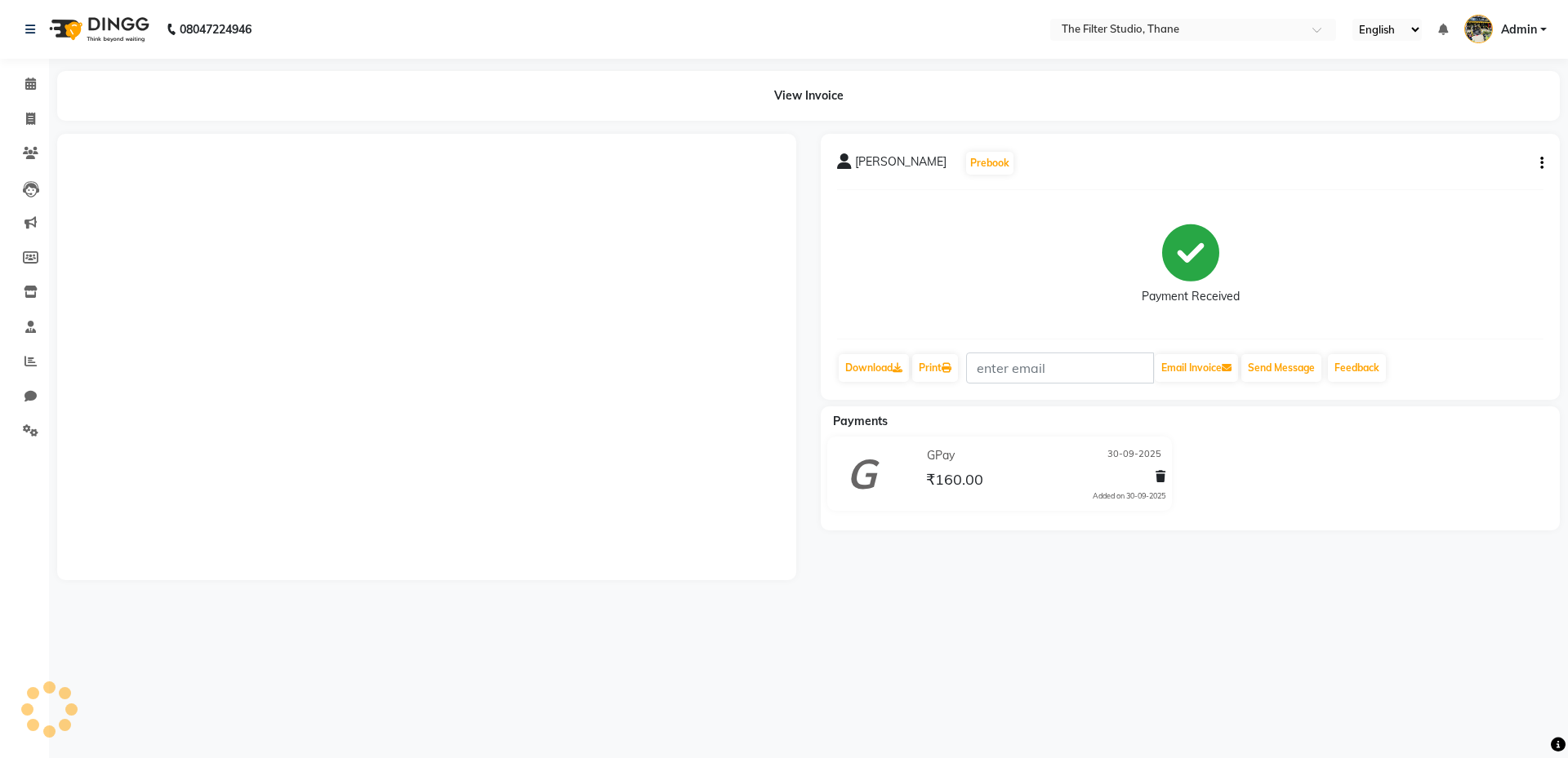
select select "en"
